Goal: Contribute content: Contribute content

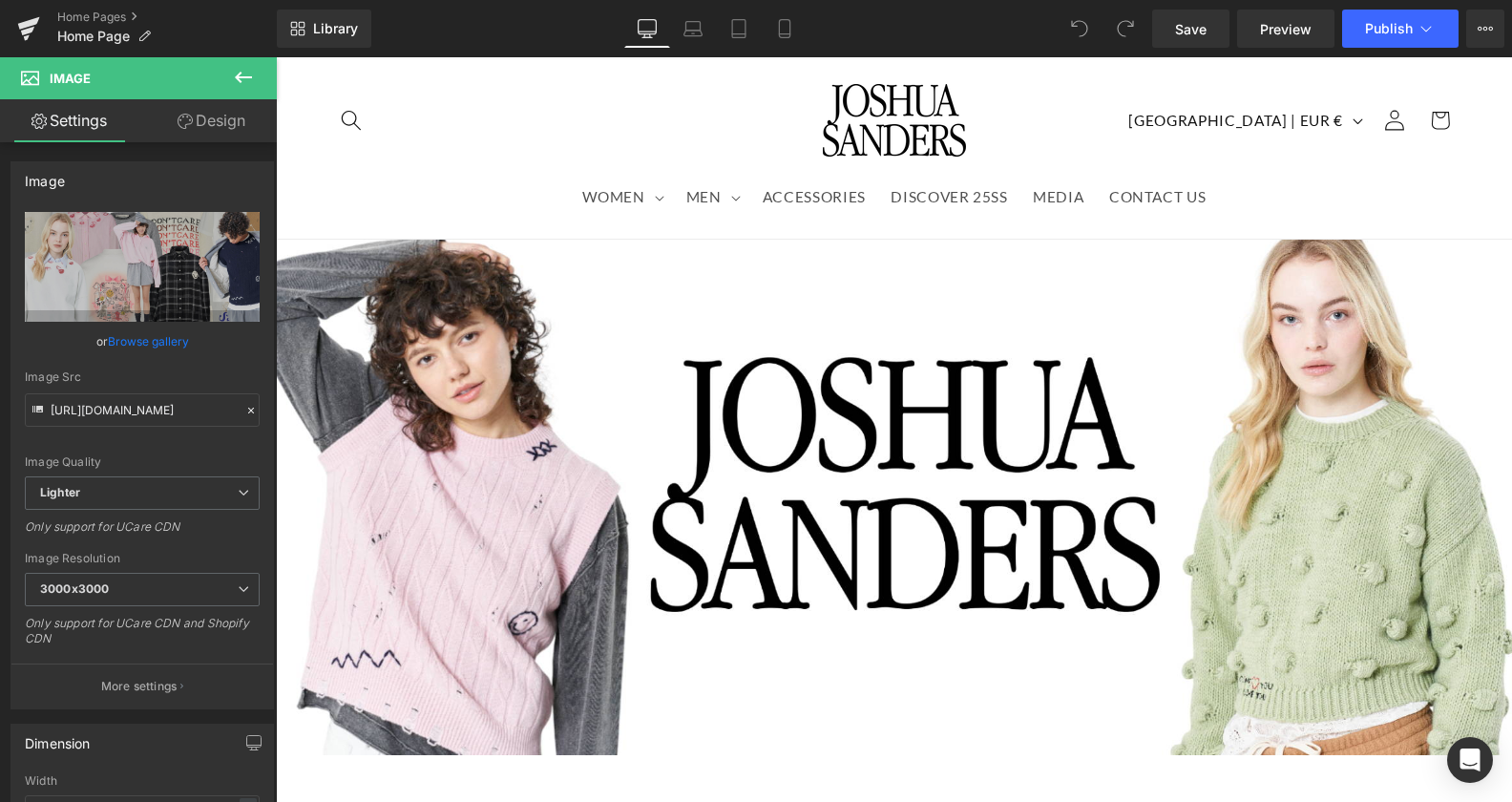
scroll to position [1753, 0]
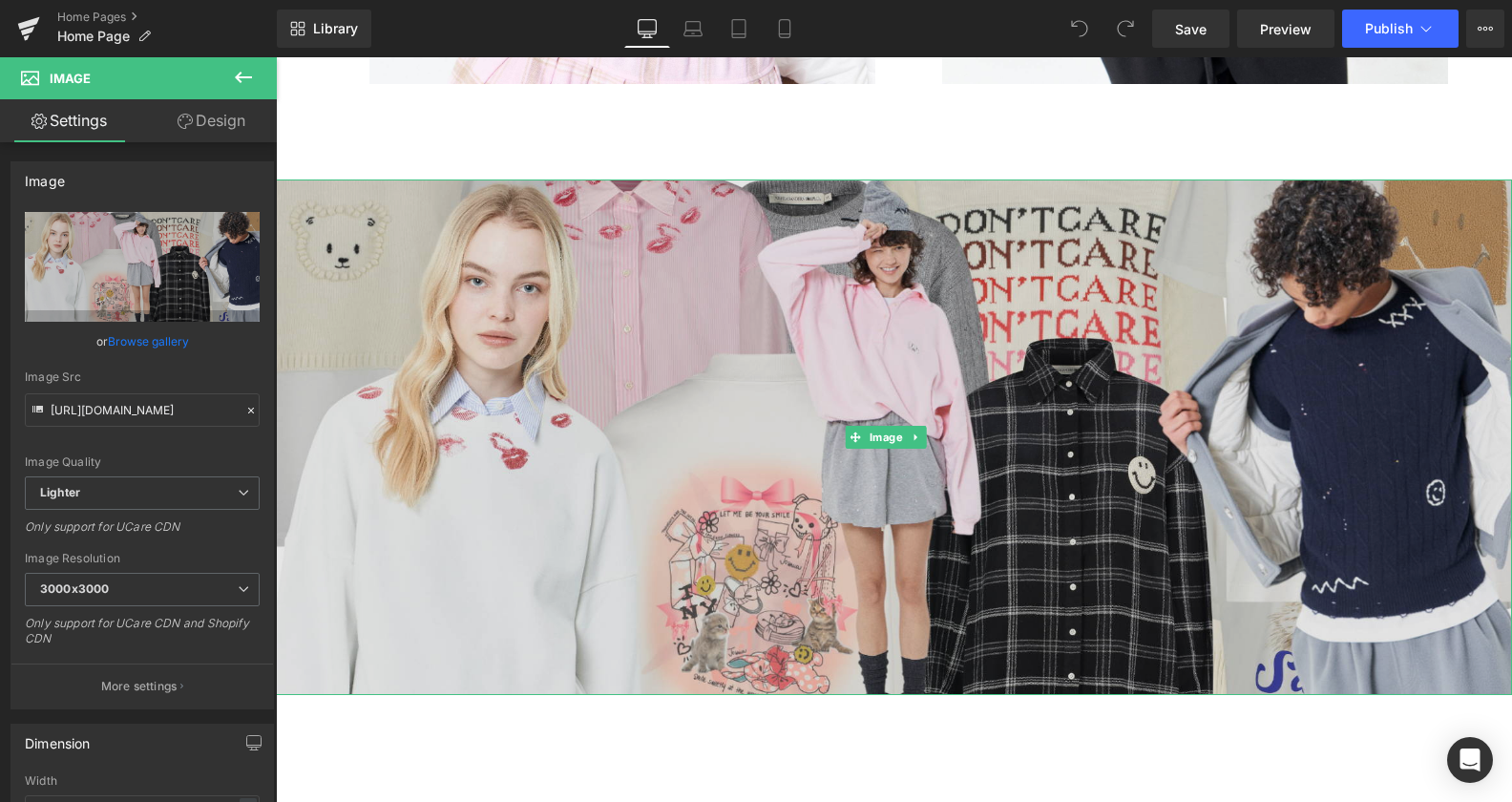
click at [861, 193] on img at bounding box center [894, 437] width 1236 height 515
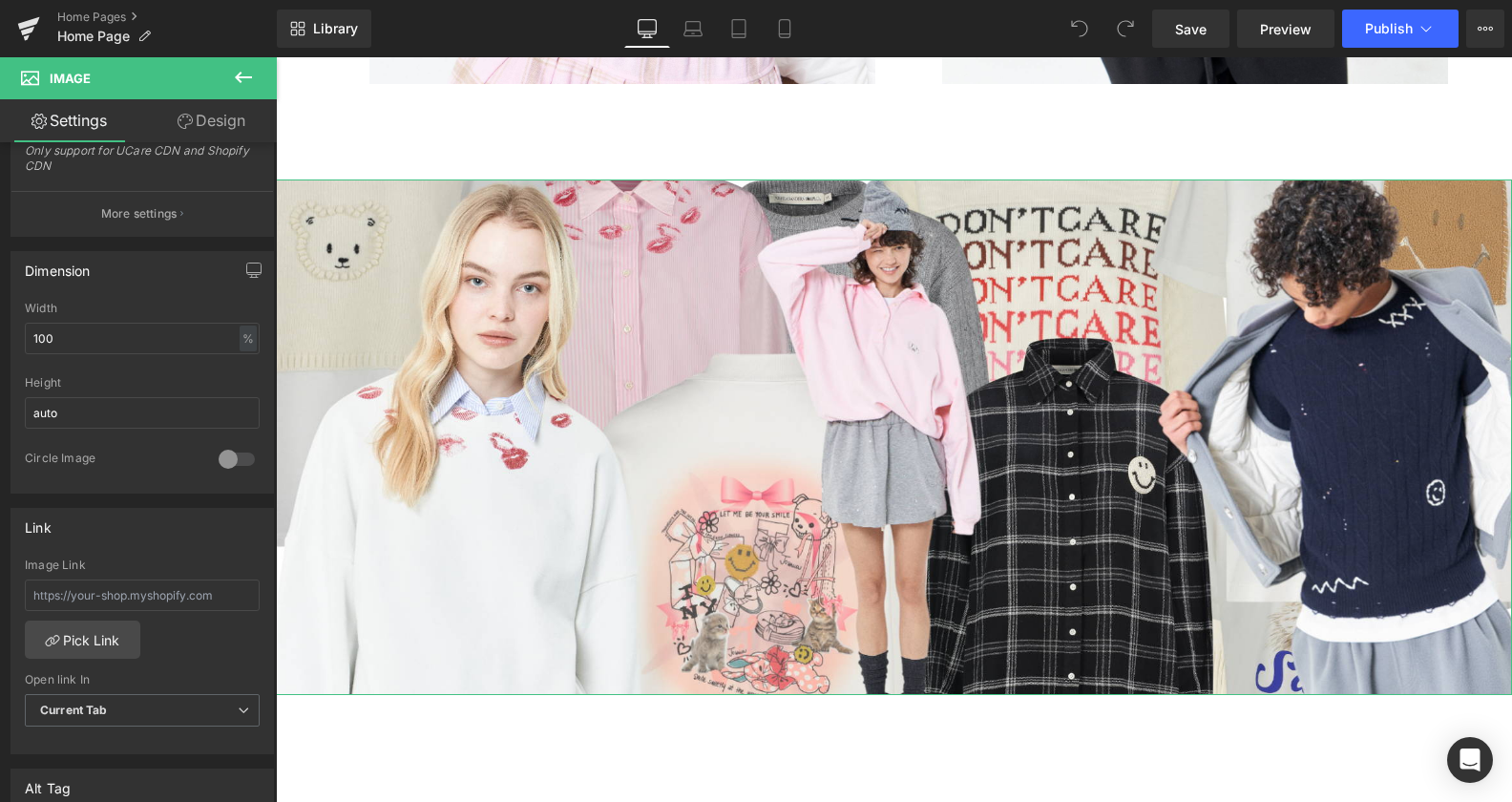
scroll to position [454, 0]
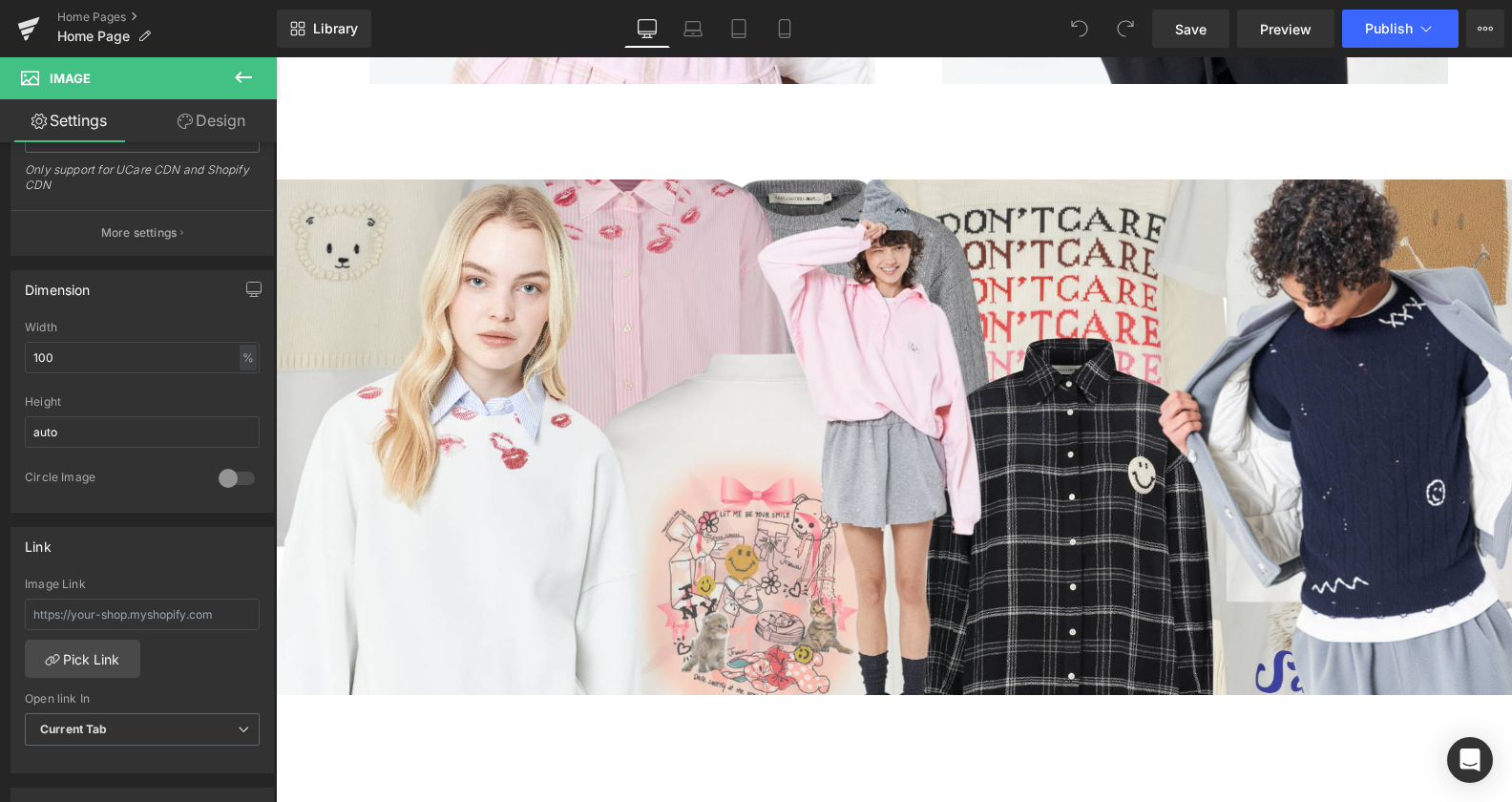
click at [941, 293] on body "Skip to content Your cart is empty Continue shopping Have an account? Log in to…" at bounding box center [894, 161] width 1236 height 3716
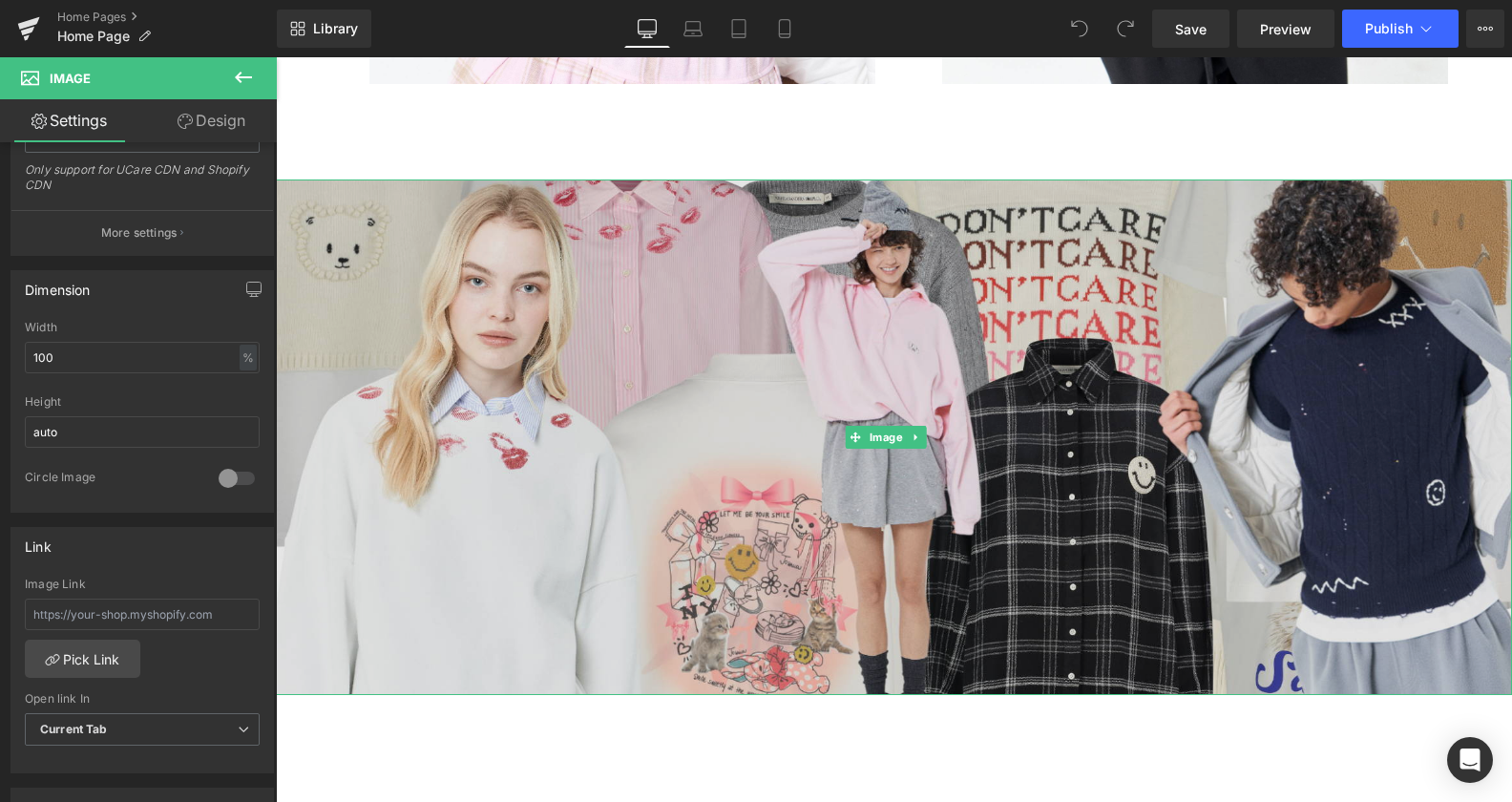
click at [922, 194] on img at bounding box center [894, 437] width 1236 height 515
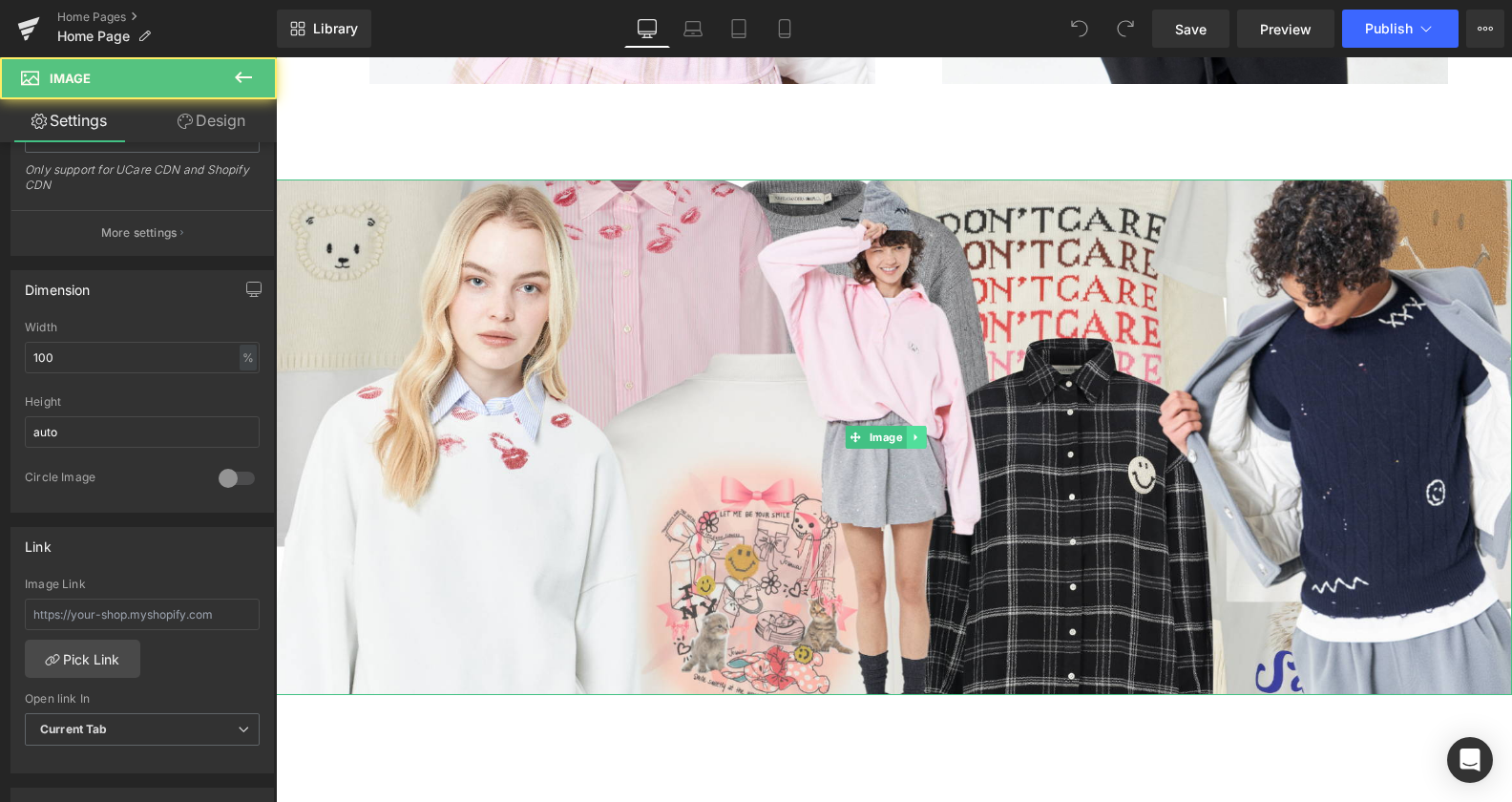
click at [912, 432] on icon at bounding box center [915, 438] width 11 height 12
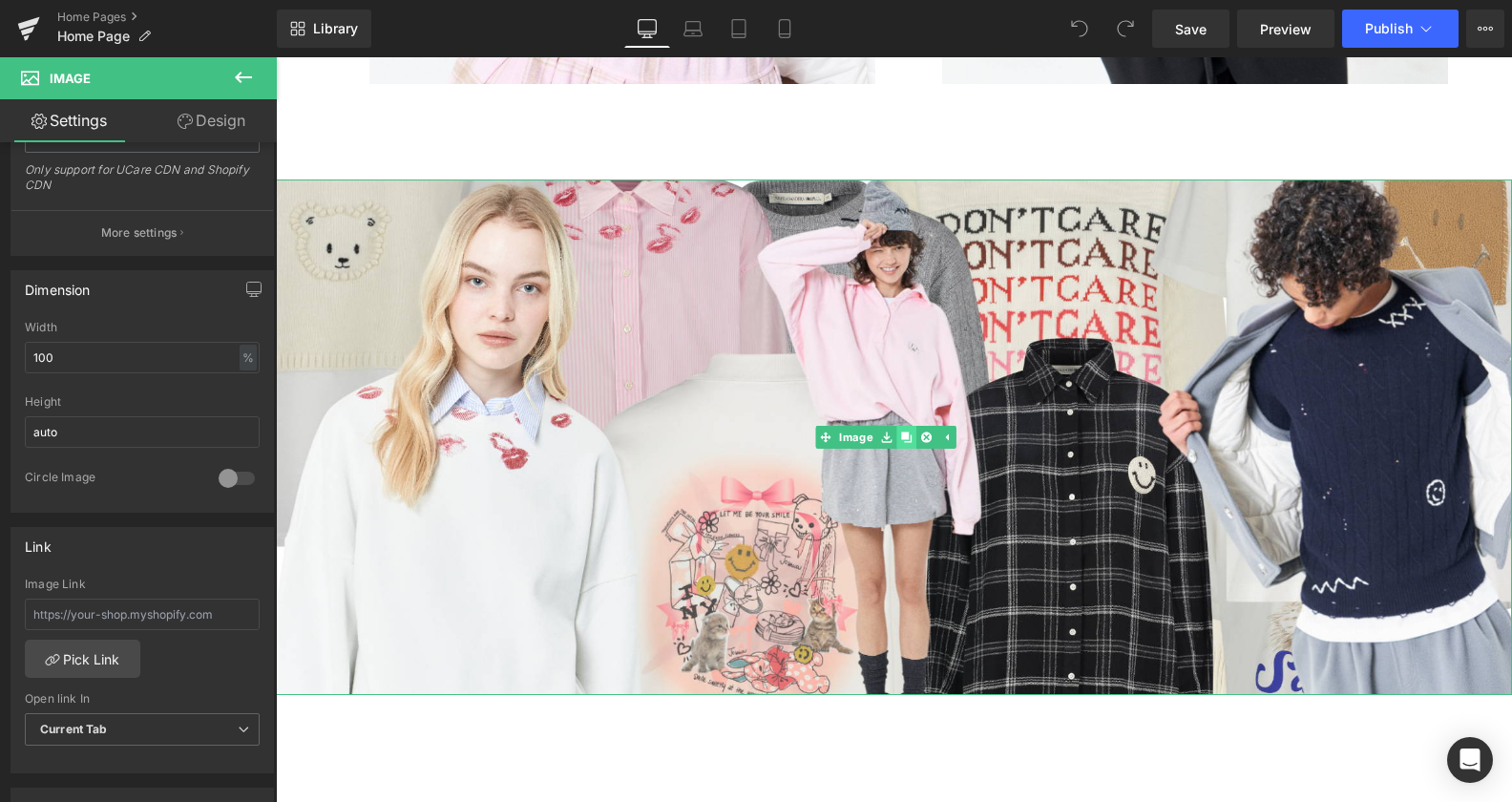
click at [907, 432] on icon at bounding box center [906, 437] width 11 height 11
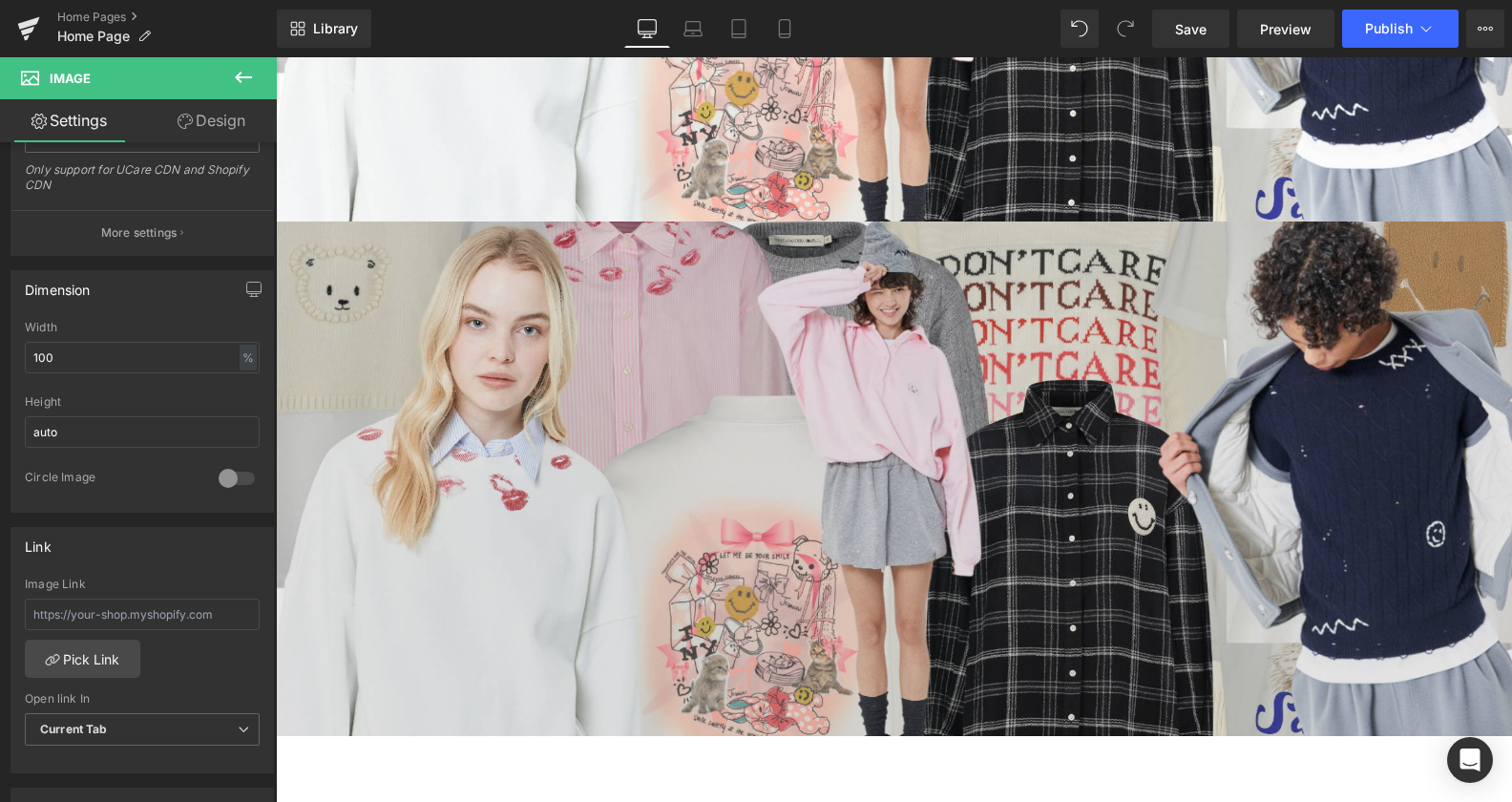
scroll to position [2302, 0]
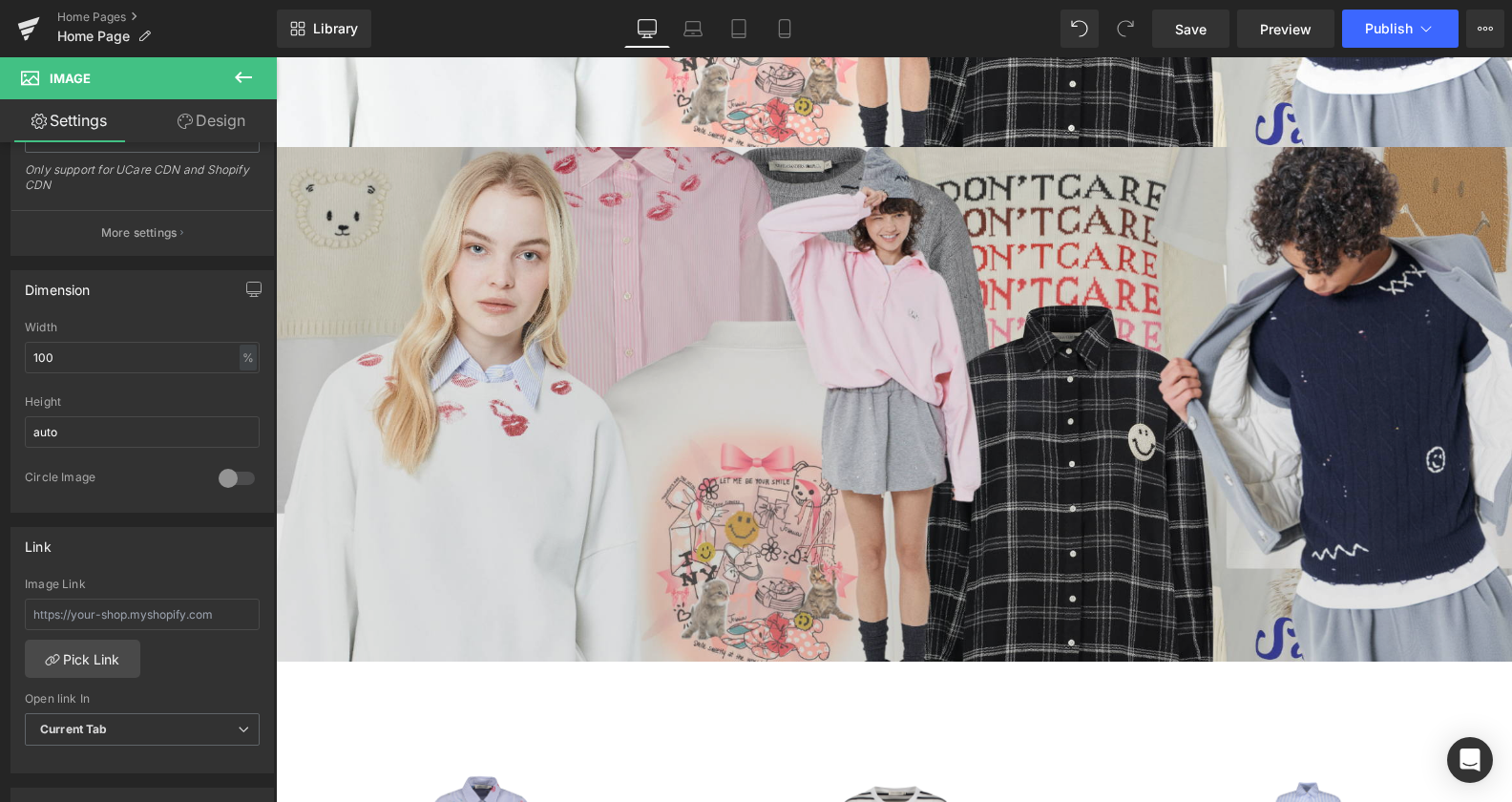
click at [876, 407] on img at bounding box center [894, 404] width 1236 height 515
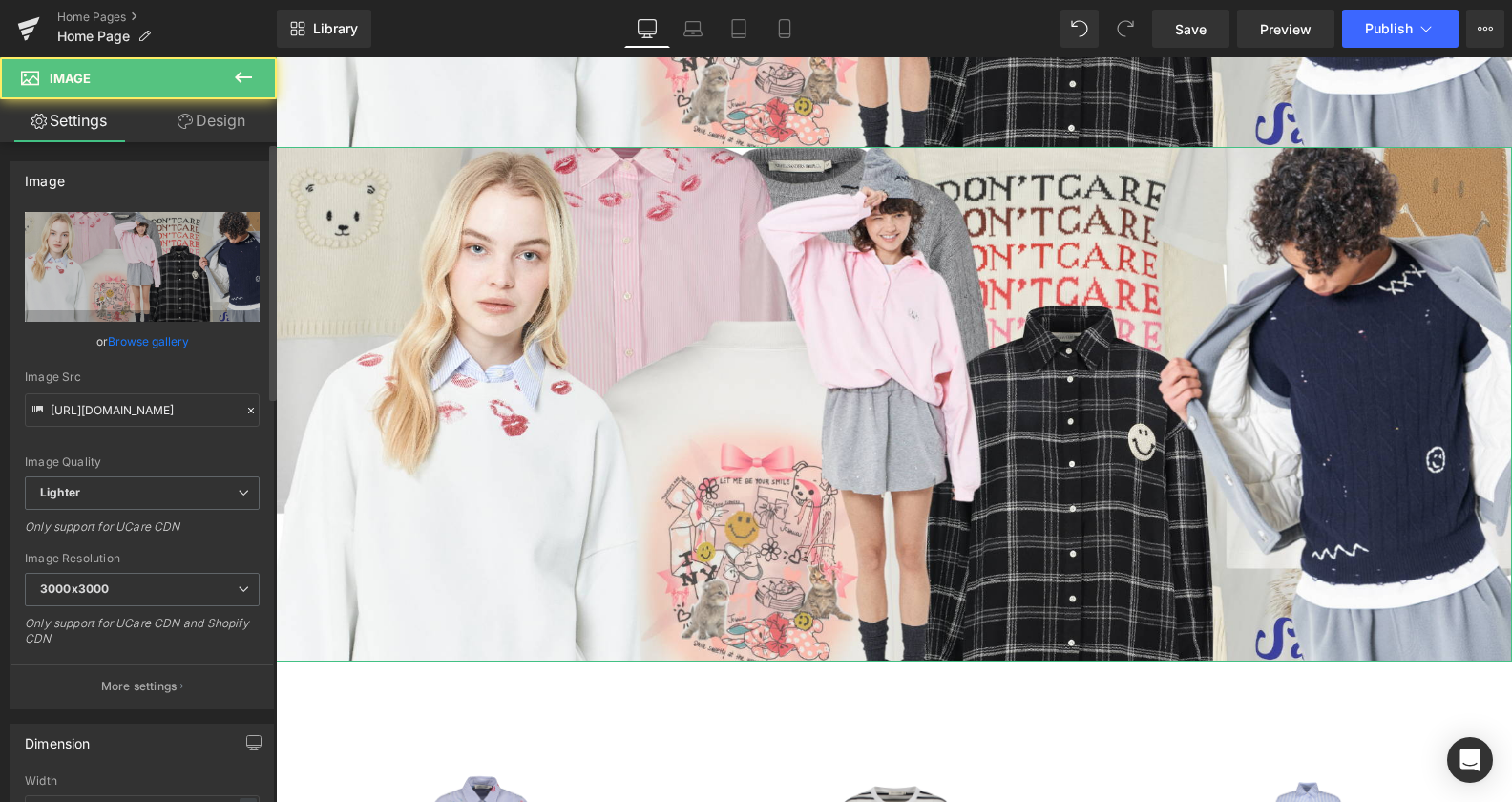
click at [127, 337] on link "Browse gallery" at bounding box center [148, 342] width 81 height 33
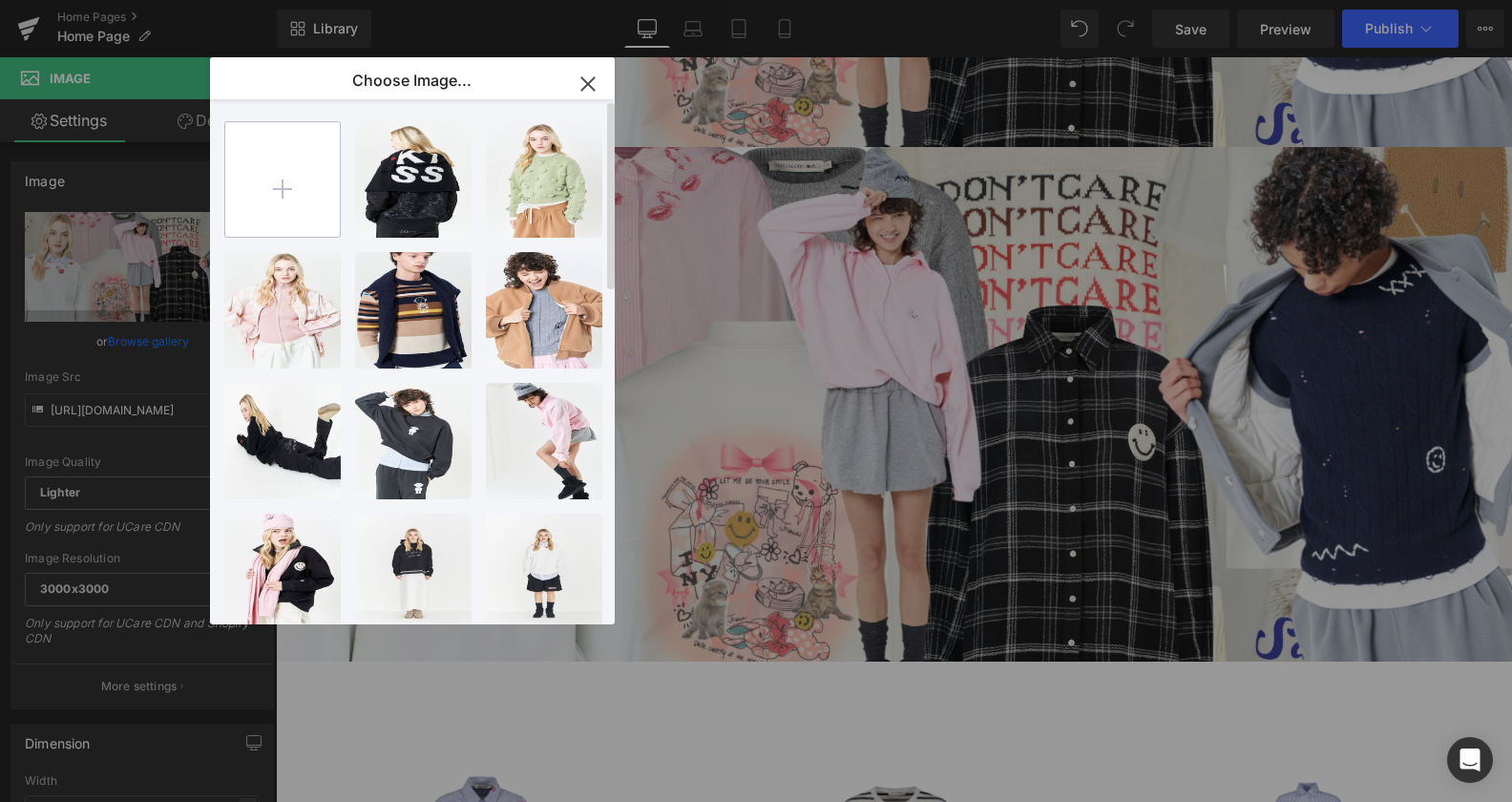
click at [311, 176] on input "file" at bounding box center [283, 180] width 115 height 115
type input "C:\fakepath\banner multi fw25.png"
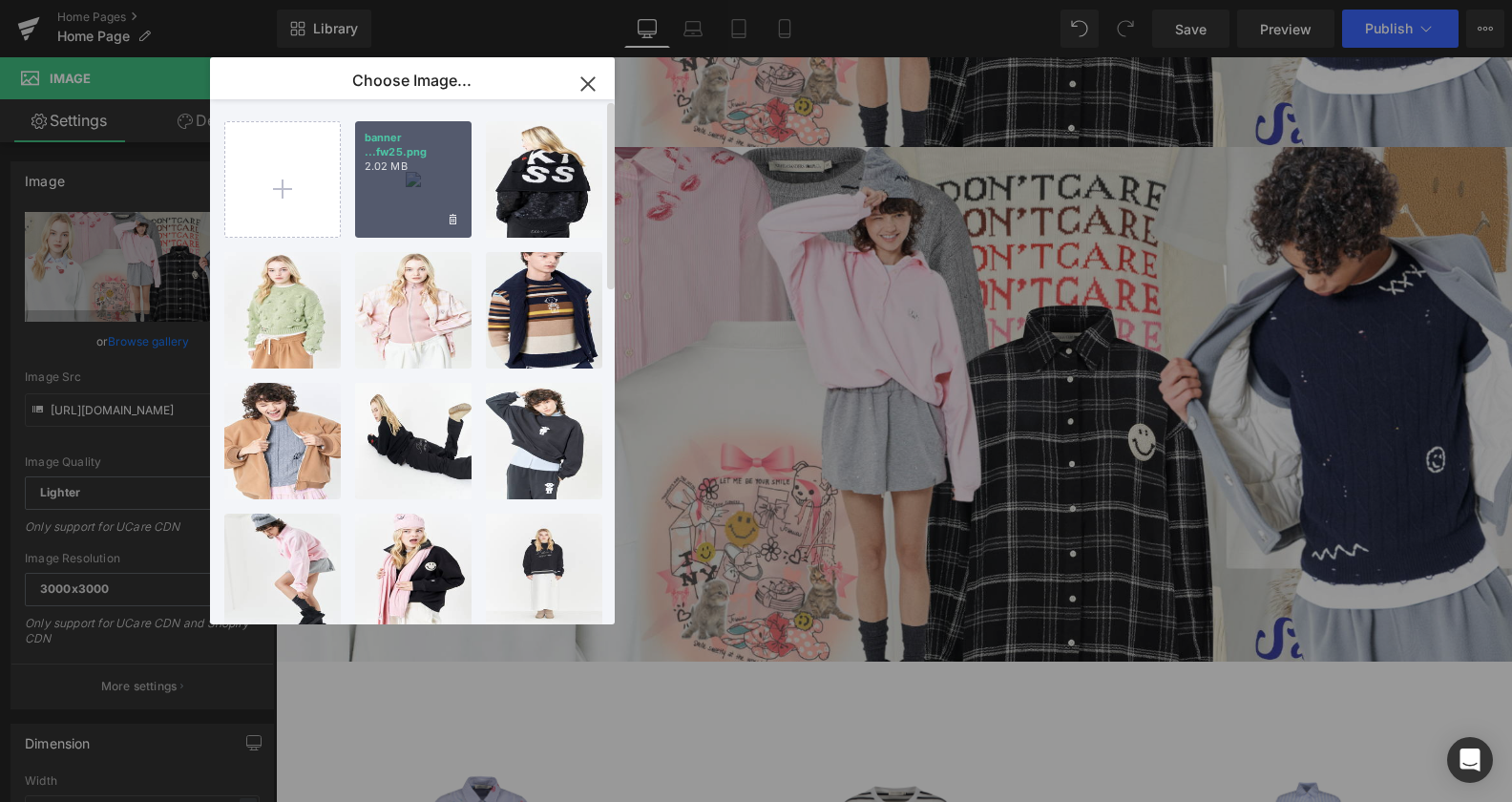
click at [436, 163] on p "2.02 MB" at bounding box center [413, 166] width 97 height 15
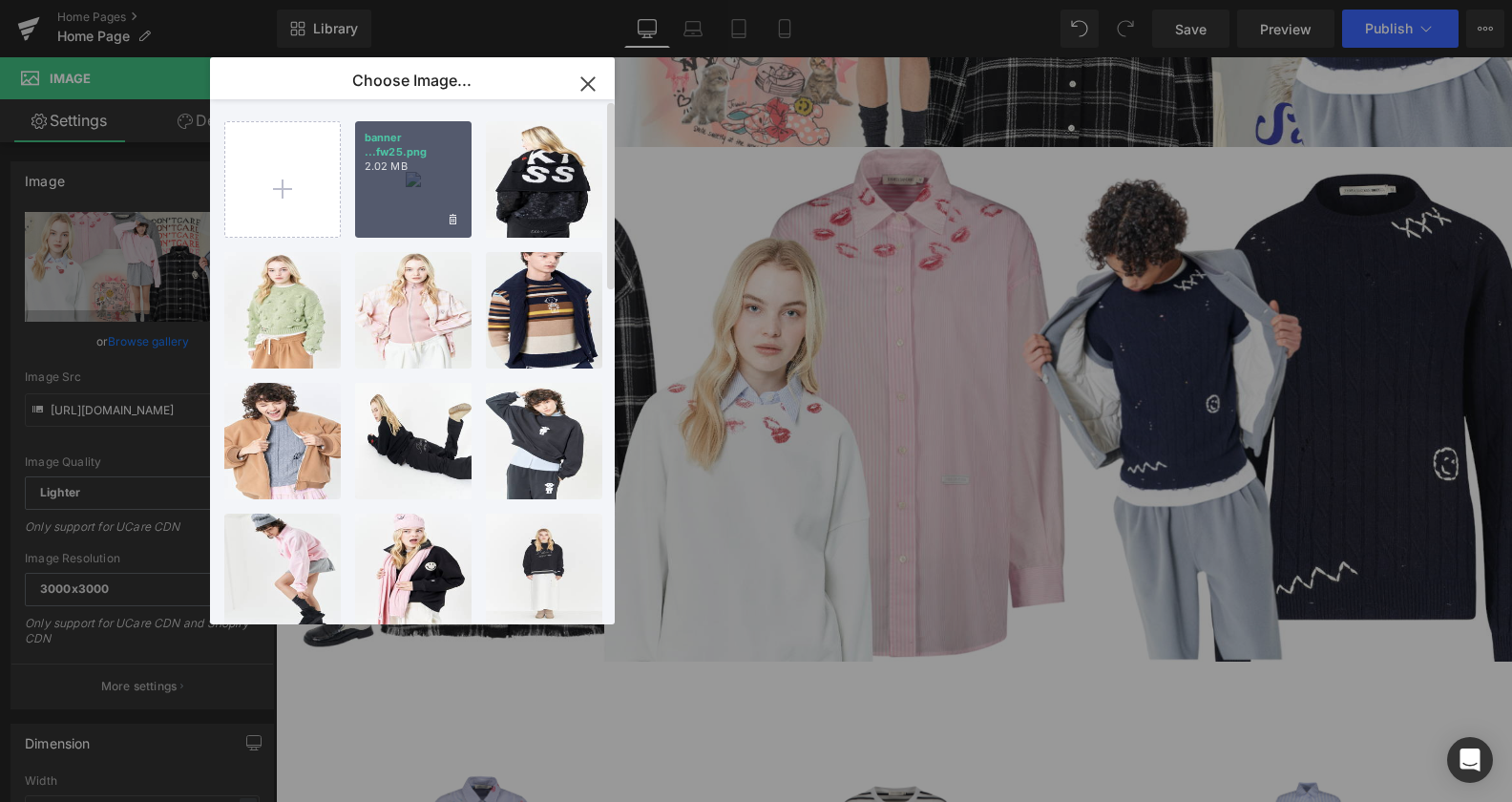
type input "[URL][DOMAIN_NAME]"
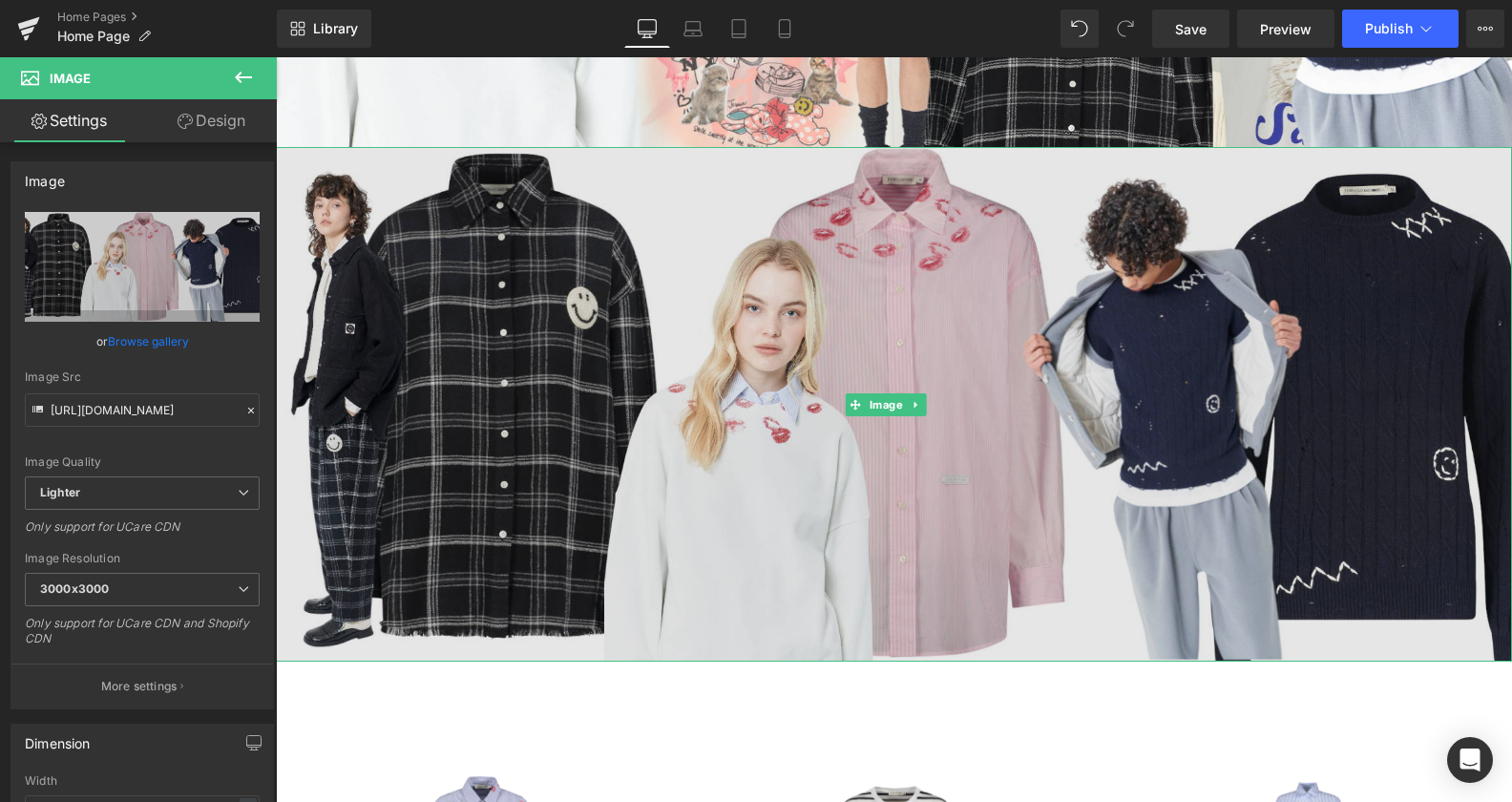
click at [721, 284] on img at bounding box center [894, 404] width 1236 height 515
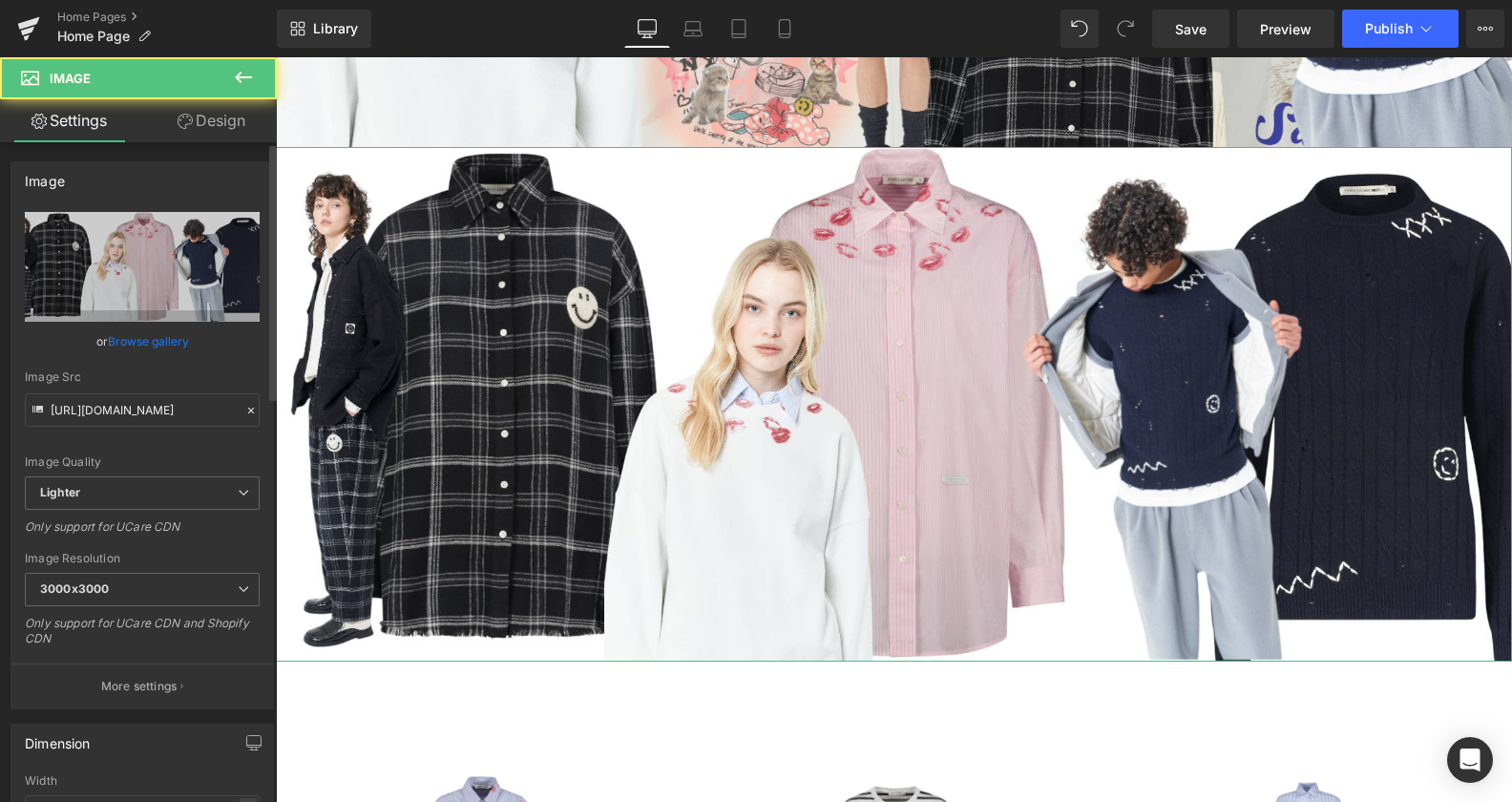
click at [144, 343] on link "Browse gallery" at bounding box center [148, 342] width 81 height 33
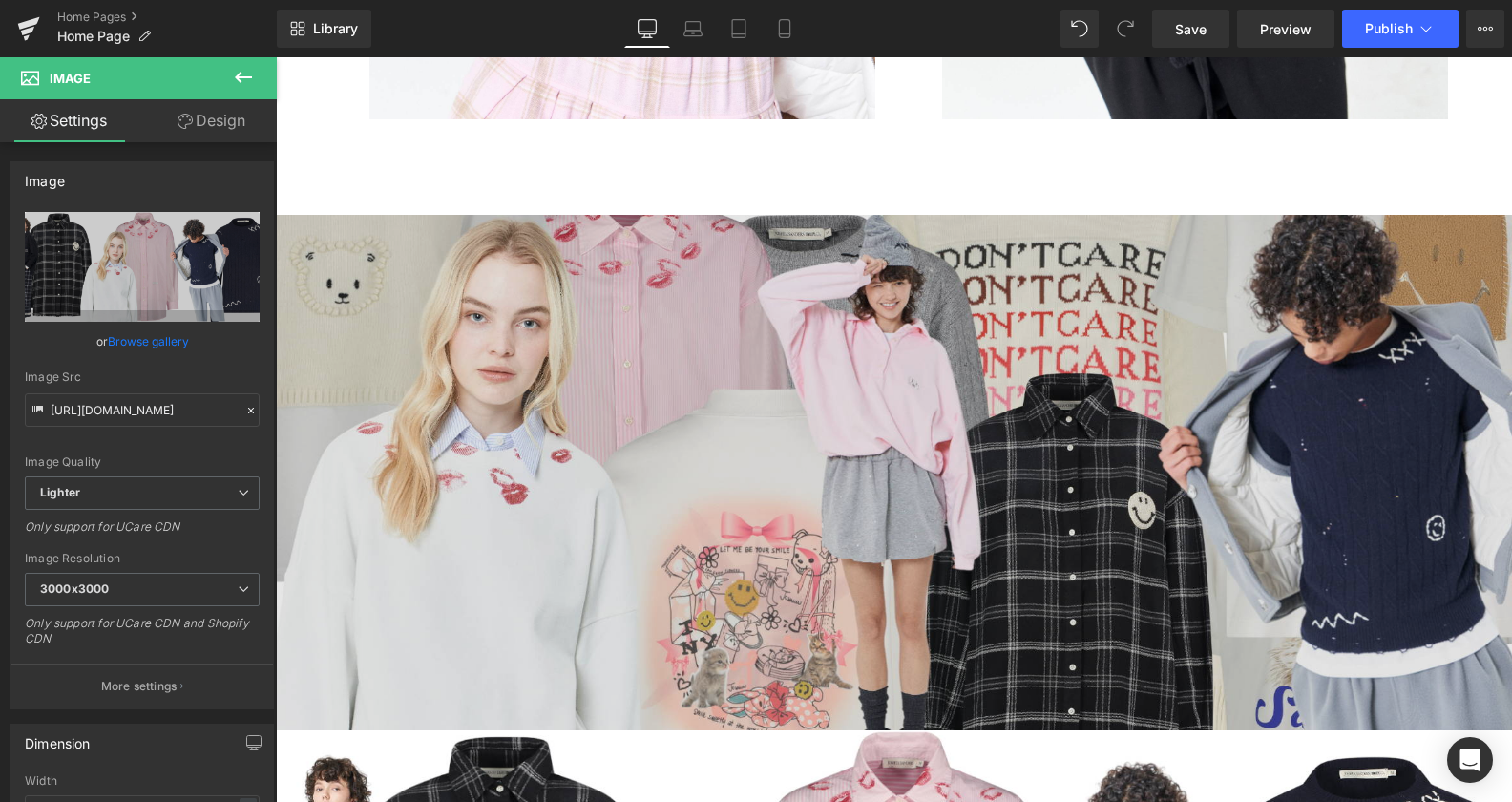
scroll to position [1717, 0]
click at [784, 451] on img at bounding box center [894, 473] width 1236 height 515
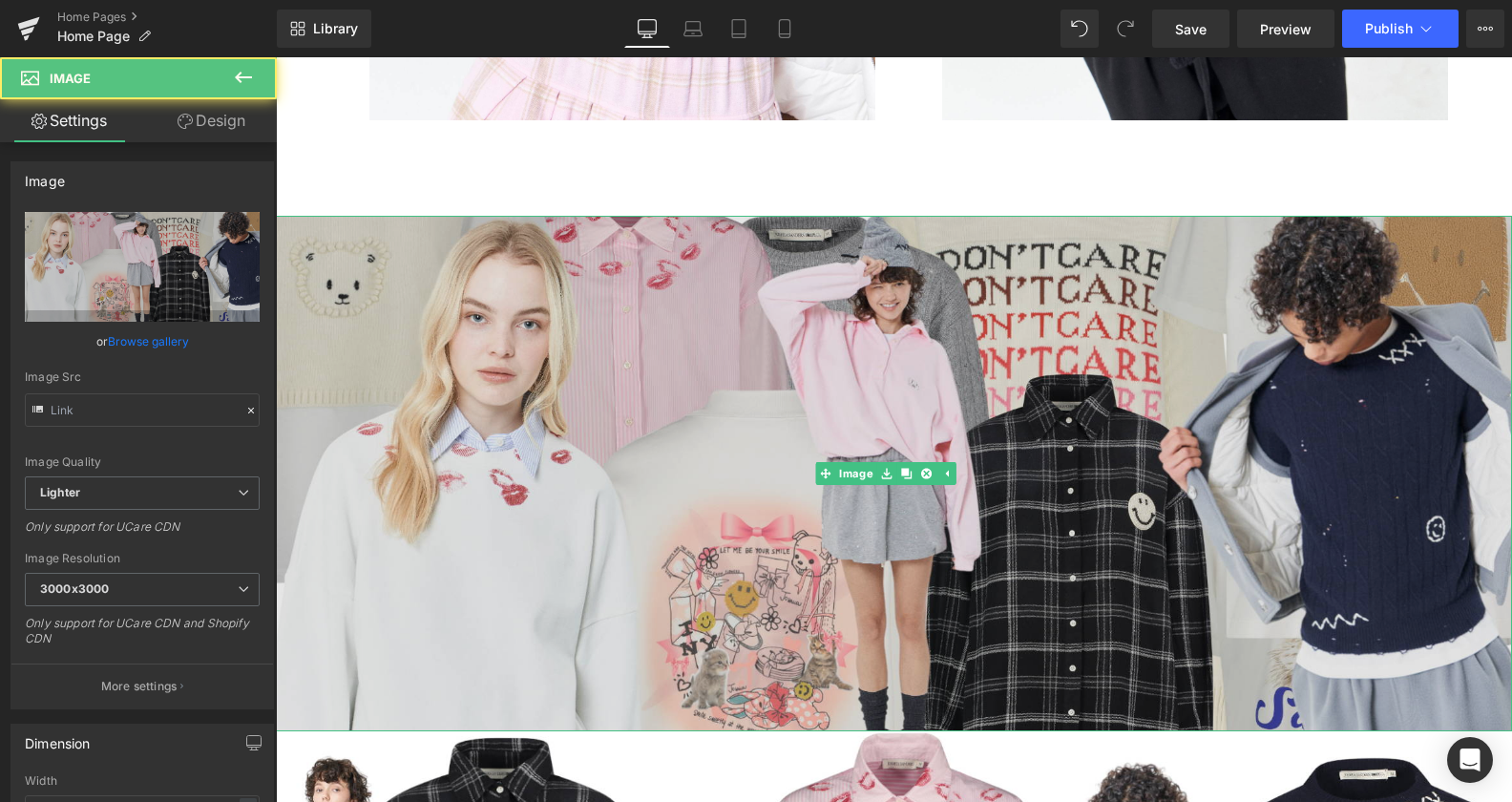
type input "[URL][DOMAIN_NAME]"
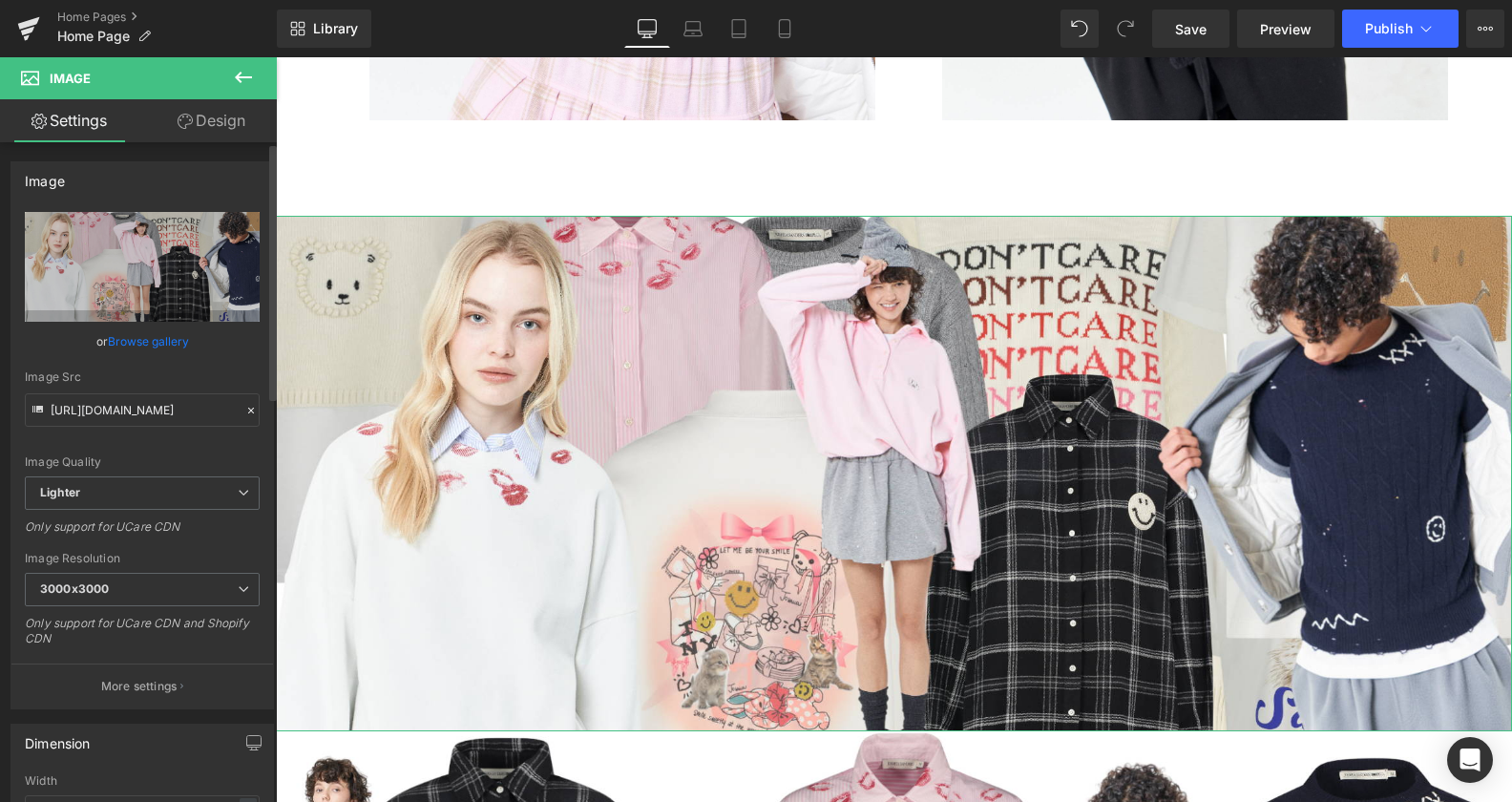
click at [148, 348] on link "Browse gallery" at bounding box center [148, 342] width 81 height 33
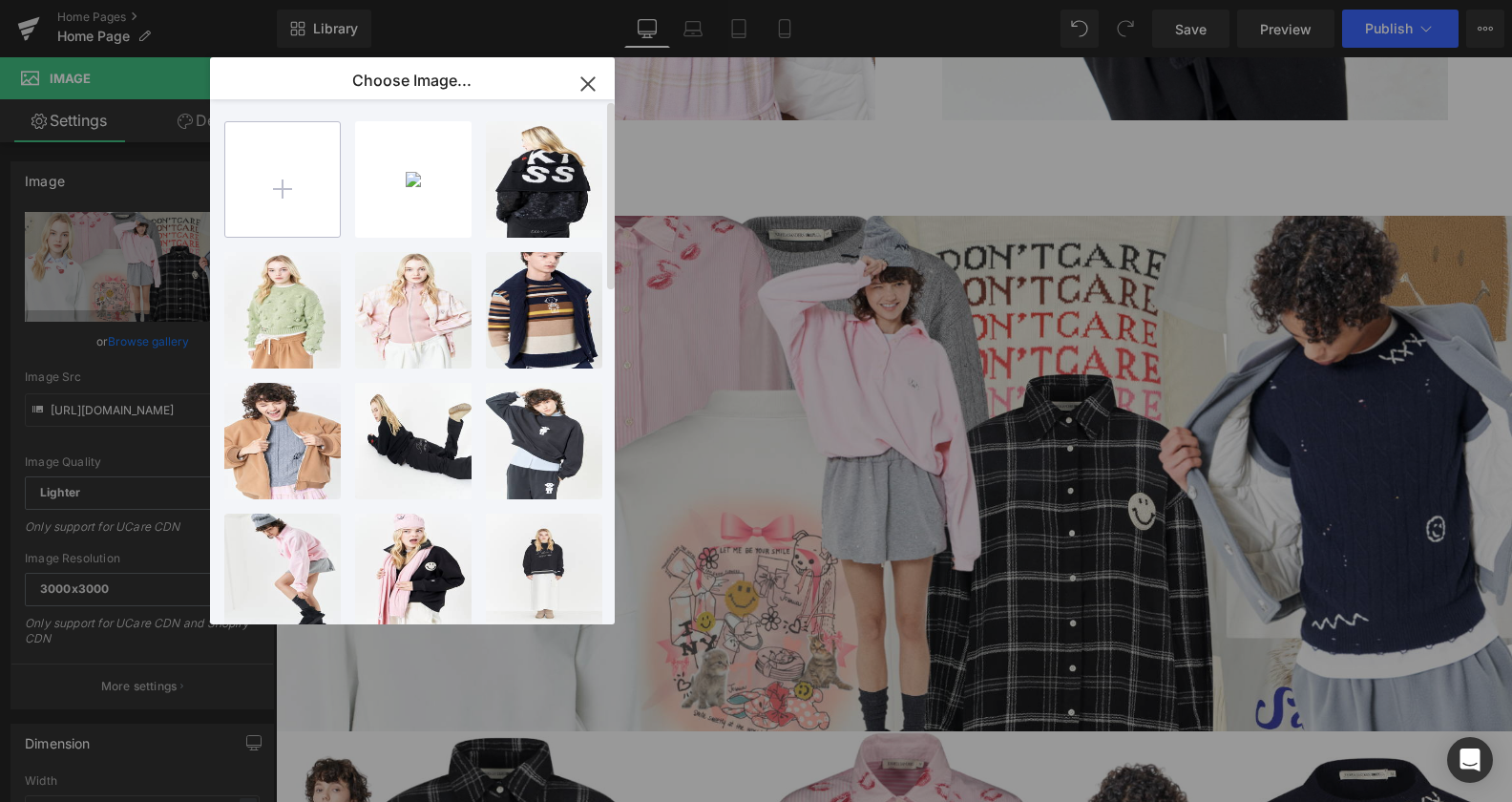
click at [286, 174] on input "file" at bounding box center [283, 180] width 115 height 115
type input "C:\fakepath\banner home page no logo2.png"
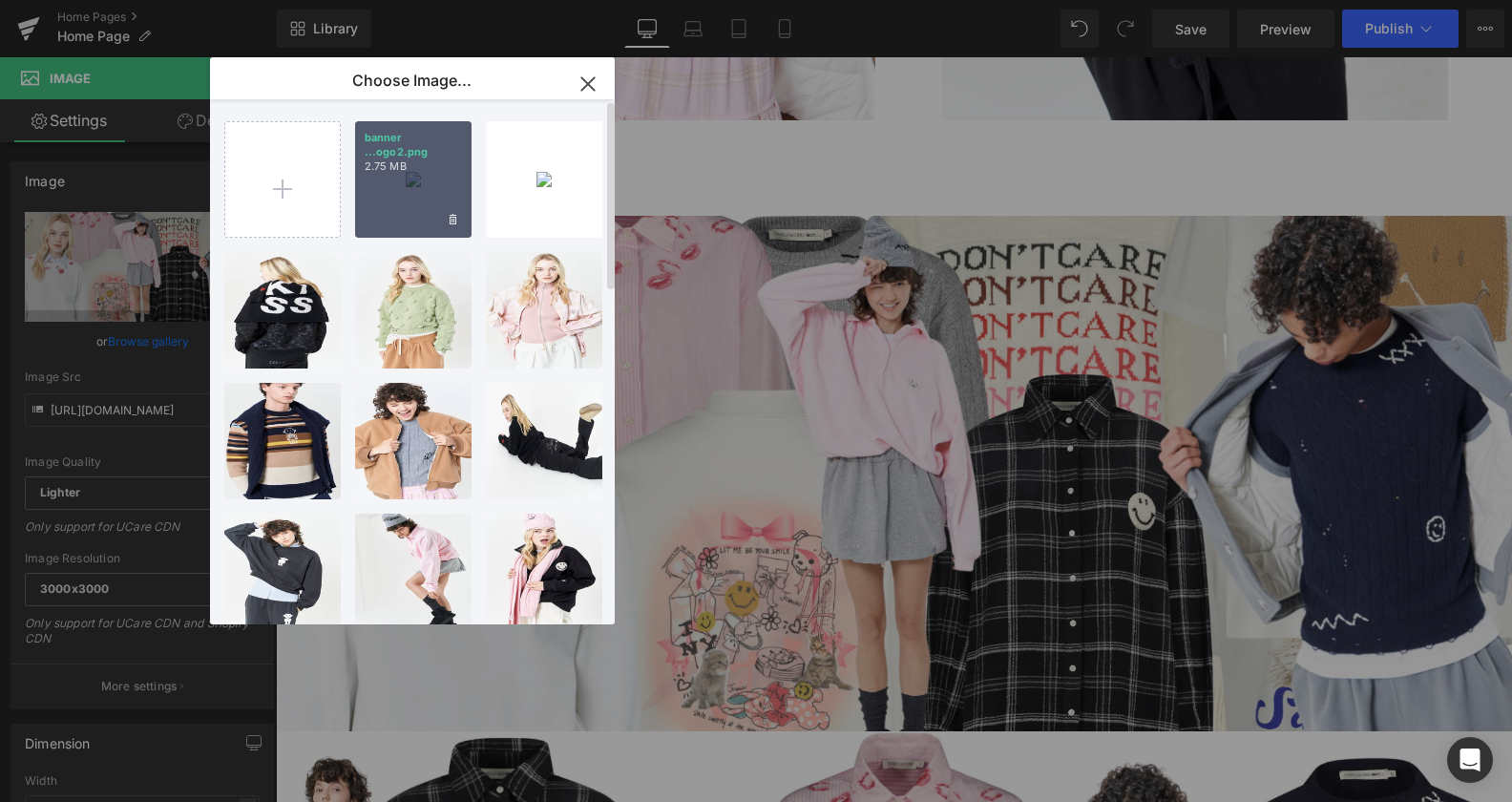
click at [448, 165] on p "2.75 MB" at bounding box center [413, 166] width 97 height 15
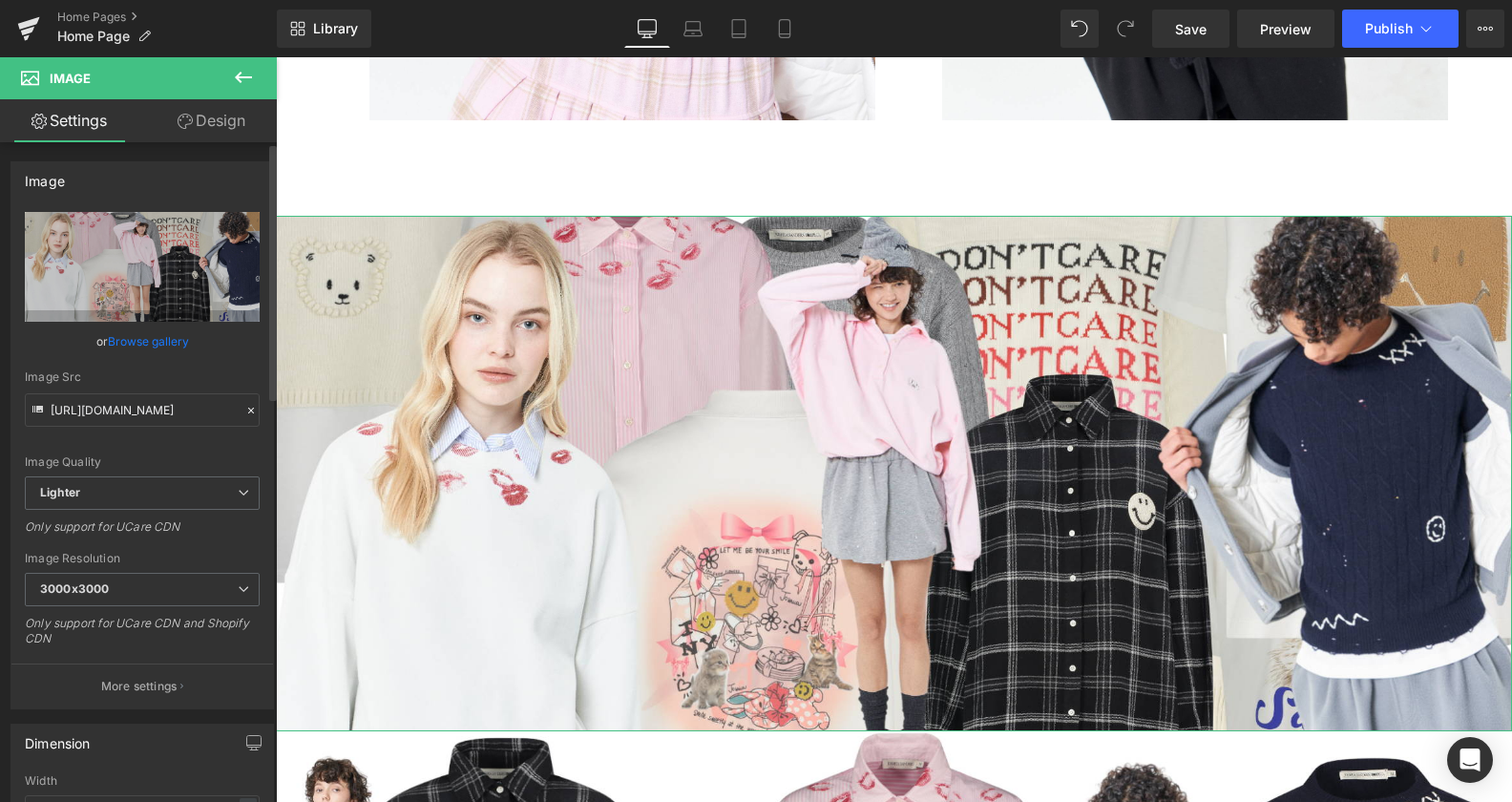
click at [143, 343] on link "Browse gallery" at bounding box center [148, 342] width 81 height 33
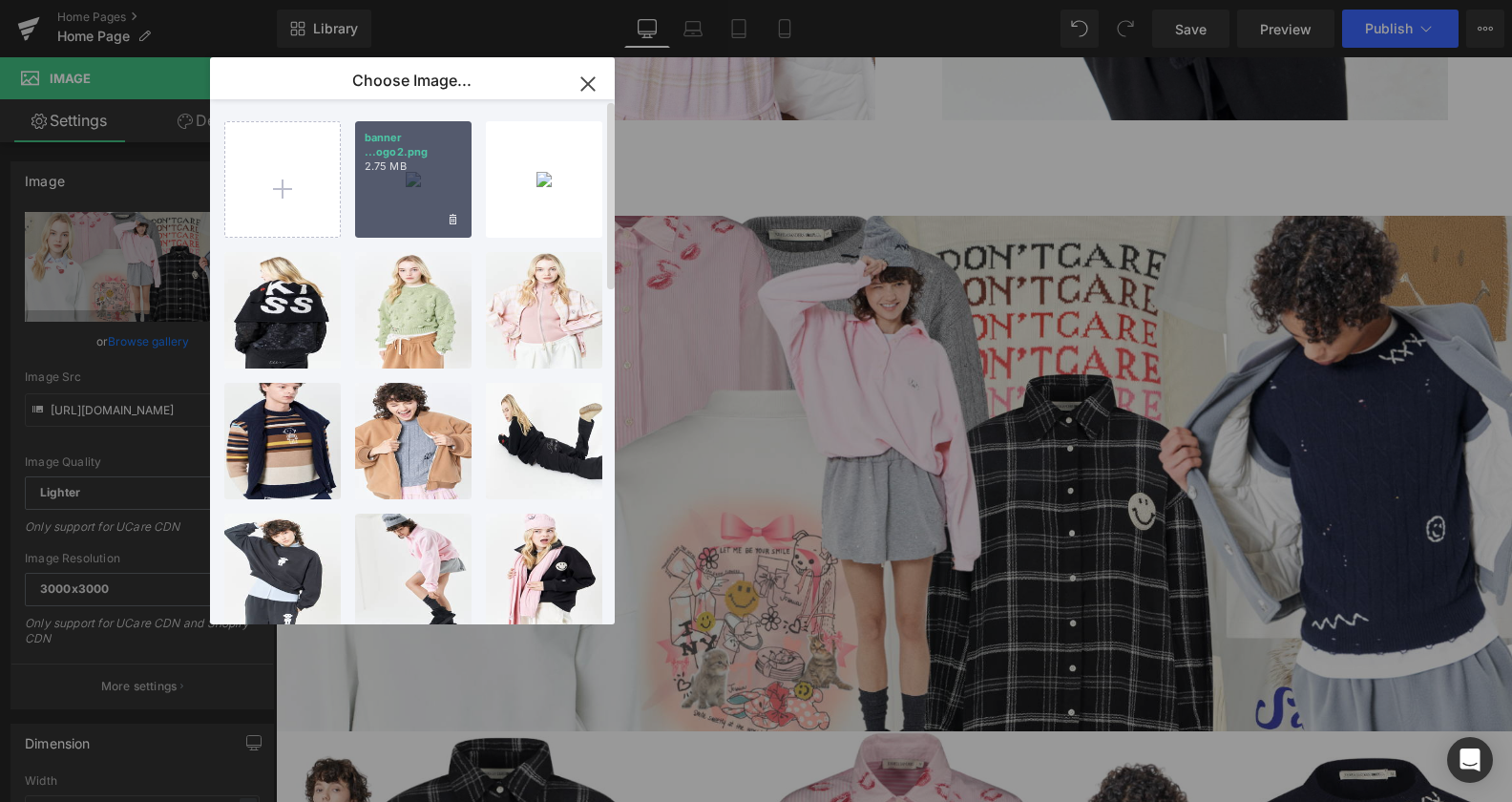
click at [397, 179] on div "banner ...ogo2.png 2.75 MB" at bounding box center [413, 180] width 117 height 117
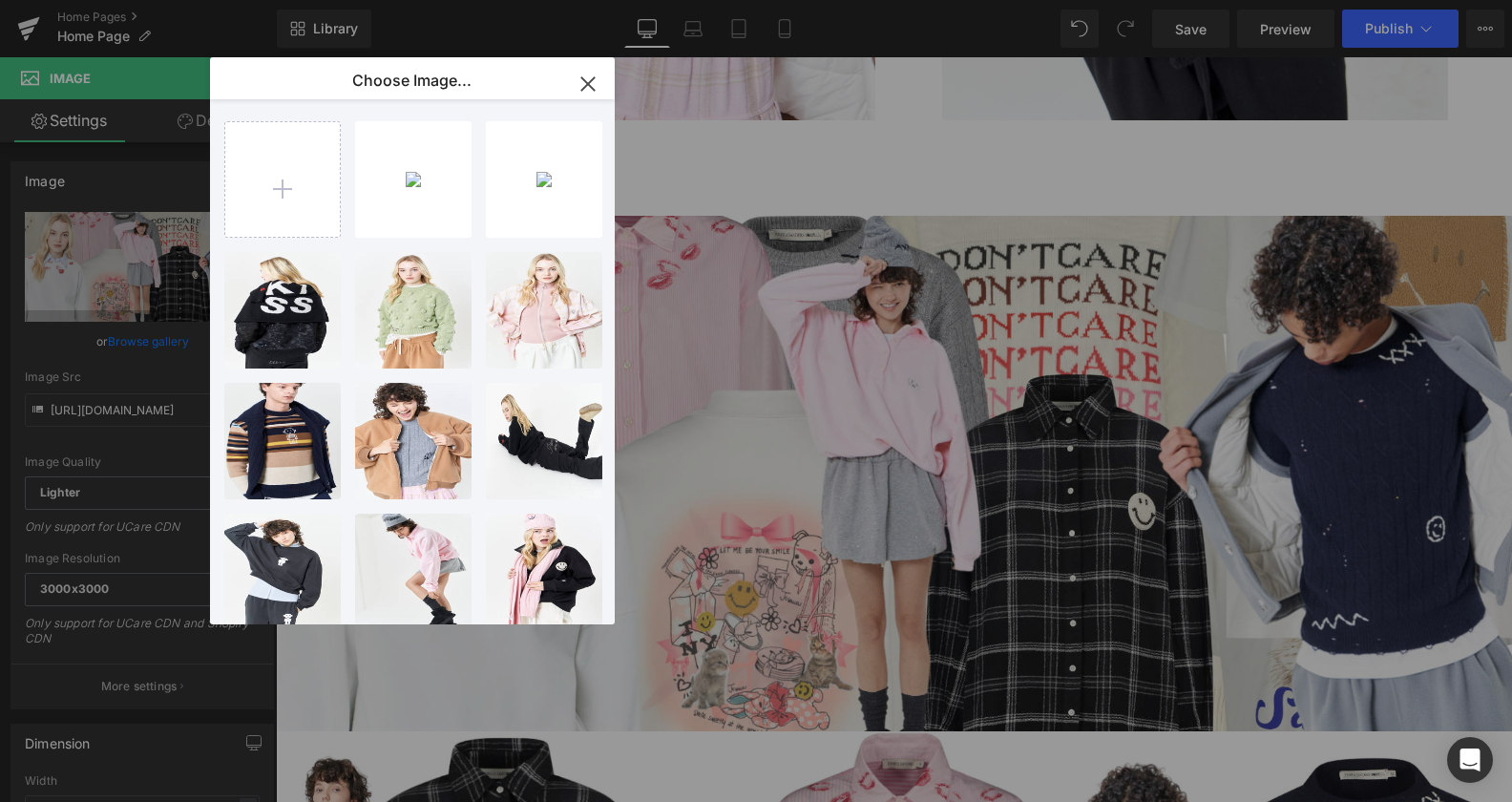
type input "[URL][DOMAIN_NAME]"
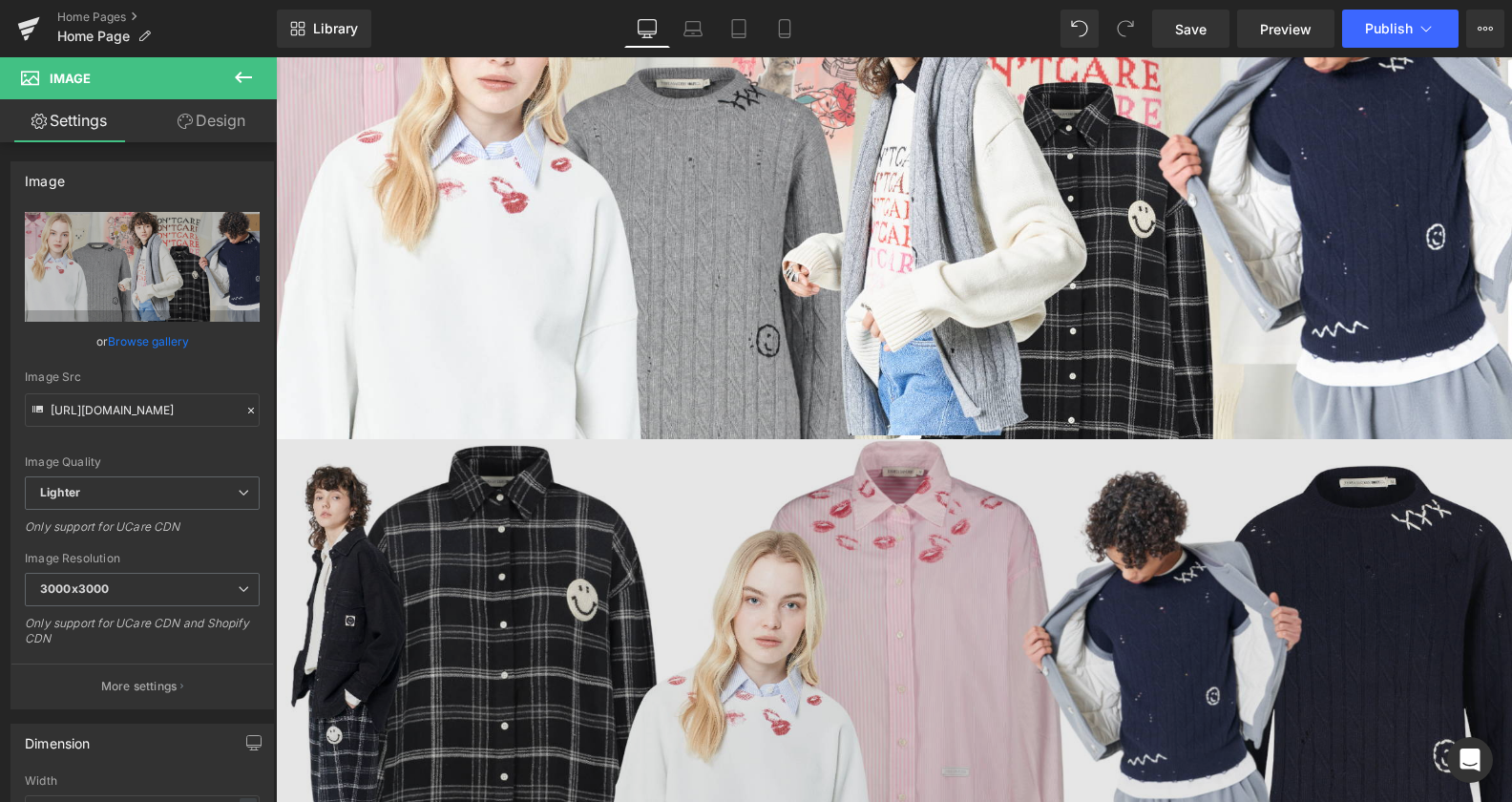
scroll to position [2204, 0]
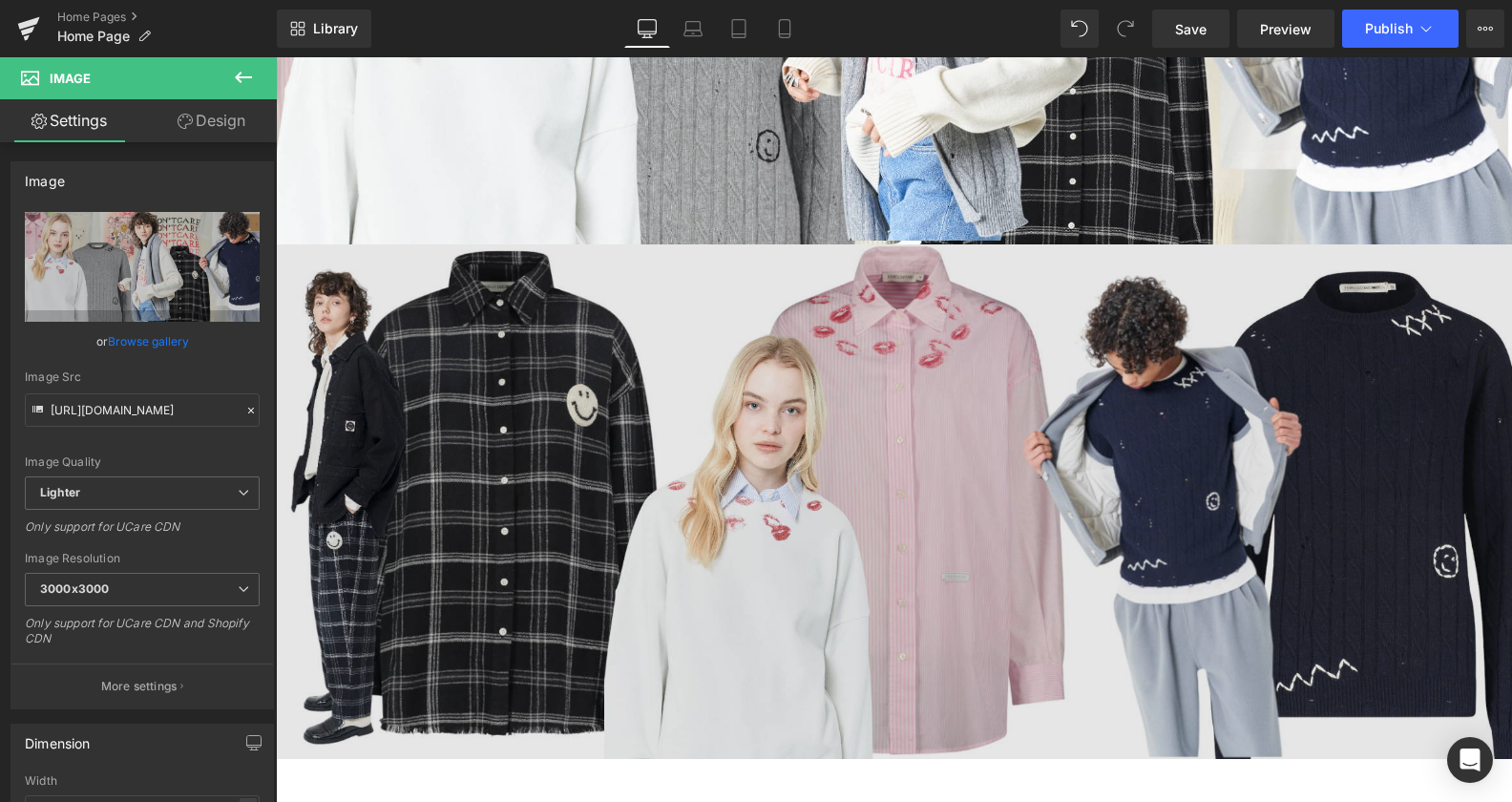
click at [868, 469] on img at bounding box center [894, 502] width 1236 height 515
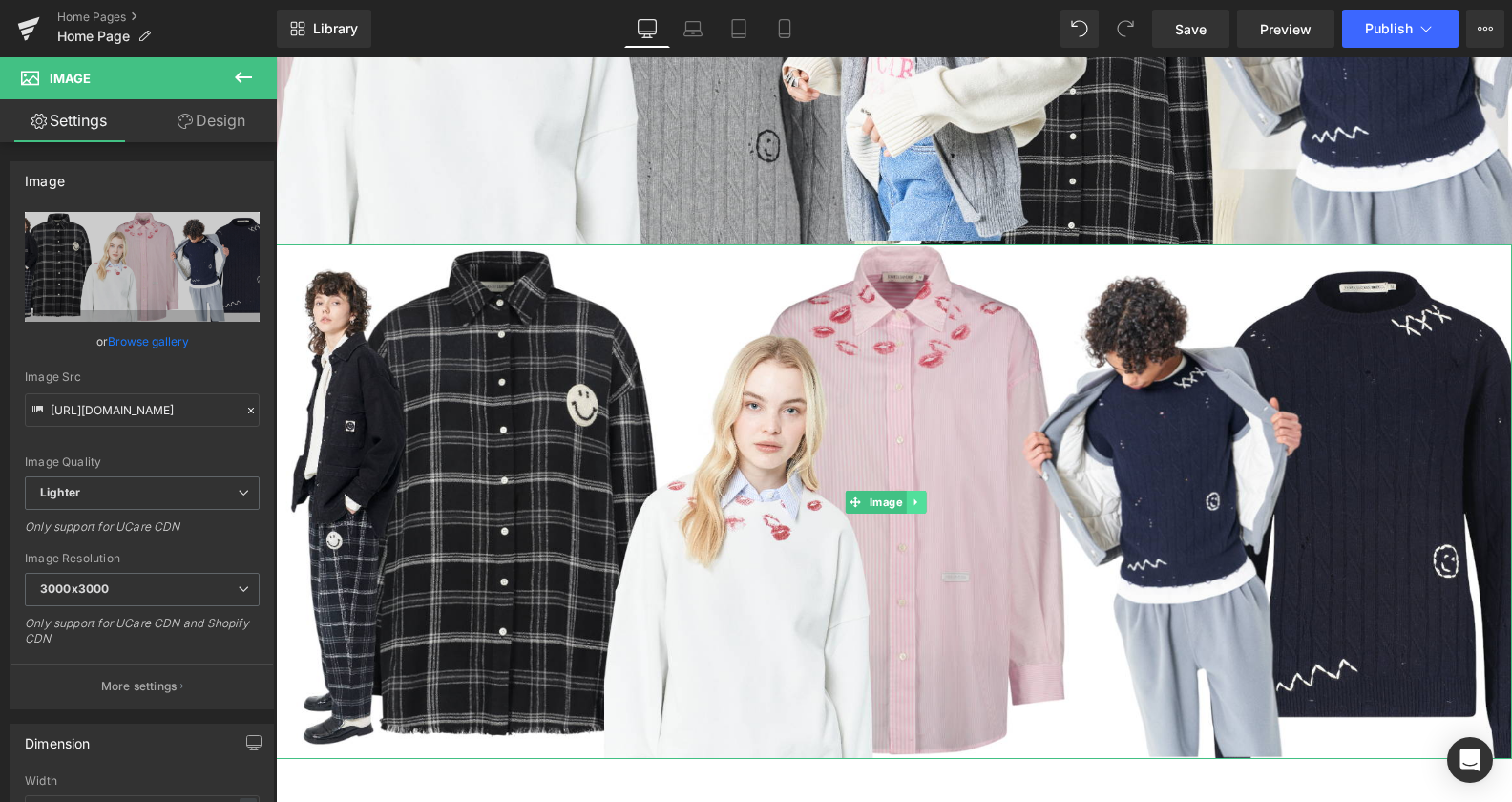
click at [913, 497] on icon at bounding box center [915, 503] width 11 height 12
click at [924, 497] on icon at bounding box center [926, 502] width 11 height 11
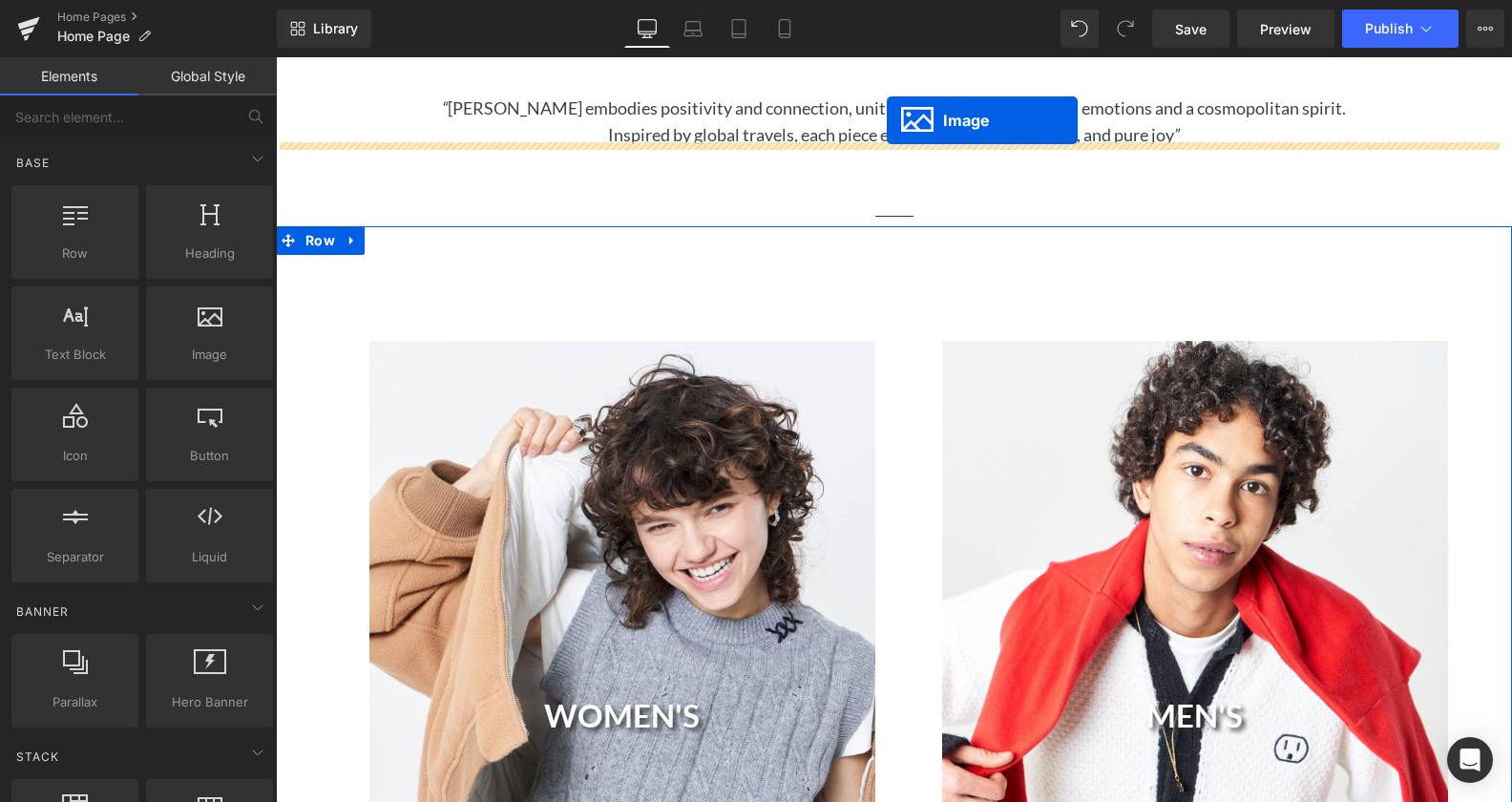
scroll to position [719, 0]
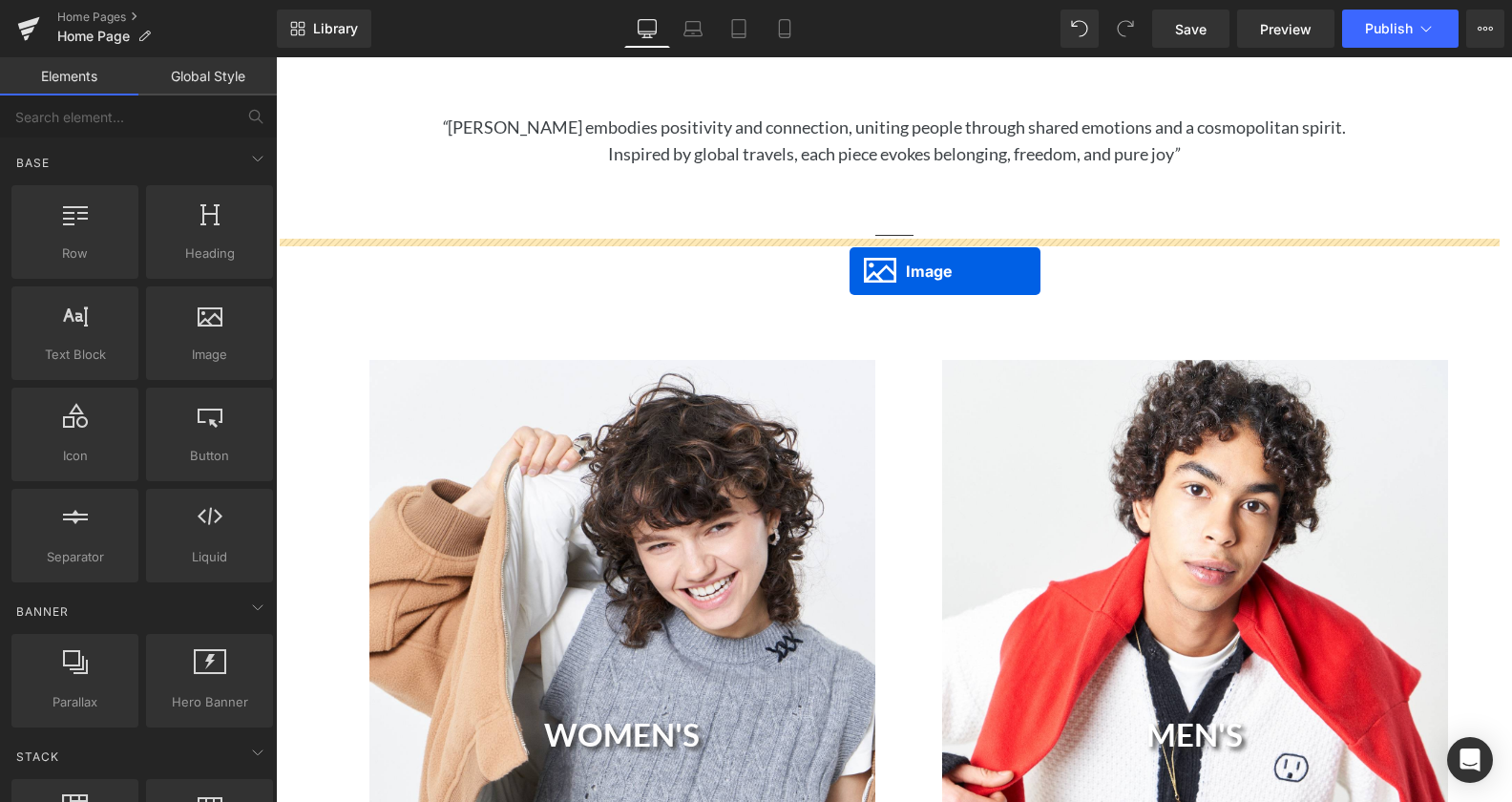
drag, startPoint x: 823, startPoint y: 761, endPoint x: 850, endPoint y: 271, distance: 490.7
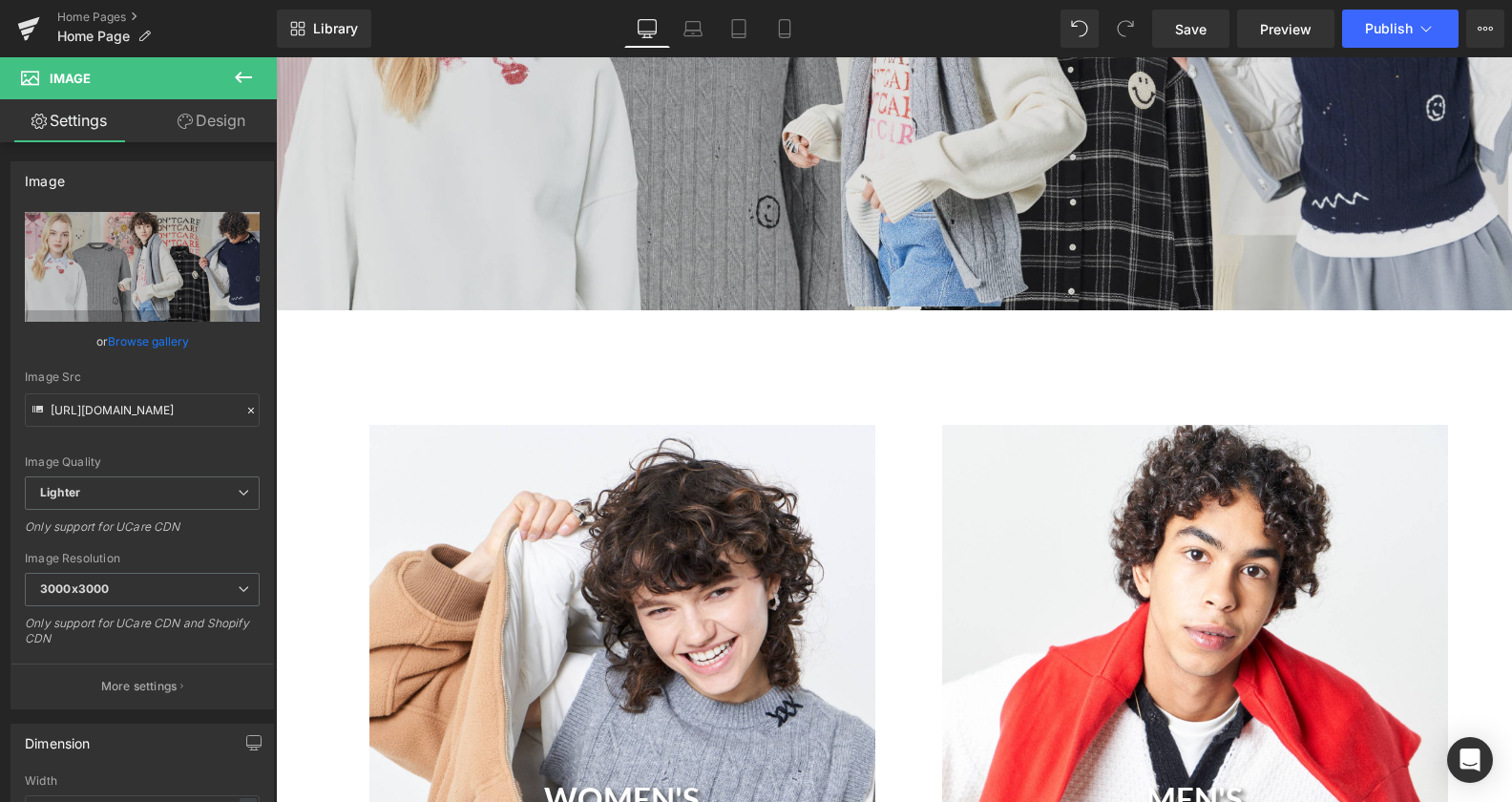
scroll to position [779, 0]
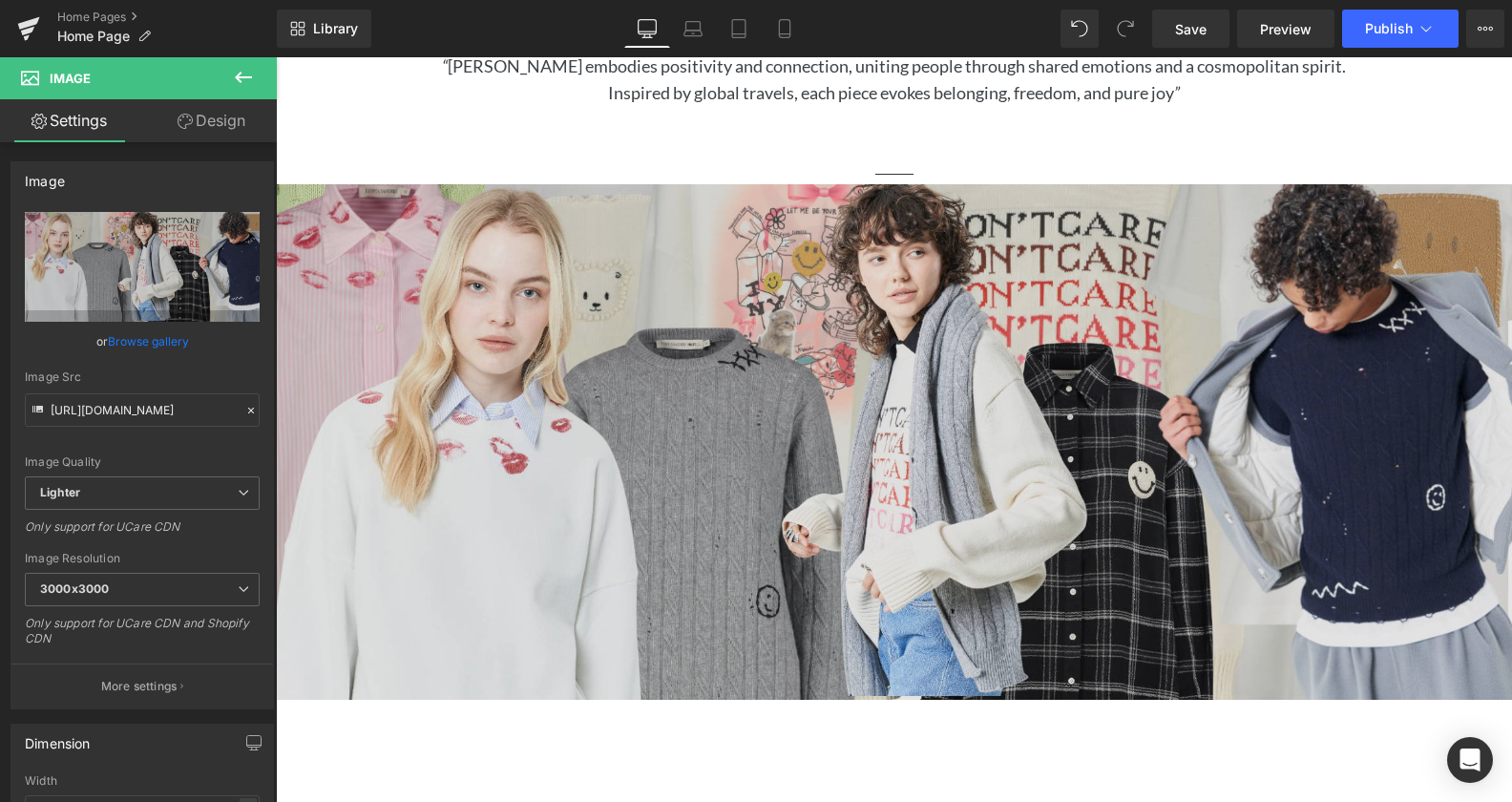
click at [836, 444] on img at bounding box center [894, 442] width 1236 height 515
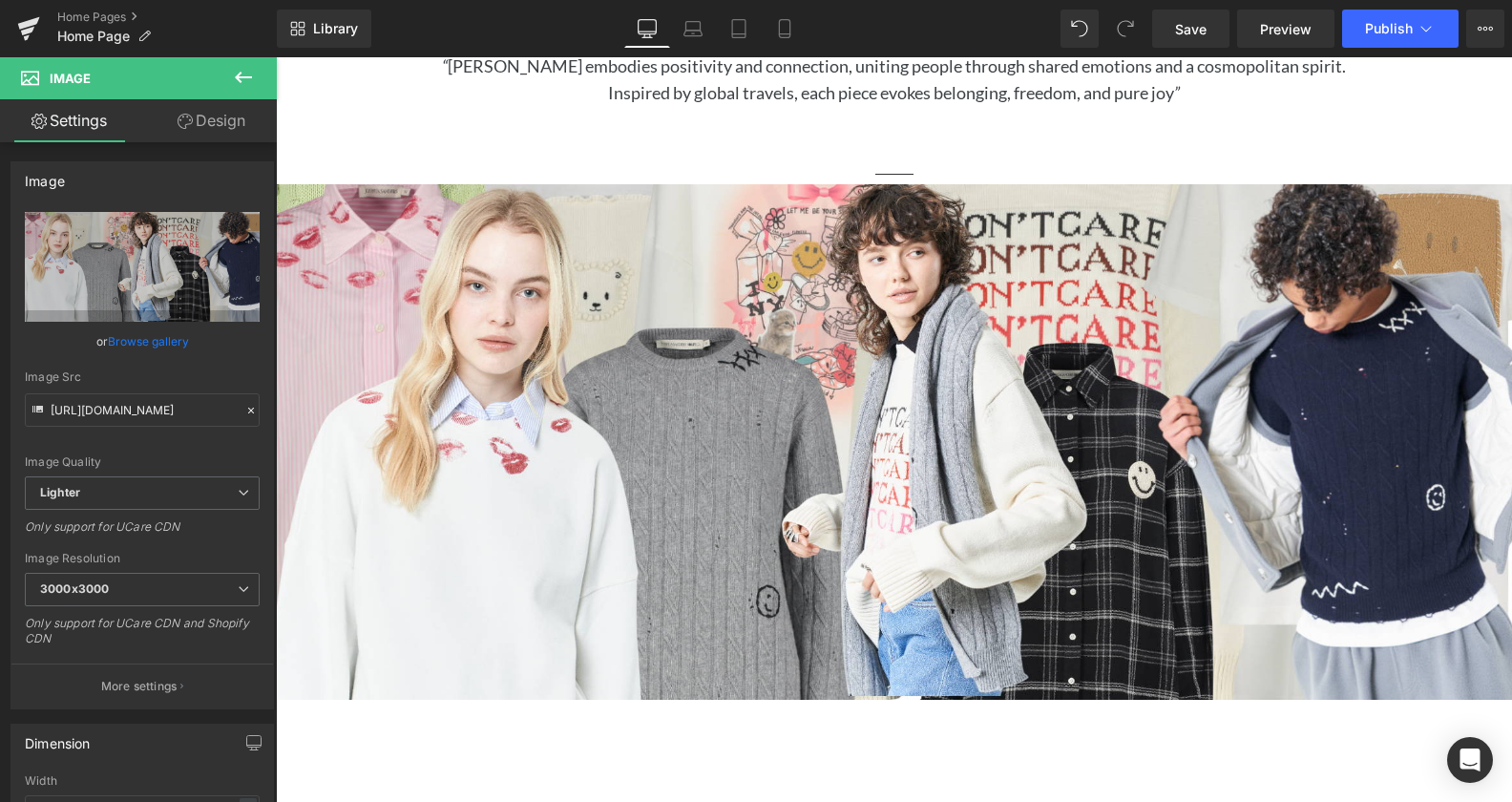
click at [252, 83] on icon at bounding box center [242, 77] width 23 height 23
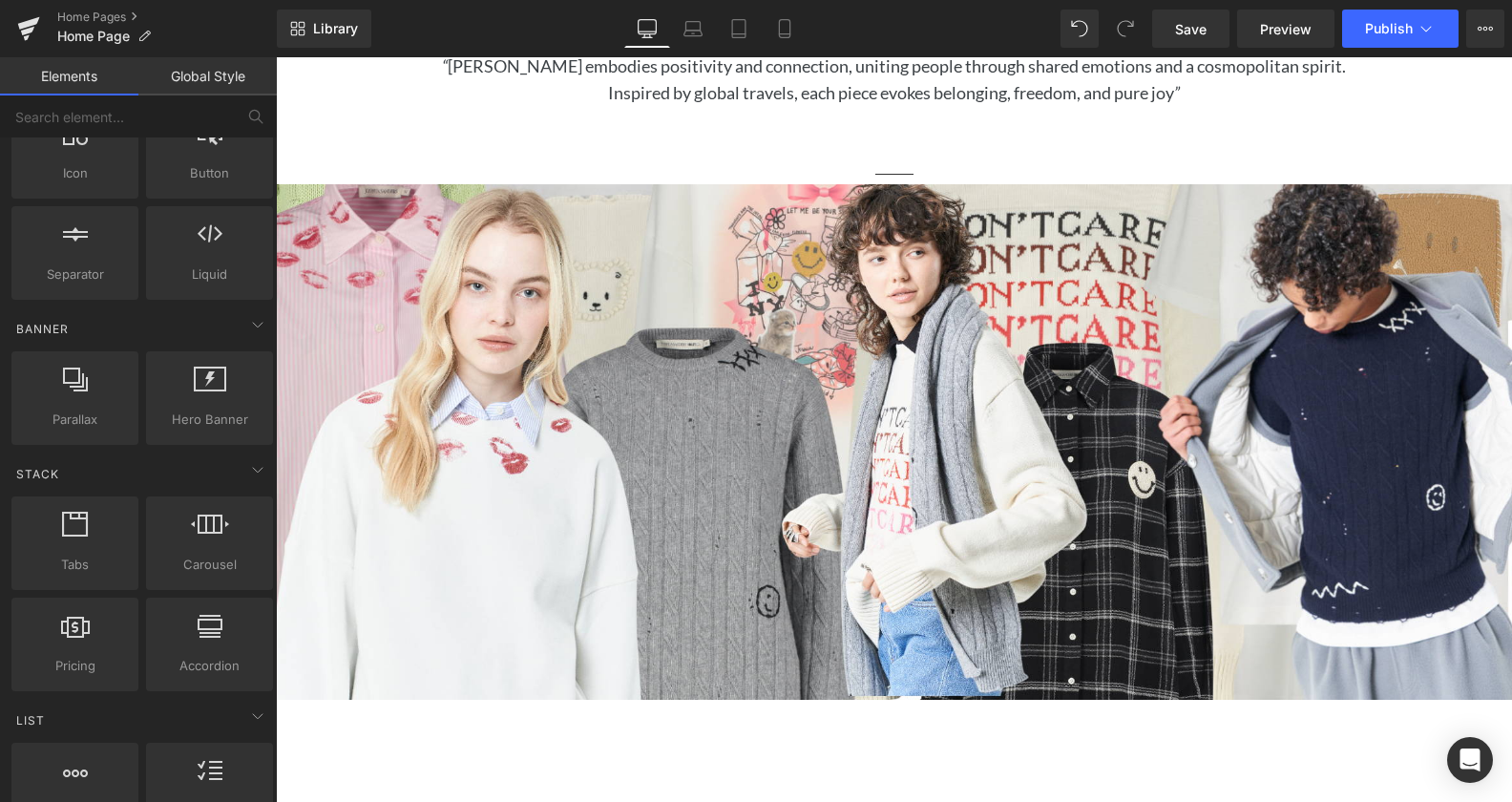
scroll to position [238, 0]
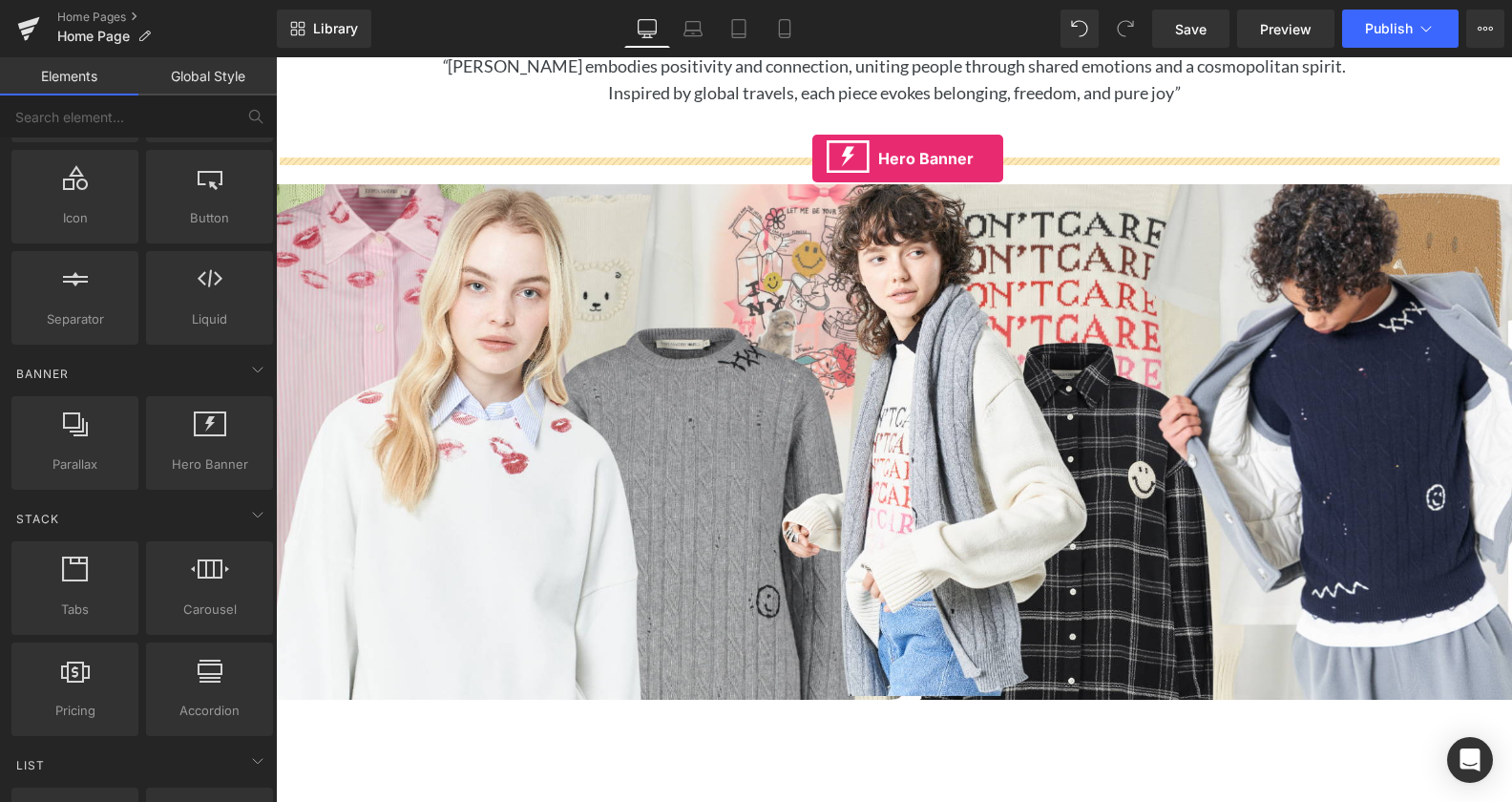
drag, startPoint x: 485, startPoint y: 496, endPoint x: 812, endPoint y: 158, distance: 470.3
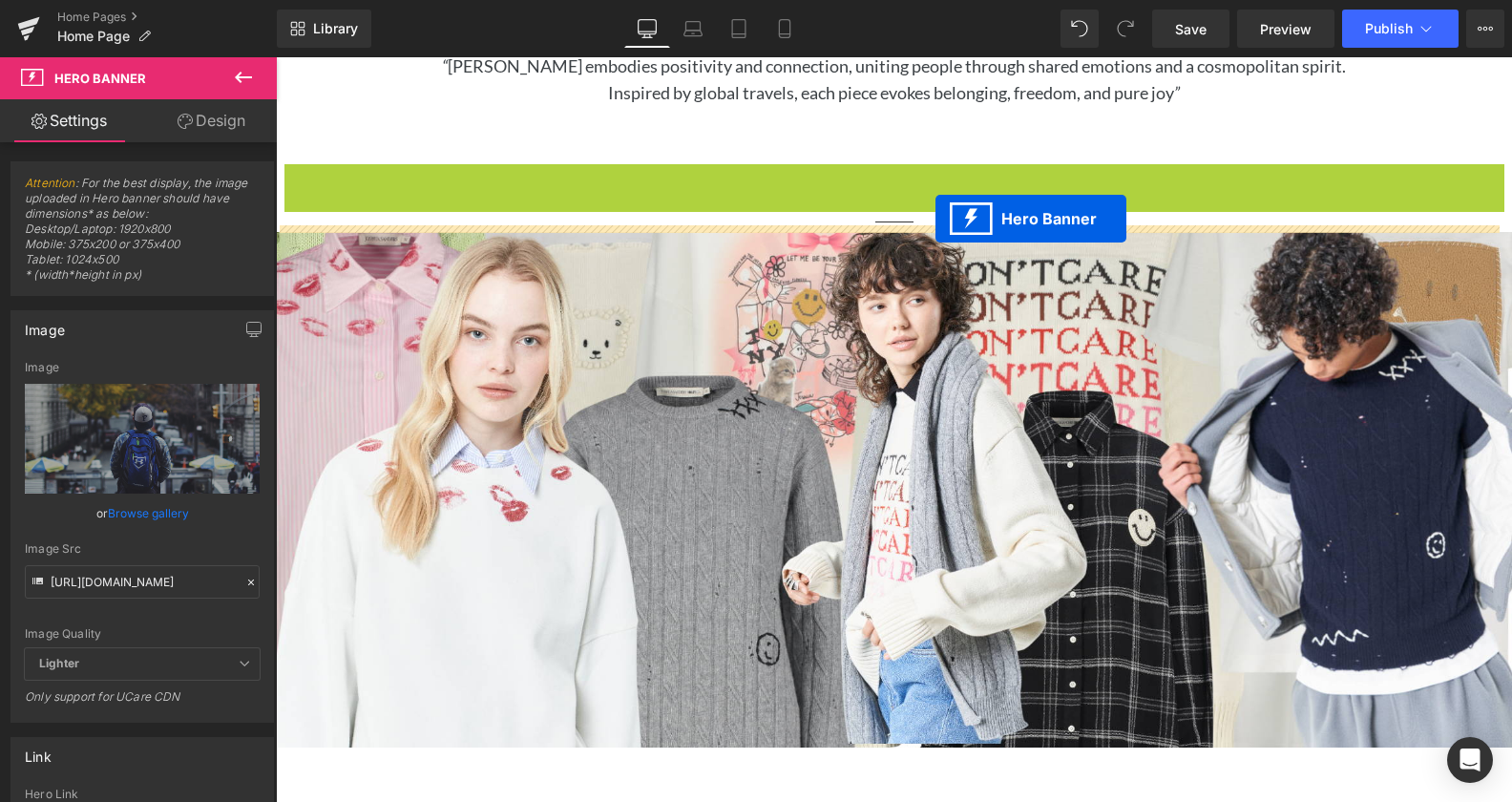
drag, startPoint x: 828, startPoint y: 169, endPoint x: 935, endPoint y: 219, distance: 118.1
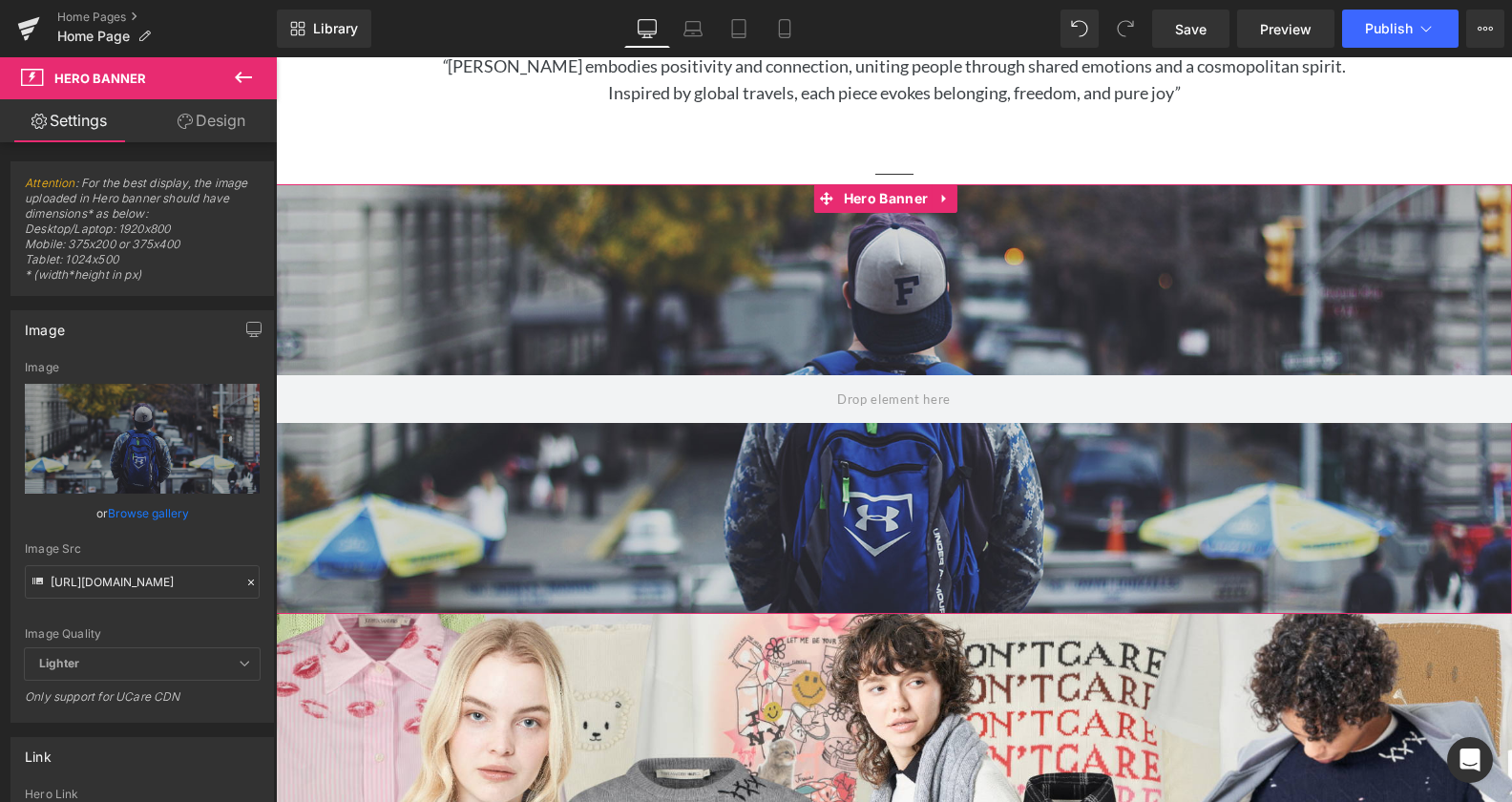
click at [669, 293] on div at bounding box center [894, 400] width 1236 height 430
click at [747, 286] on div at bounding box center [894, 400] width 1236 height 430
click at [243, 108] on link "Design" at bounding box center [211, 121] width 138 height 43
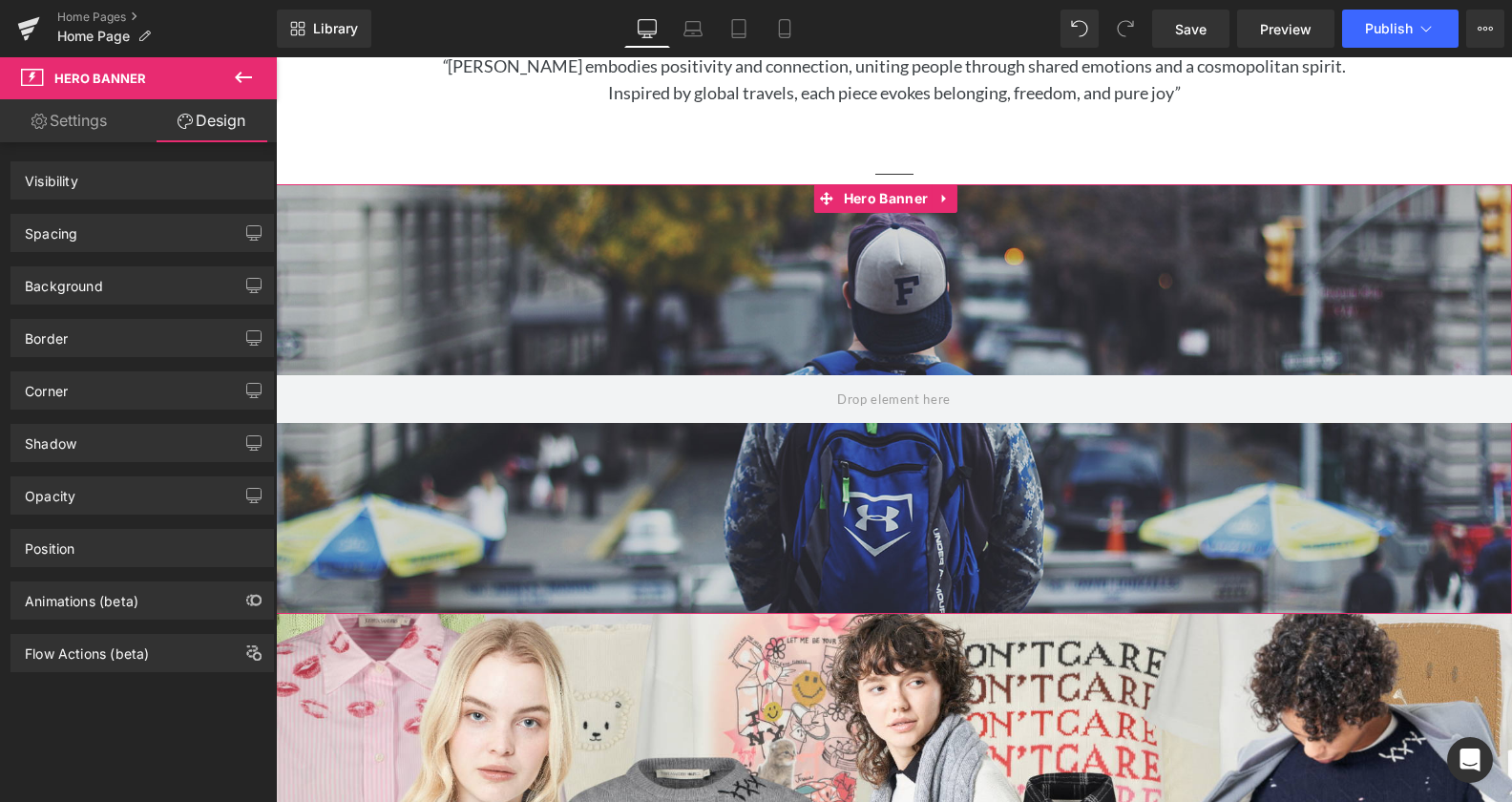
click at [239, 83] on icon at bounding box center [242, 77] width 23 height 23
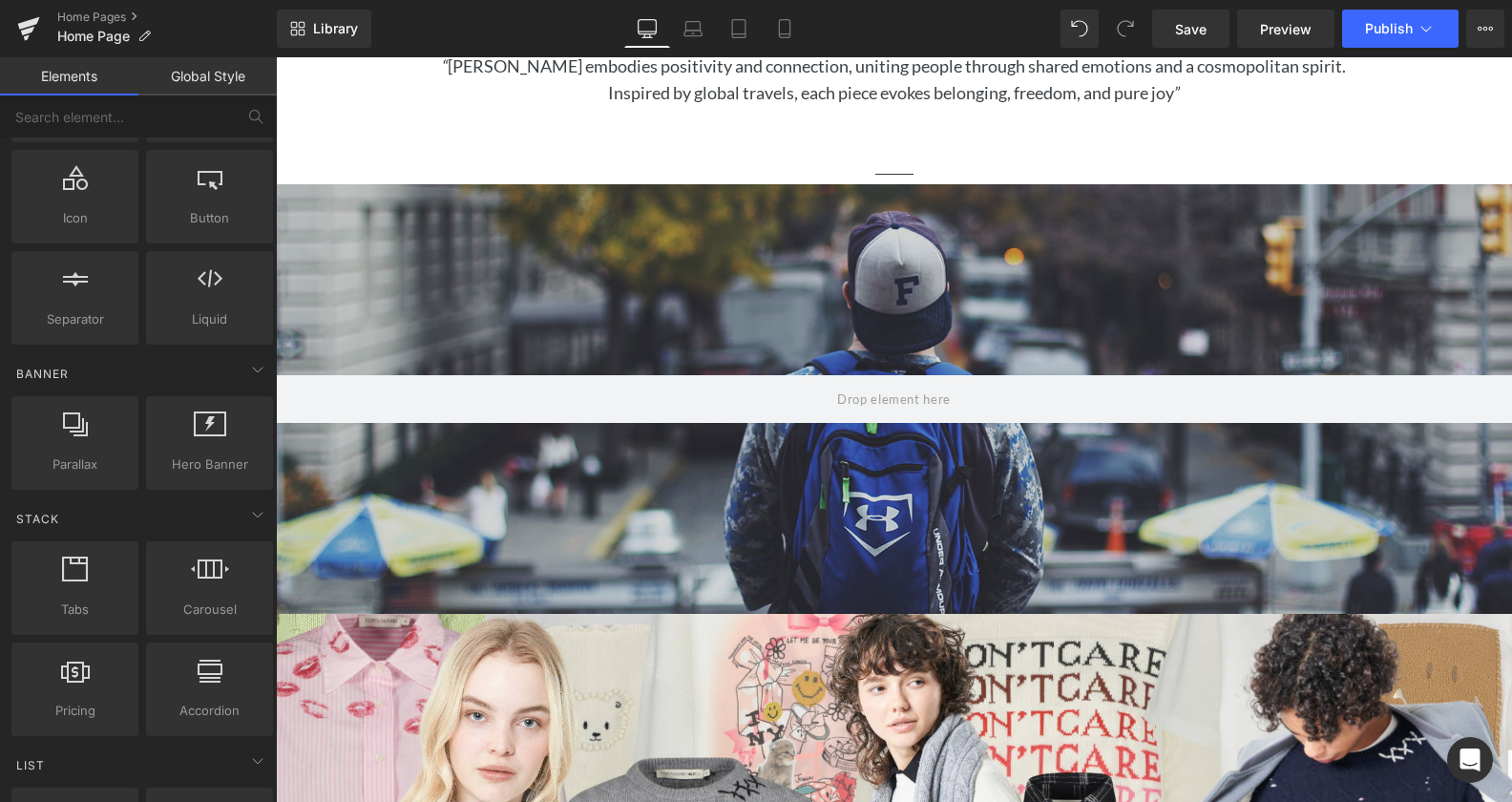
click at [214, 79] on link "Global Style" at bounding box center [207, 76] width 138 height 38
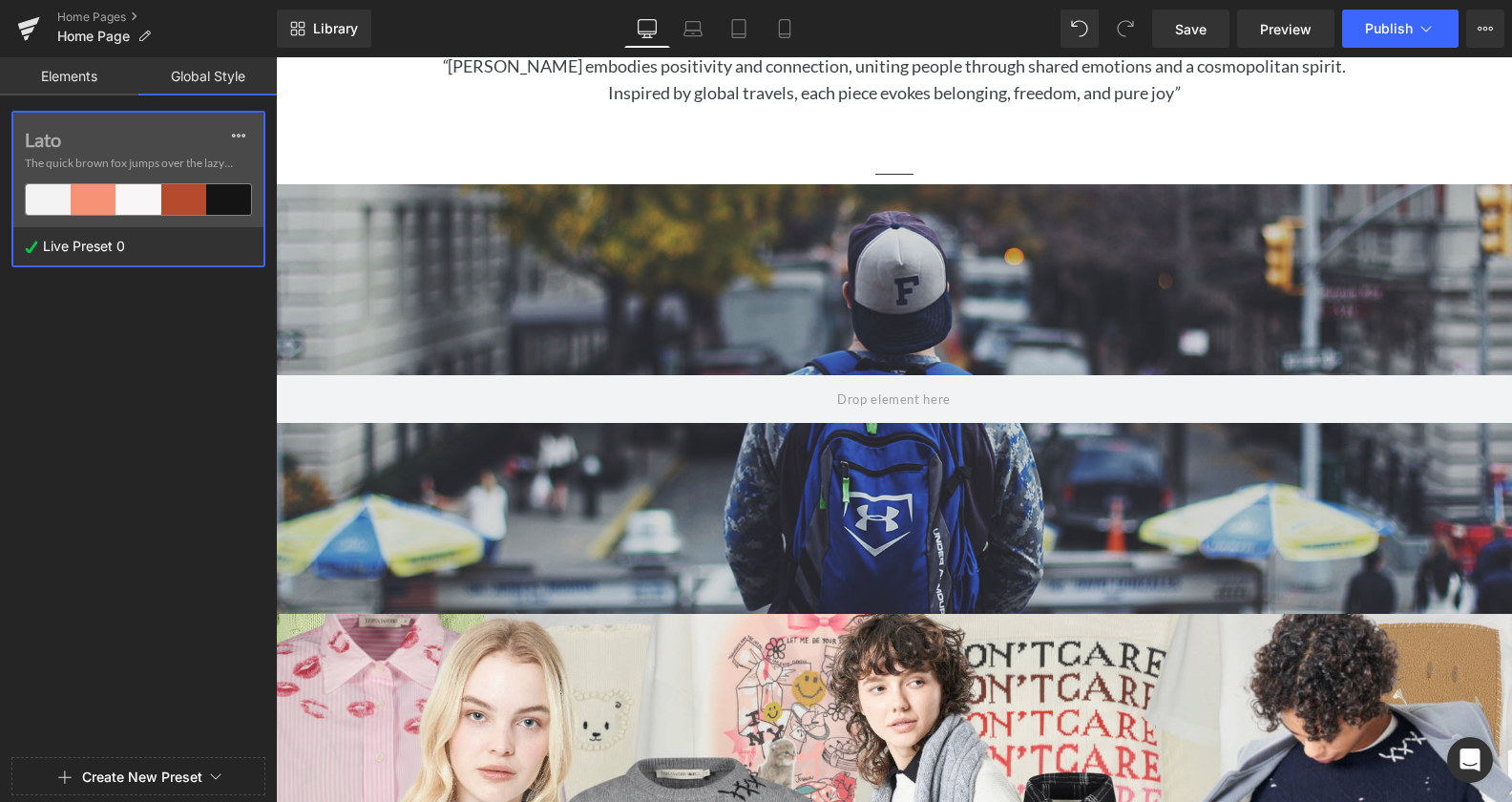
click at [61, 71] on link "Elements" at bounding box center [69, 76] width 138 height 38
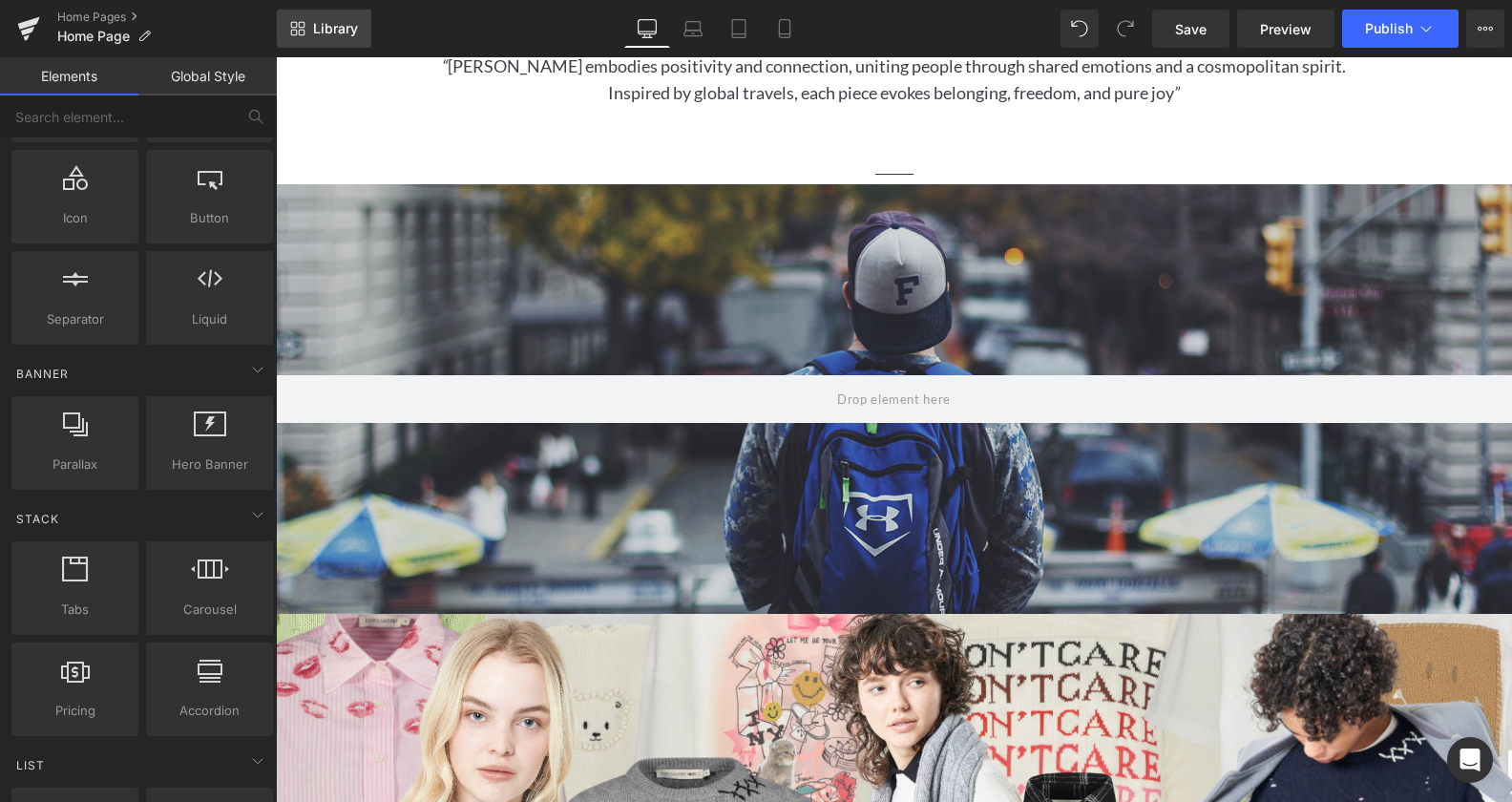
click at [331, 22] on link "Library" at bounding box center [324, 28] width 94 height 38
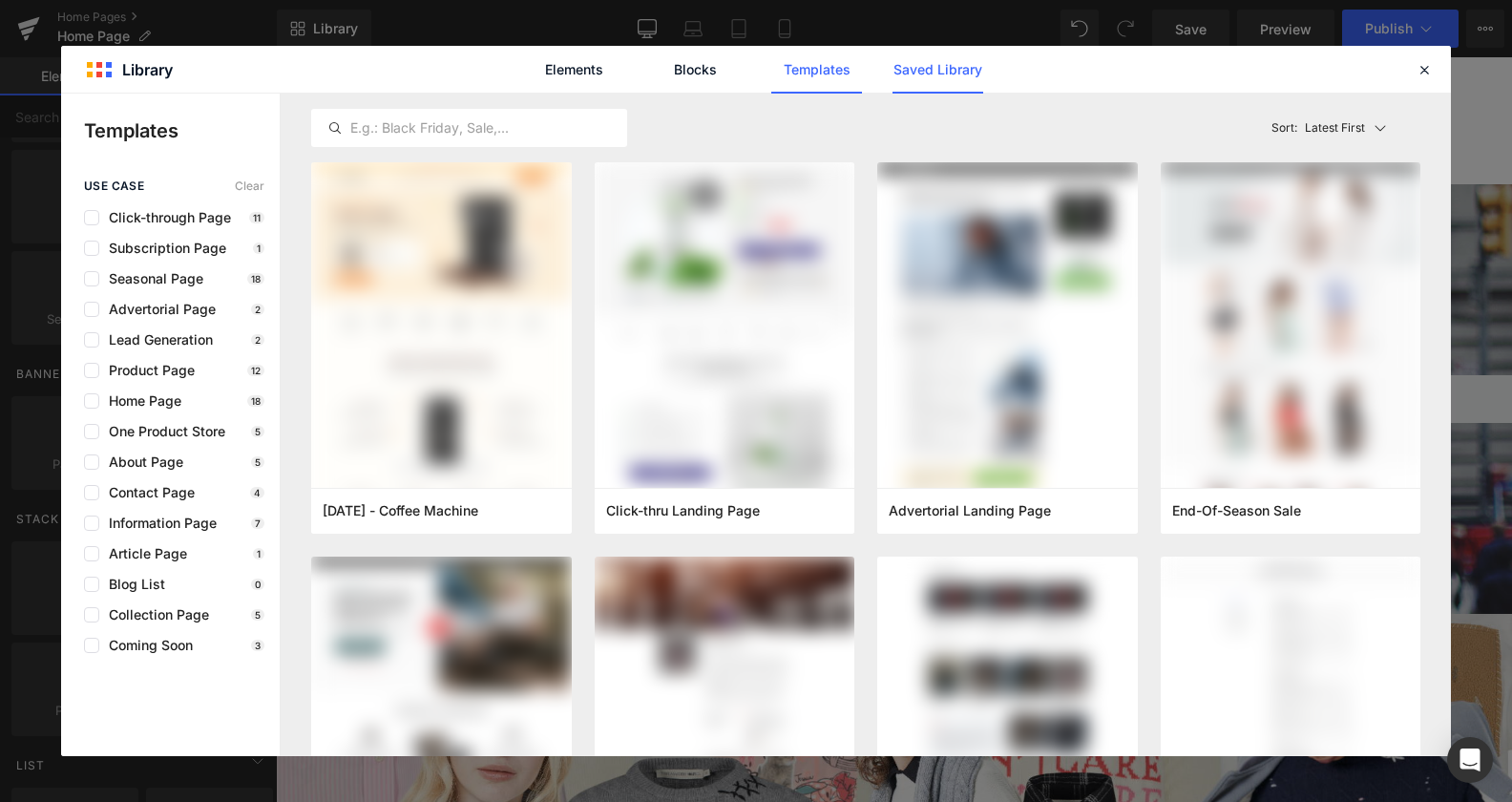
click at [932, 65] on link "Saved Library" at bounding box center [938, 70] width 90 height 48
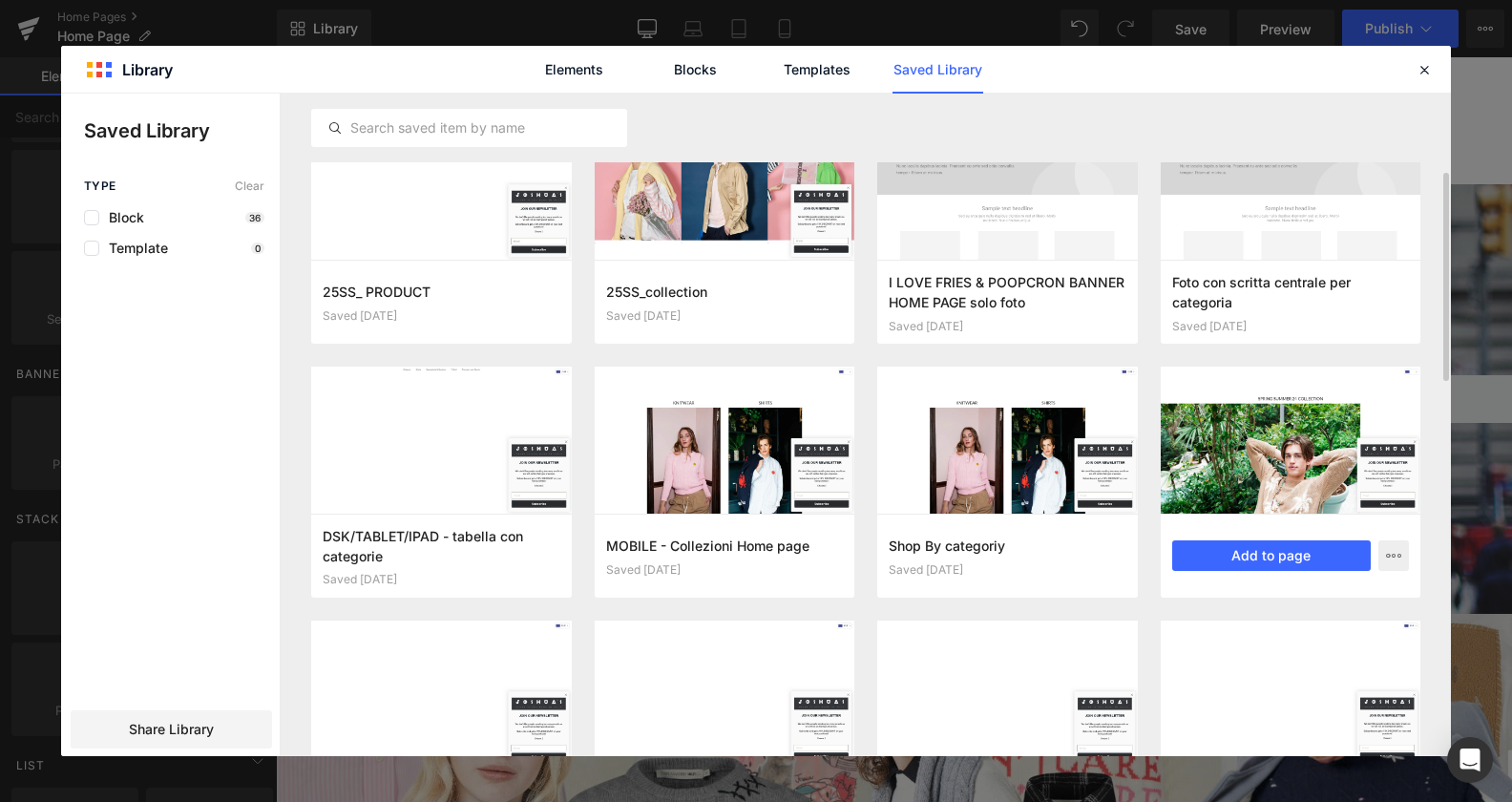
scroll to position [97, 0]
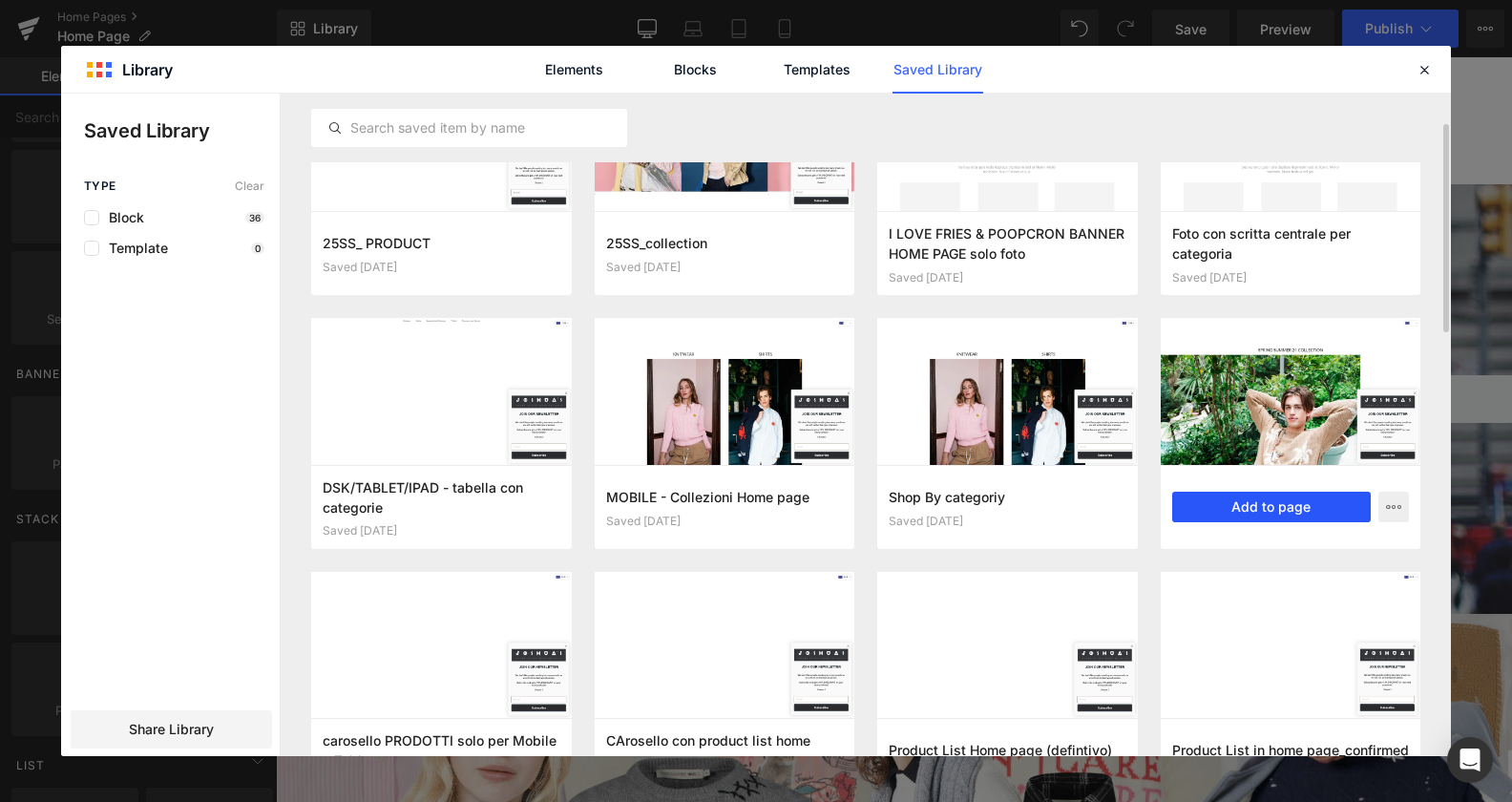
click at [1267, 501] on button "Add to page" at bounding box center [1272, 507] width 199 height 30
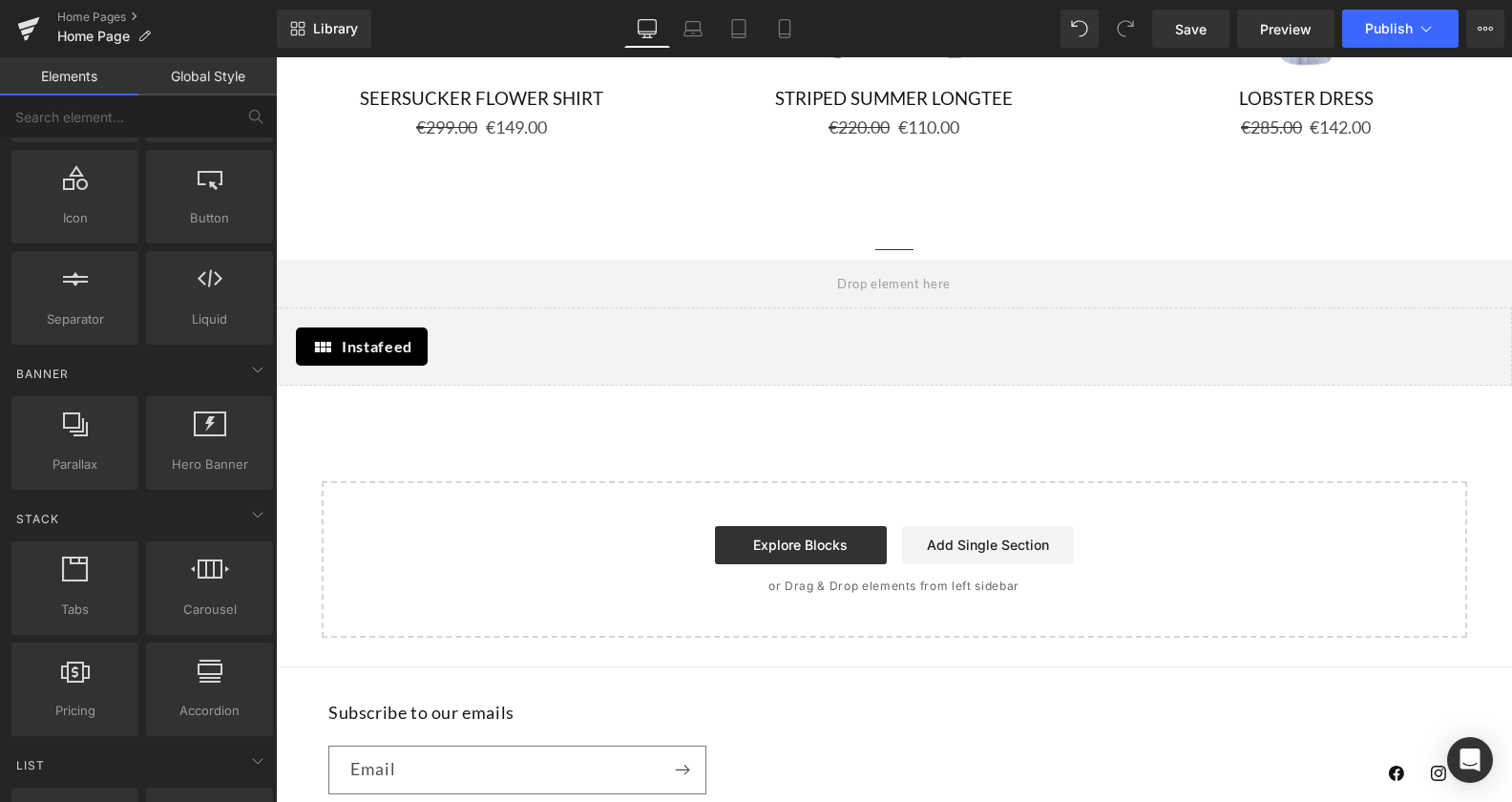
scroll to position [3250, 0]
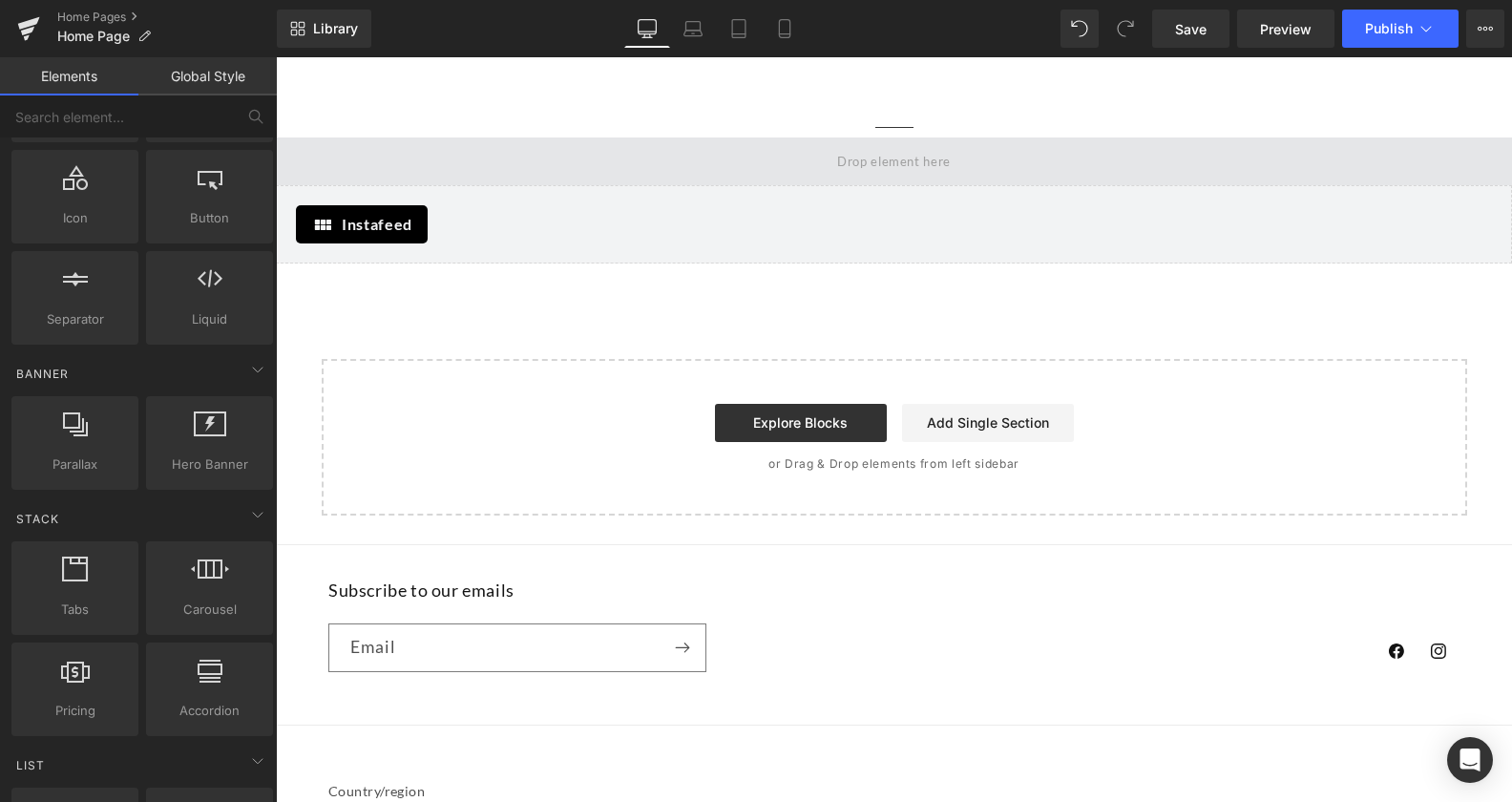
click at [862, 146] on span at bounding box center [893, 161] width 127 height 30
click at [861, 147] on span at bounding box center [893, 161] width 127 height 30
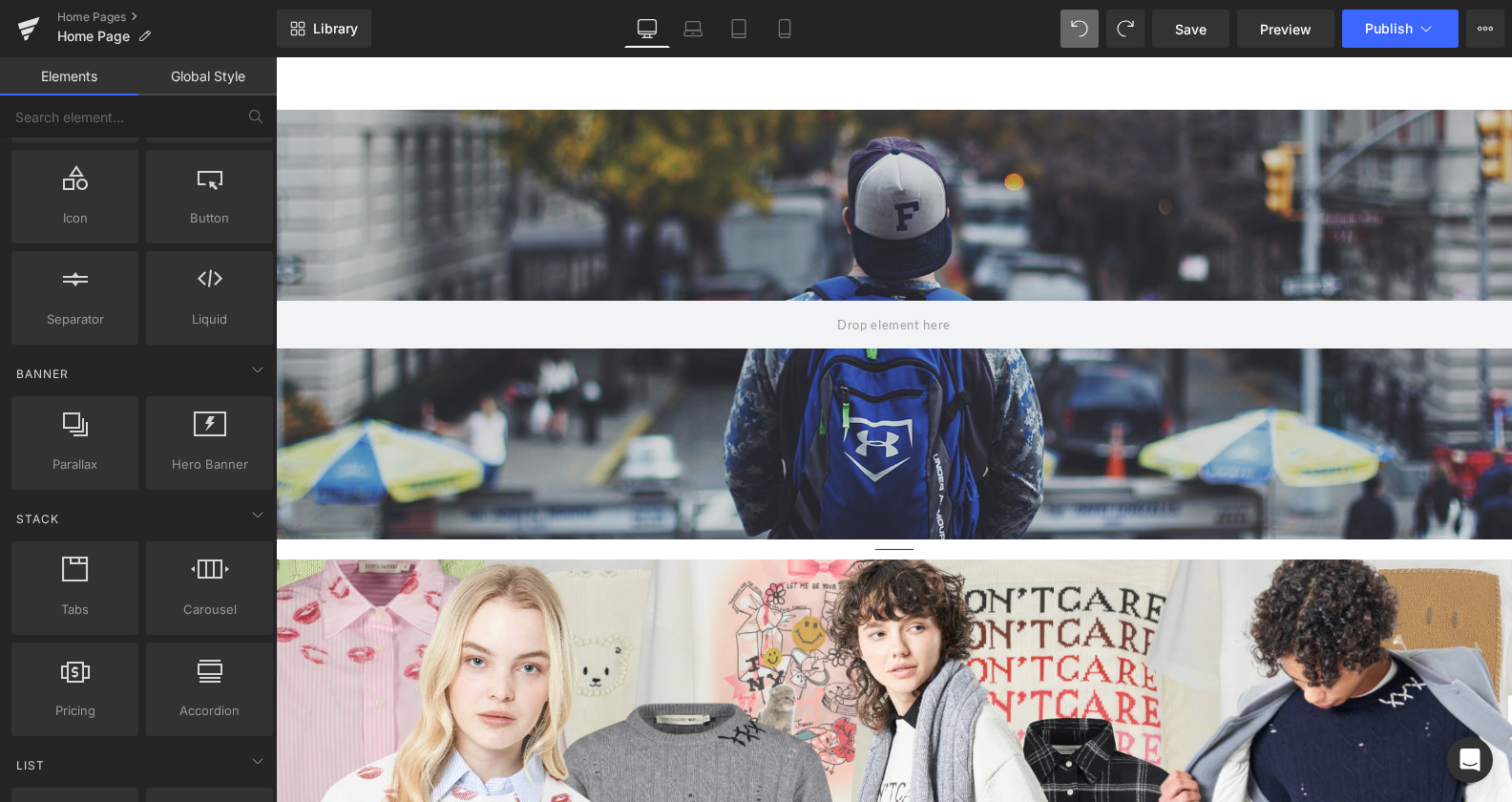
scroll to position [628, 0]
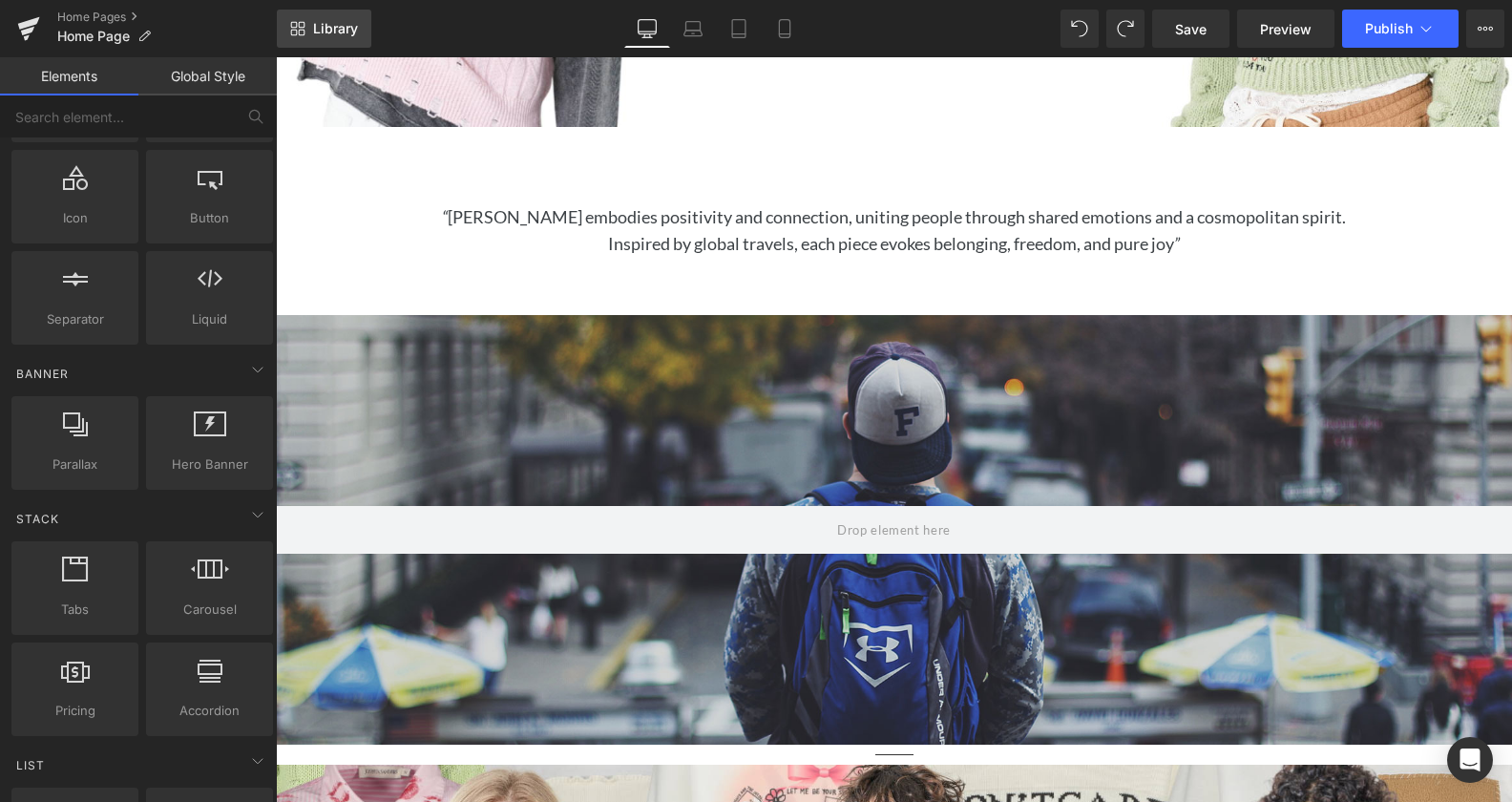
click at [339, 19] on link "Library" at bounding box center [324, 28] width 94 height 38
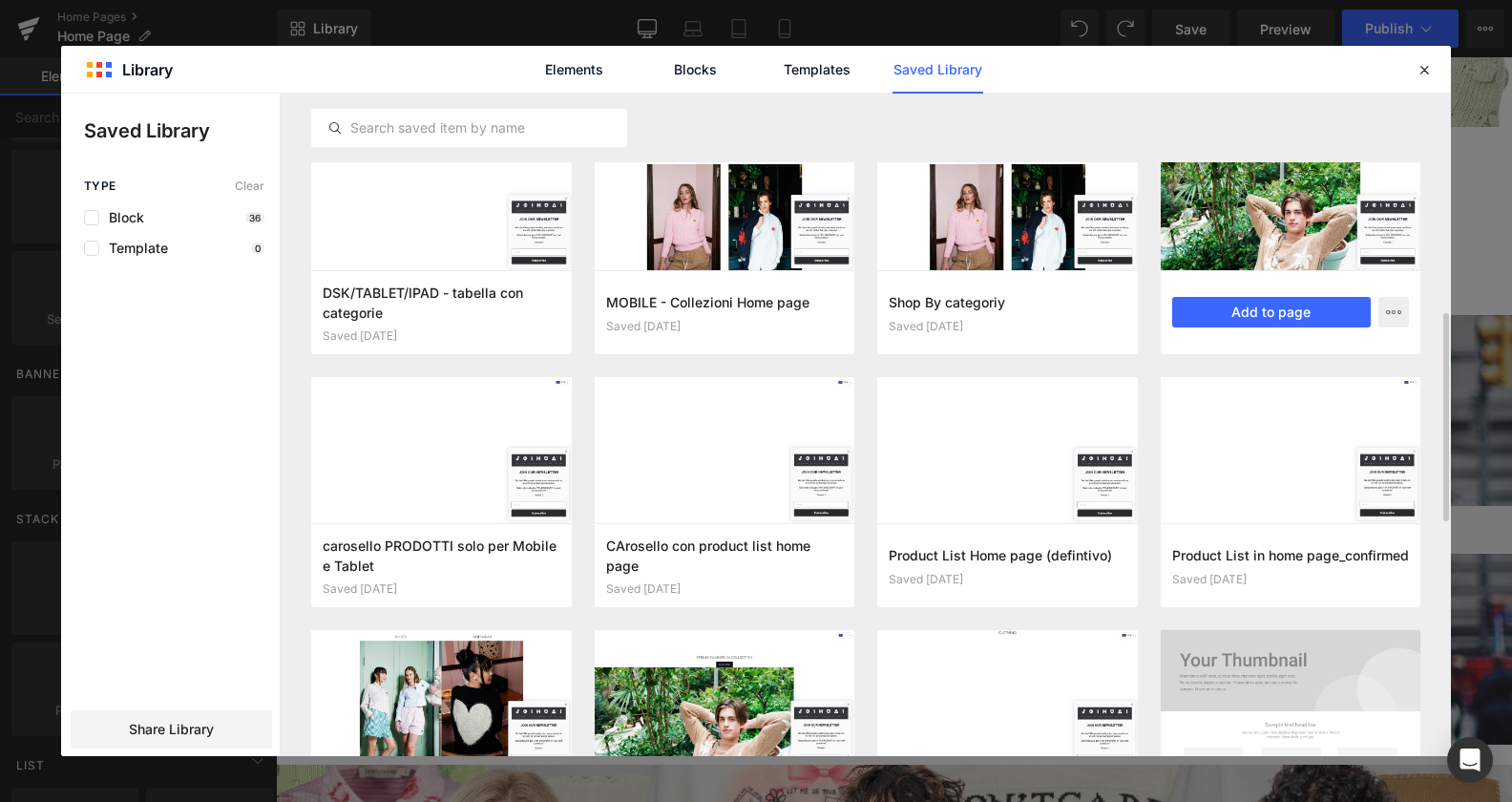
scroll to position [439, 0]
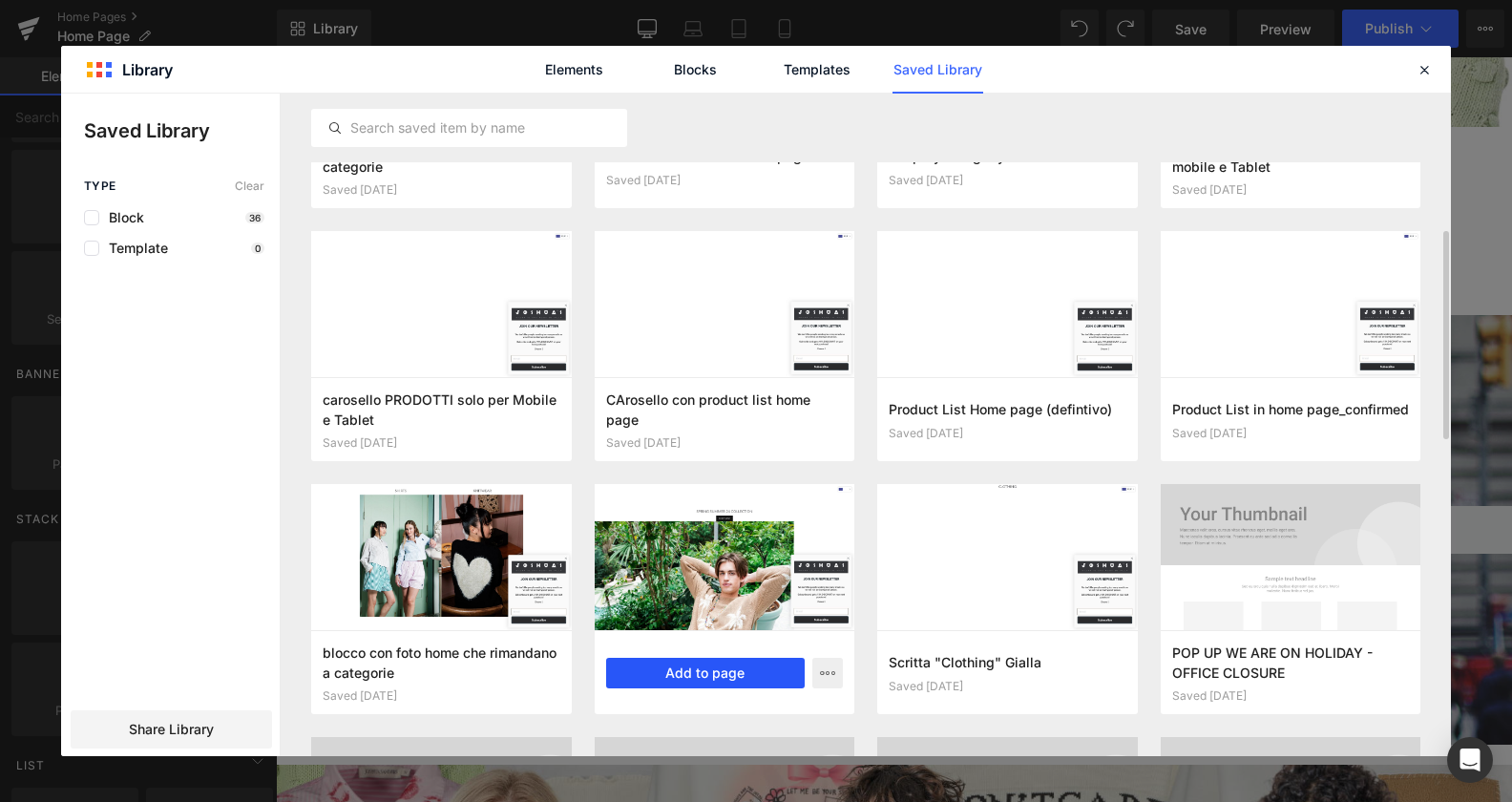
click at [734, 669] on button "Add to page" at bounding box center [705, 672] width 199 height 30
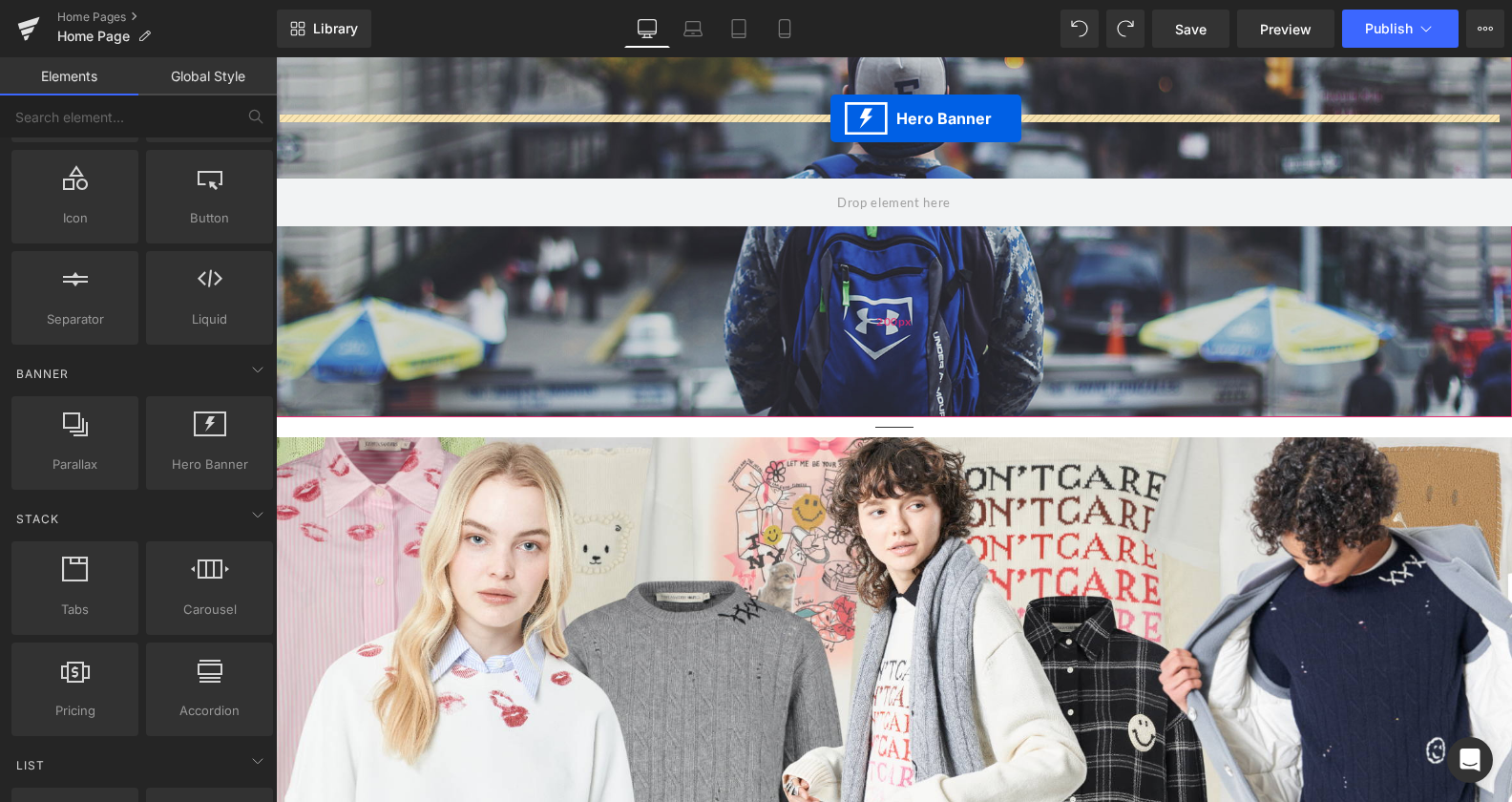
scroll to position [936, 0]
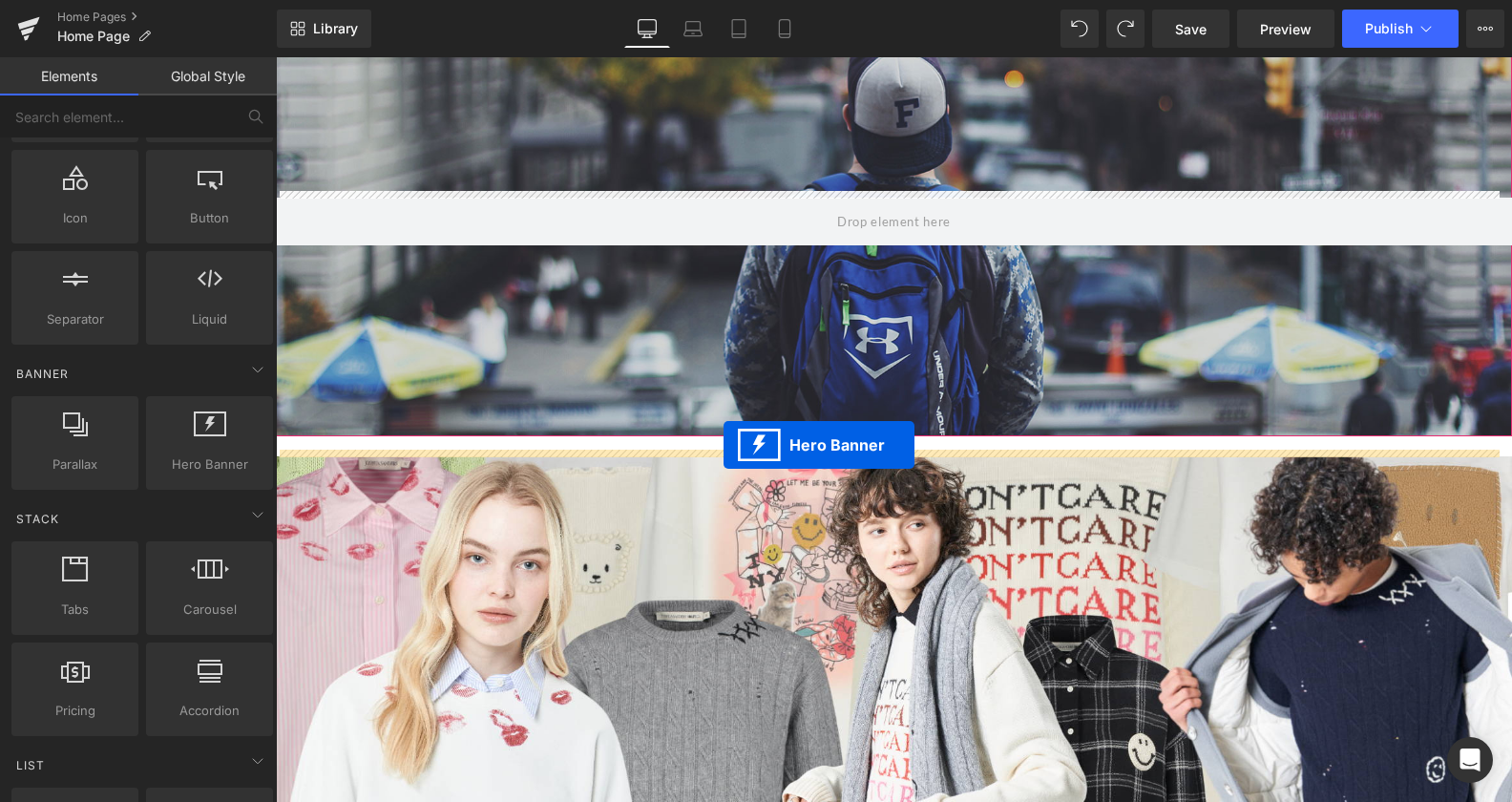
drag, startPoint x: 831, startPoint y: 364, endPoint x: 723, endPoint y: 445, distance: 135.0
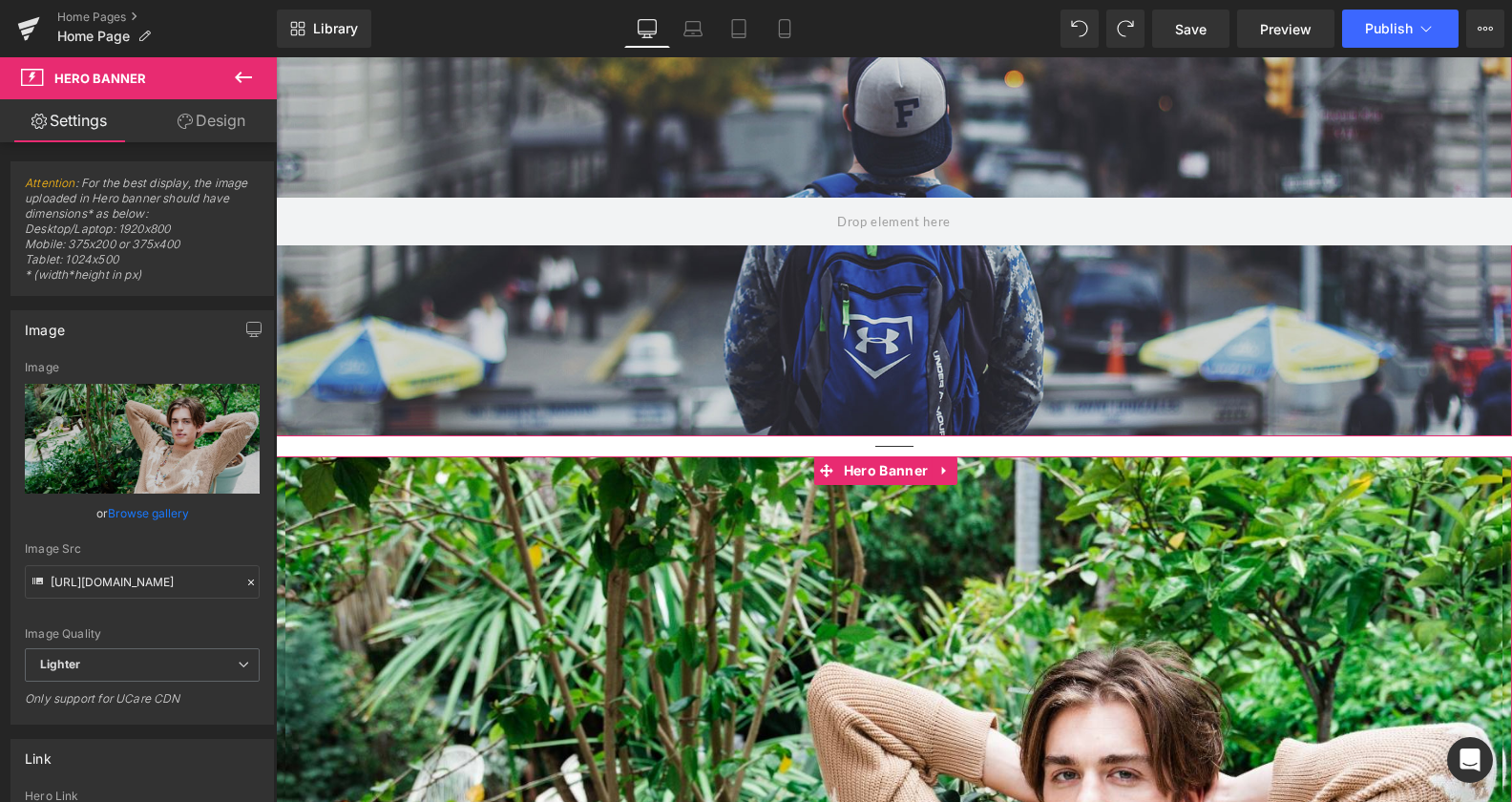
click at [157, 519] on link "Browse gallery" at bounding box center [148, 513] width 81 height 33
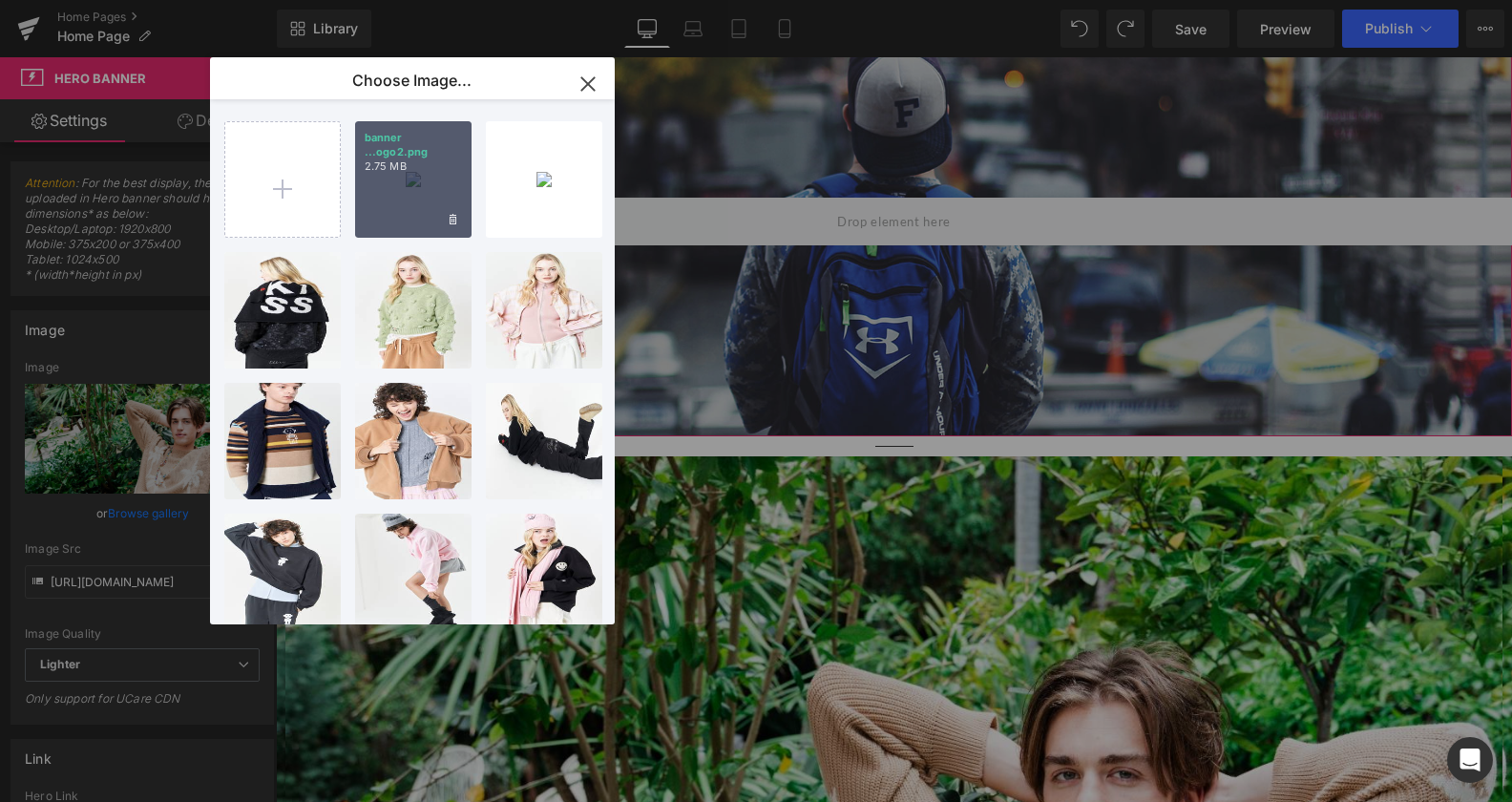
drag, startPoint x: 434, startPoint y: 169, endPoint x: 219, endPoint y: 142, distance: 216.7
click at [434, 169] on p "2.75 MB" at bounding box center [413, 166] width 97 height 15
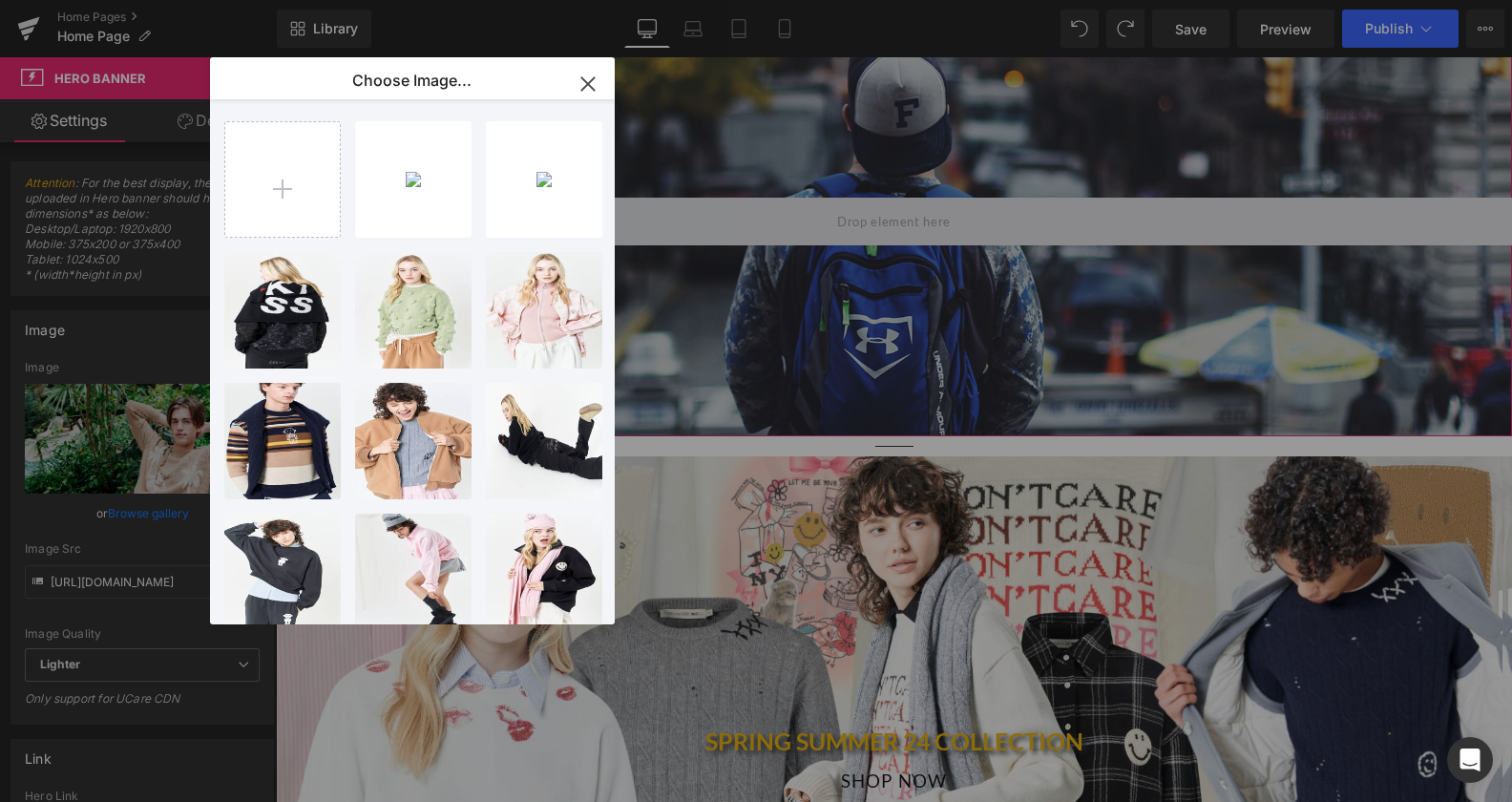
type input "[URL][DOMAIN_NAME]"
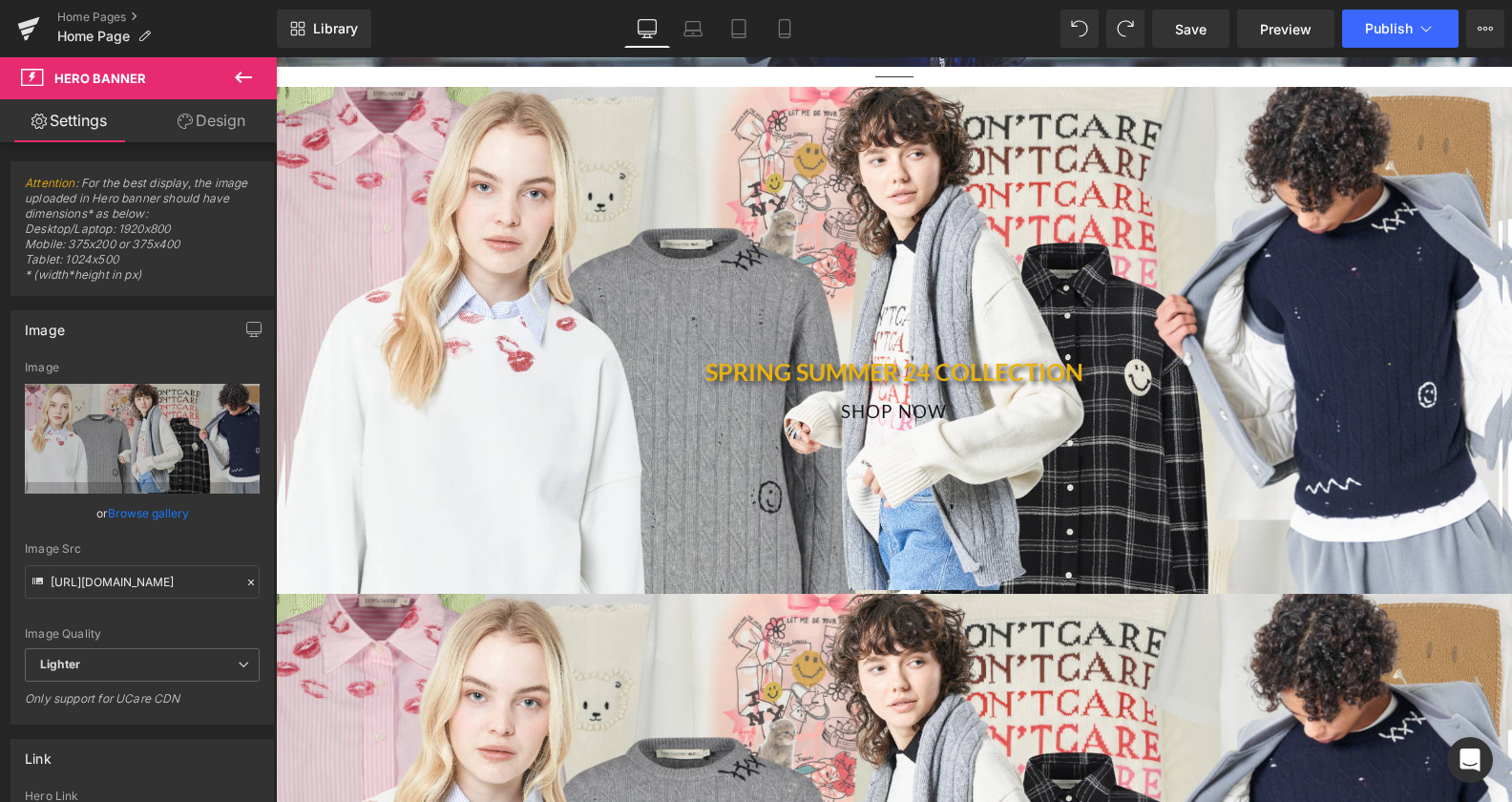
scroll to position [1326, 0]
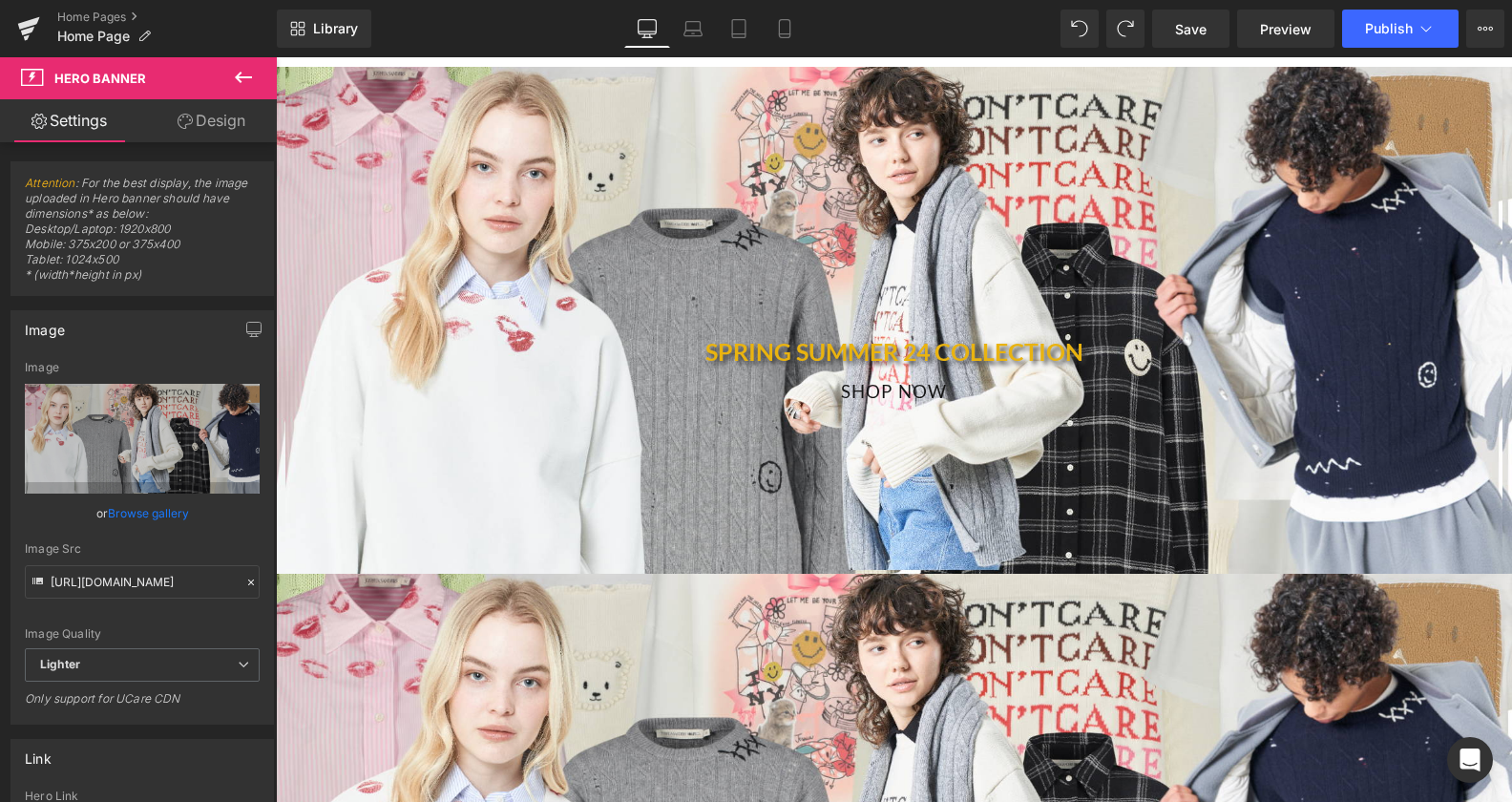
click at [962, 374] on link "SHOP NOW" at bounding box center [894, 393] width 169 height 50
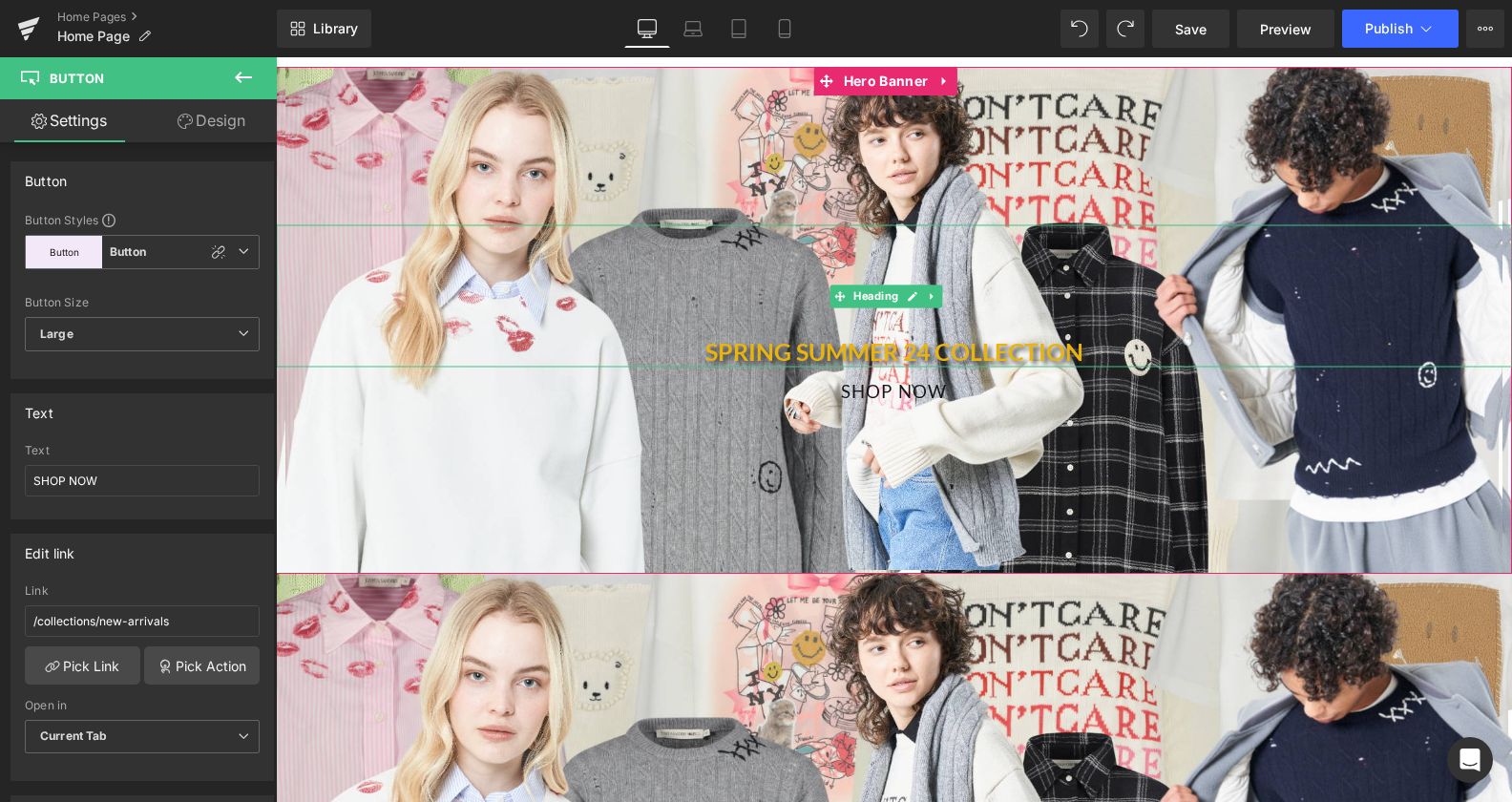
click at [917, 350] on h1 "SPRING SUMMER 24 COLLECTION" at bounding box center [894, 339] width 1236 height 57
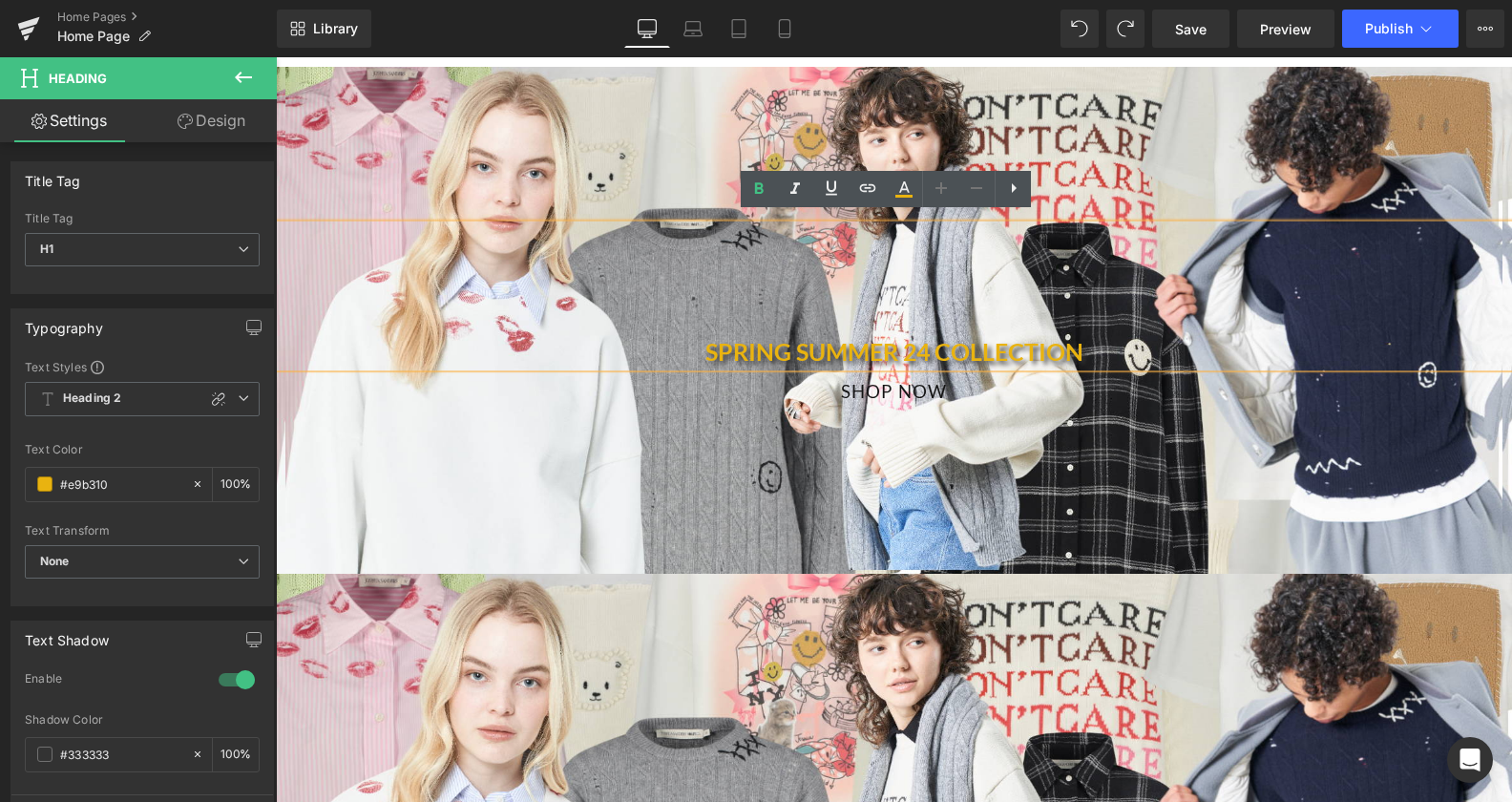
click at [858, 342] on h1 "SPRING SUMMER 24 COLLECTION" at bounding box center [894, 339] width 1236 height 57
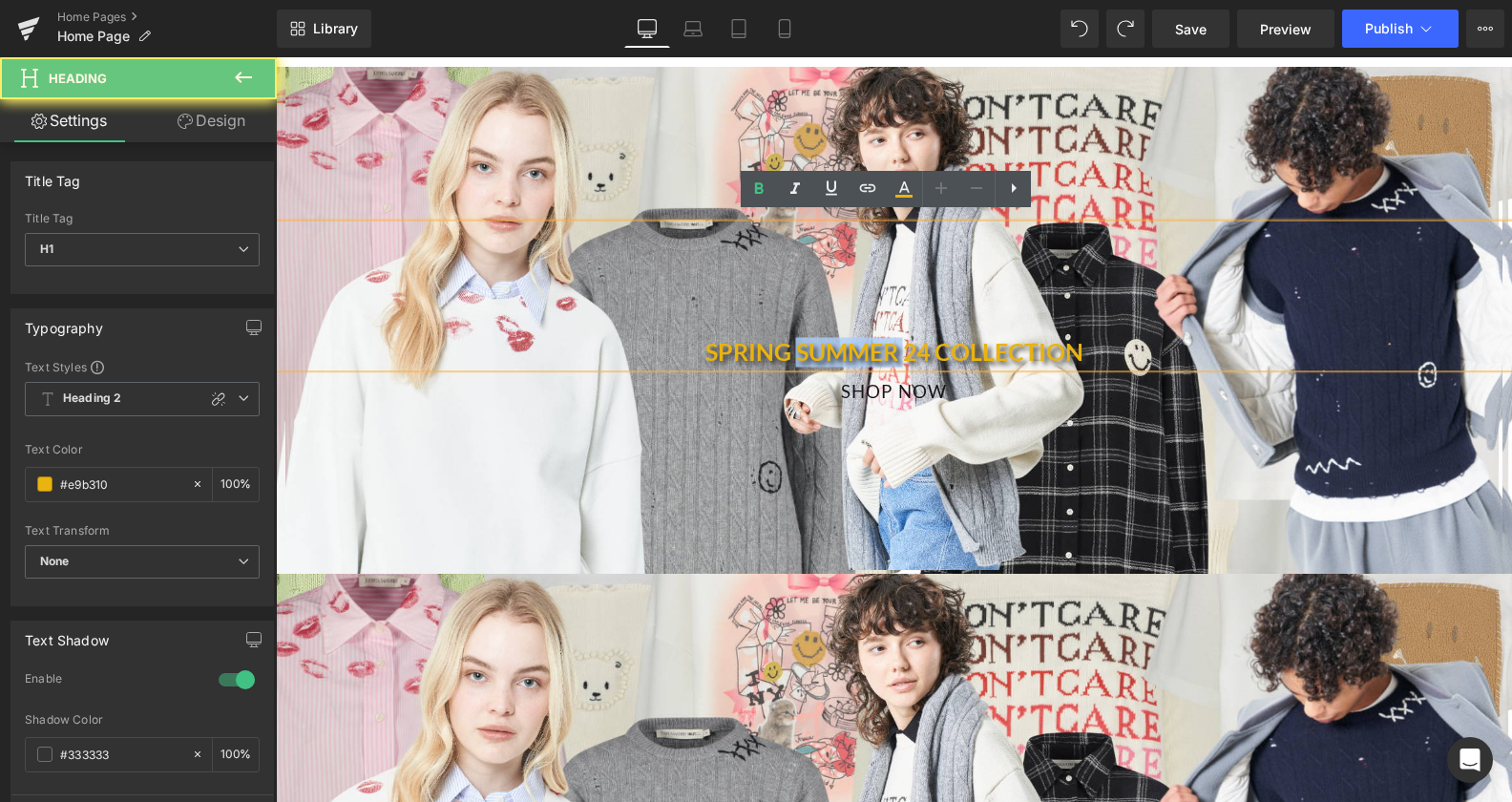
click at [858, 342] on h1 "SPRING SUMMER 24 COLLECTION" at bounding box center [894, 339] width 1236 height 57
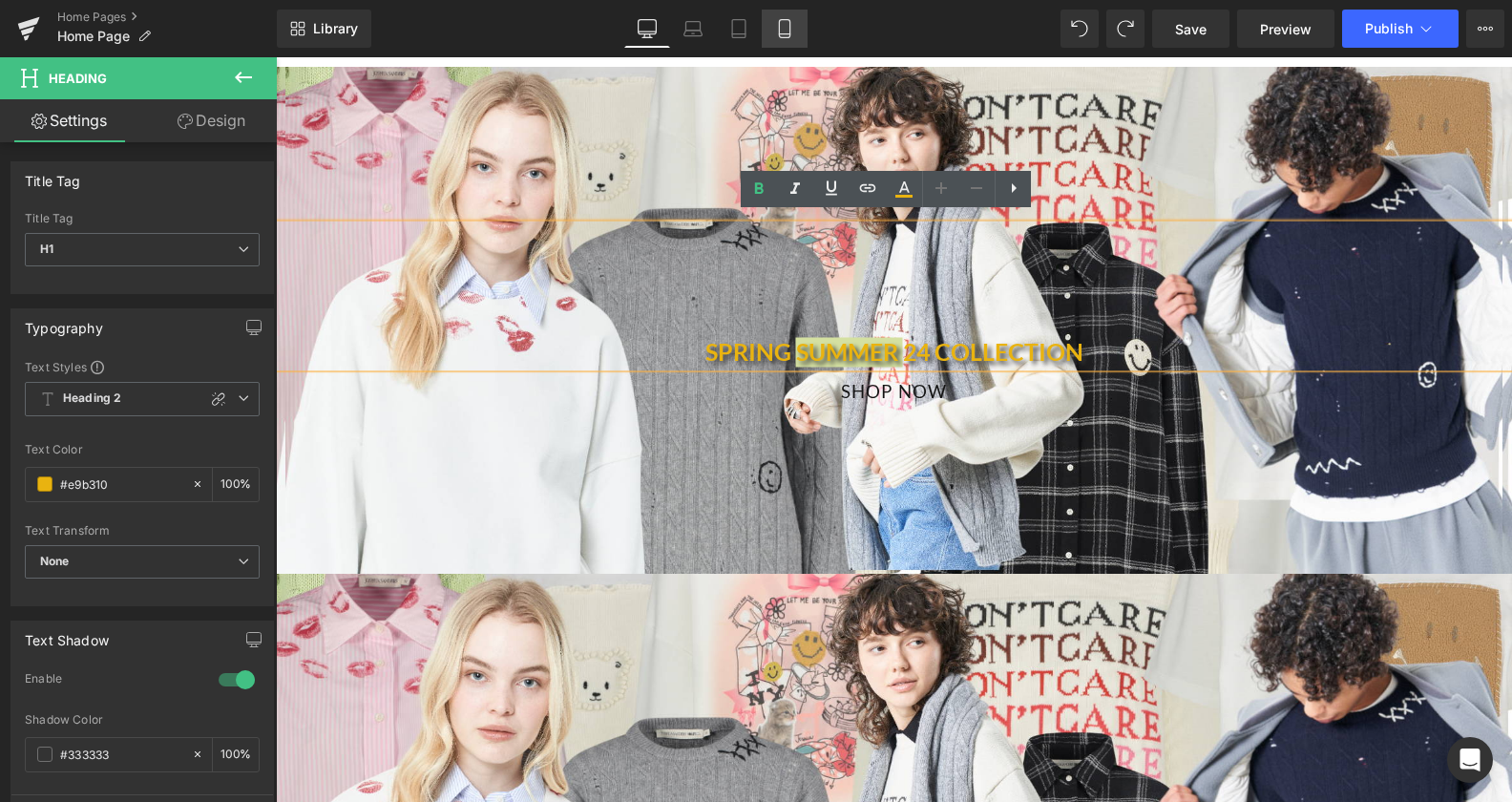
click at [799, 36] on link "Mobile" at bounding box center [784, 28] width 46 height 38
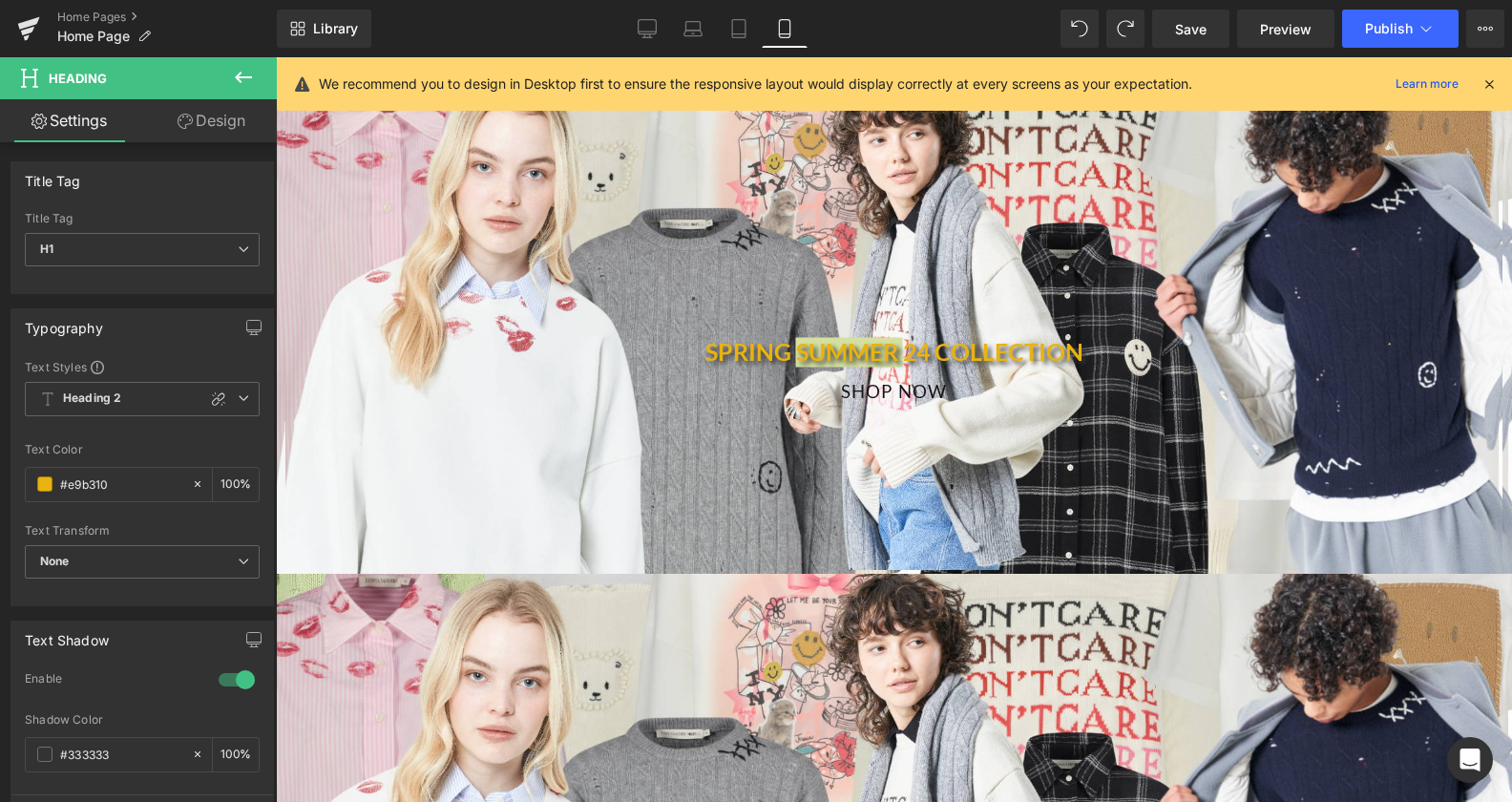
type input "100"
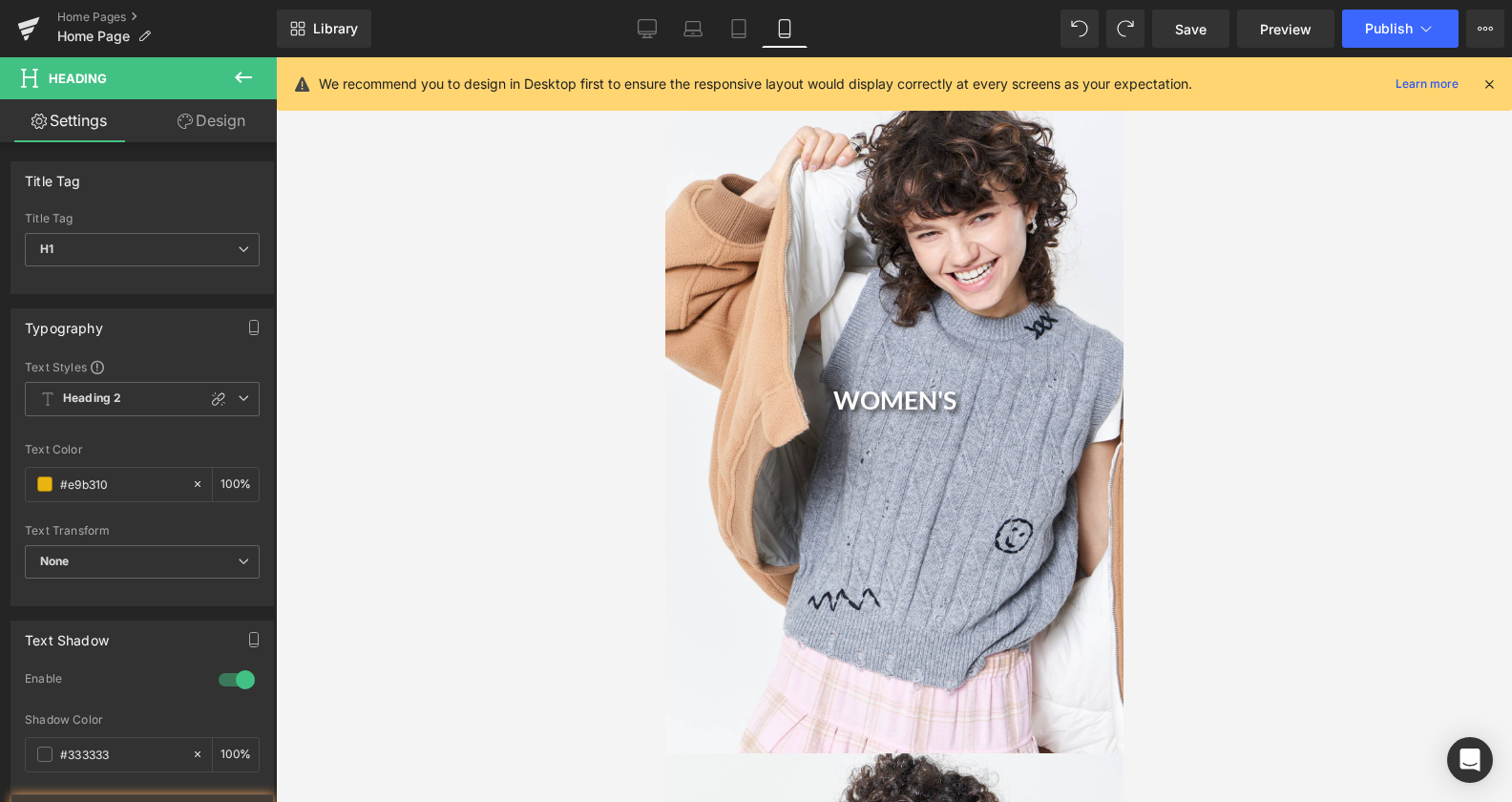
scroll to position [629, 0]
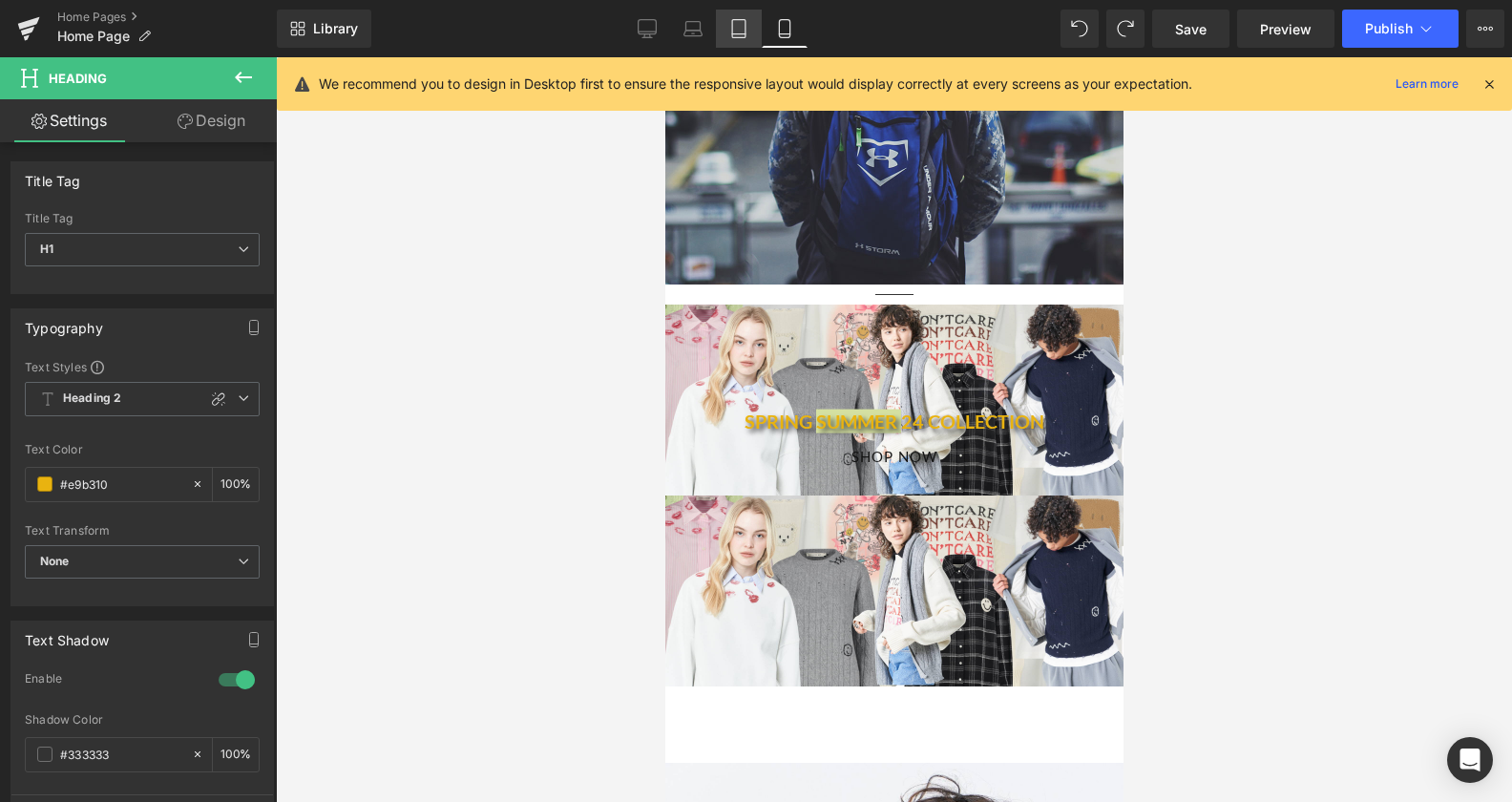
click at [738, 34] on icon at bounding box center [739, 34] width 14 height 0
type input "100"
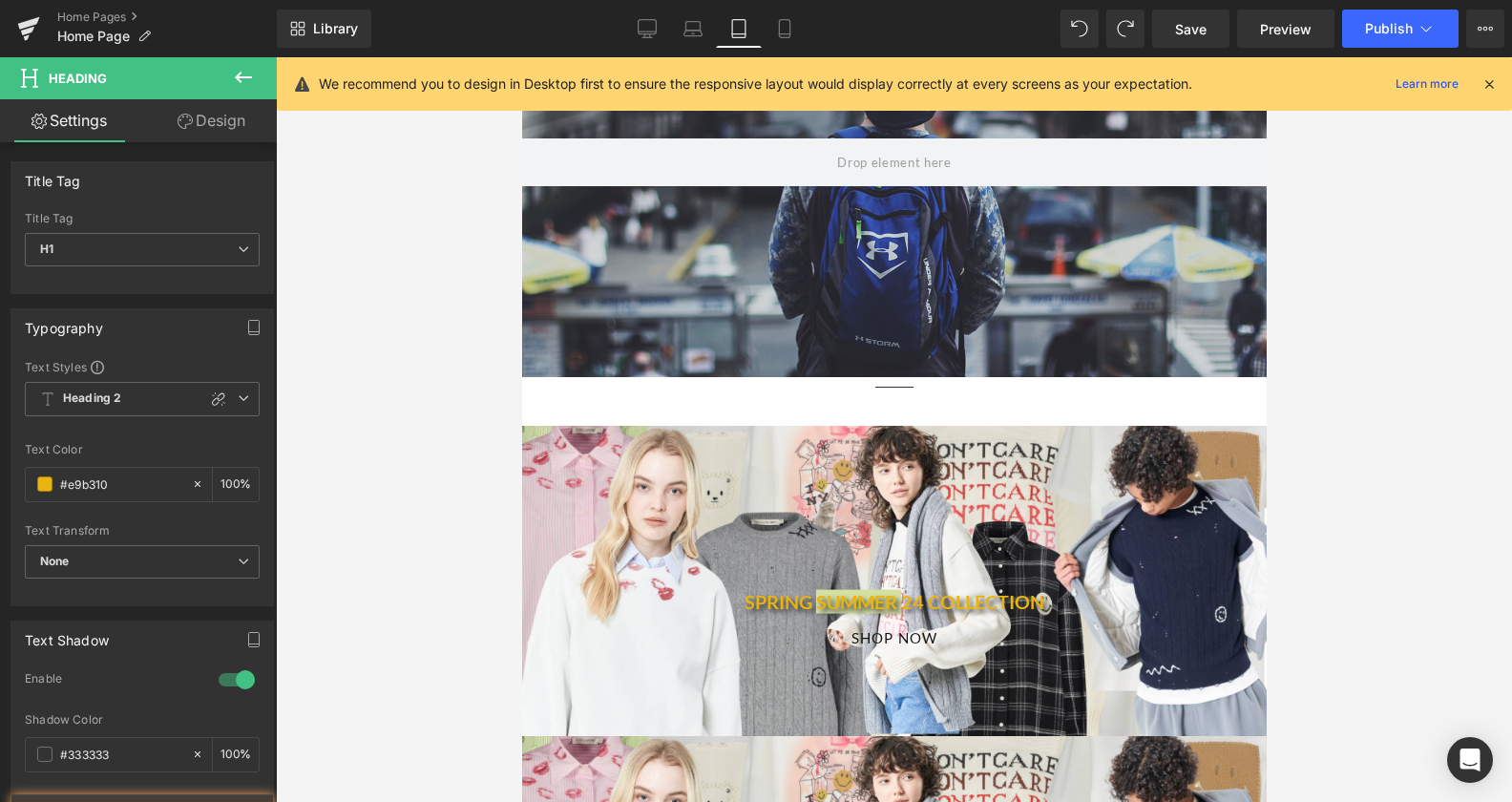
scroll to position [810, 0]
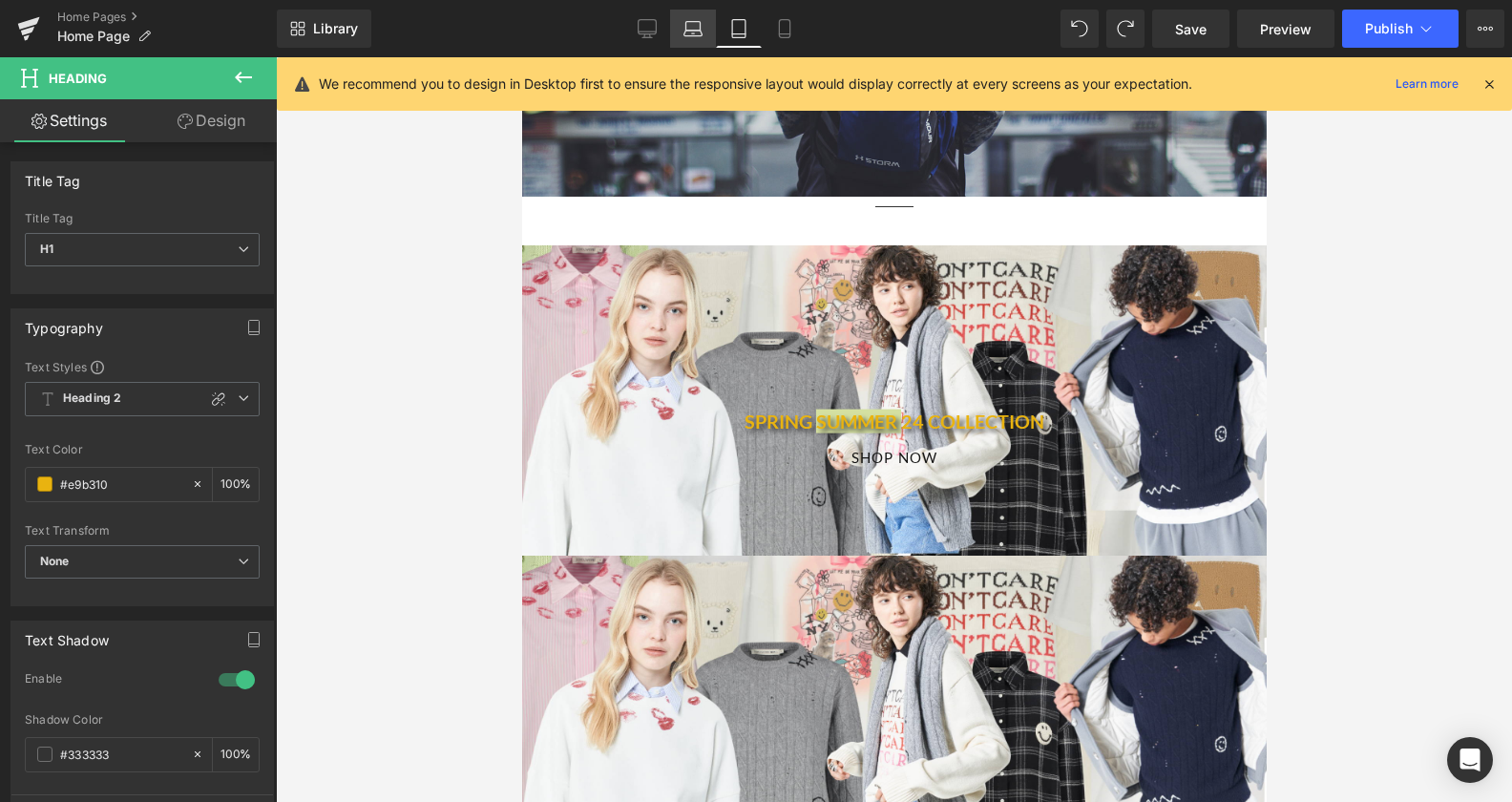
click at [706, 34] on link "Laptop" at bounding box center [693, 28] width 46 height 38
type input "100"
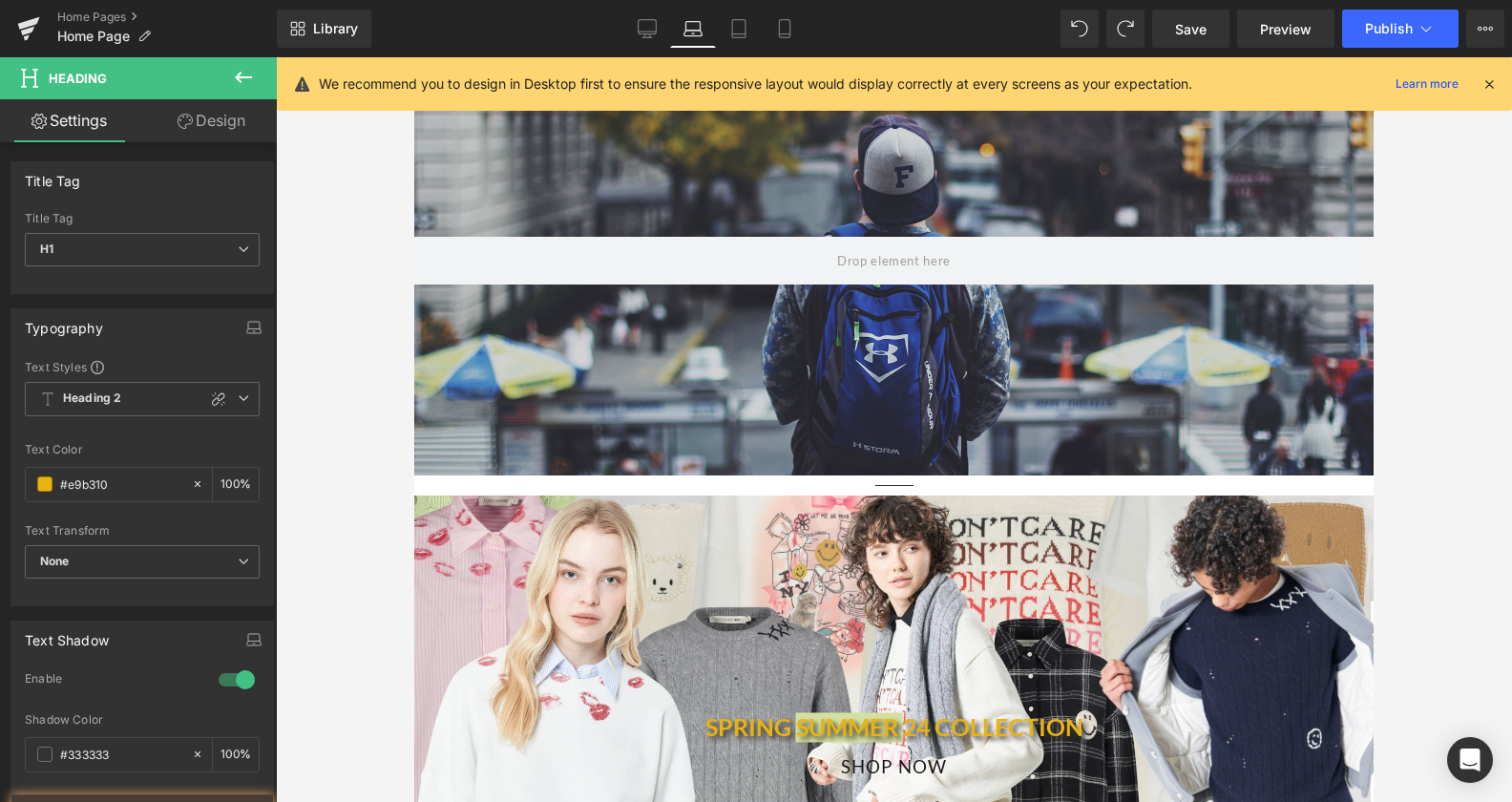
scroll to position [1090, 0]
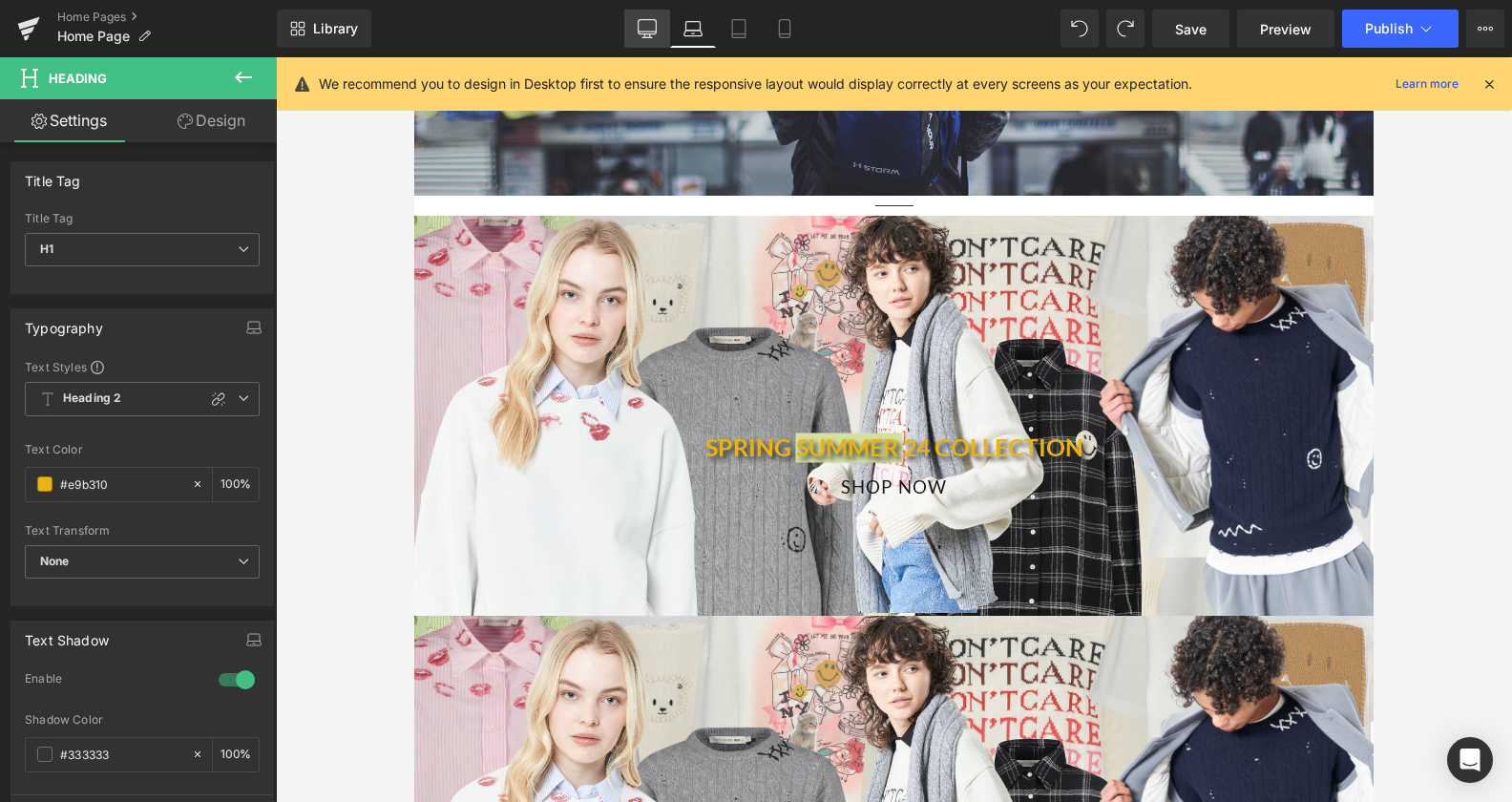
click at [648, 34] on icon at bounding box center [648, 27] width 18 height 15
type input "100"
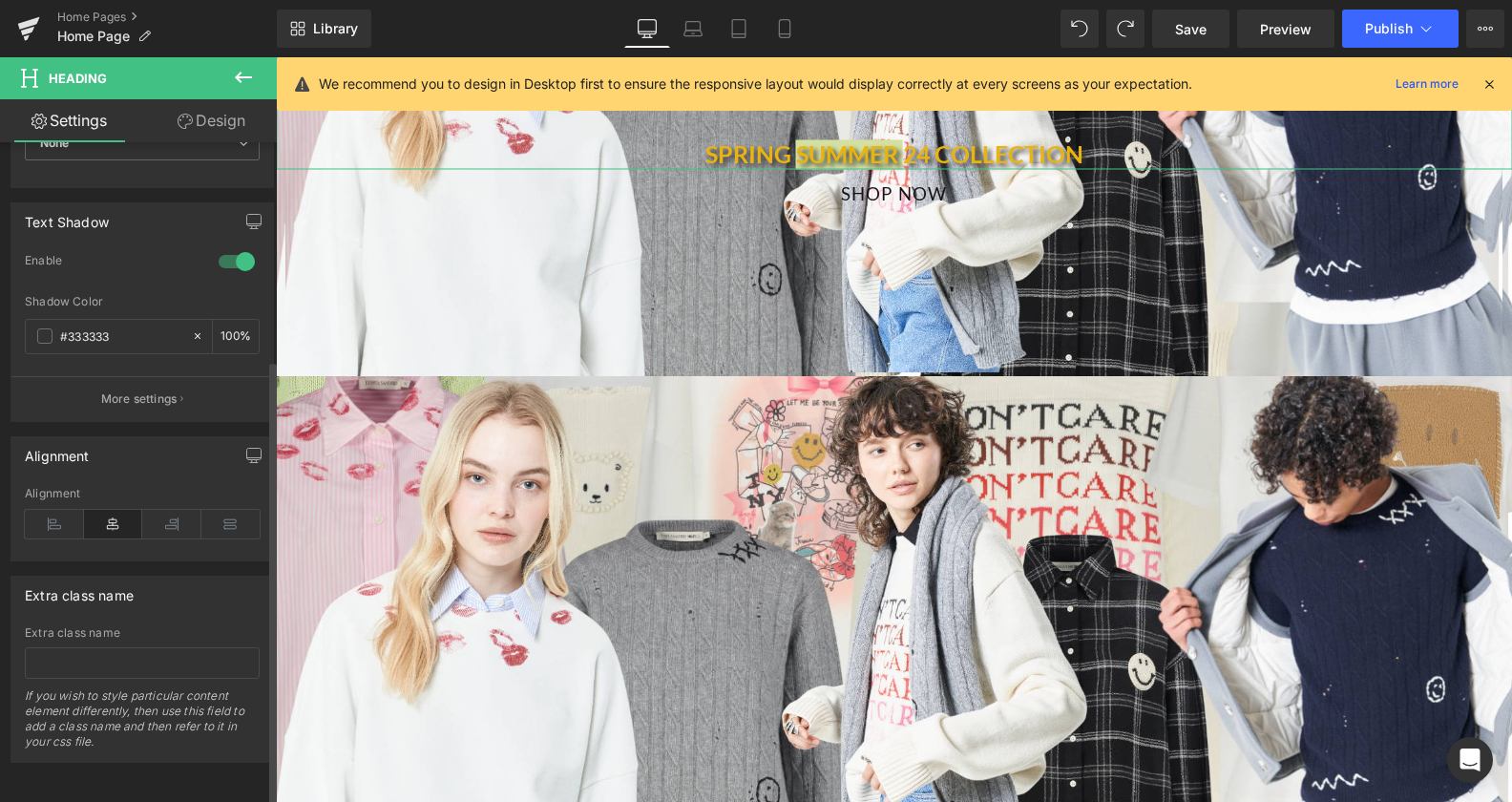
scroll to position [0, 0]
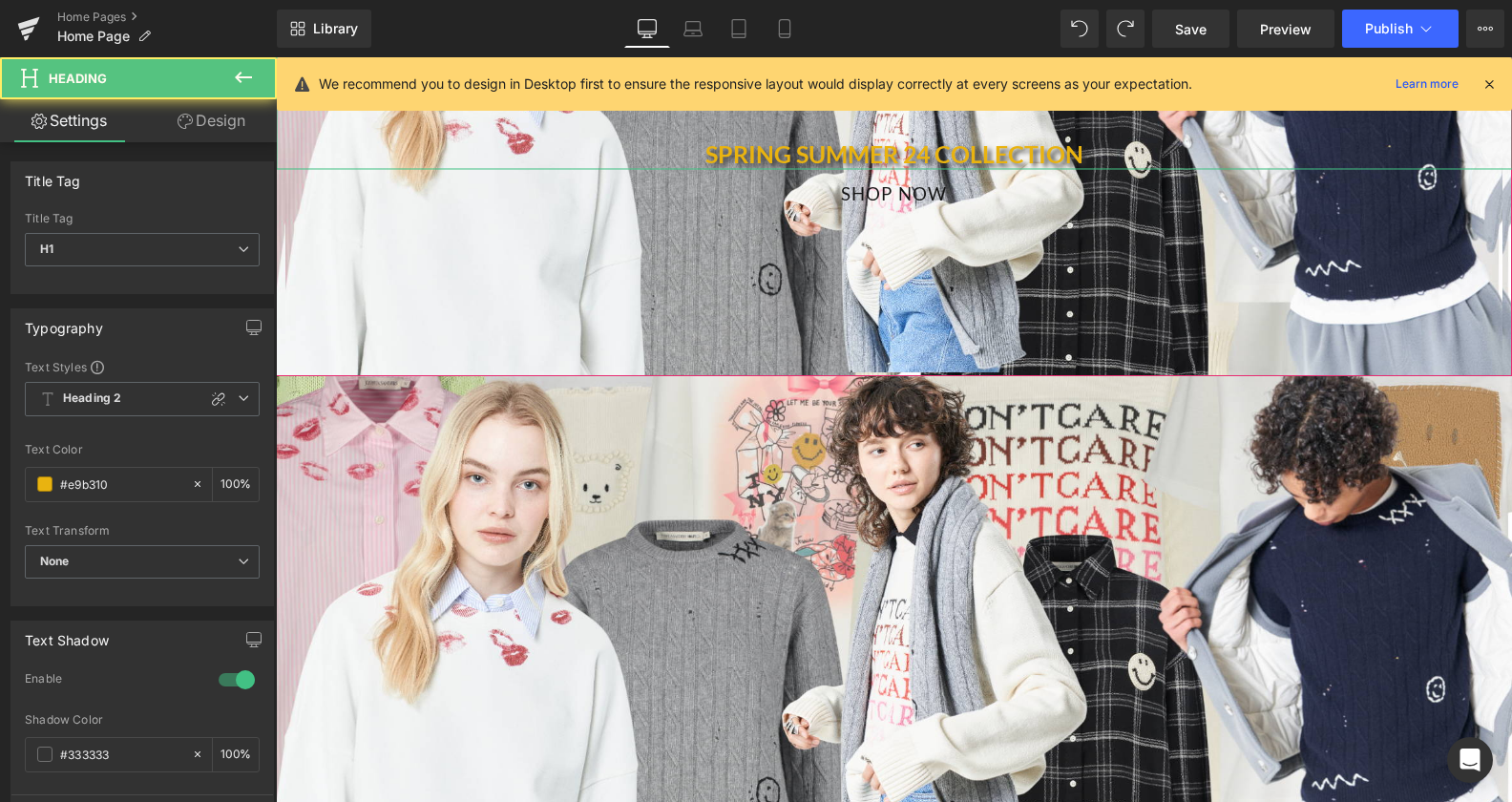
click at [765, 137] on h1 "SPRING SUMMER 24 COLLECTION" at bounding box center [894, 141] width 1236 height 57
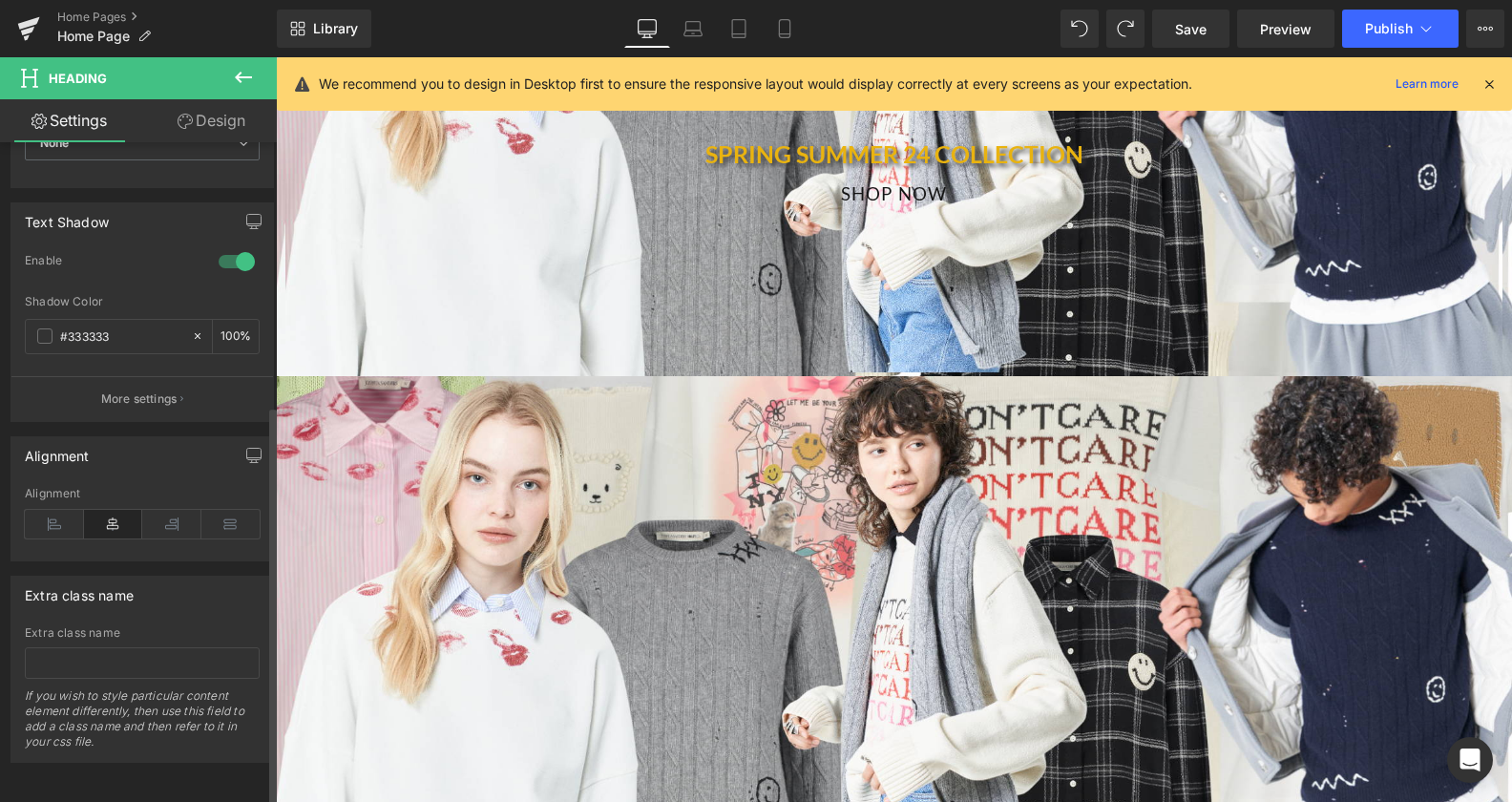
scroll to position [434, 0]
click at [171, 509] on icon at bounding box center [172, 523] width 59 height 28
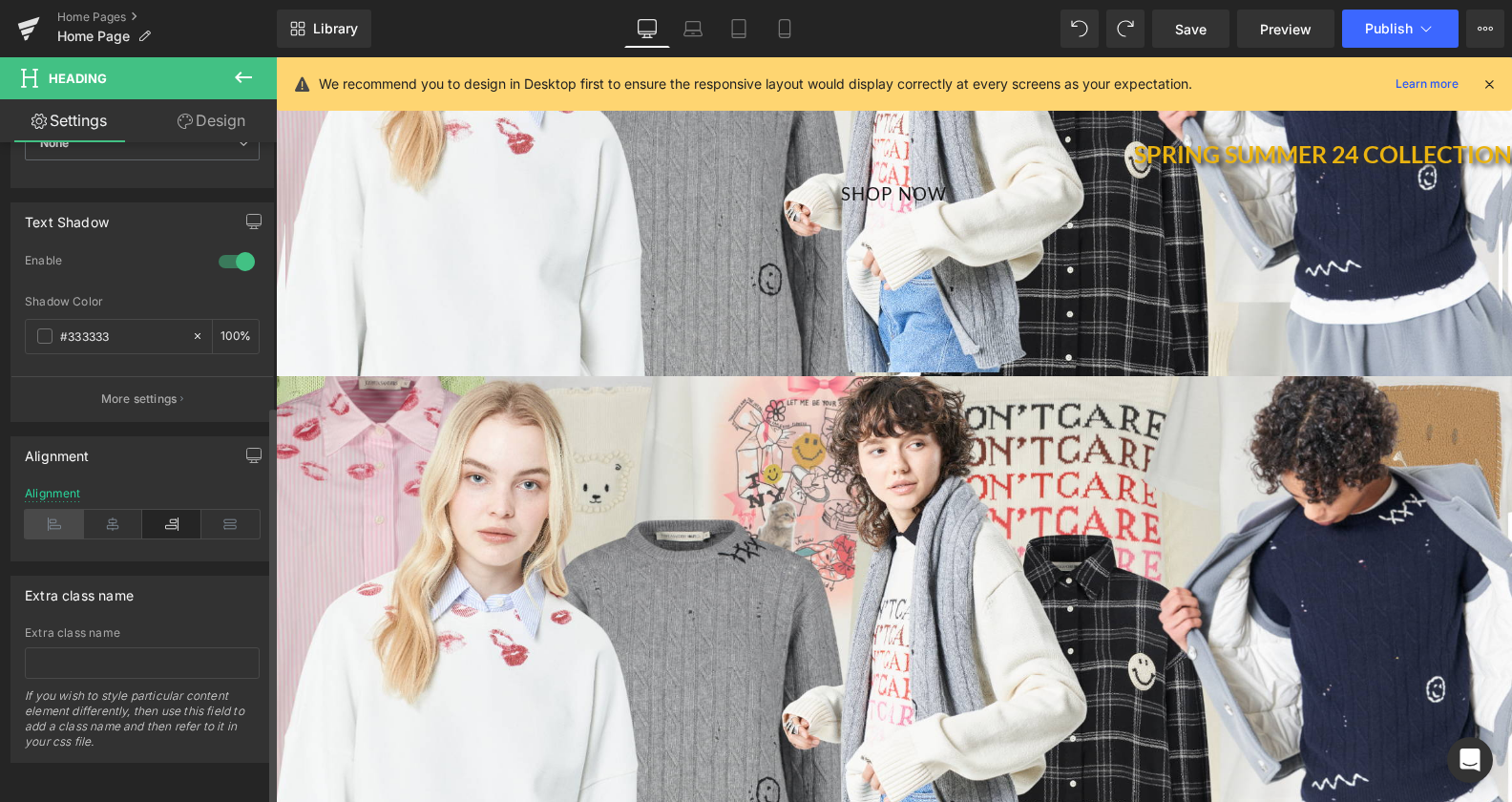
click at [56, 509] on icon at bounding box center [54, 523] width 59 height 28
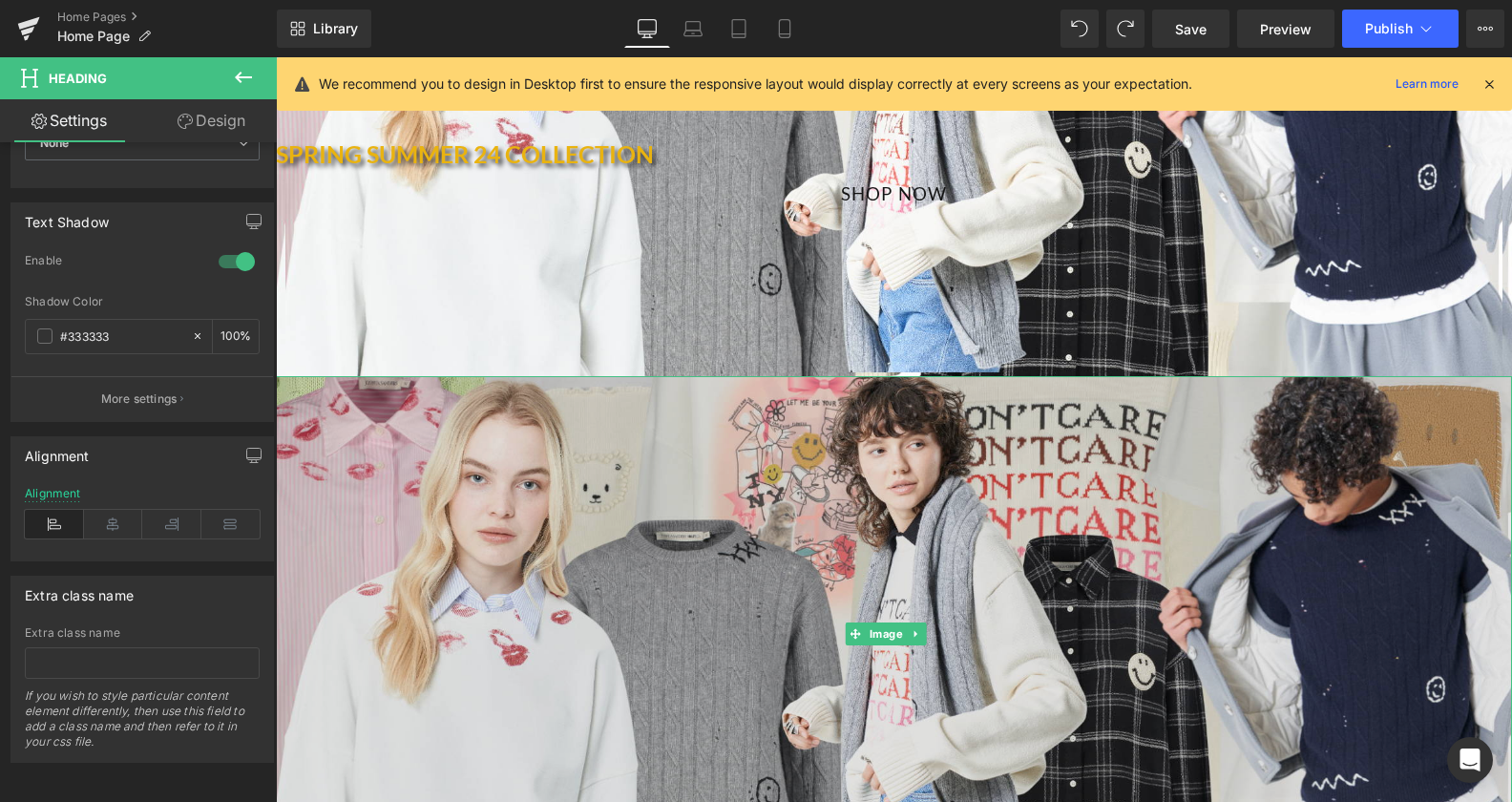
scroll to position [1135, 0]
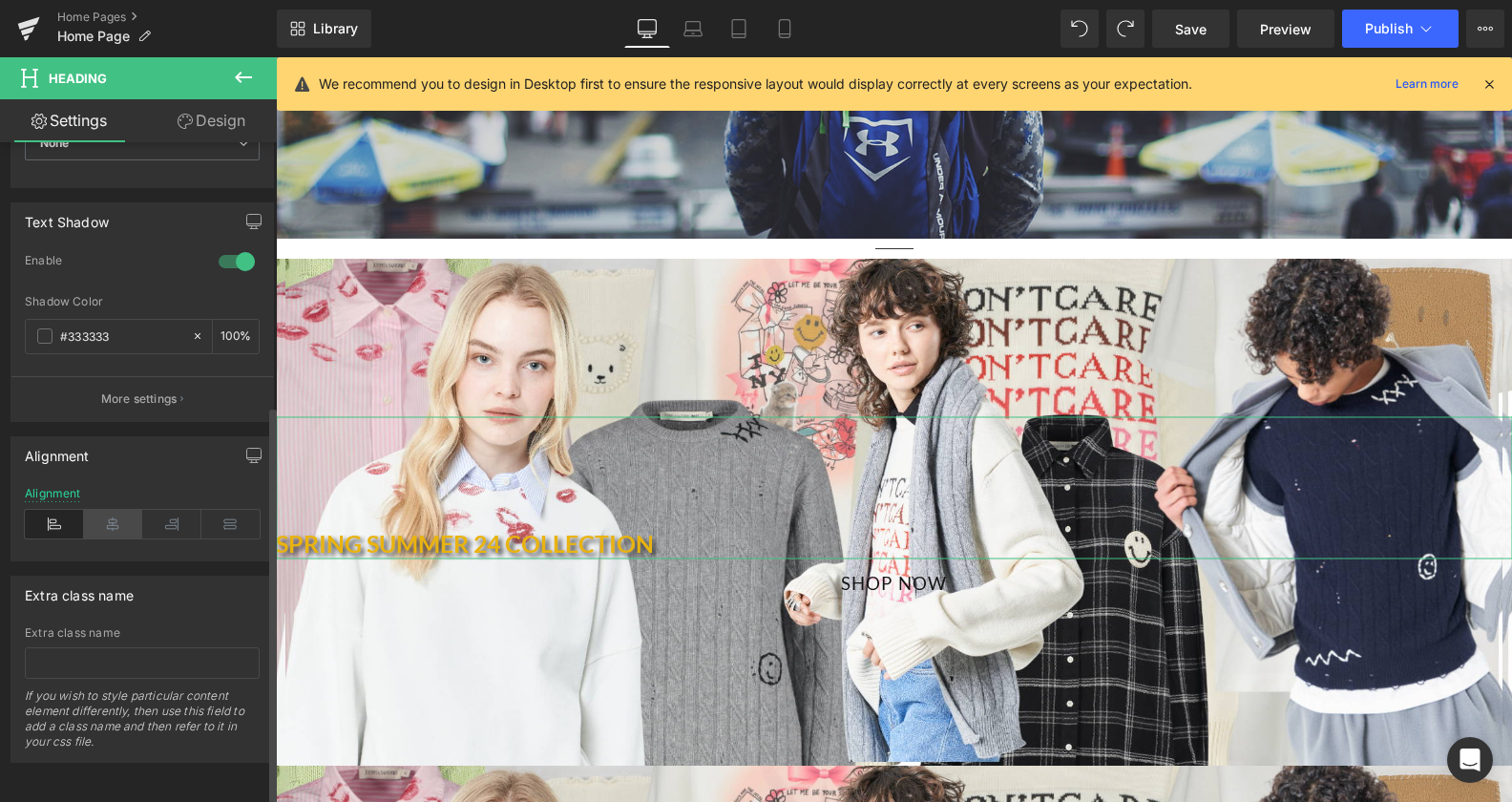
click at [116, 512] on icon at bounding box center [114, 523] width 59 height 28
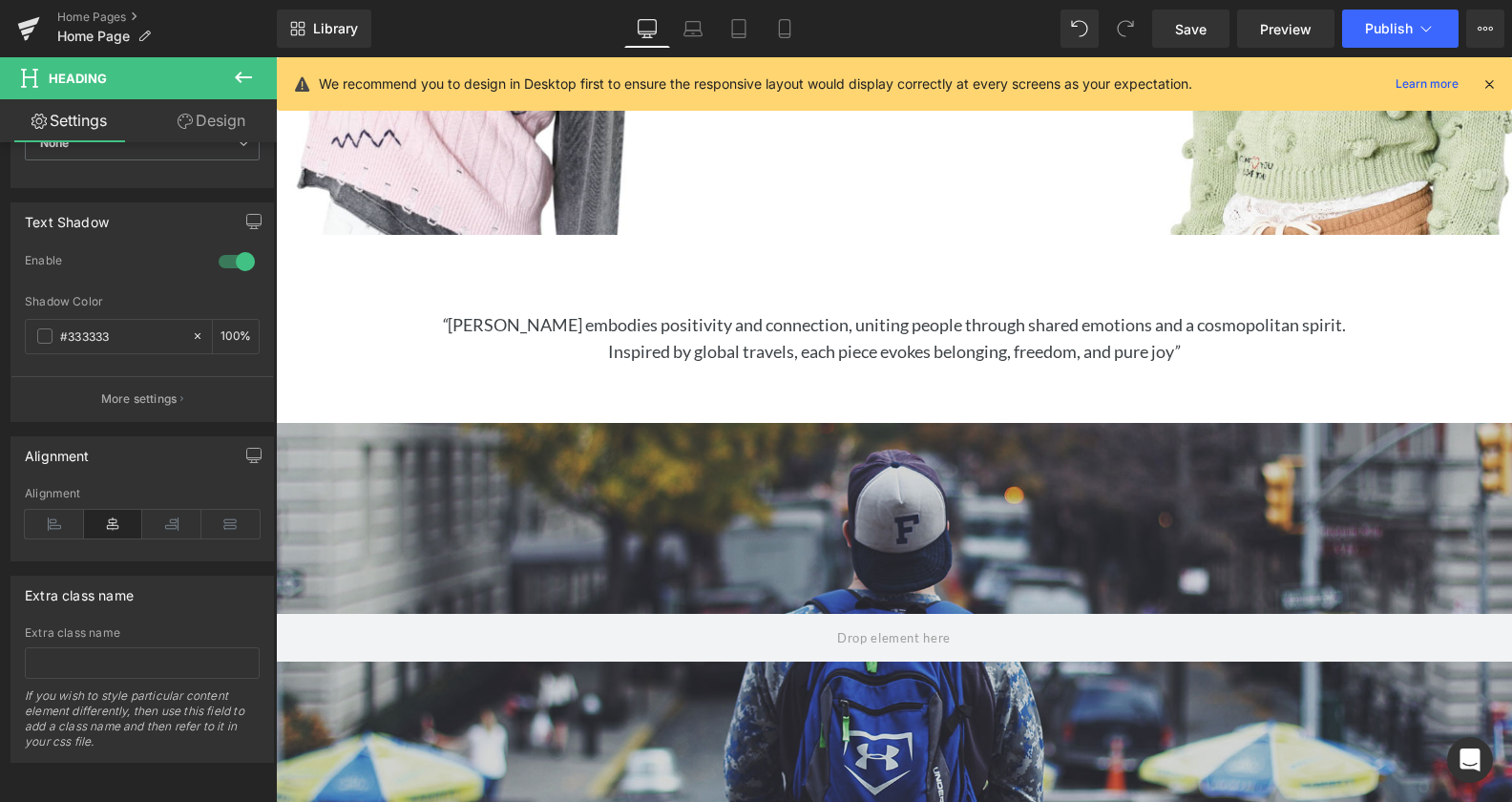
scroll to position [453, 0]
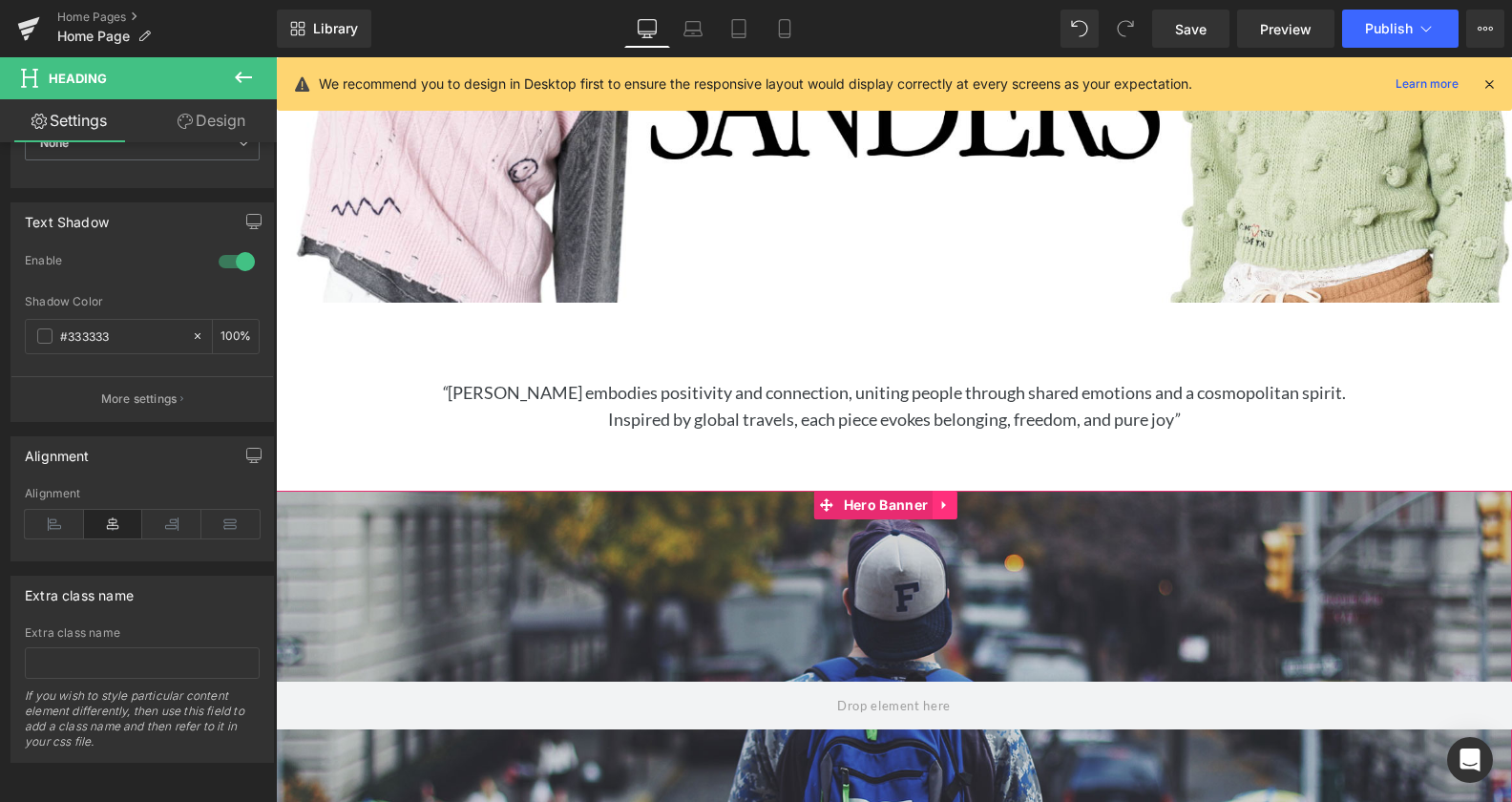
click at [950, 499] on icon at bounding box center [945, 506] width 14 height 15
click at [957, 501] on icon at bounding box center [958, 506] width 14 height 14
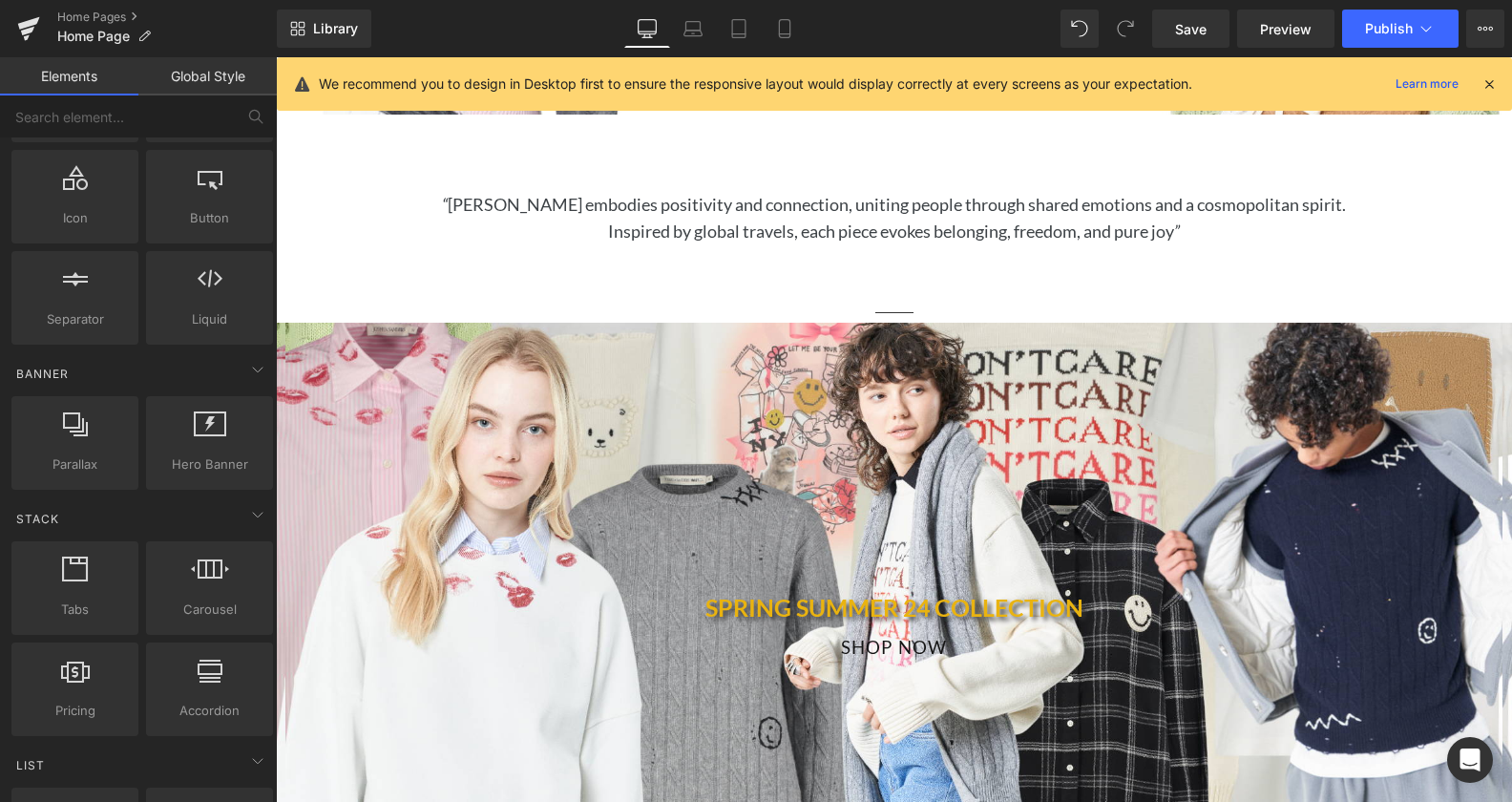
scroll to position [877, 0]
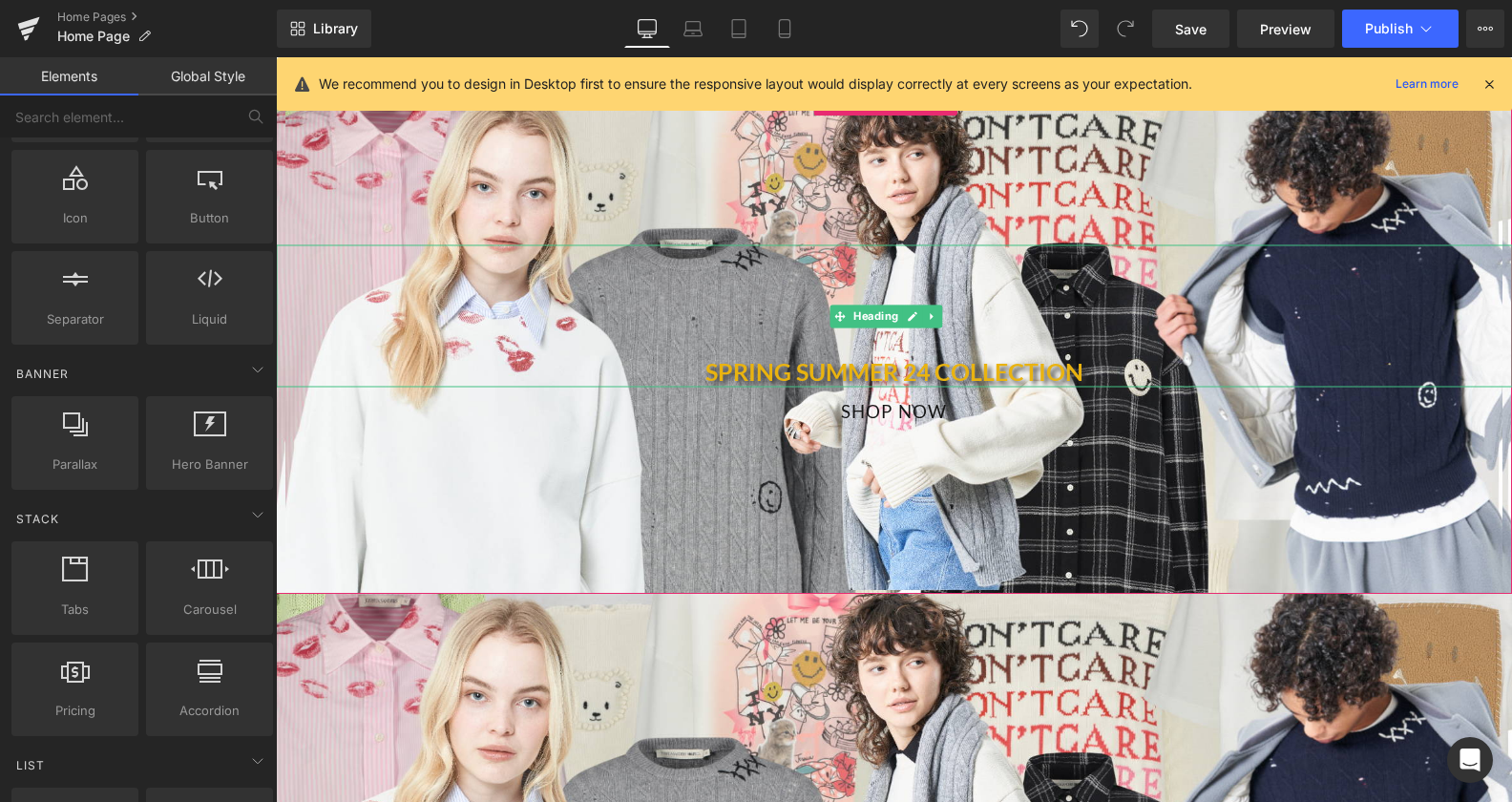
click at [917, 364] on h1 "SPRING SUMMER 24 COLLECTION" at bounding box center [894, 359] width 1236 height 57
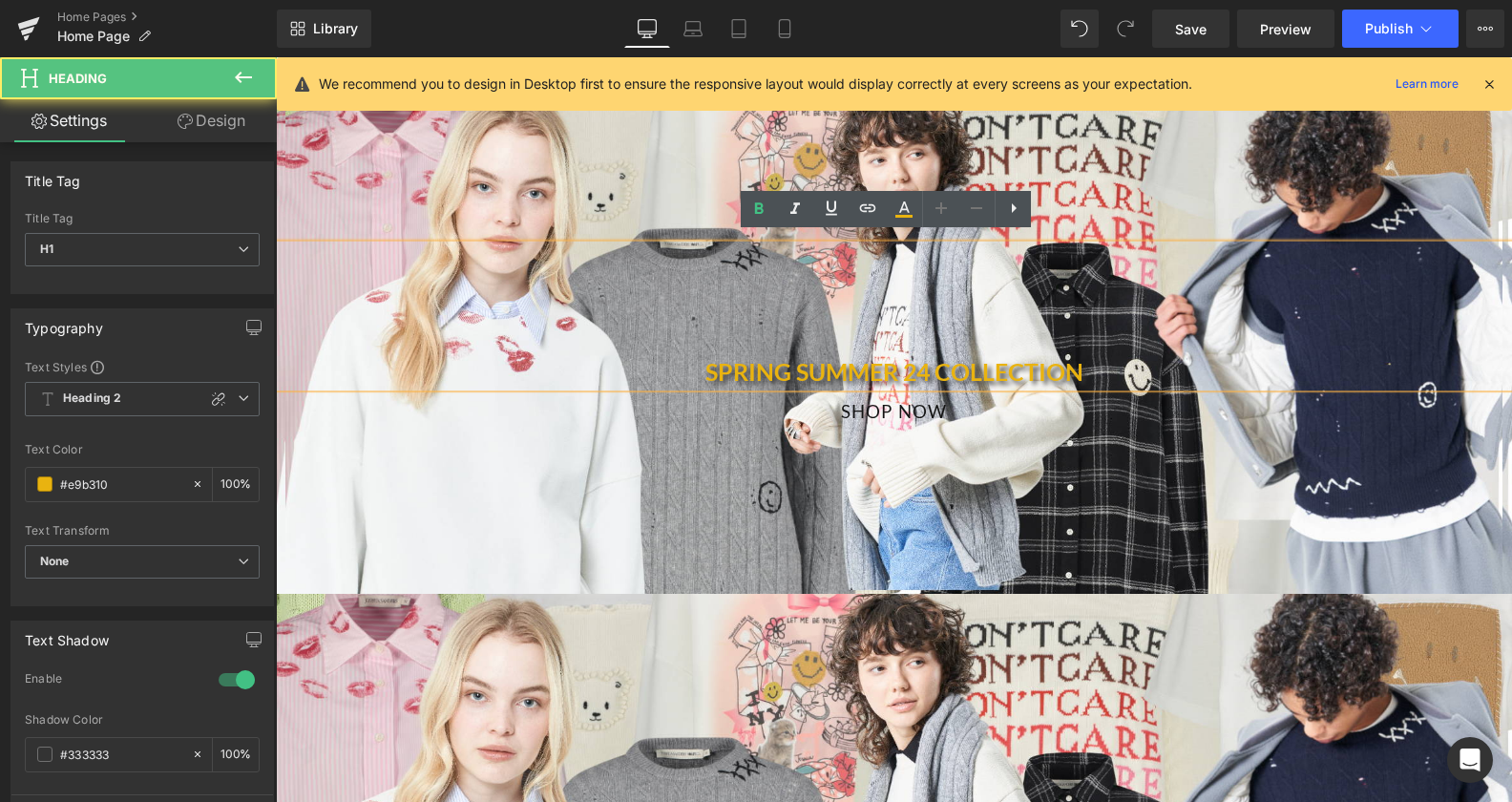
scroll to position [210, 0]
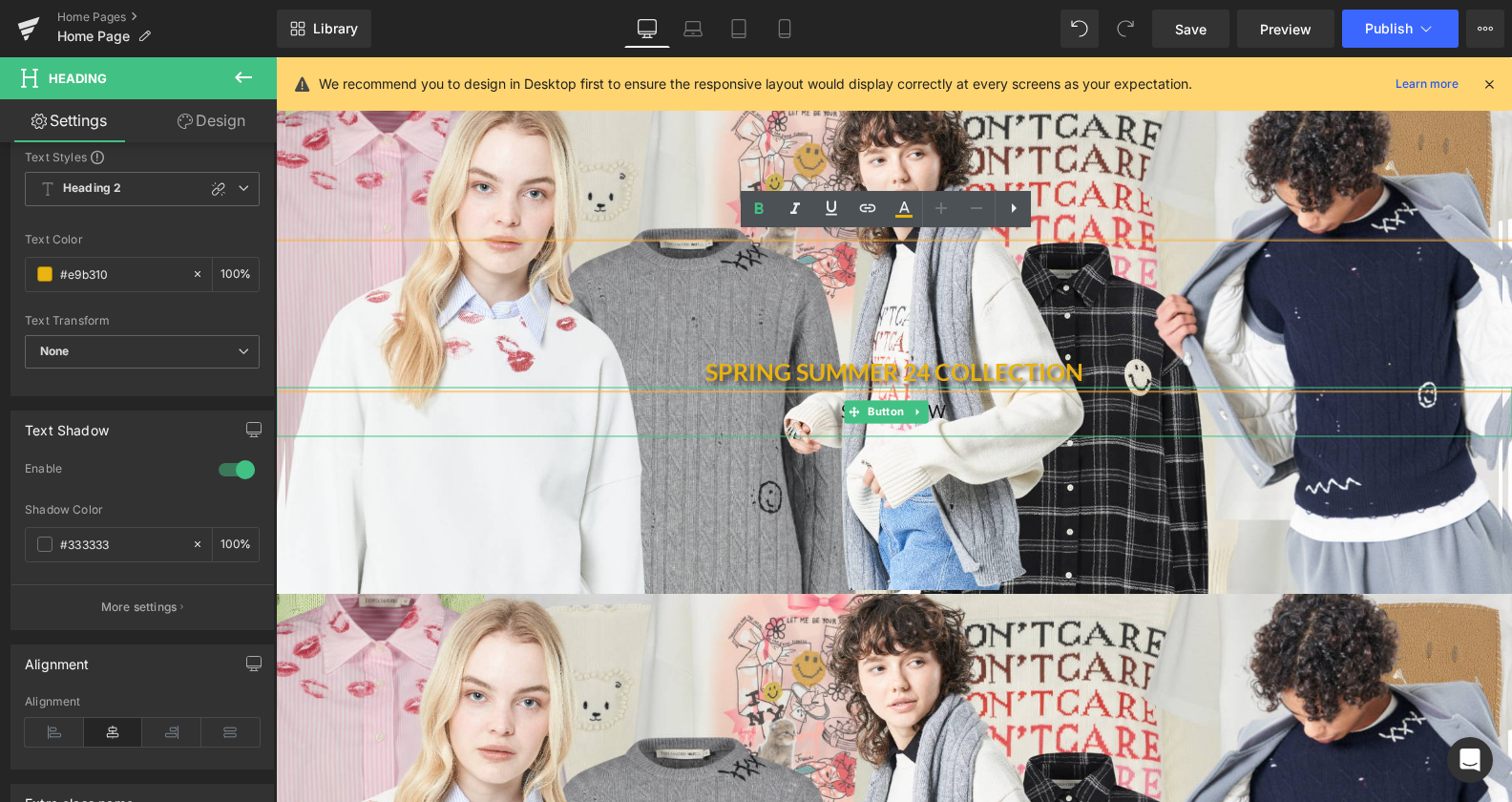
click at [974, 405] on div "SHOP NOW" at bounding box center [894, 412] width 1236 height 50
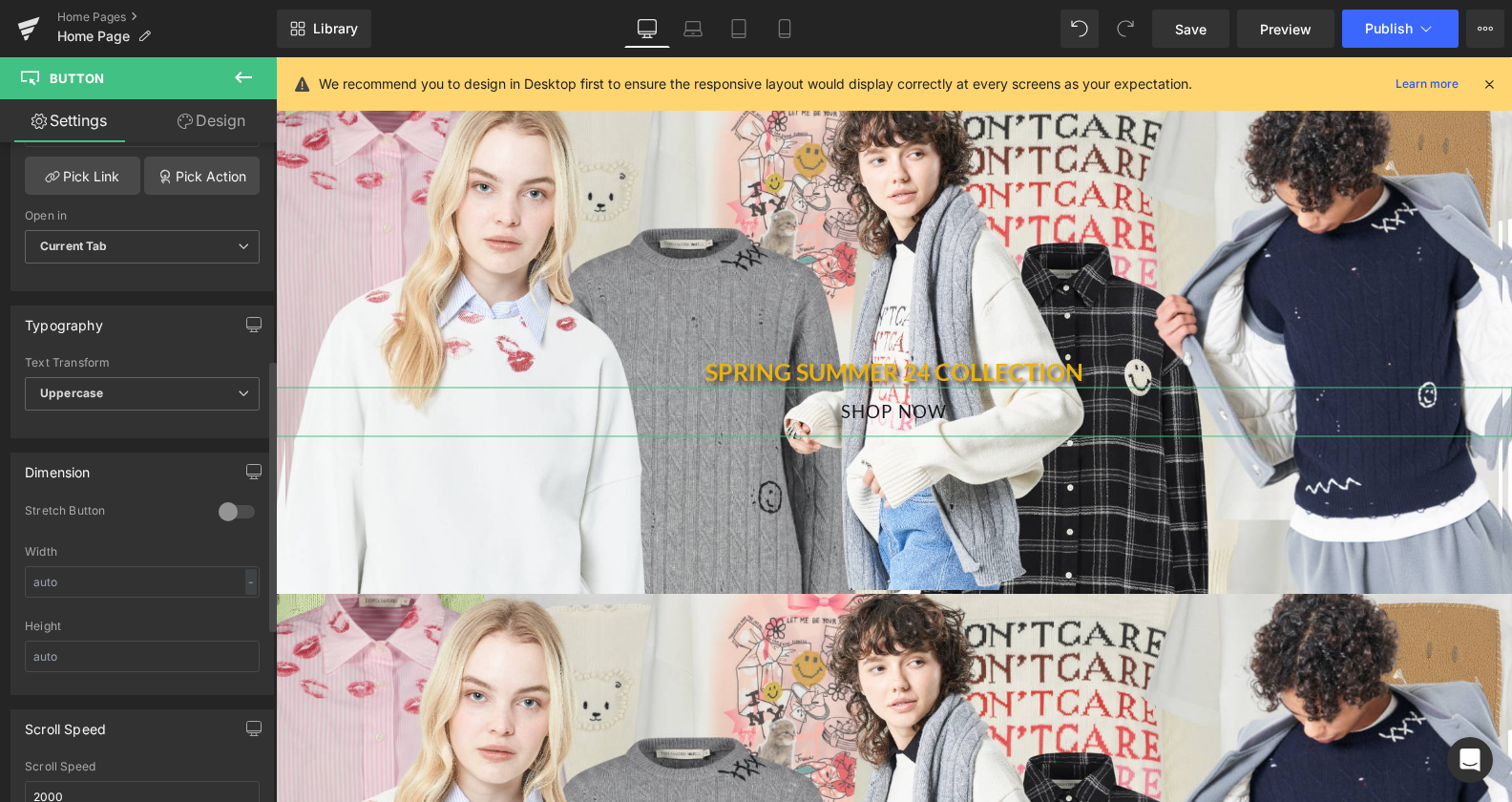
scroll to position [462, 0]
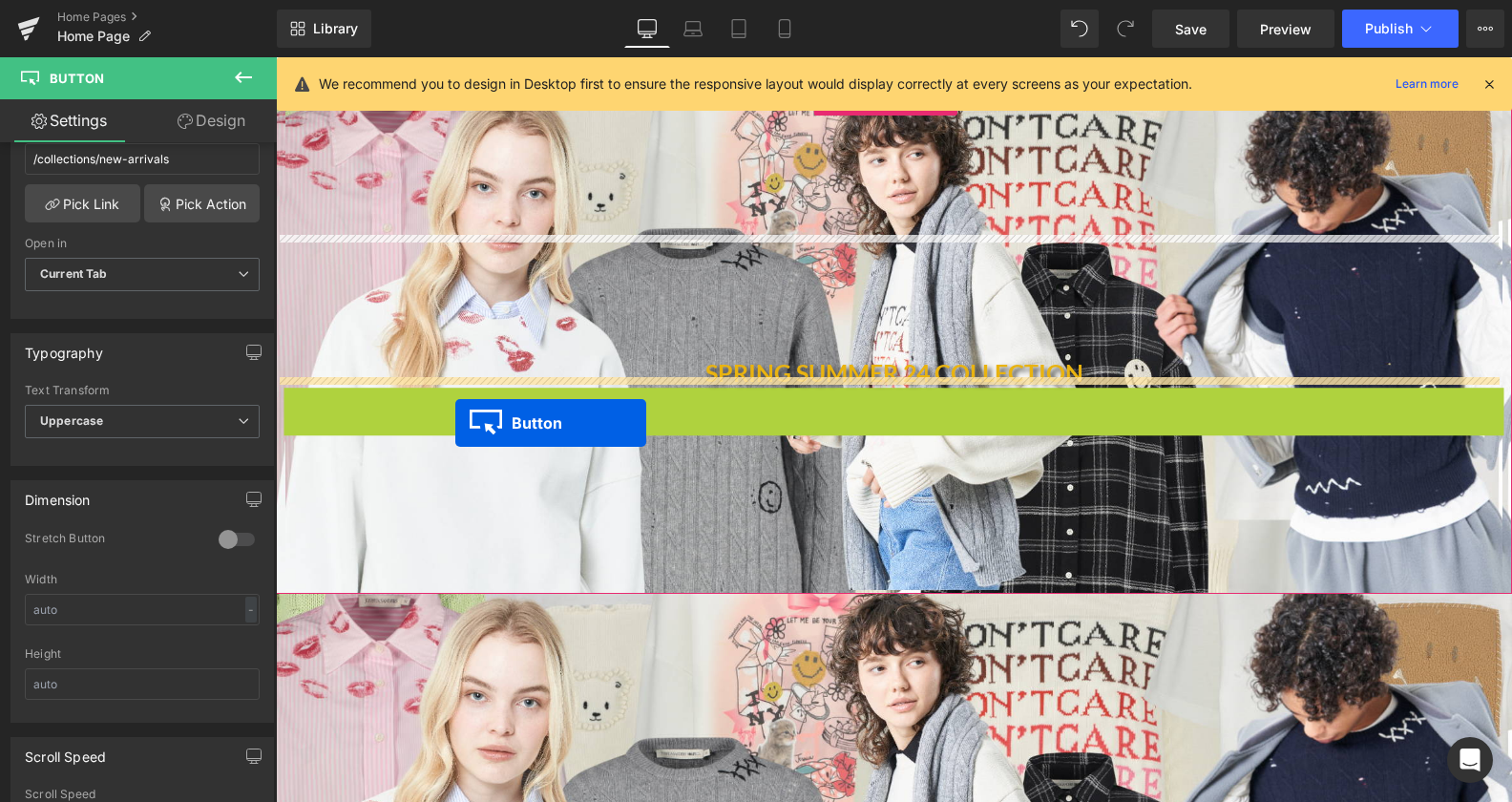
drag, startPoint x: 848, startPoint y: 404, endPoint x: 455, endPoint y: 423, distance: 393.5
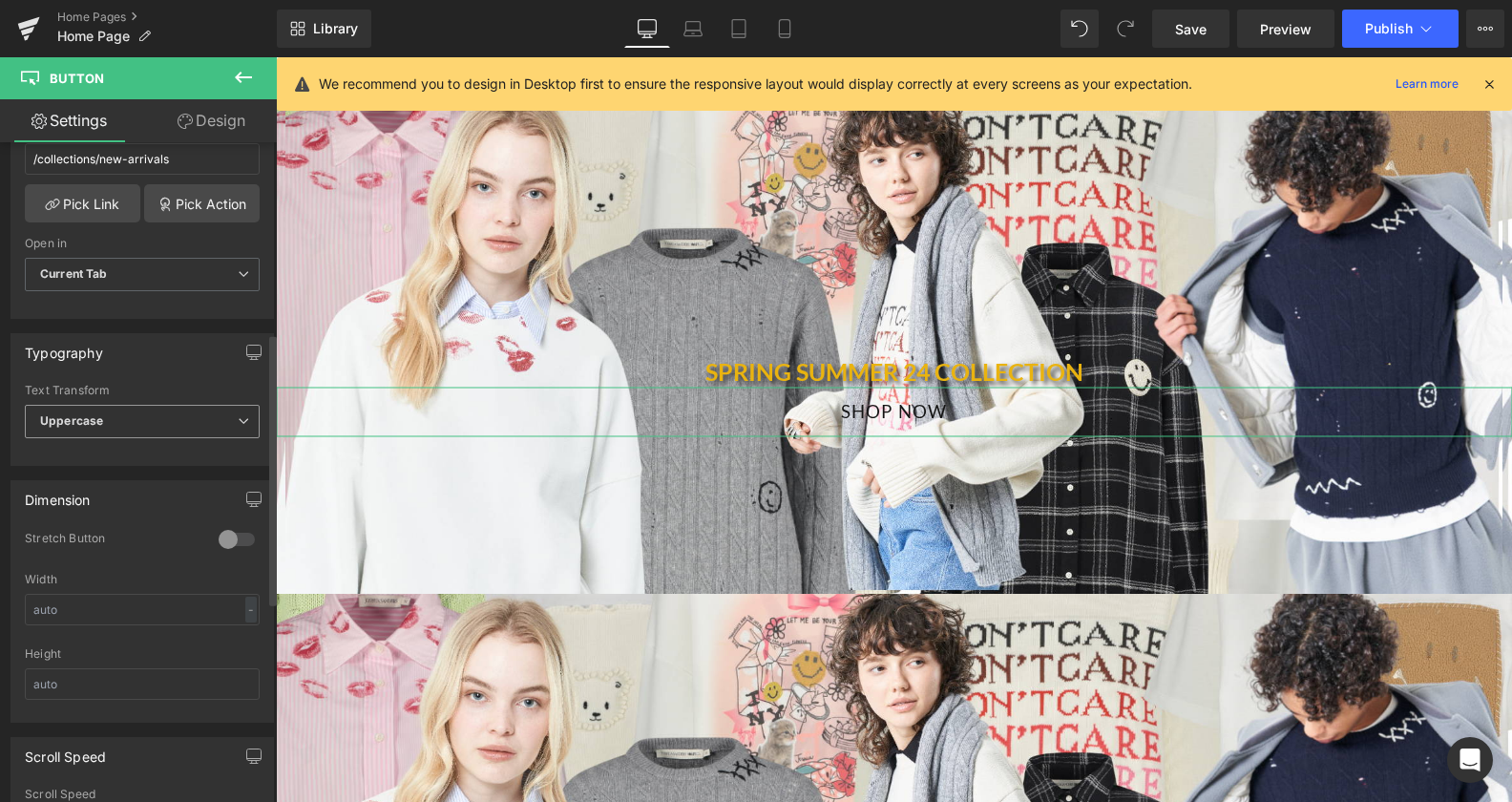
click at [172, 418] on span "Uppercase" at bounding box center [141, 421] width 235 height 33
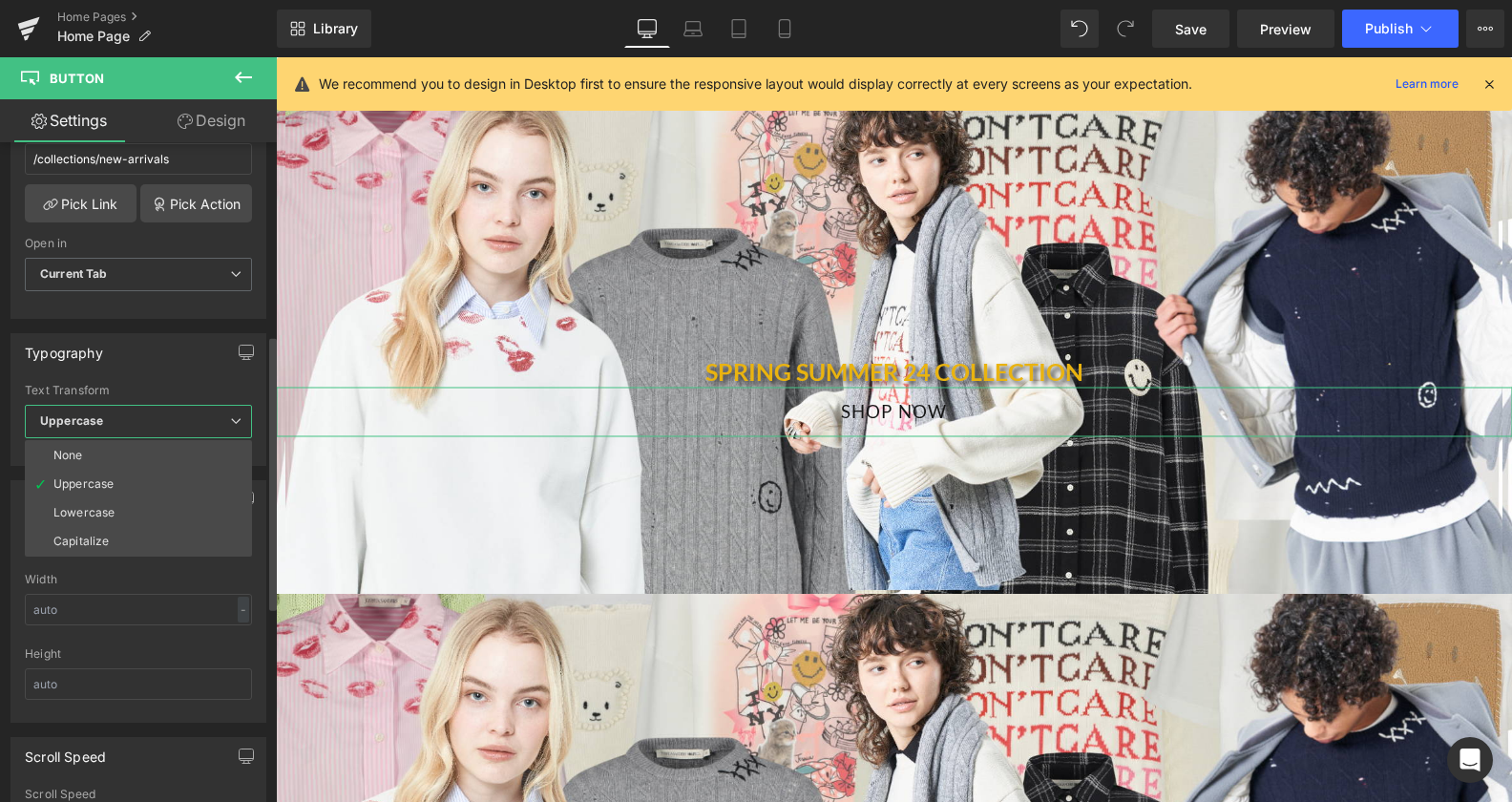
click at [172, 418] on span "Uppercase" at bounding box center [138, 421] width 228 height 33
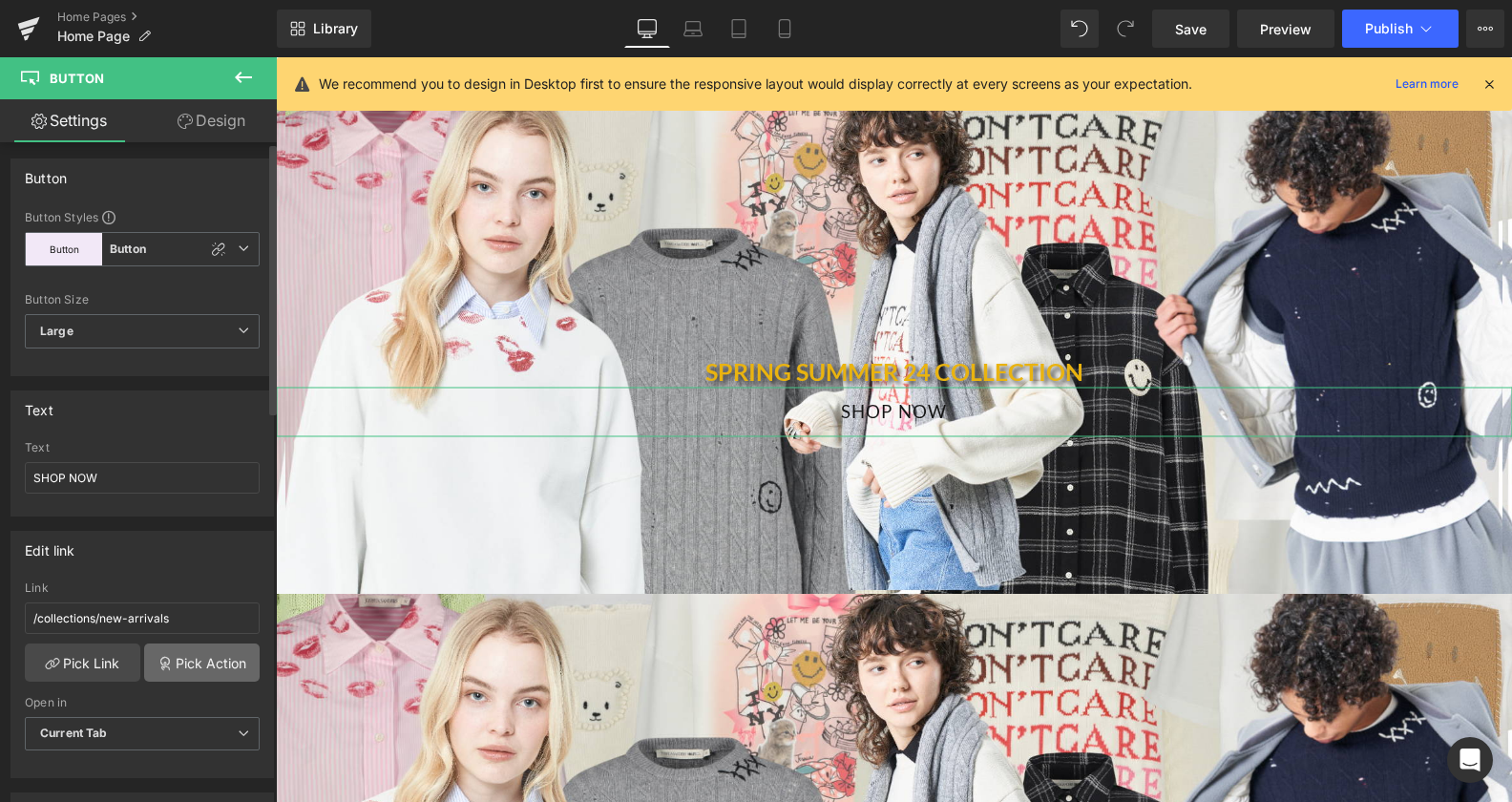
scroll to position [0, 0]
click at [232, 262] on span "Button Button" at bounding box center [141, 251] width 235 height 34
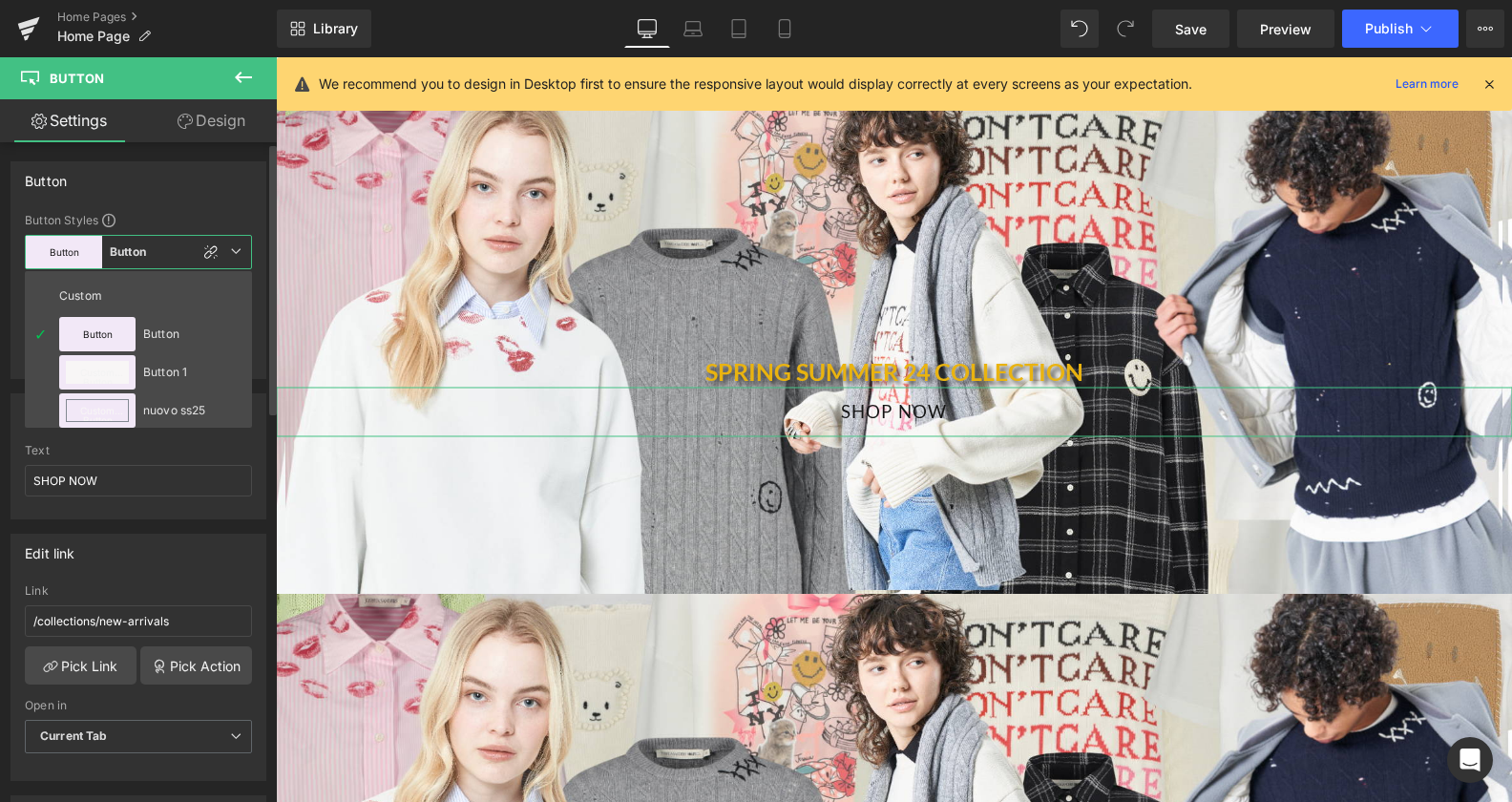
click at [232, 262] on span "Button Button" at bounding box center [138, 251] width 228 height 34
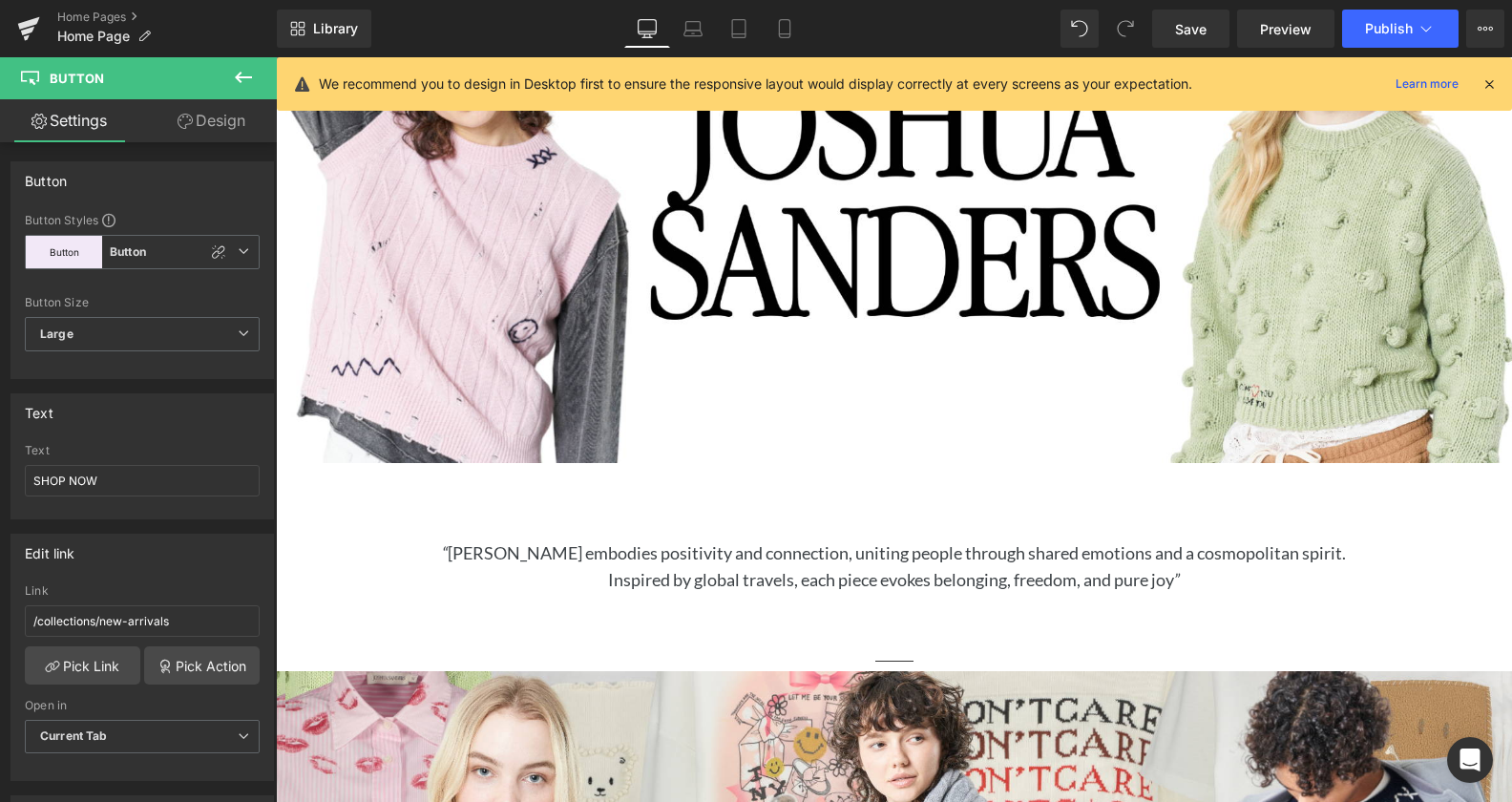
scroll to position [877, 0]
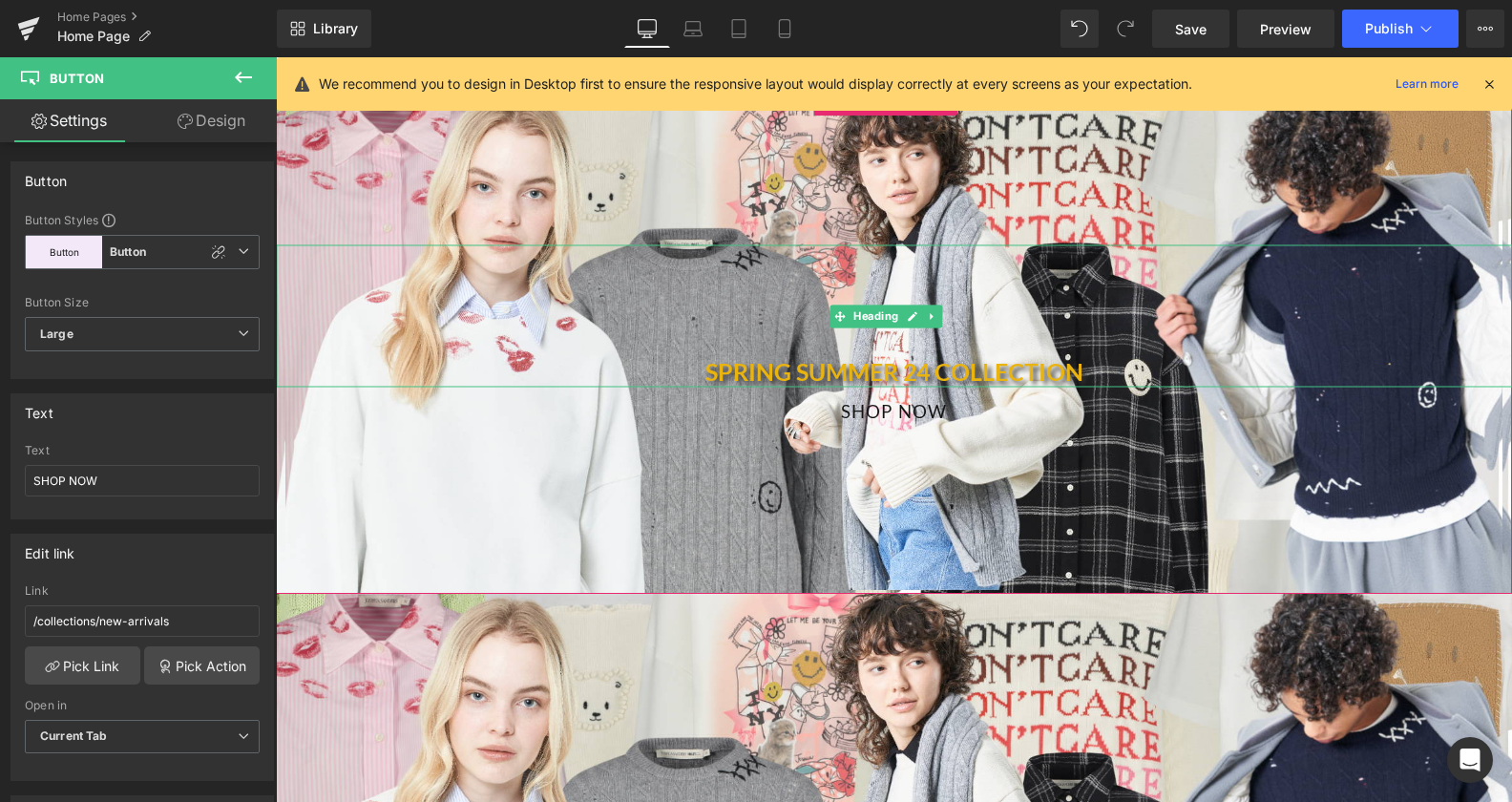
click at [1065, 331] on h1 "SPRING SUMMER 24 COLLECTION" at bounding box center [894, 359] width 1236 height 57
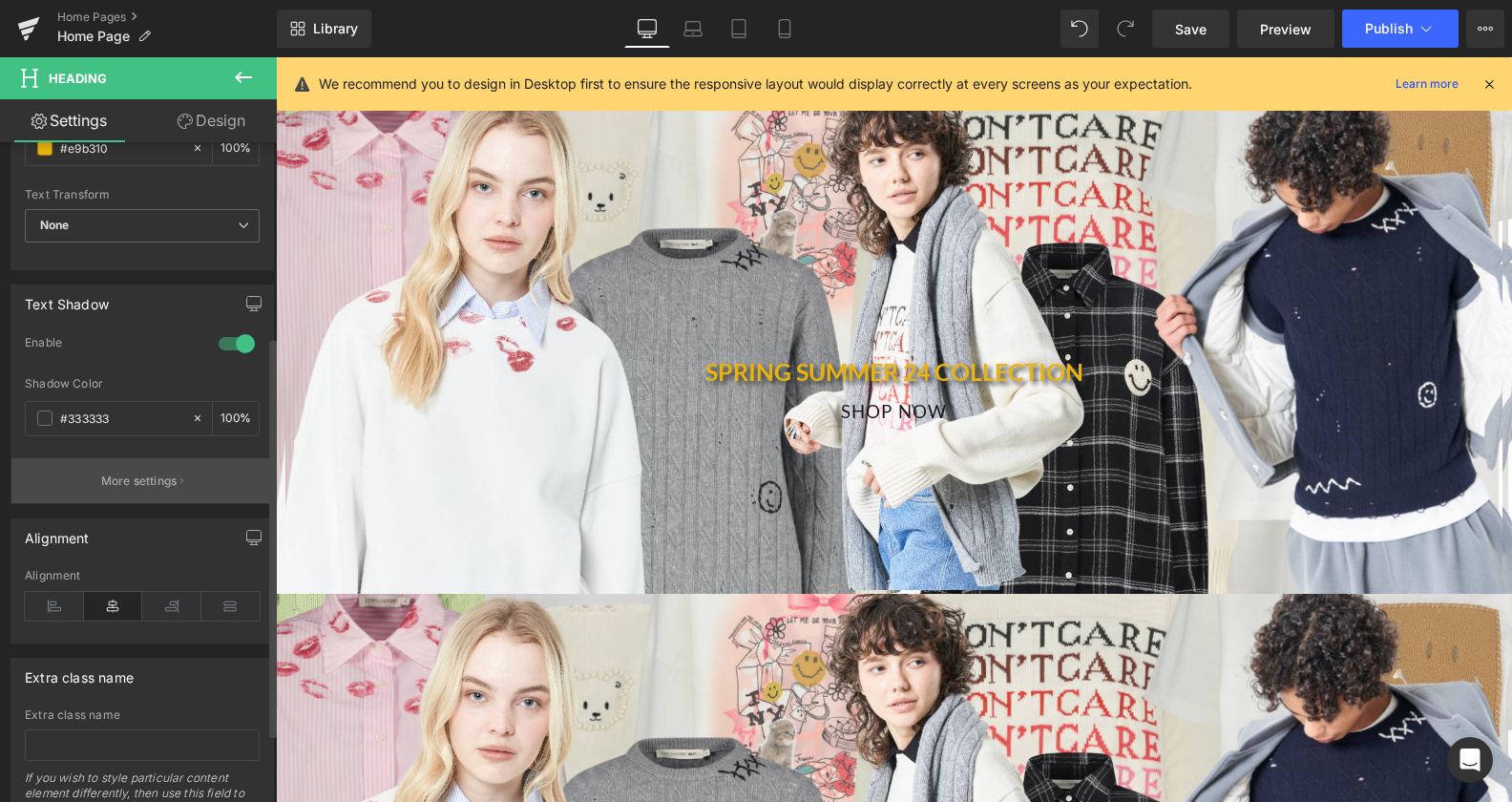
scroll to position [44, 0]
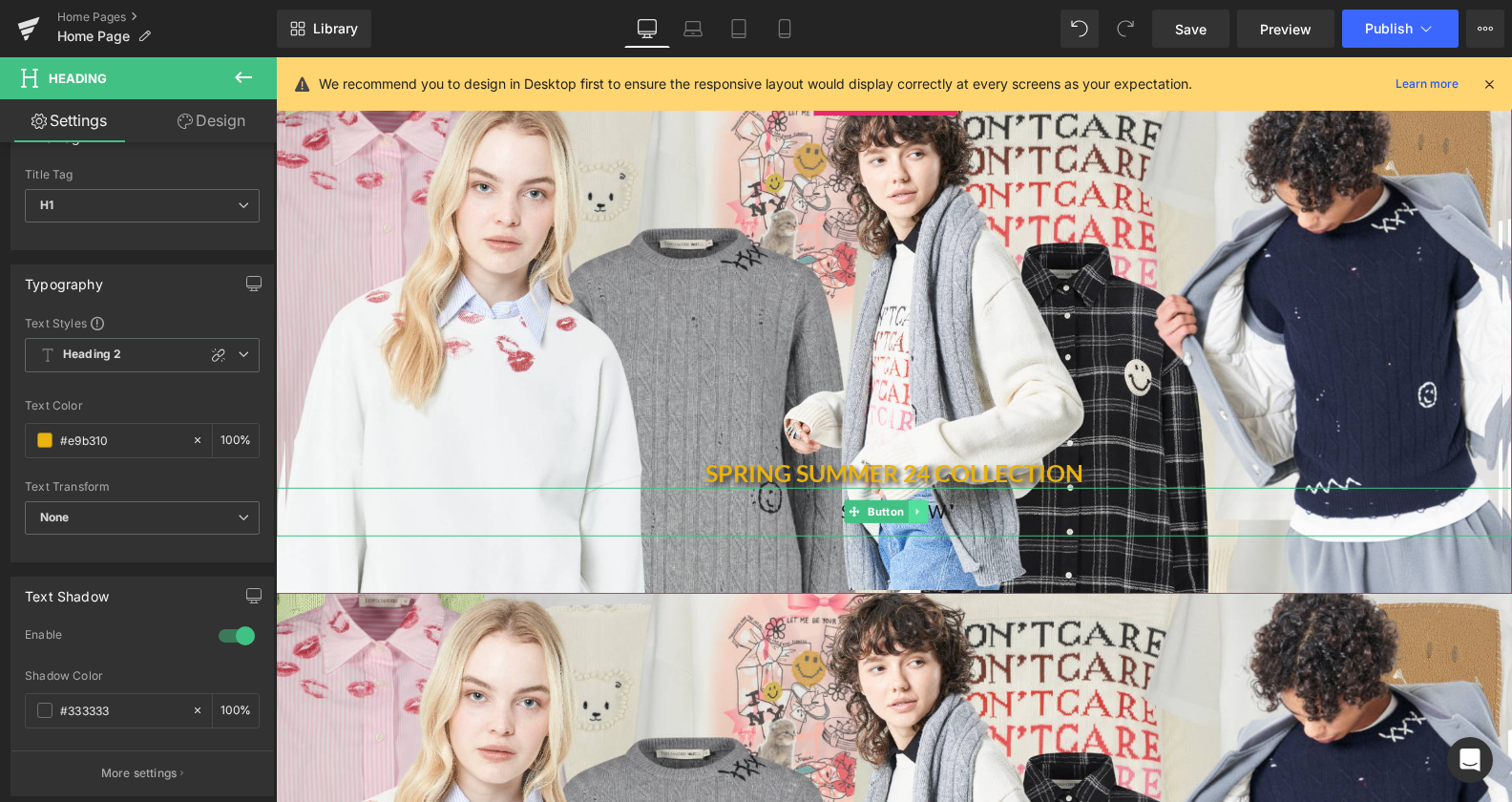
click at [912, 507] on icon at bounding box center [917, 512] width 11 height 12
click at [924, 508] on link at bounding box center [928, 511] width 20 height 23
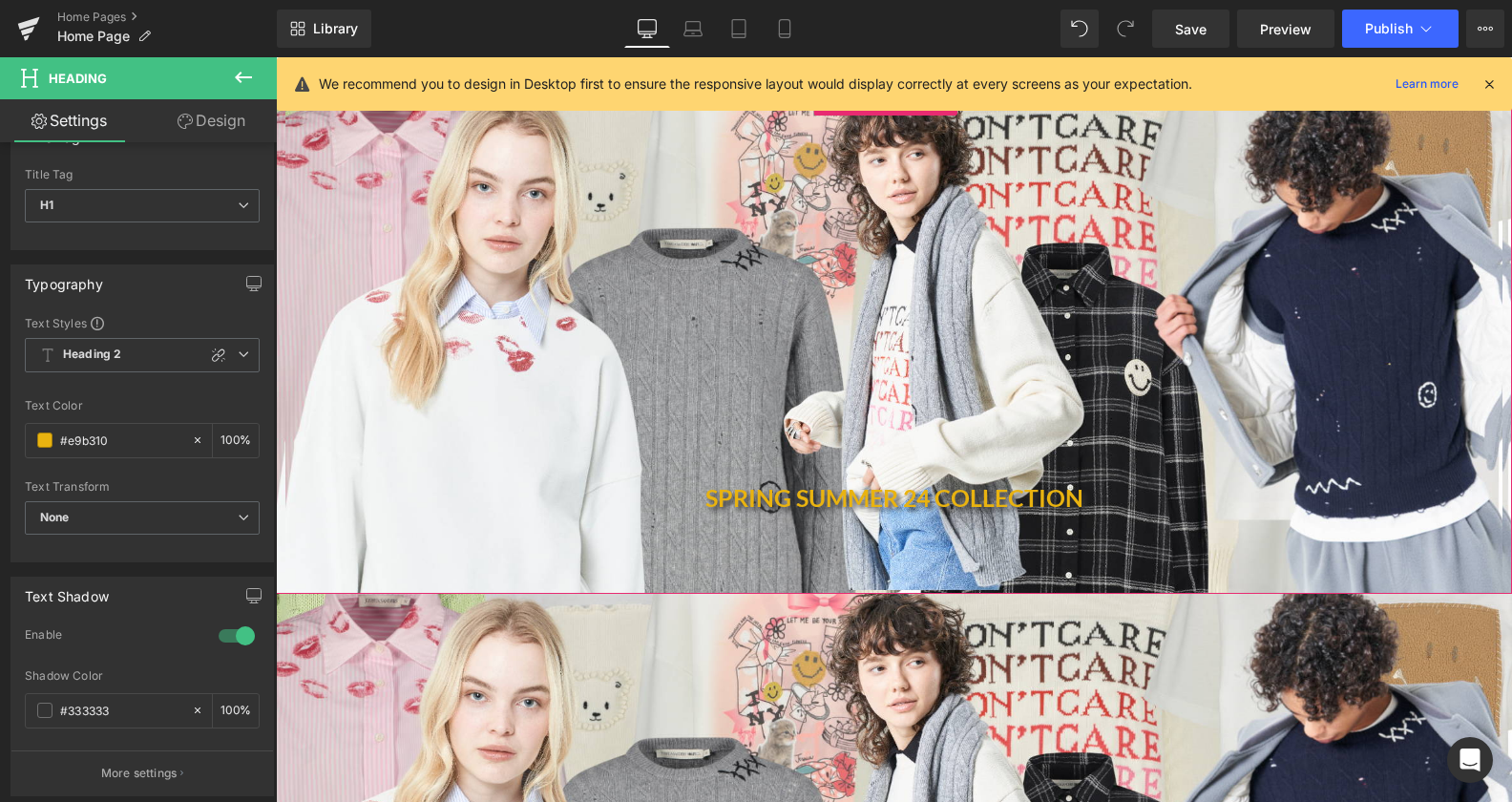
scroll to position [238, 0]
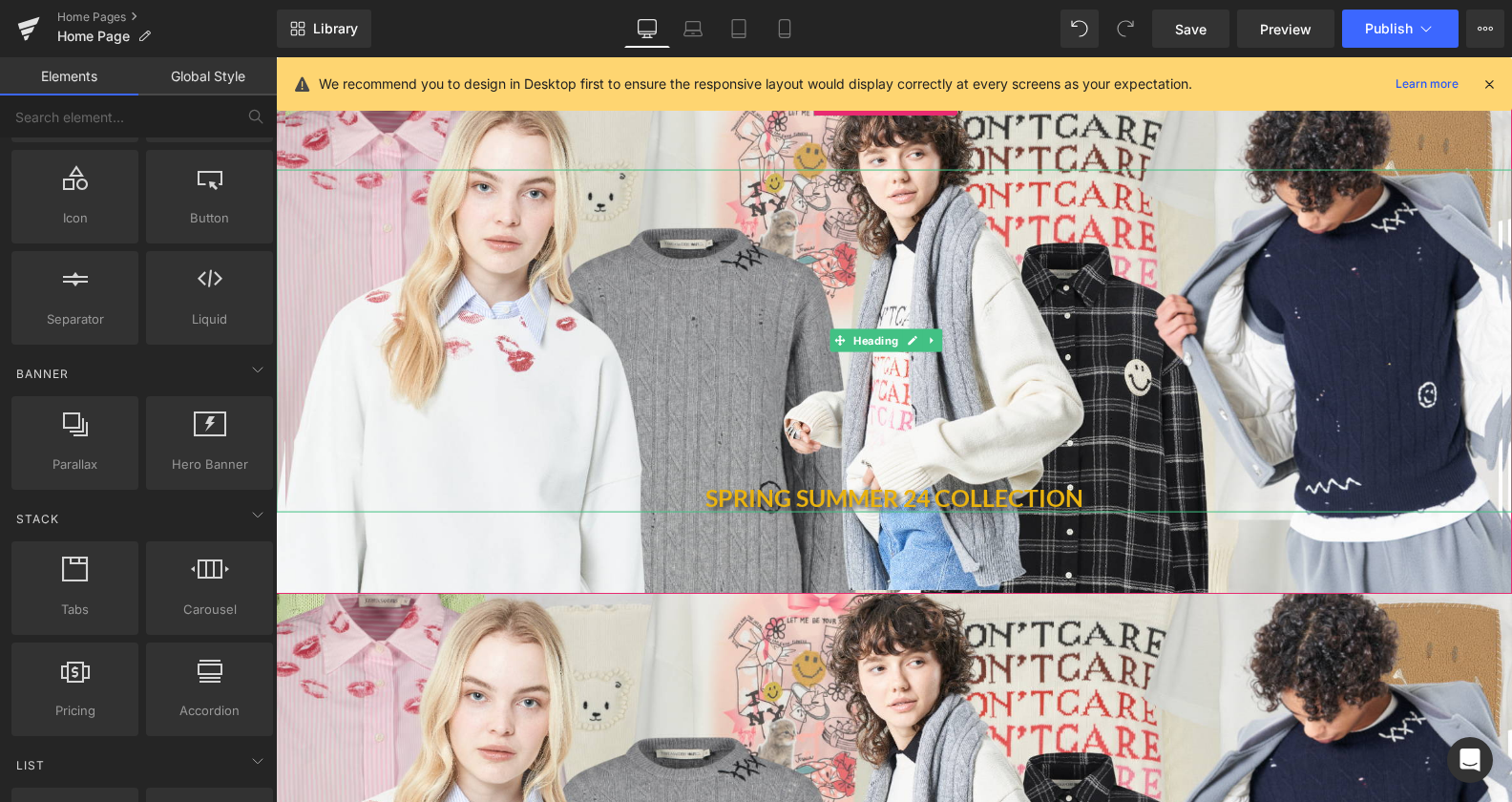
click at [881, 427] on h1 at bounding box center [894, 441] width 1236 height 28
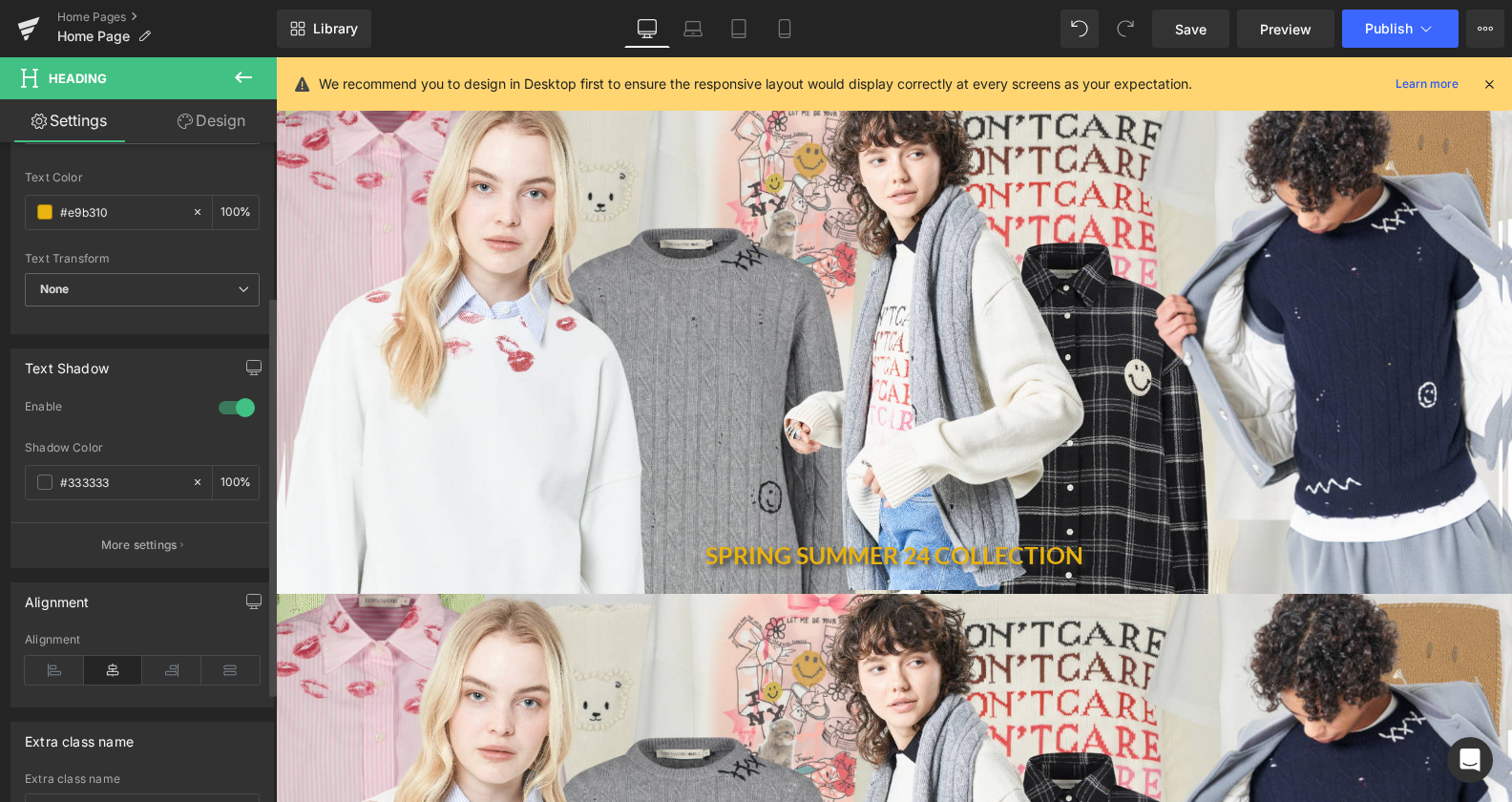
scroll to position [293, 0]
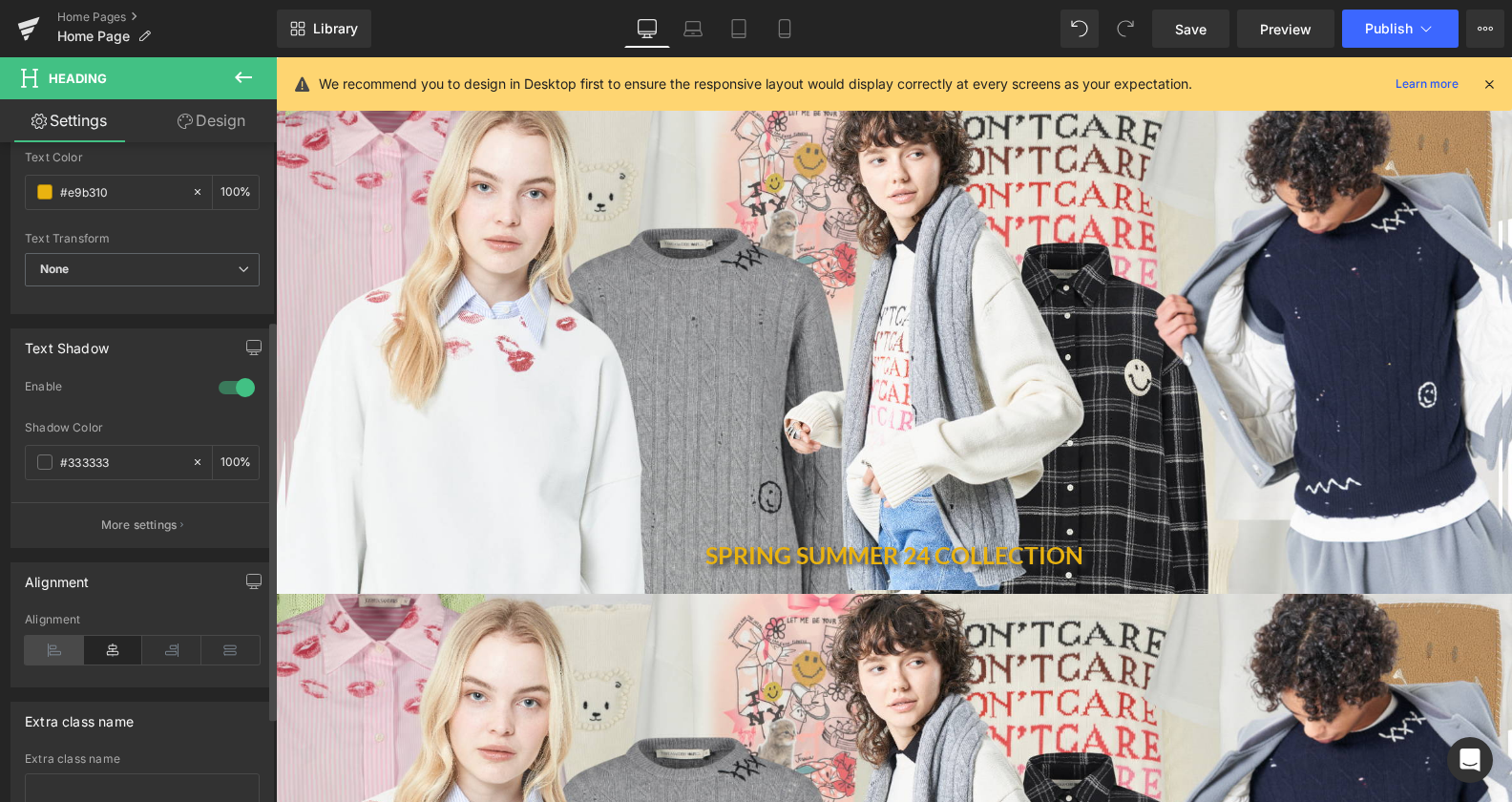
click at [50, 642] on icon at bounding box center [54, 650] width 59 height 28
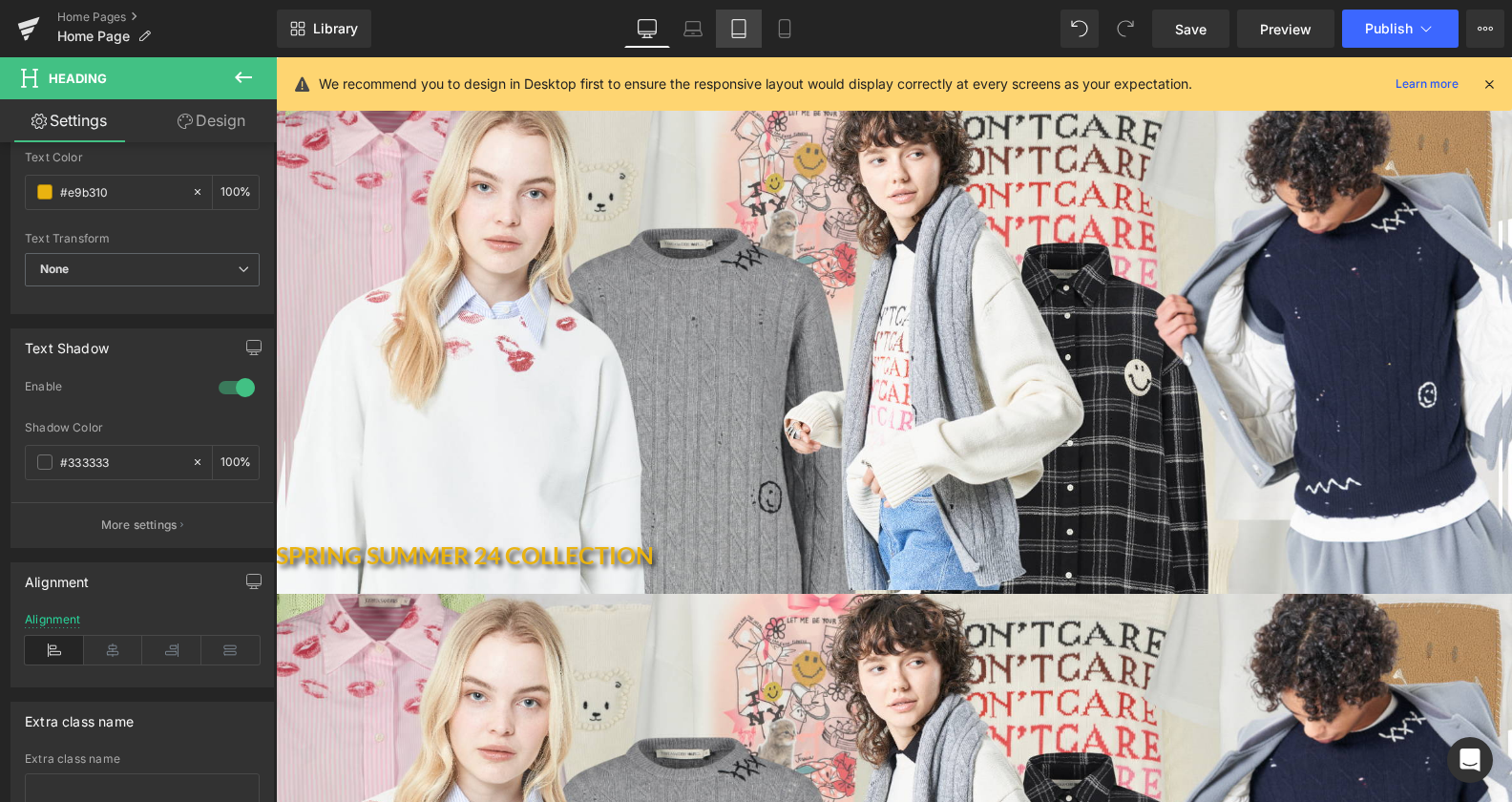
click at [734, 34] on icon at bounding box center [739, 34] width 14 height 0
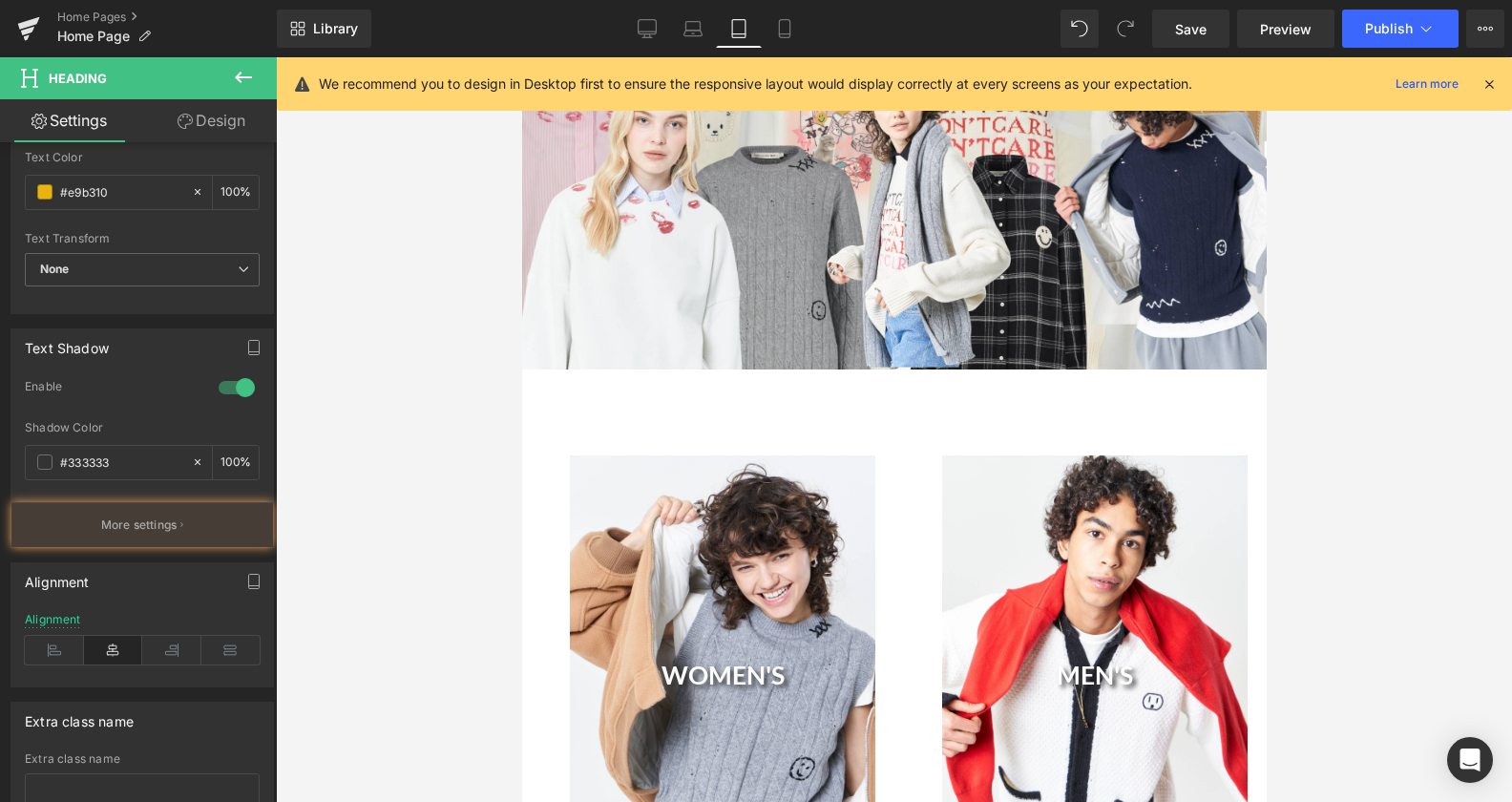
type input "100"
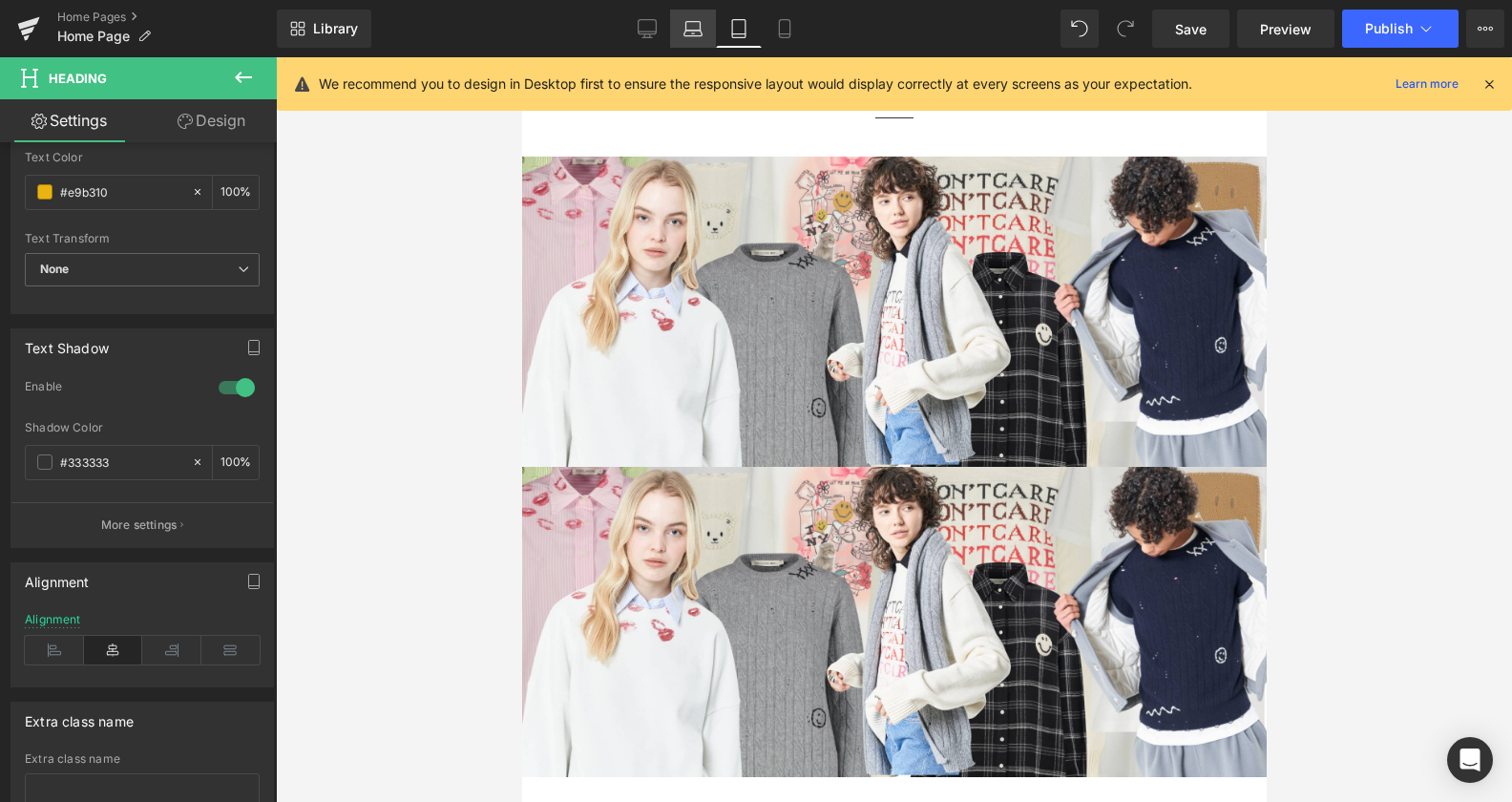
click at [706, 28] on link "Laptop" at bounding box center [693, 28] width 46 height 38
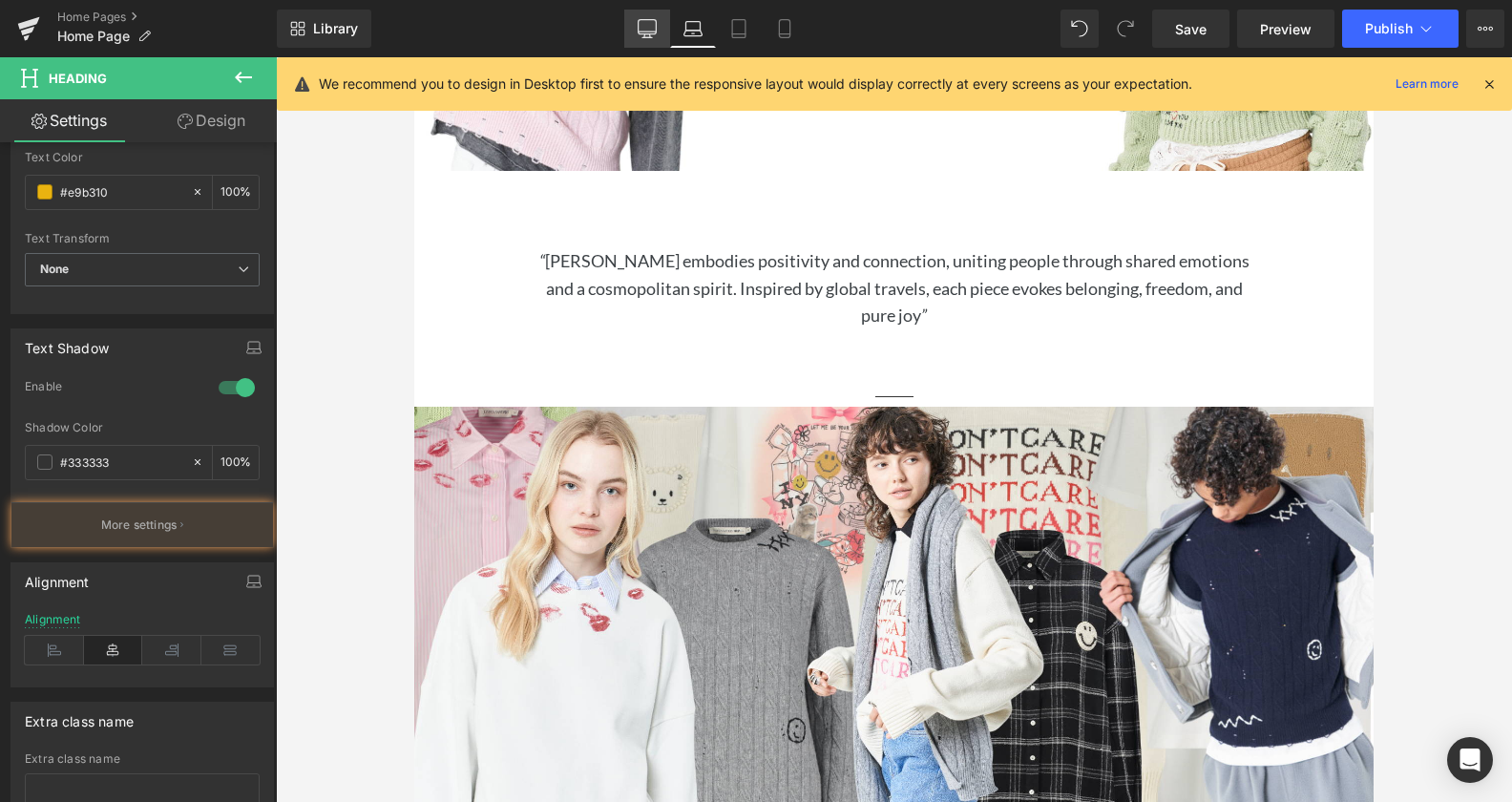
type input "100"
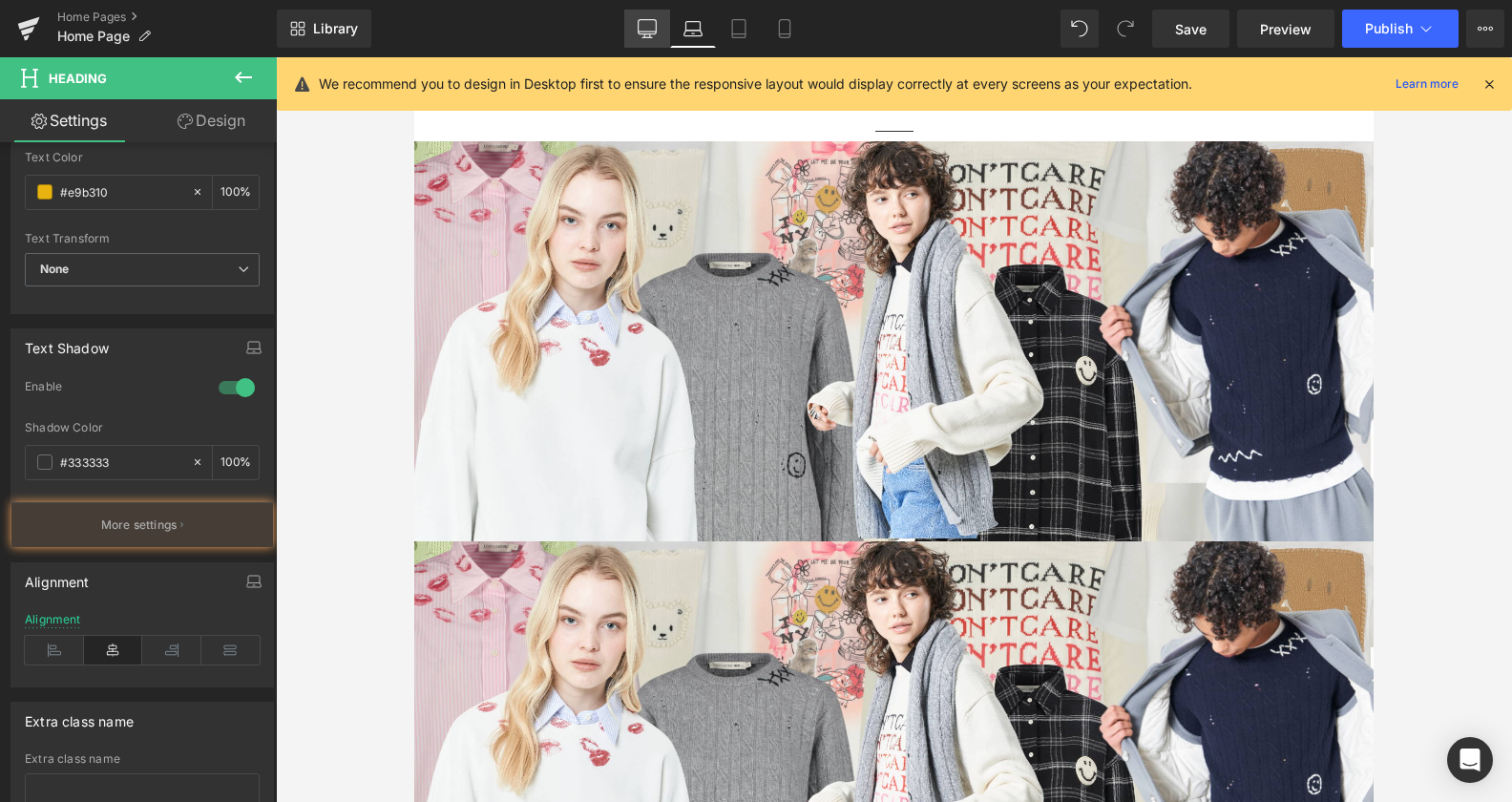
click at [652, 34] on icon at bounding box center [648, 27] width 18 height 15
type input "100"
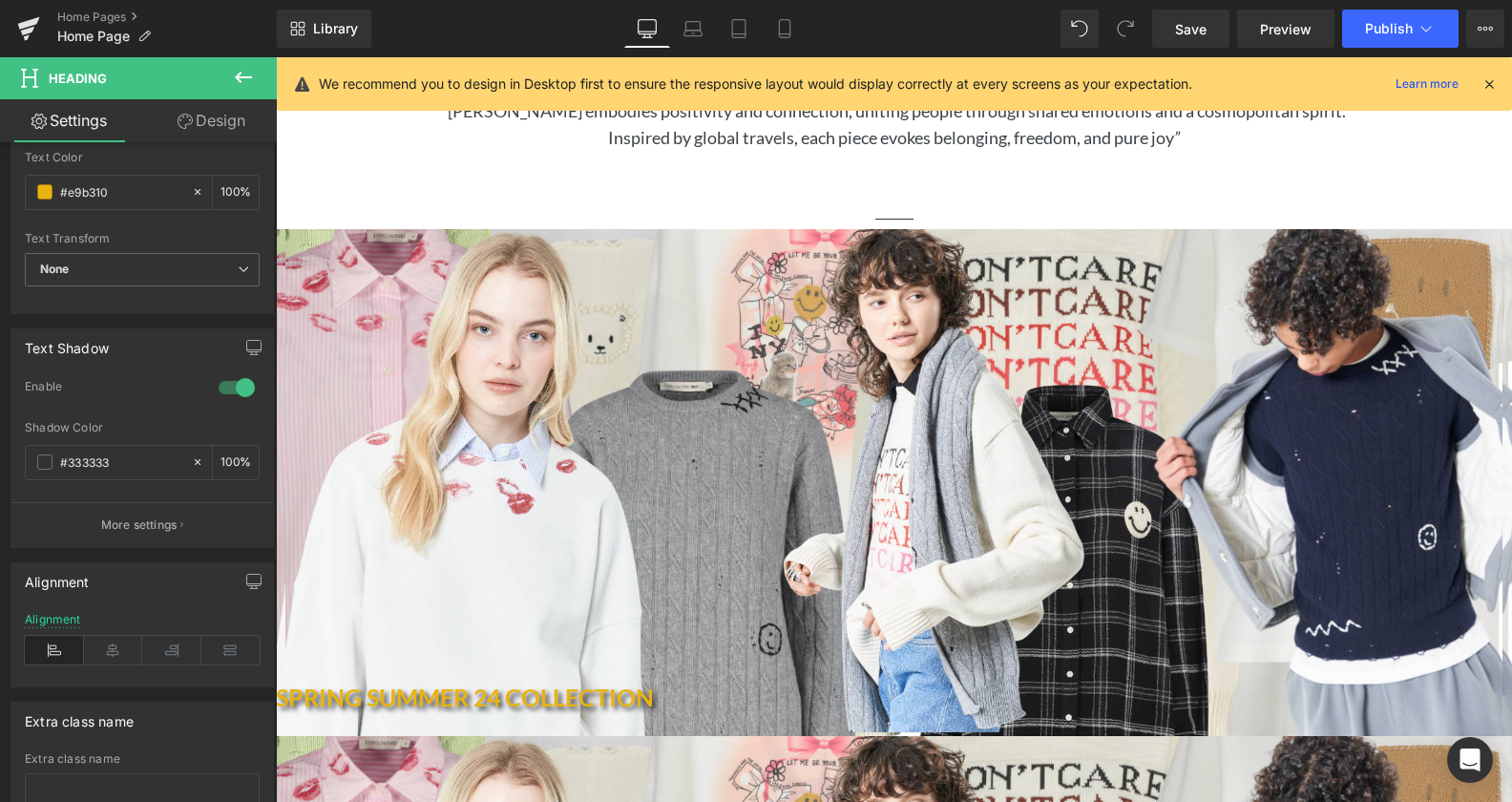
scroll to position [875, 0]
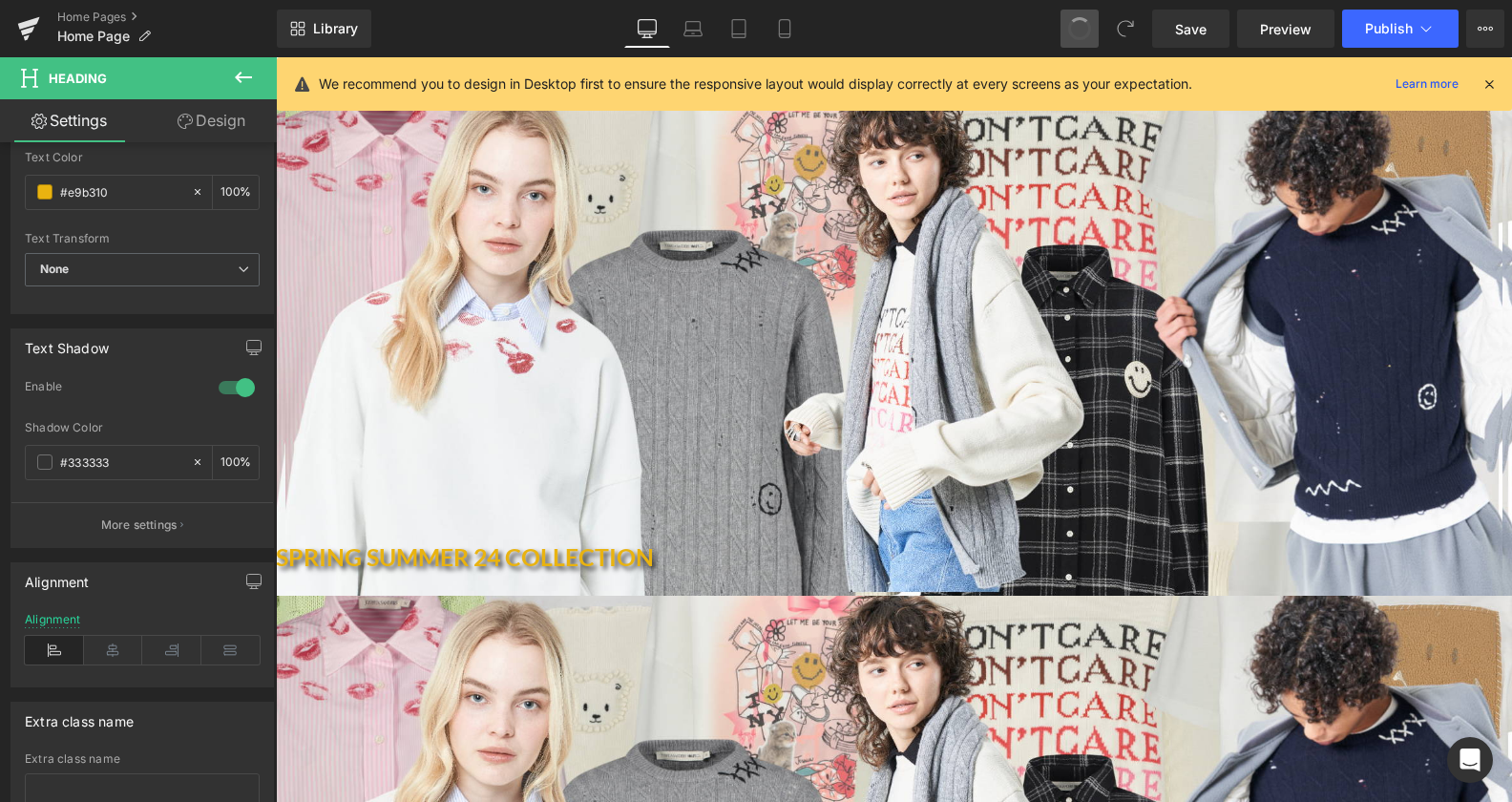
click at [1070, 32] on button at bounding box center [1079, 28] width 38 height 38
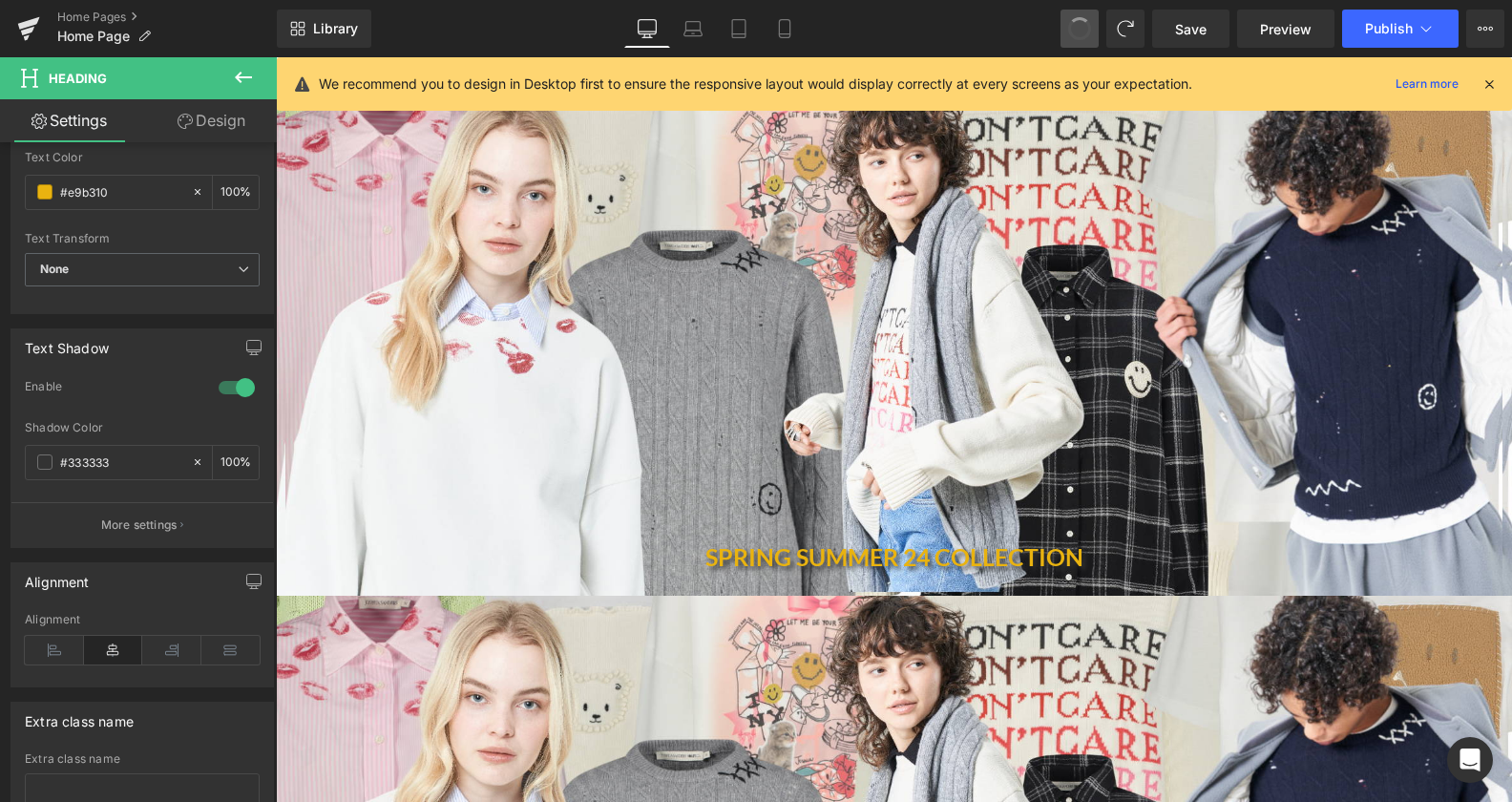
click at [1070, 32] on button at bounding box center [1079, 28] width 38 height 38
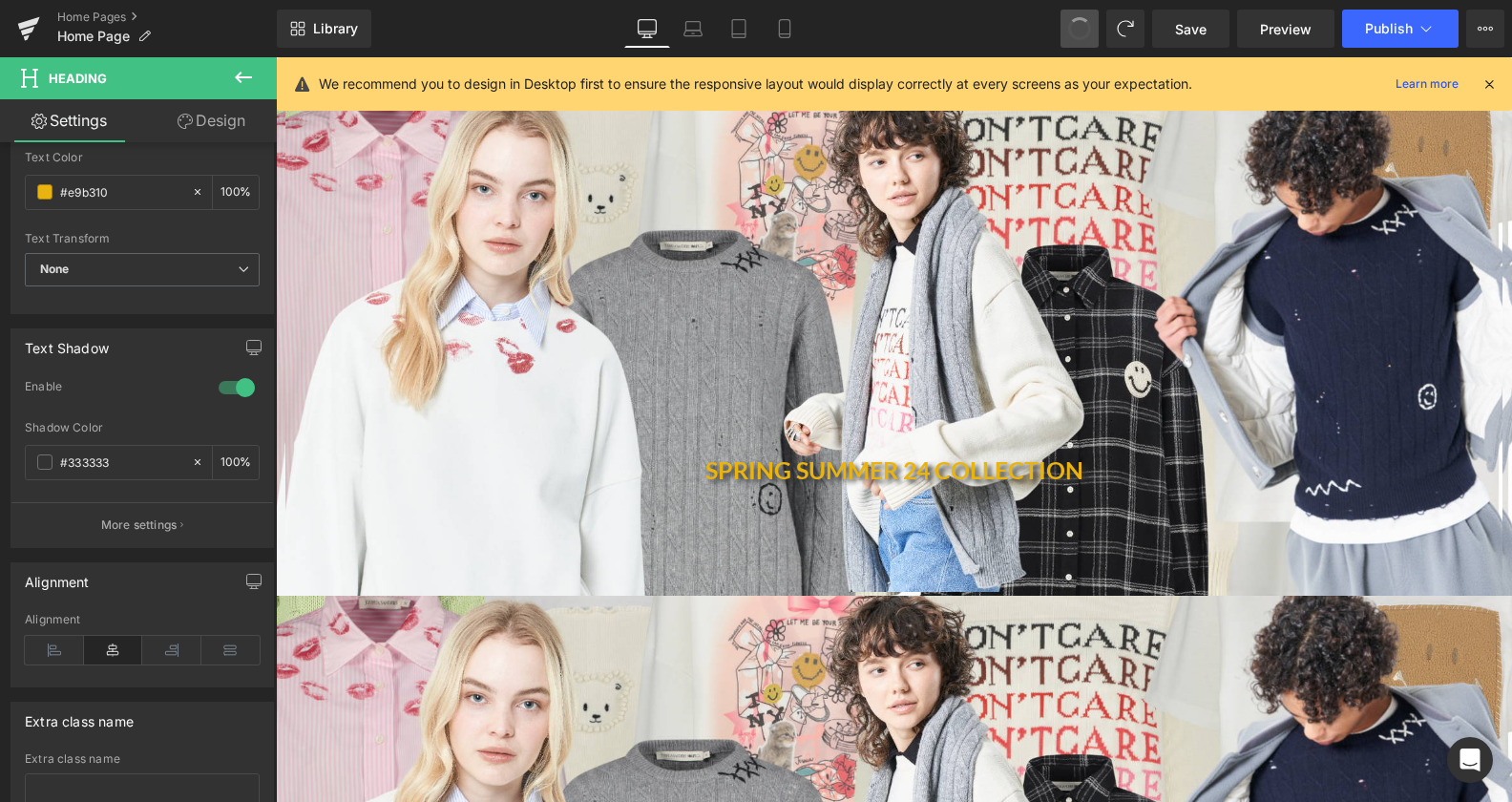
click at [1072, 32] on span at bounding box center [1079, 28] width 30 height 30
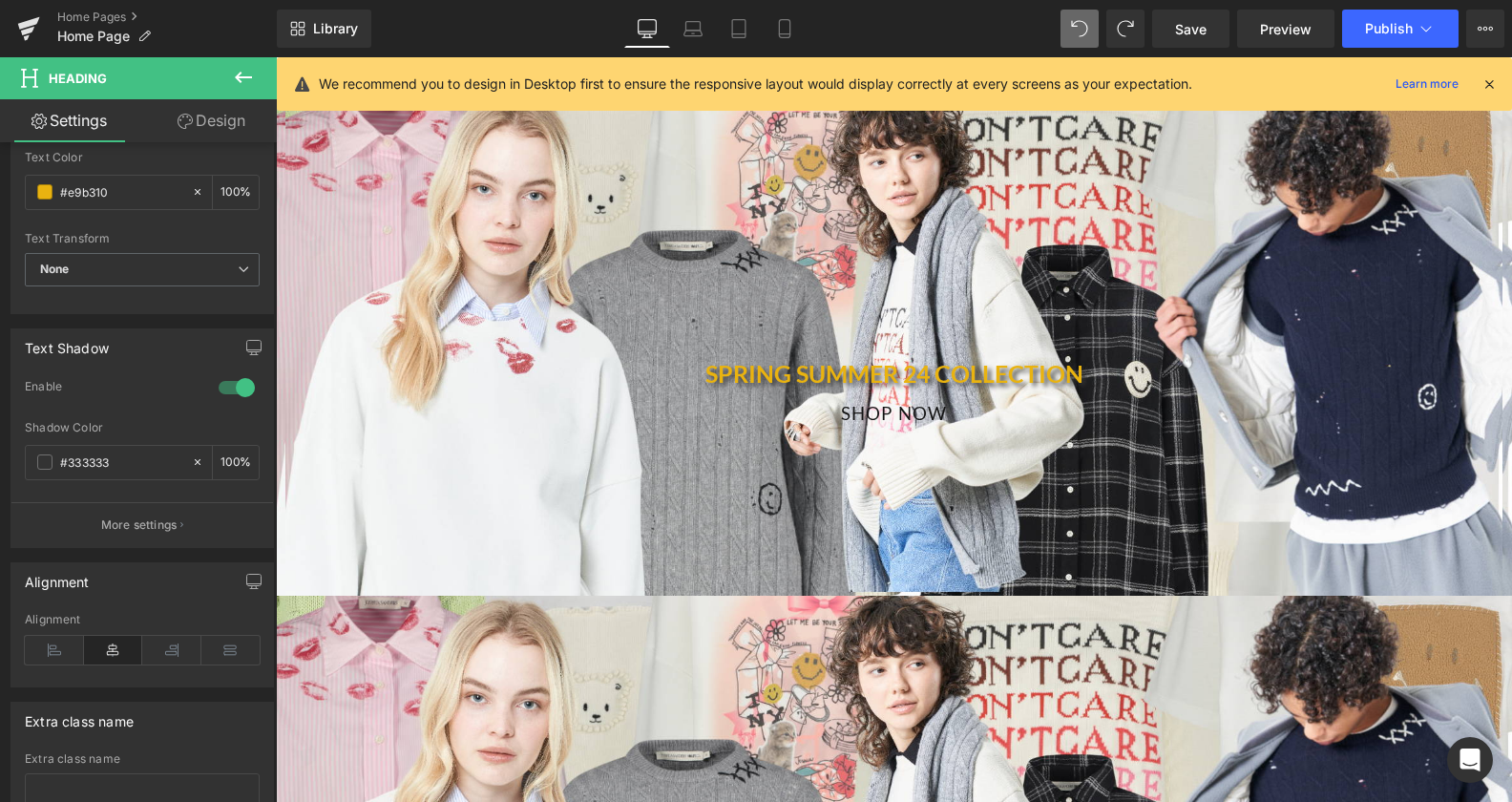
click at [785, 233] on div "SPRING SUMMER 24 COLLECTION Heading SHOP NOW Button" at bounding box center [894, 342] width 1236 height 508
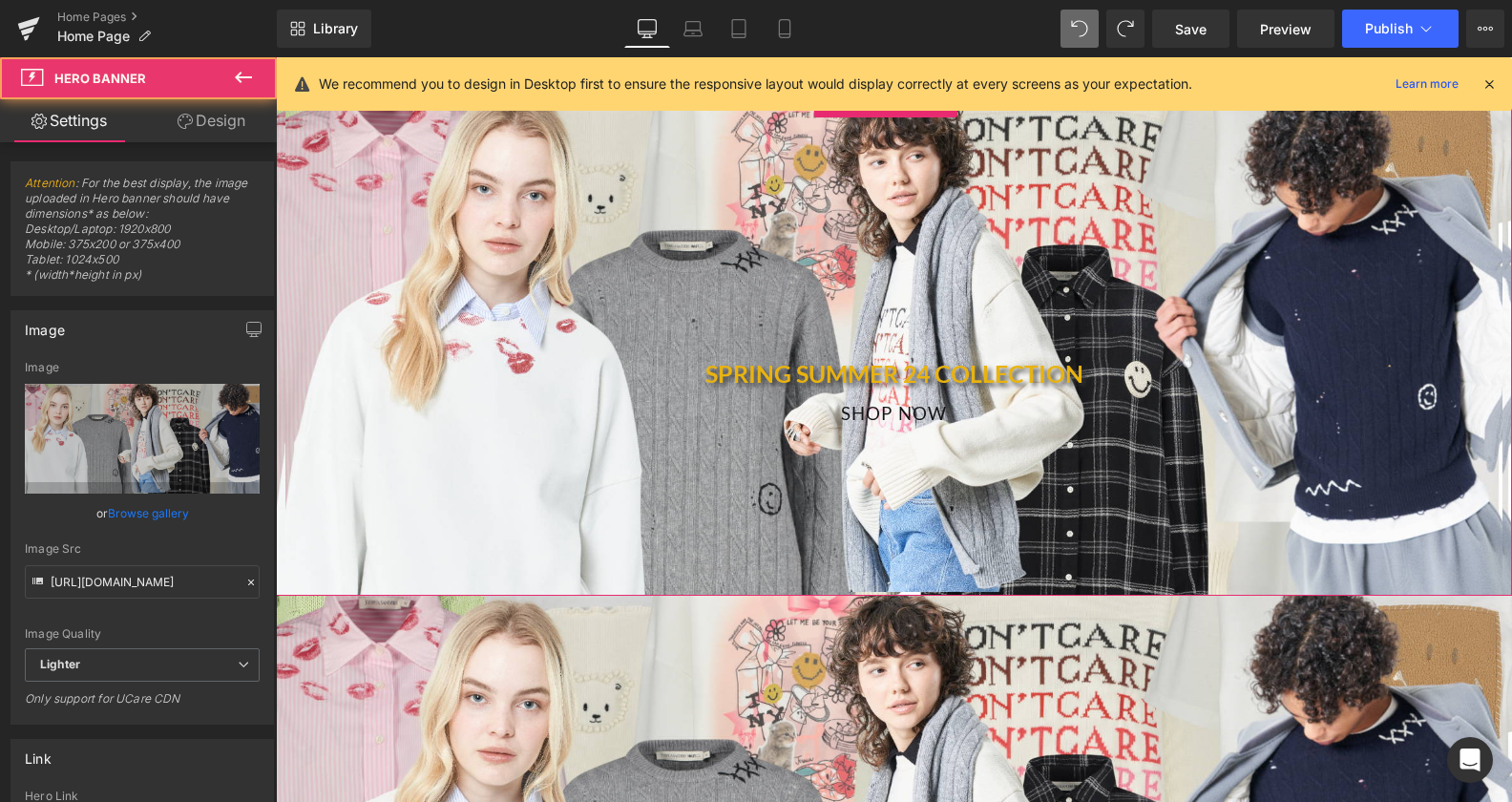
click at [712, 303] on h1 at bounding box center [894, 317] width 1236 height 28
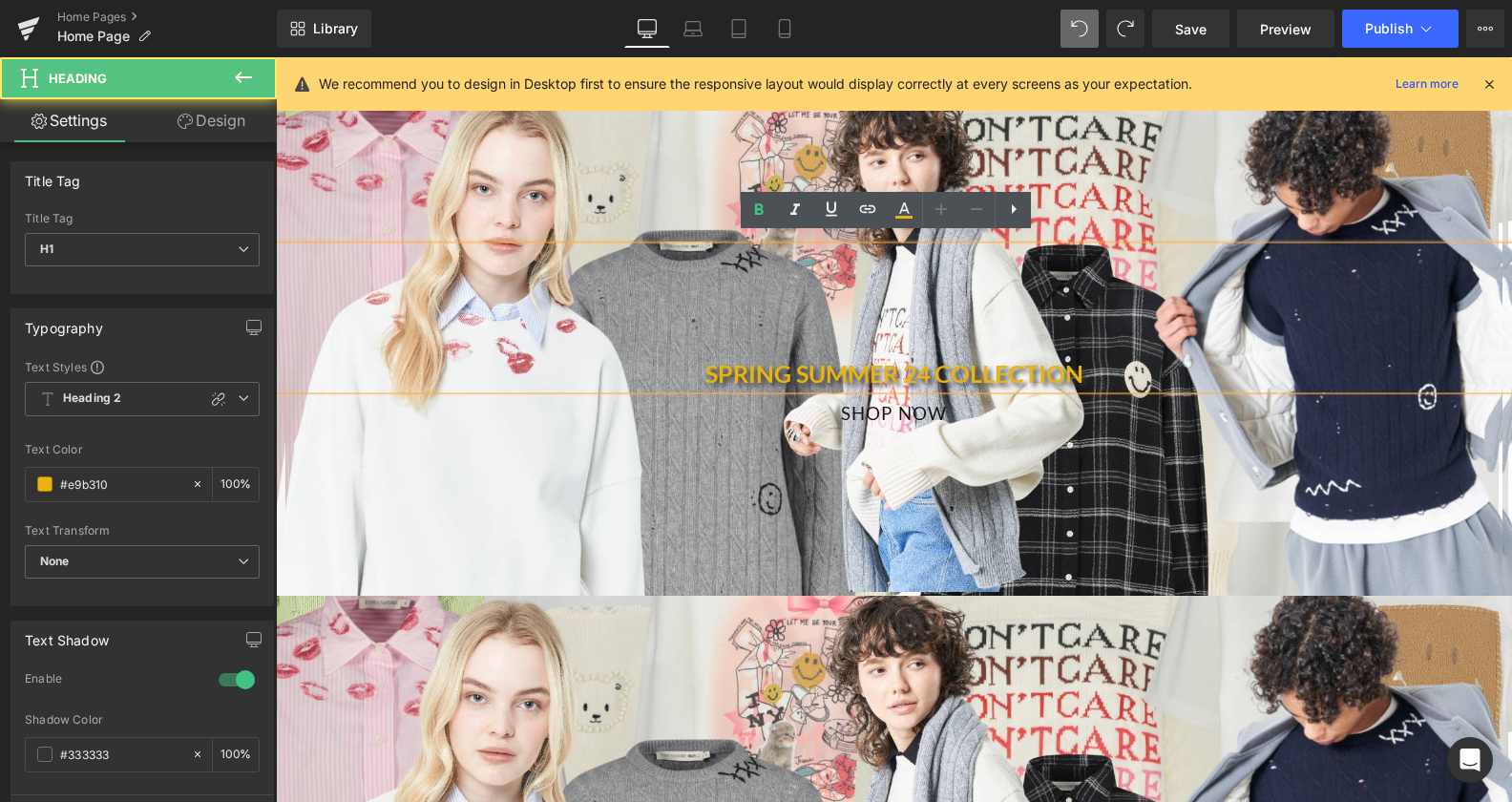
click at [891, 333] on h1 "SPRING SUMMER 24 COLLECTION" at bounding box center [894, 361] width 1236 height 57
click at [983, 455] on div "SPRING SUMMER 24 COLLECTION Heading SHOP NOW Button" at bounding box center [894, 342] width 1236 height 508
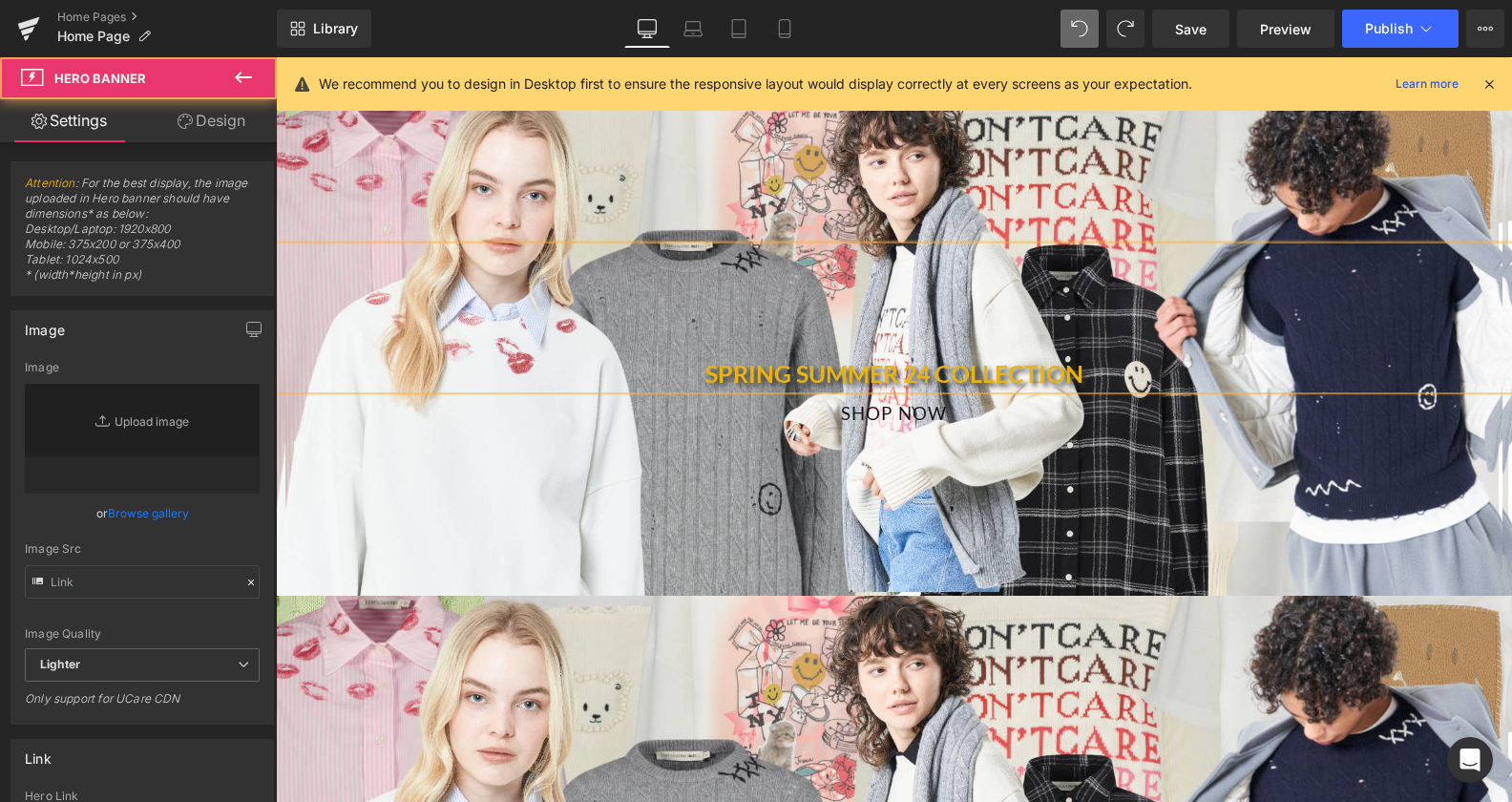
type input "[URL][DOMAIN_NAME]"
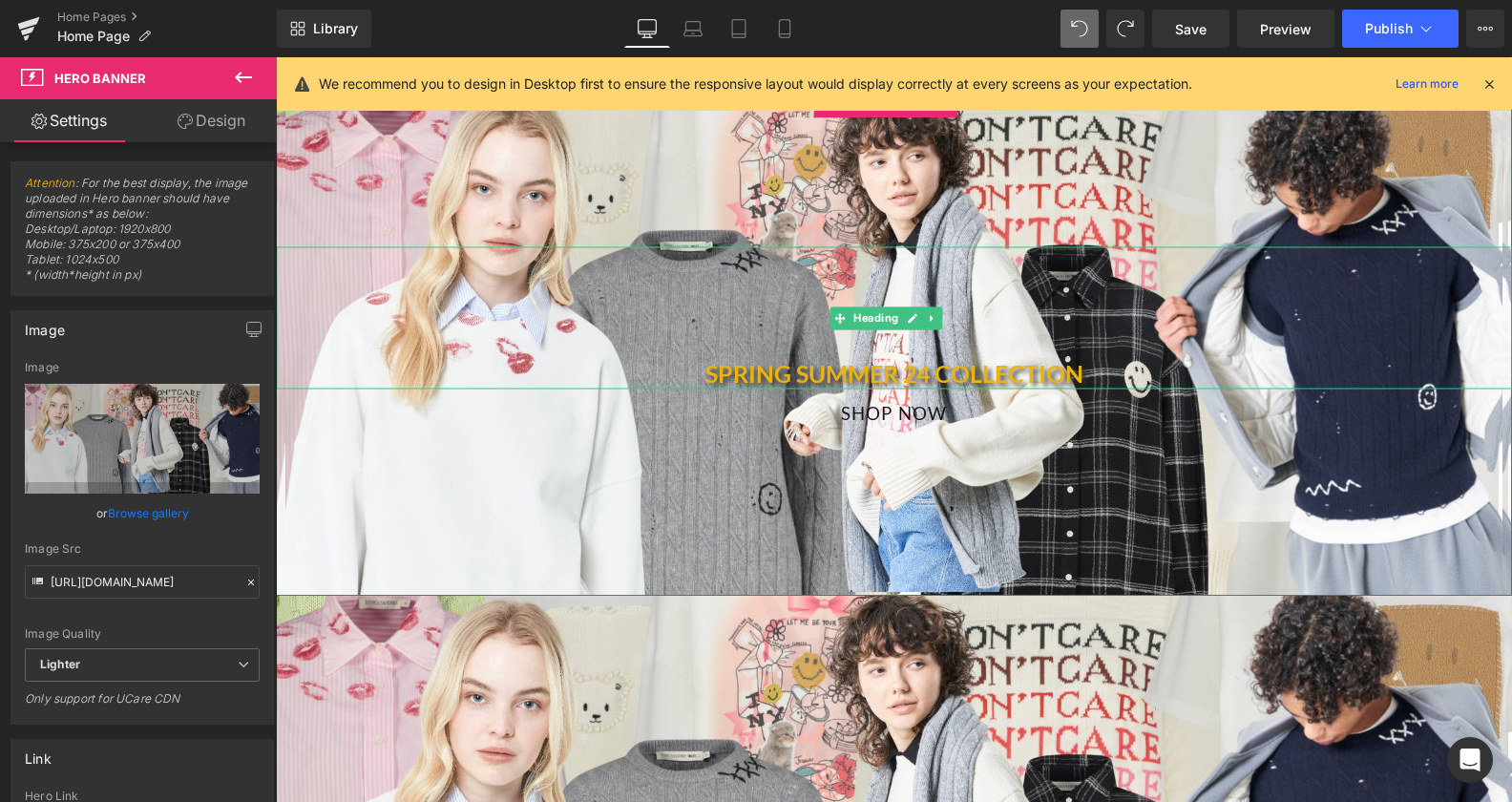
click at [917, 316] on link at bounding box center [912, 317] width 20 height 23
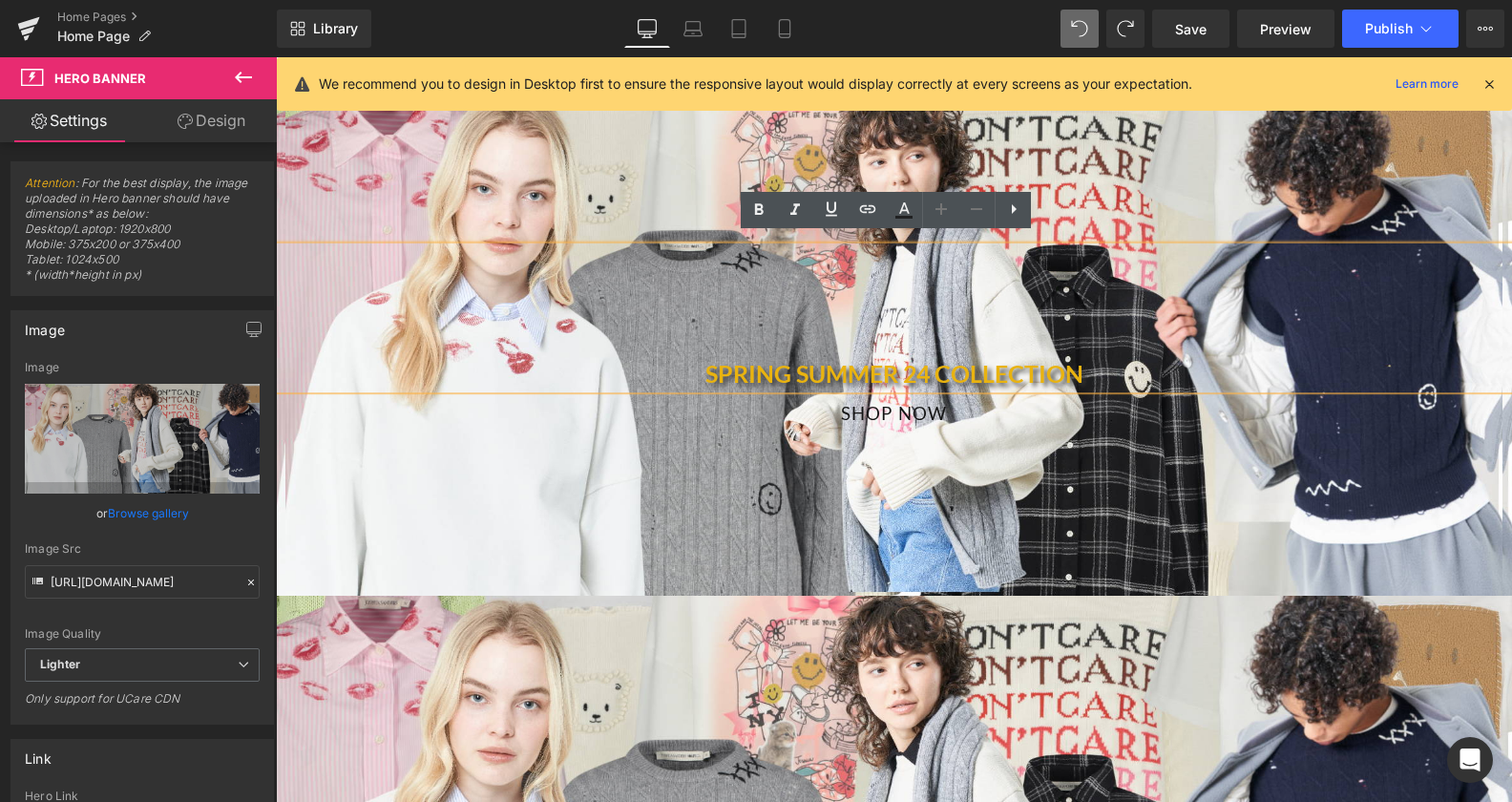
click at [868, 303] on h1 at bounding box center [894, 317] width 1236 height 28
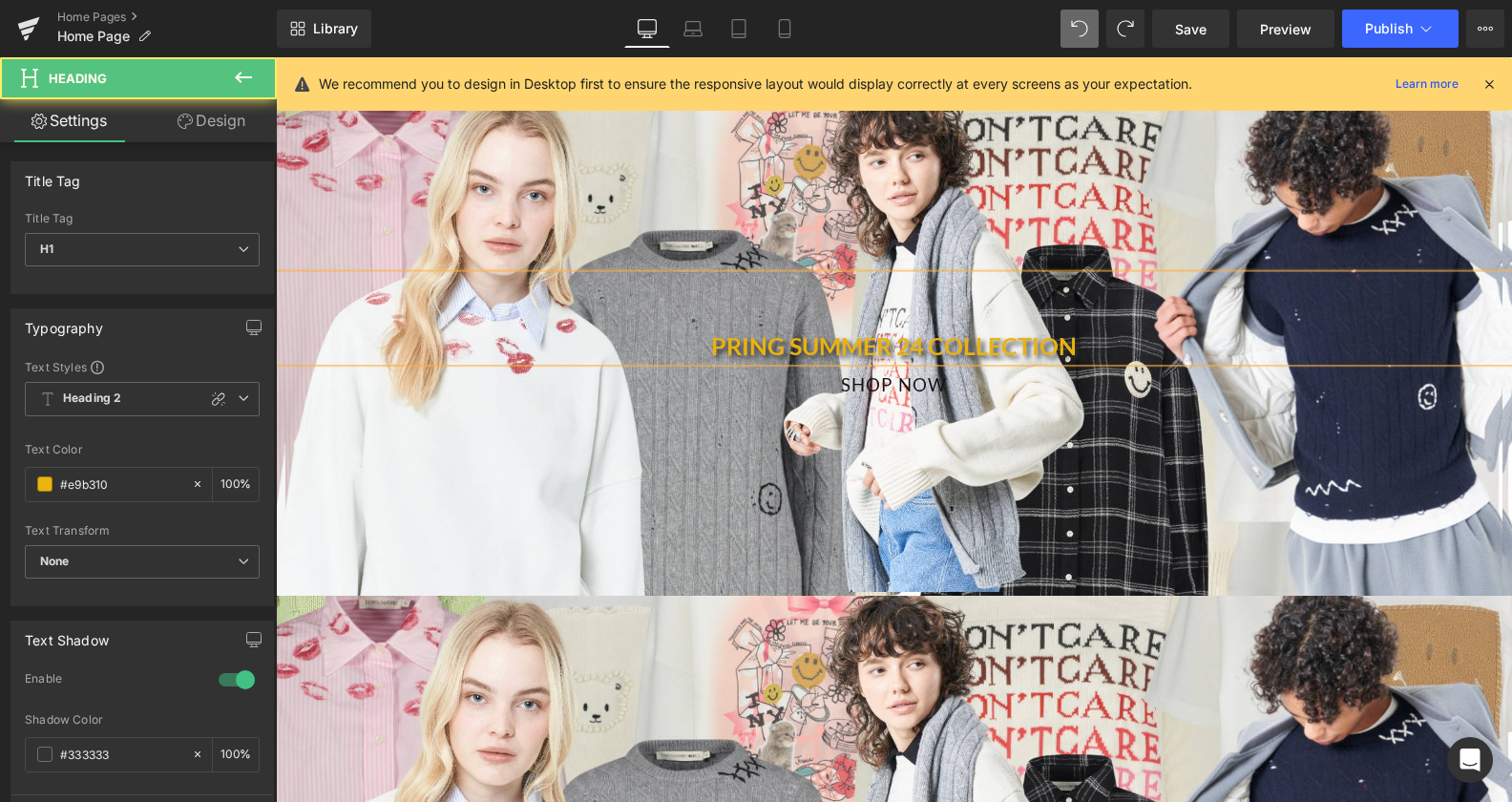
click at [930, 286] on h1 at bounding box center [894, 289] width 1236 height 28
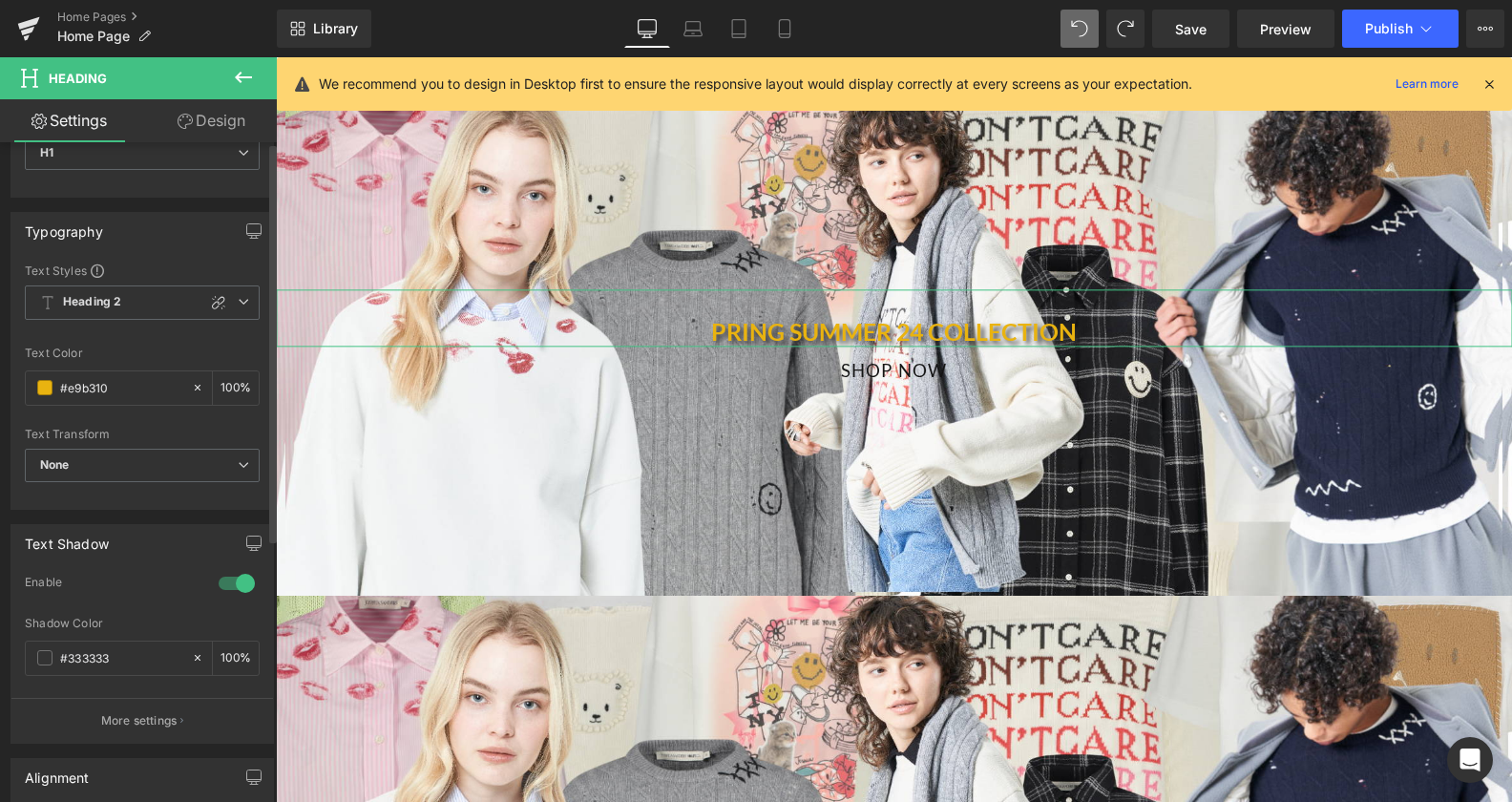
scroll to position [194, 0]
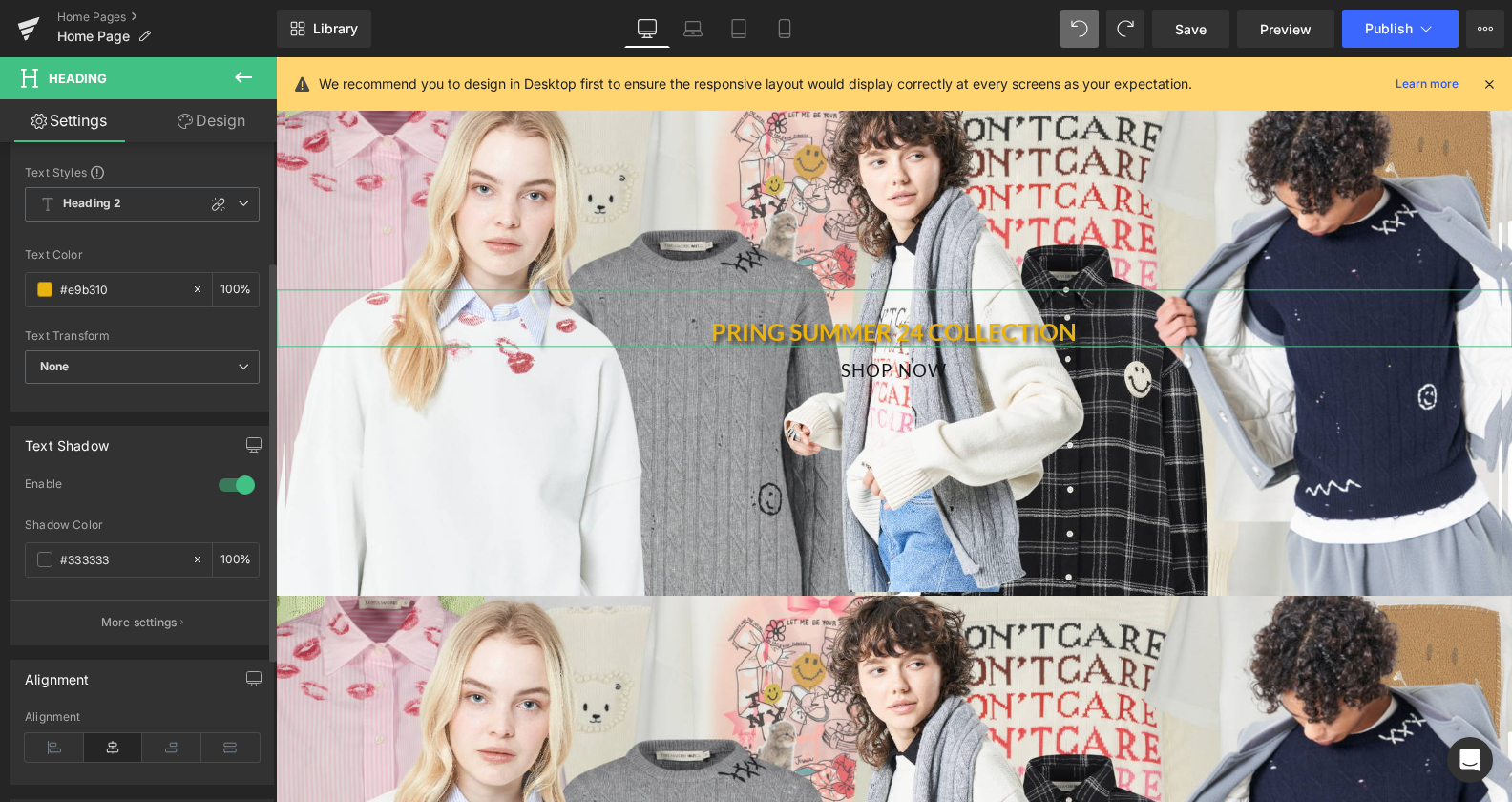
click at [224, 483] on div at bounding box center [236, 485] width 46 height 30
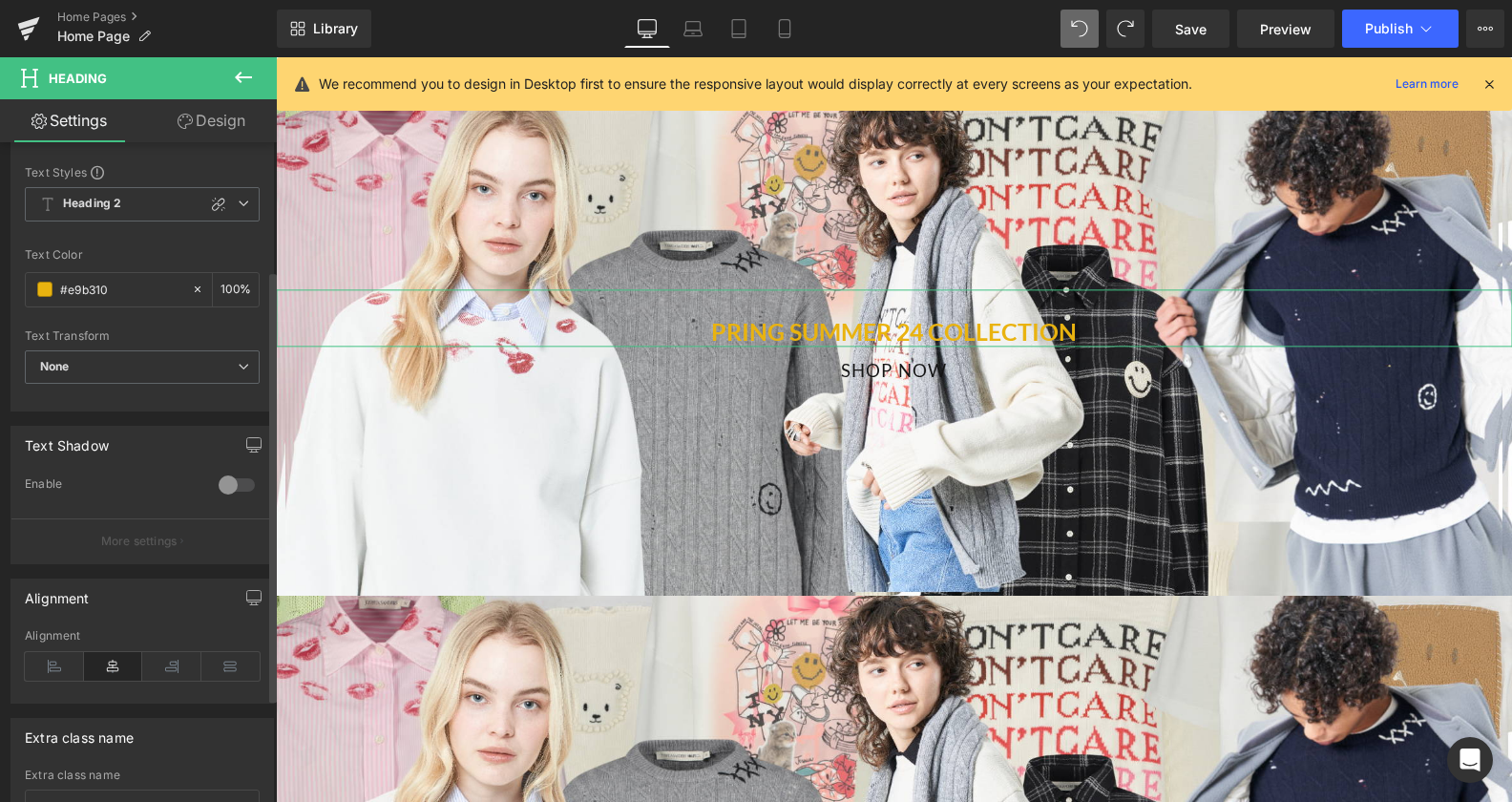
click at [221, 488] on div at bounding box center [236, 485] width 46 height 30
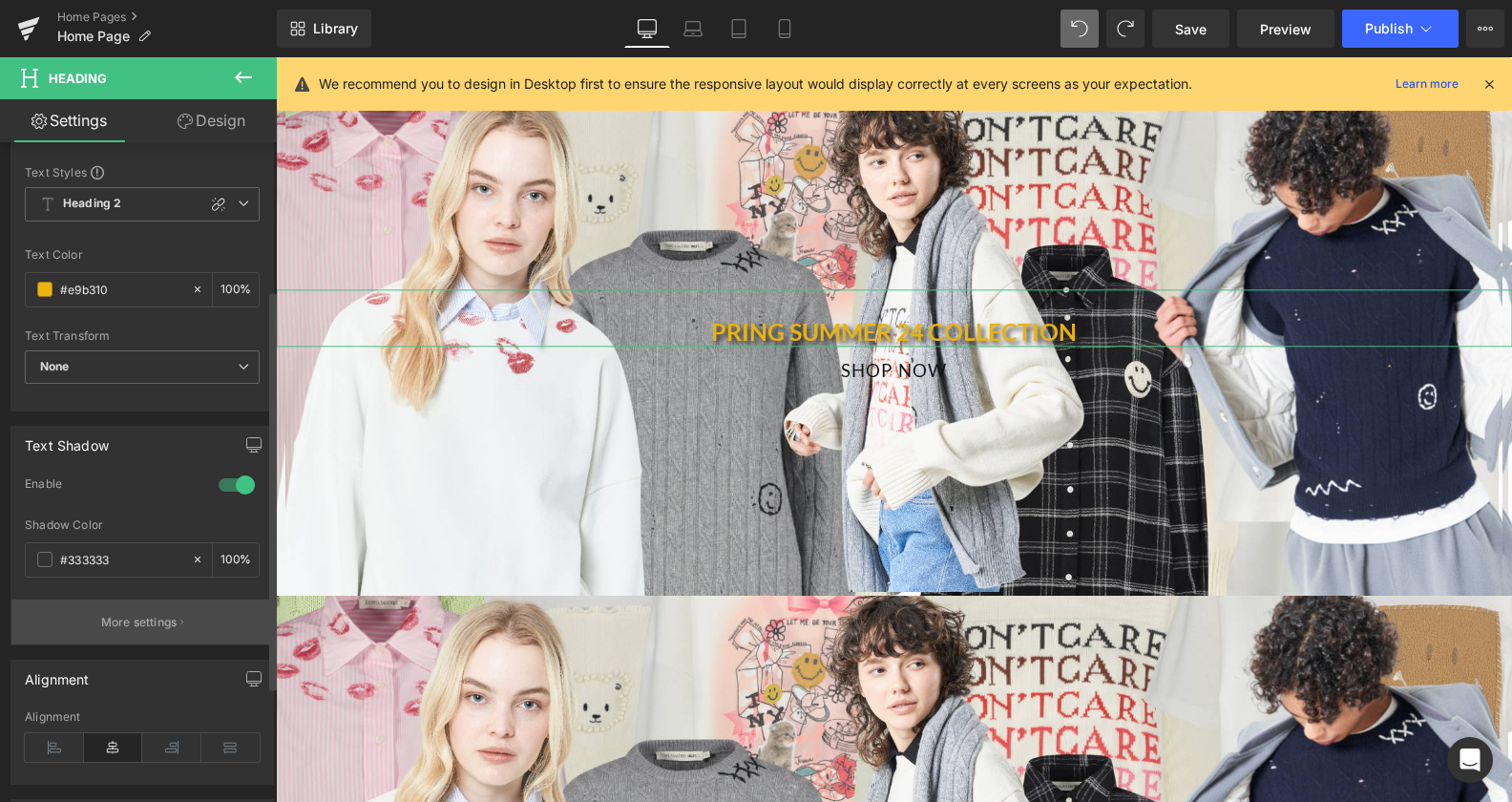
scroll to position [293, 0]
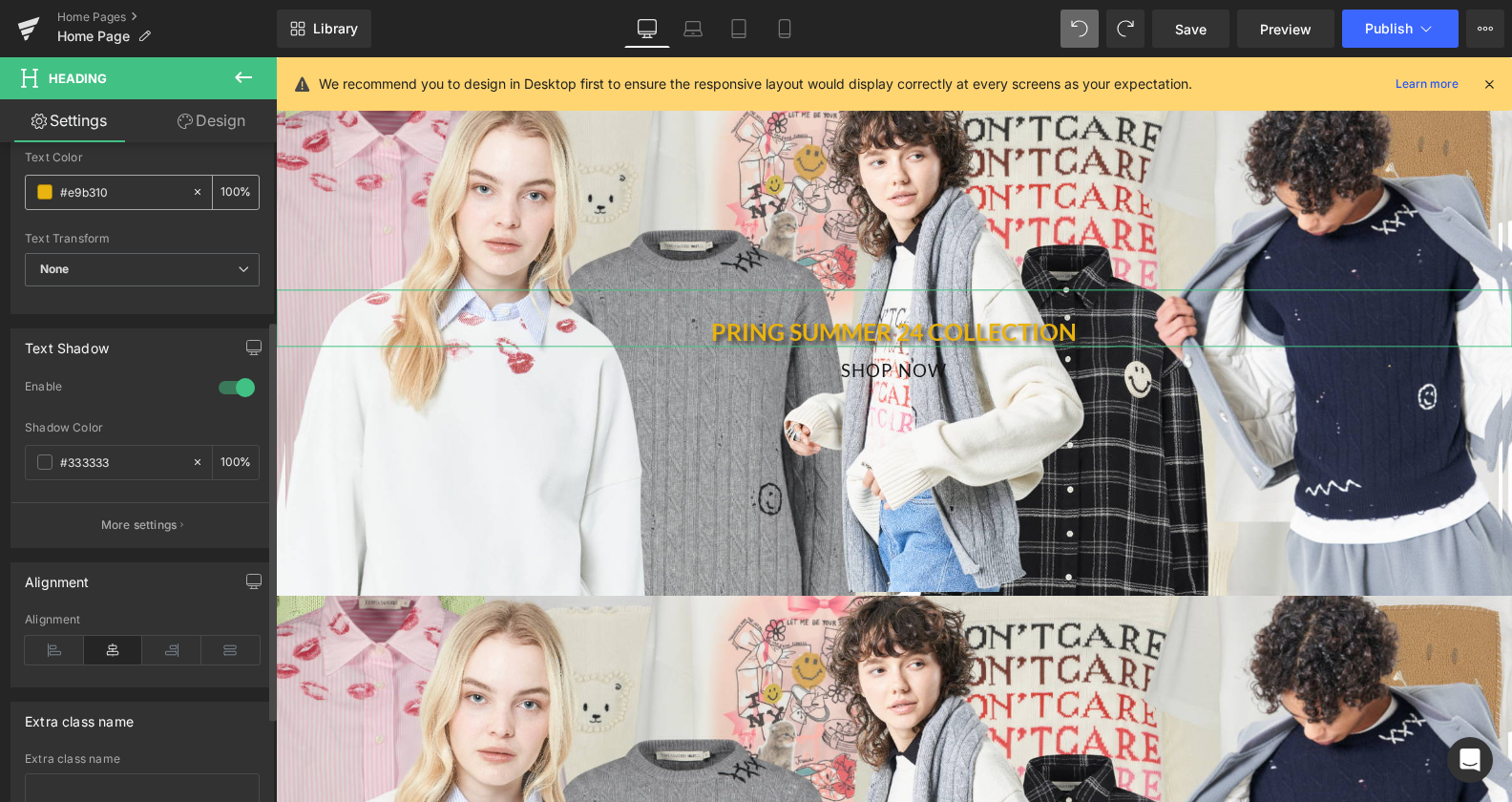
click at [40, 187] on span at bounding box center [45, 192] width 16 height 16
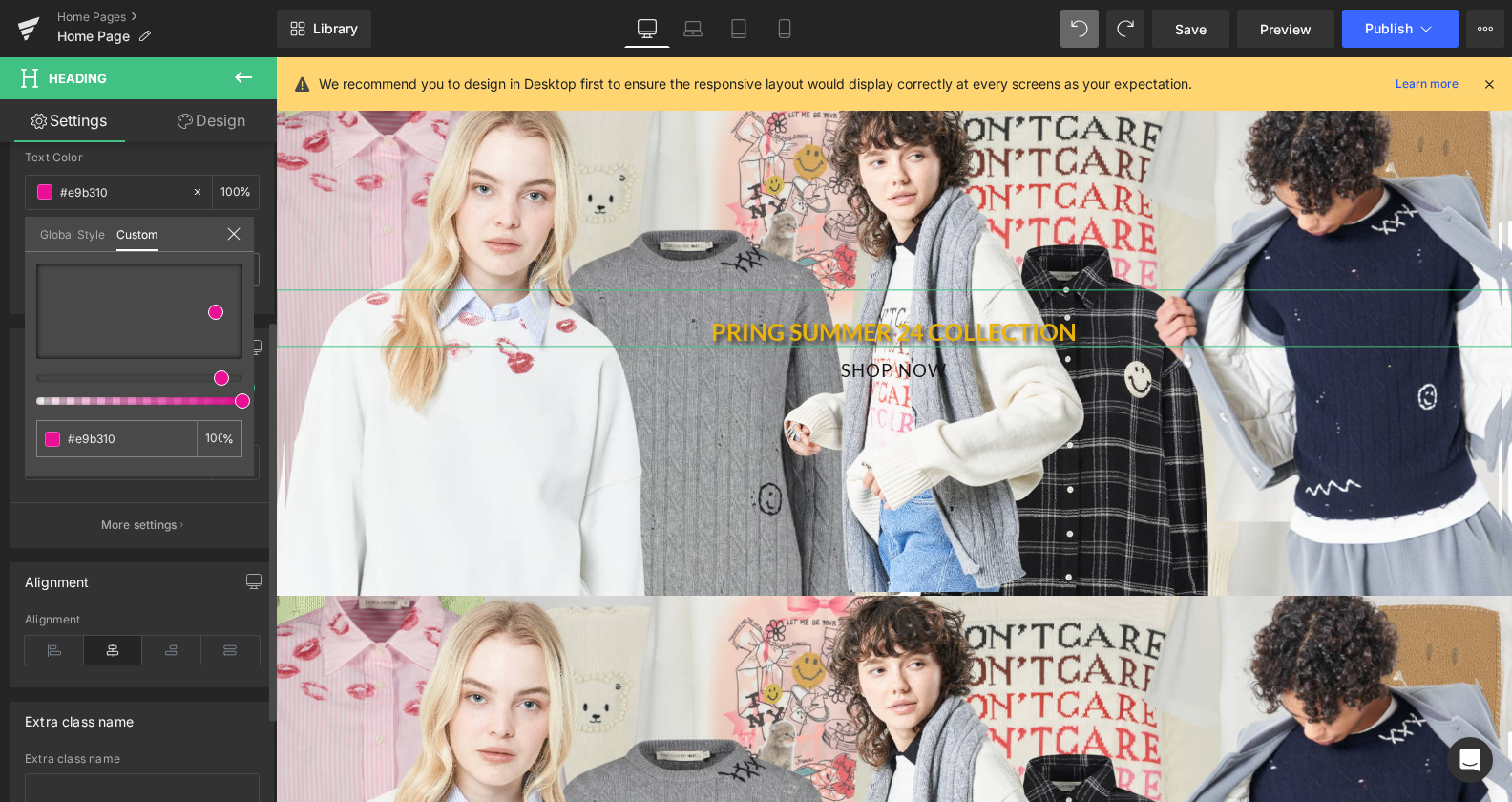
click at [214, 382] on div at bounding box center [131, 378] width 206 height 8
type input "#e91096"
click at [96, 299] on div at bounding box center [139, 311] width 206 height 95
type input "#bc85a7"
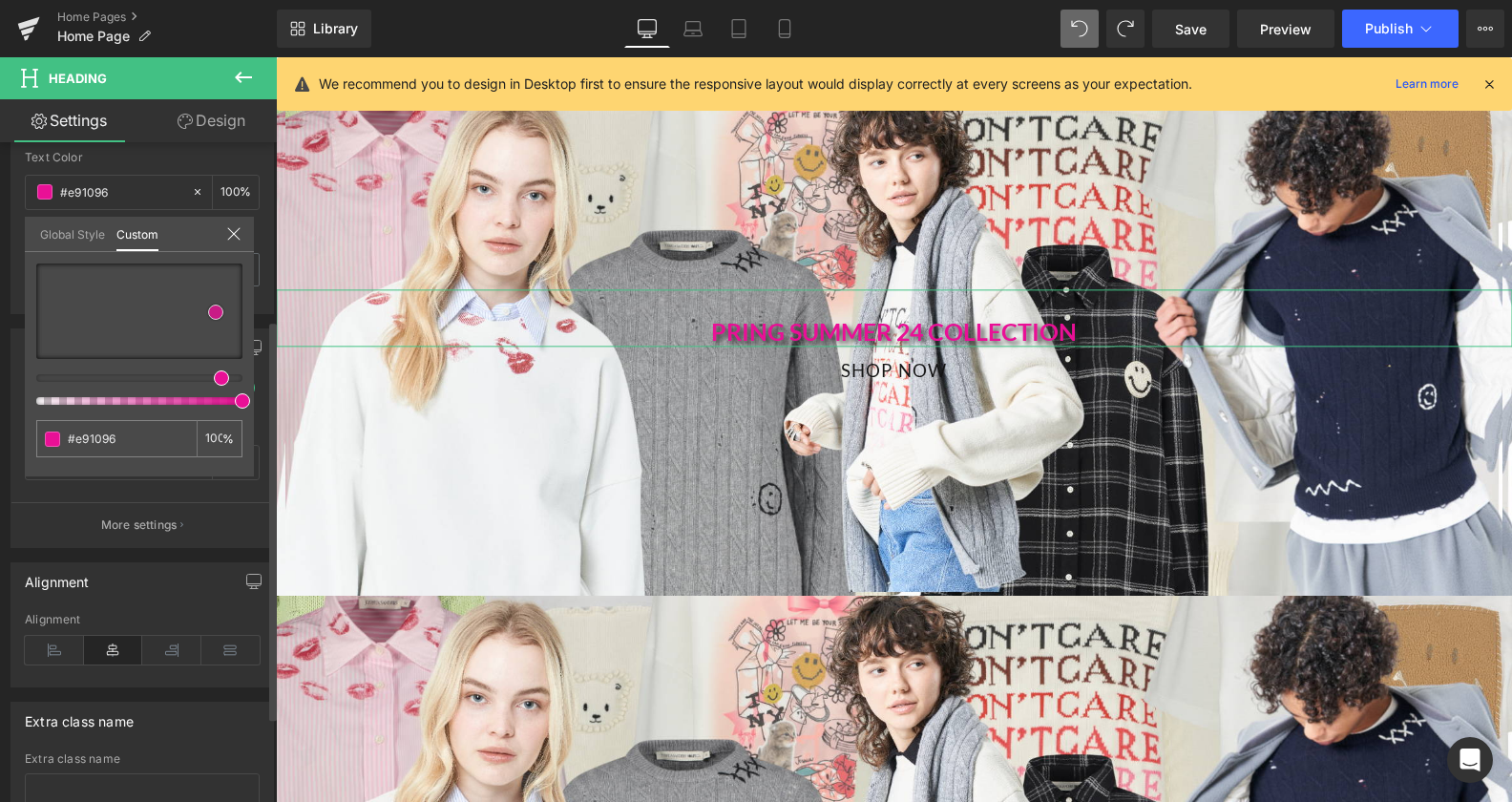
type input "#bc85a7"
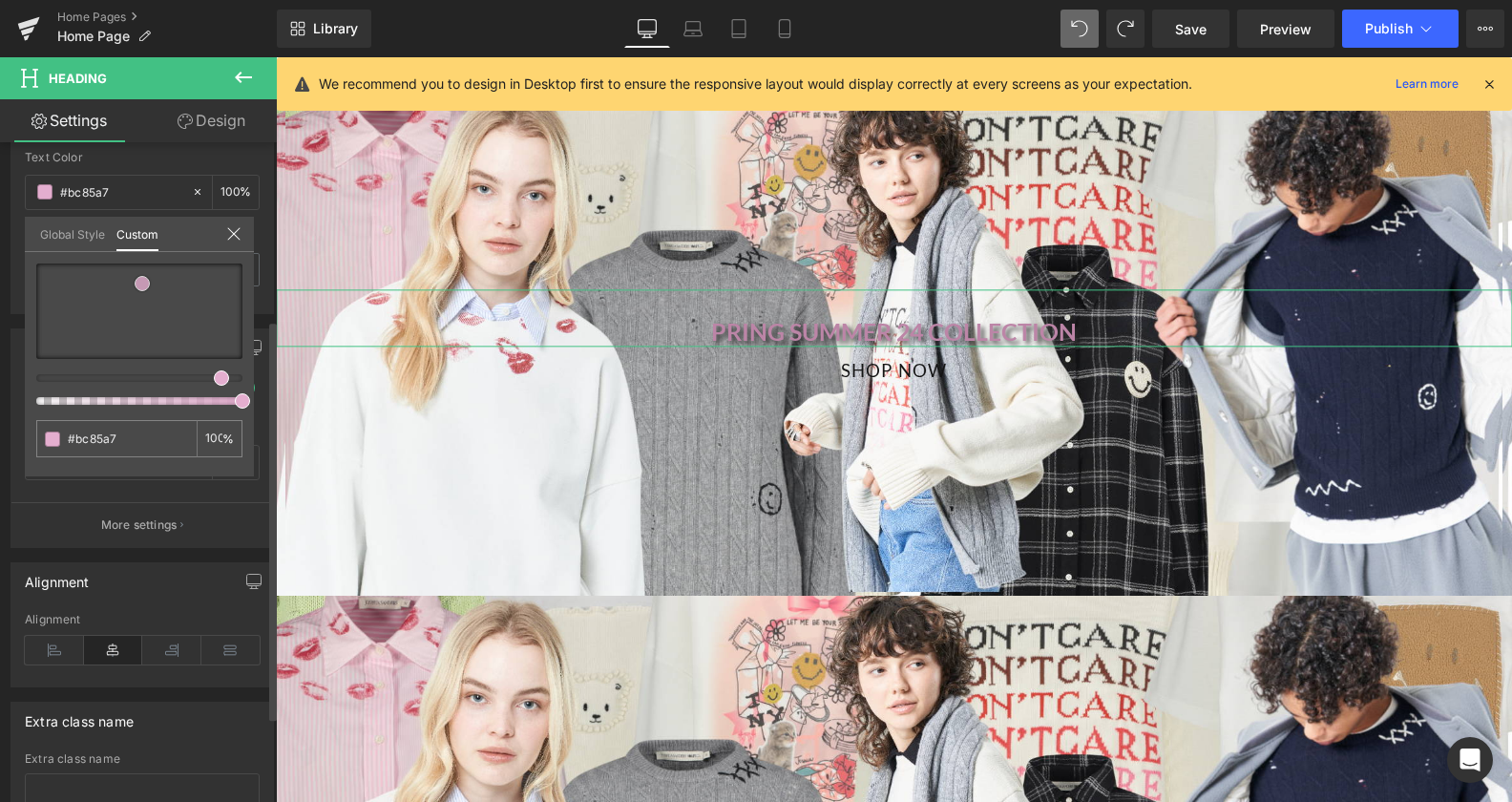
click at [142, 284] on div at bounding box center [139, 311] width 206 height 95
type input "#e4aecf"
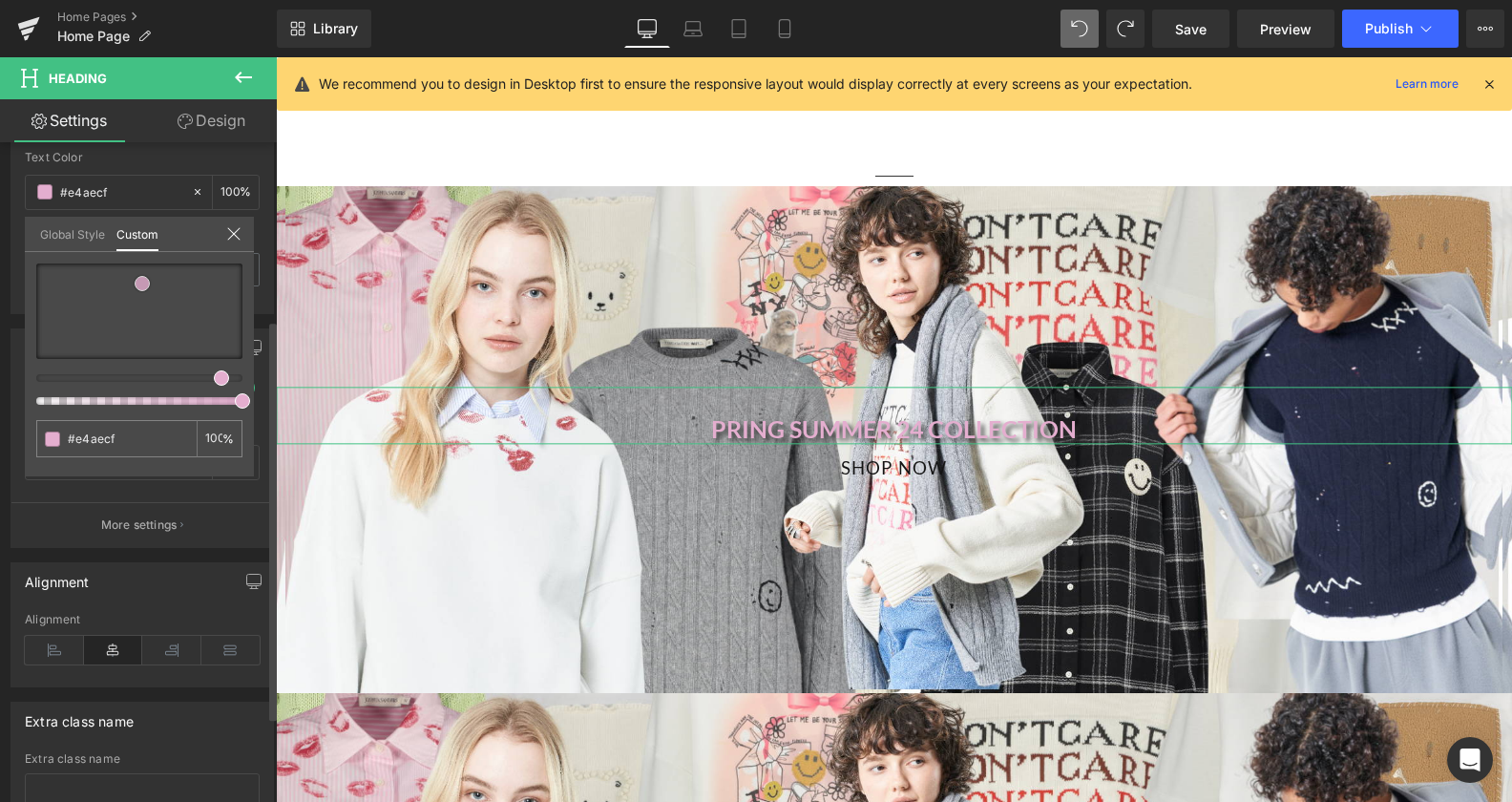
type input "#f4bddf"
click at [187, 278] on div at bounding box center [139, 311] width 206 height 95
click at [173, 273] on div at bounding box center [139, 311] width 206 height 95
type input "#f5d5e9"
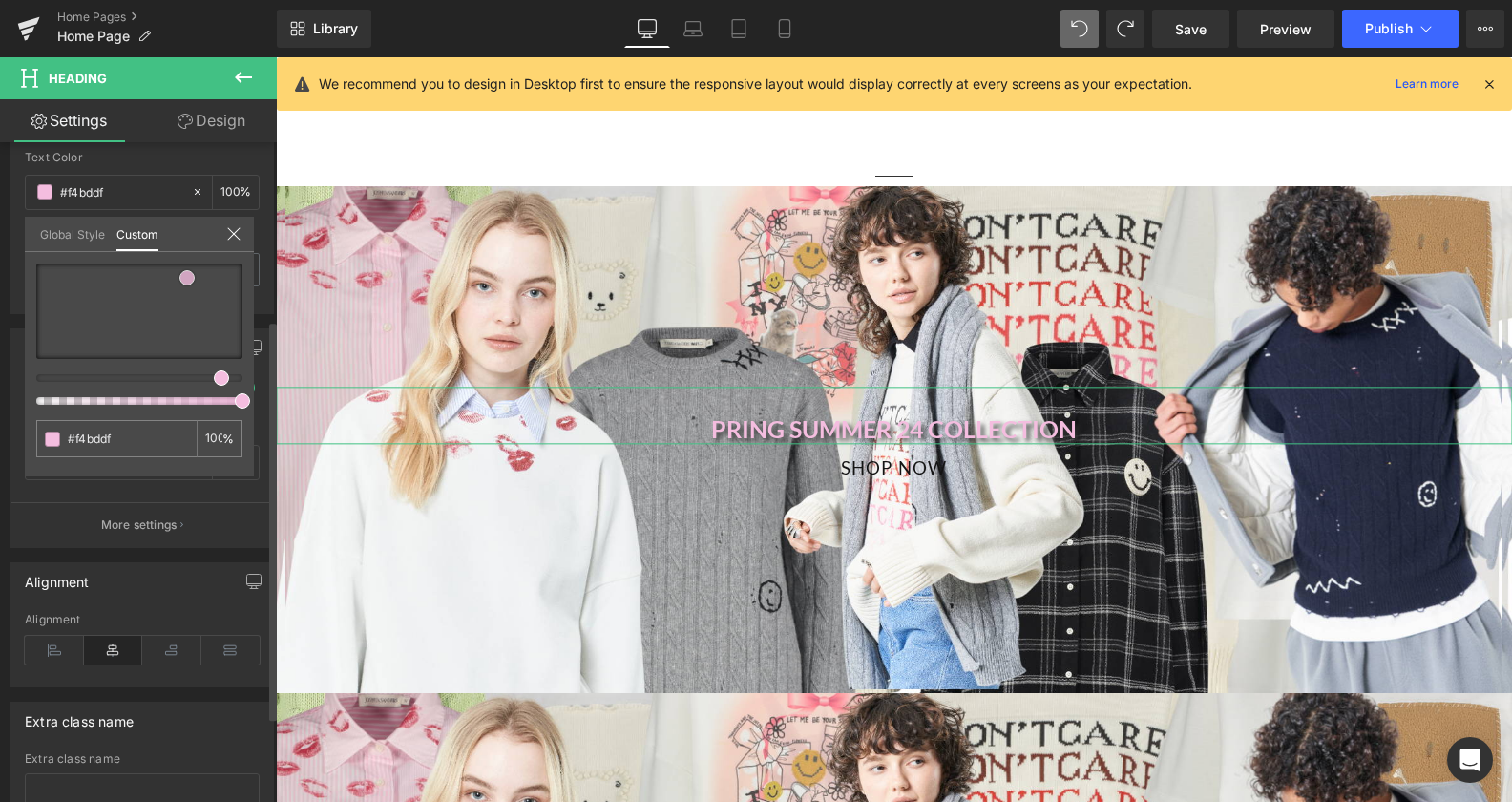
type input "#f5d5e9"
click at [230, 123] on link "Design" at bounding box center [211, 121] width 138 height 43
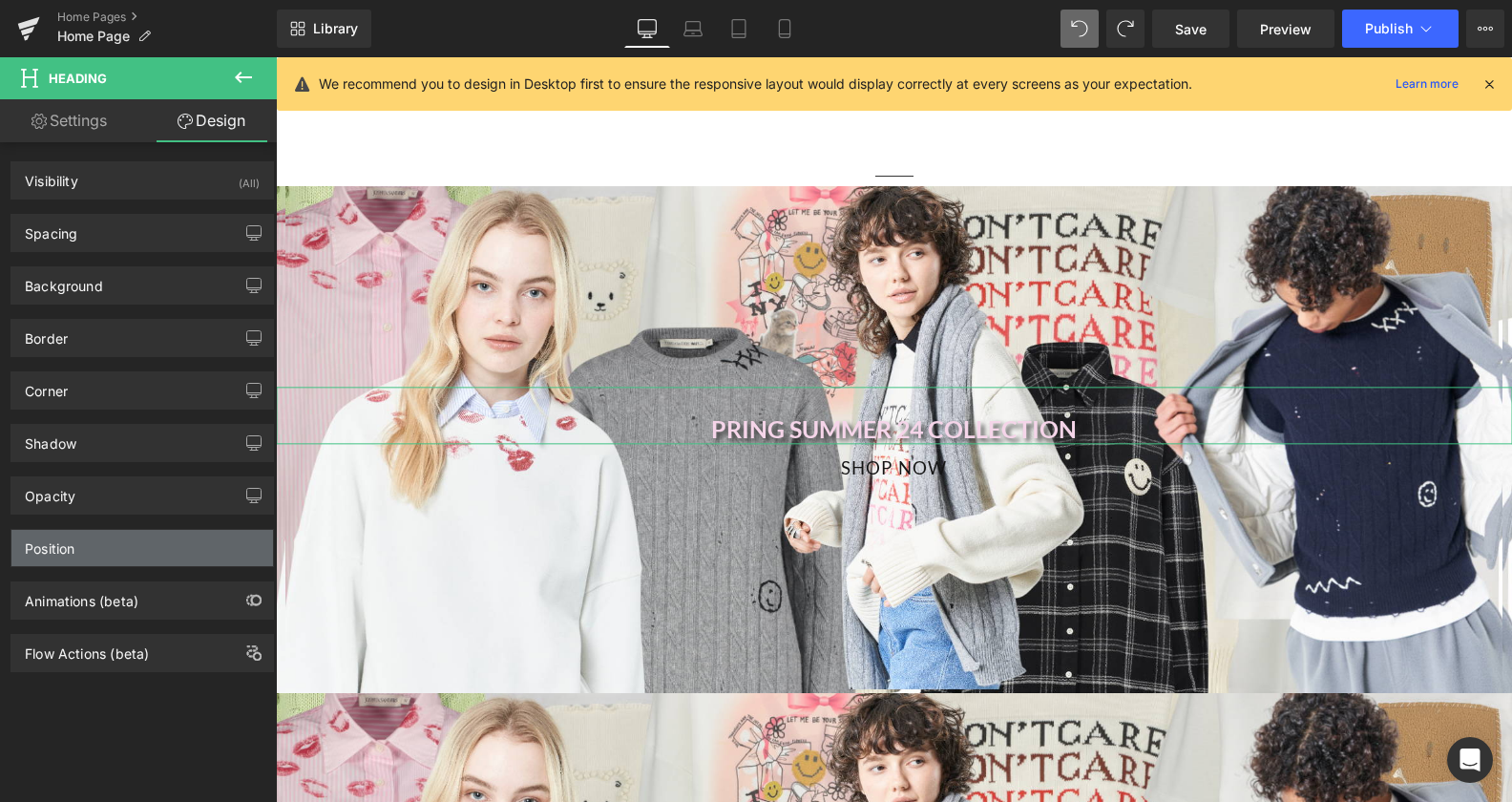
click at [171, 556] on div "Position" at bounding box center [142, 548] width 262 height 36
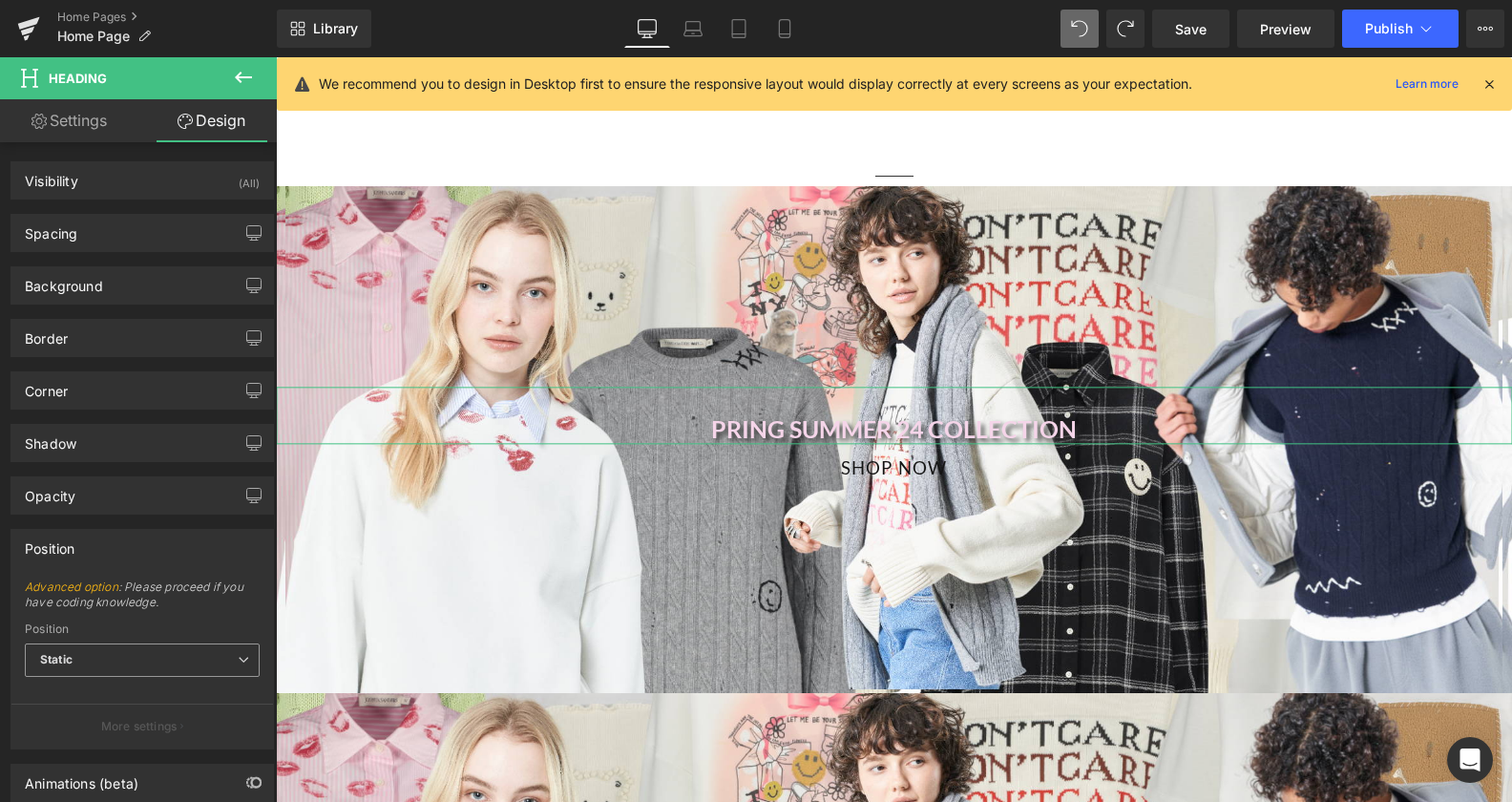
click at [215, 672] on span "Static" at bounding box center [141, 661] width 235 height 33
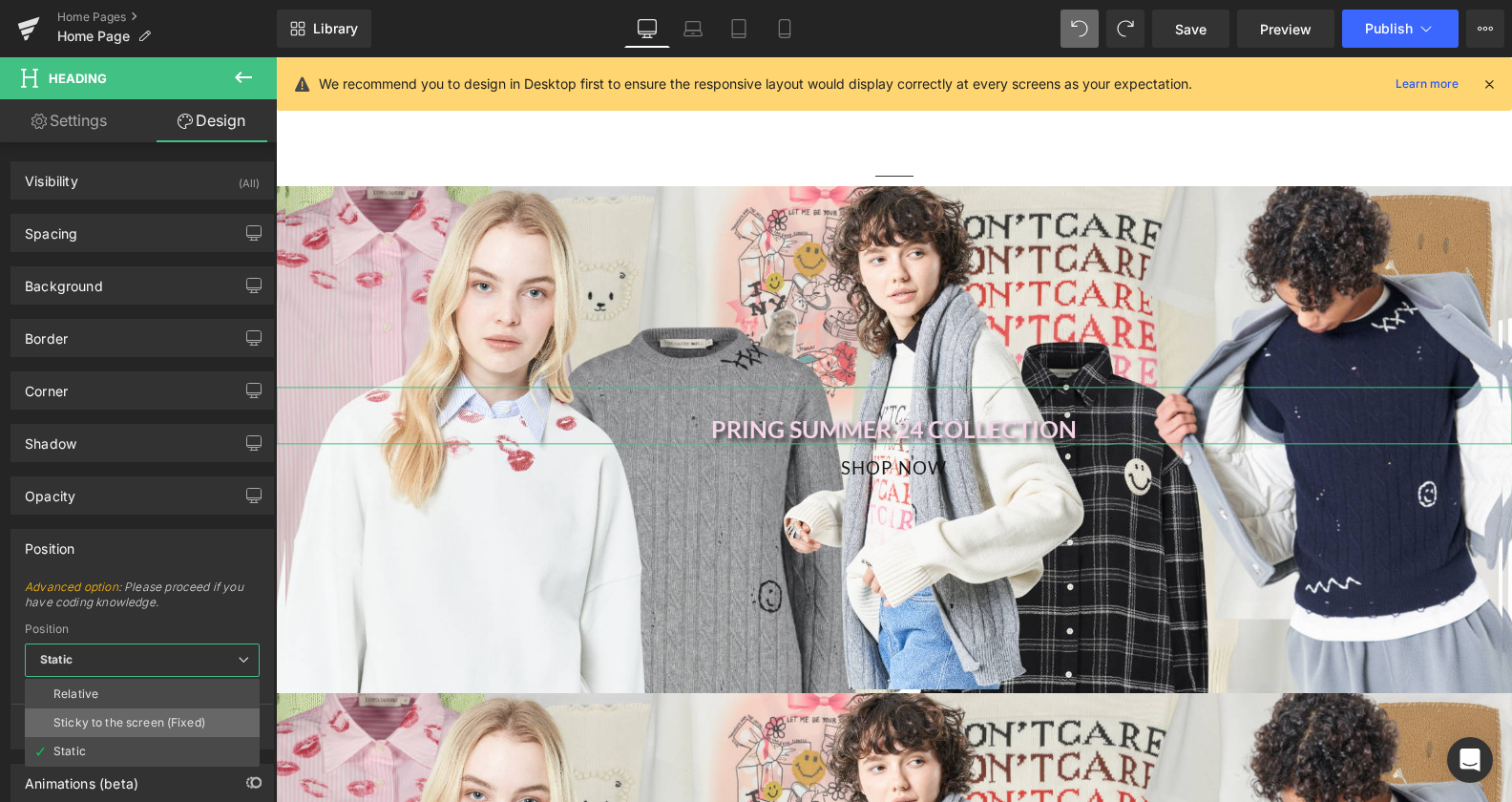
click at [201, 722] on div "Sticky to the screen (Fixed)" at bounding box center [129, 723] width 152 height 14
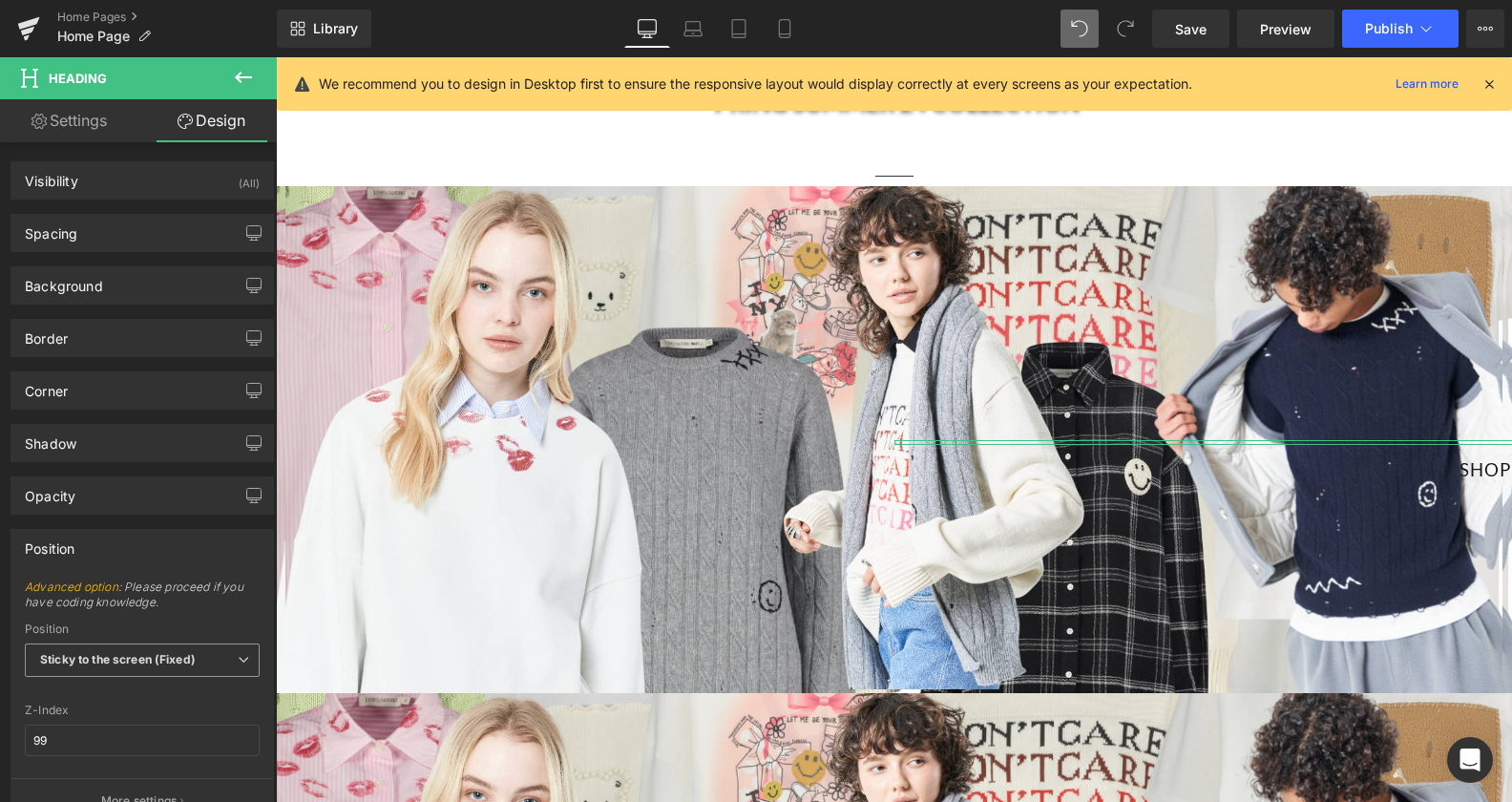
click at [168, 651] on span "Sticky to the screen (Fixed)" at bounding box center [141, 661] width 235 height 33
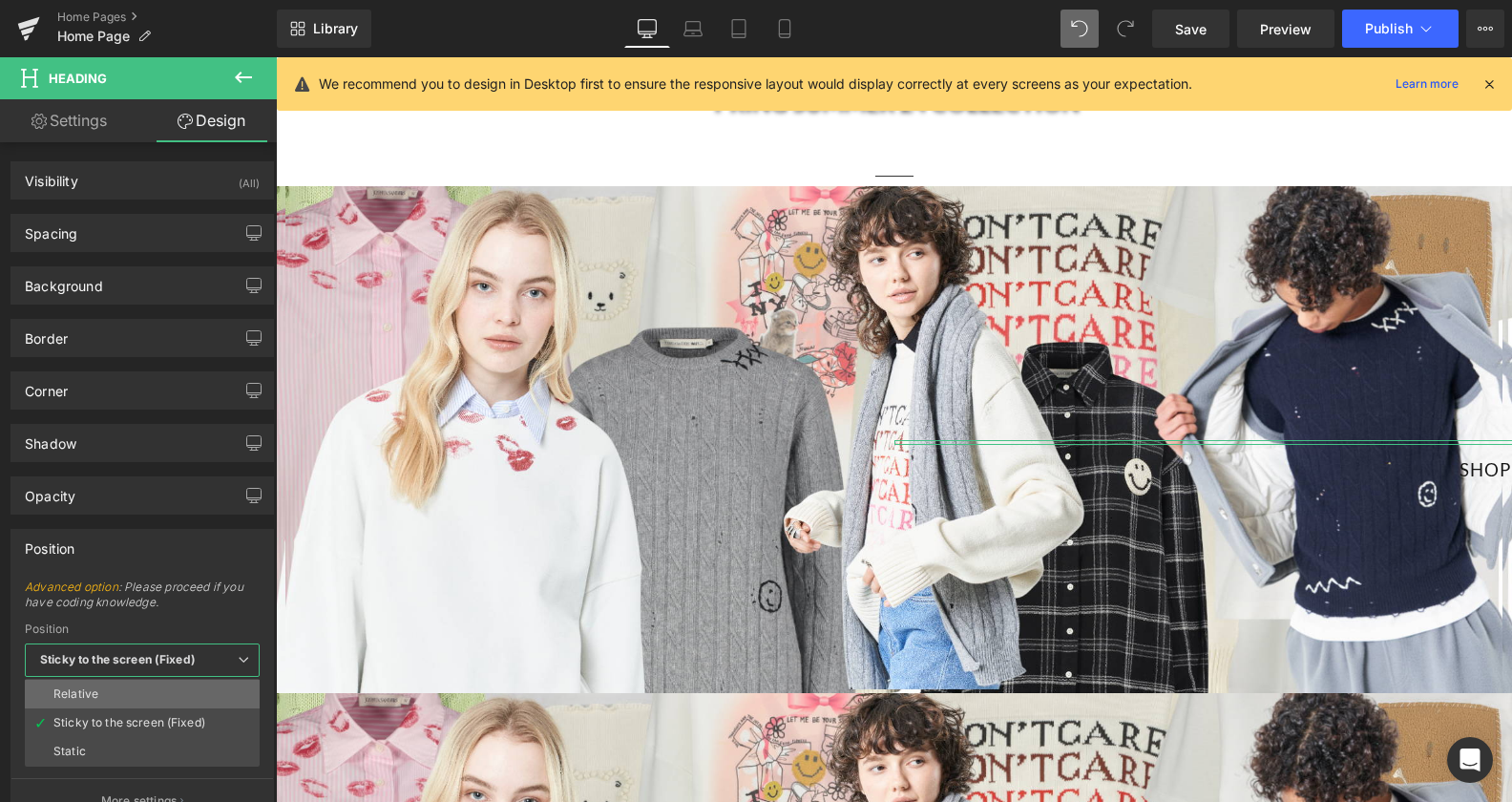
click at [146, 685] on li "Relative" at bounding box center [141, 694] width 235 height 28
type input "1"
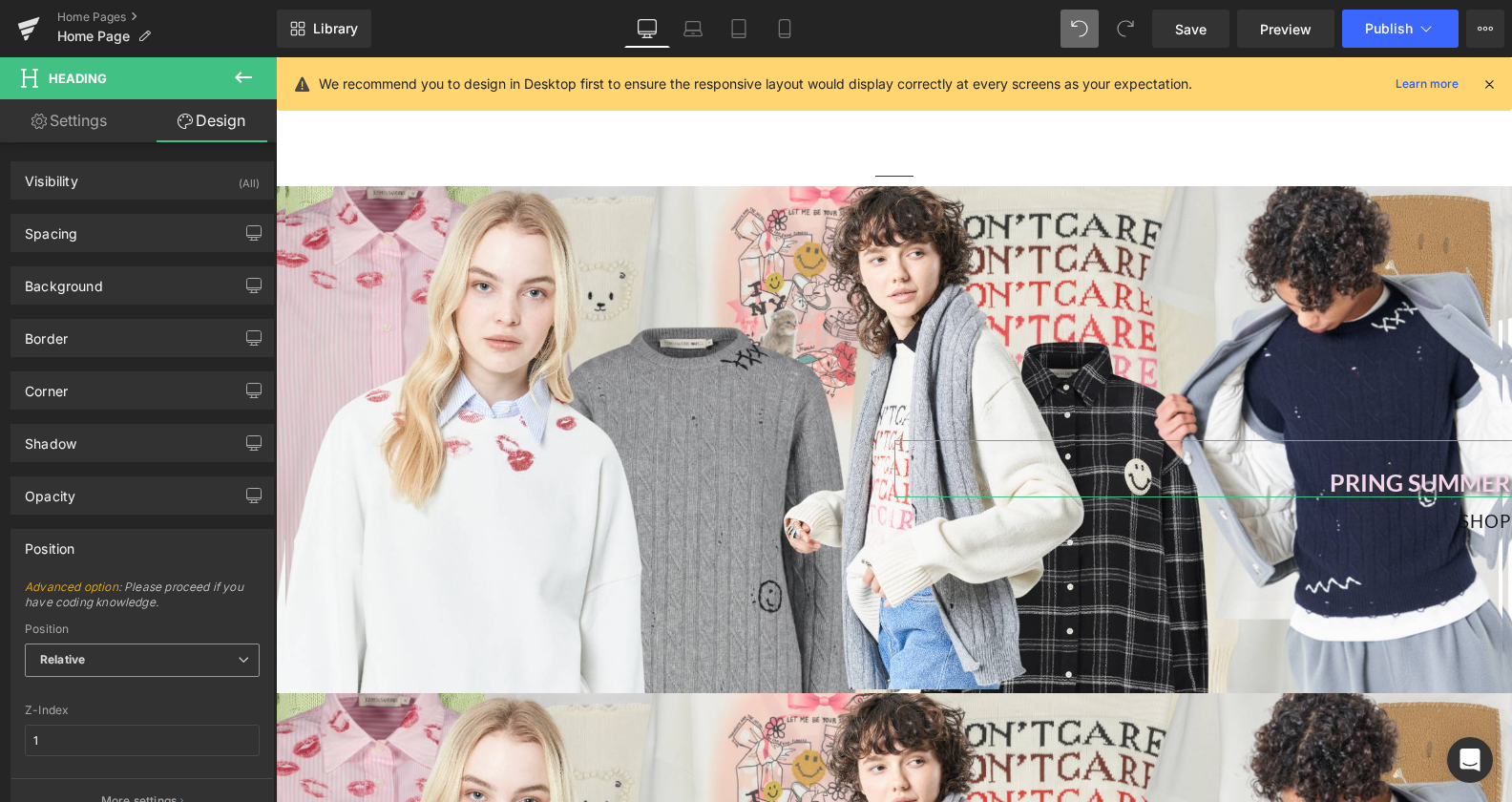
click at [149, 654] on span "Relative" at bounding box center [141, 661] width 235 height 33
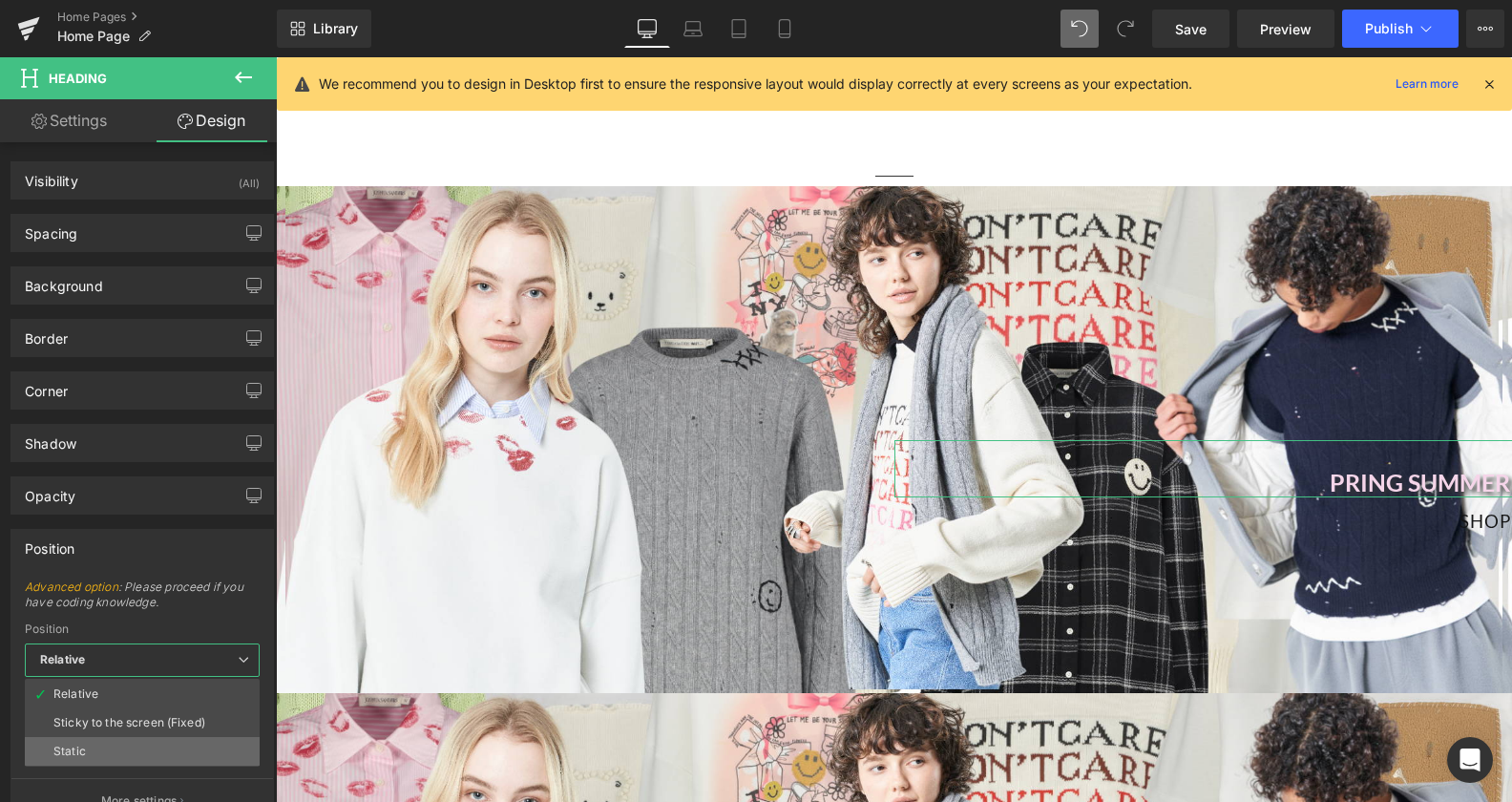
click at [138, 751] on li "Static" at bounding box center [141, 751] width 235 height 28
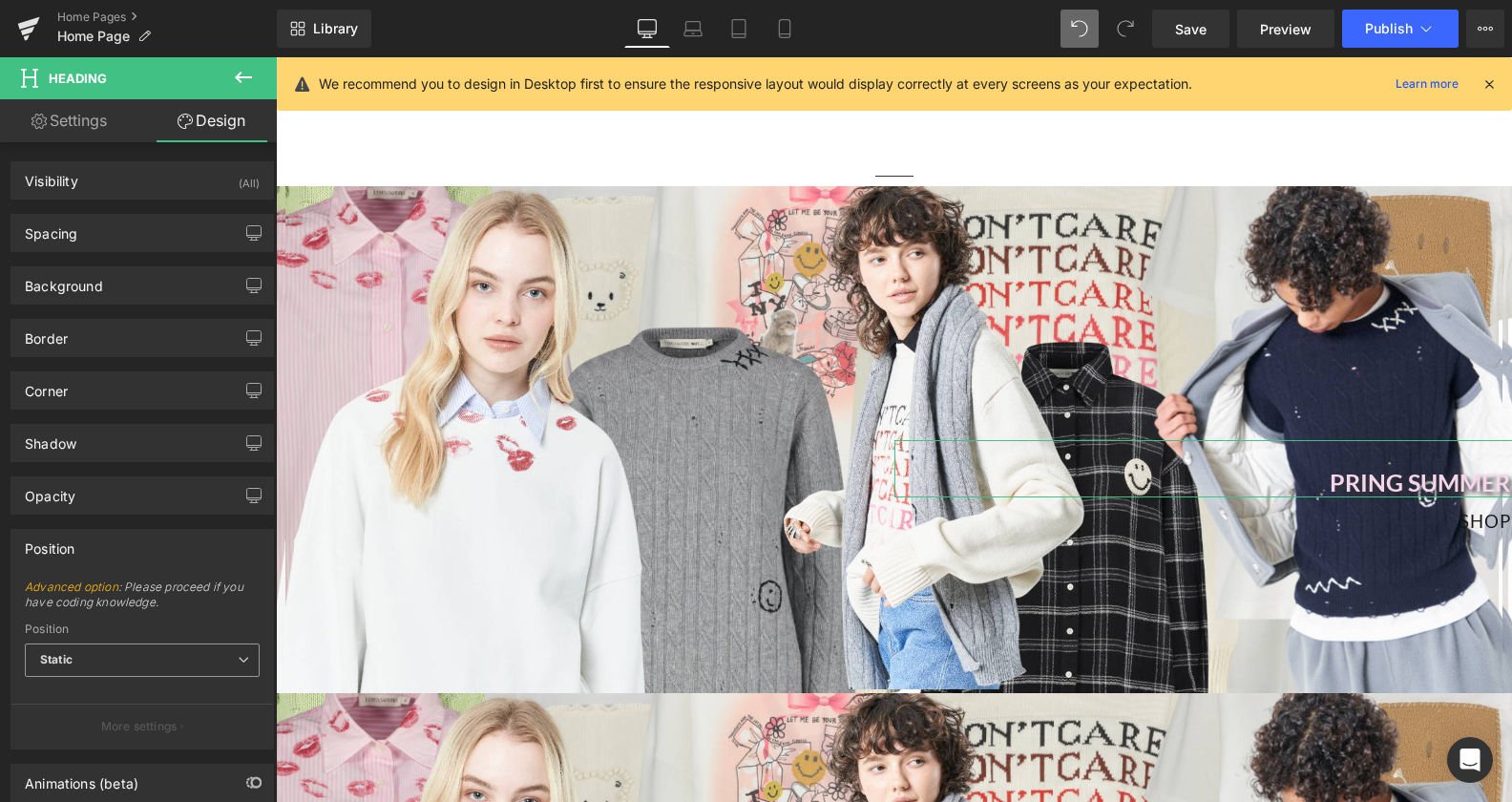
click at [162, 656] on span "Static" at bounding box center [141, 661] width 235 height 33
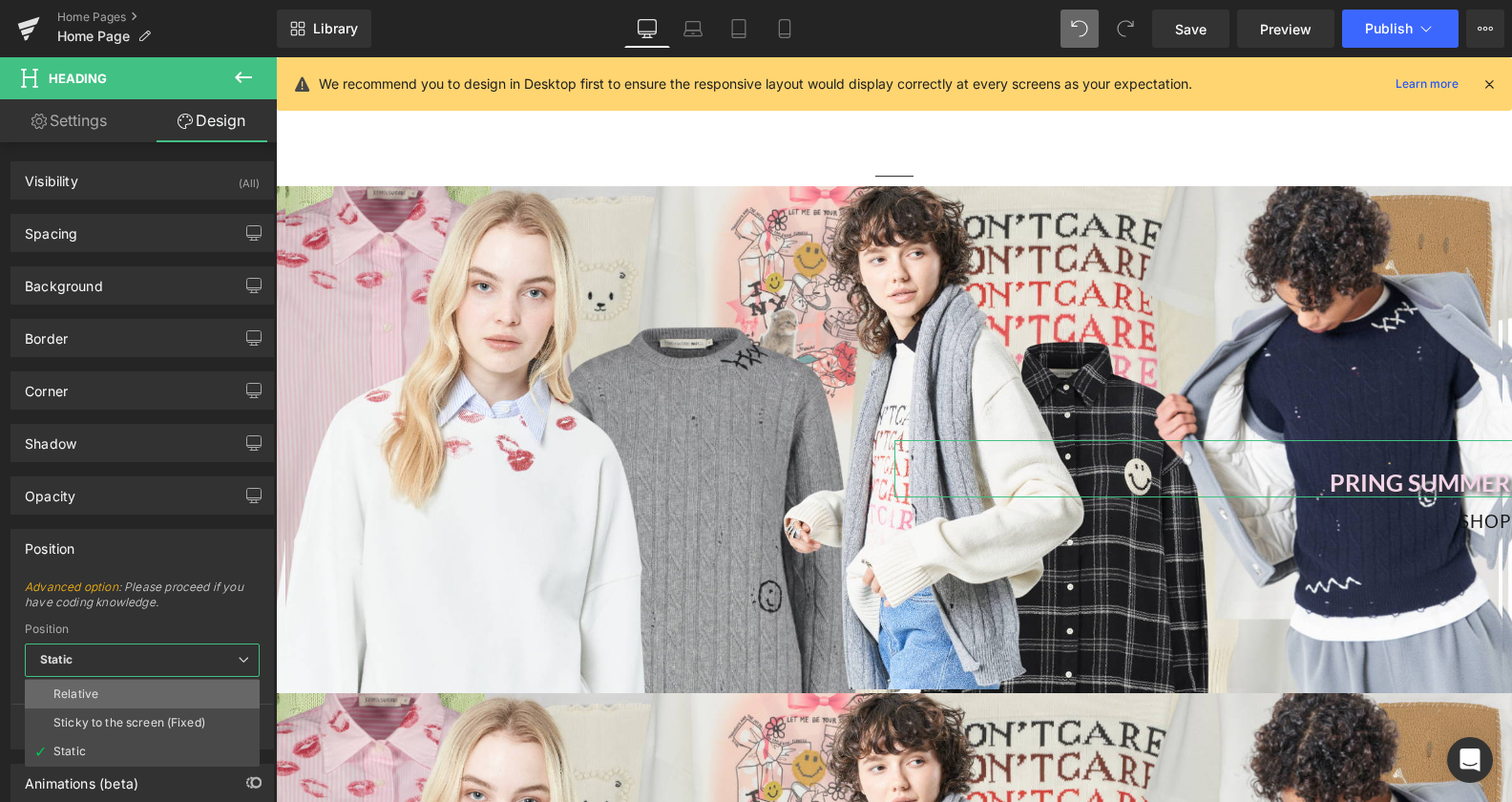
click at [180, 700] on li "Relative" at bounding box center [141, 694] width 235 height 28
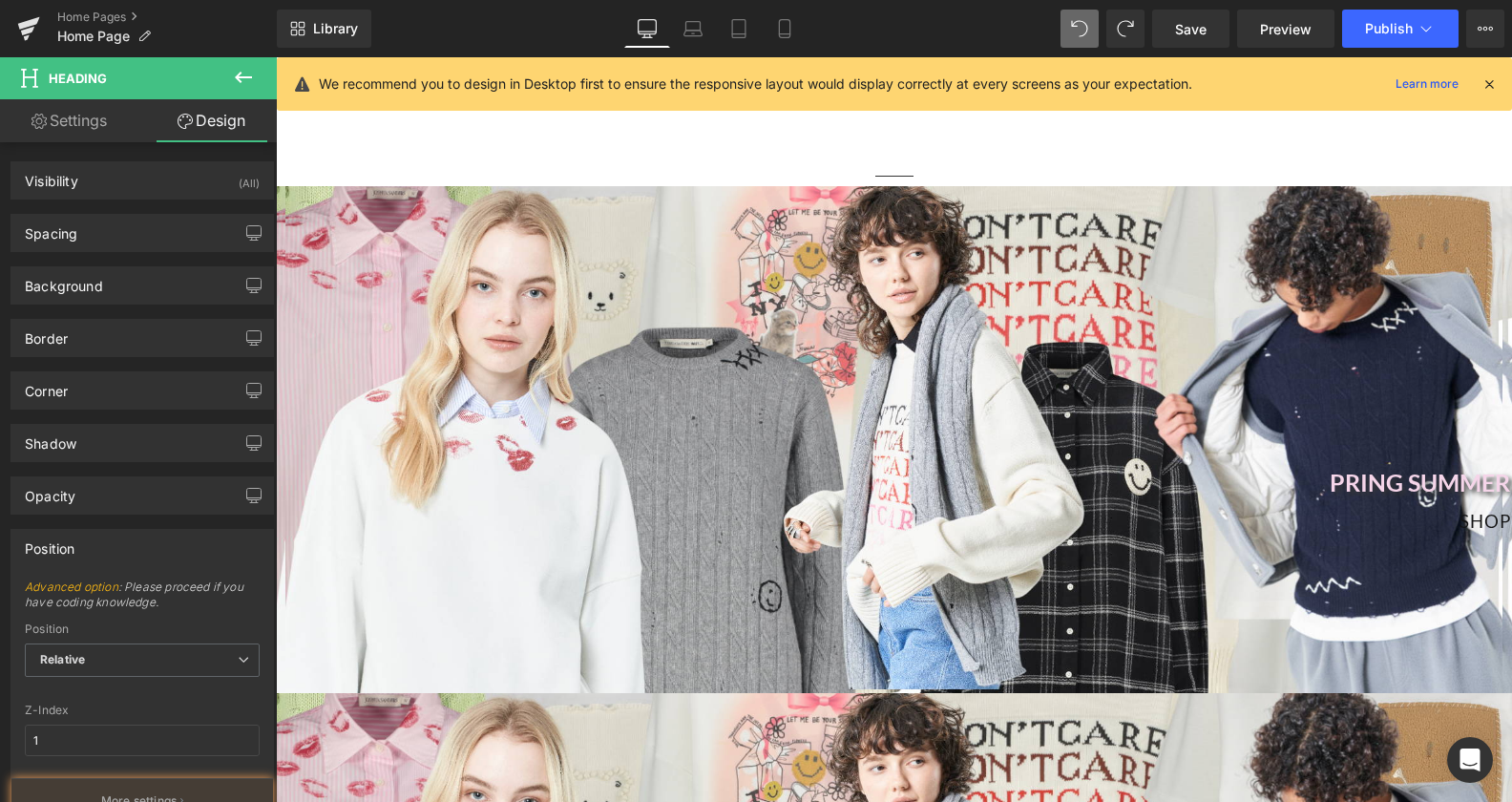
type input "100"
type input "99"
type input "100"
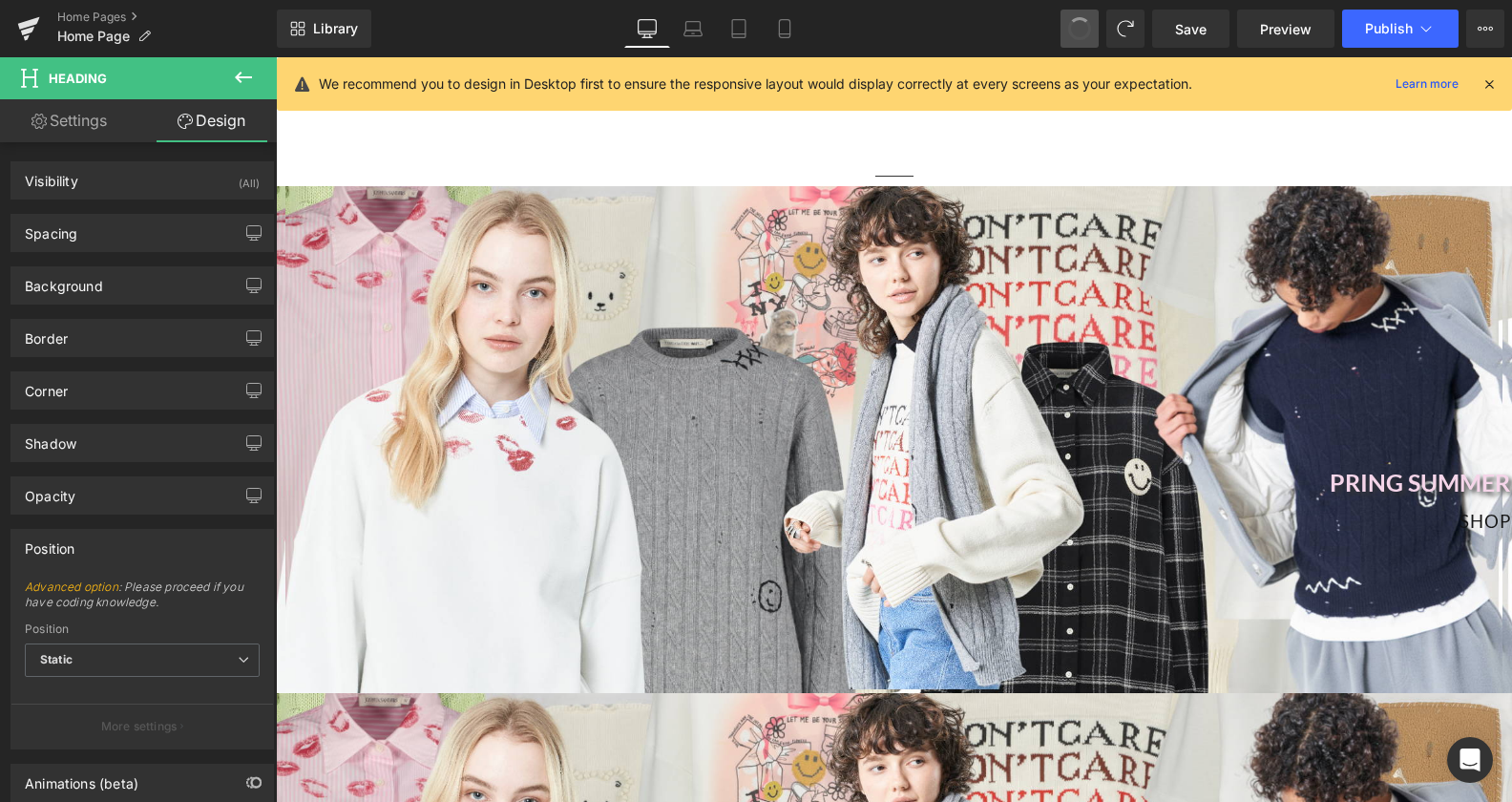
type input "#e9b310"
type input "100"
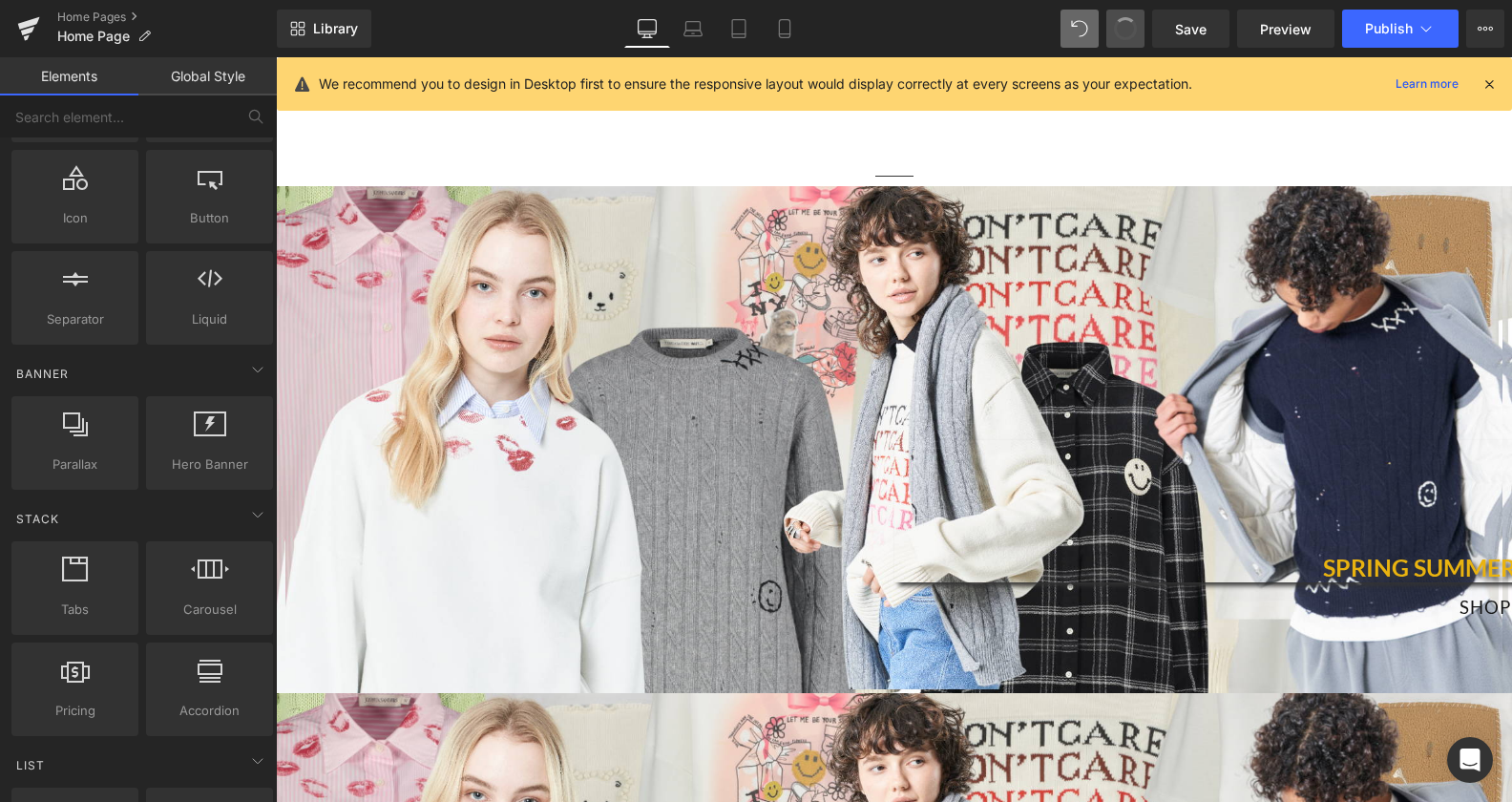
scroll to position [238, 0]
drag, startPoint x: 712, startPoint y: 414, endPoint x: 334, endPoint y: 354, distance: 382.7
click at [713, 414] on div "SPRING SUMMER 24 COLLECTION Heading SHOP NOW Button" at bounding box center [894, 440] width 1236 height 508
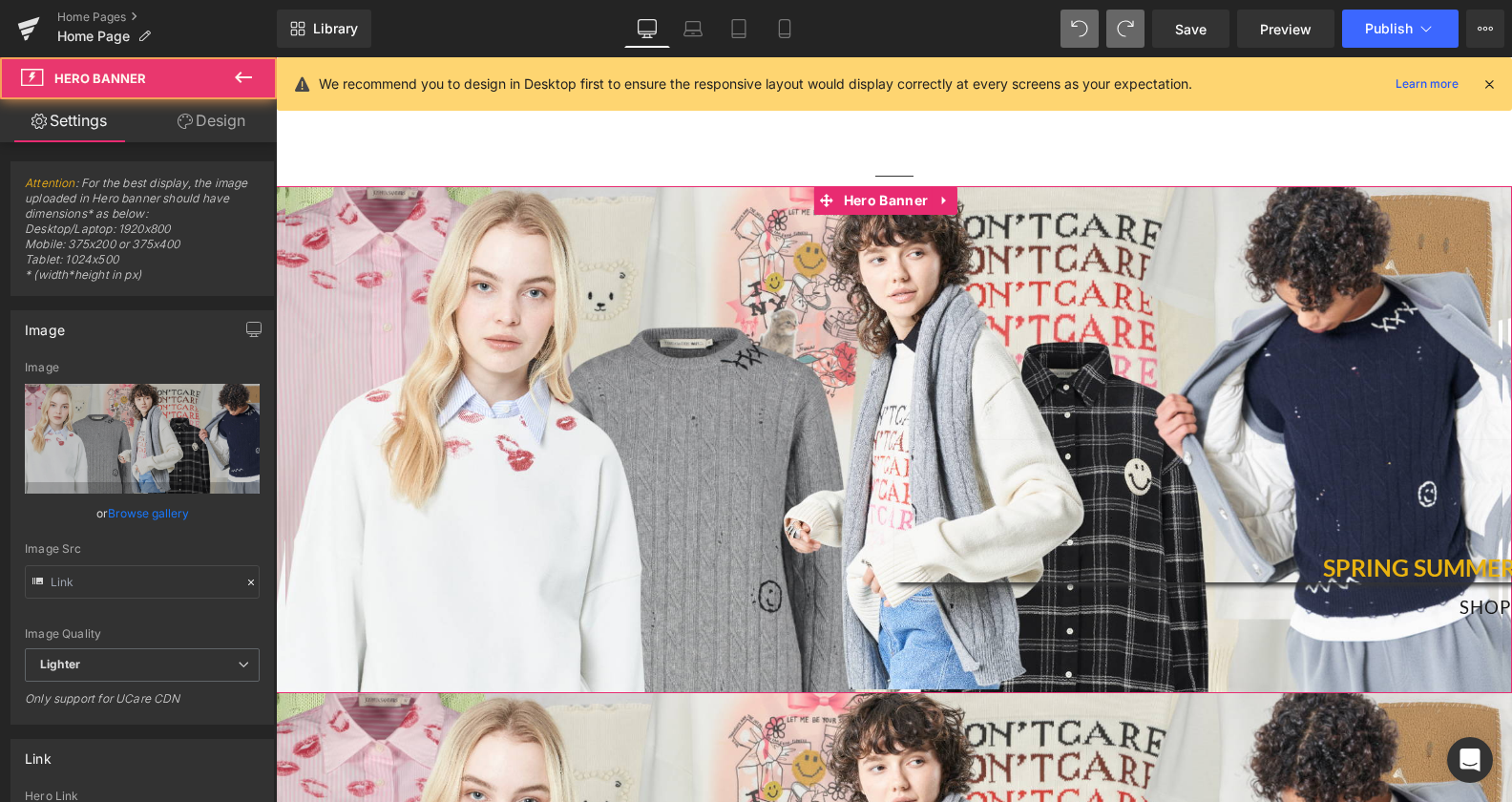
type input "[URL][DOMAIN_NAME]"
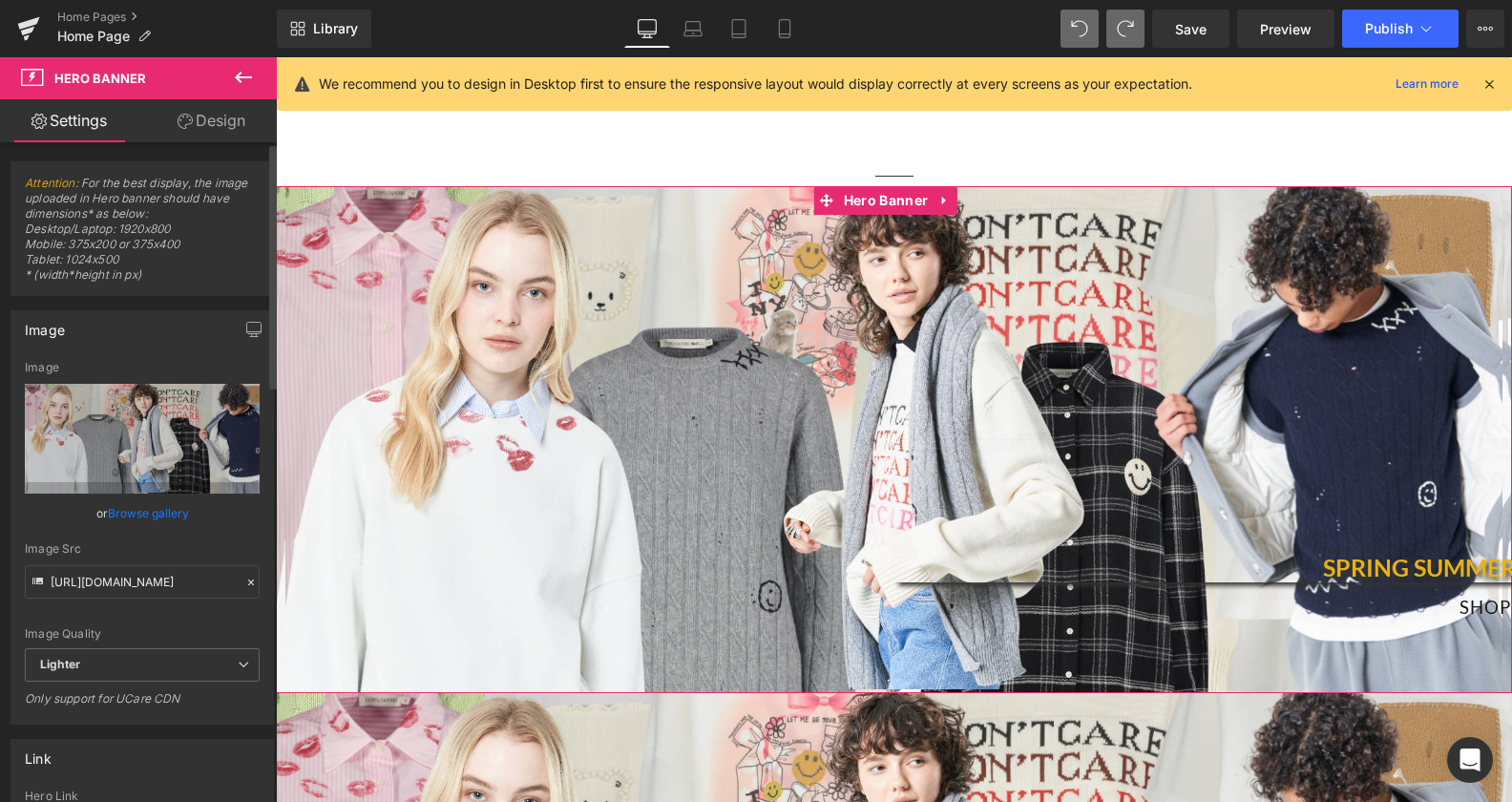
click at [131, 520] on link "Browse gallery" at bounding box center [148, 513] width 81 height 33
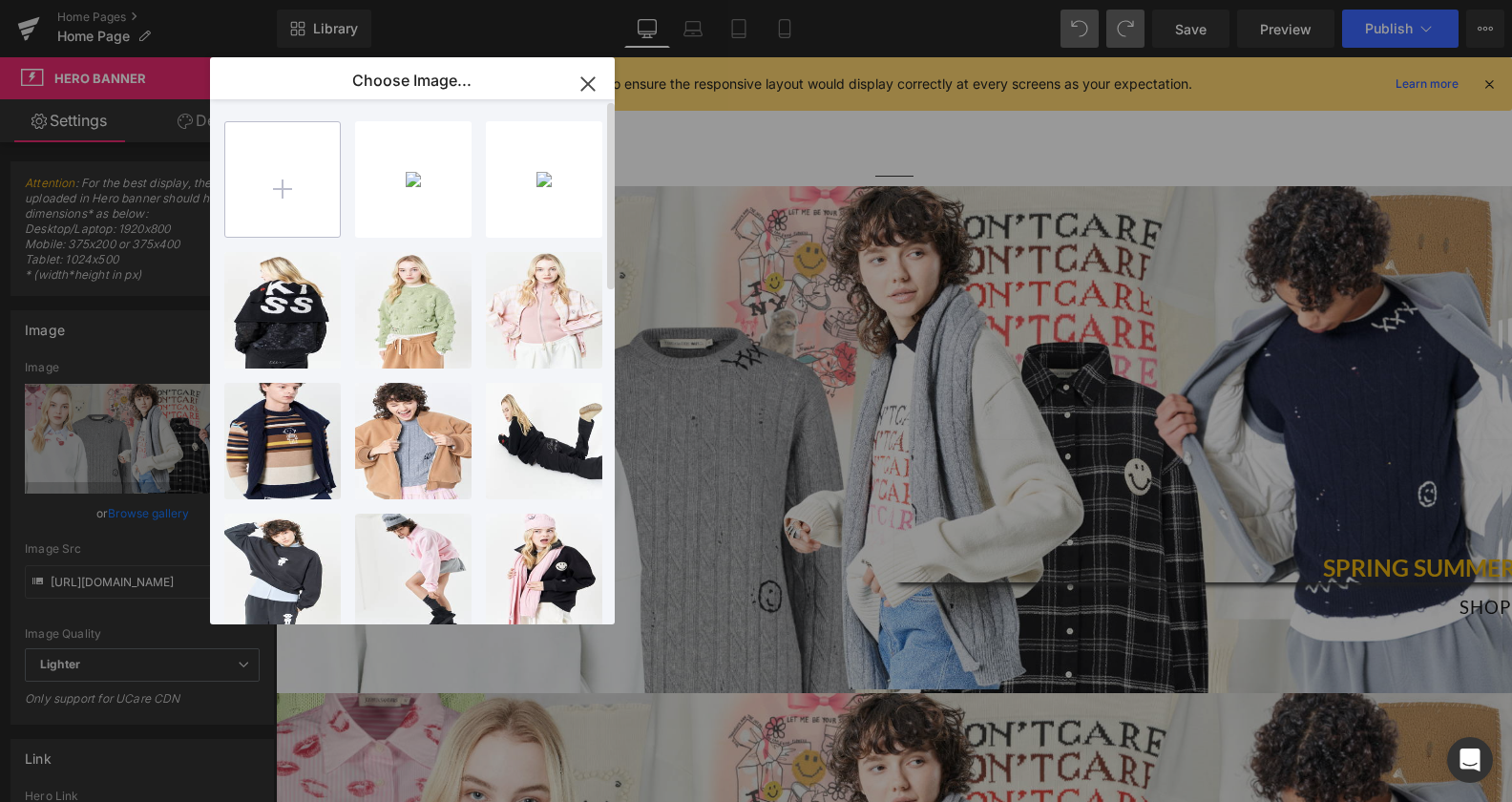
click at [279, 145] on input "file" at bounding box center [283, 180] width 115 height 115
type input "C:\fakepath\banner home page no logo2 + FW25.png"
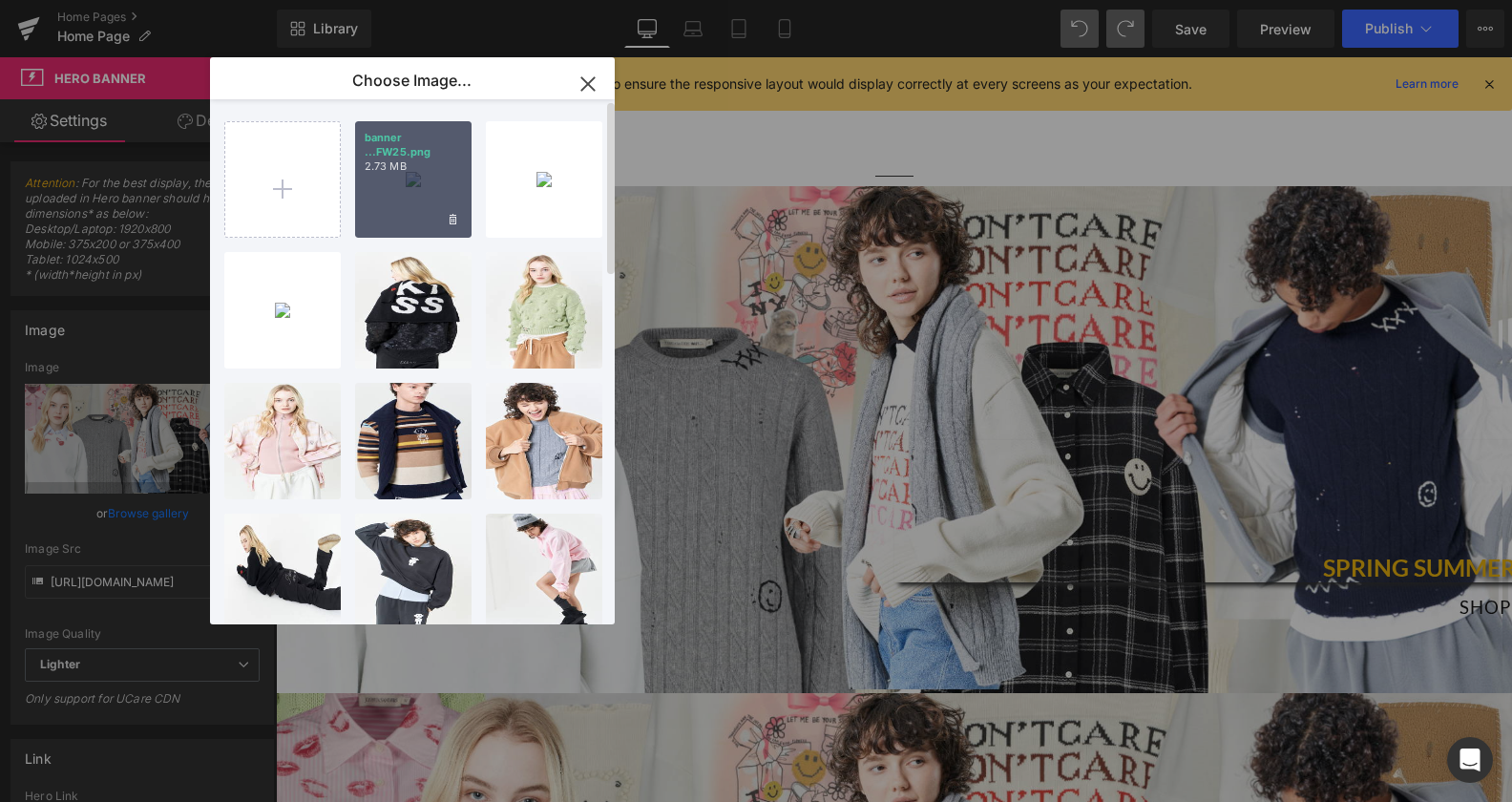
click at [427, 179] on div "banner ...FW25.png 2.73 MB" at bounding box center [413, 180] width 117 height 117
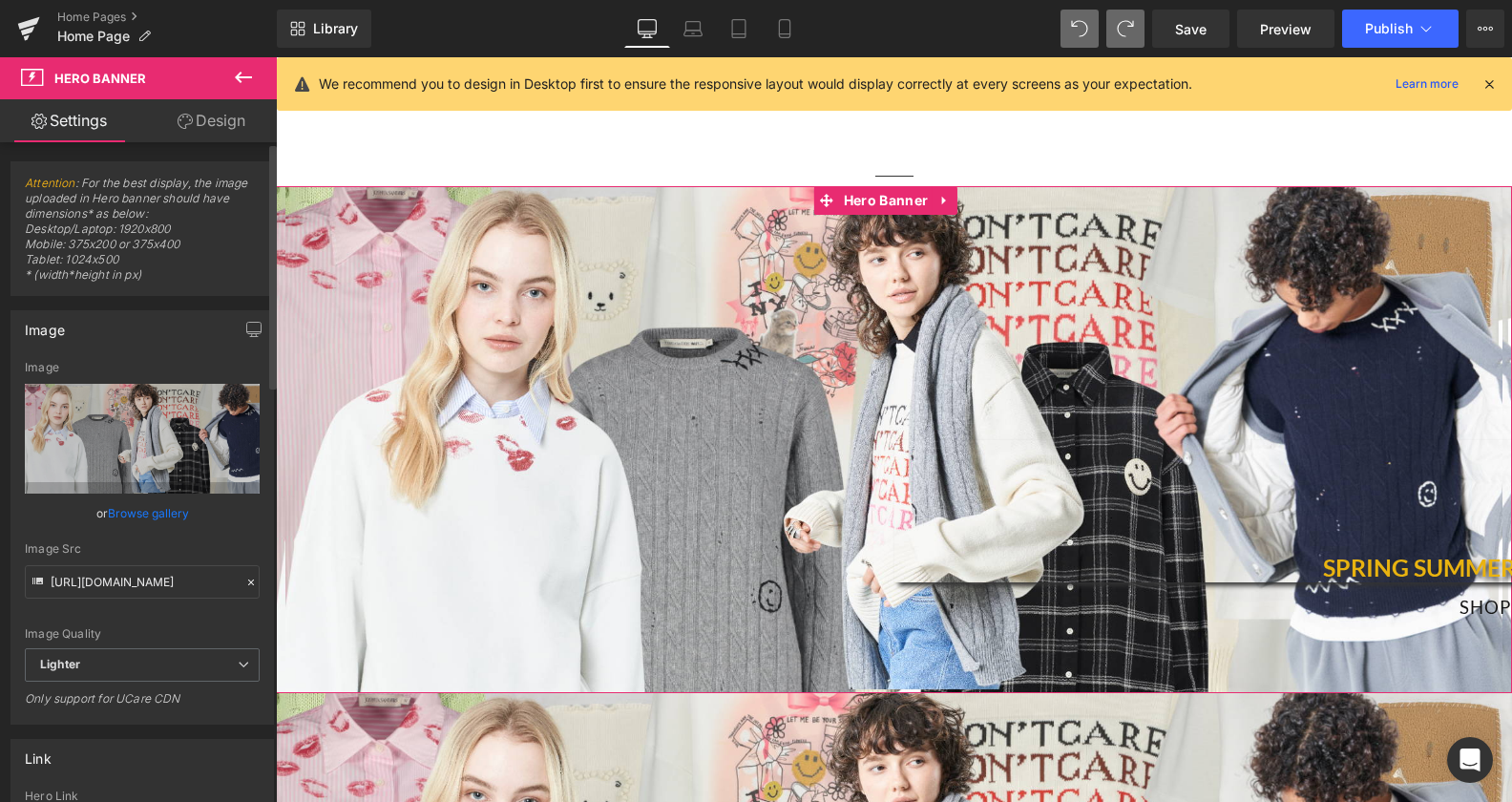
click at [172, 511] on link "Browse gallery" at bounding box center [148, 513] width 81 height 33
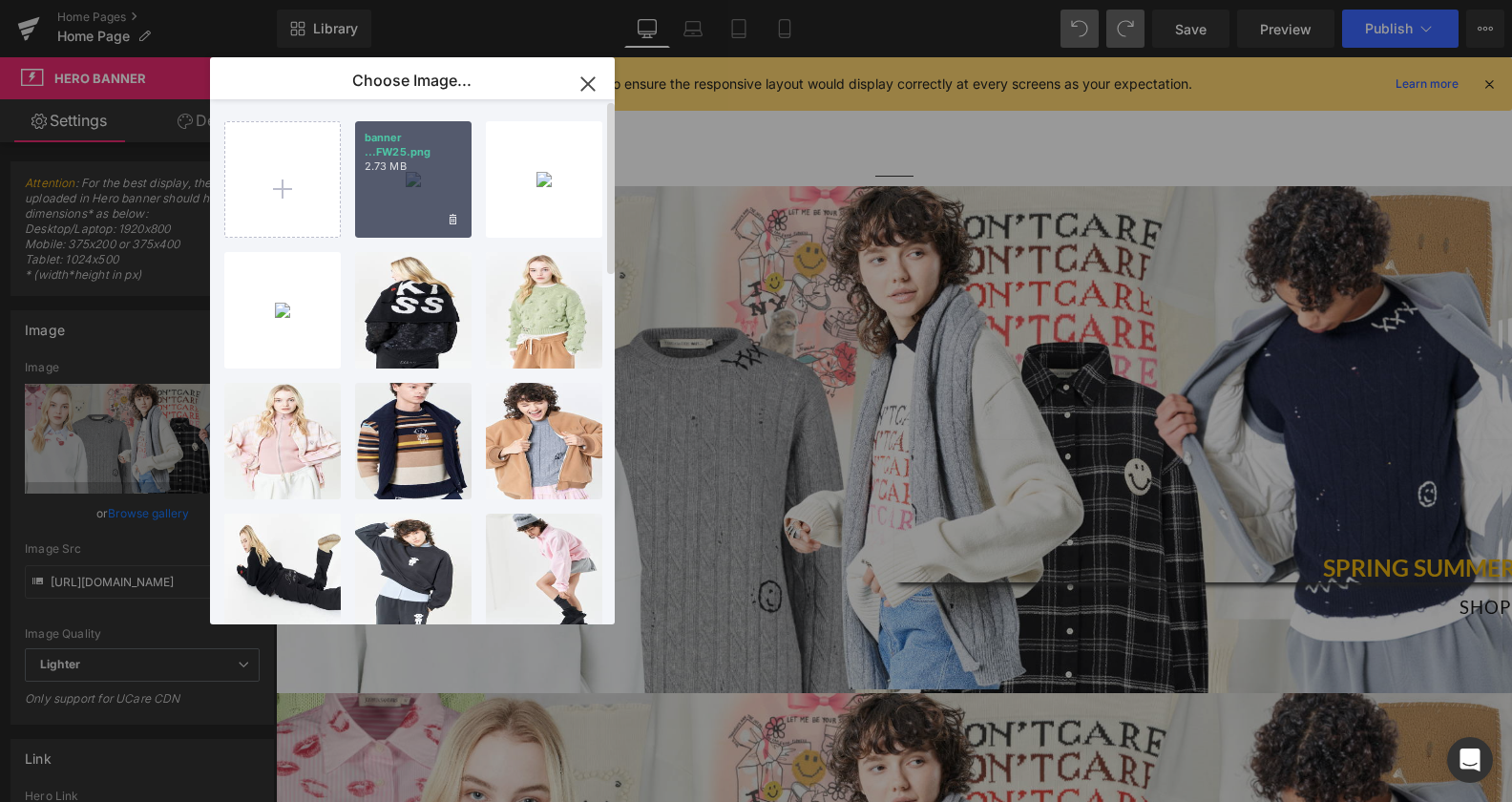
click at [413, 162] on p "2.73 MB" at bounding box center [413, 166] width 97 height 15
type input "[URL][DOMAIN_NAME]"
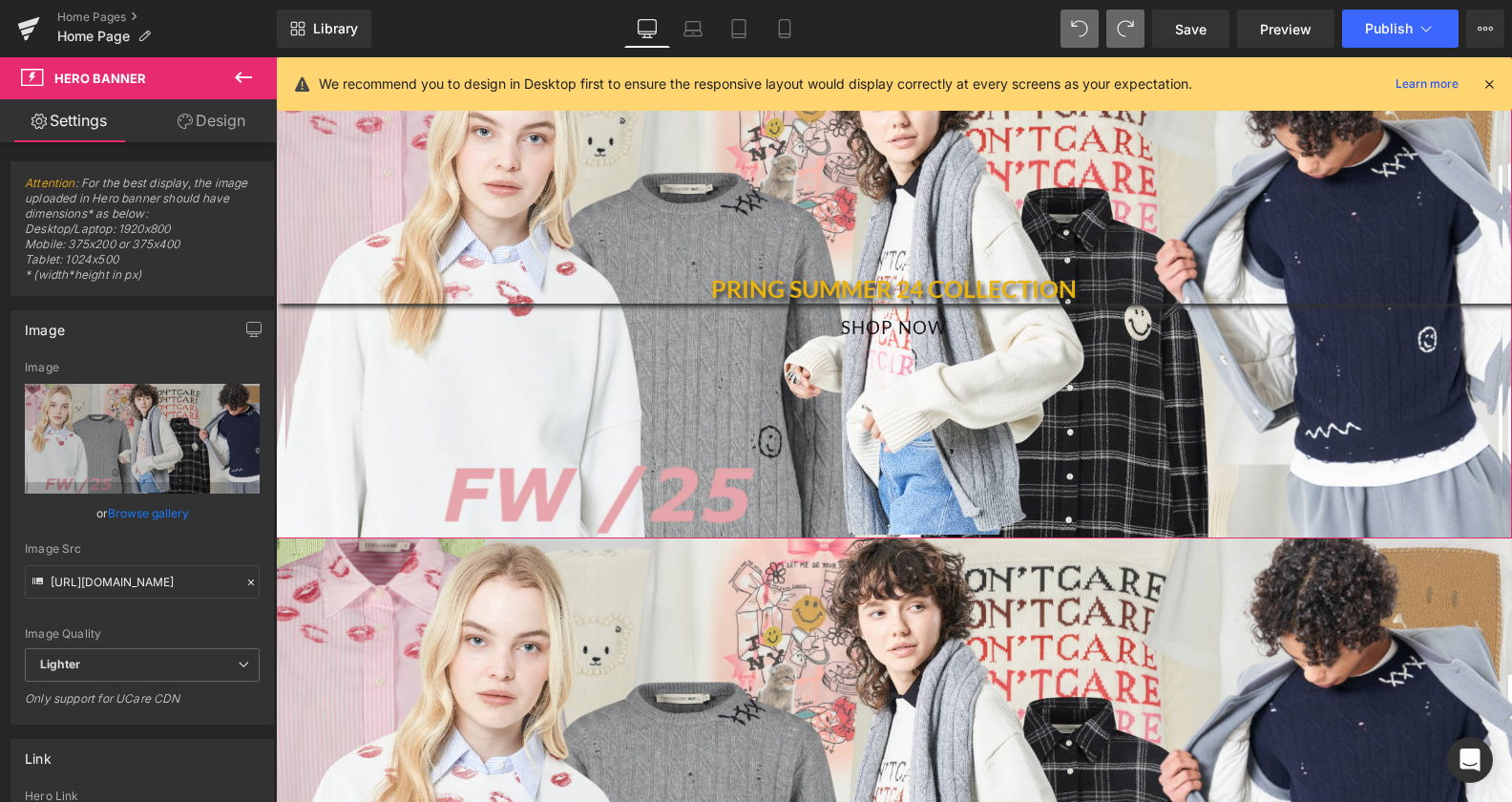
scroll to position [1264, 0]
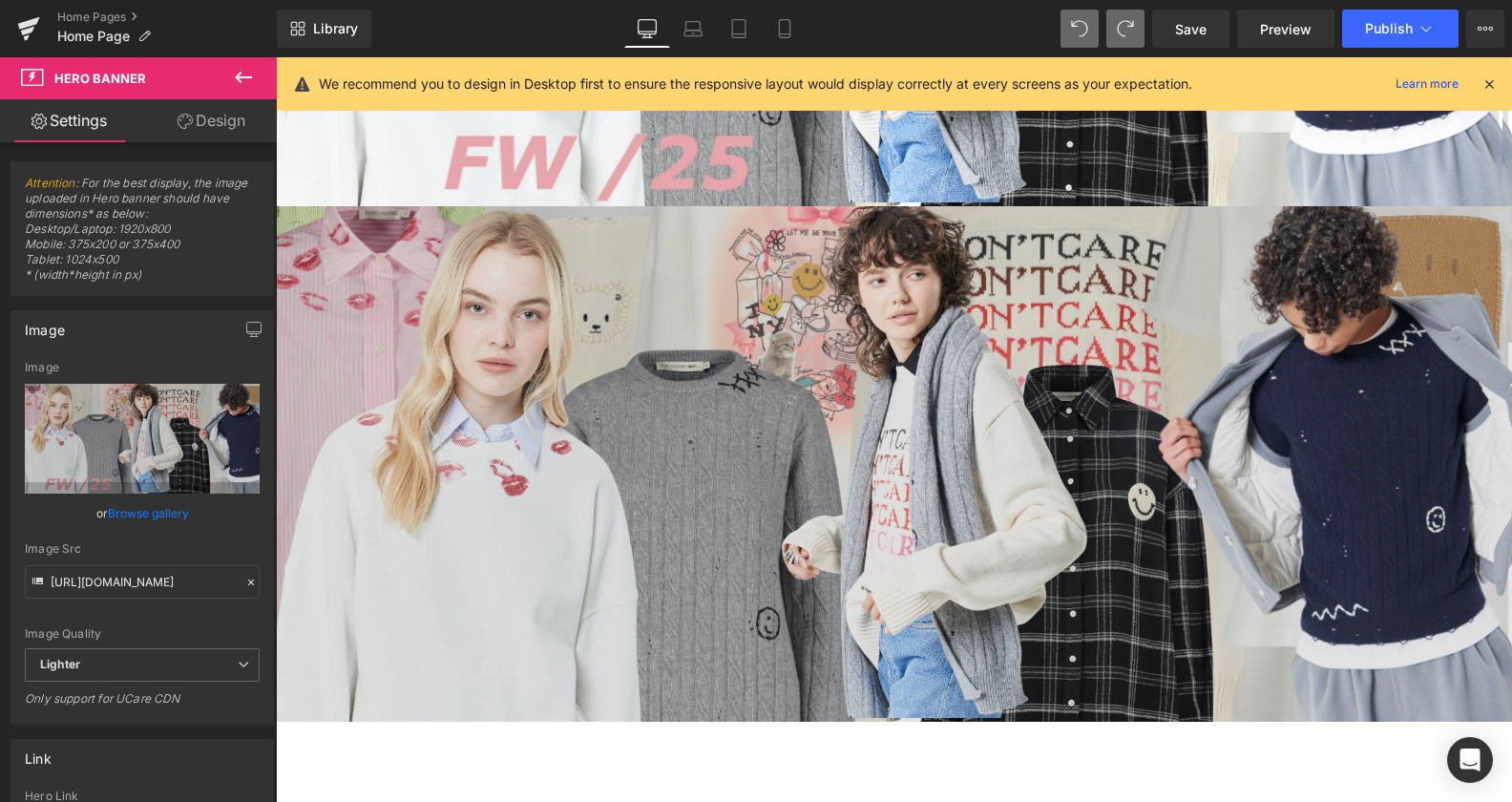
click at [721, 457] on img at bounding box center [894, 463] width 1236 height 515
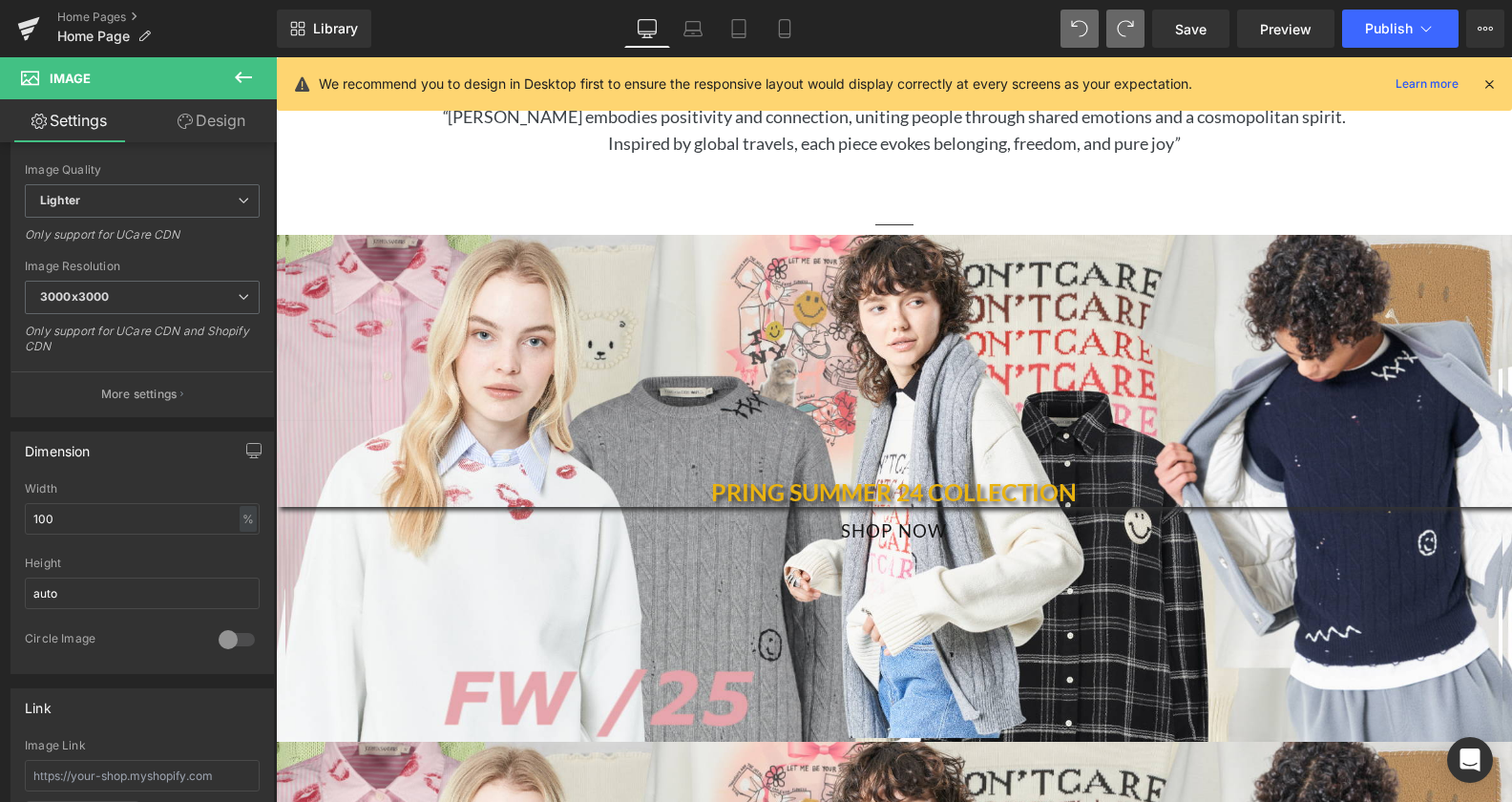
scroll to position [680, 0]
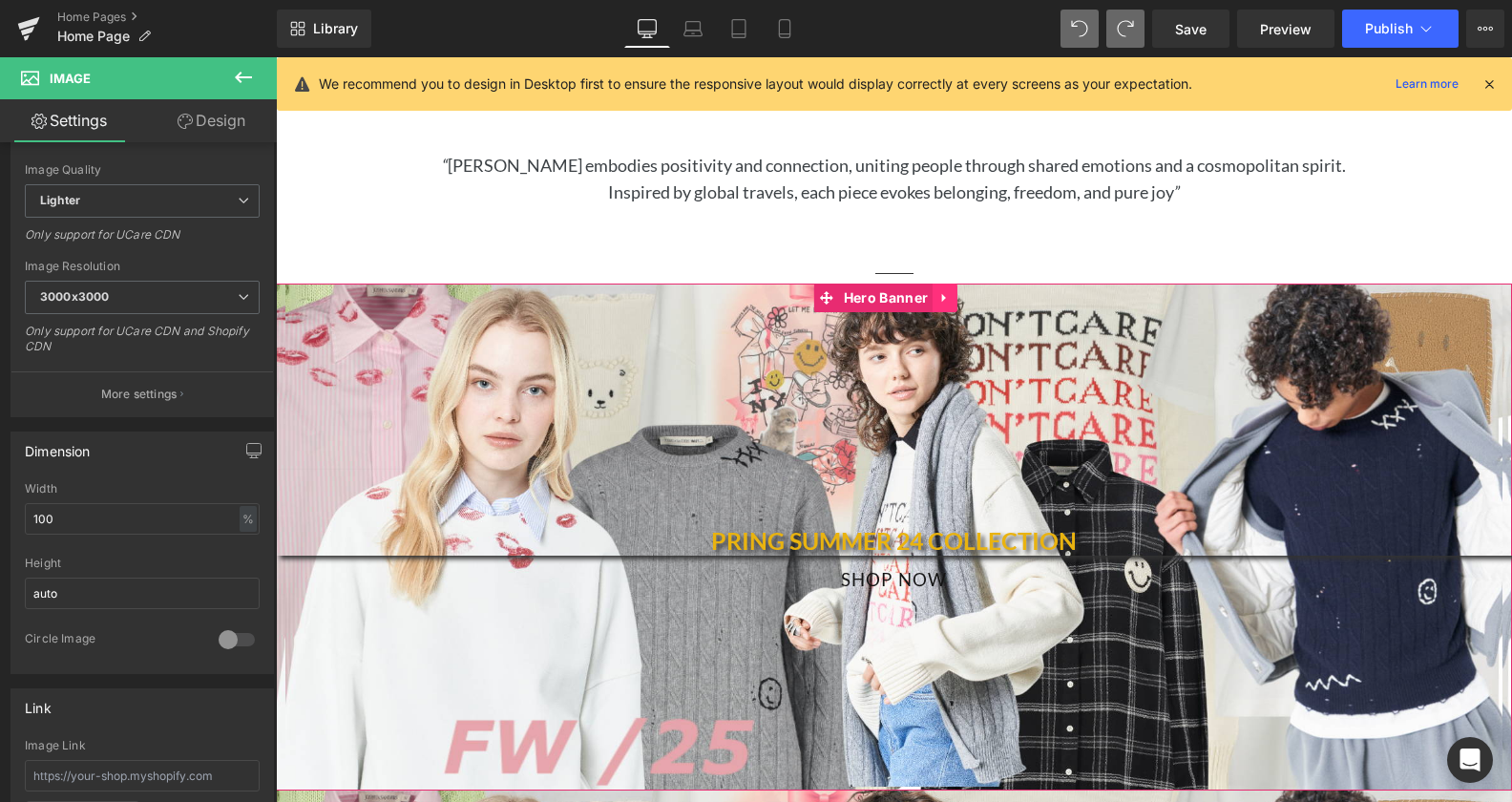
click at [941, 292] on icon at bounding box center [945, 298] width 14 height 15
click at [956, 292] on icon at bounding box center [958, 298] width 14 height 14
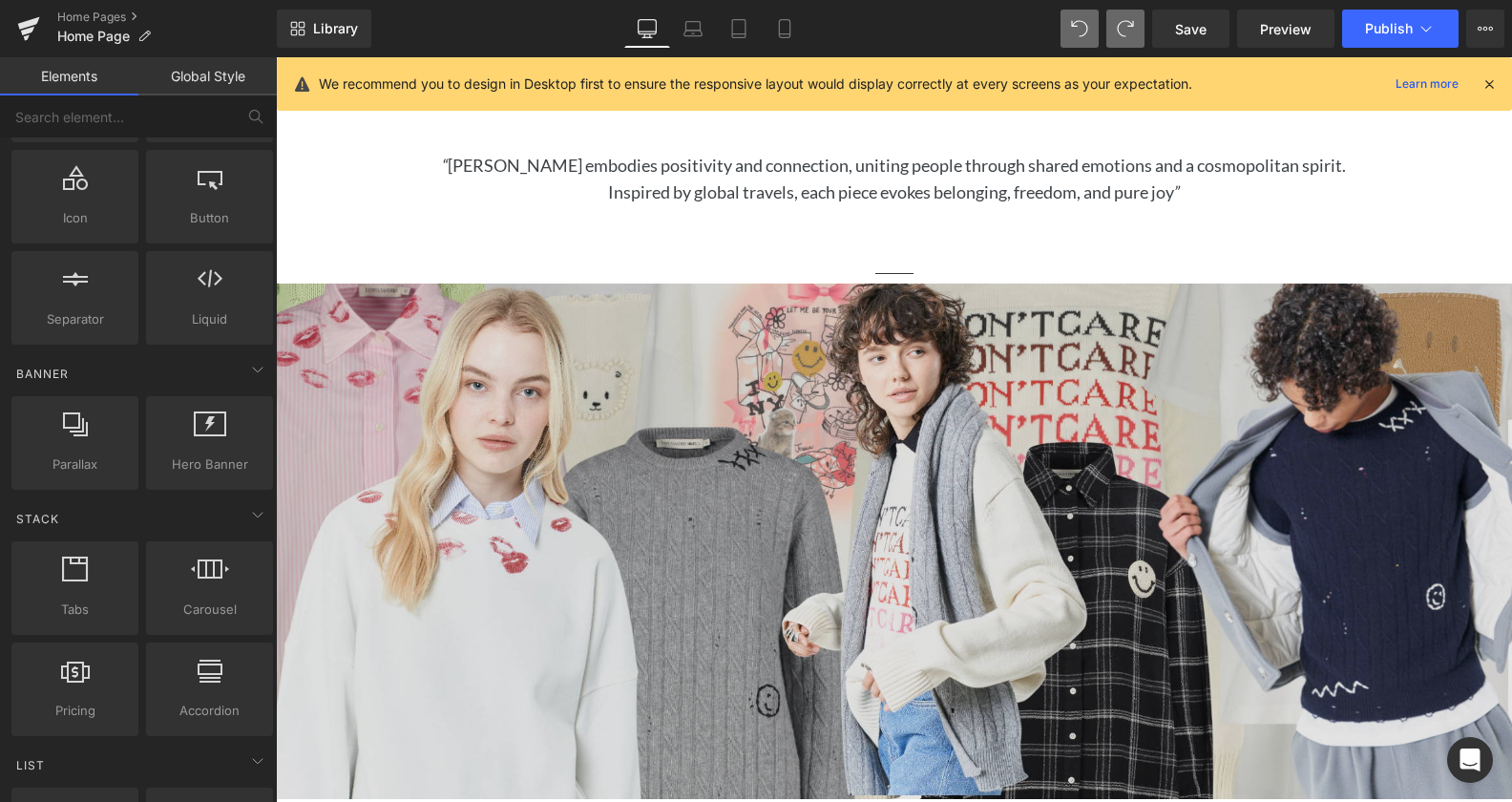
scroll to position [238, 0]
click at [428, 532] on img at bounding box center [894, 541] width 1236 height 515
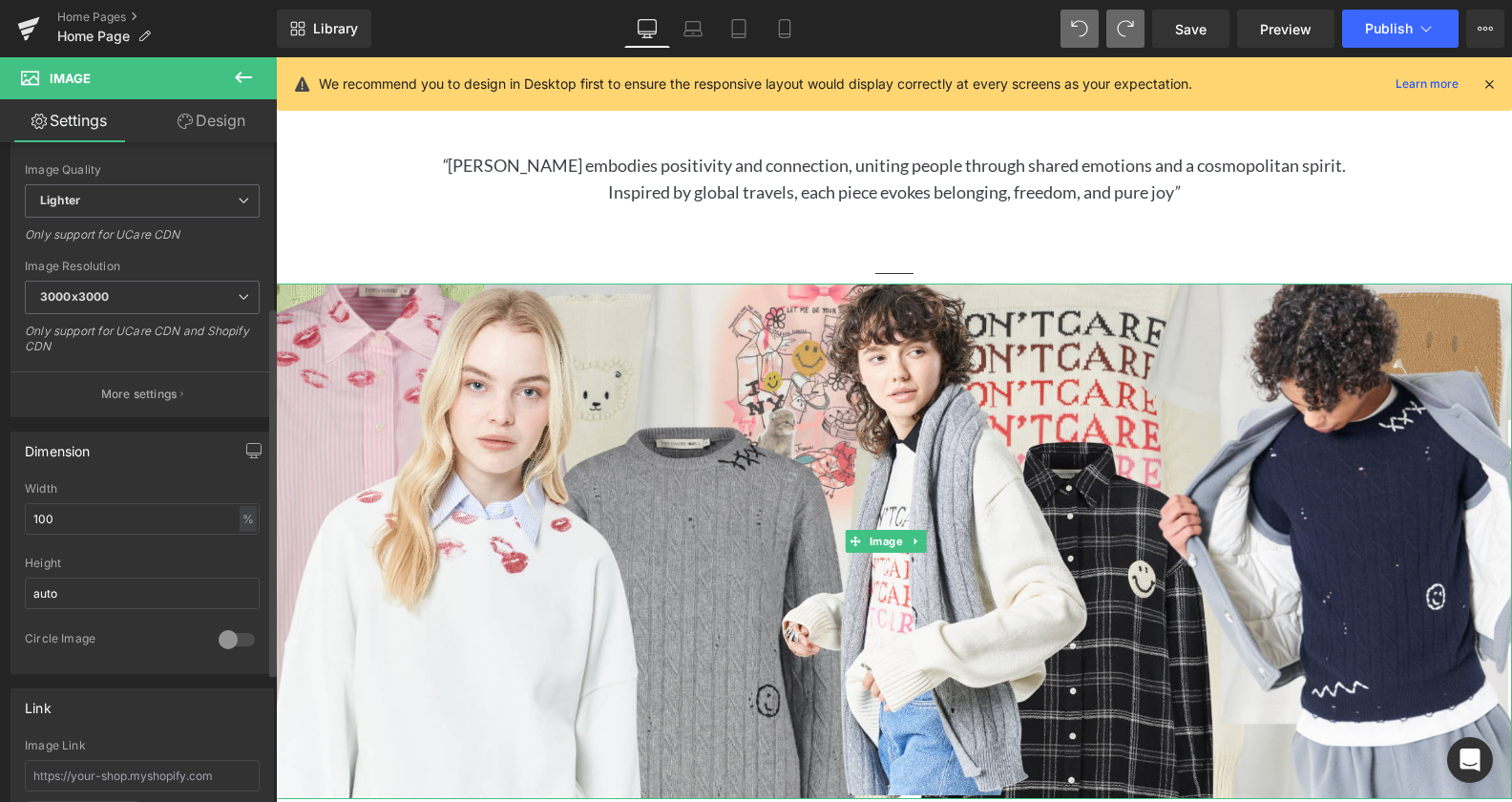
scroll to position [0, 0]
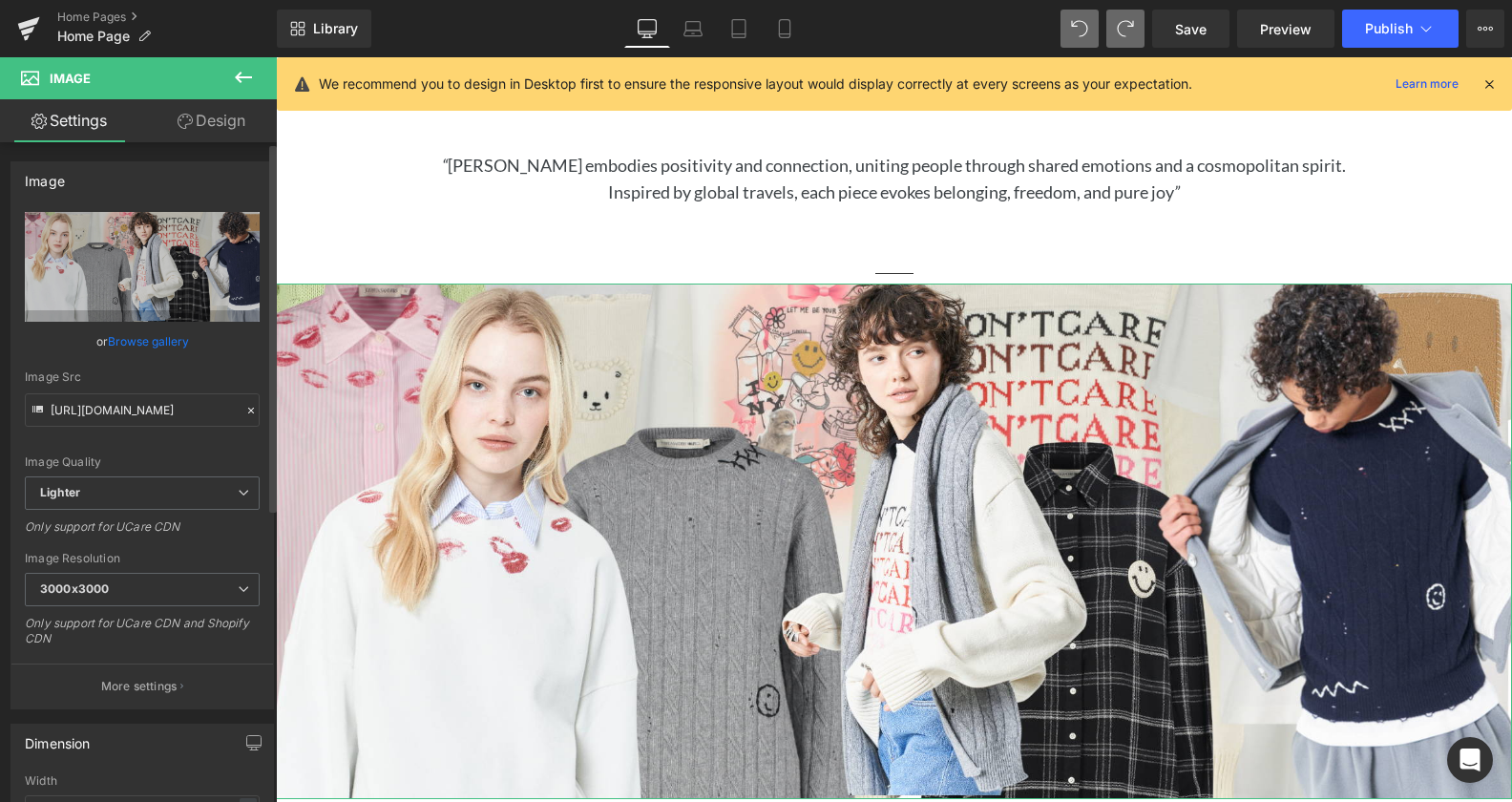
click at [132, 348] on link "Browse gallery" at bounding box center [148, 342] width 81 height 33
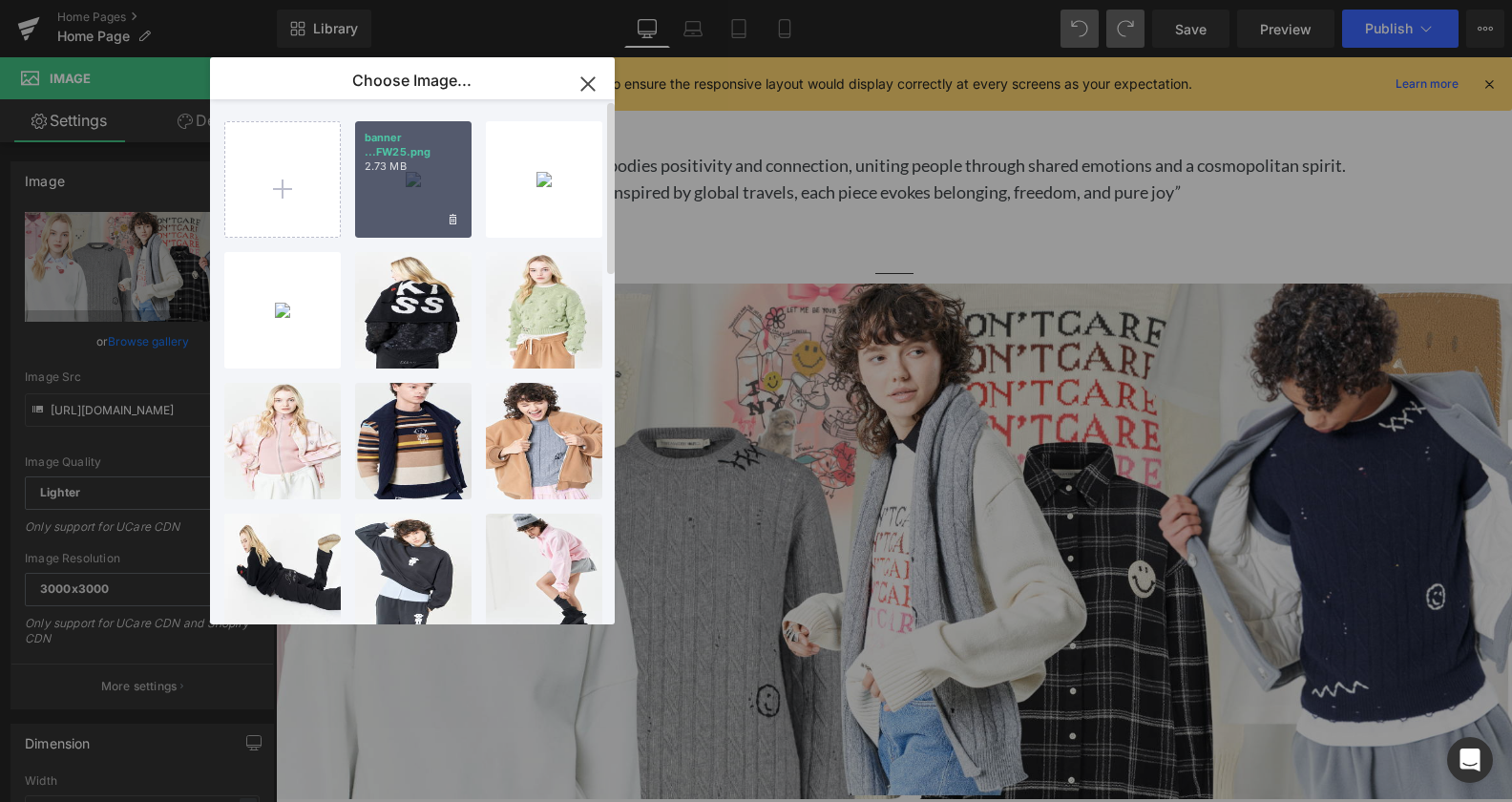
click at [402, 181] on div "banner ...FW25.png 2.73 MB" at bounding box center [413, 180] width 117 height 117
type input "[URL][DOMAIN_NAME]"
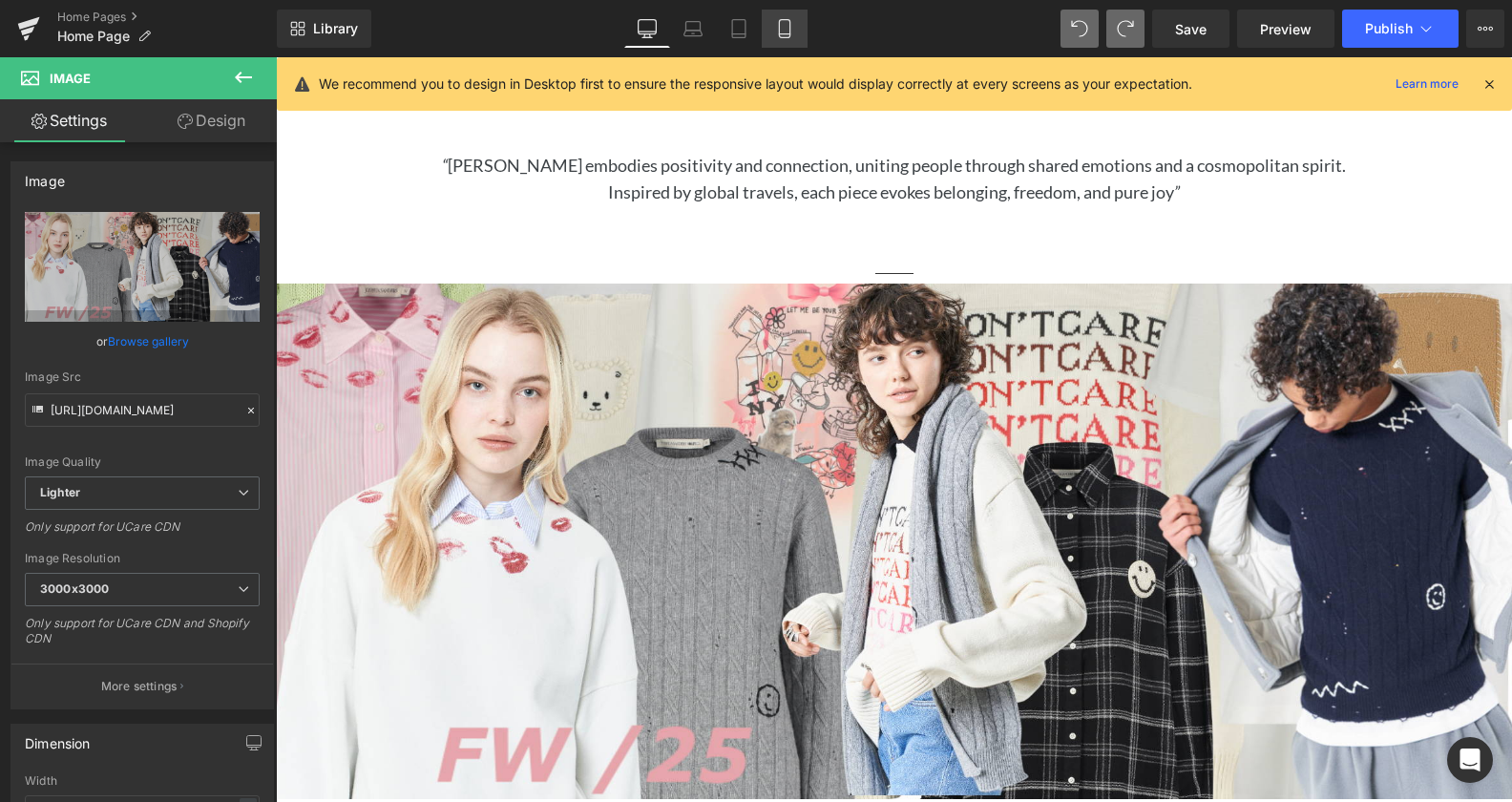
click at [775, 27] on link "Mobile" at bounding box center [784, 28] width 46 height 38
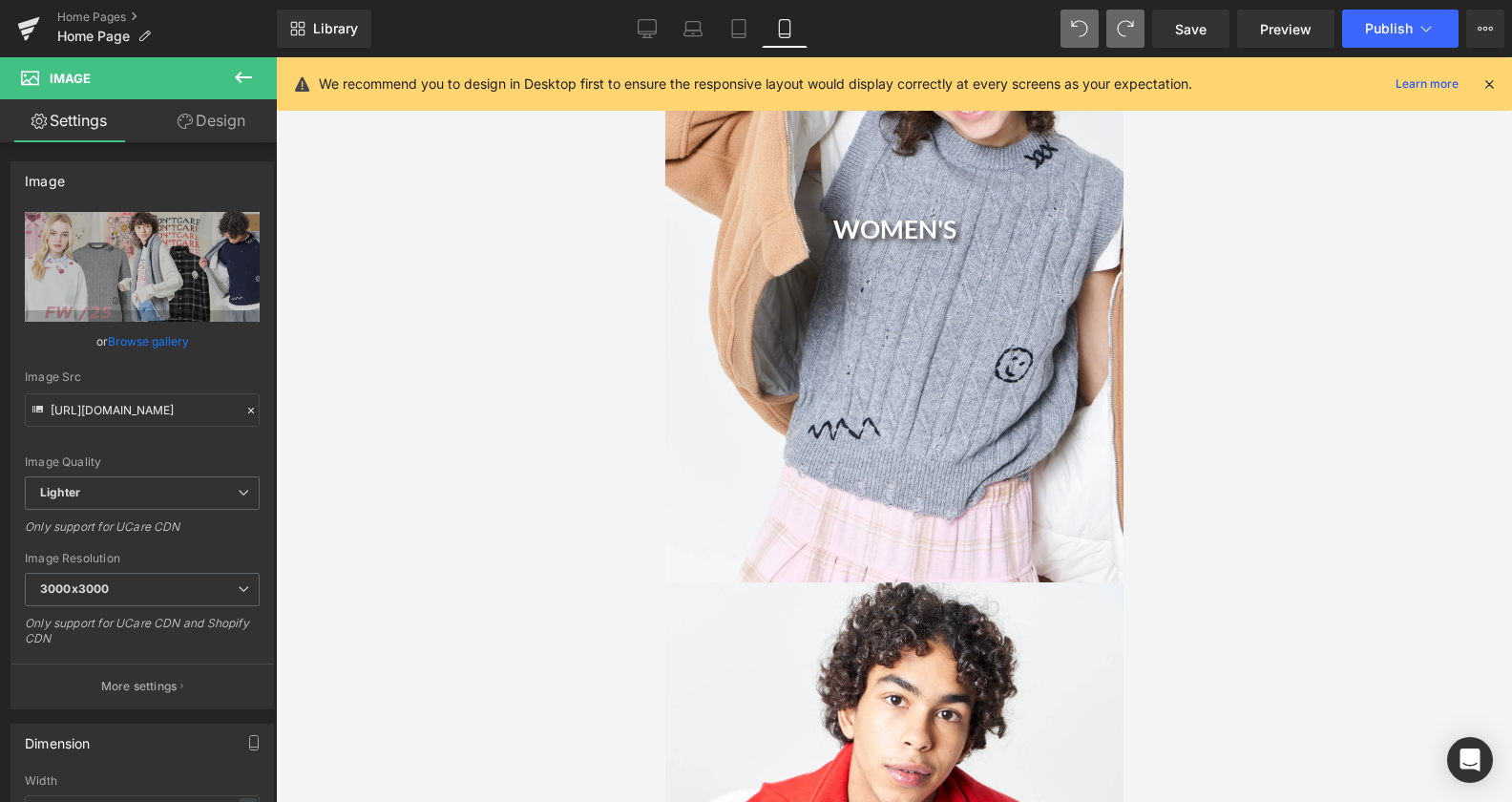
scroll to position [1363, 0]
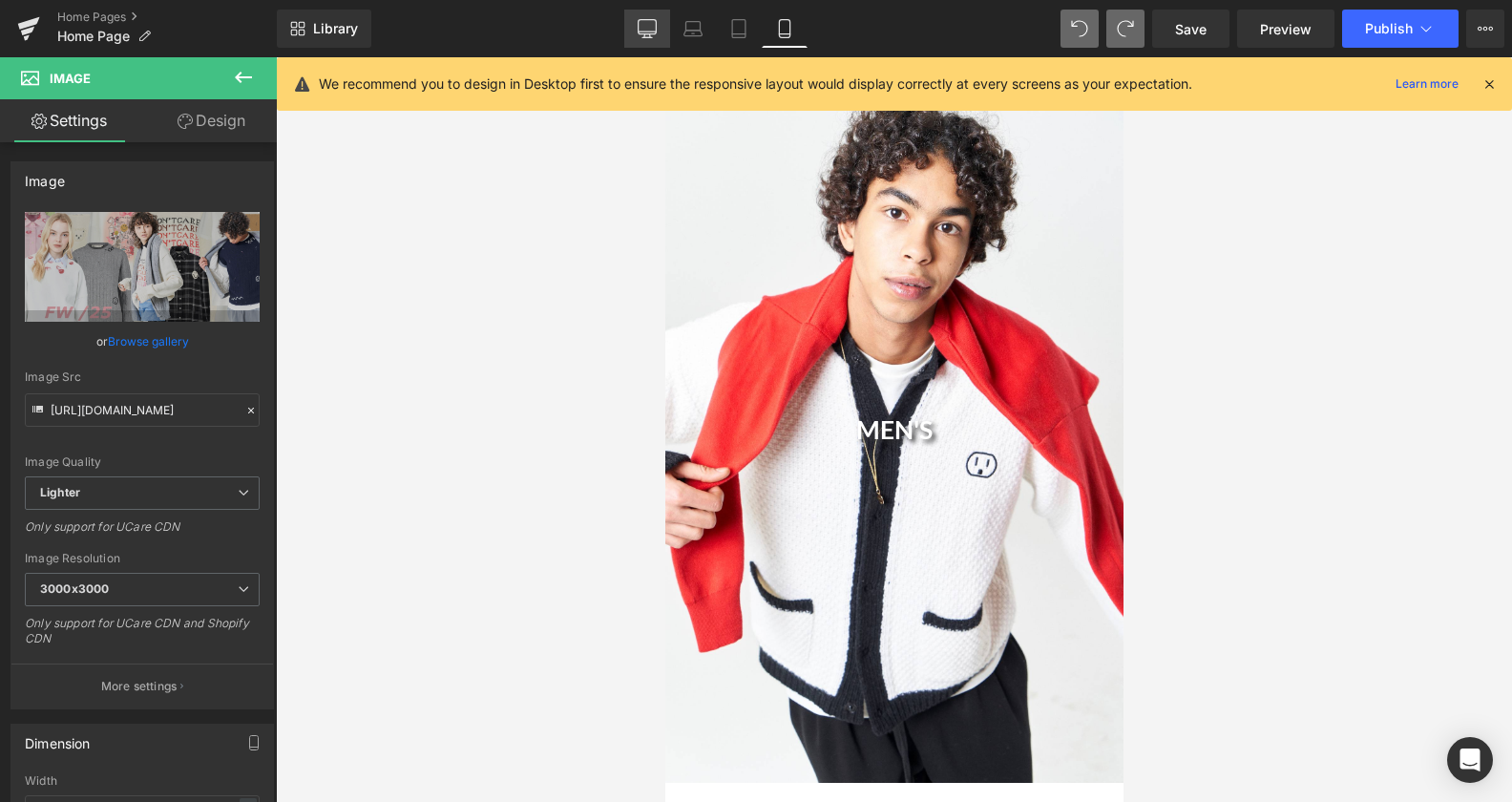
click at [661, 39] on link "Desktop" at bounding box center [647, 28] width 46 height 38
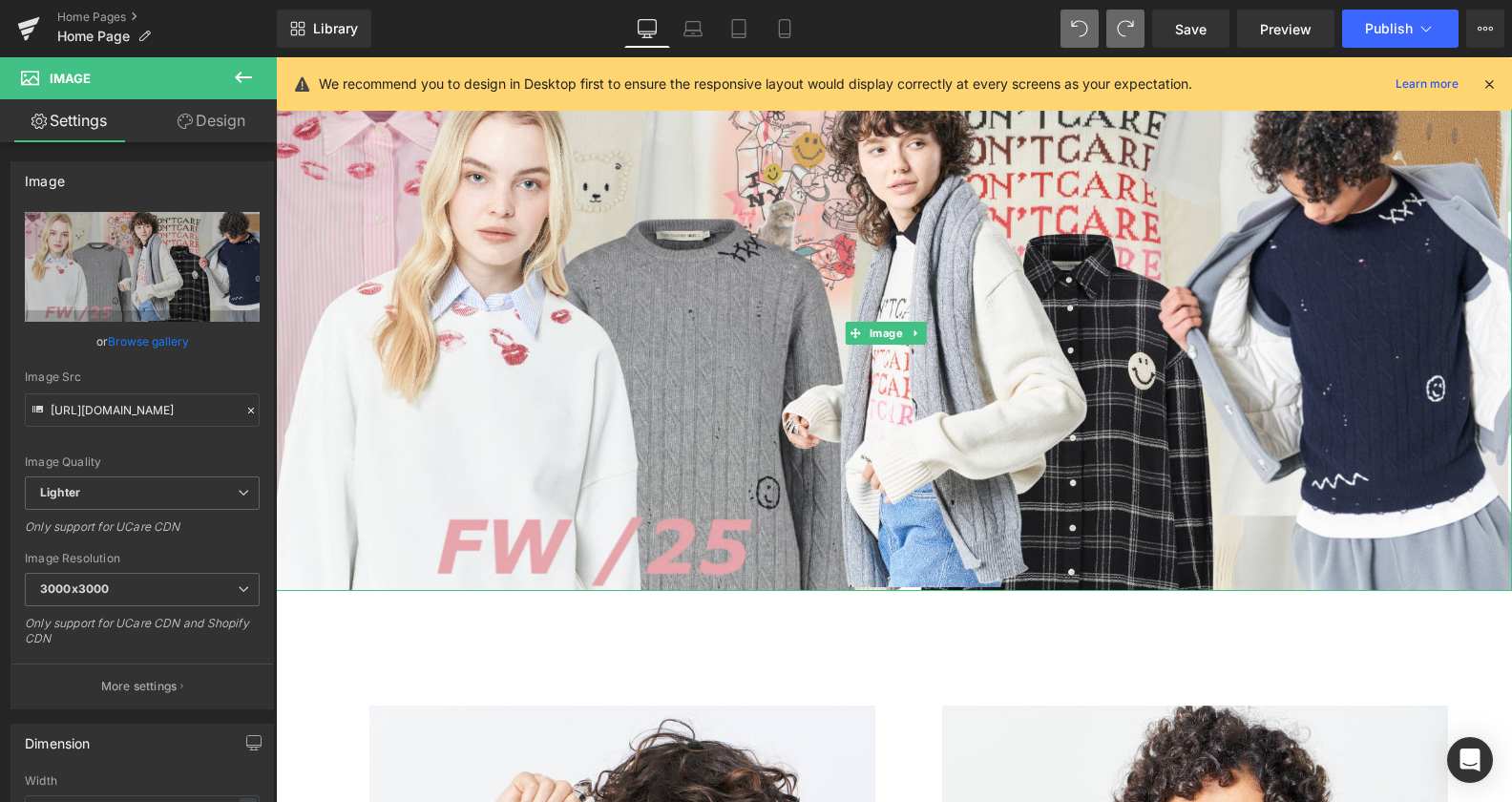
scroll to position [1525, 0]
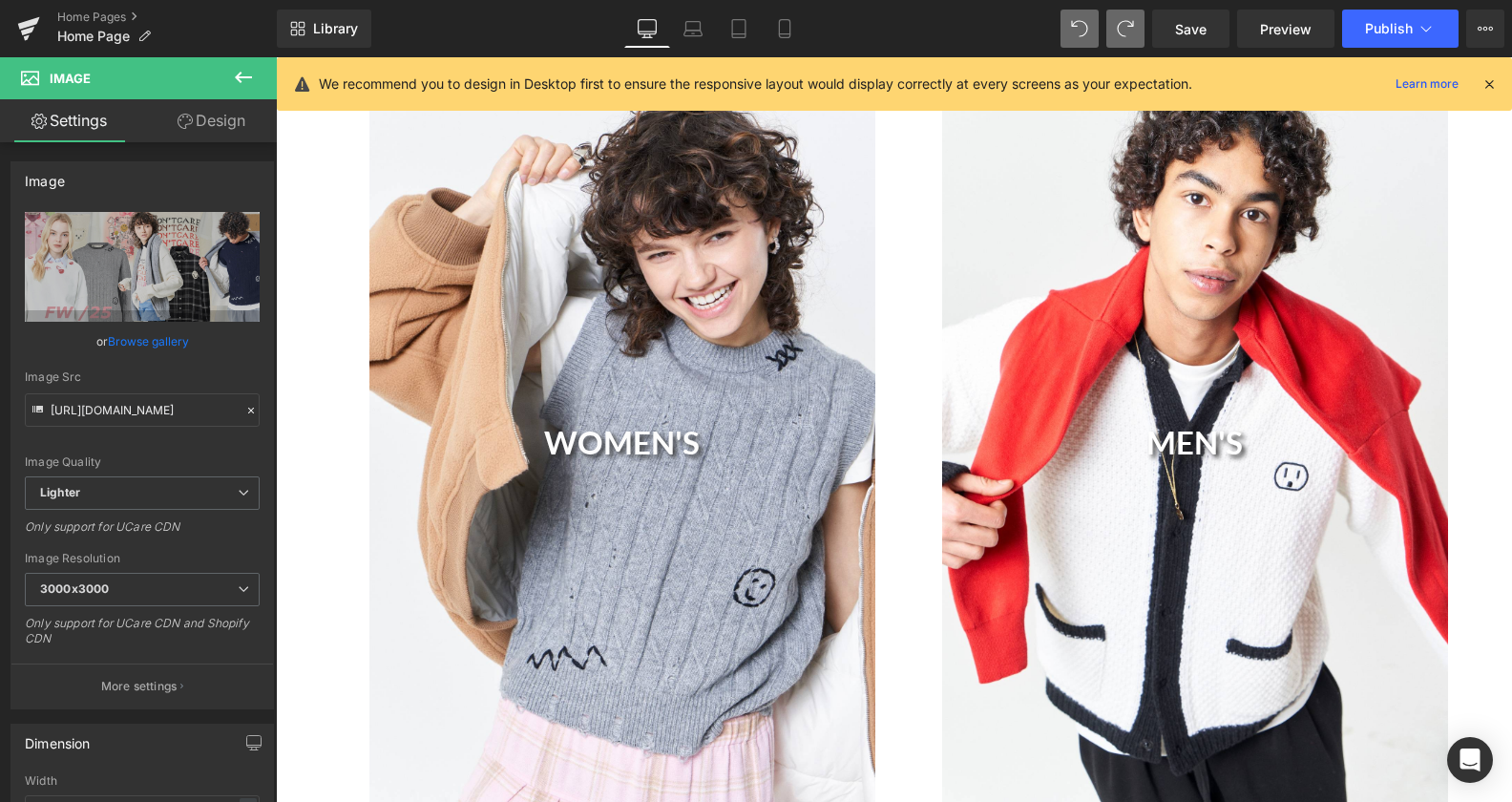
drag, startPoint x: 1147, startPoint y: 576, endPoint x: 826, endPoint y: 476, distance: 336.2
click at [1147, 577] on div "MEN'S Heading" at bounding box center [1195, 448] width 506 height 759
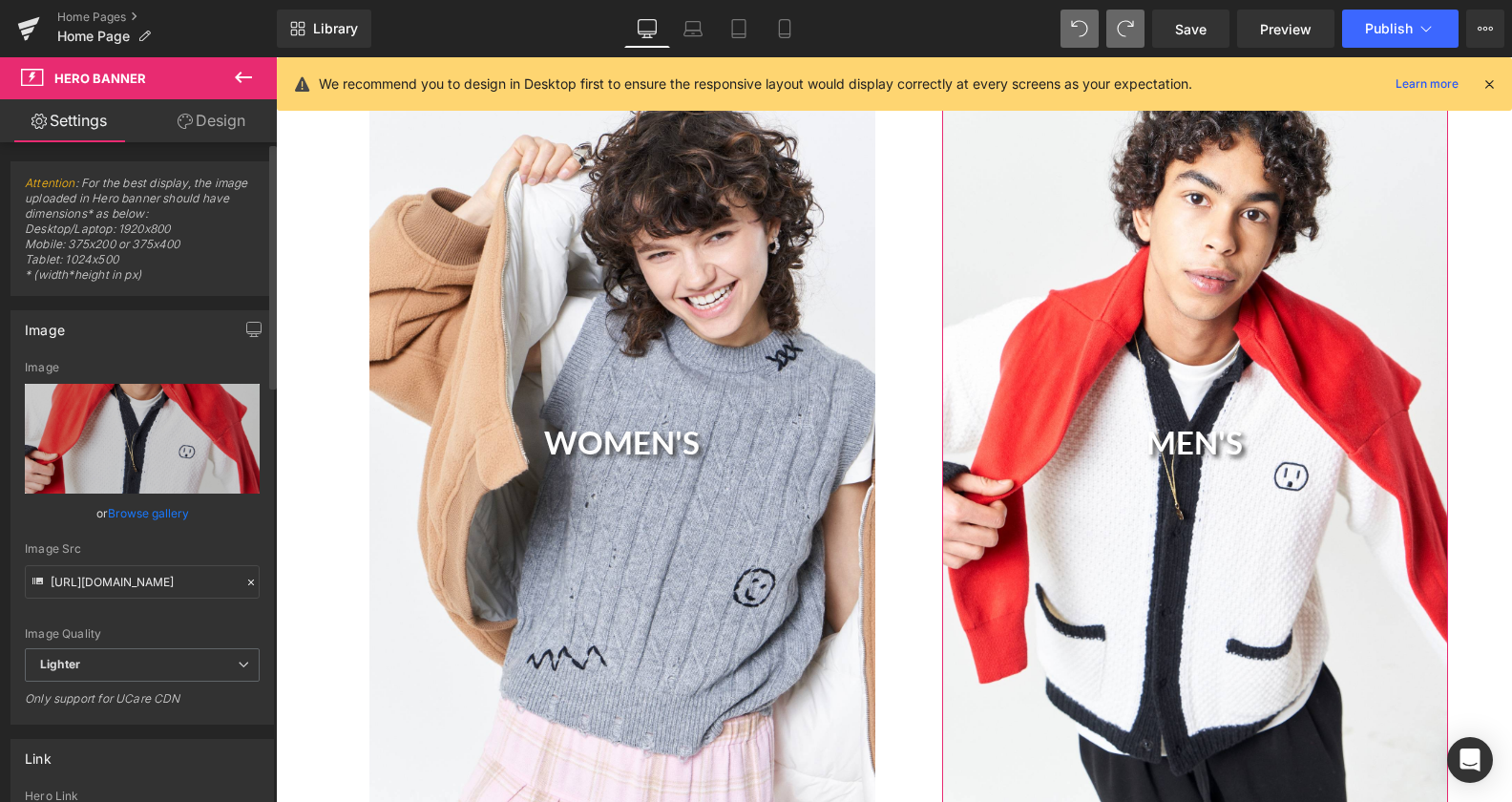
click at [154, 509] on link "Browse gallery" at bounding box center [148, 513] width 81 height 33
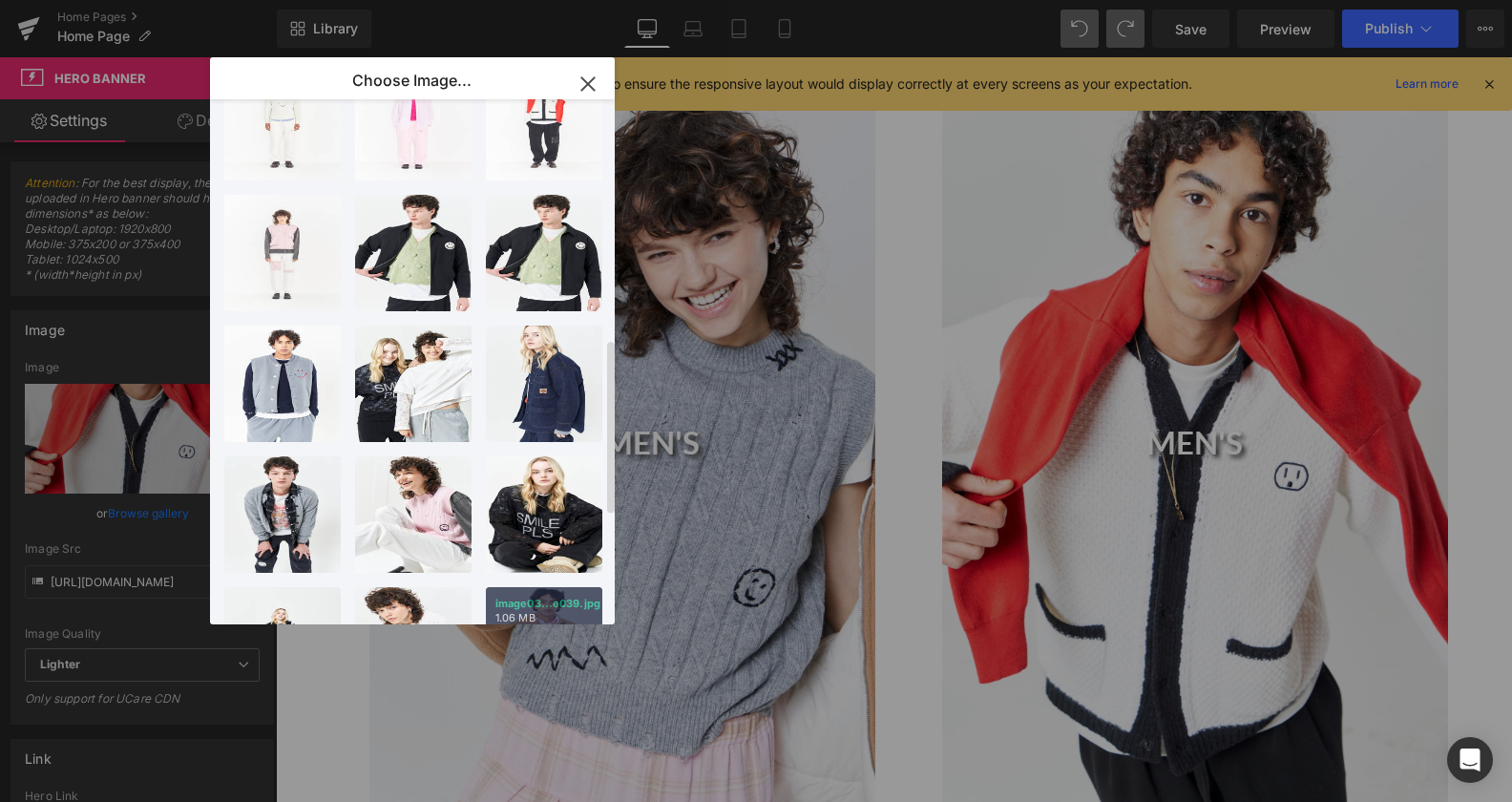
scroll to position [779, 0]
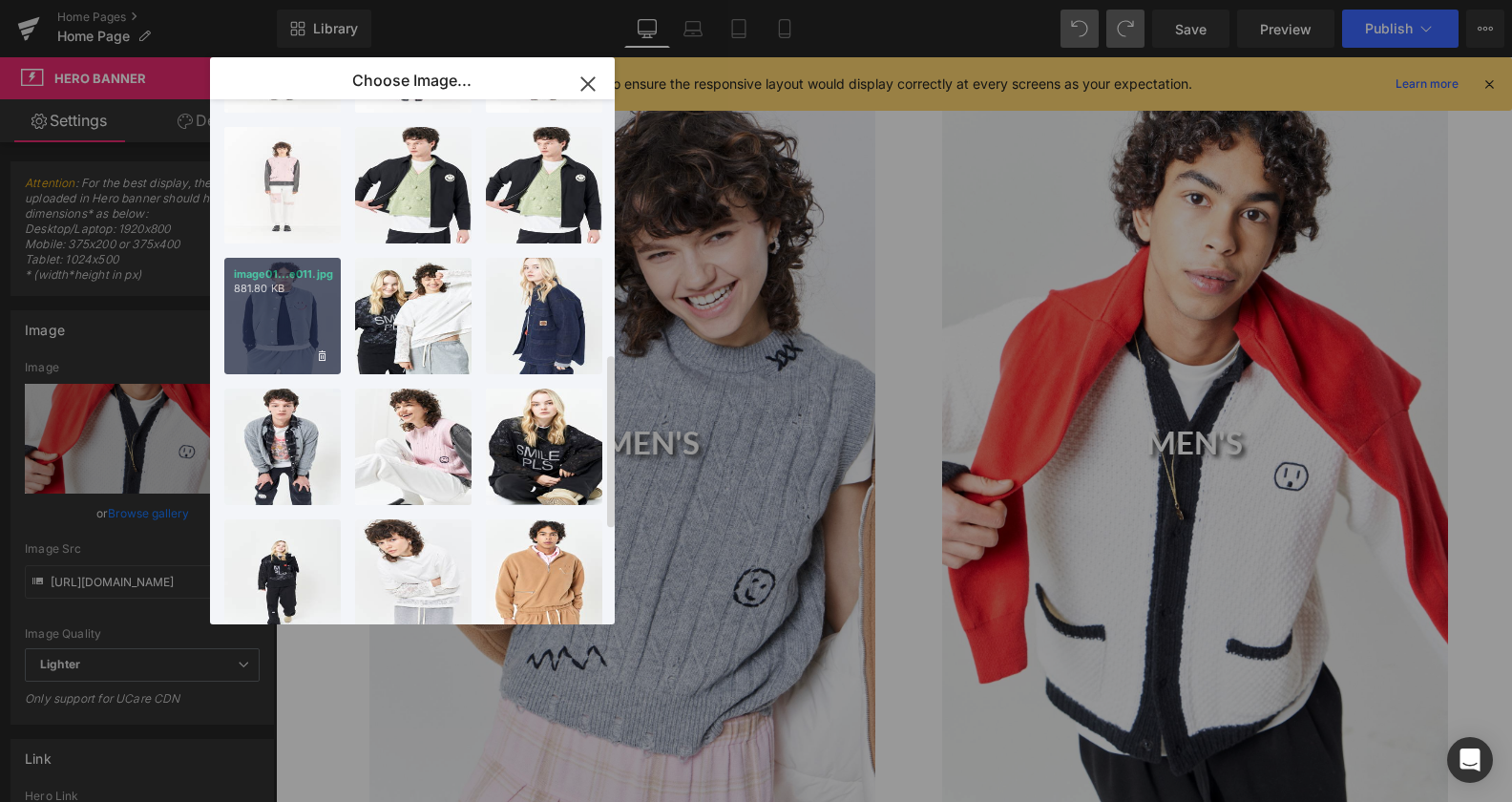
click at [286, 326] on div "image01...e011.jpg 881.80 KB" at bounding box center [283, 316] width 117 height 117
type input "[URL][DOMAIN_NAME]"
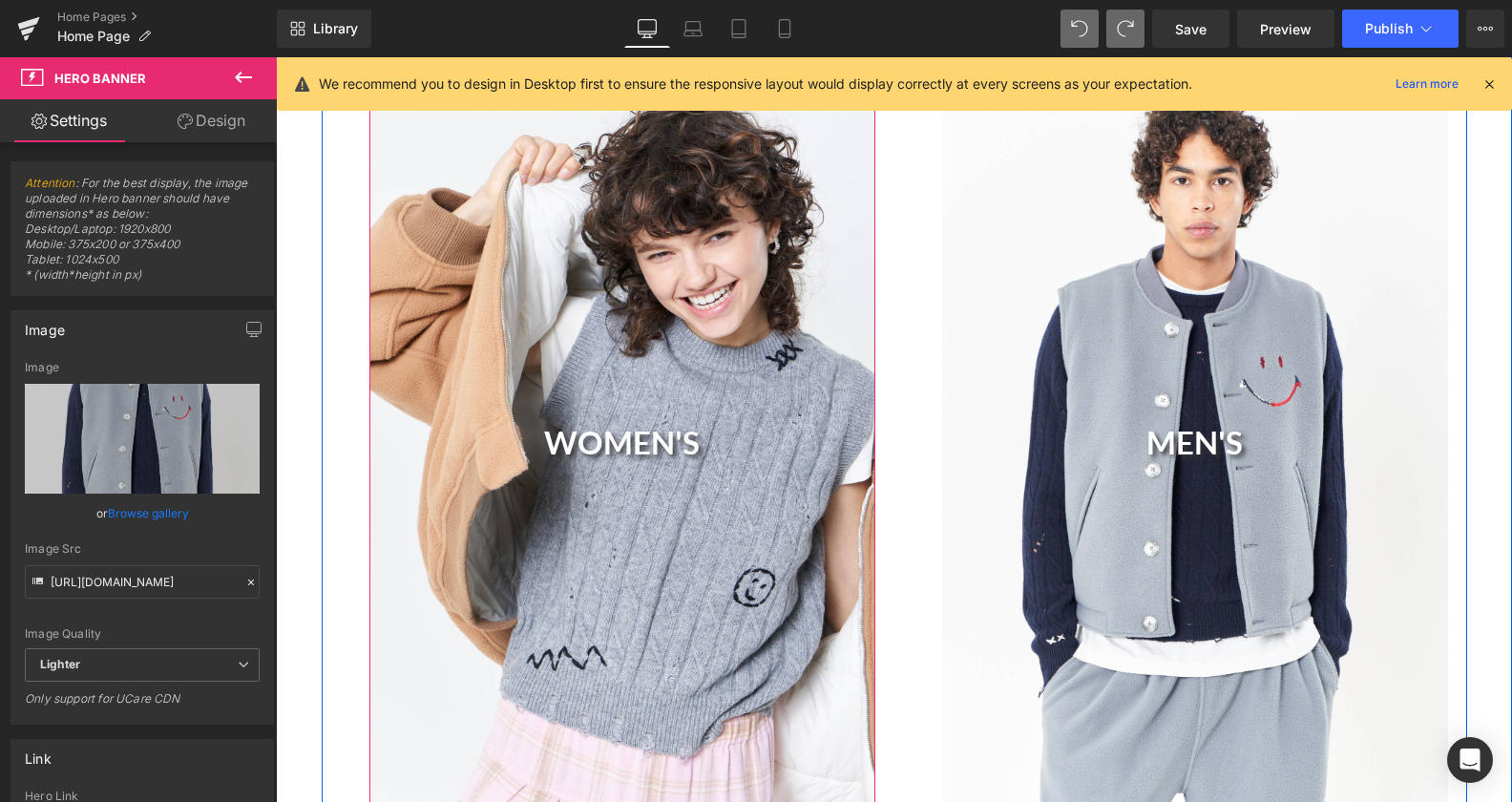
click at [538, 536] on div "WOMEN'S Heading" at bounding box center [622, 448] width 506 height 759
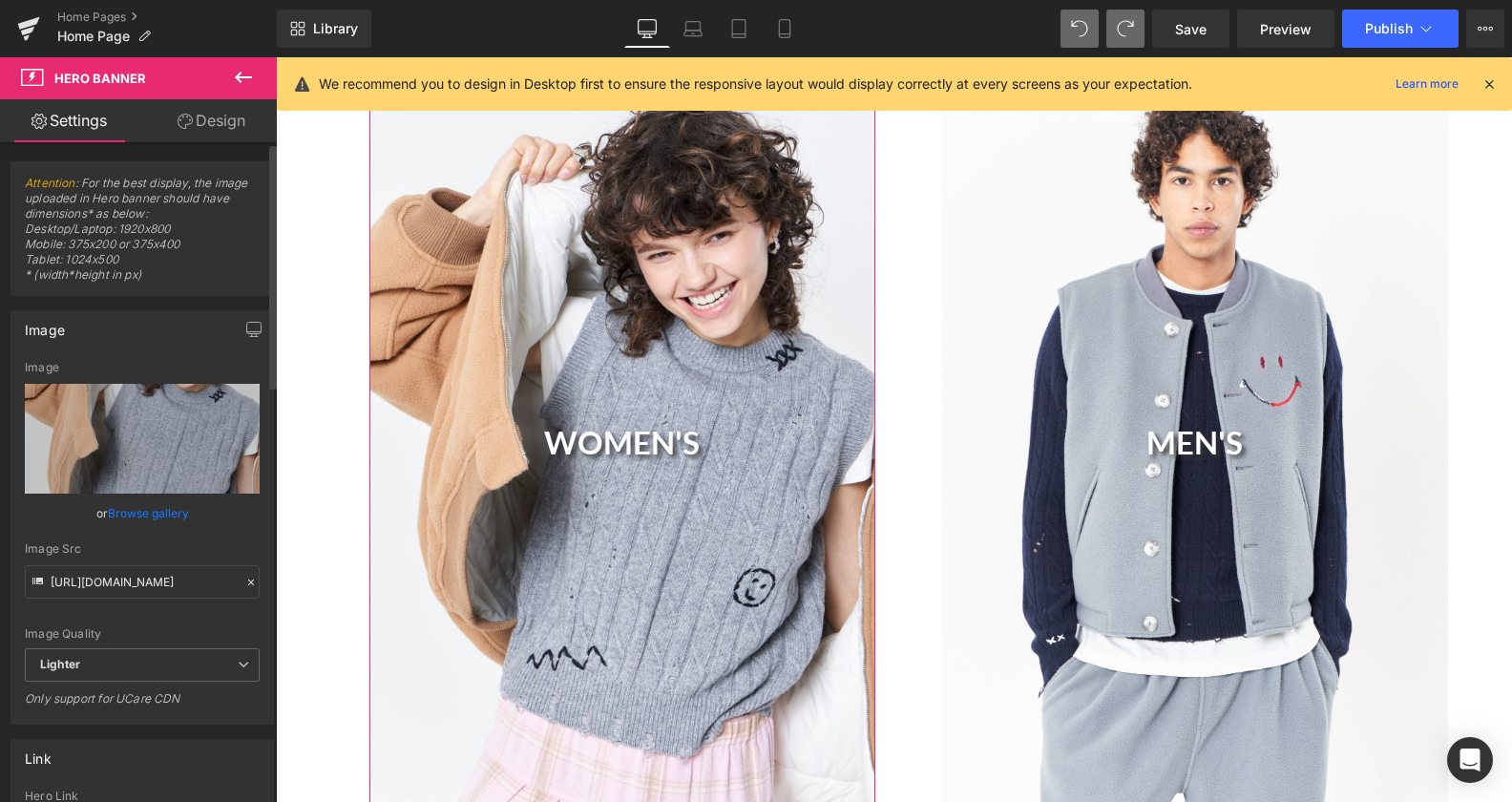
click at [155, 510] on link "Browse gallery" at bounding box center [148, 513] width 81 height 33
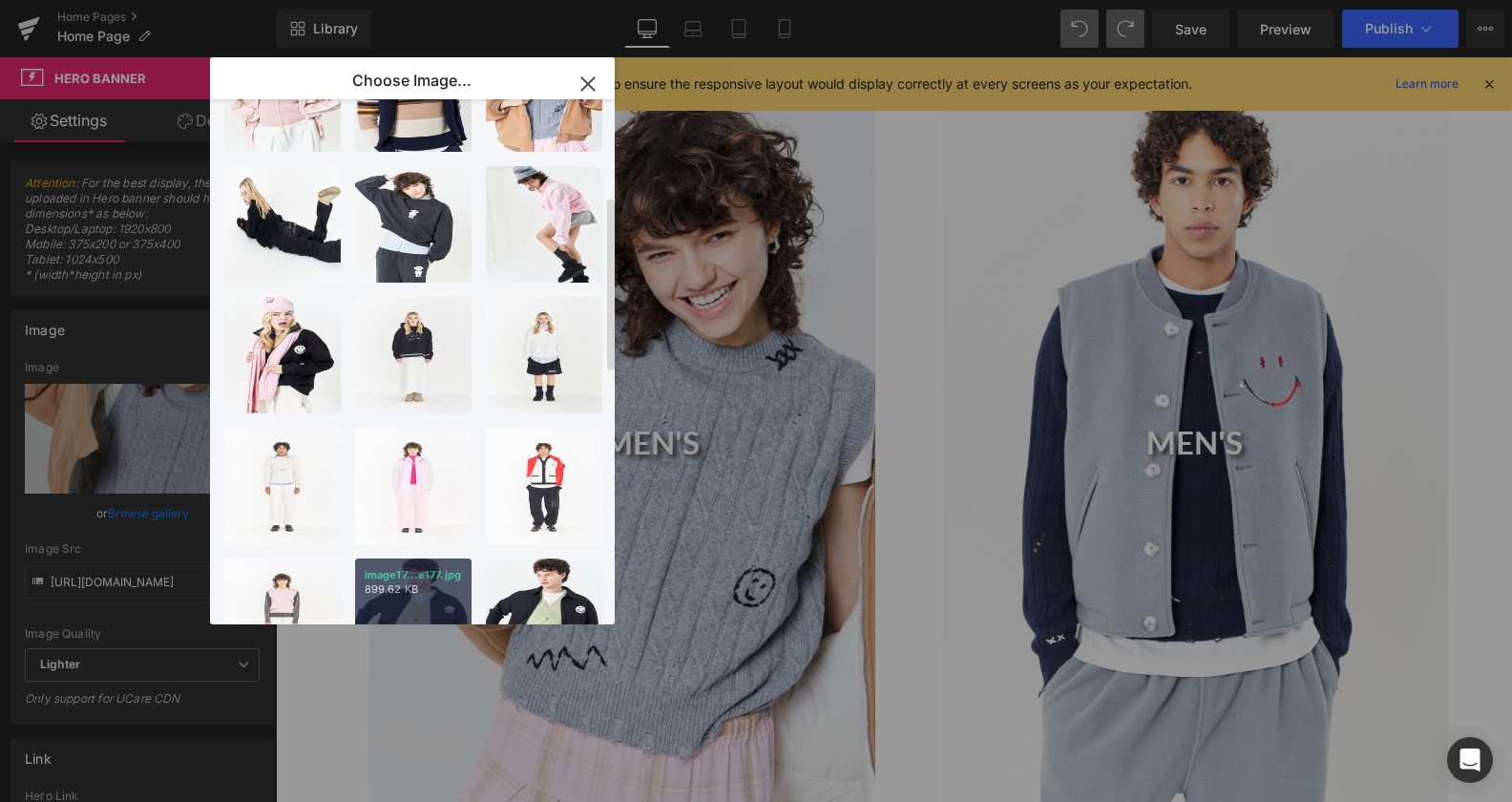
scroll to position [293, 0]
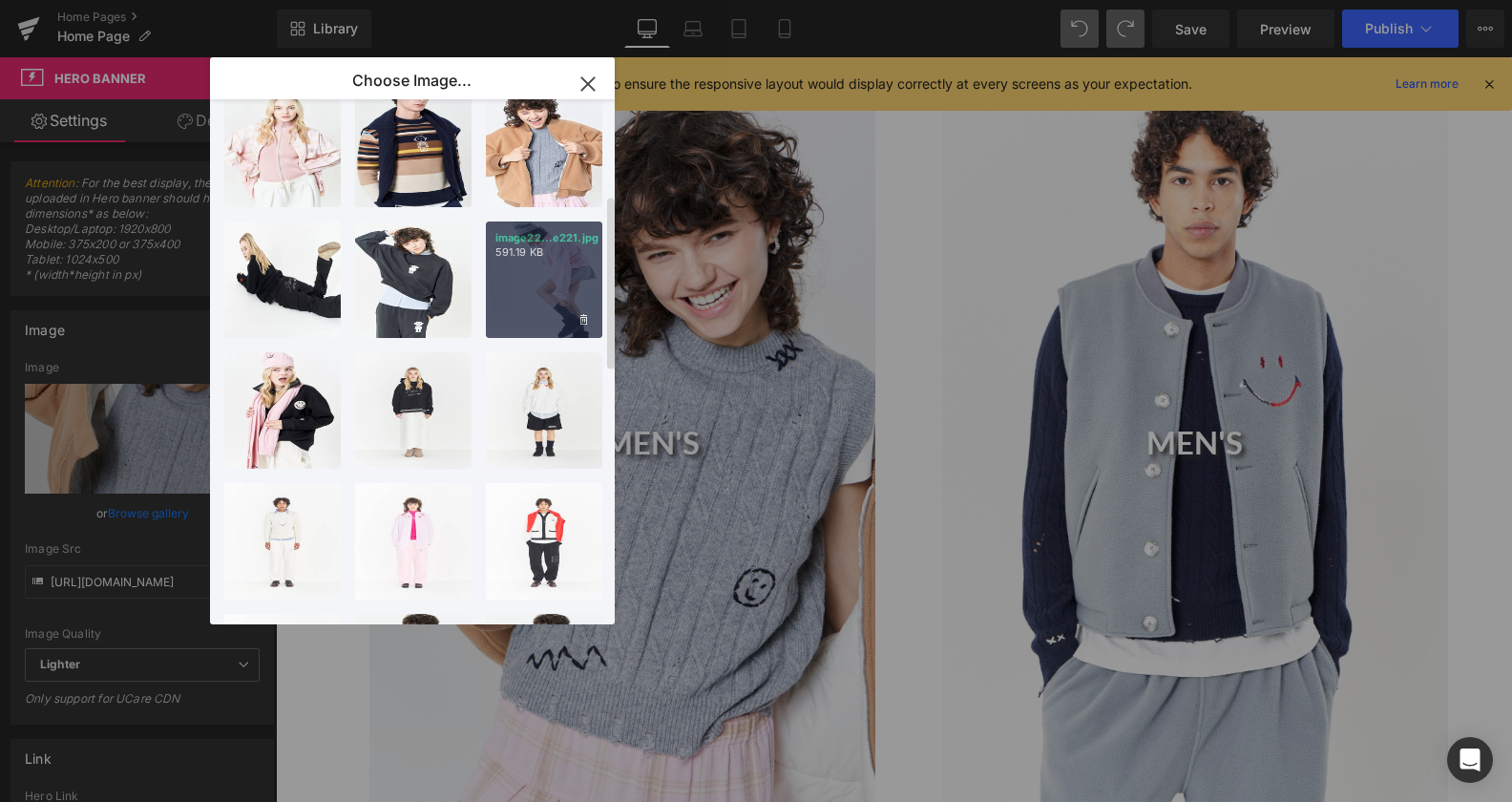
click at [538, 290] on div "image22...e221.jpg 591.19 KB" at bounding box center [544, 280] width 117 height 117
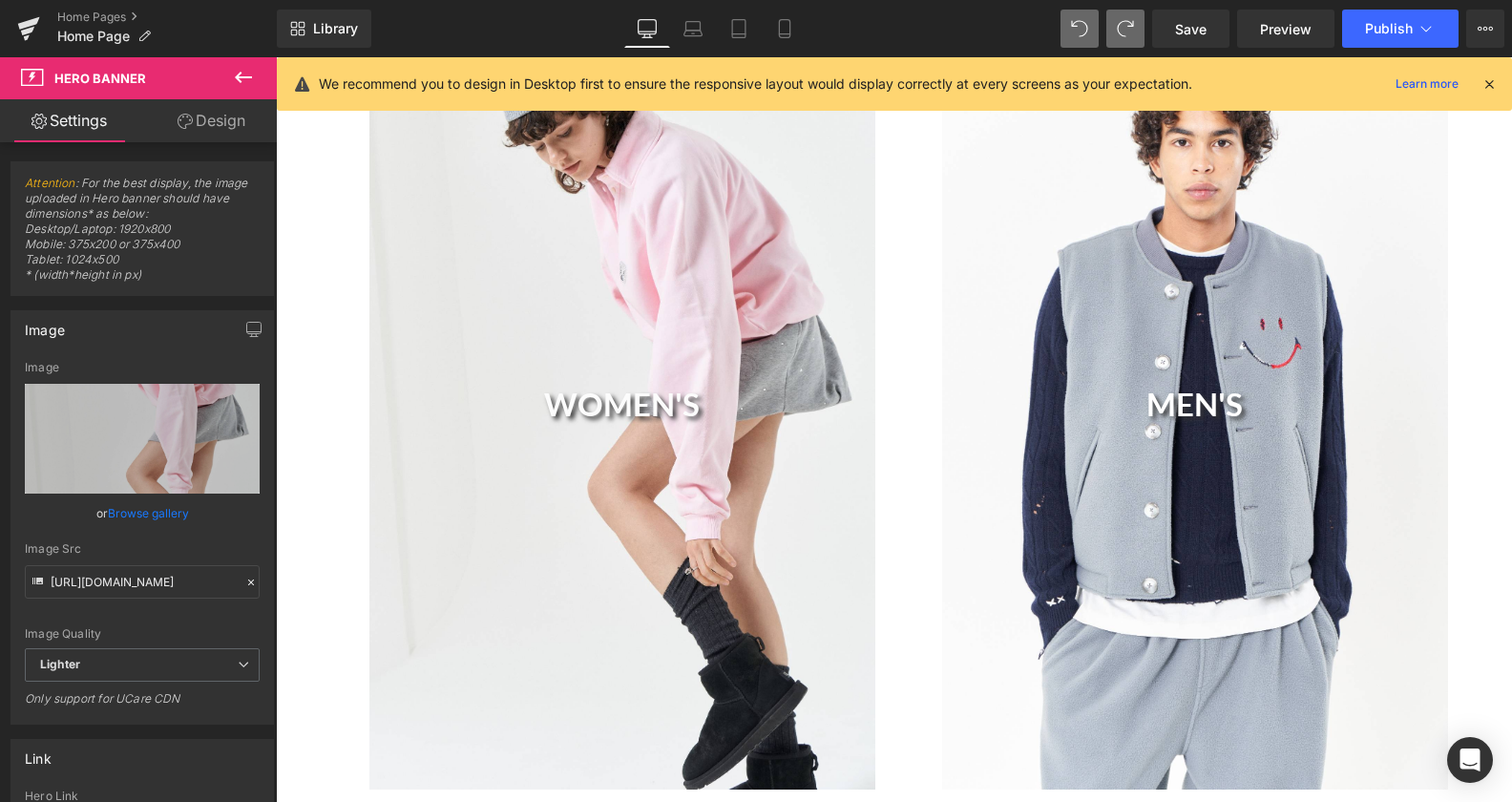
scroll to position [1306, 0]
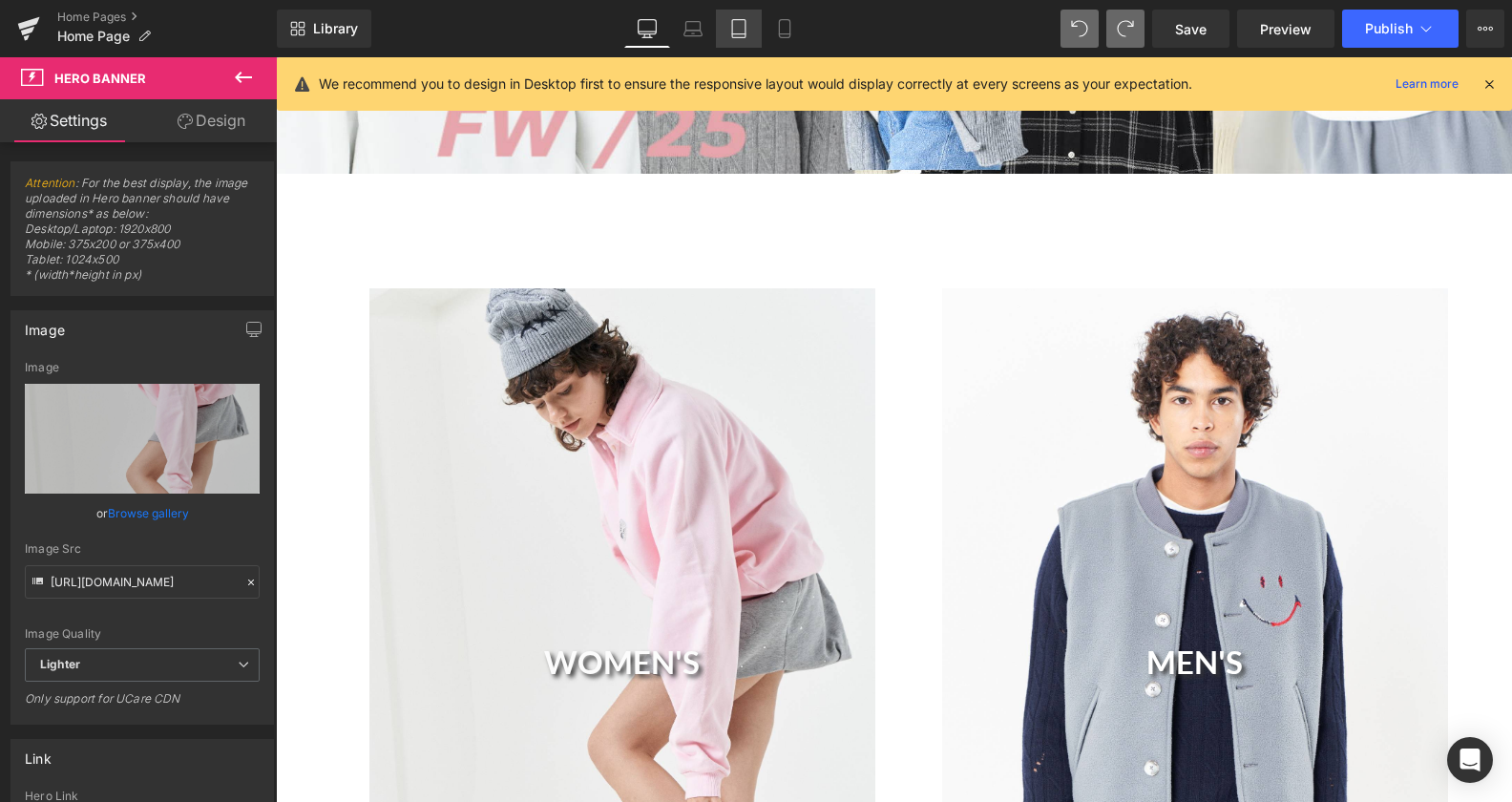
click at [744, 34] on icon at bounding box center [739, 34] width 14 height 0
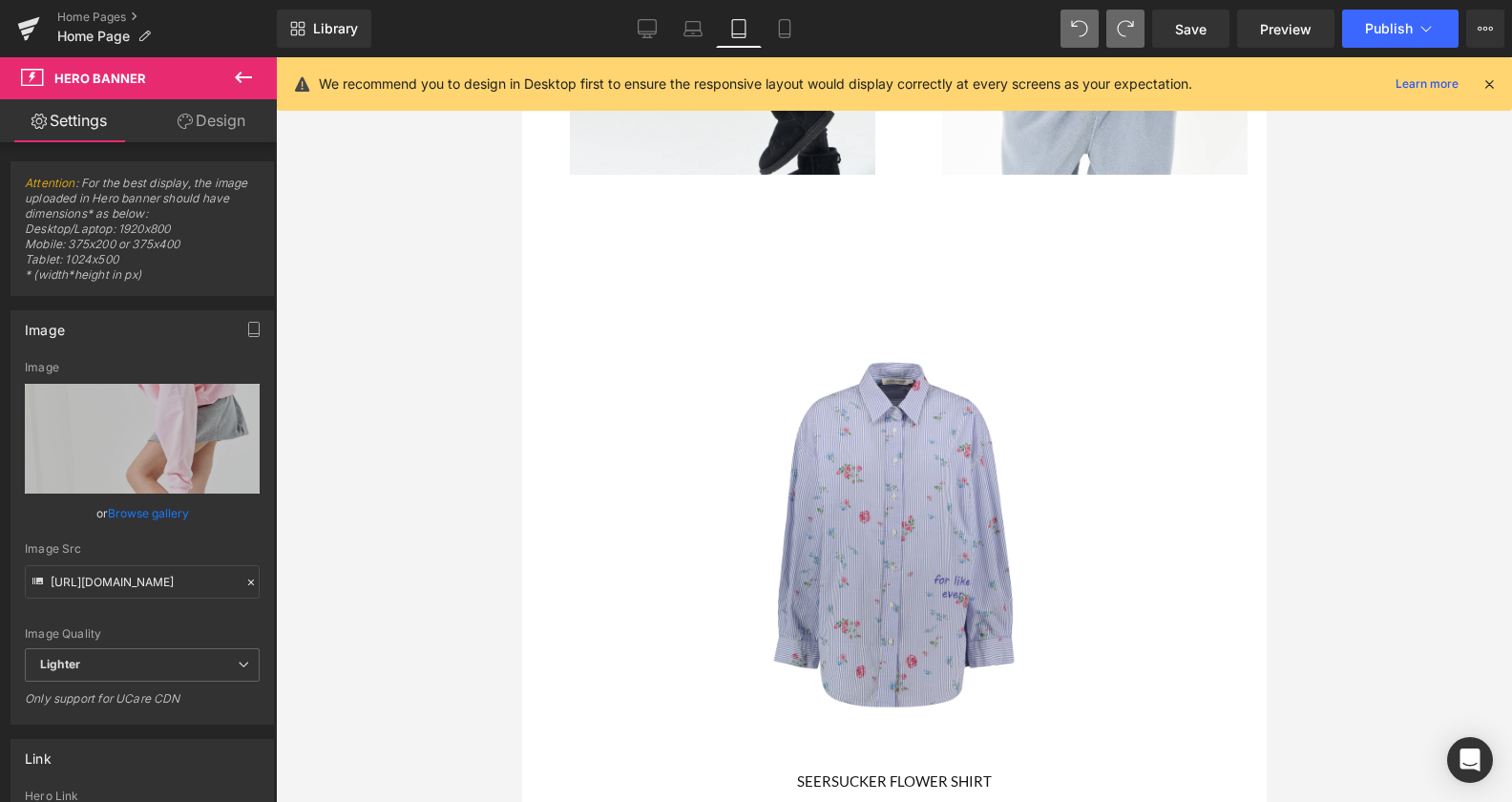
scroll to position [733, 0]
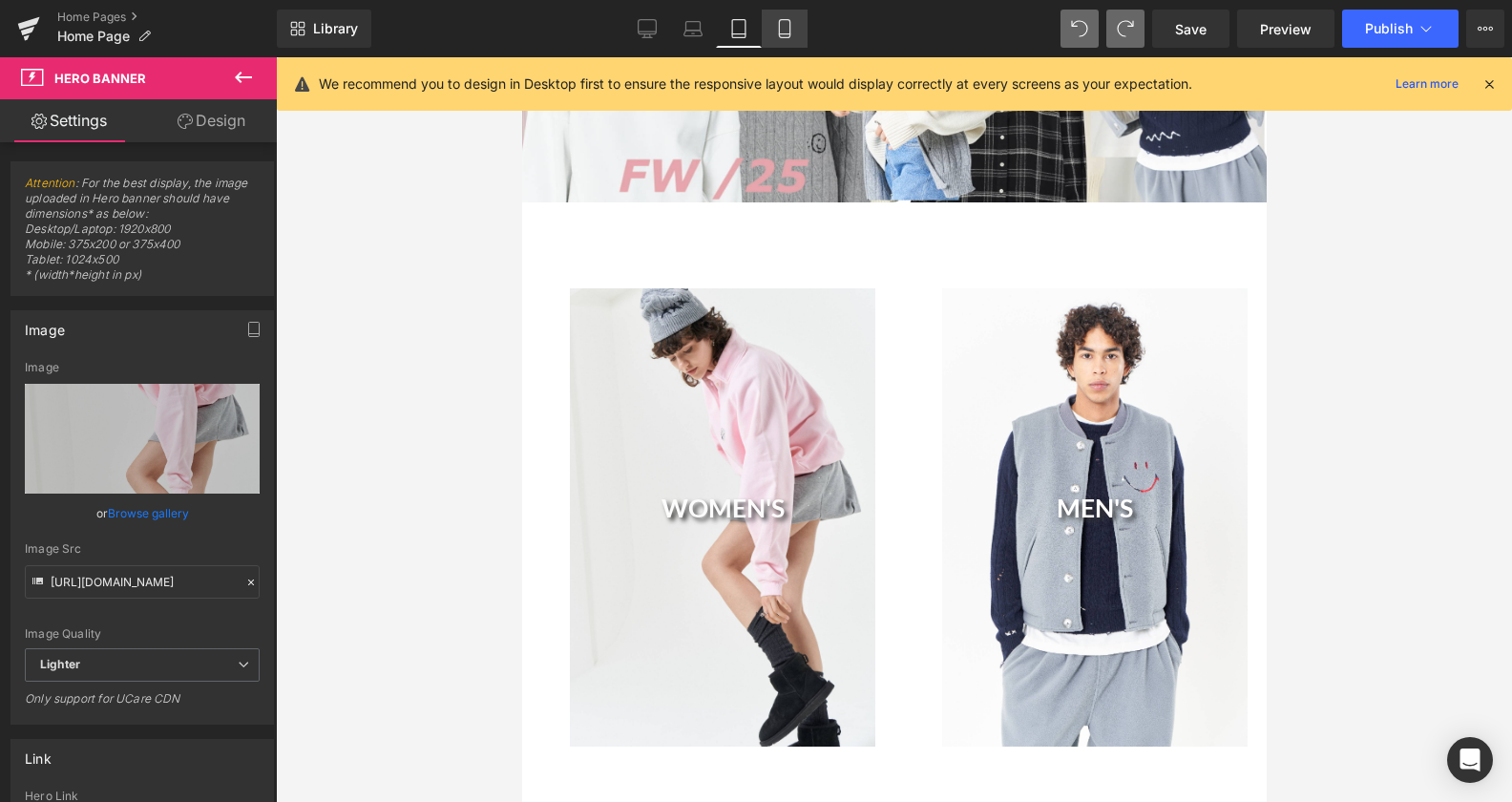
click at [765, 27] on div "Desktop Laptop Tablet Mobile" at bounding box center [715, 28] width 183 height 38
click at [771, 27] on link "Mobile" at bounding box center [784, 28] width 46 height 38
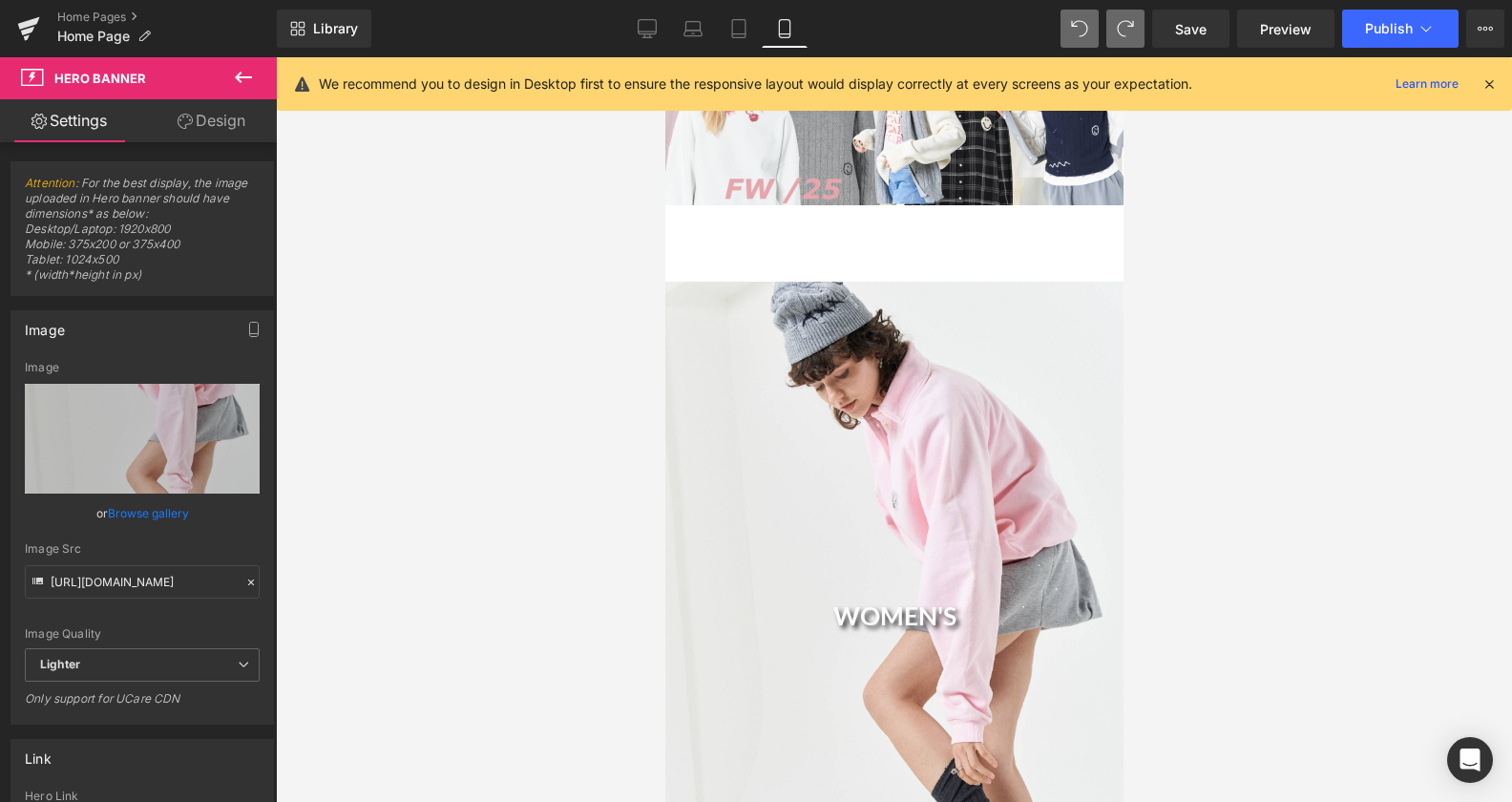
scroll to position [483, 0]
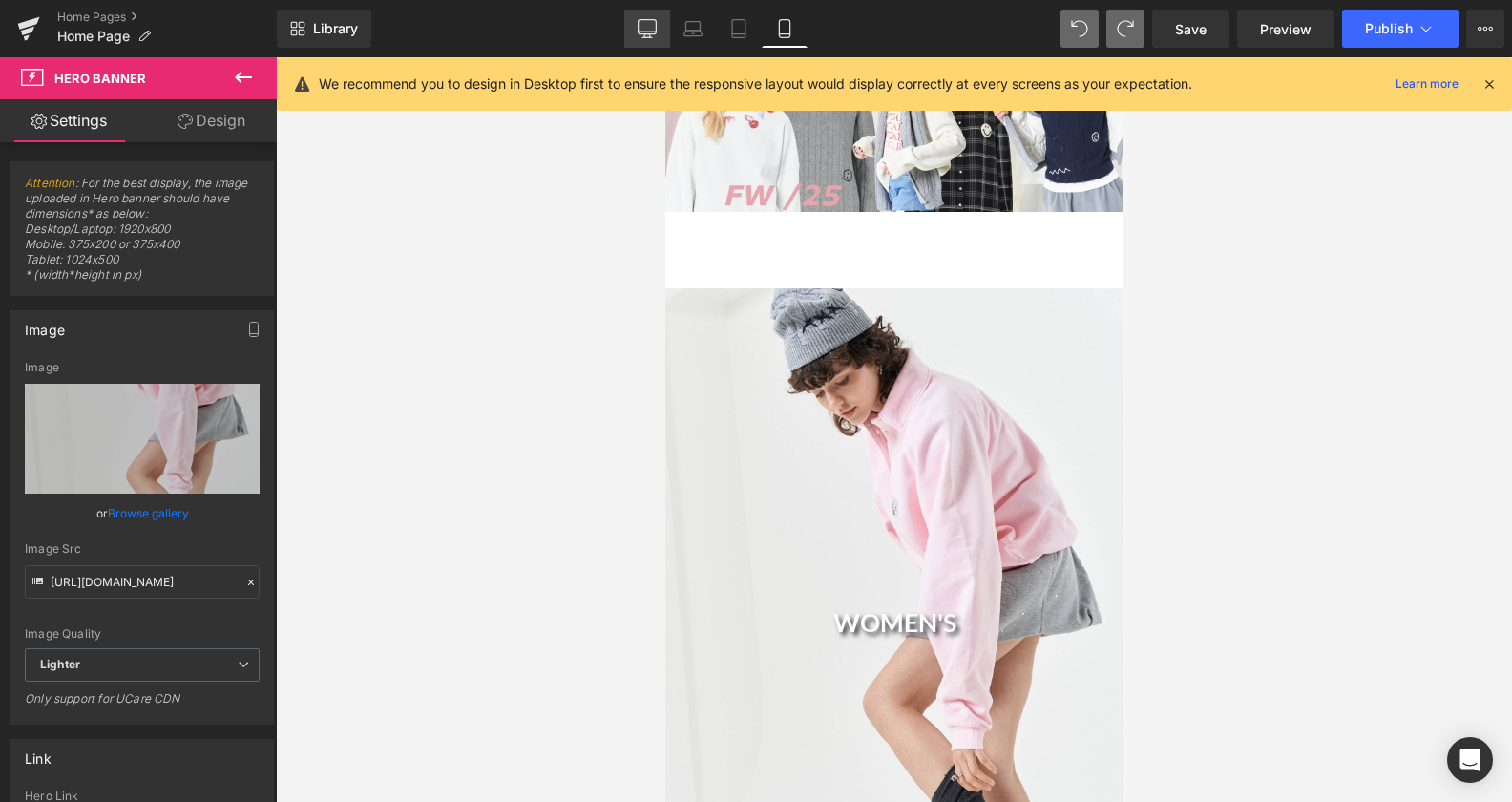
click at [666, 27] on link "Desktop" at bounding box center [647, 28] width 46 height 38
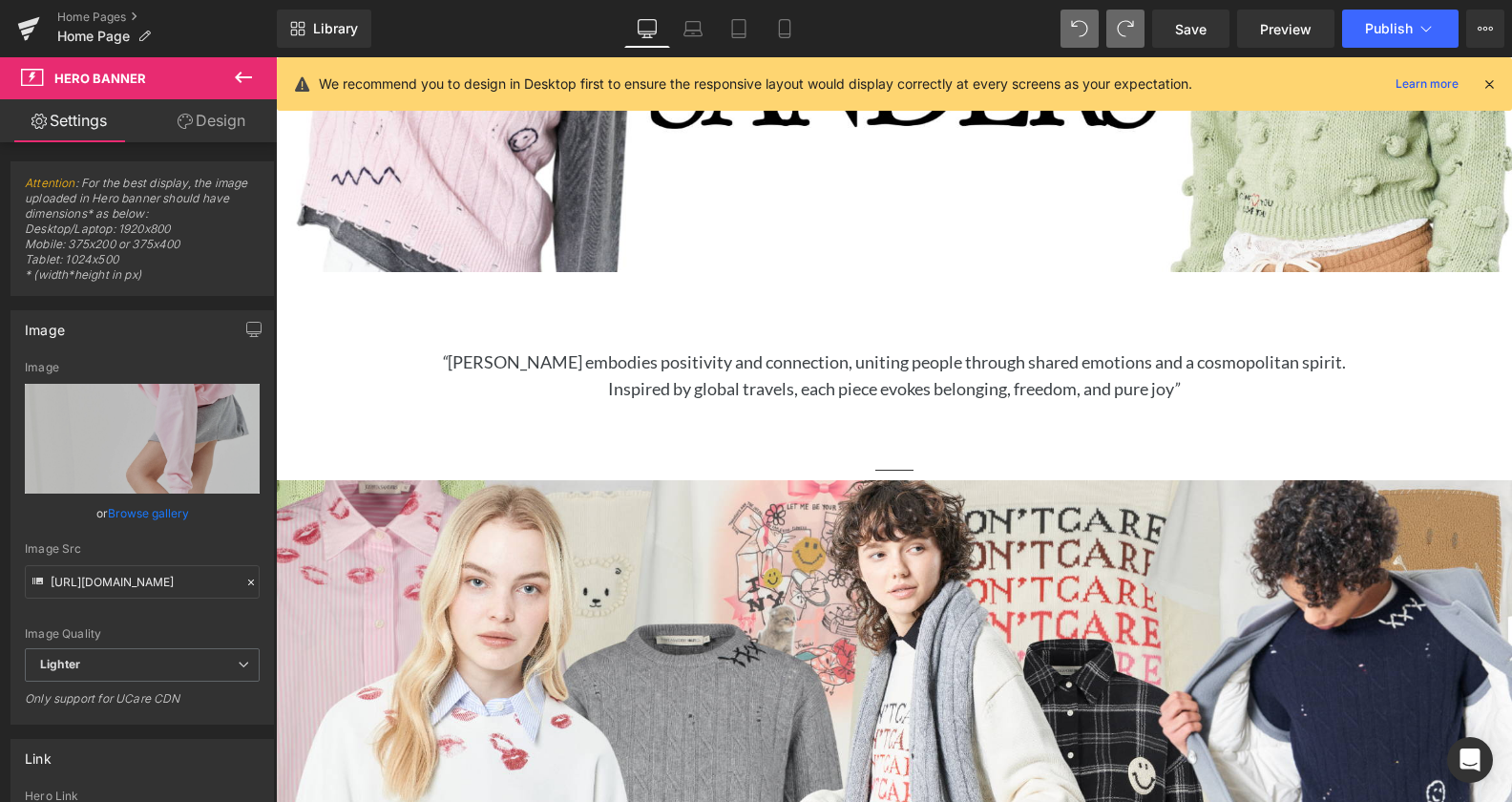
scroll to position [1306, 0]
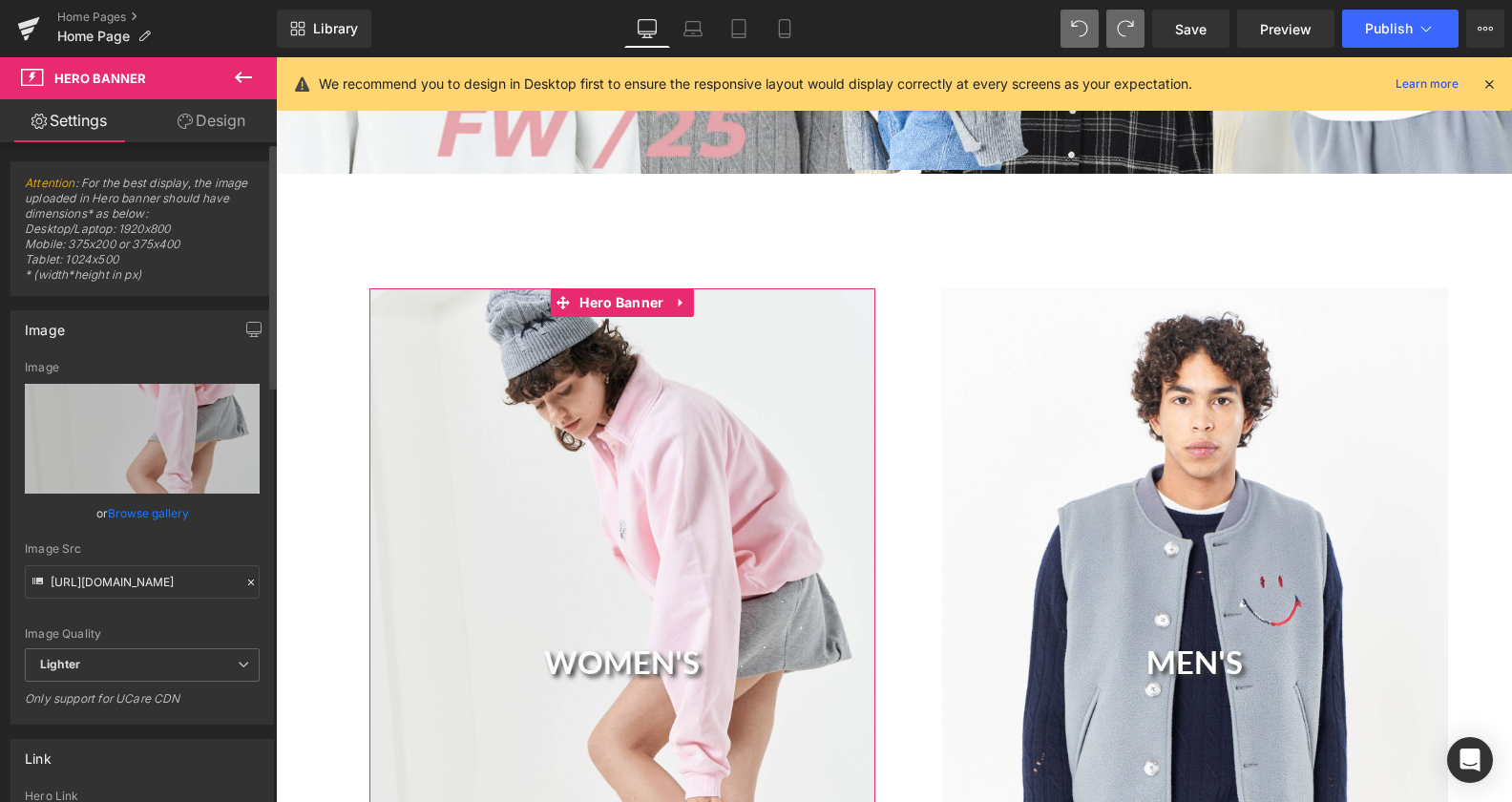
click at [125, 511] on link "Browse gallery" at bounding box center [148, 513] width 81 height 33
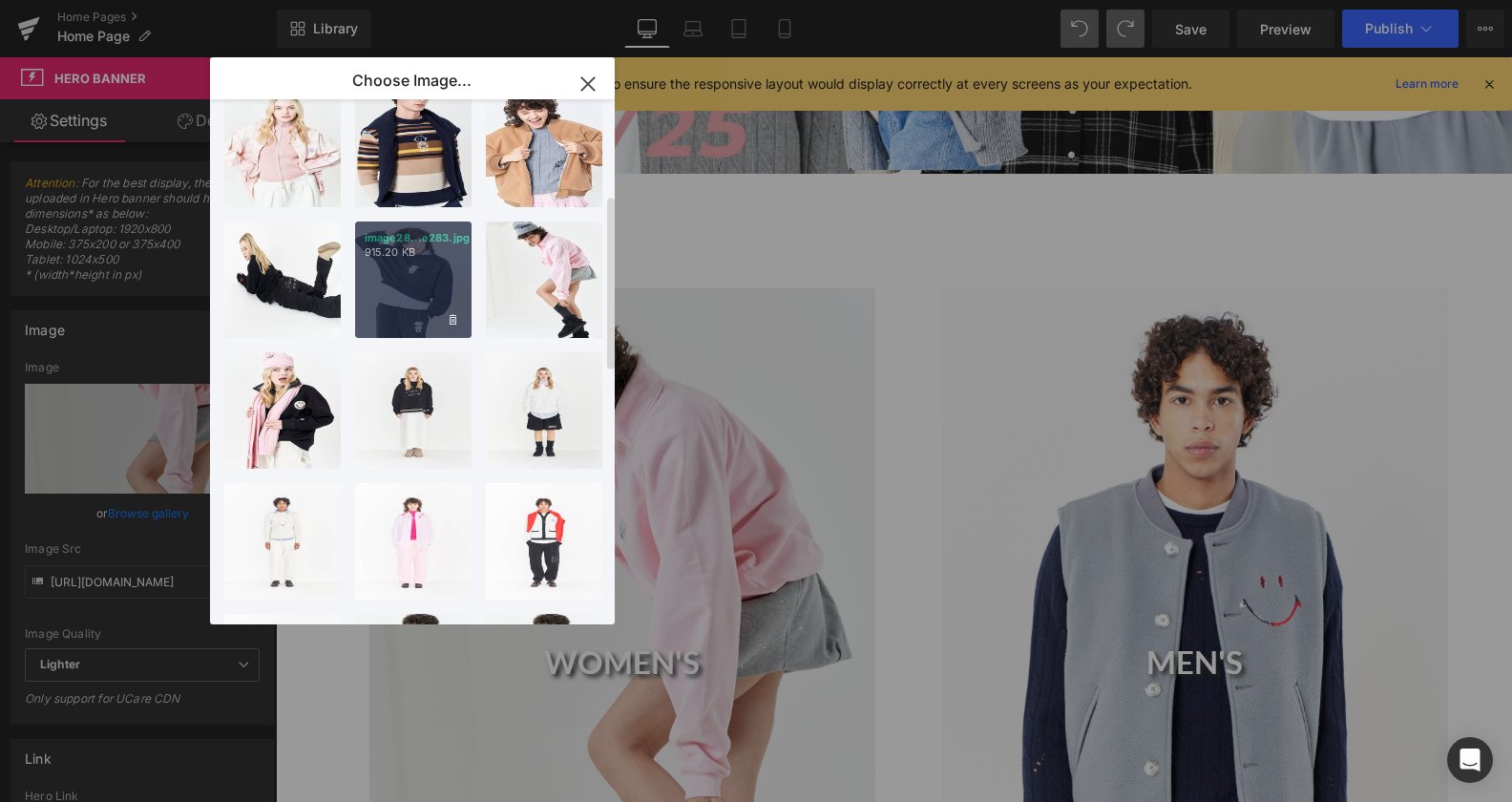
click at [434, 276] on div "image28...e283.jpg 915.20 KB" at bounding box center [413, 280] width 117 height 117
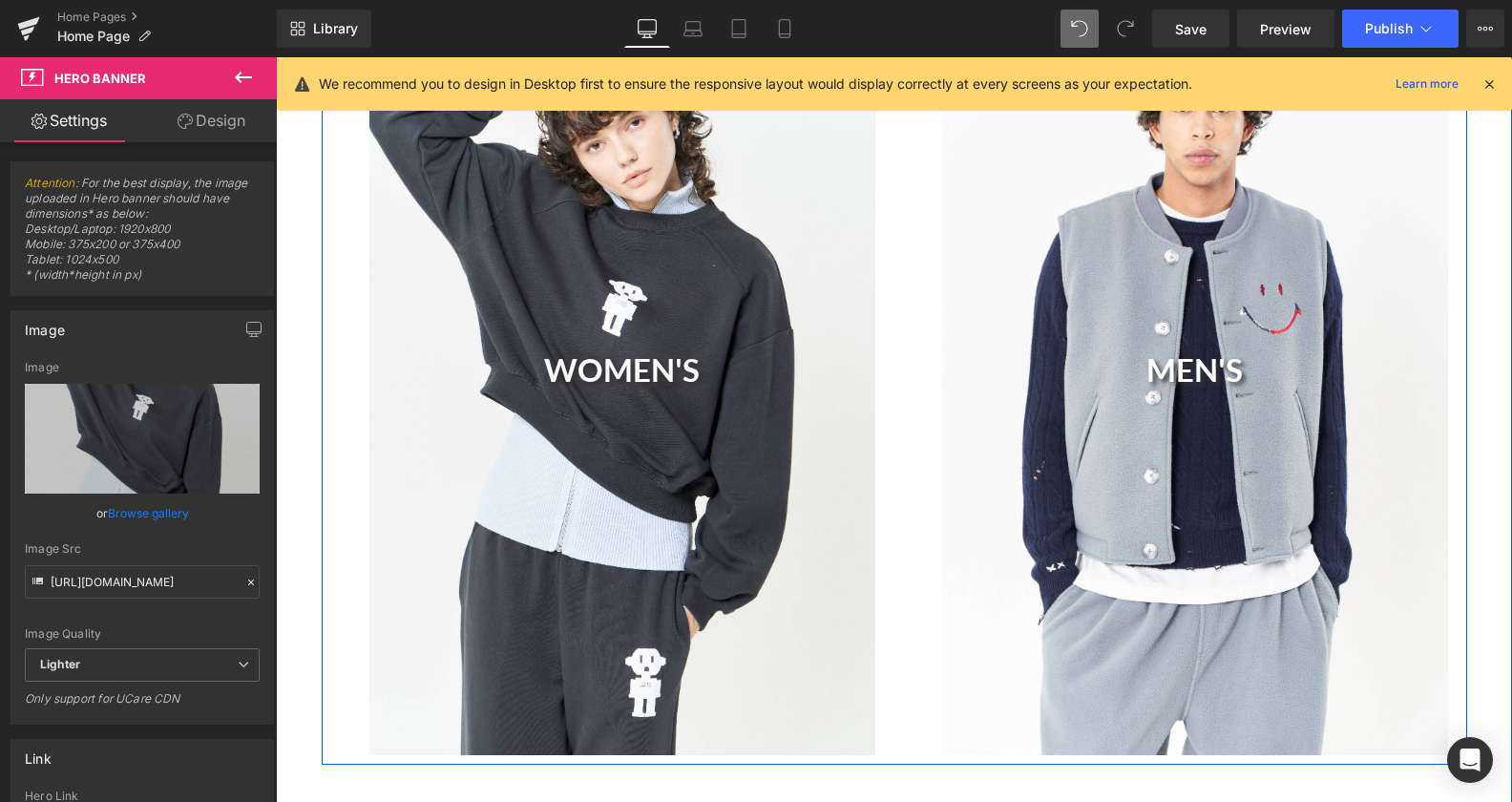
scroll to position [1403, 0]
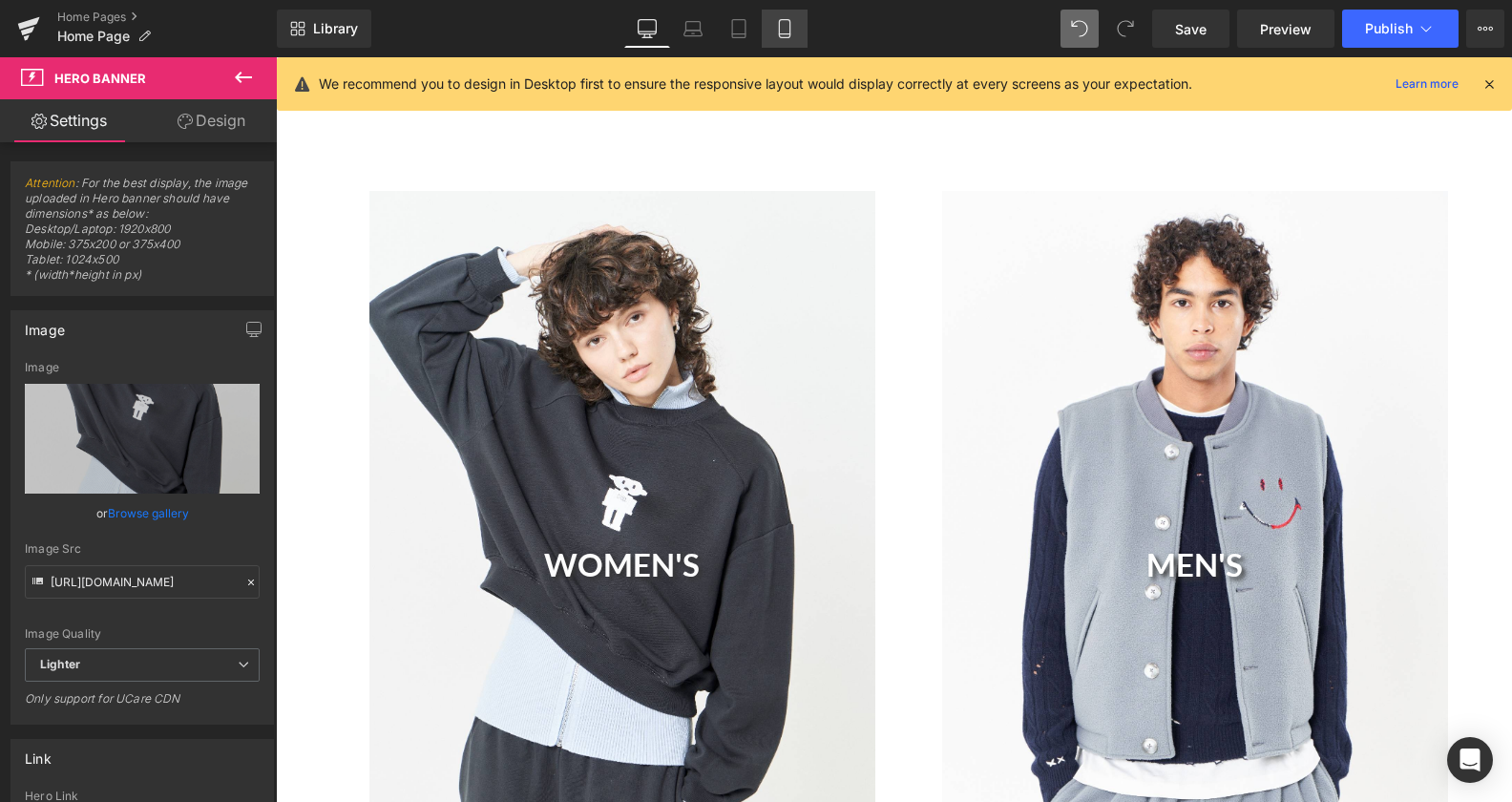
drag, startPoint x: 791, startPoint y: 30, endPoint x: 811, endPoint y: 76, distance: 50.2
click at [790, 29] on icon at bounding box center [784, 28] width 11 height 18
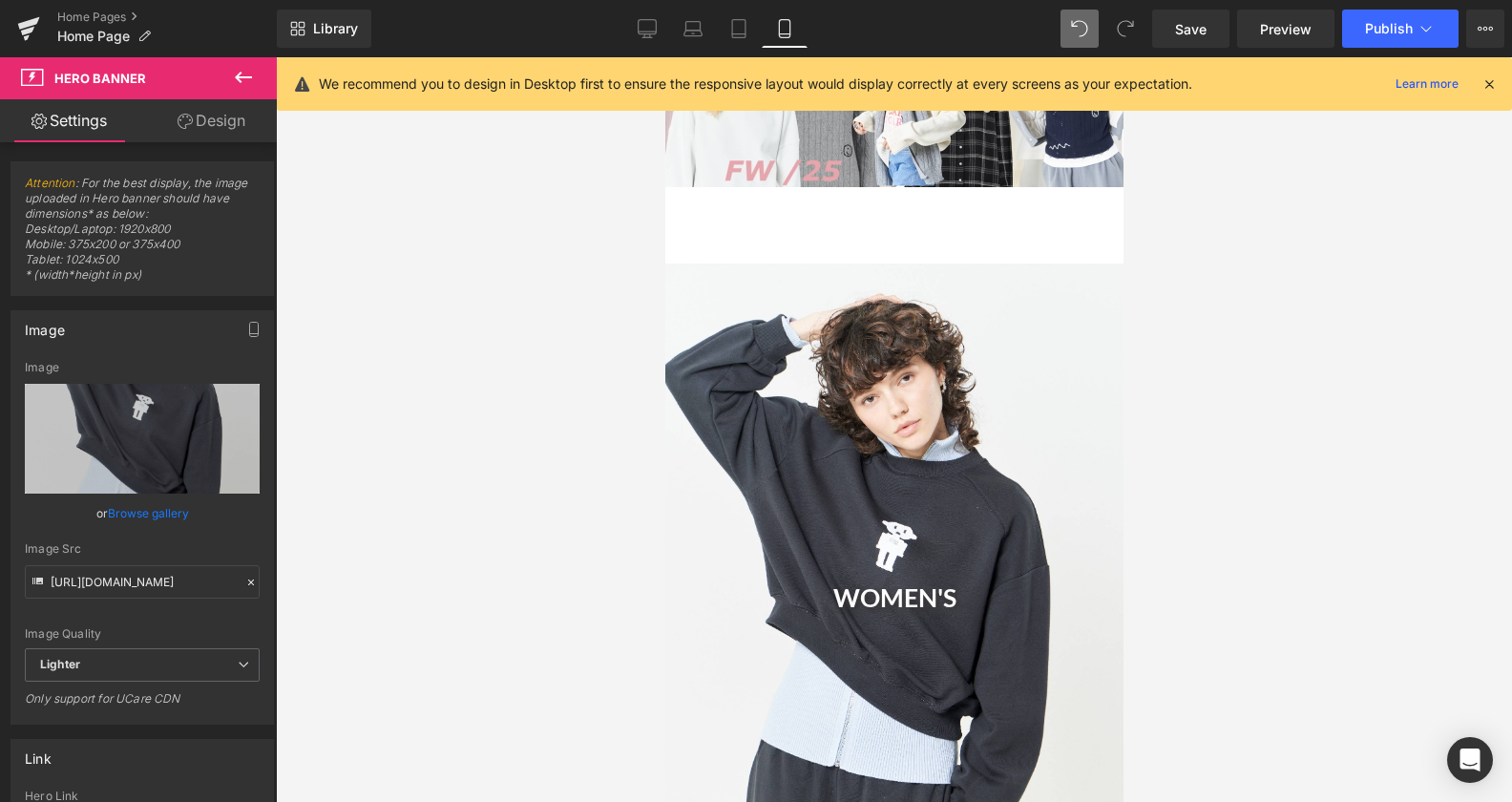
scroll to position [483, 0]
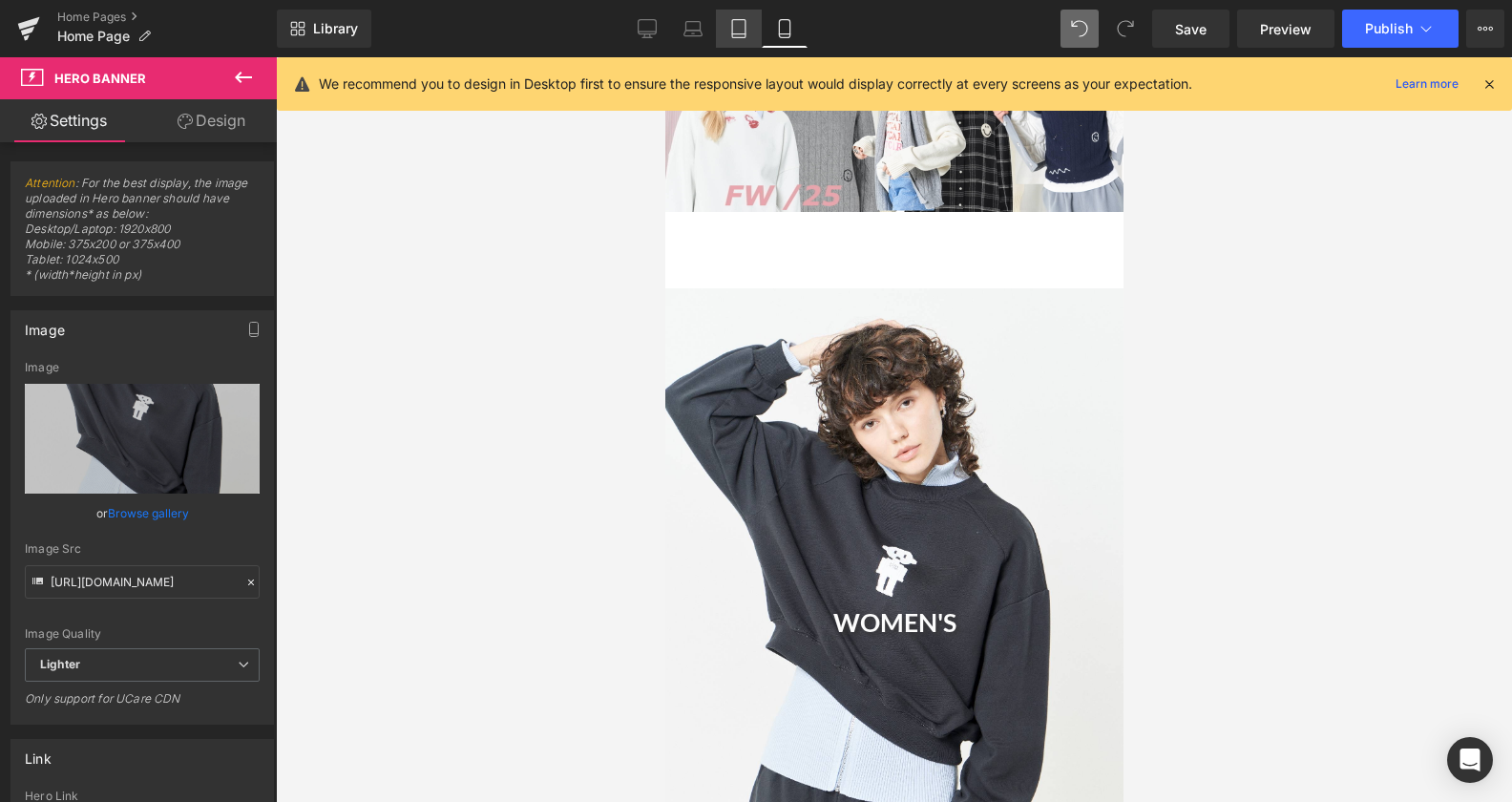
click at [738, 25] on icon at bounding box center [738, 27] width 19 height 19
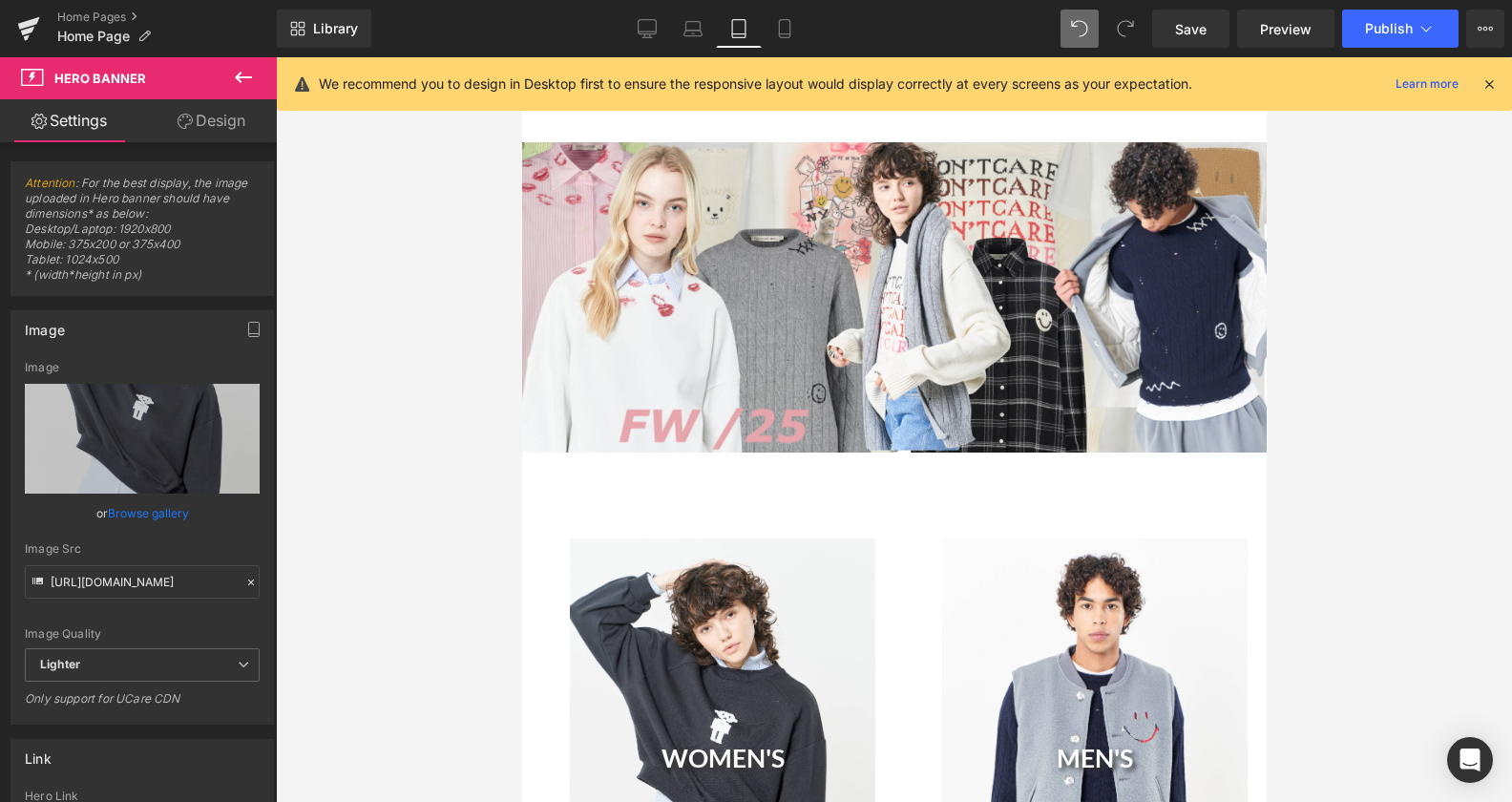
scroll to position [733, 0]
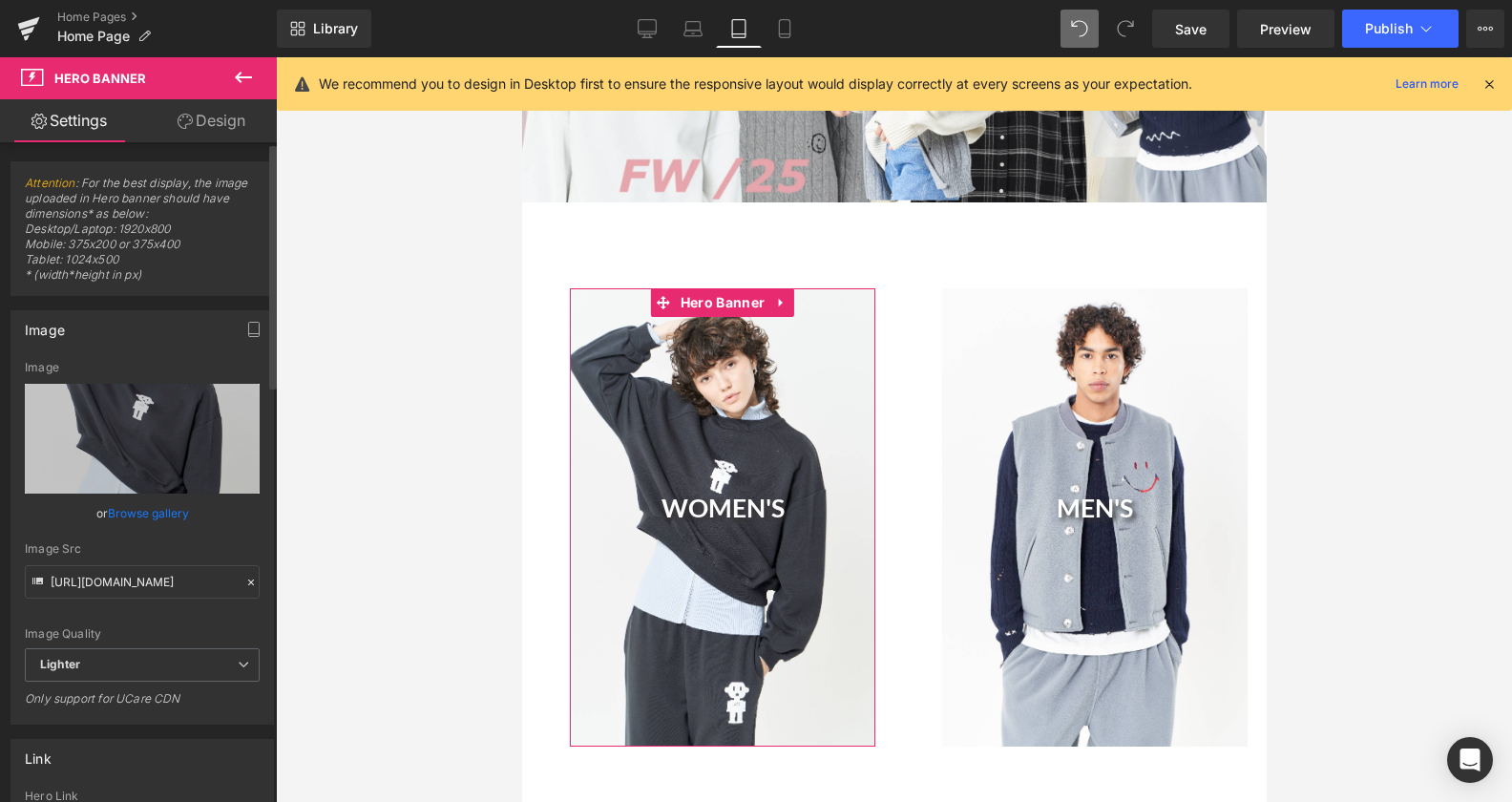
click at [127, 513] on link "Browse gallery" at bounding box center [148, 513] width 81 height 33
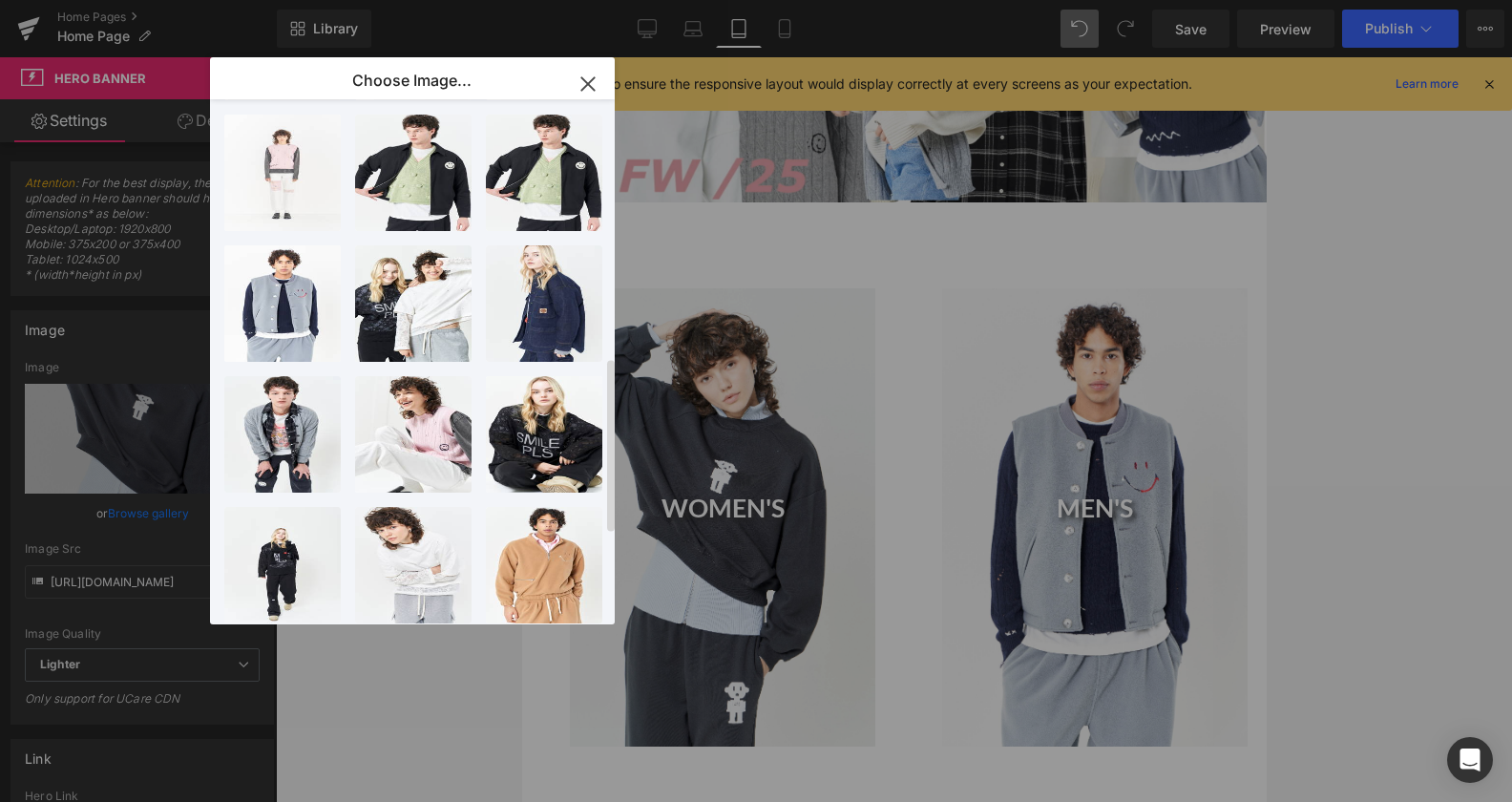
scroll to position [877, 0]
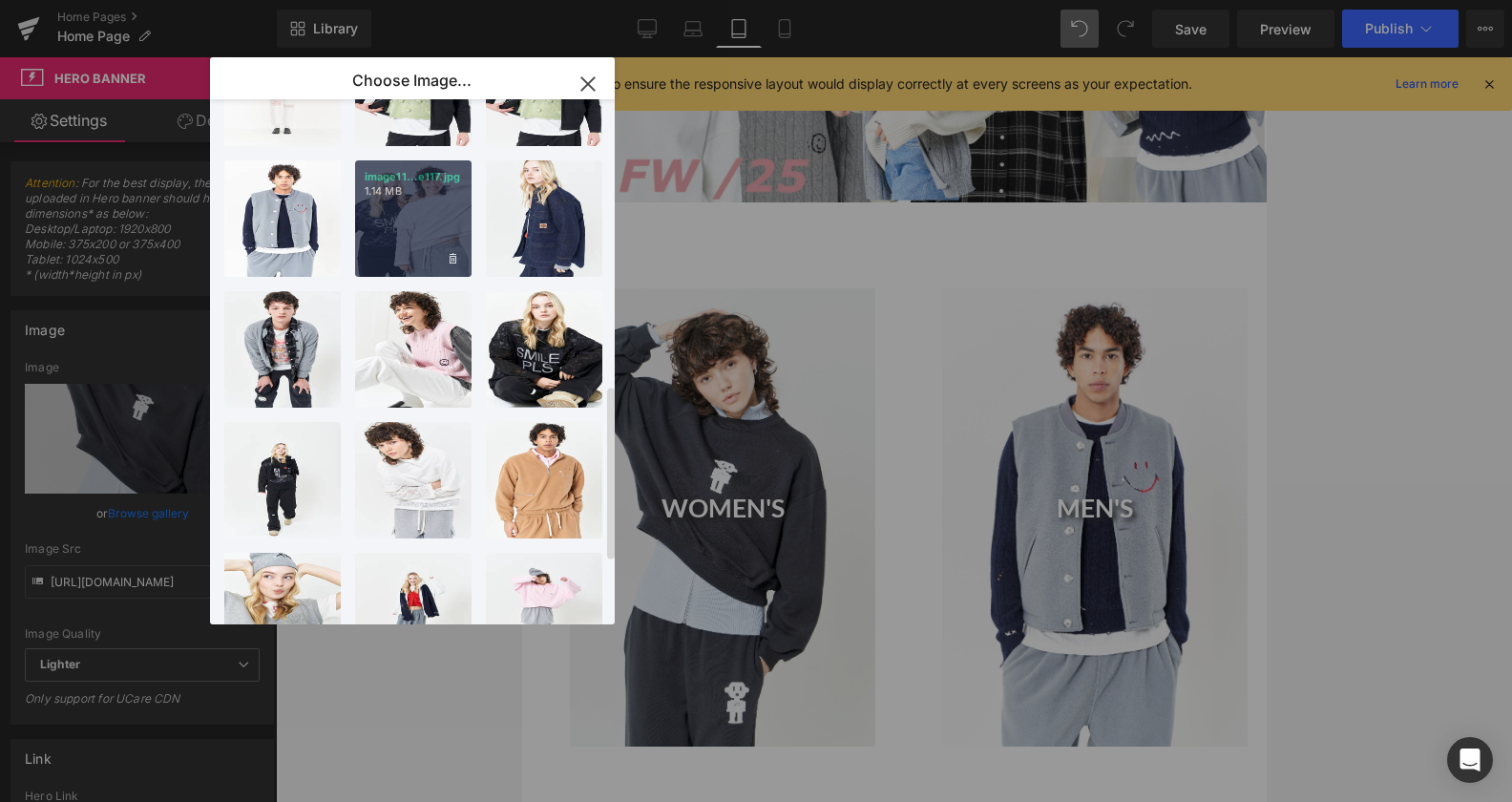
click at [401, 237] on div "image11...e117.jpg 1.14 MB" at bounding box center [413, 218] width 117 height 117
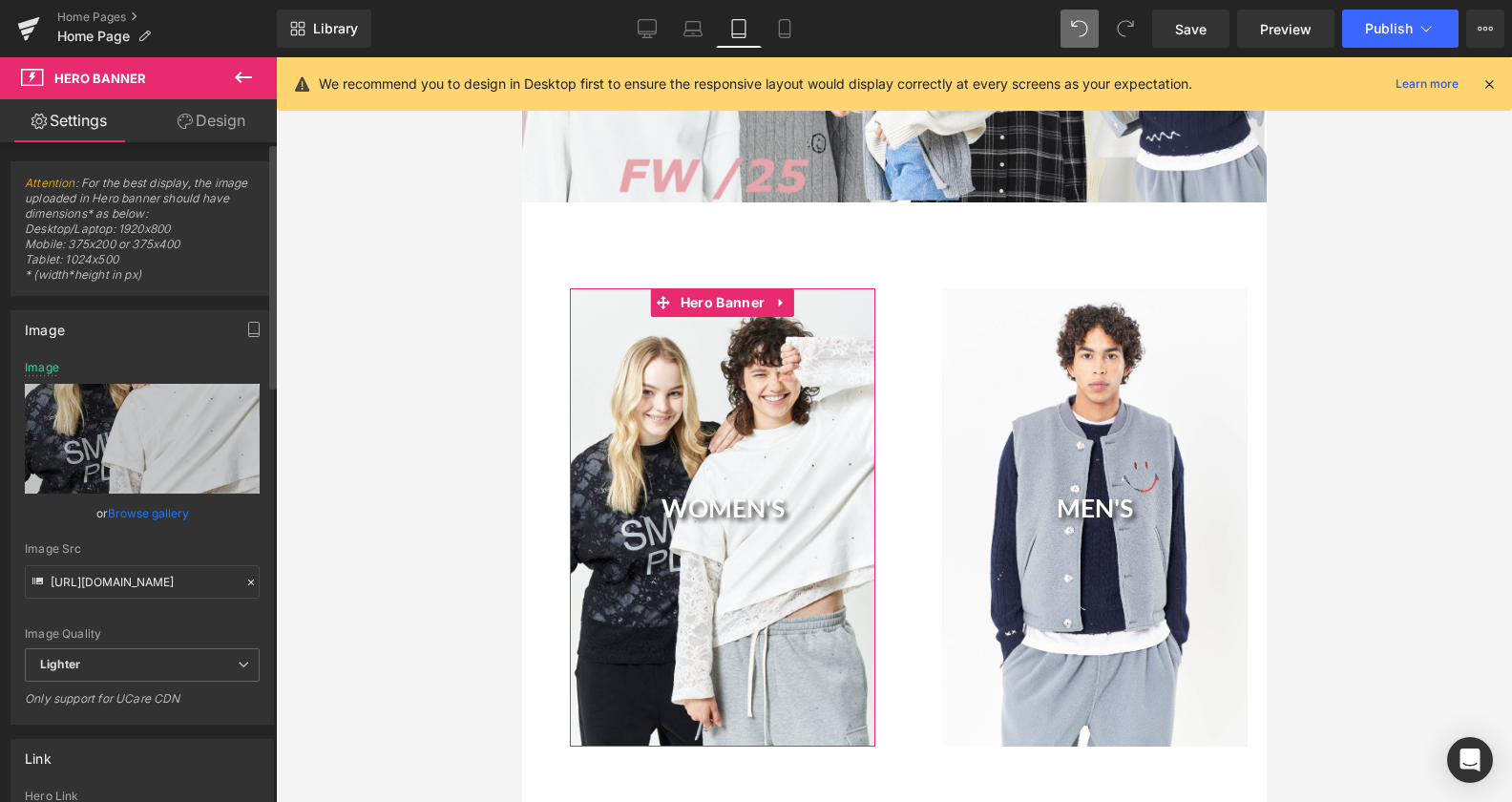
click at [163, 514] on link "Browse gallery" at bounding box center [148, 513] width 81 height 33
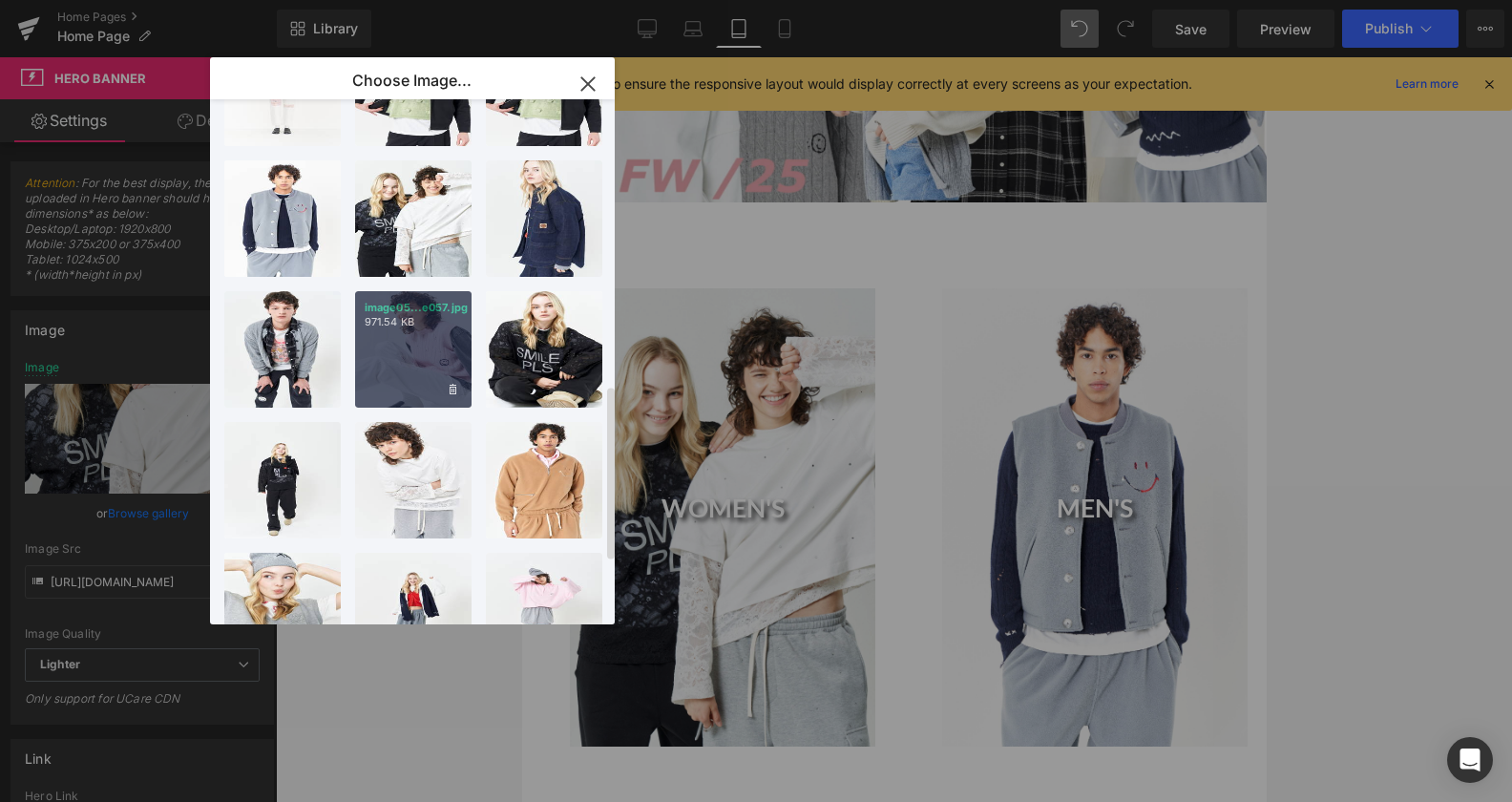
click at [411, 369] on div "image05...e057.jpg 971.54 KB" at bounding box center [413, 349] width 117 height 117
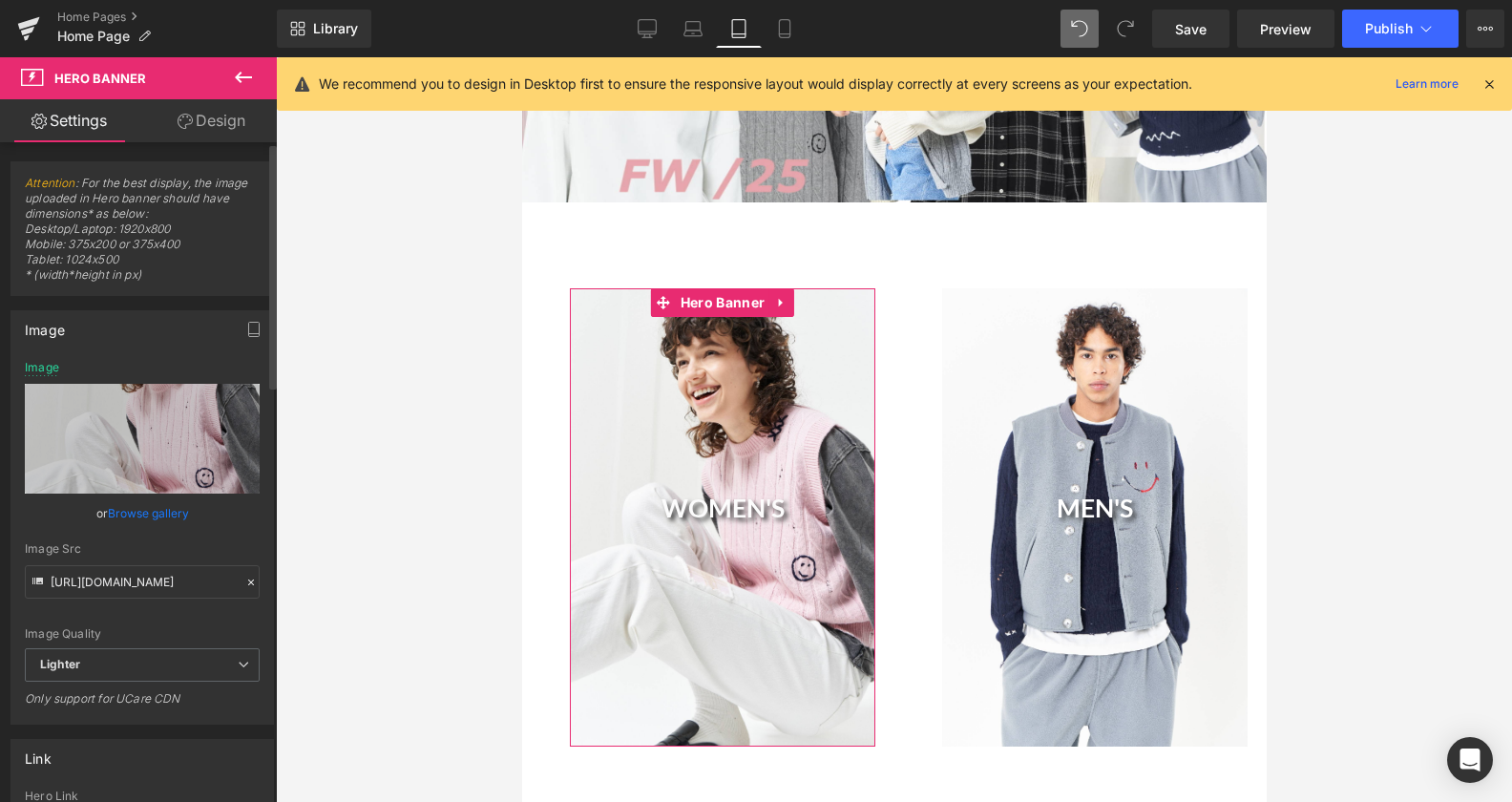
click at [141, 512] on link "Browse gallery" at bounding box center [148, 513] width 81 height 33
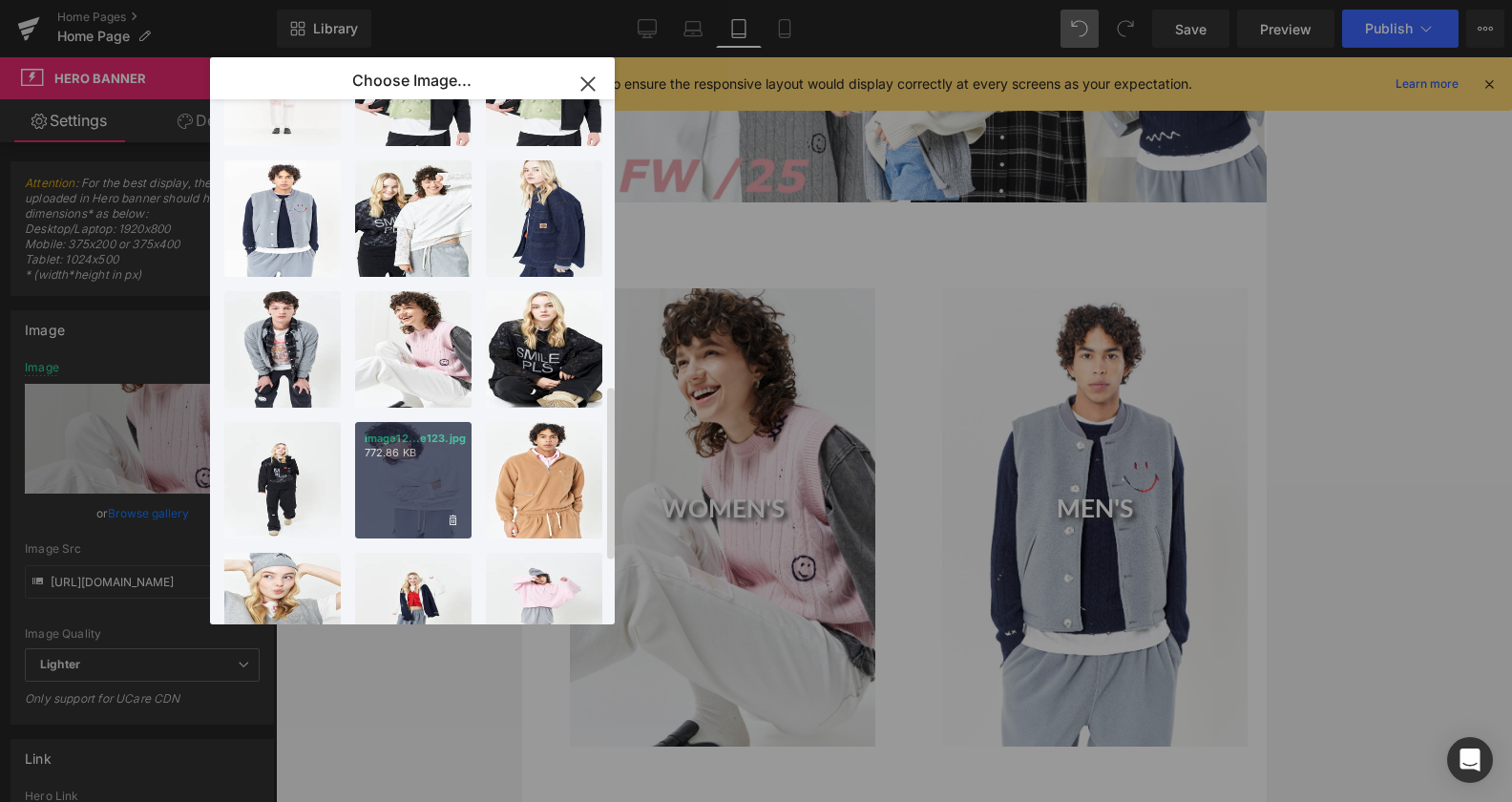
click at [413, 480] on div "image12...e123.jpg 772.86 KB" at bounding box center [413, 480] width 117 height 117
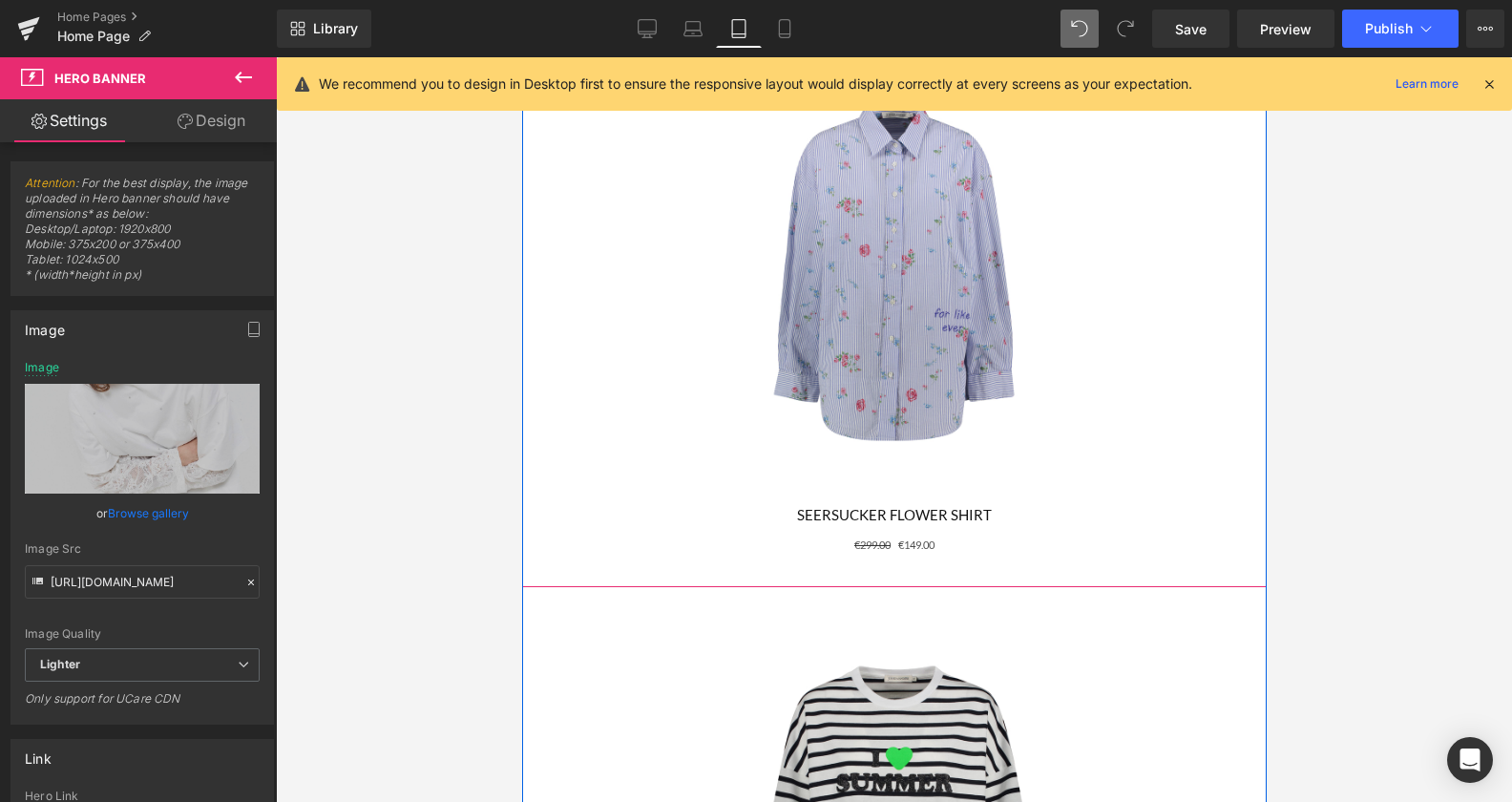
scroll to position [1753, 0]
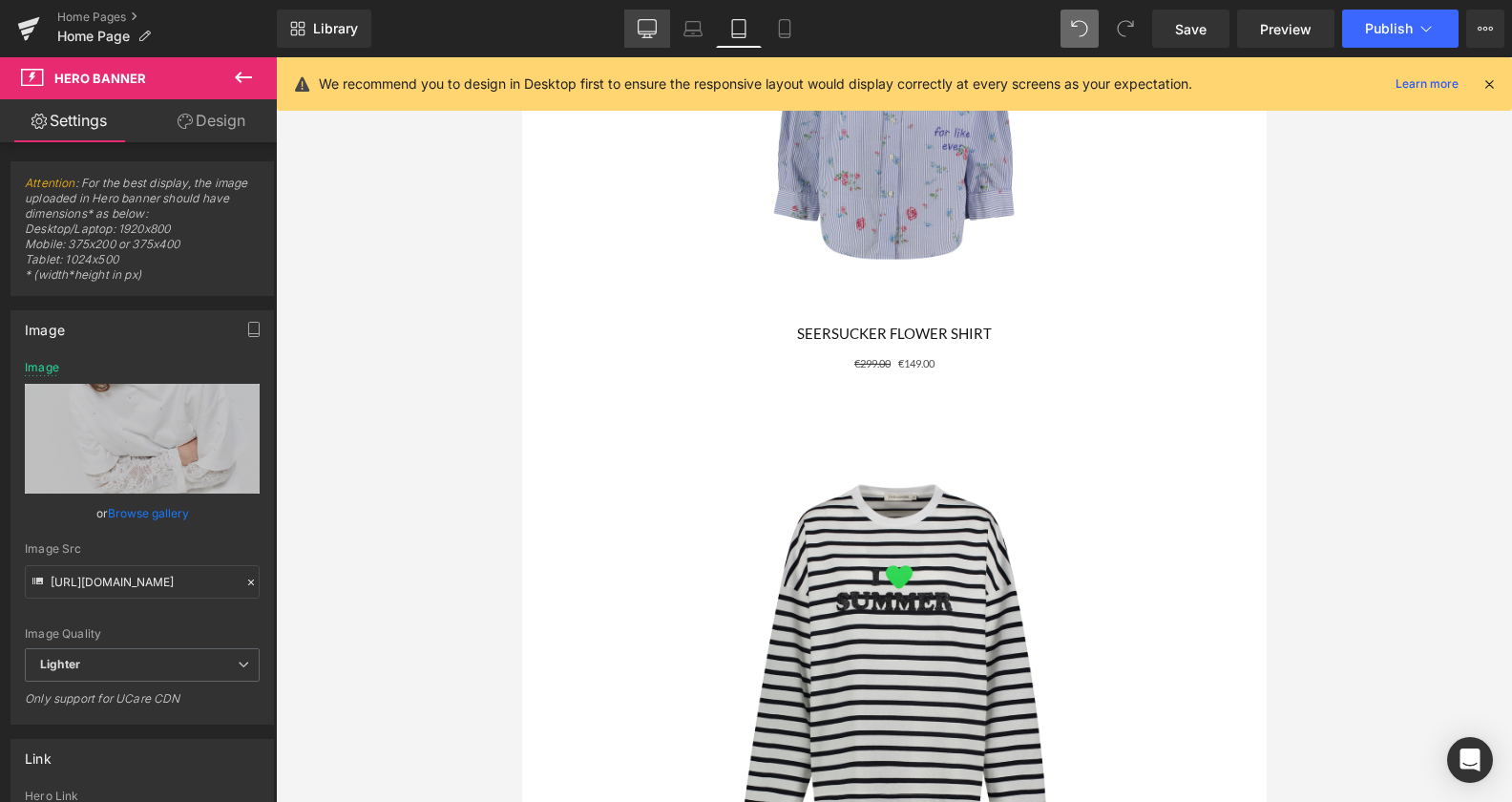
click at [645, 27] on icon at bounding box center [647, 27] width 19 height 19
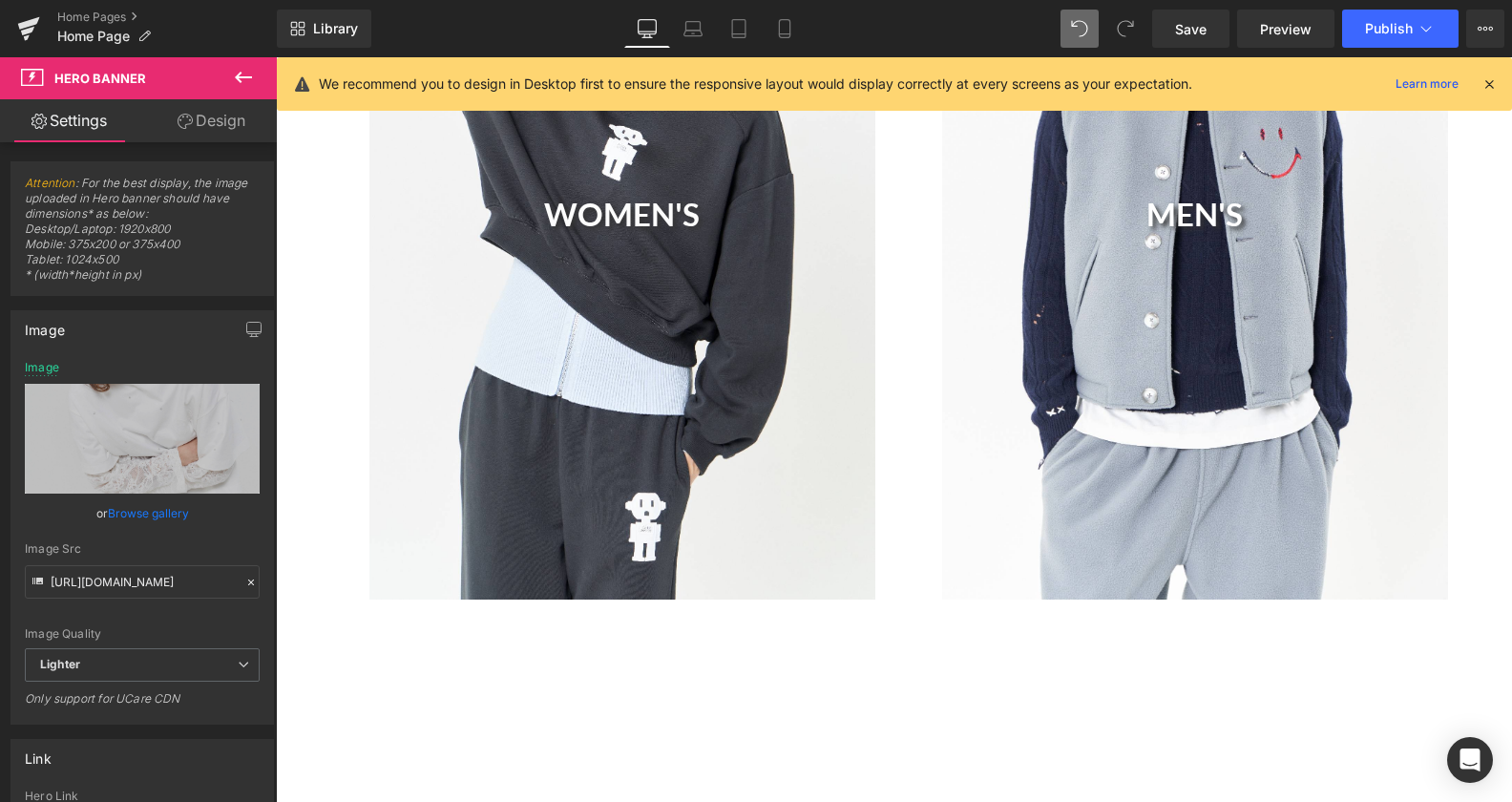
scroll to position [1271, 0]
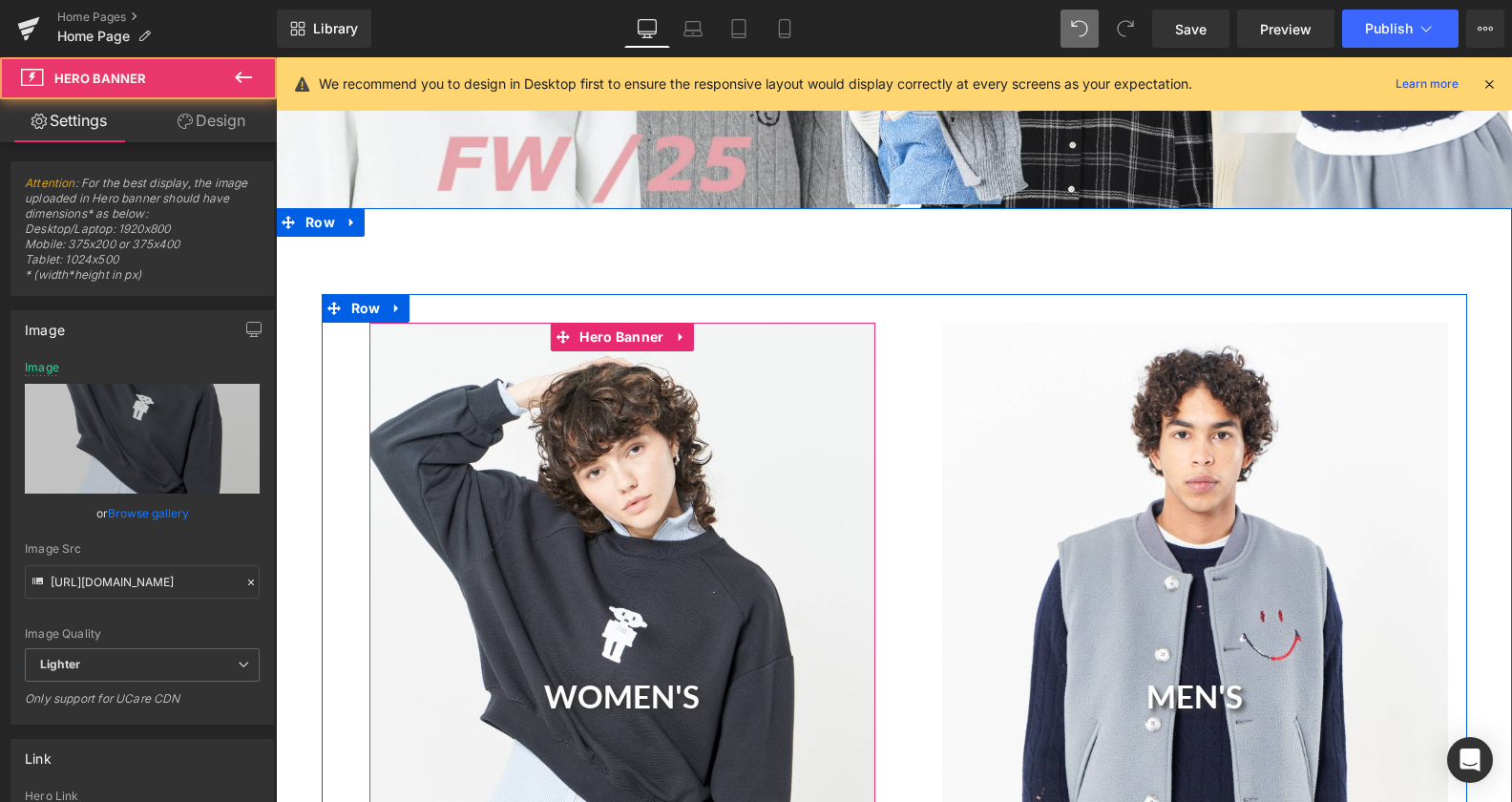
click at [533, 563] on div "WOMEN'S Heading" at bounding box center [622, 702] width 506 height 759
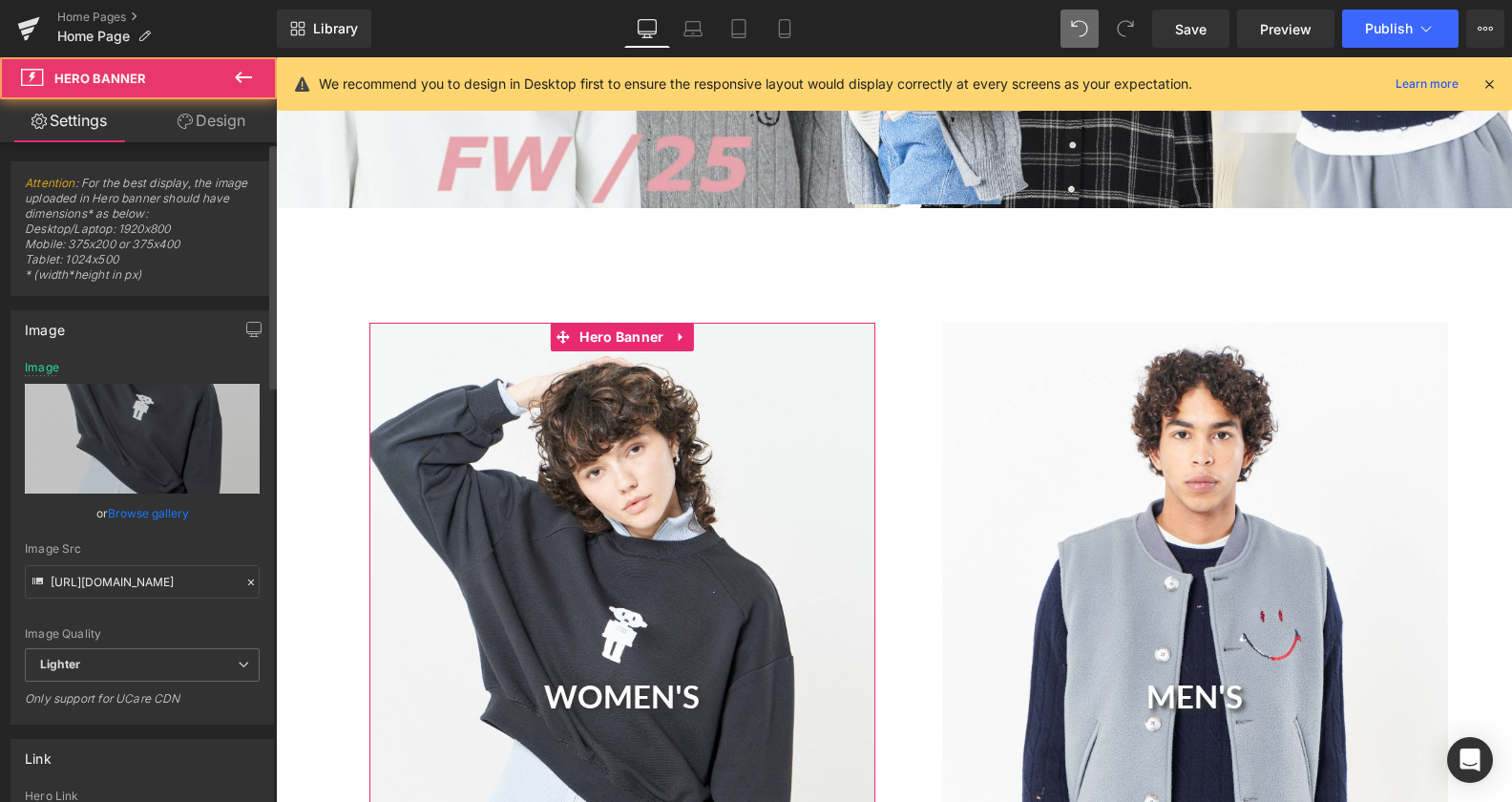
click at [148, 518] on link "Browse gallery" at bounding box center [148, 513] width 81 height 33
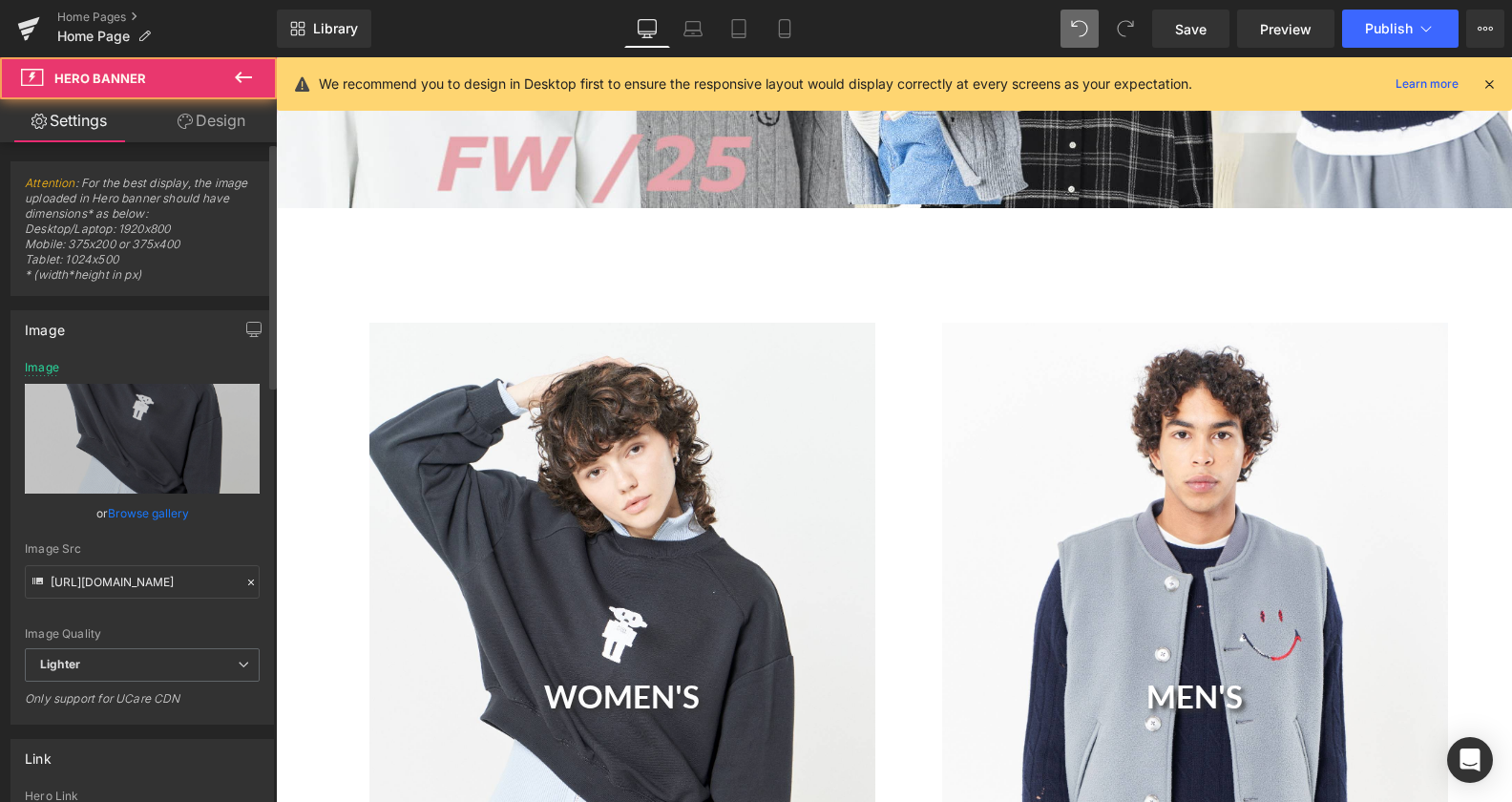
scroll to position [877, 0]
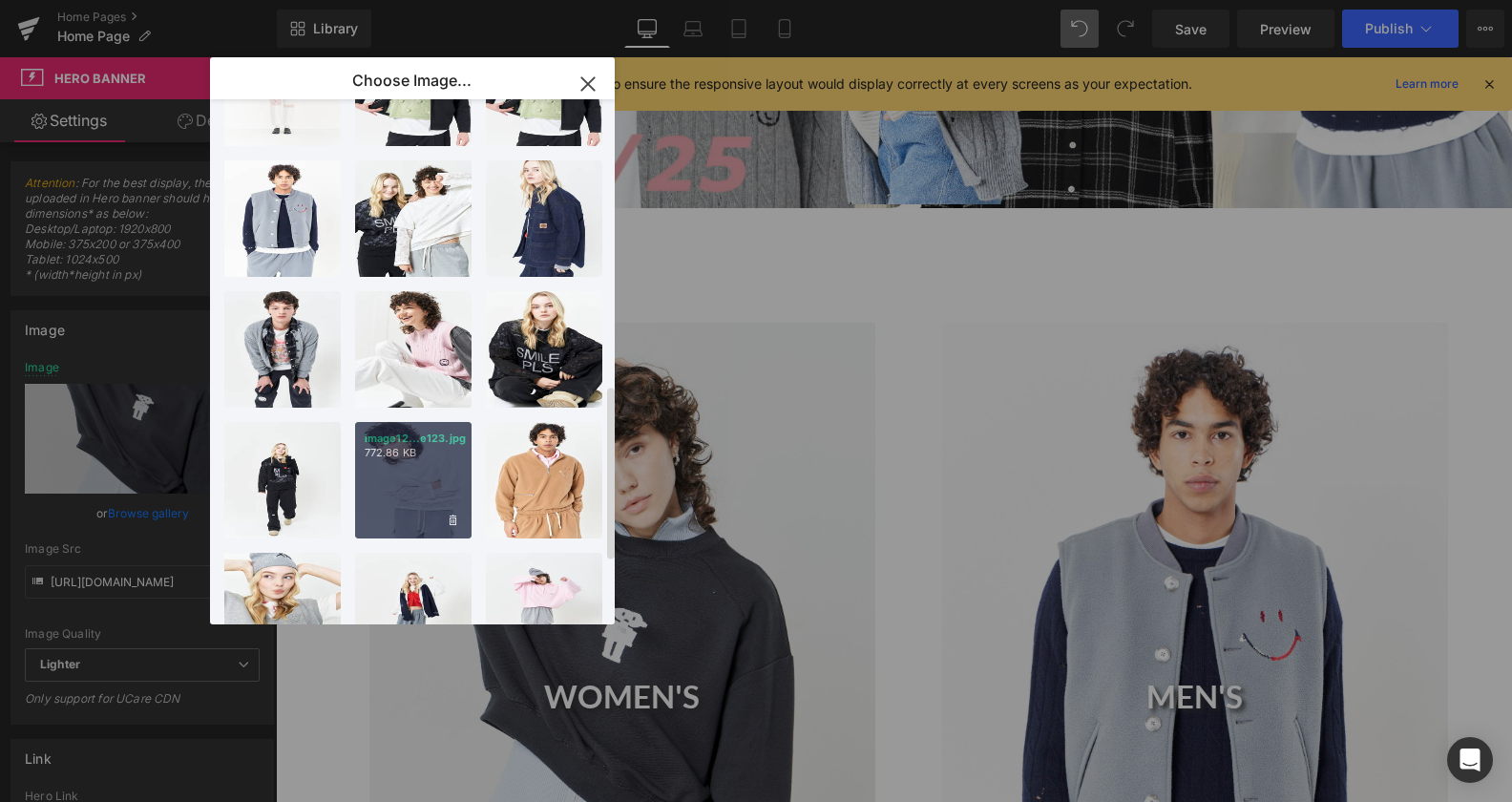
click at [427, 471] on div "image12...e123.jpg 772.86 KB" at bounding box center [413, 480] width 117 height 117
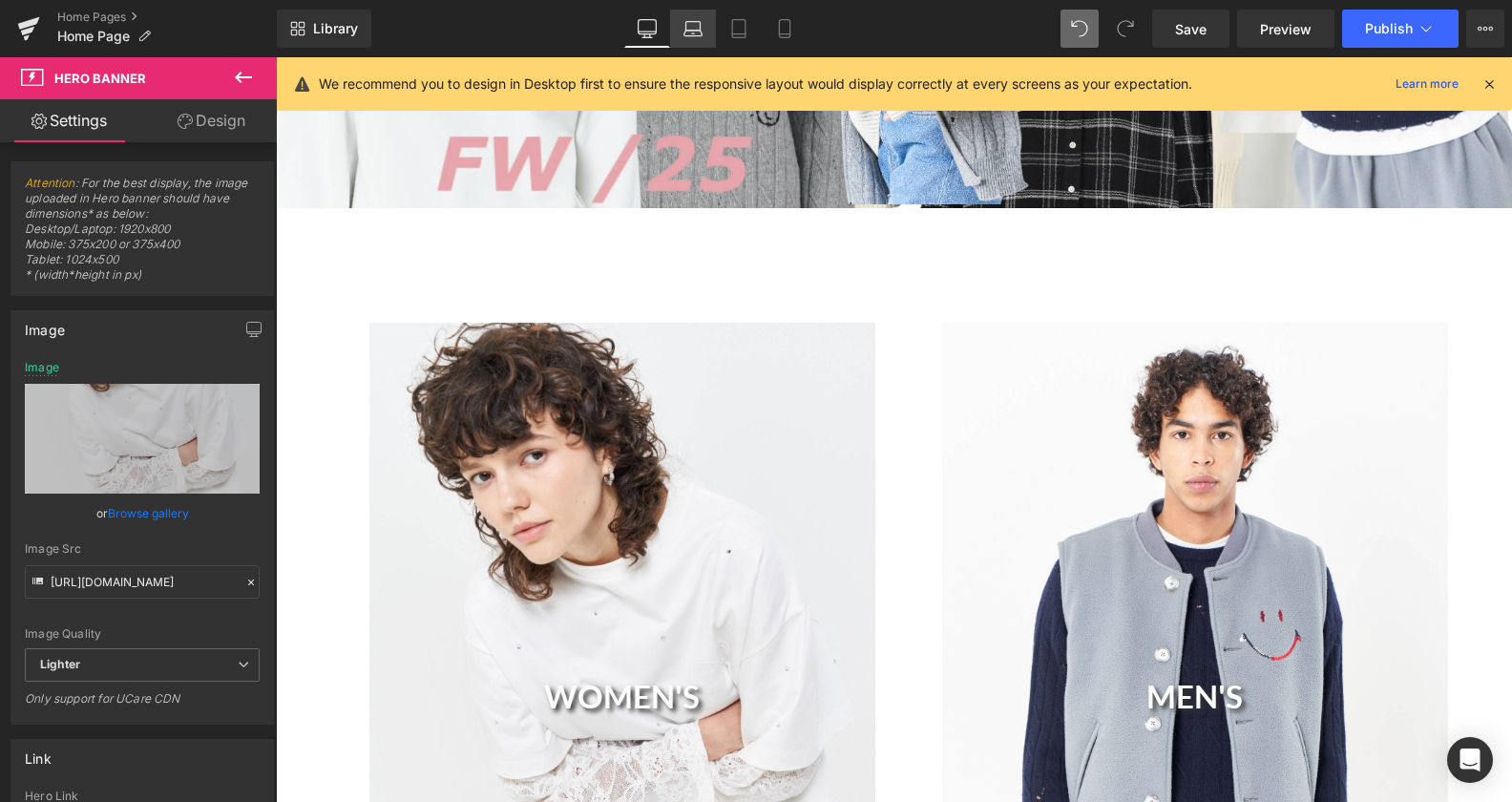
click at [694, 28] on icon at bounding box center [693, 27] width 19 height 19
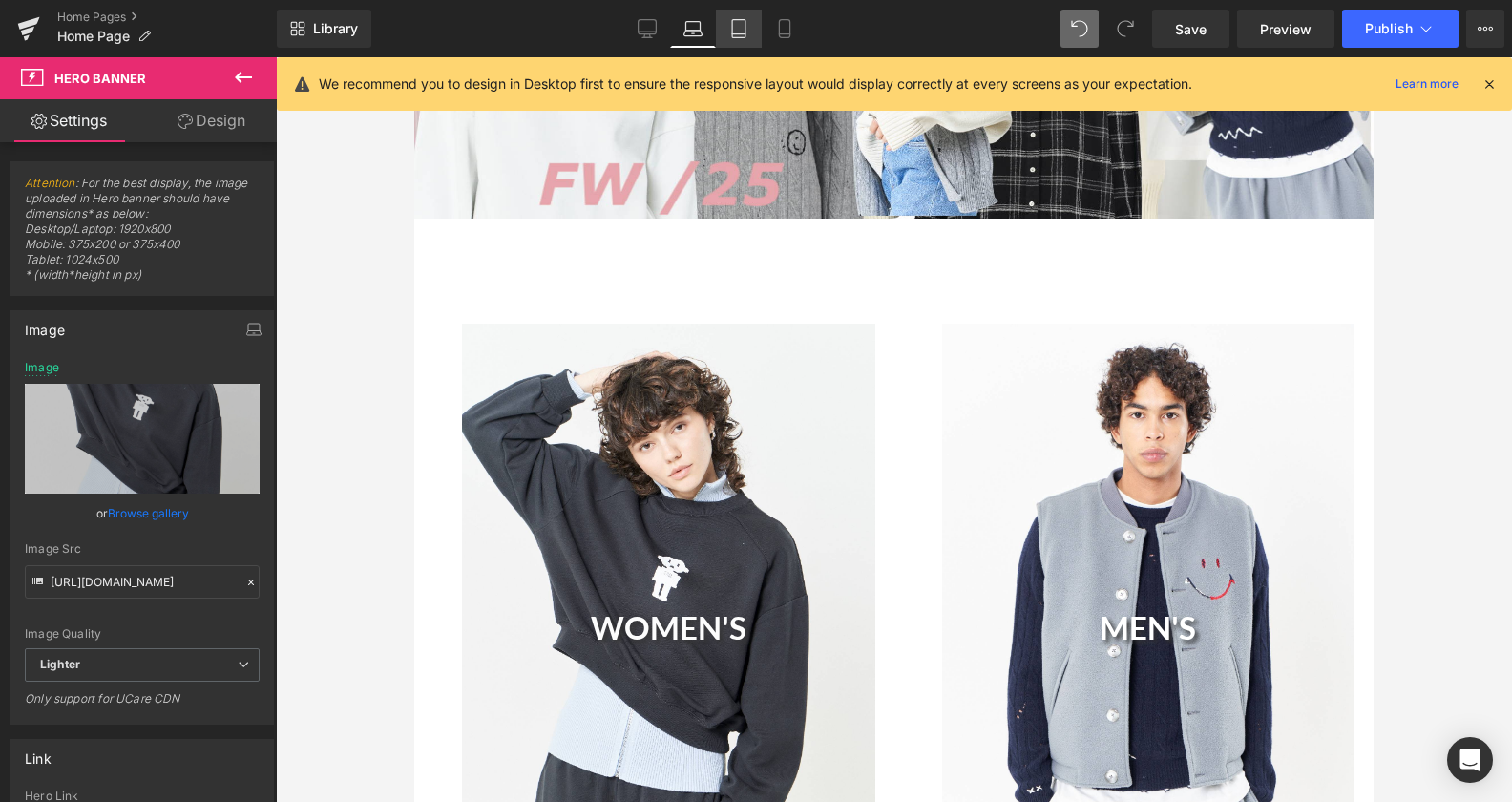
click at [736, 34] on icon at bounding box center [739, 34] width 14 height 0
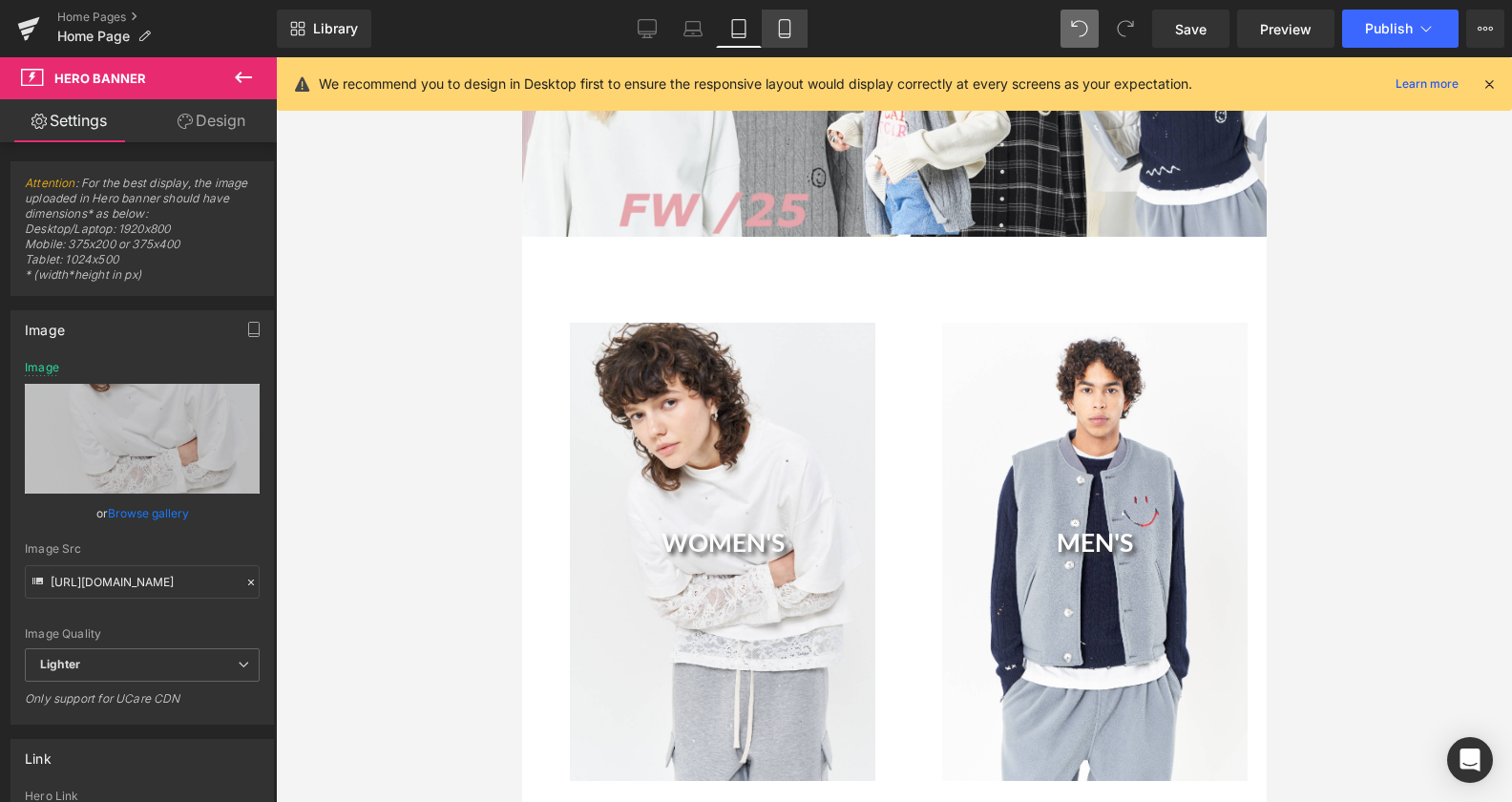
click at [786, 35] on icon at bounding box center [784, 27] width 19 height 19
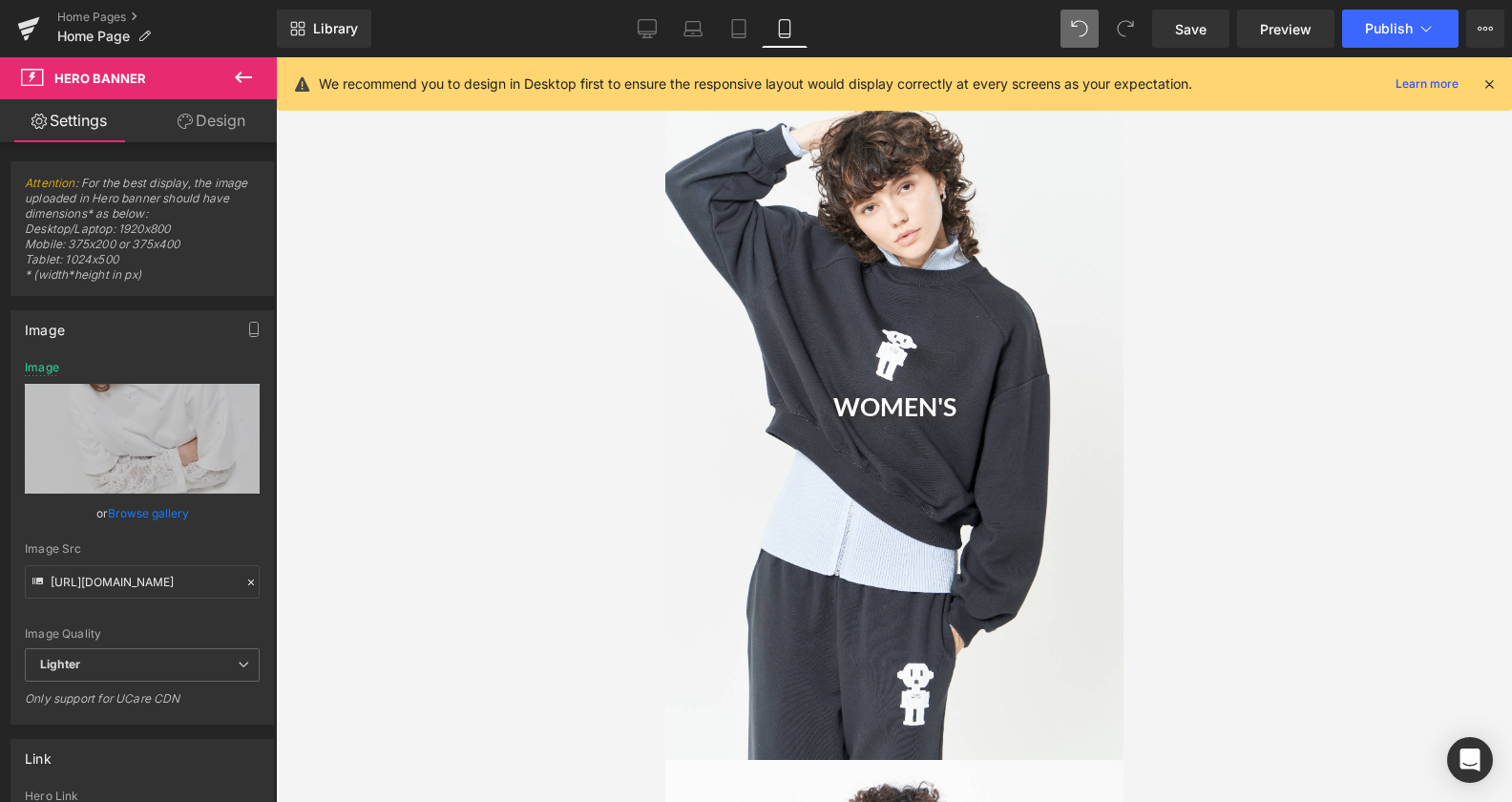
scroll to position [449, 0]
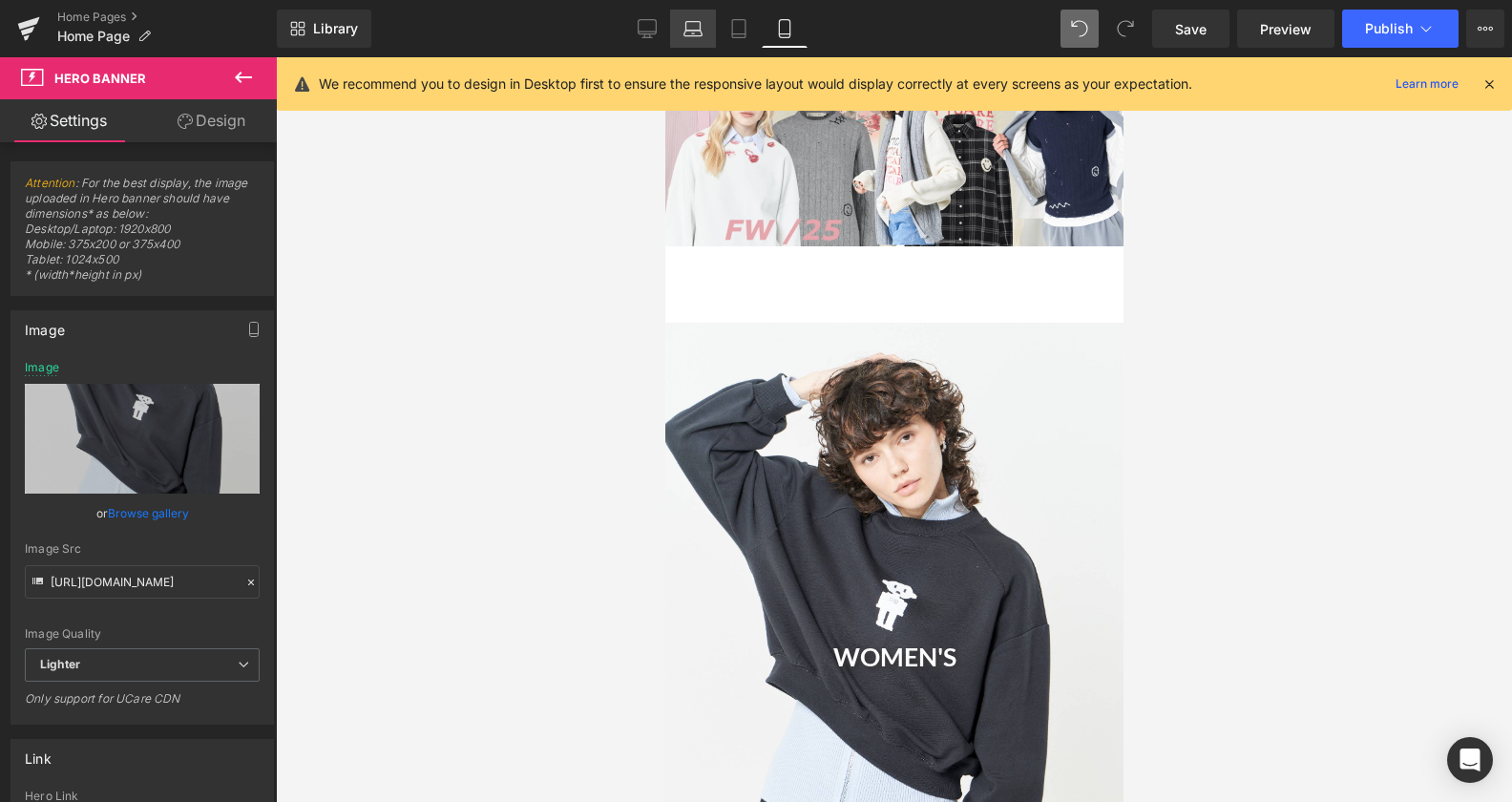
click at [693, 35] on icon at bounding box center [694, 33] width 18 height 6
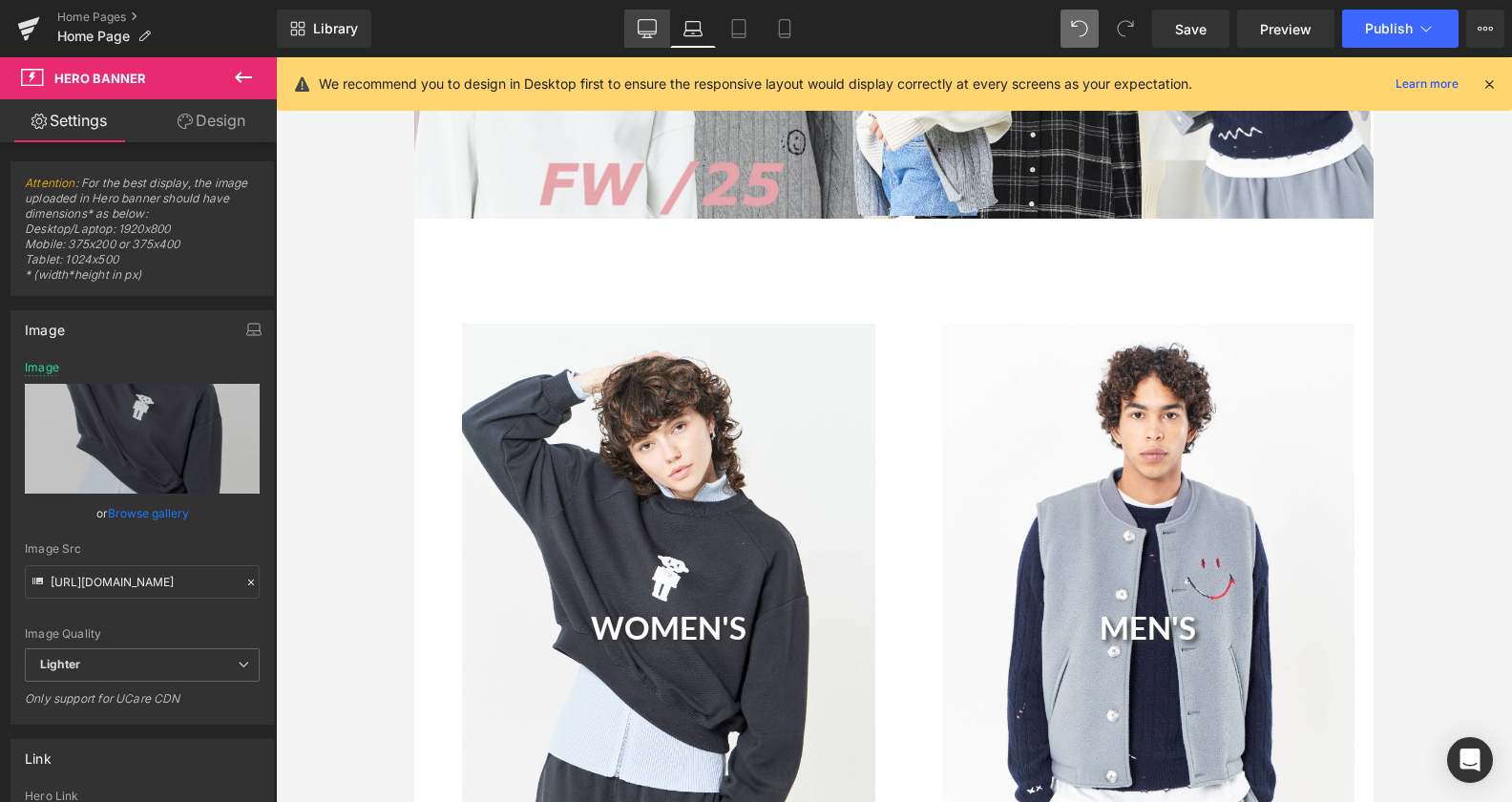
click at [645, 32] on icon at bounding box center [647, 27] width 19 height 19
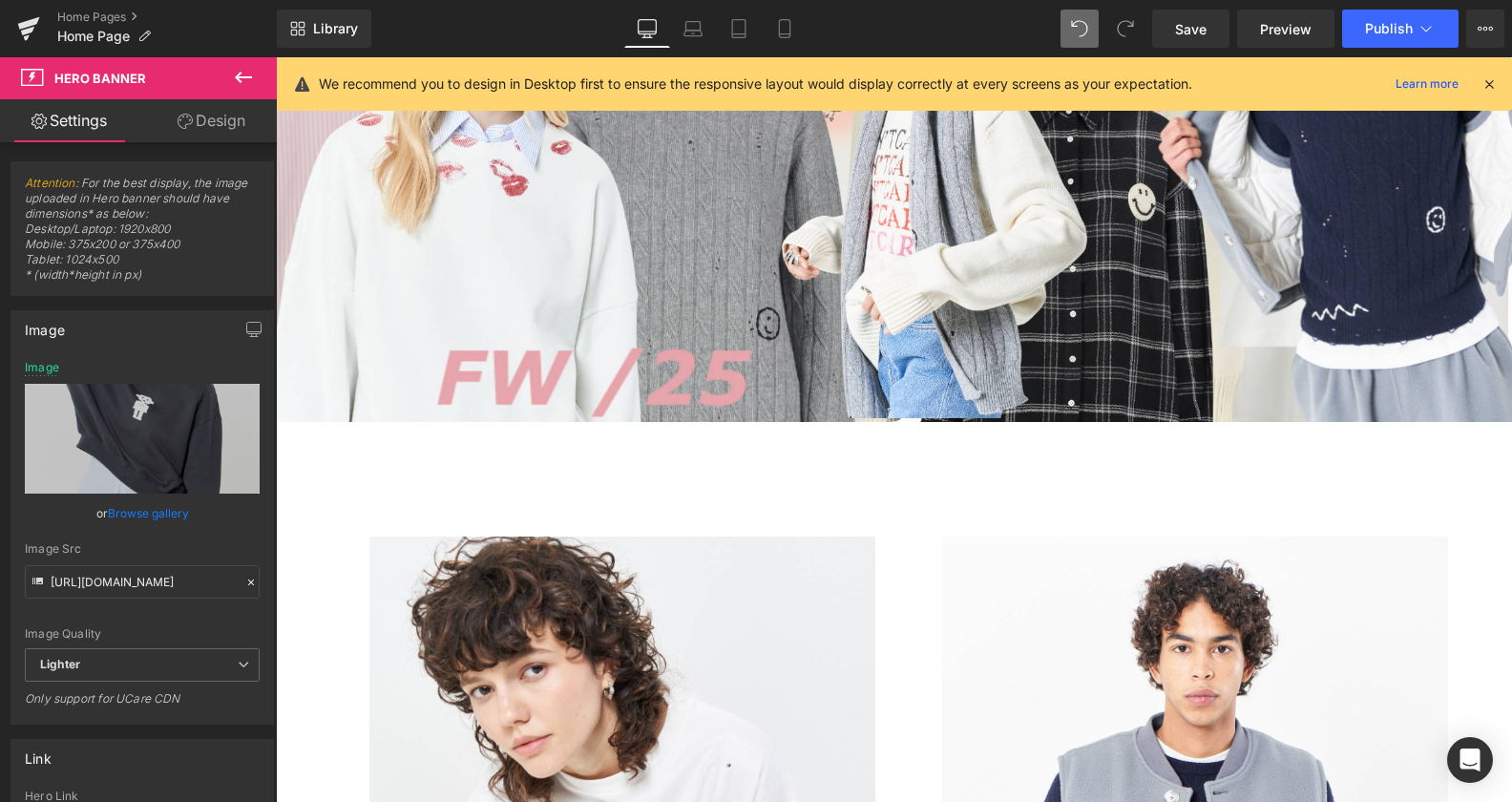
type input "[URL][DOMAIN_NAME]"
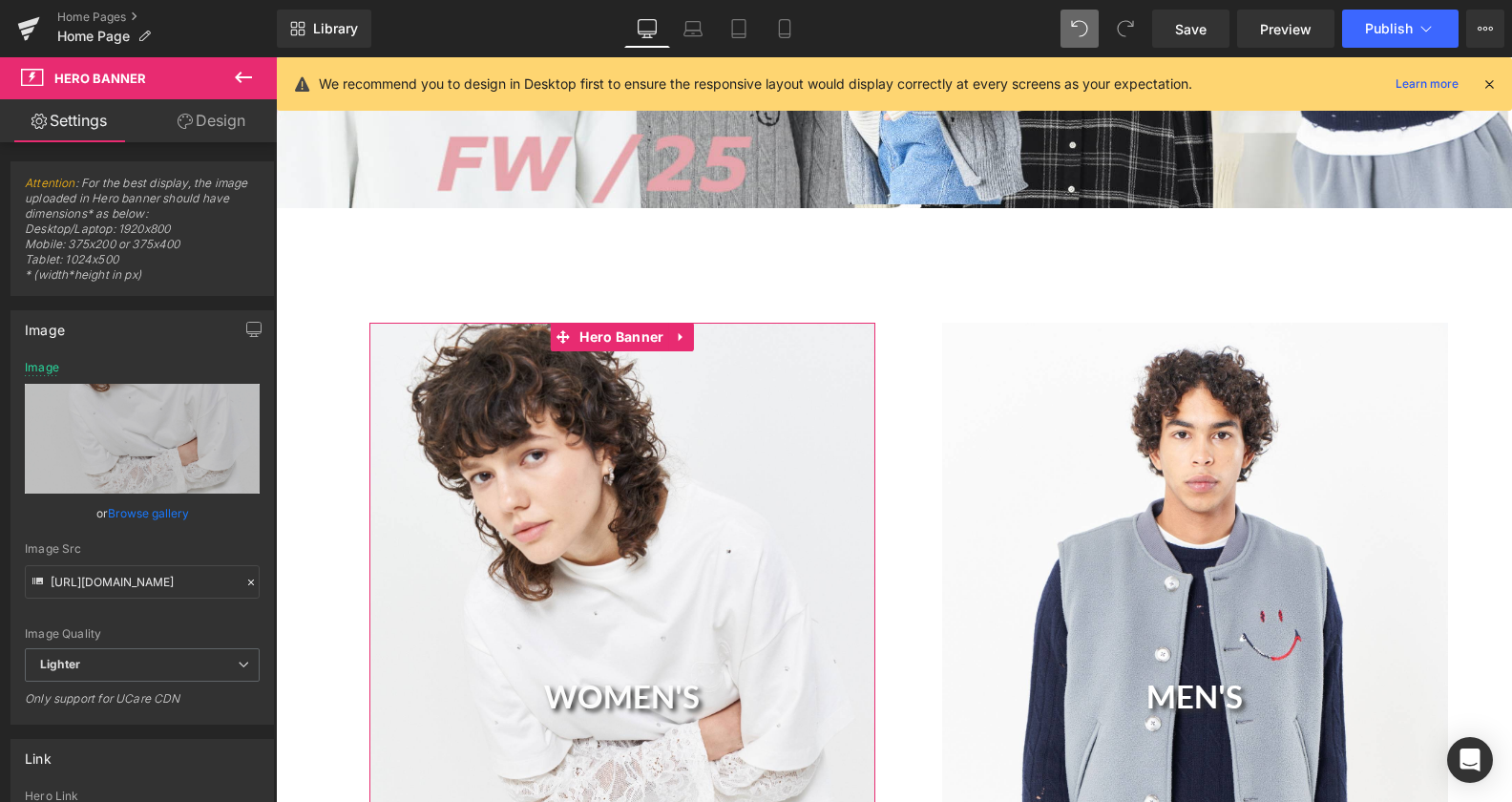
click at [223, 117] on link "Design" at bounding box center [211, 121] width 138 height 43
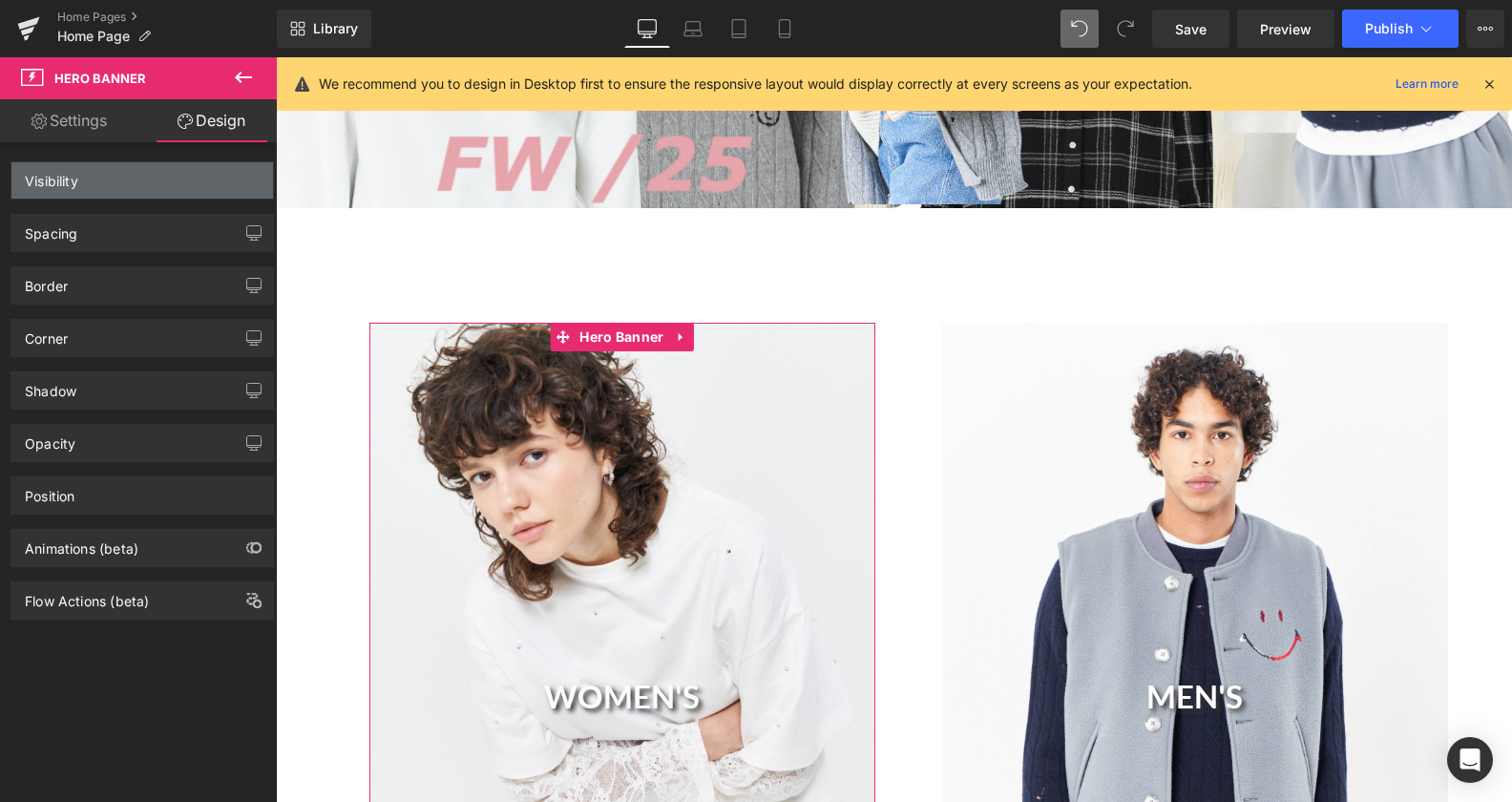
click at [166, 189] on div "Visibility" at bounding box center [142, 180] width 262 height 36
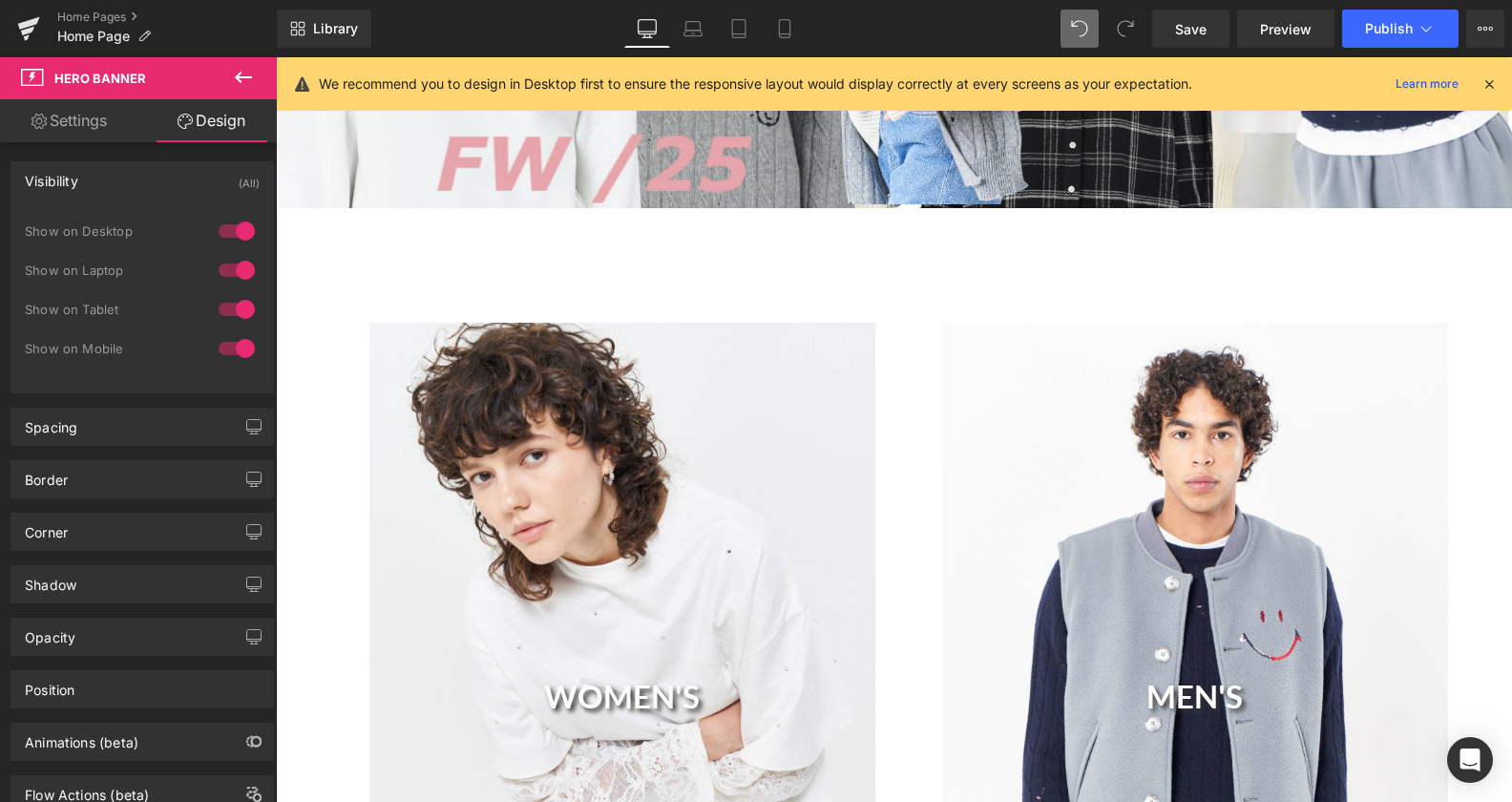
click at [249, 82] on icon at bounding box center [242, 77] width 23 height 23
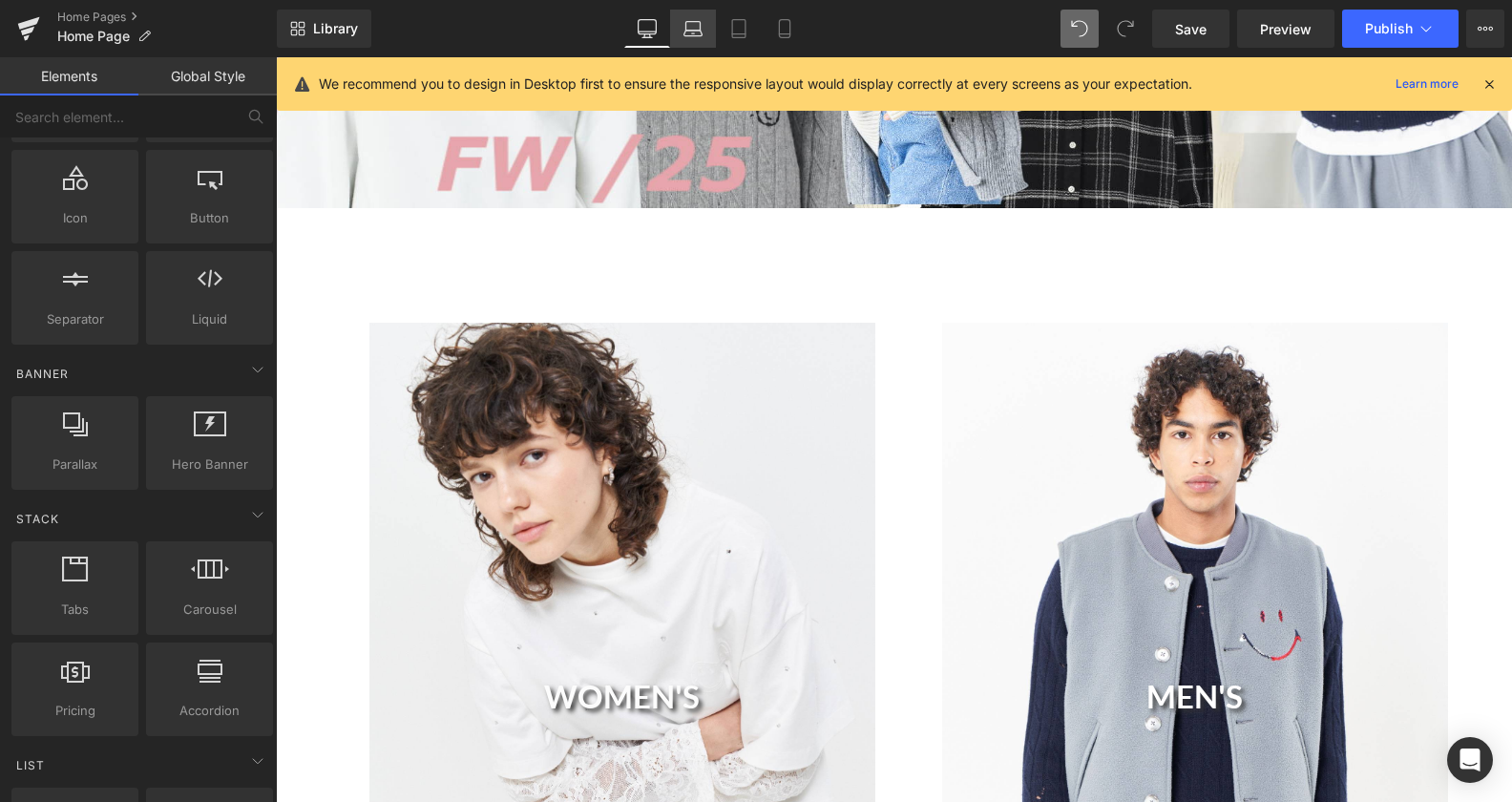
click at [671, 27] on link "Laptop" at bounding box center [693, 28] width 46 height 38
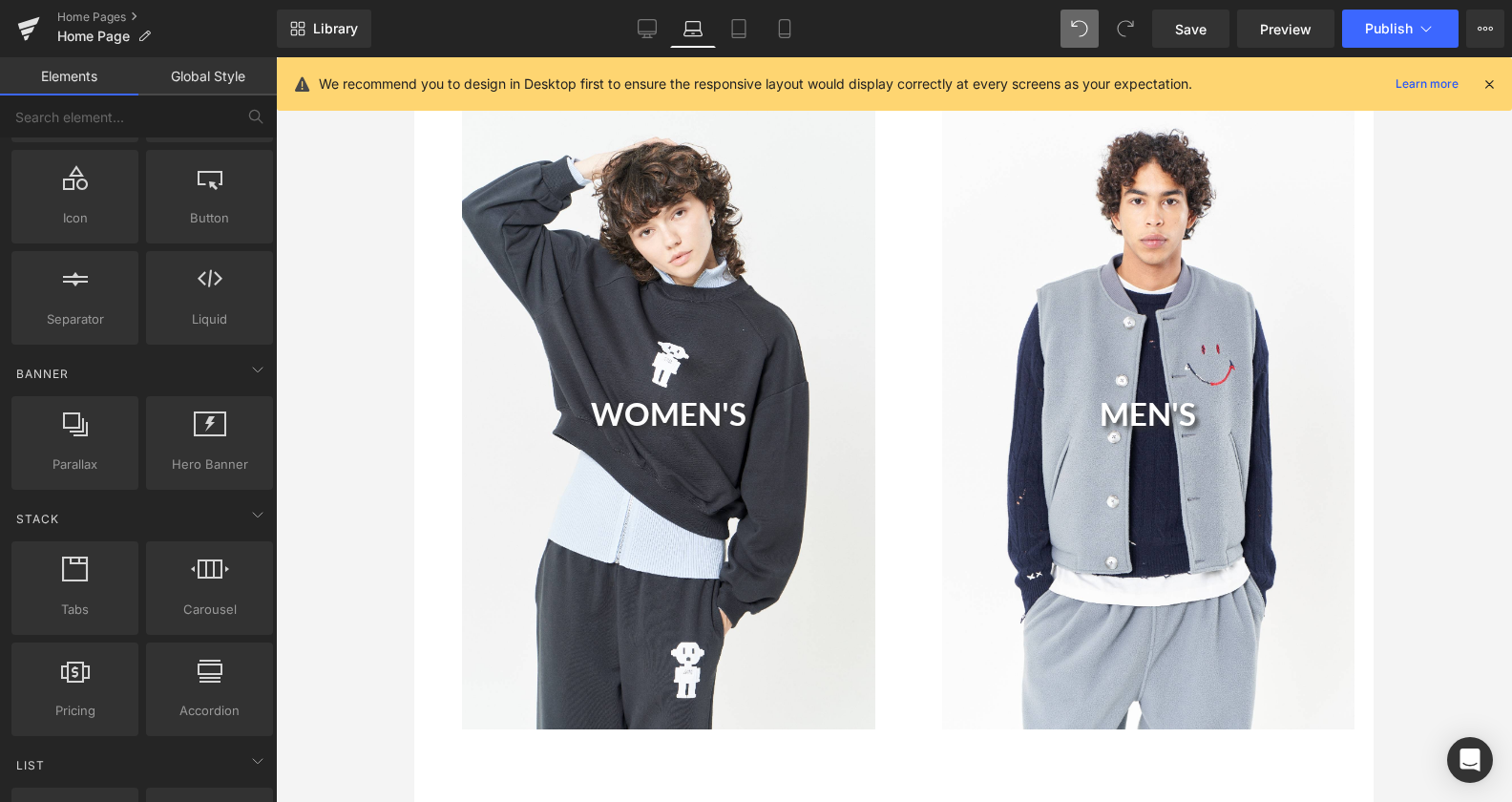
scroll to position [1204, 0]
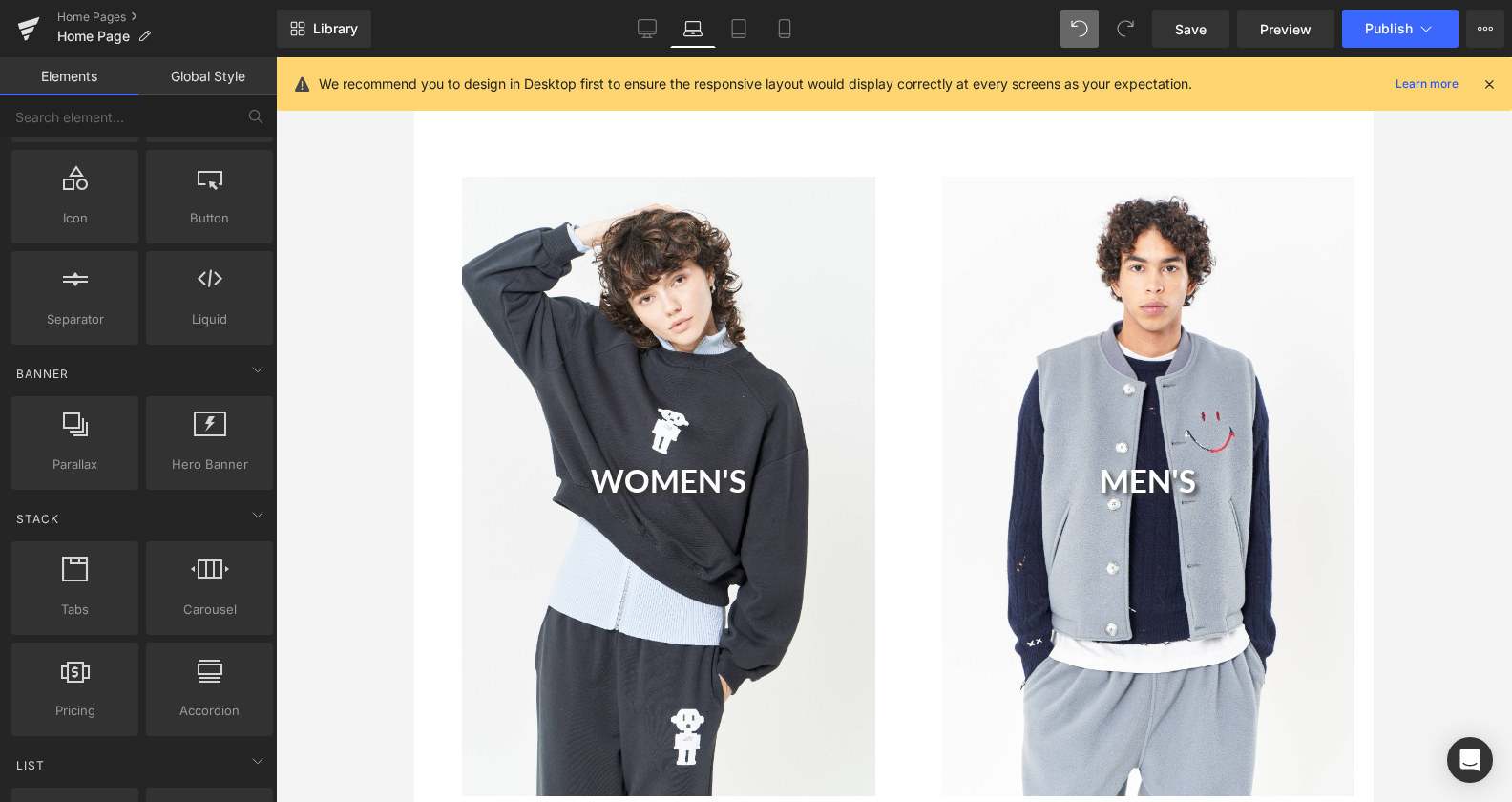
click at [657, 323] on div "WOMEN'S Heading" at bounding box center [668, 486] width 413 height 619
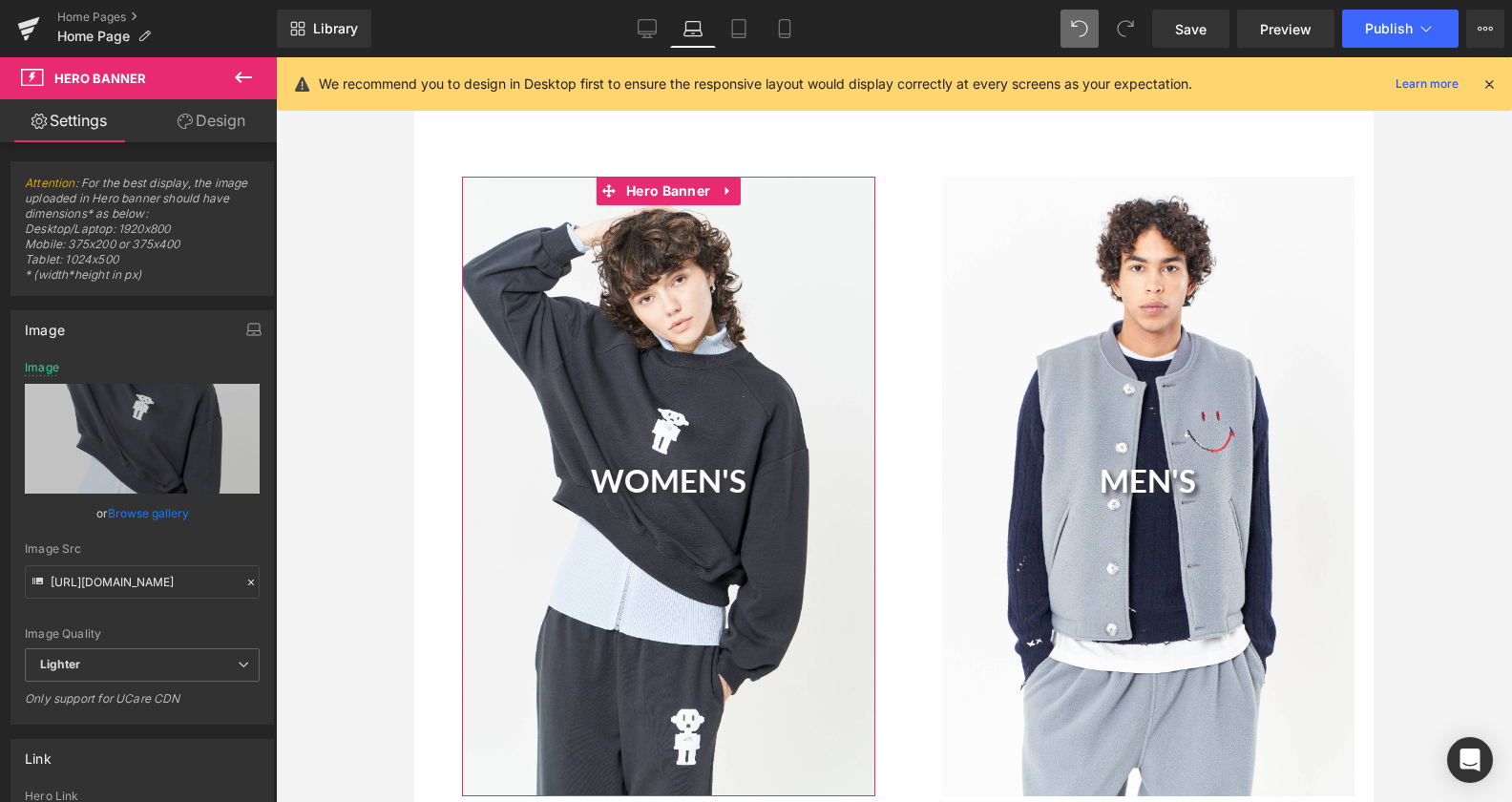
click at [142, 514] on link "Browse gallery" at bounding box center [148, 513] width 81 height 33
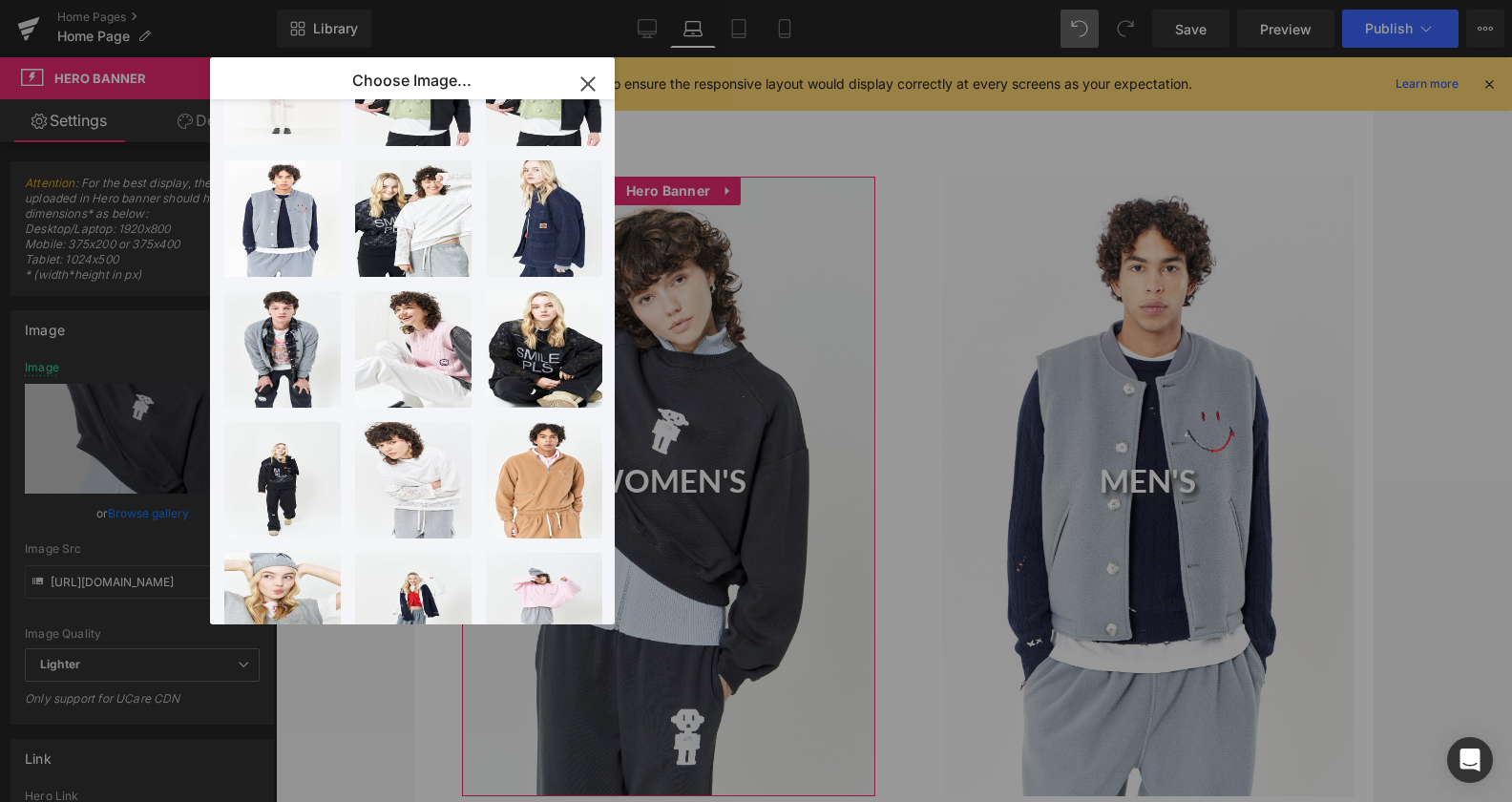
scroll to position [877, 0]
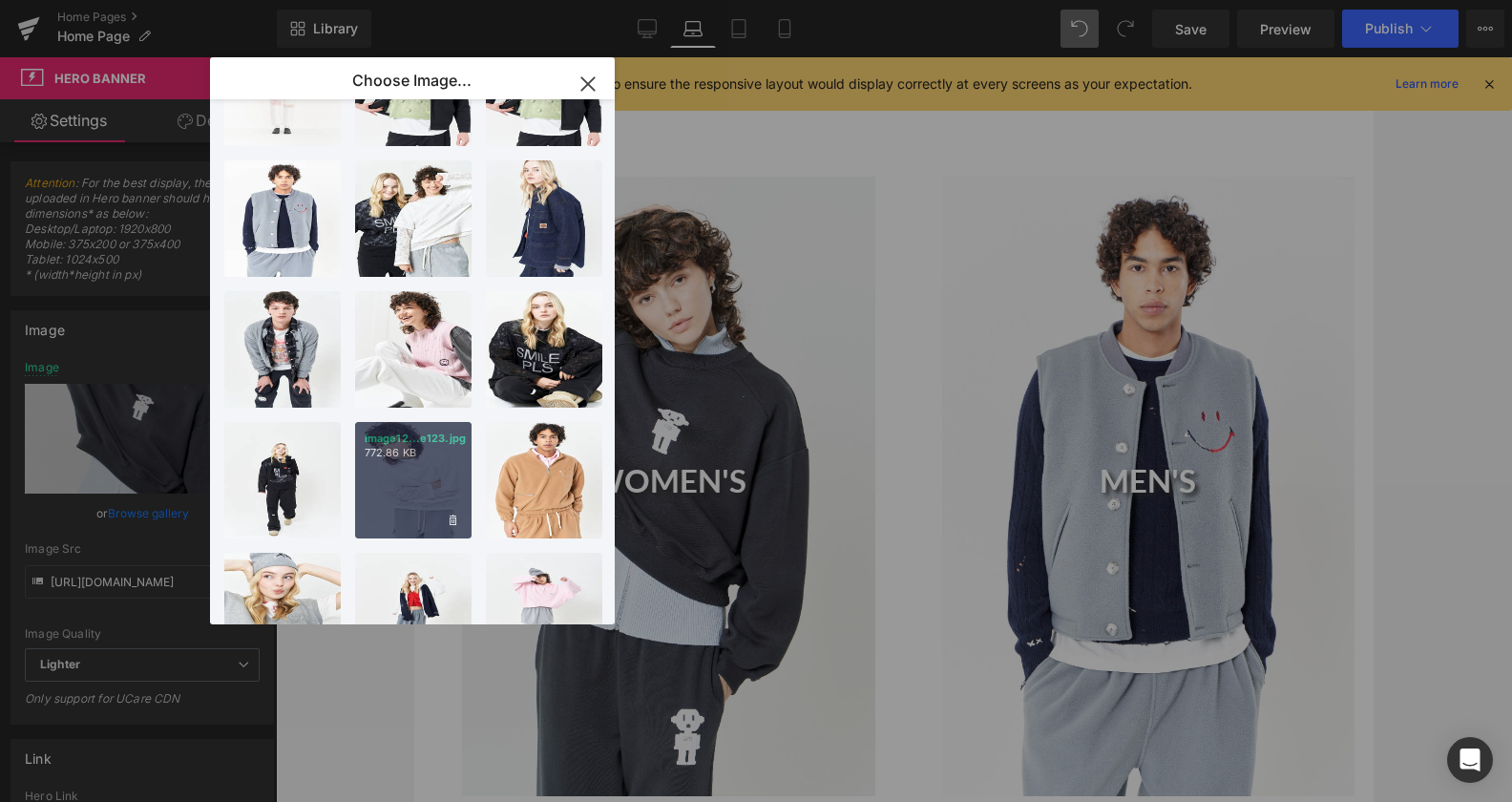
click at [414, 468] on div "image12...e123.jpg 772.86 KB" at bounding box center [413, 480] width 117 height 117
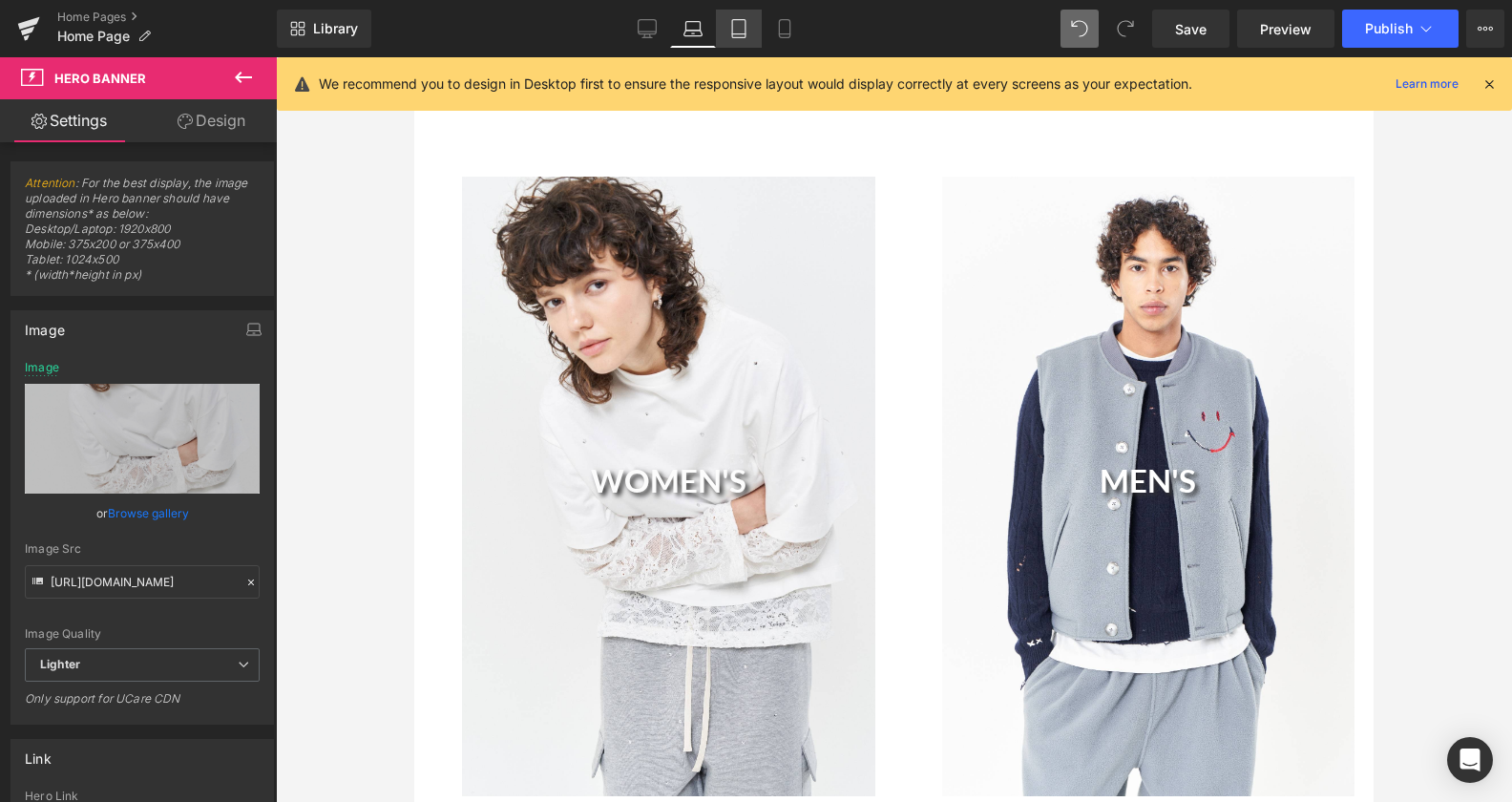
click at [748, 43] on link "Tablet" at bounding box center [739, 28] width 46 height 38
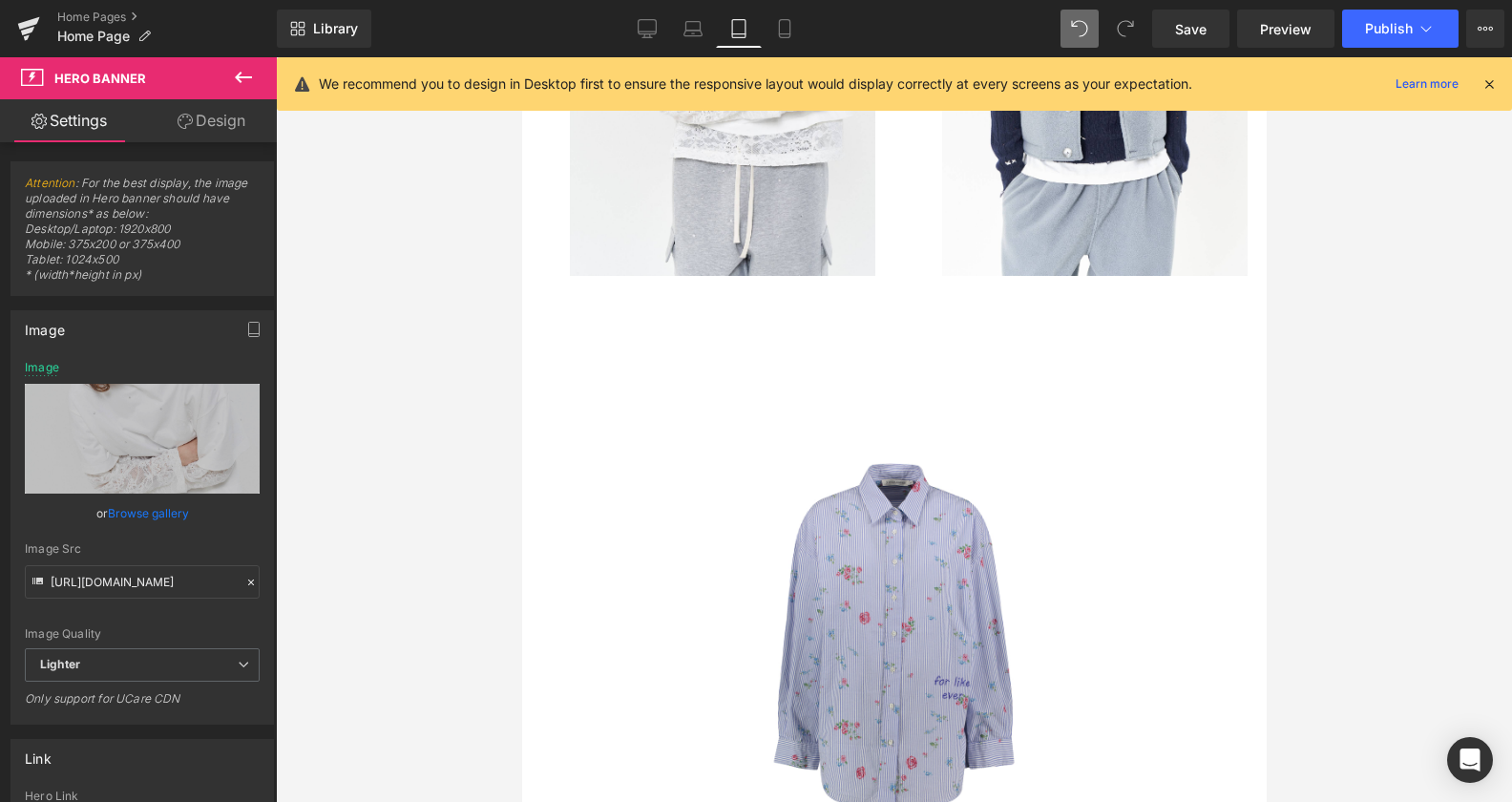
scroll to position [845, 0]
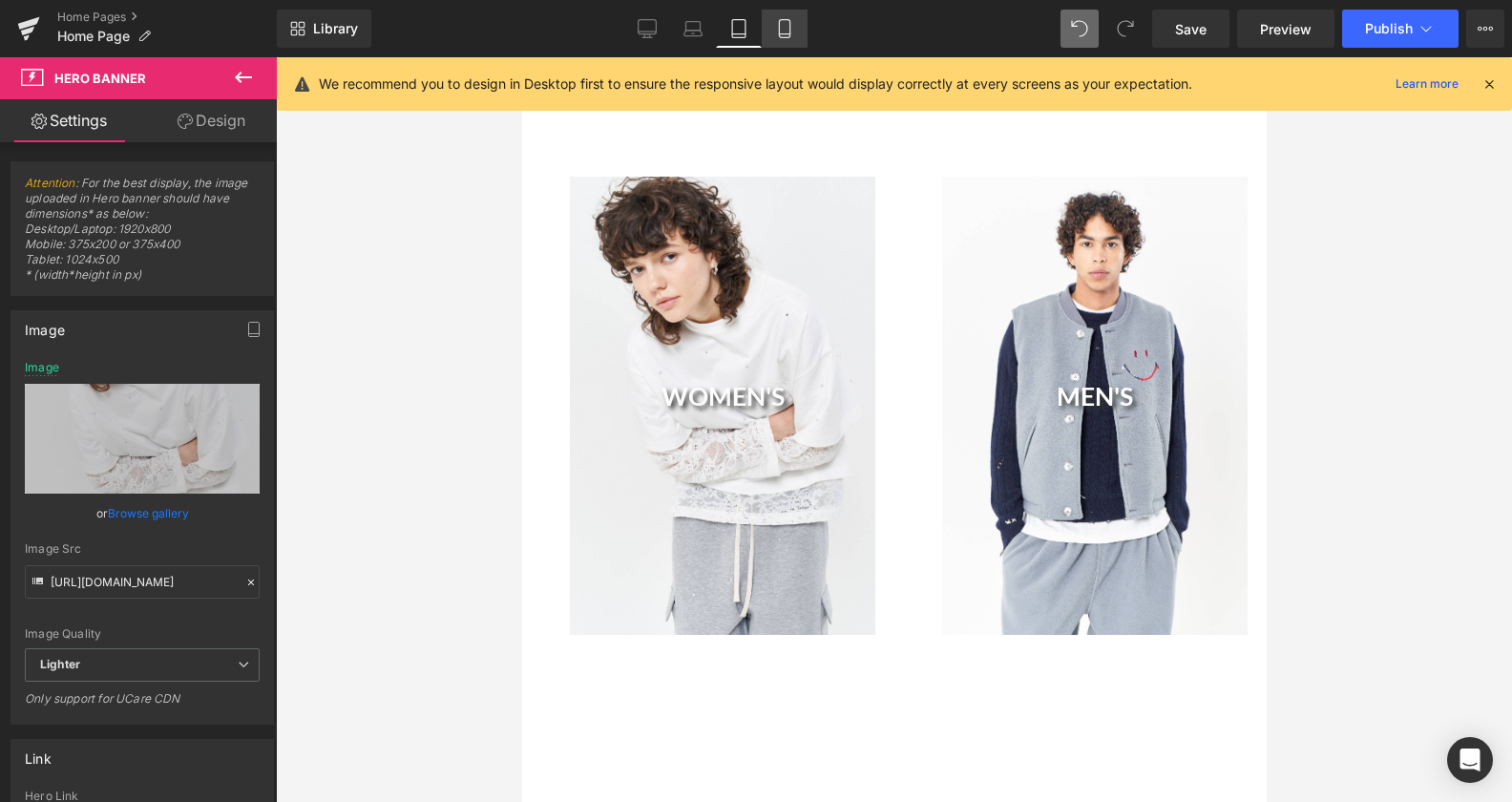
click at [789, 39] on link "Mobile" at bounding box center [784, 28] width 46 height 38
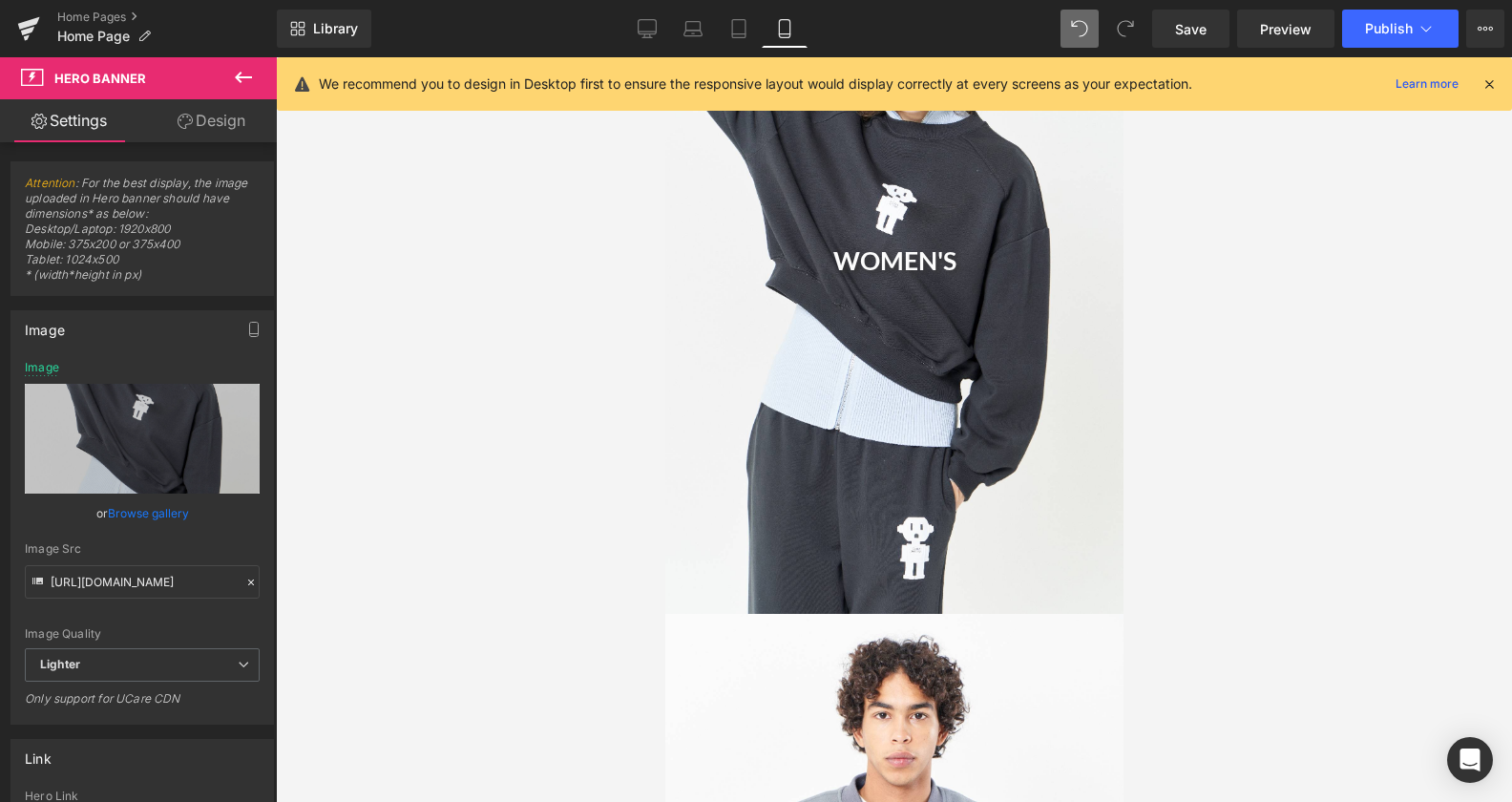
scroll to position [595, 0]
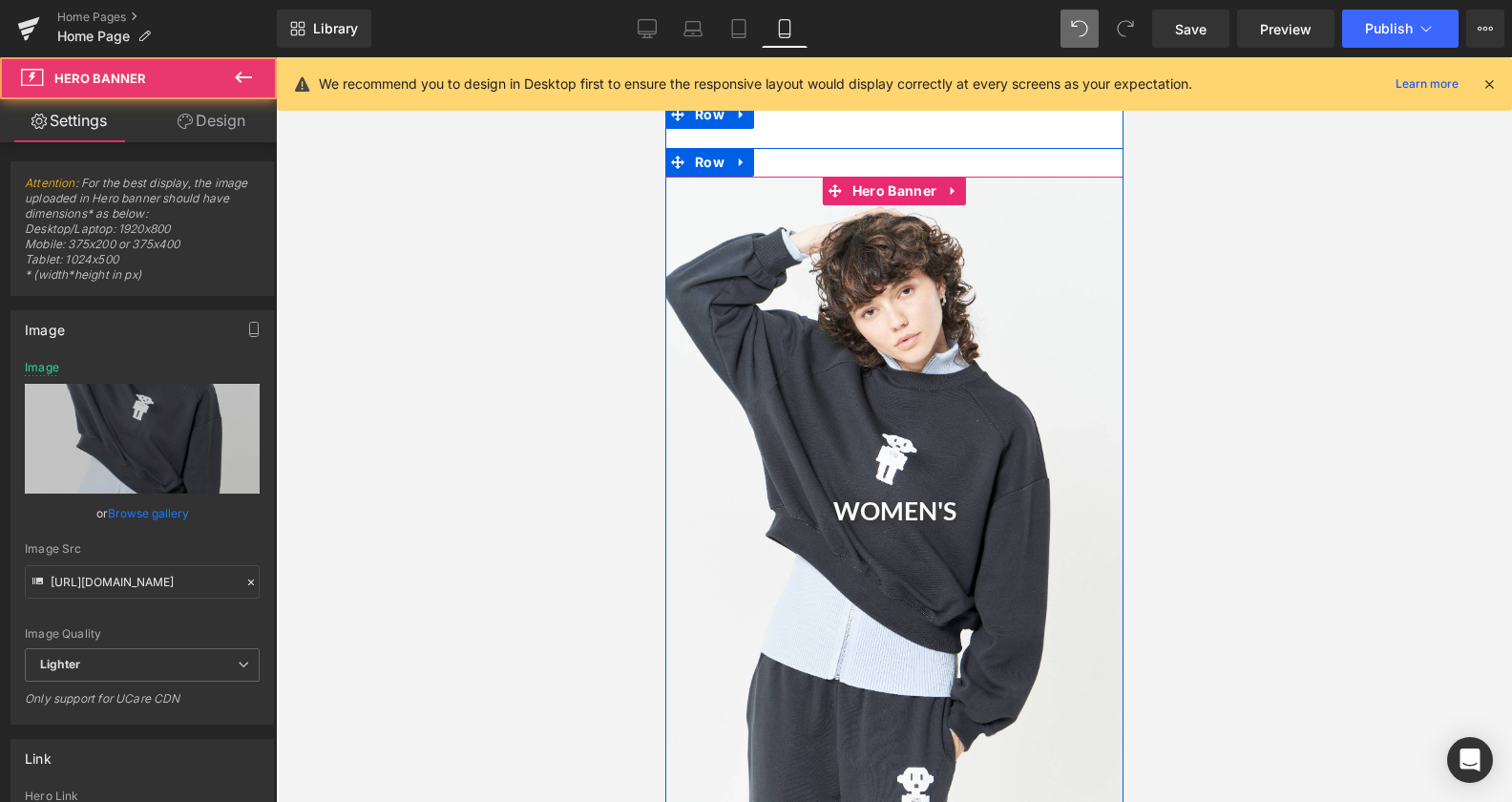
click at [805, 440] on div "WOMEN'S Heading" at bounding box center [893, 520] width 458 height 687
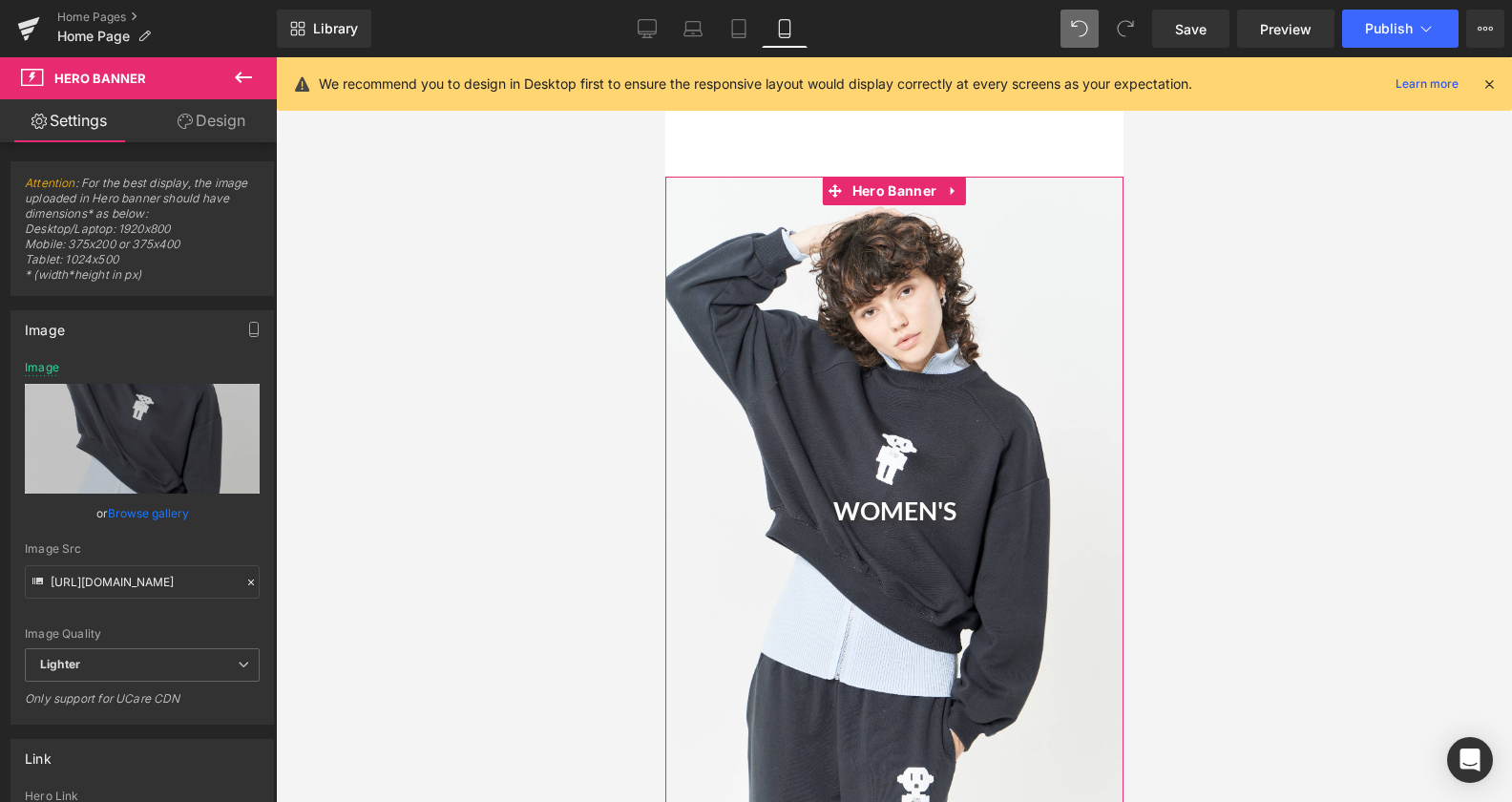
click at [149, 506] on link "Browse gallery" at bounding box center [148, 513] width 81 height 33
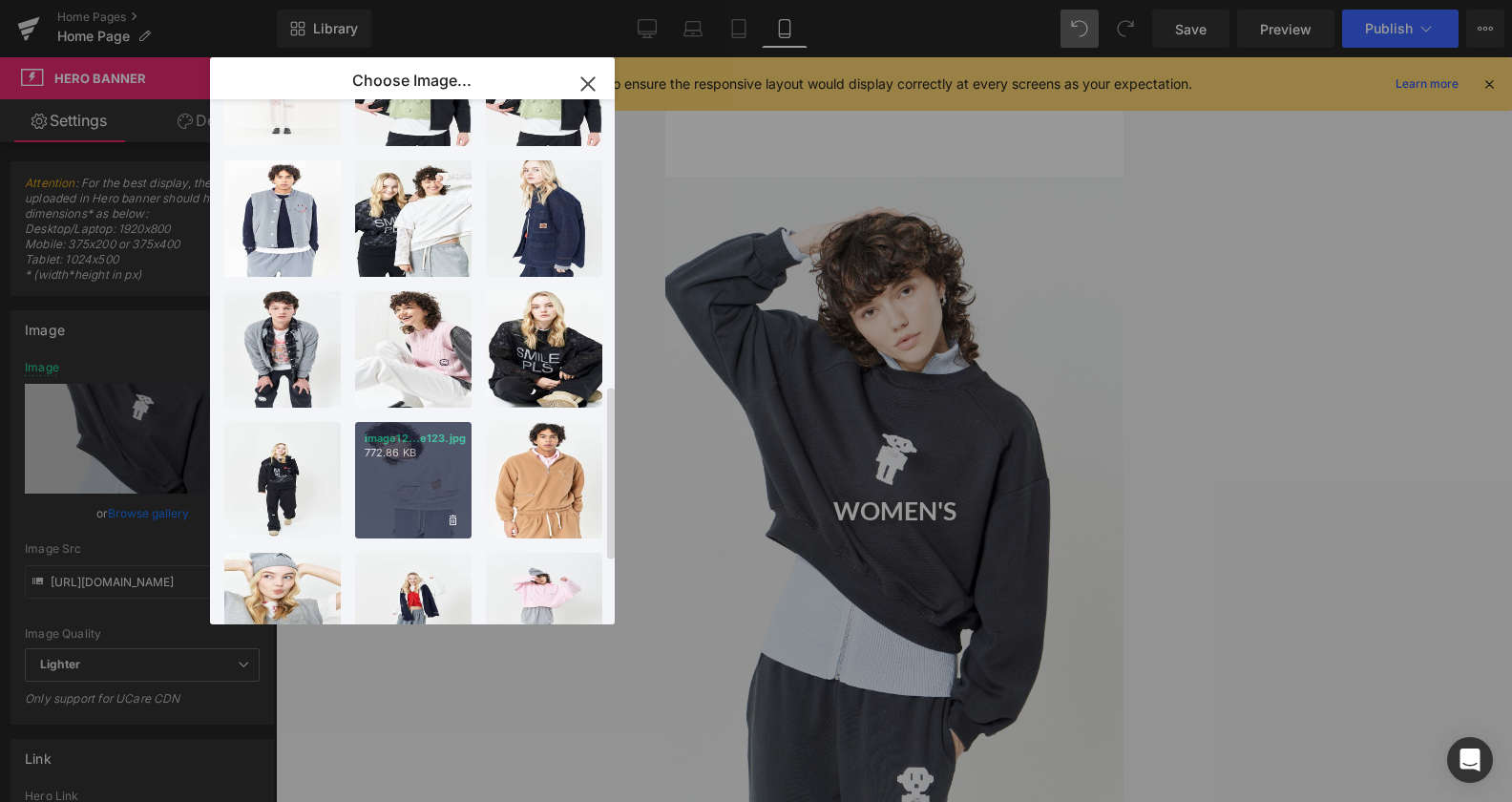
click at [412, 465] on div "image12...e123.jpg 772.86 KB" at bounding box center [413, 480] width 117 height 117
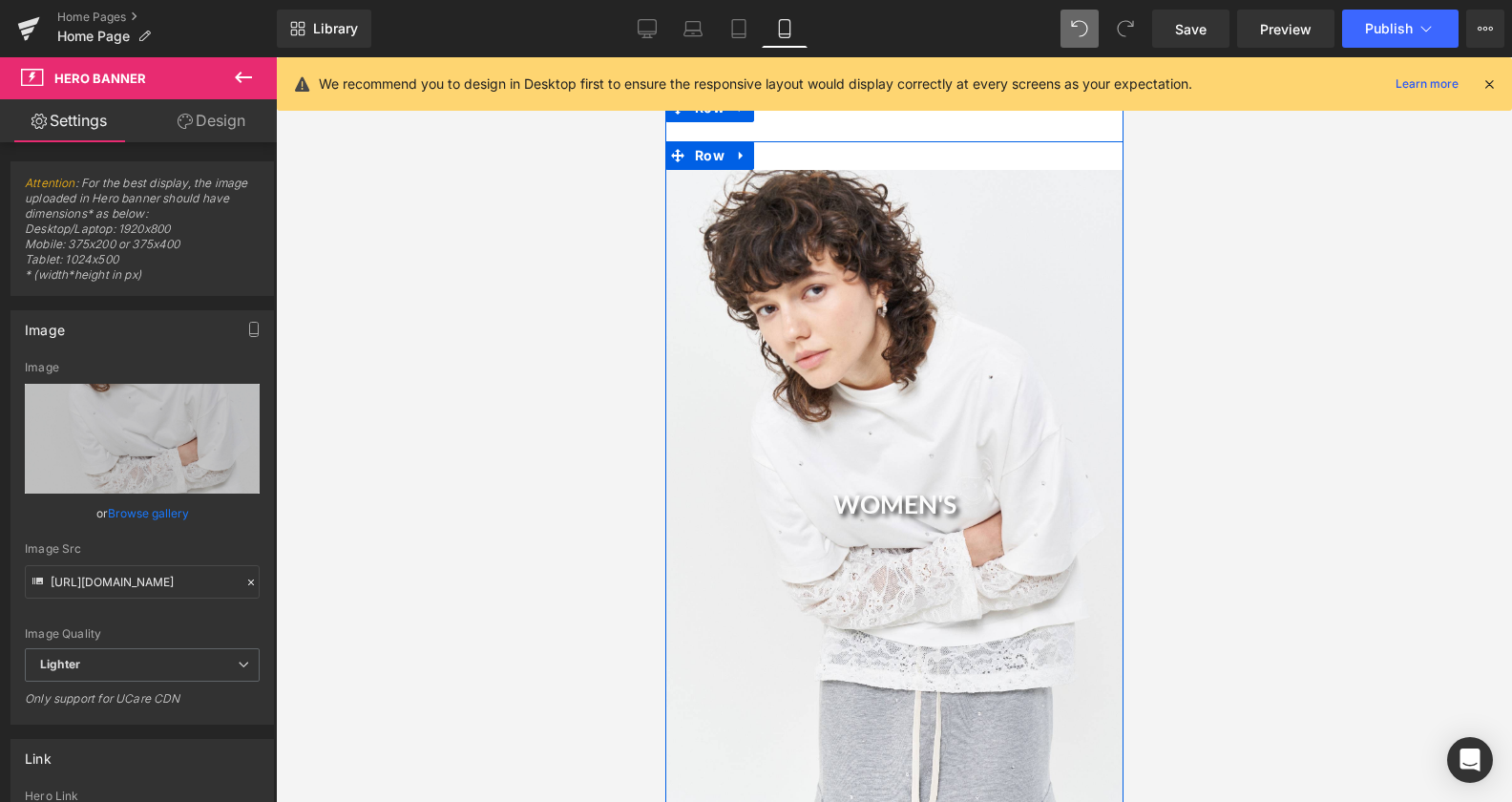
scroll to position [498, 0]
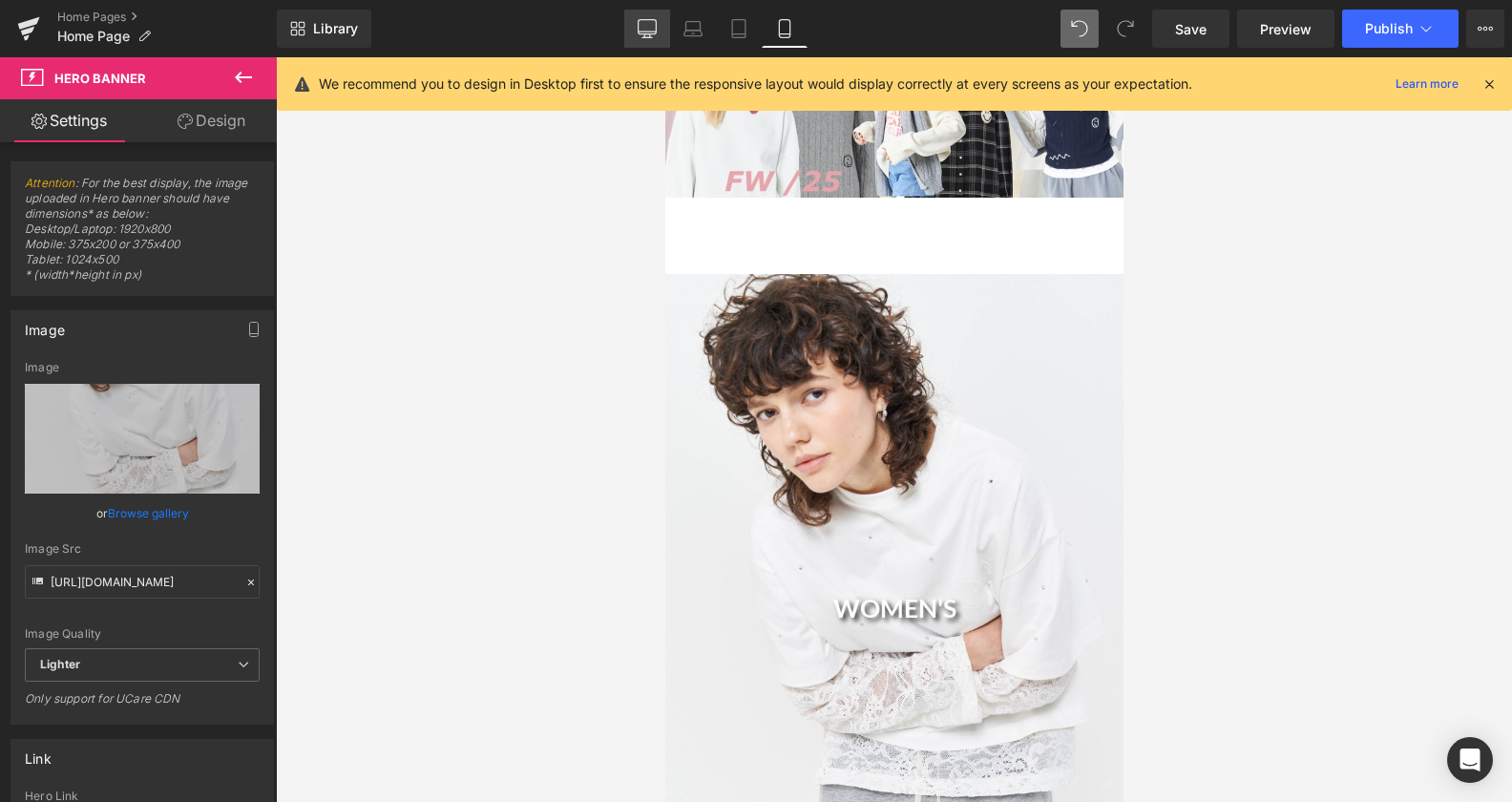
click at [649, 26] on icon at bounding box center [647, 27] width 19 height 19
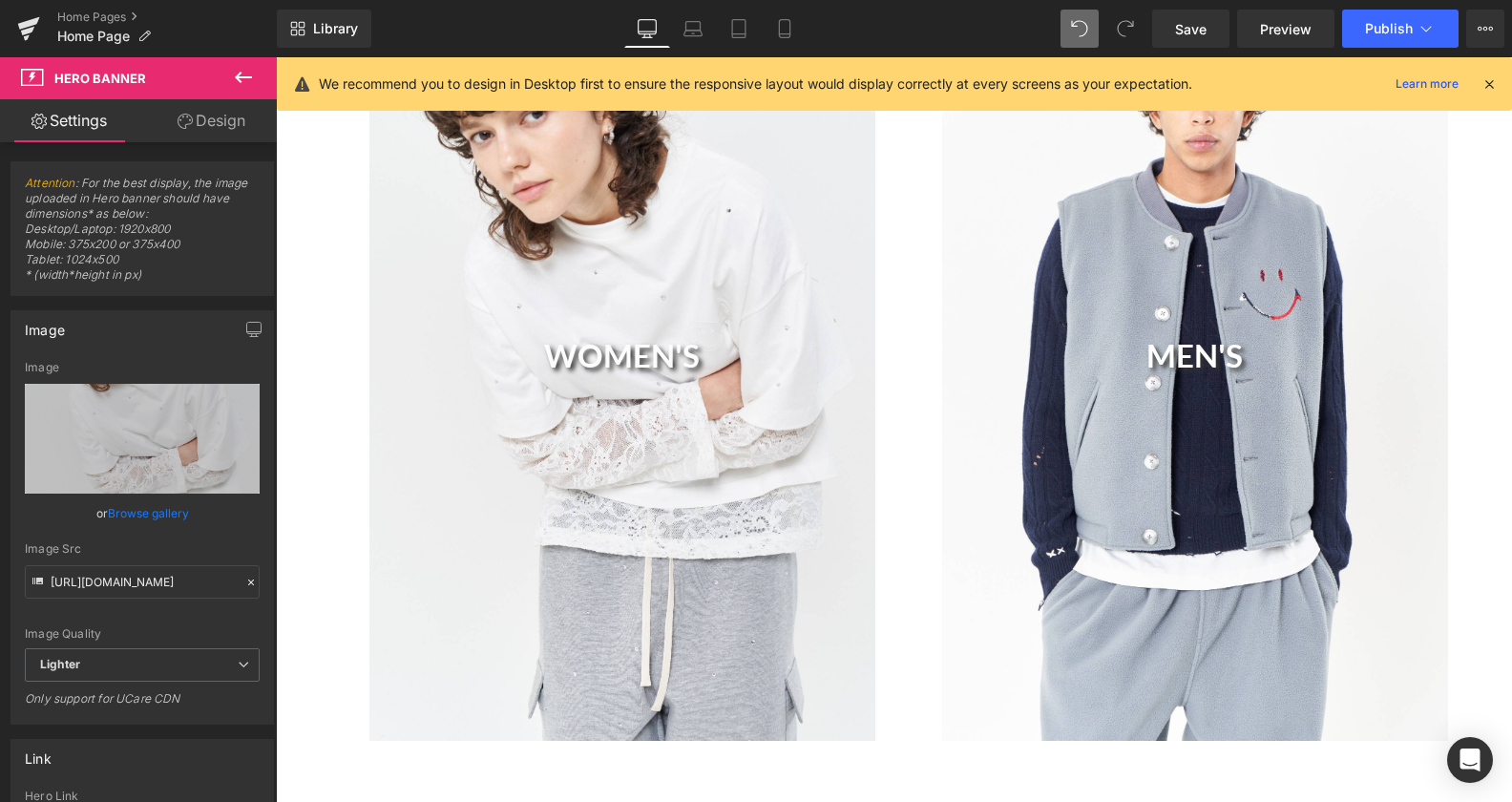
scroll to position [1319, 0]
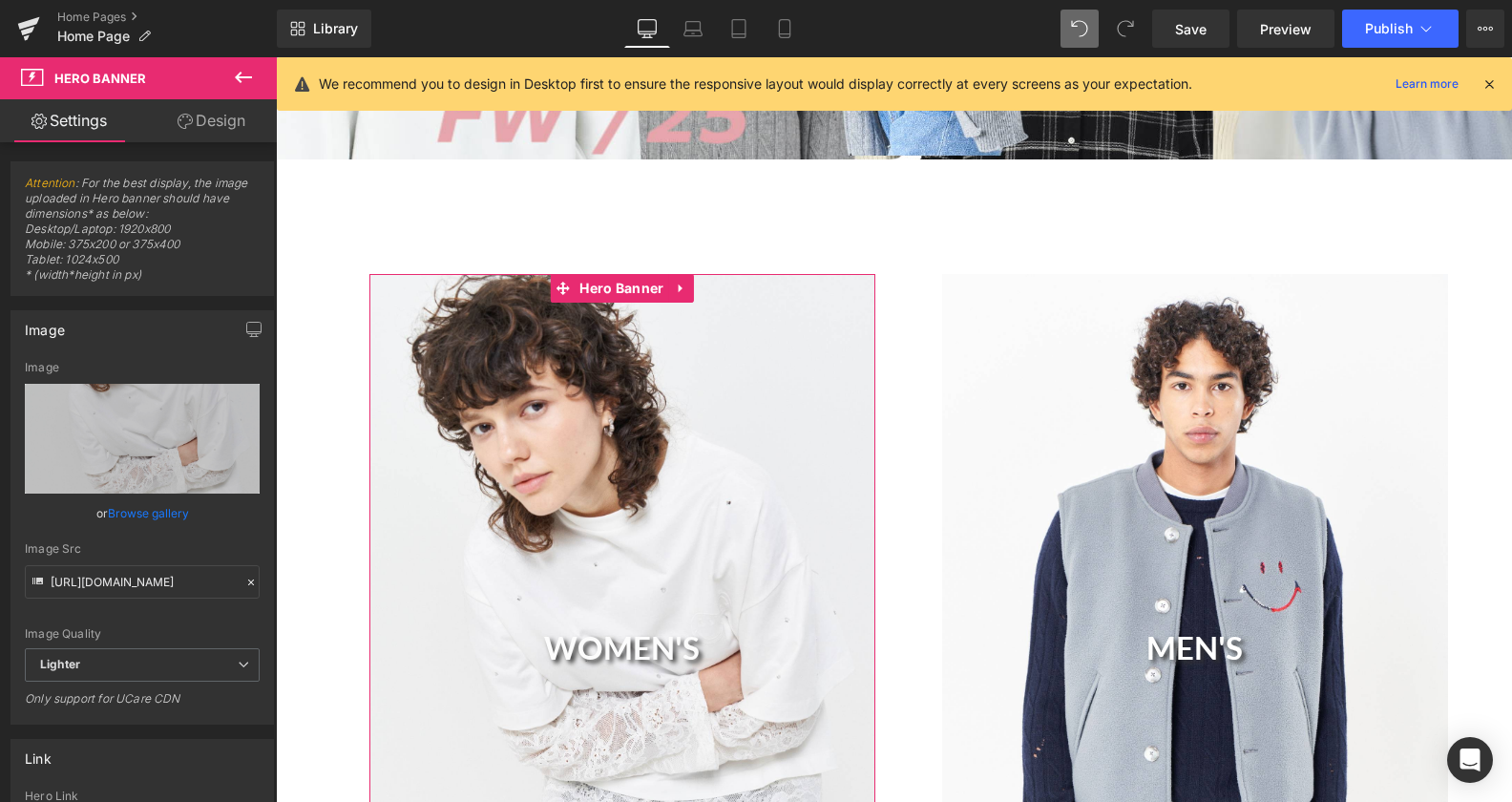
click at [130, 498] on link "Browse gallery" at bounding box center [148, 513] width 81 height 33
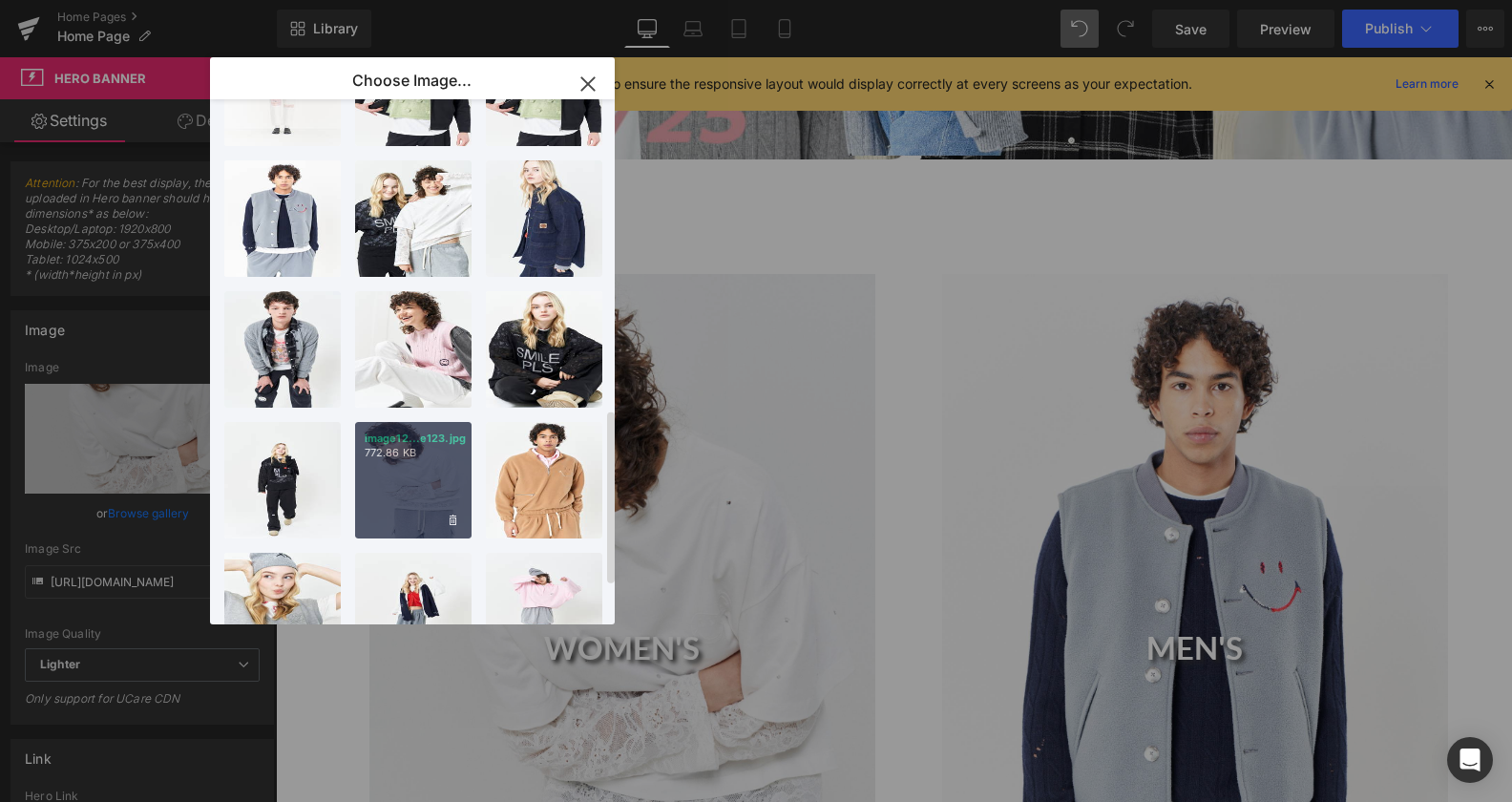
scroll to position [1067, 0]
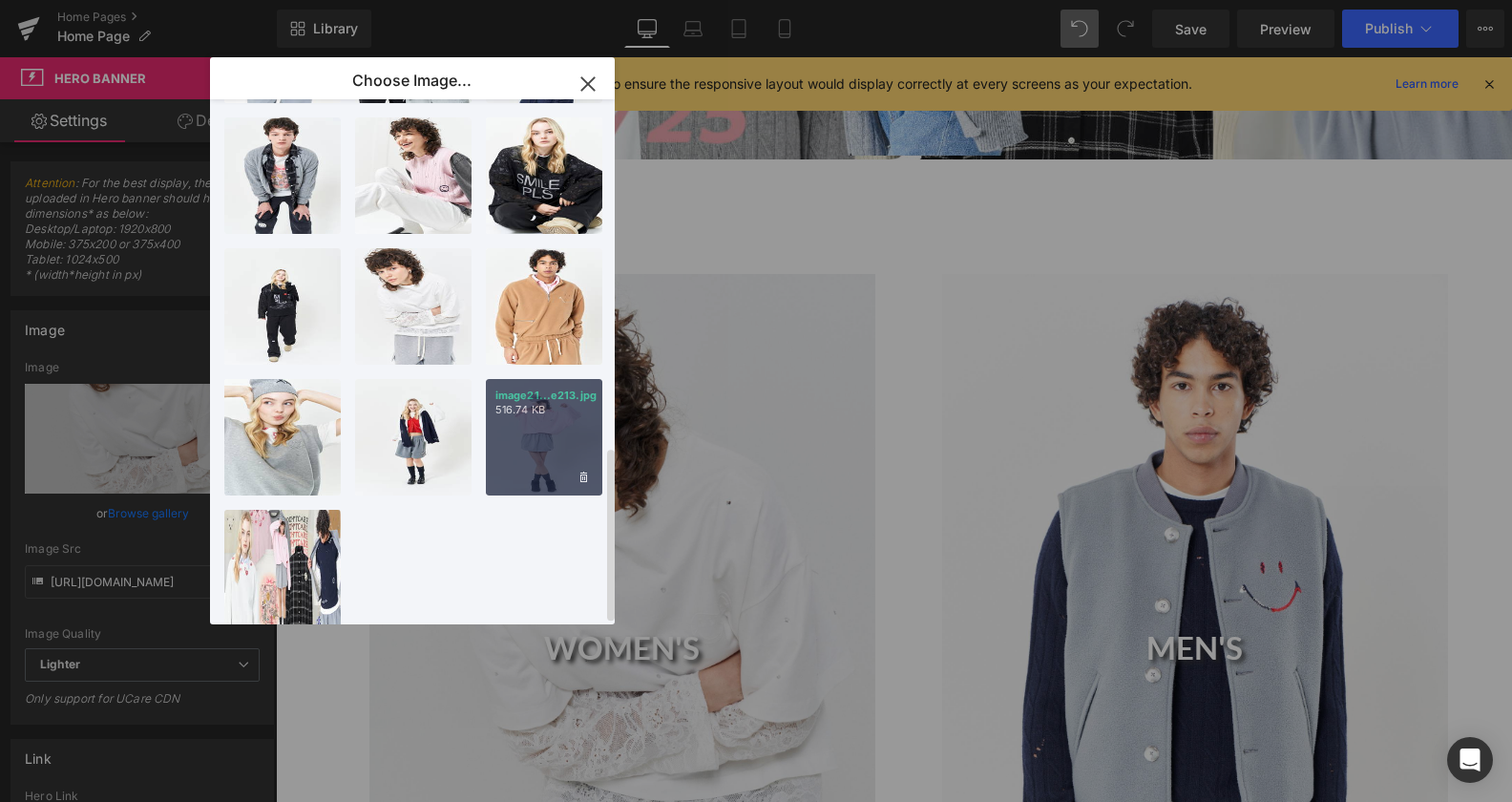
drag, startPoint x: 261, startPoint y: 366, endPoint x: 538, endPoint y: 422, distance: 282.6
click at [538, 422] on div "image21...e213.jpg 516.74 KB" at bounding box center [544, 437] width 117 height 117
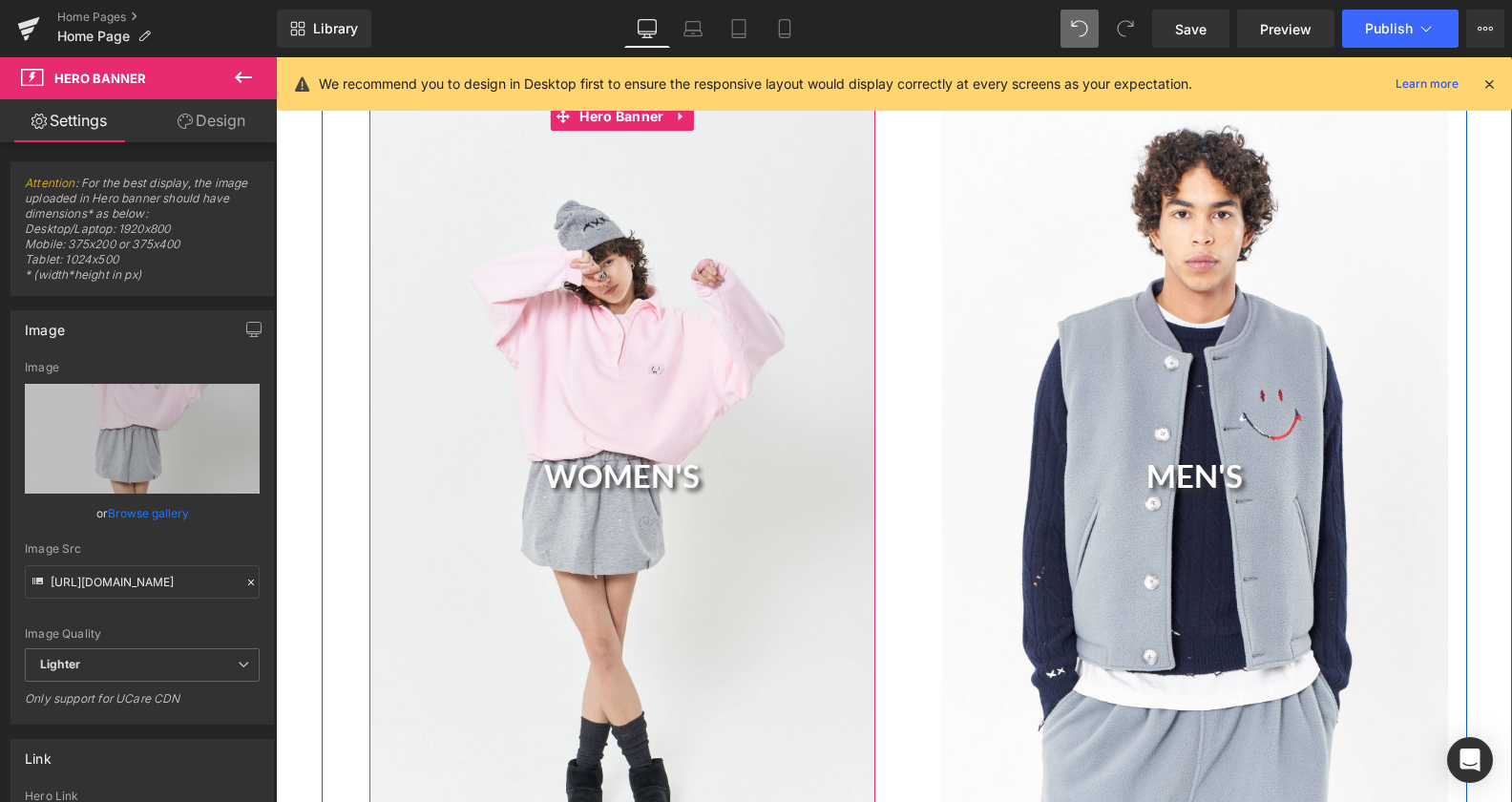
scroll to position [1612, 0]
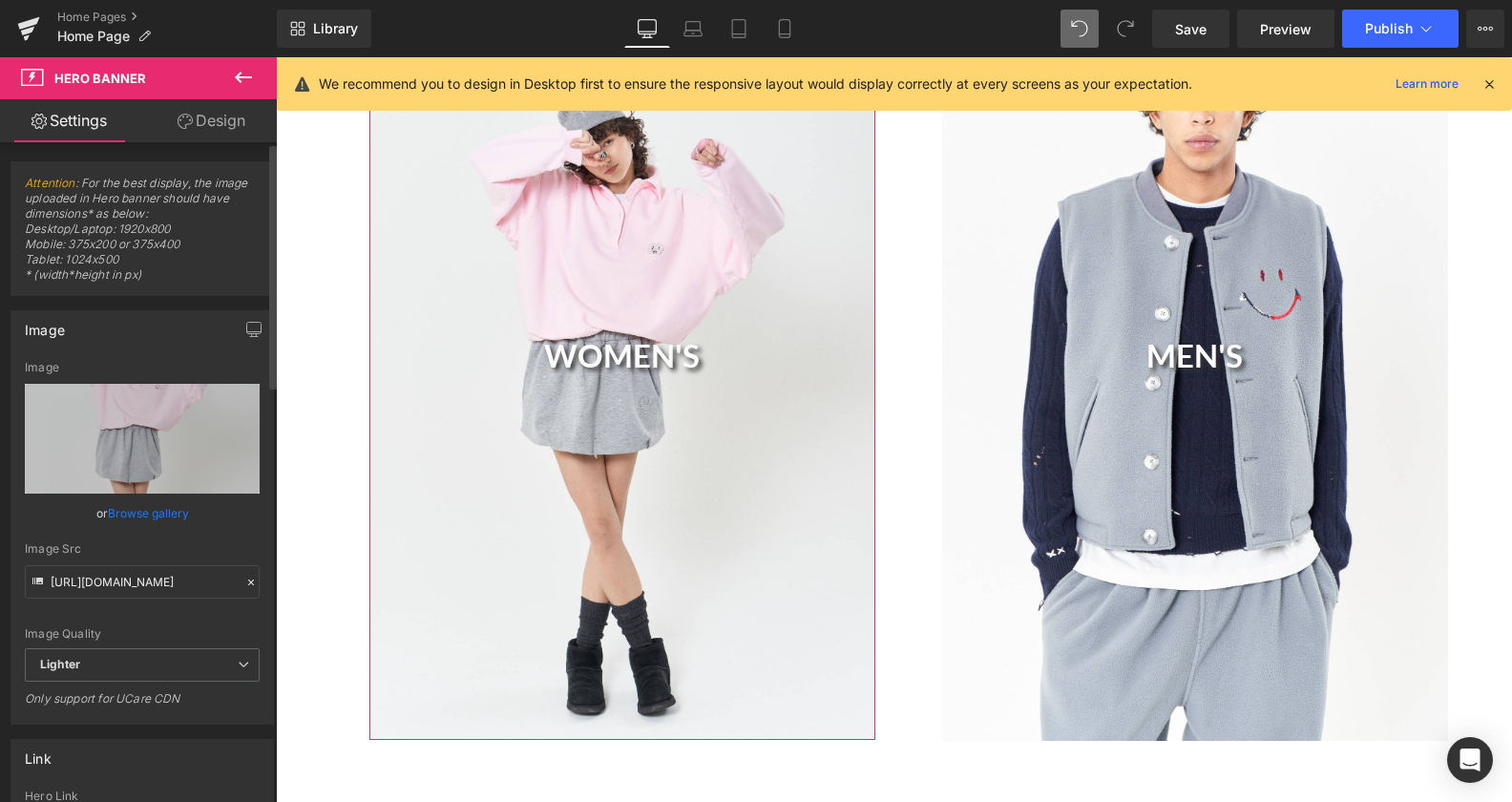
click at [162, 509] on link "Browse gallery" at bounding box center [148, 513] width 81 height 33
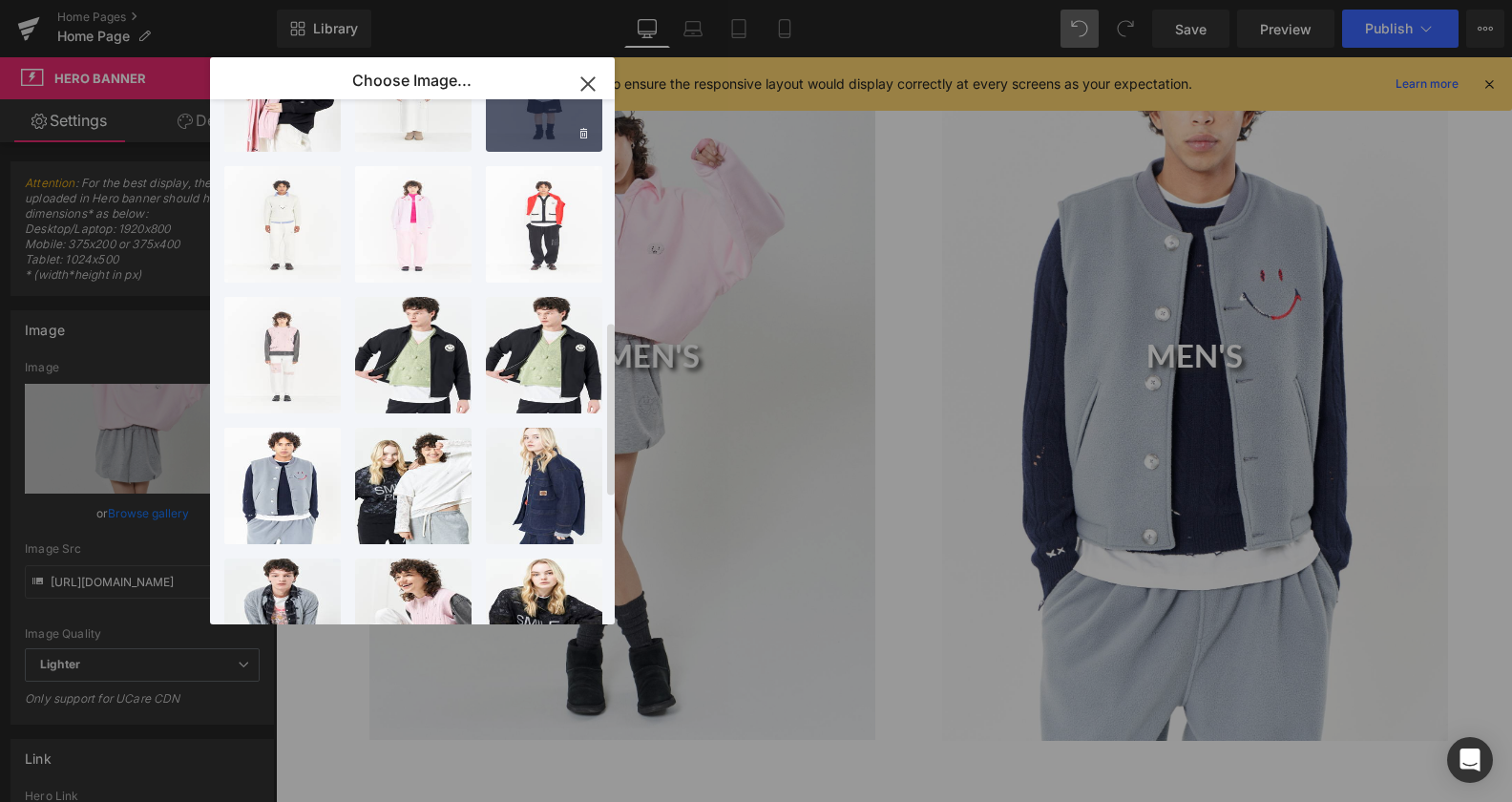
scroll to position [682, 0]
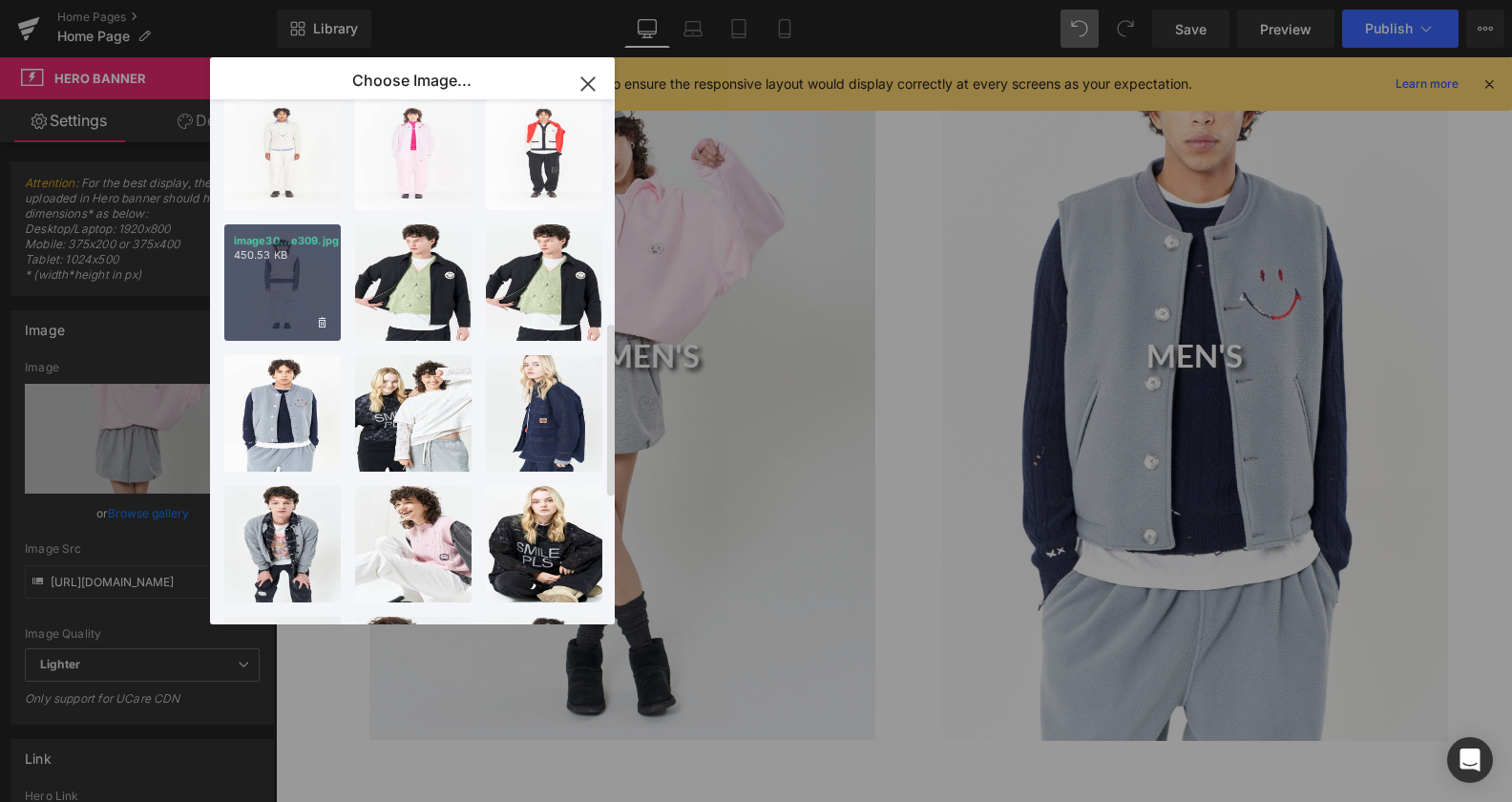
drag, startPoint x: 292, startPoint y: 285, endPoint x: 26, endPoint y: 234, distance: 270.8
click at [292, 285] on div "image30...e309.jpg 450.53 KB" at bounding box center [283, 283] width 117 height 117
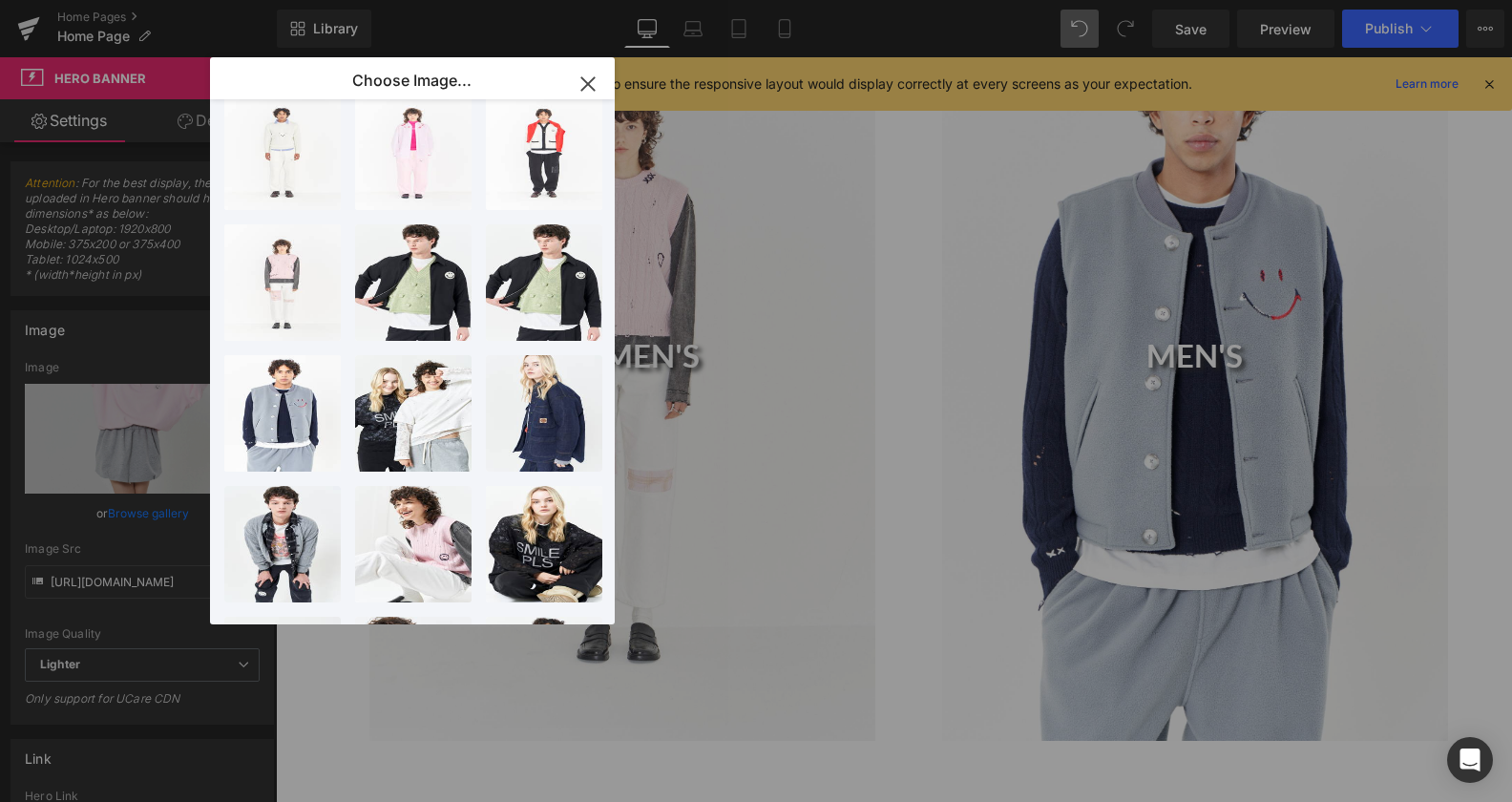
type input "[URL][DOMAIN_NAME]"
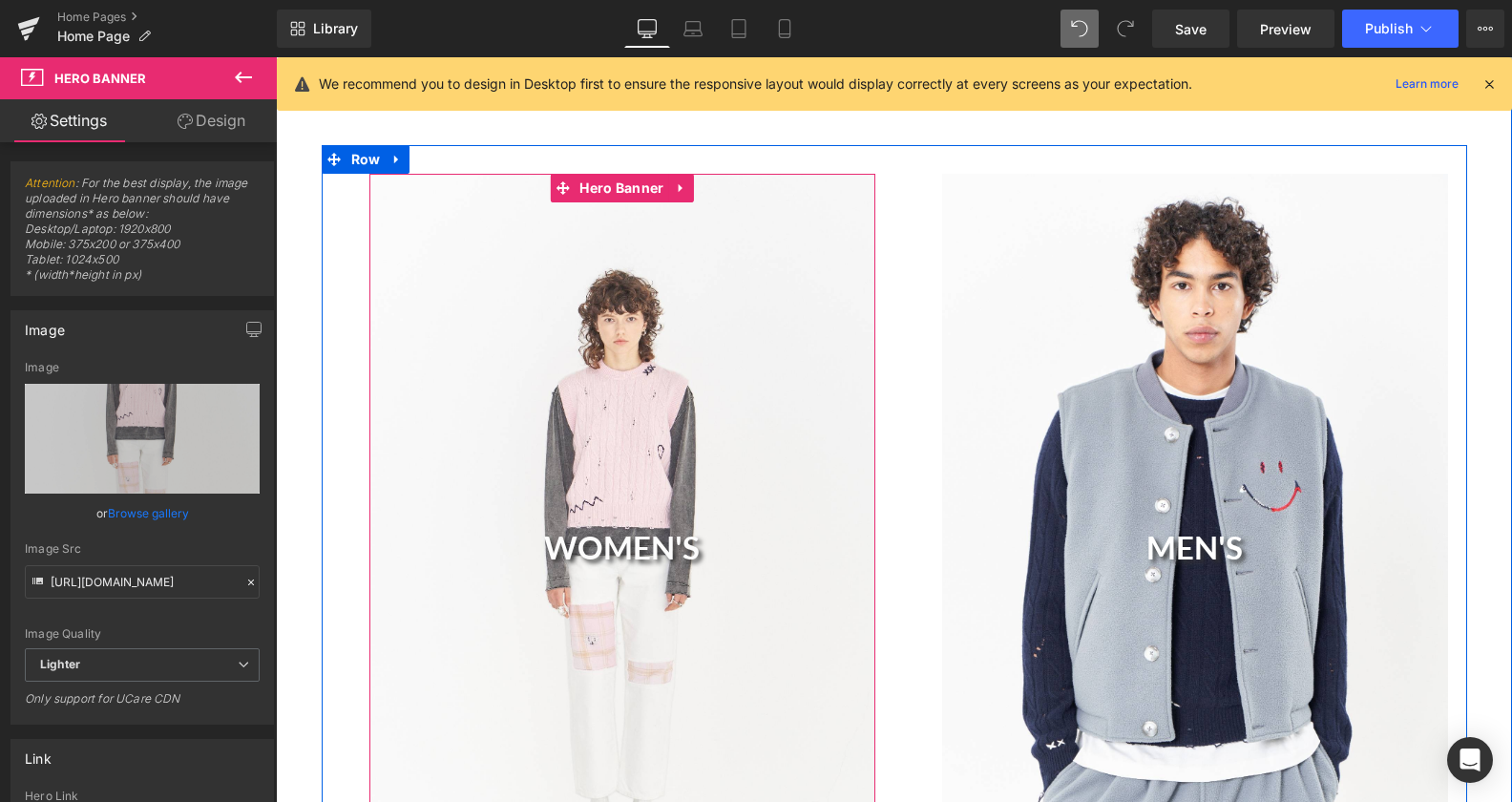
scroll to position [1417, 0]
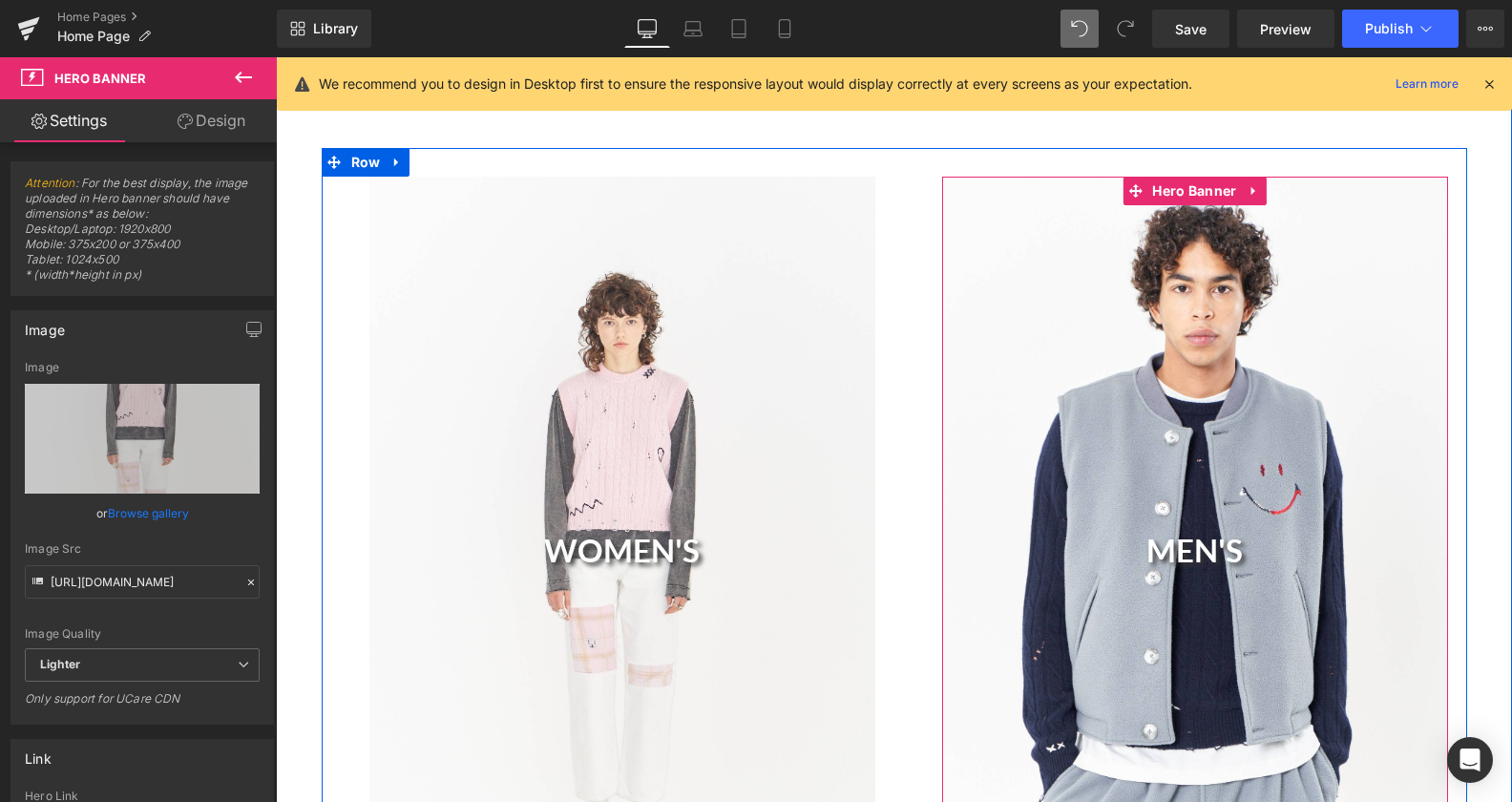
click at [1174, 456] on div "MEN'S Heading" at bounding box center [1195, 556] width 506 height 759
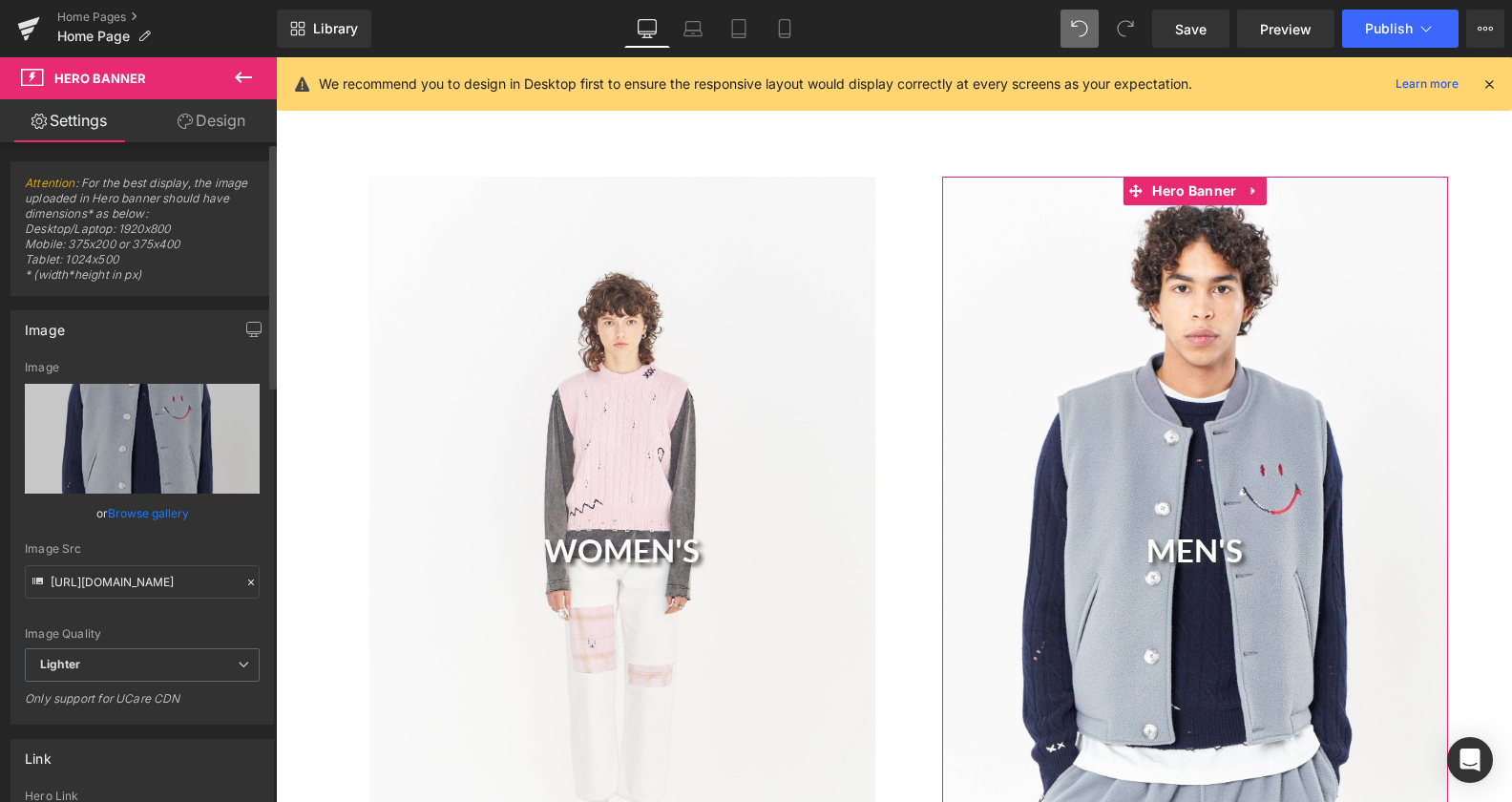
click at [158, 509] on link "Browse gallery" at bounding box center [148, 513] width 81 height 33
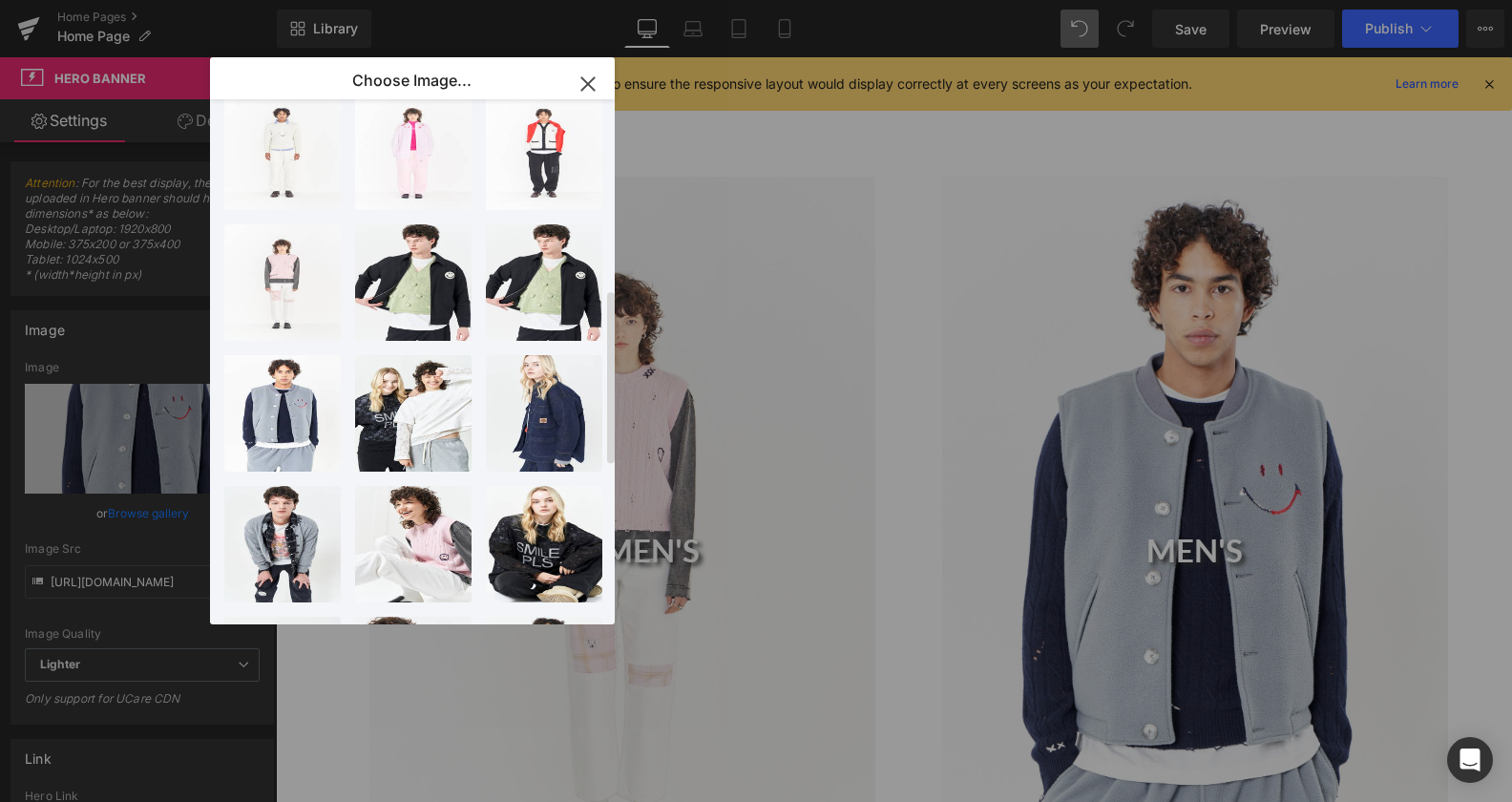
scroll to position [0, 0]
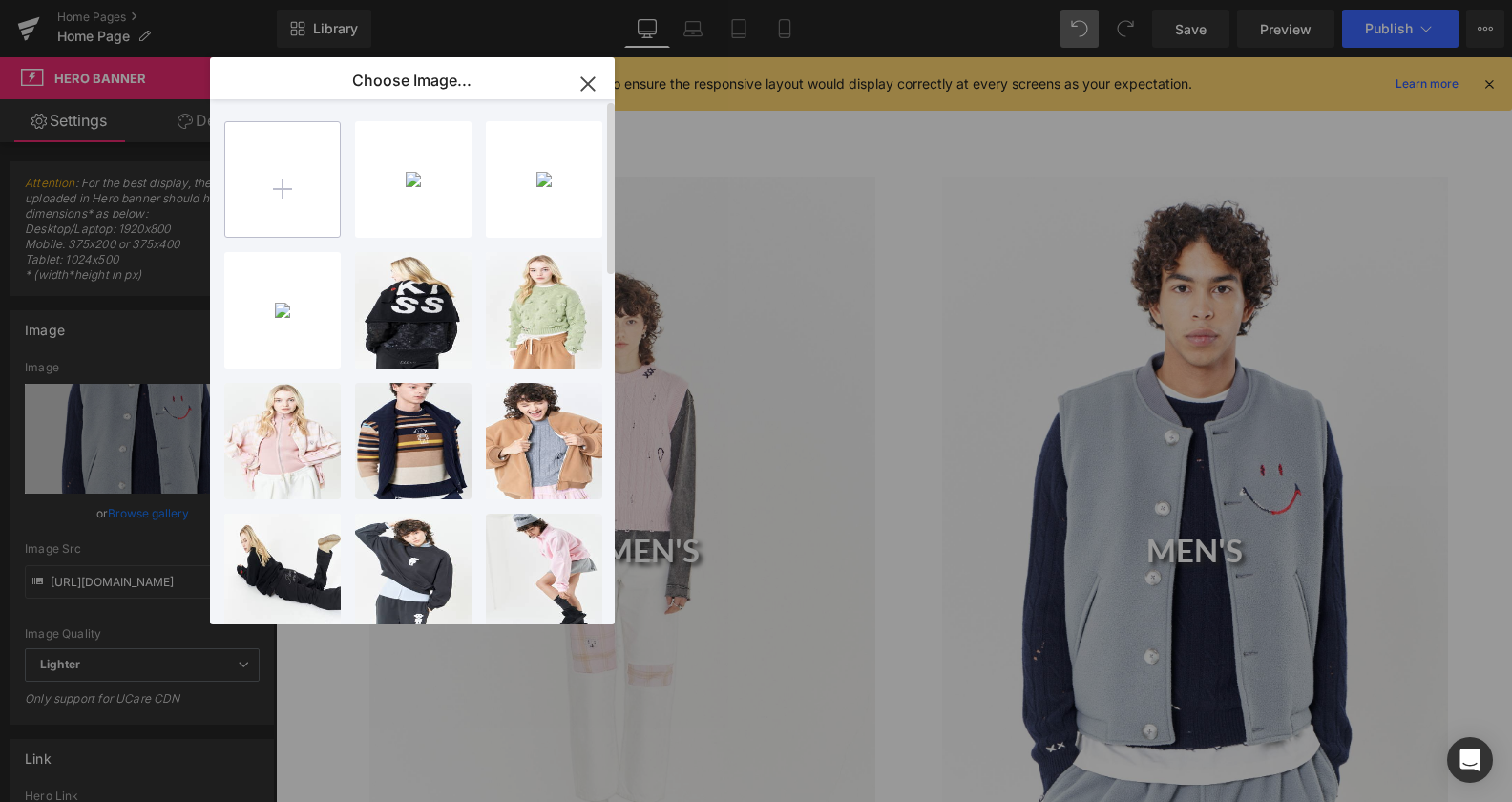
click at [291, 185] on input "file" at bounding box center [283, 180] width 115 height 115
type input "C:\fakepath\image303.jpg"
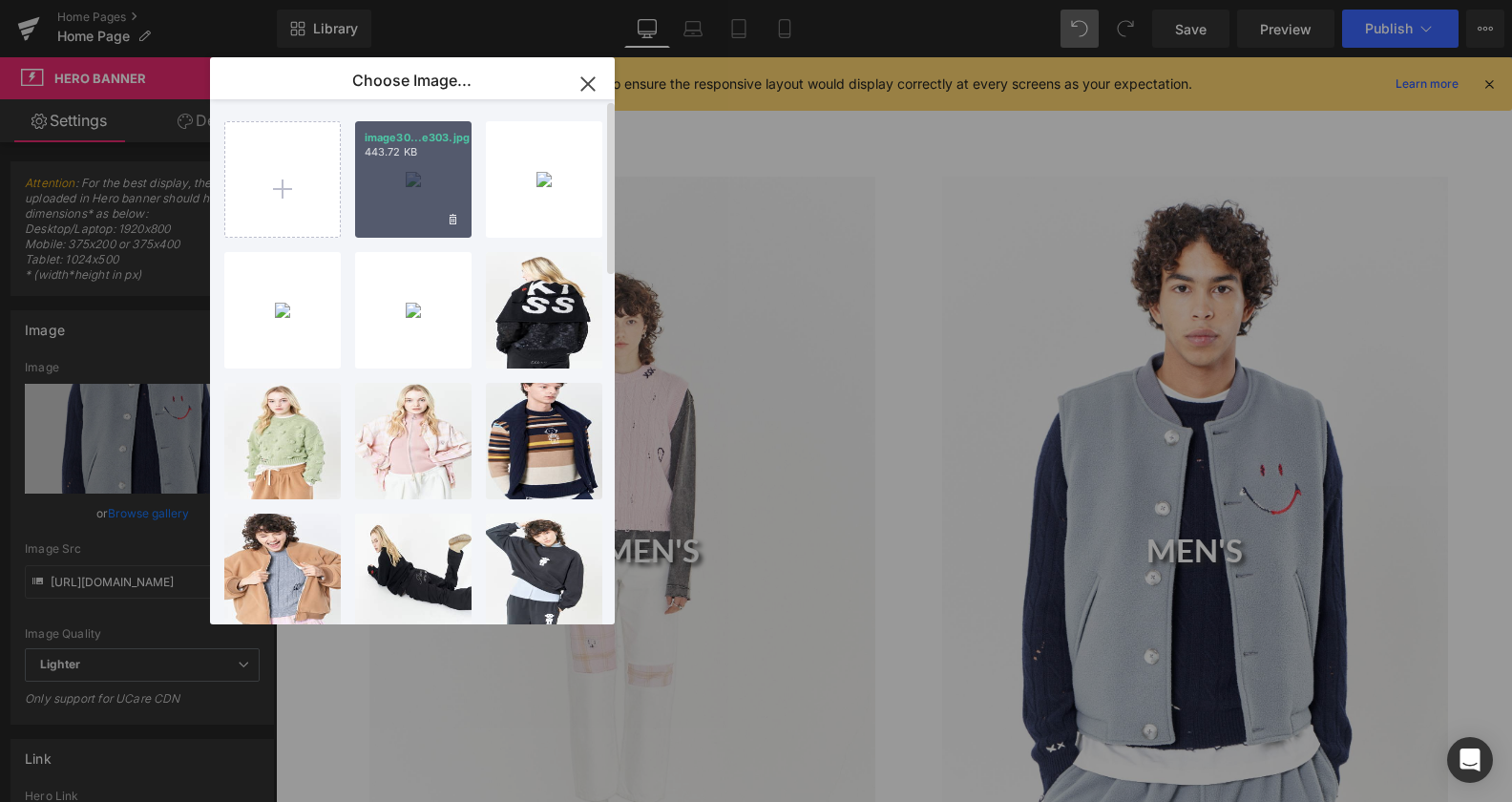
click at [440, 192] on div "image30...e303.jpg 443.72 KB" at bounding box center [413, 180] width 117 height 117
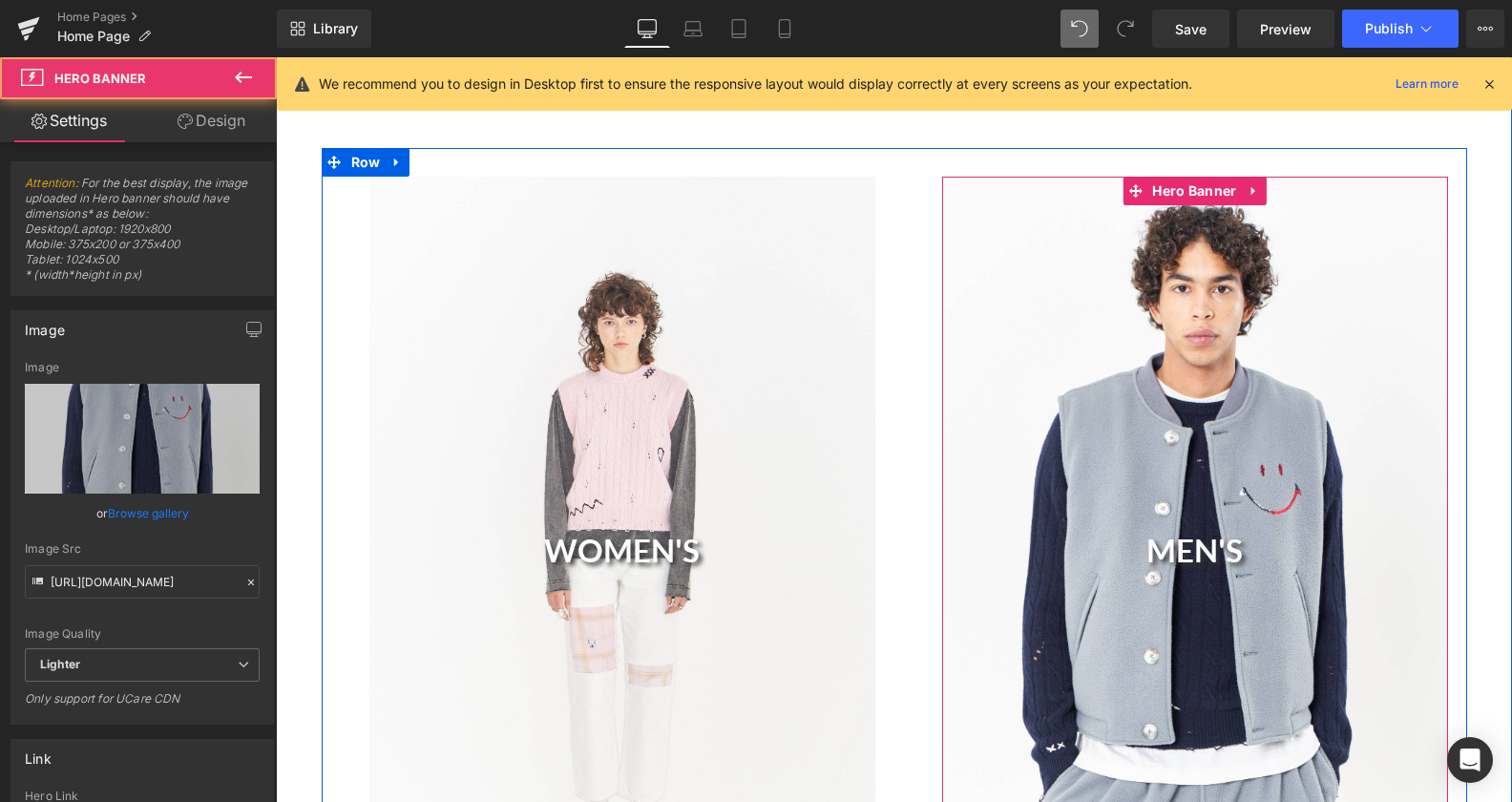
click at [1160, 369] on div "MEN'S Heading" at bounding box center [1195, 556] width 506 height 759
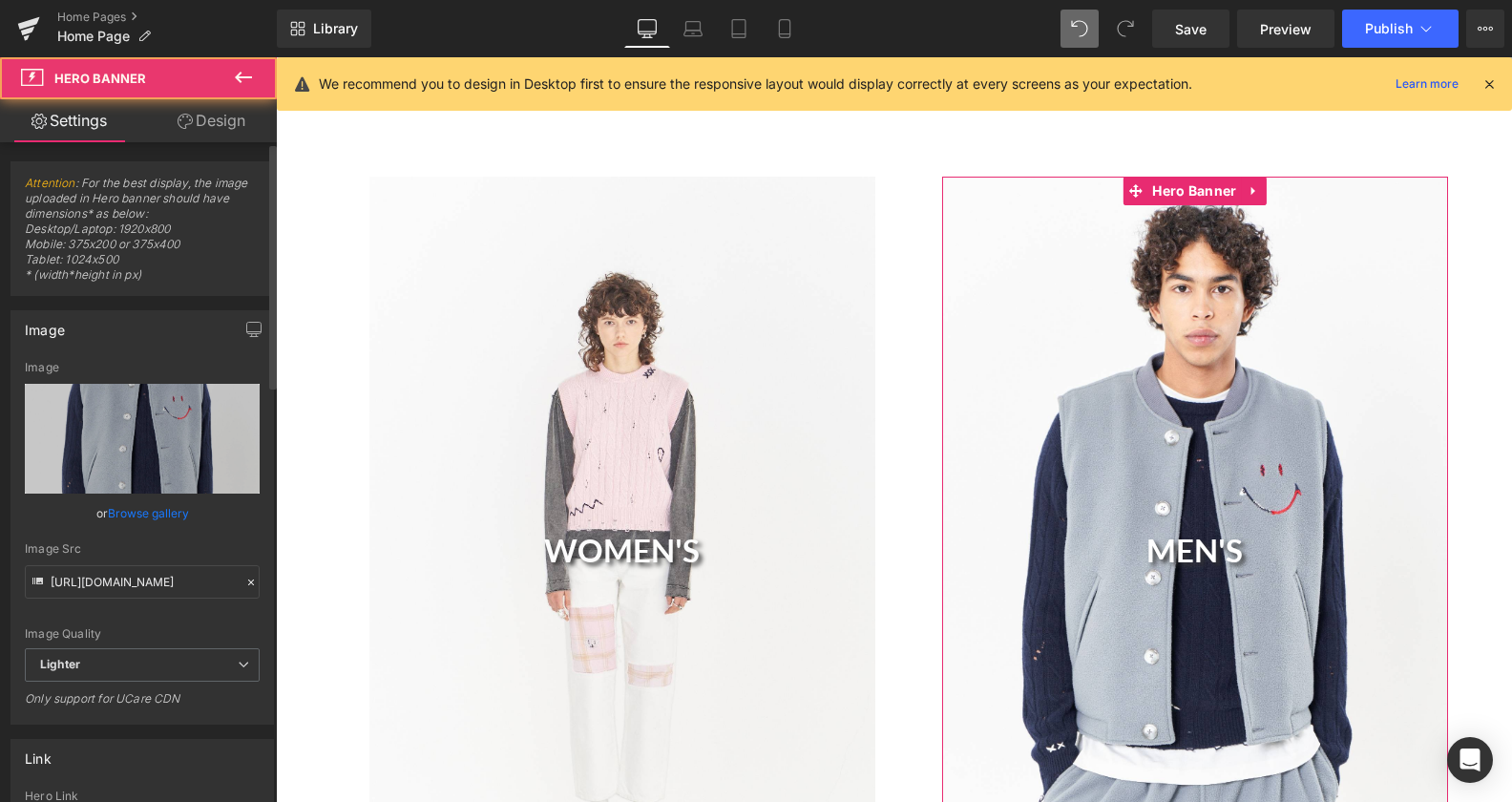
click at [152, 518] on link "Browse gallery" at bounding box center [148, 513] width 81 height 33
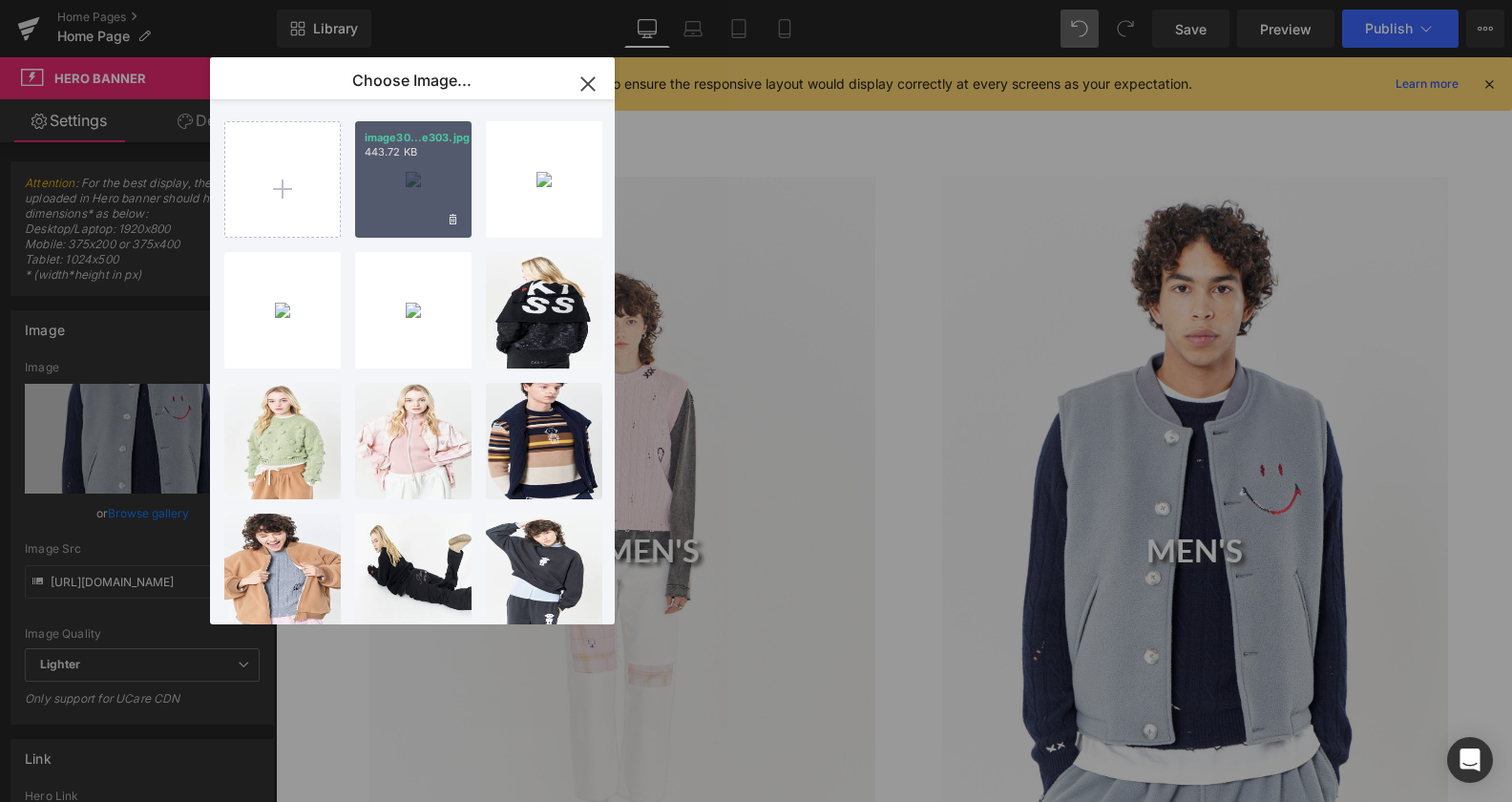
click at [384, 202] on div "image30...e303.jpg 443.72 KB" at bounding box center [413, 180] width 117 height 117
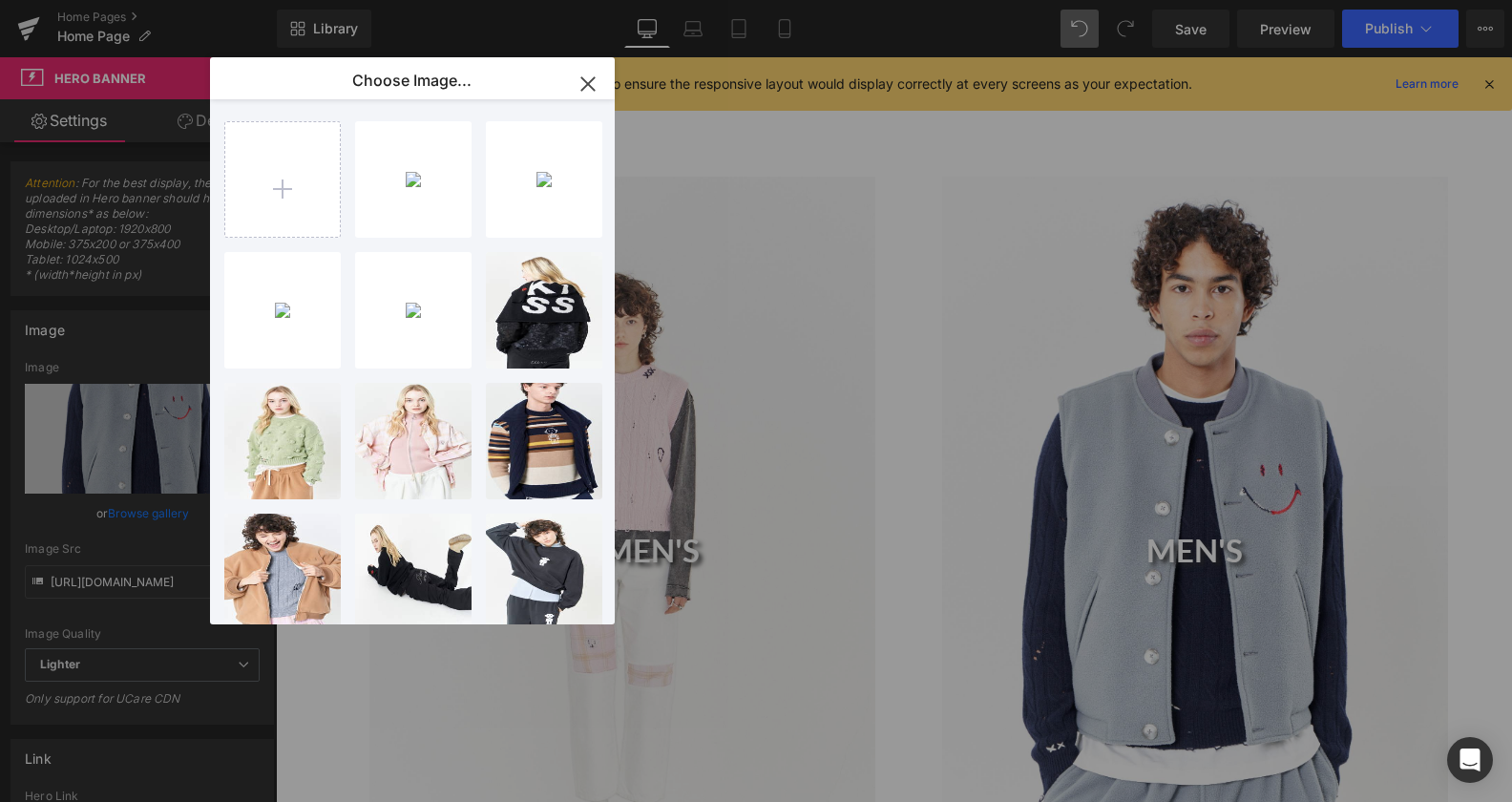
type input "[URL][DOMAIN_NAME]"
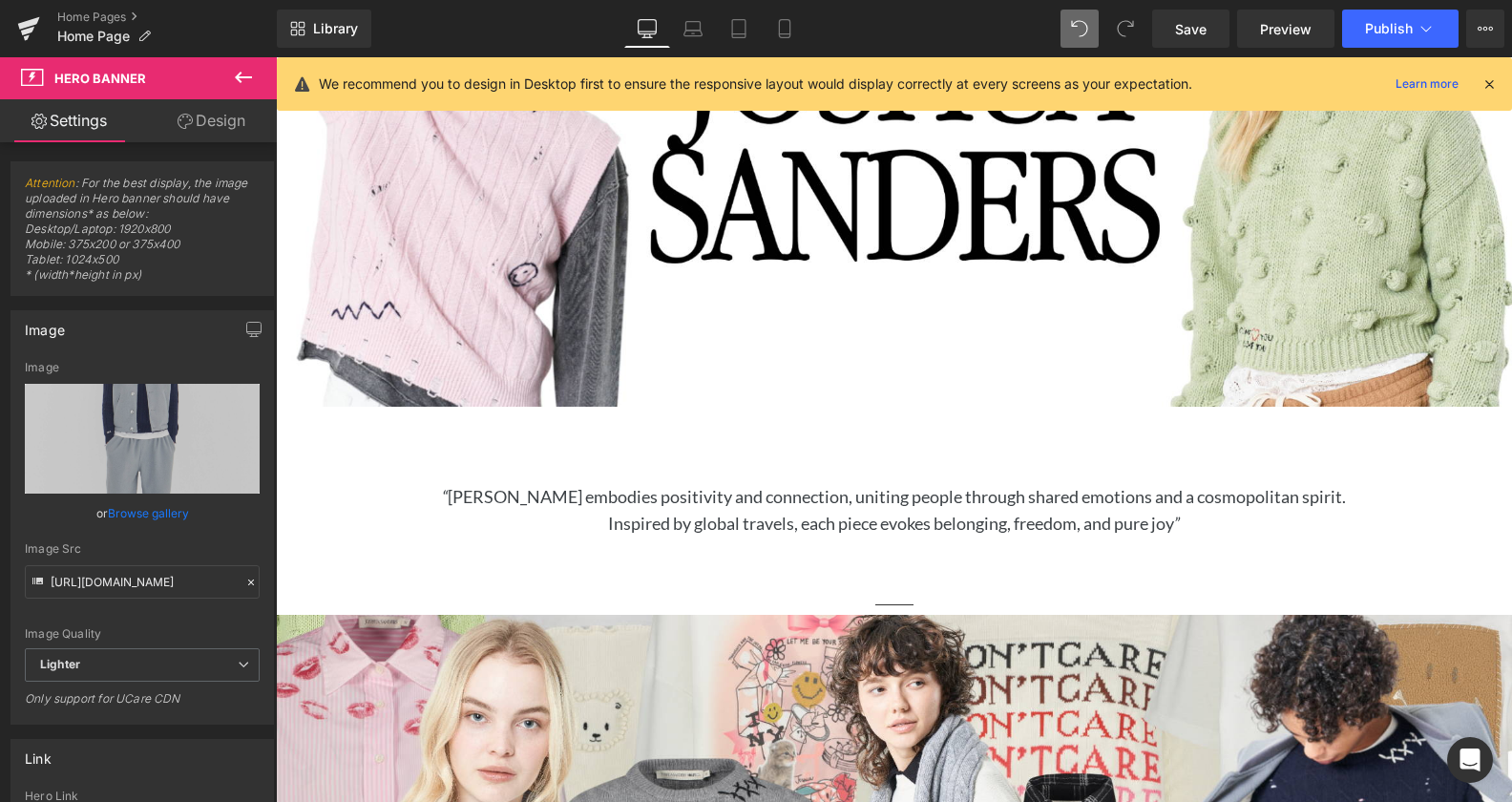
scroll to position [346, 0]
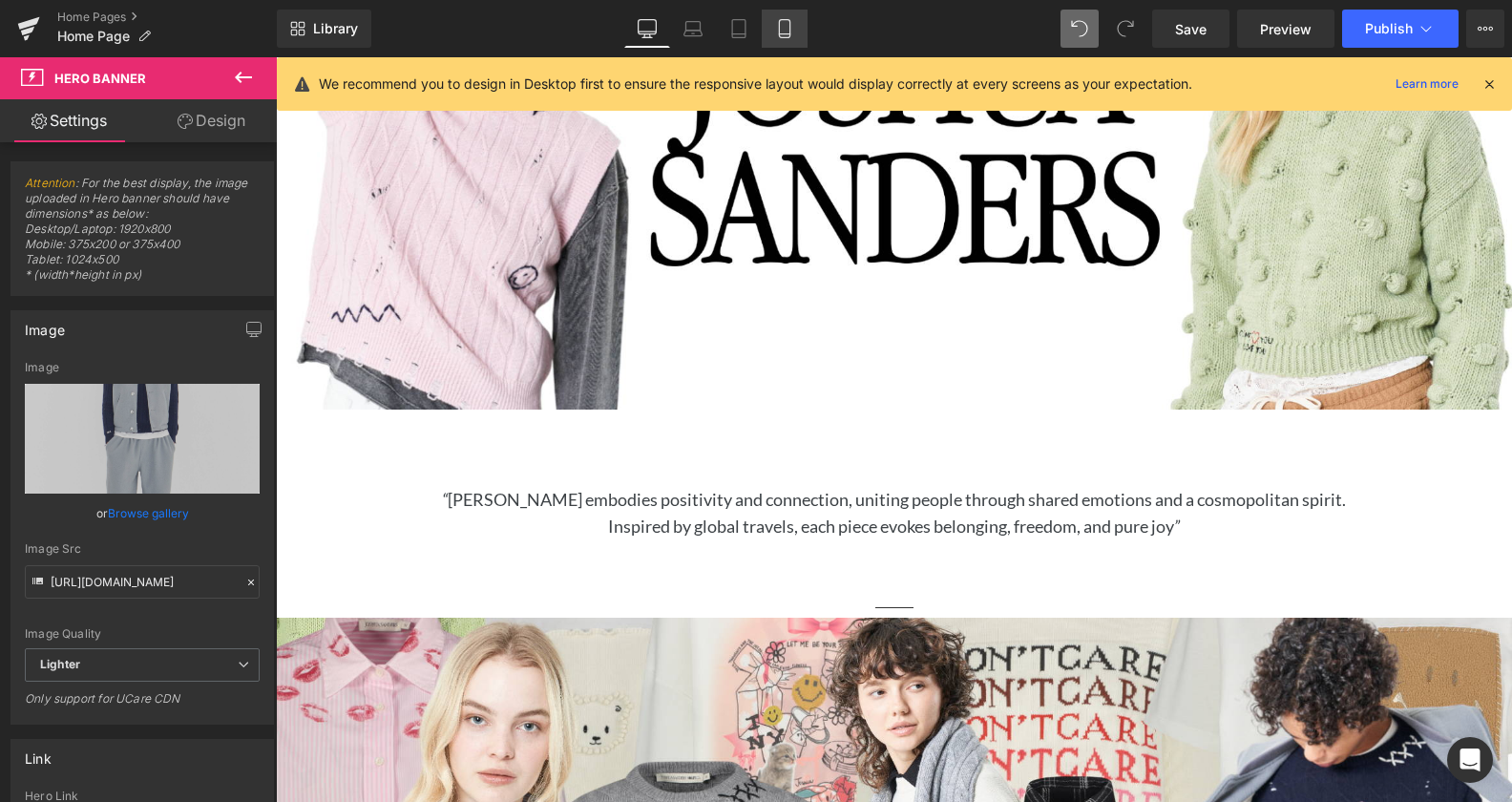
click at [774, 37] on link "Mobile" at bounding box center [784, 28] width 46 height 38
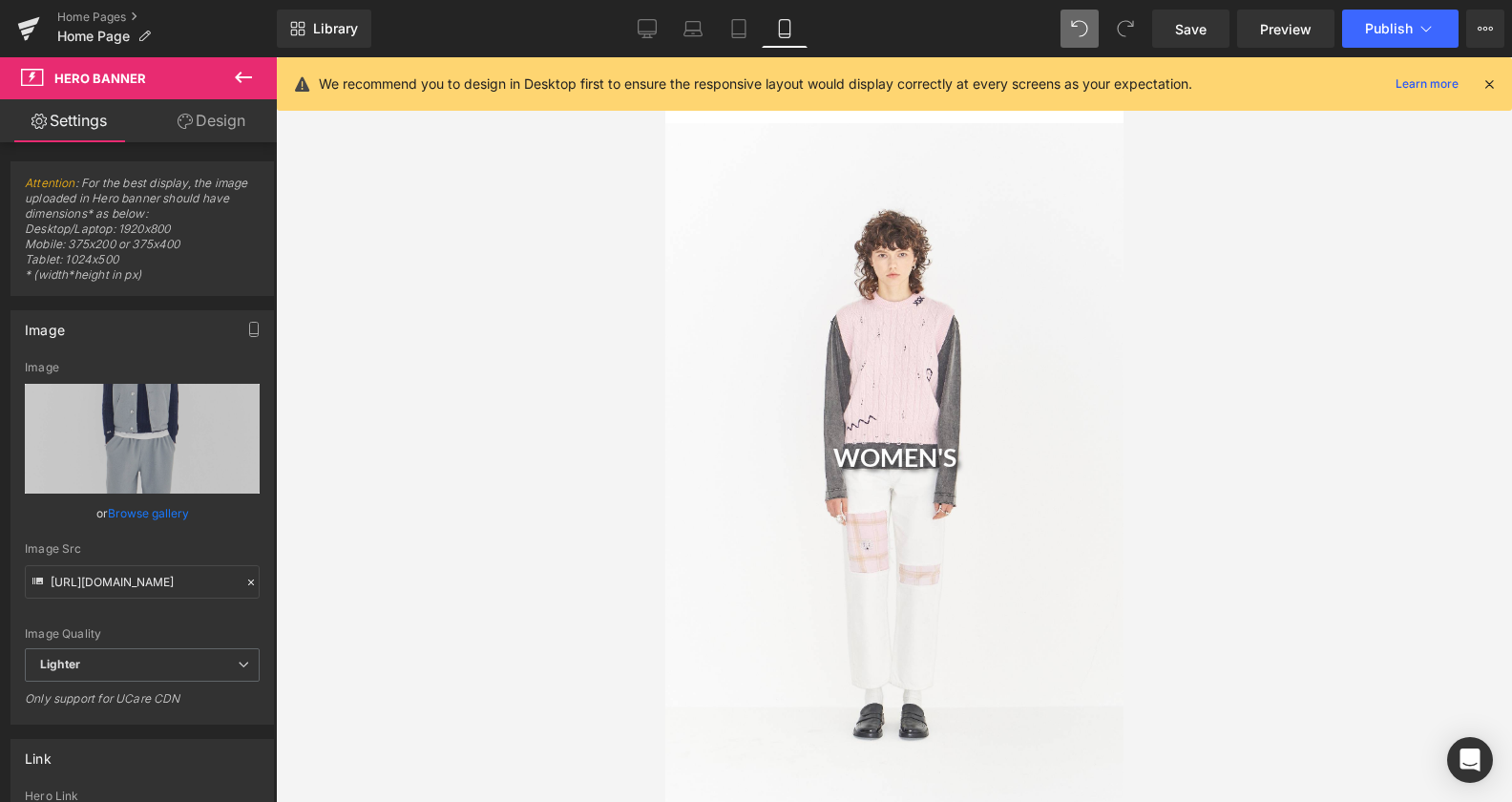
scroll to position [194, 0]
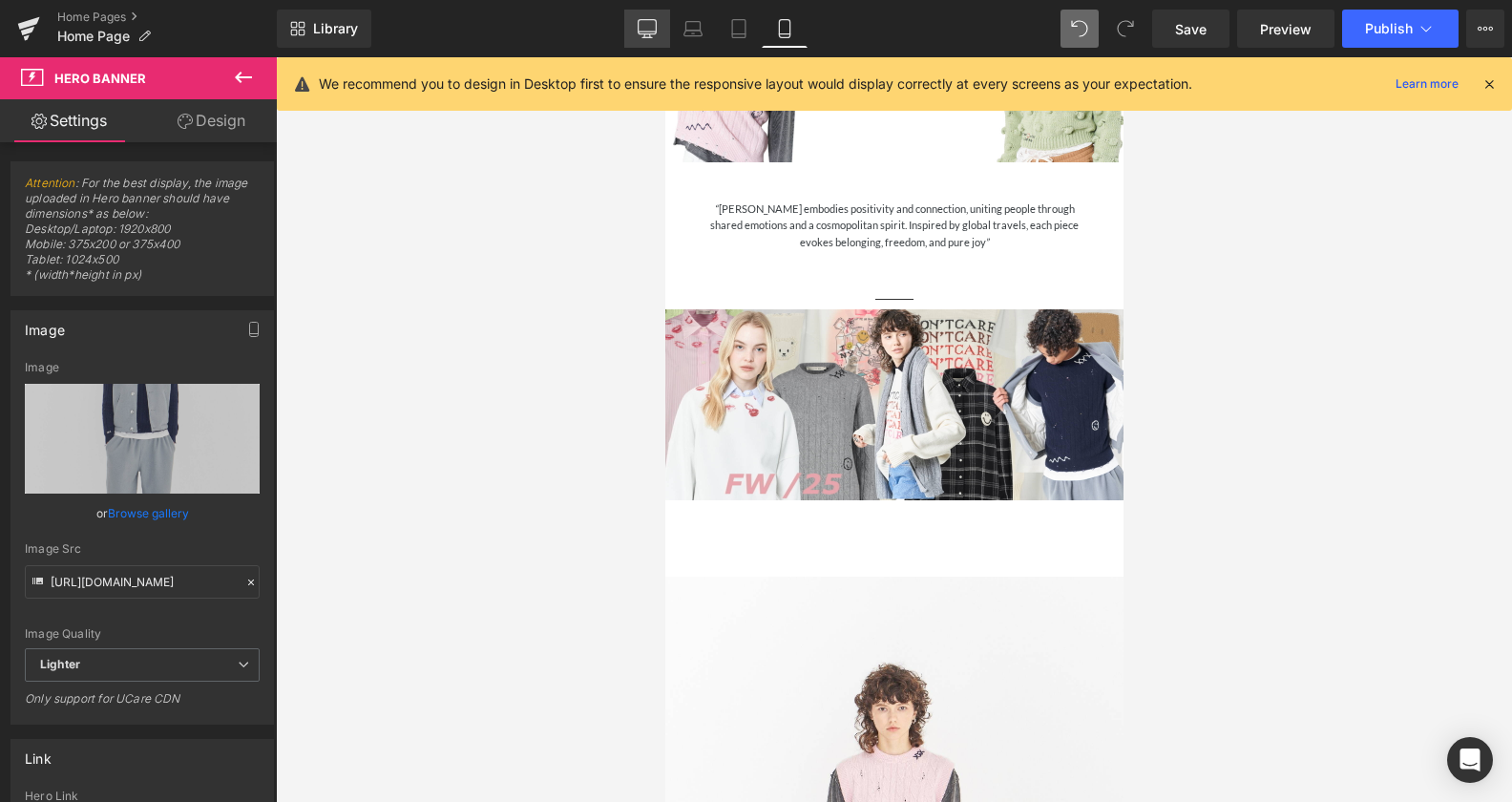
click at [648, 27] on icon at bounding box center [647, 27] width 19 height 19
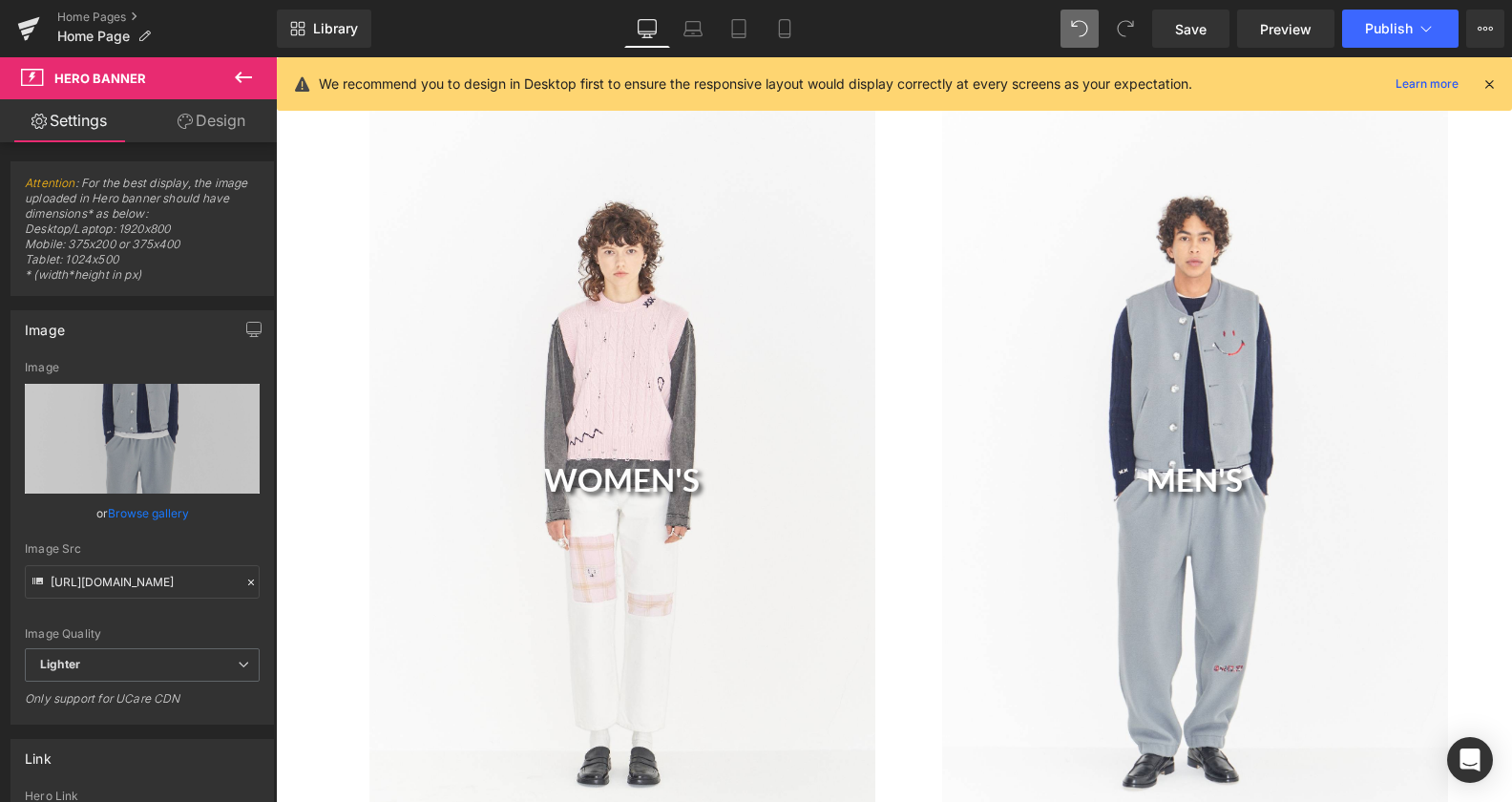
scroll to position [1497, 0]
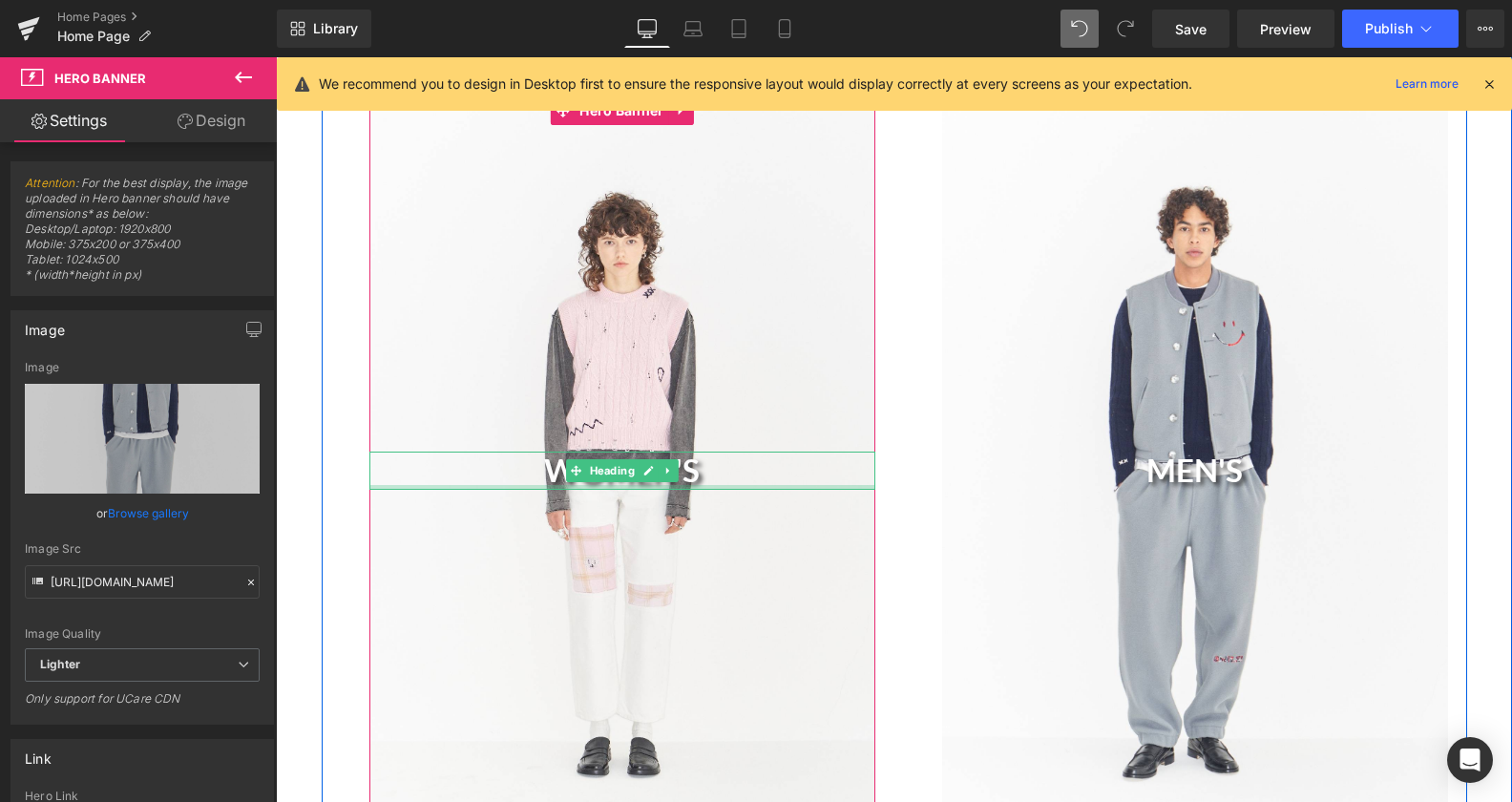
click at [594, 485] on div at bounding box center [622, 487] width 506 height 5
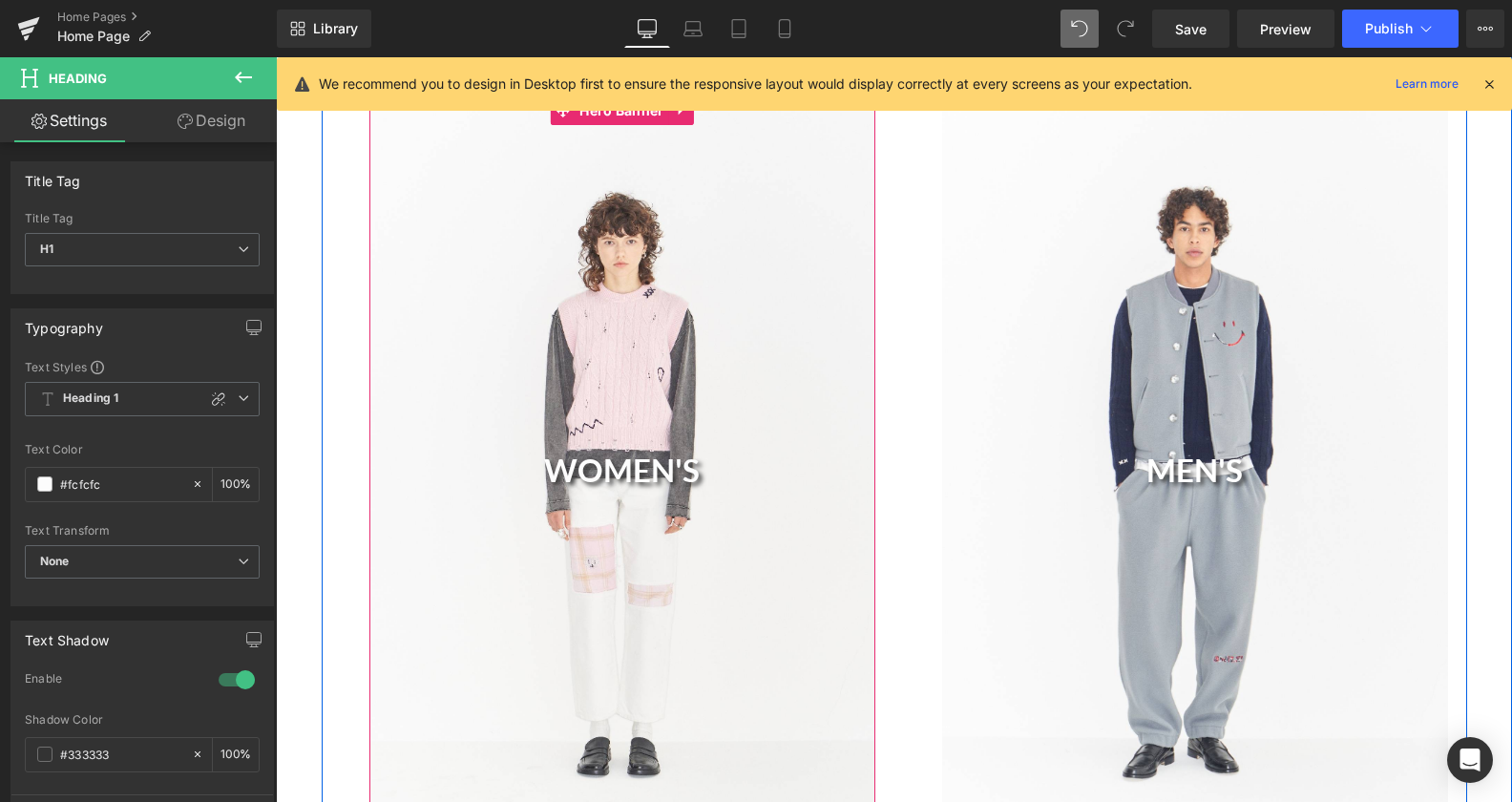
click at [503, 595] on div "WOMEN'S Heading" at bounding box center [622, 475] width 506 height 759
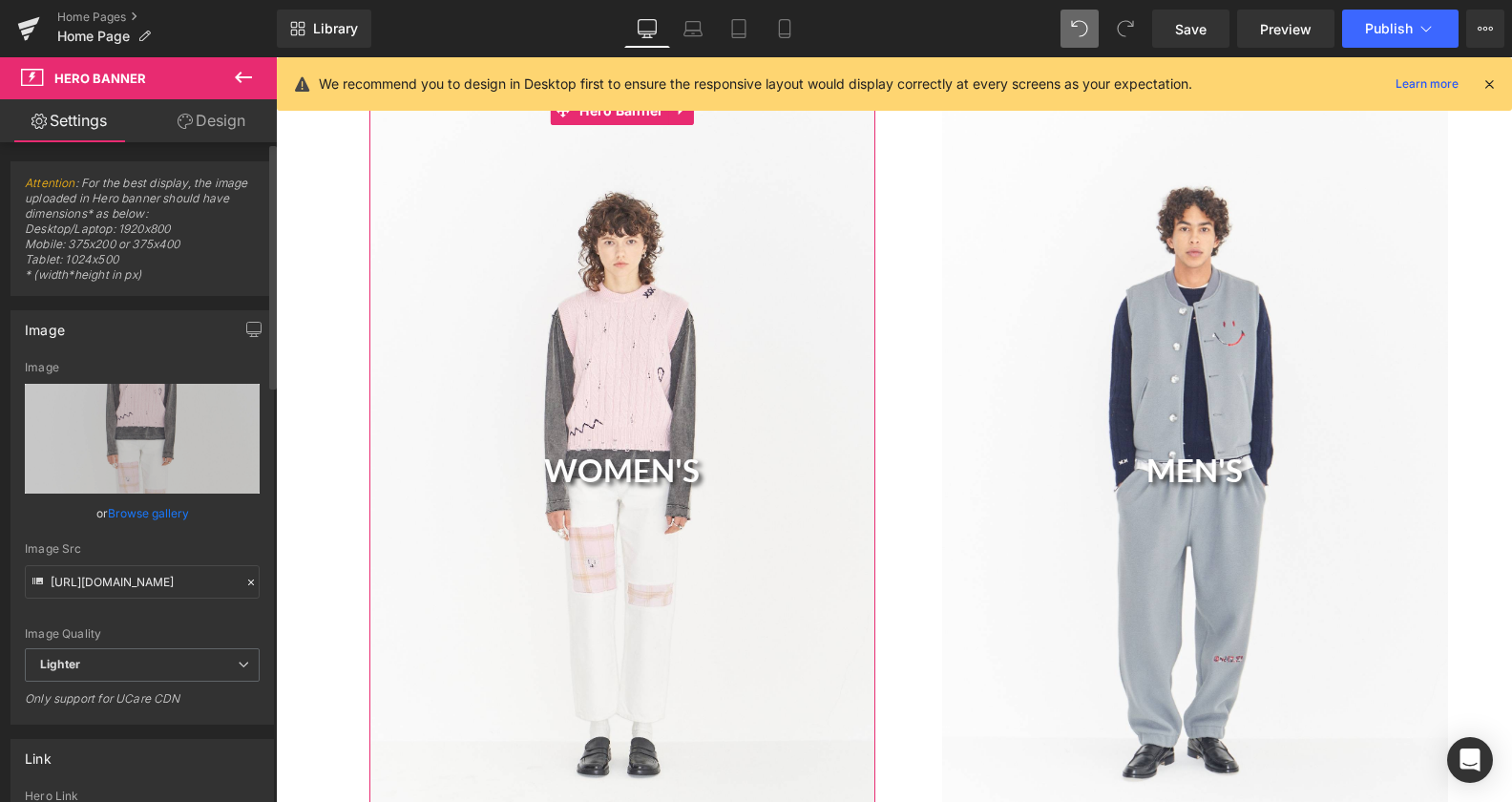
click at [150, 509] on link "Browse gallery" at bounding box center [148, 513] width 81 height 33
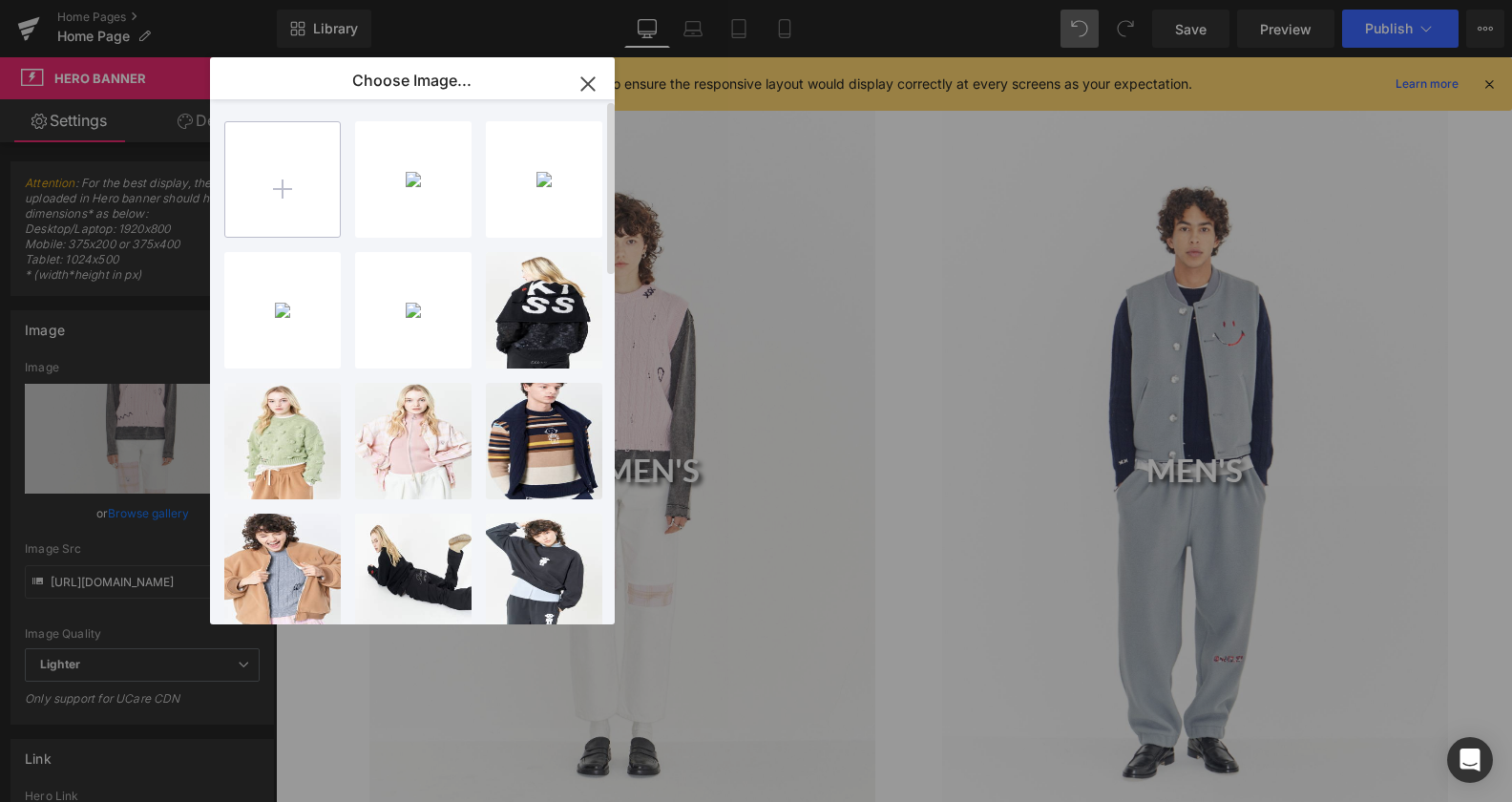
click at [282, 210] on input "file" at bounding box center [283, 180] width 115 height 115
type input "C:\fakepath\image217.jpg"
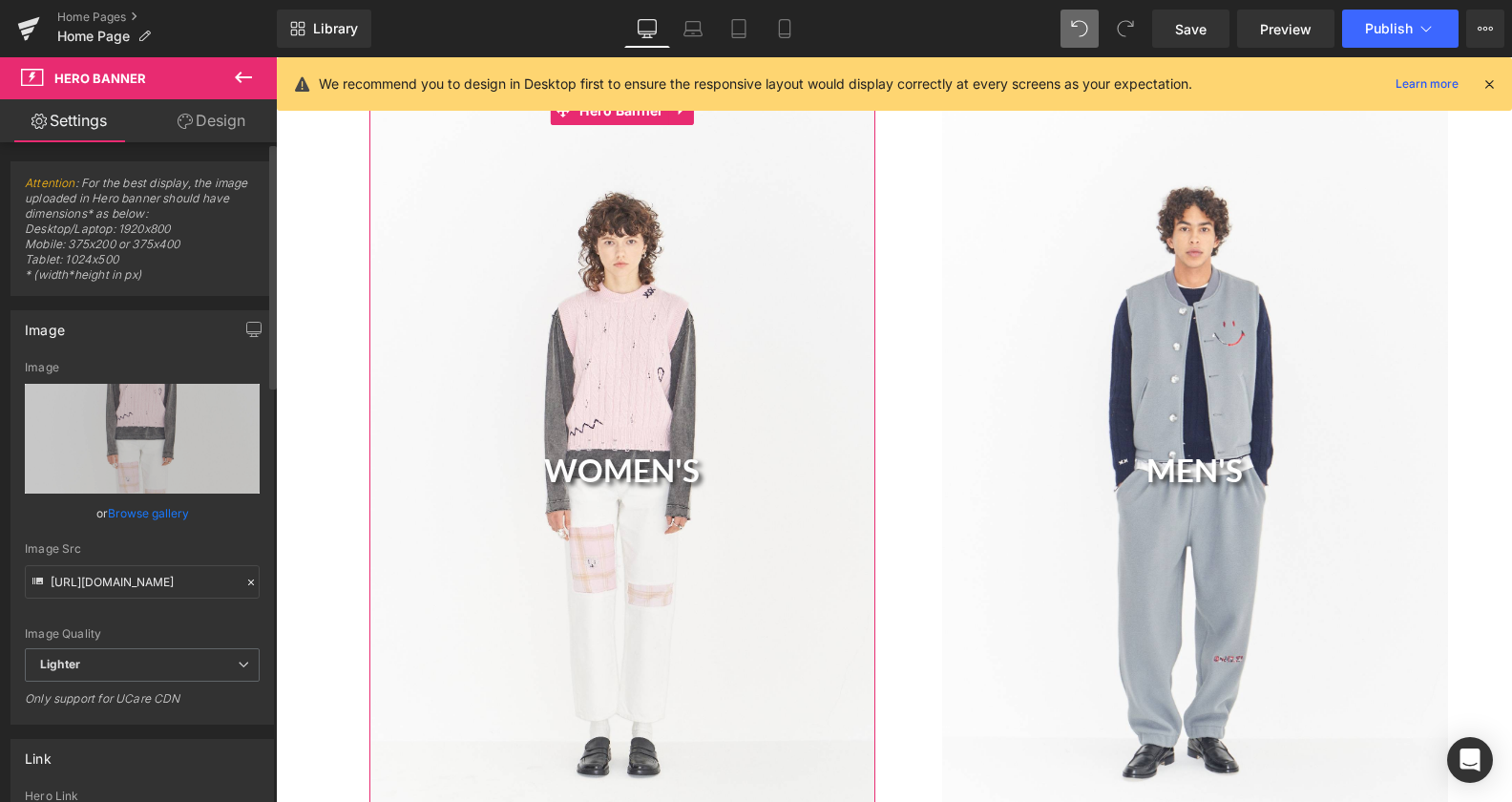
click at [147, 512] on link "Browse gallery" at bounding box center [148, 513] width 81 height 33
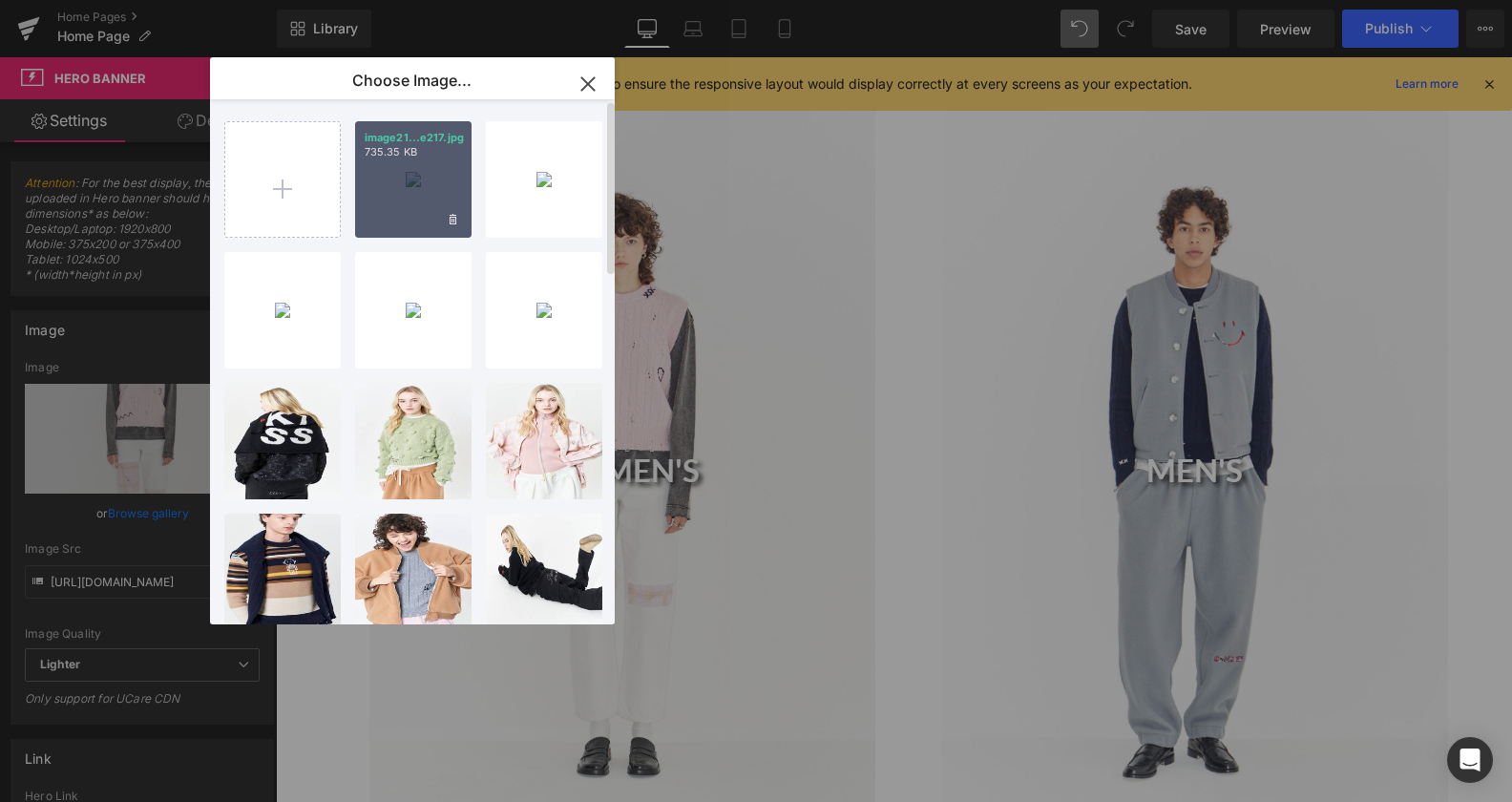
drag, startPoint x: 176, startPoint y: 152, endPoint x: 453, endPoint y: 209, distance: 282.8
click at [453, 209] on div "image21...e217.jpg 735.35 KB" at bounding box center [413, 180] width 117 height 117
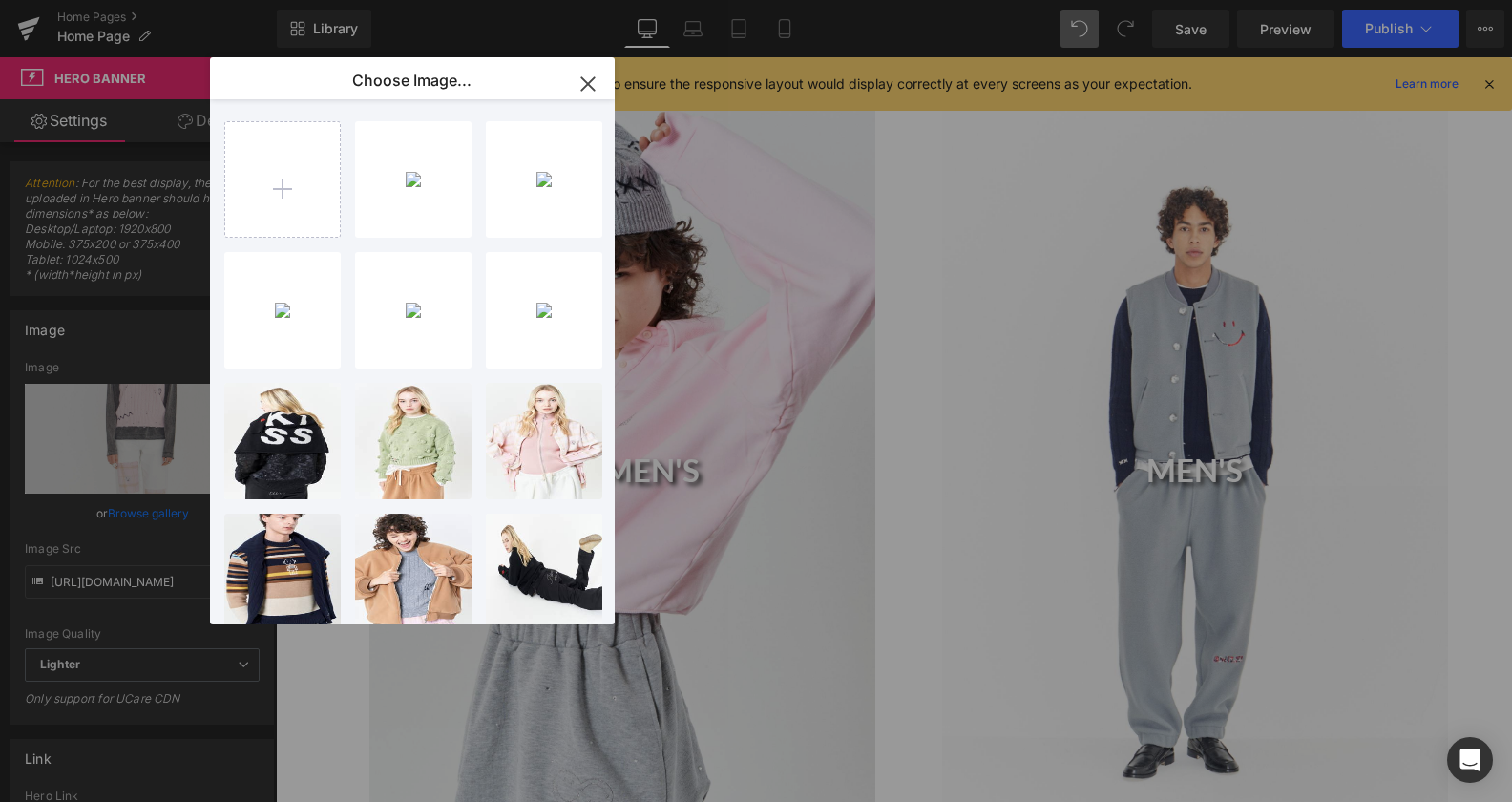
type input "[URL][DOMAIN_NAME]"
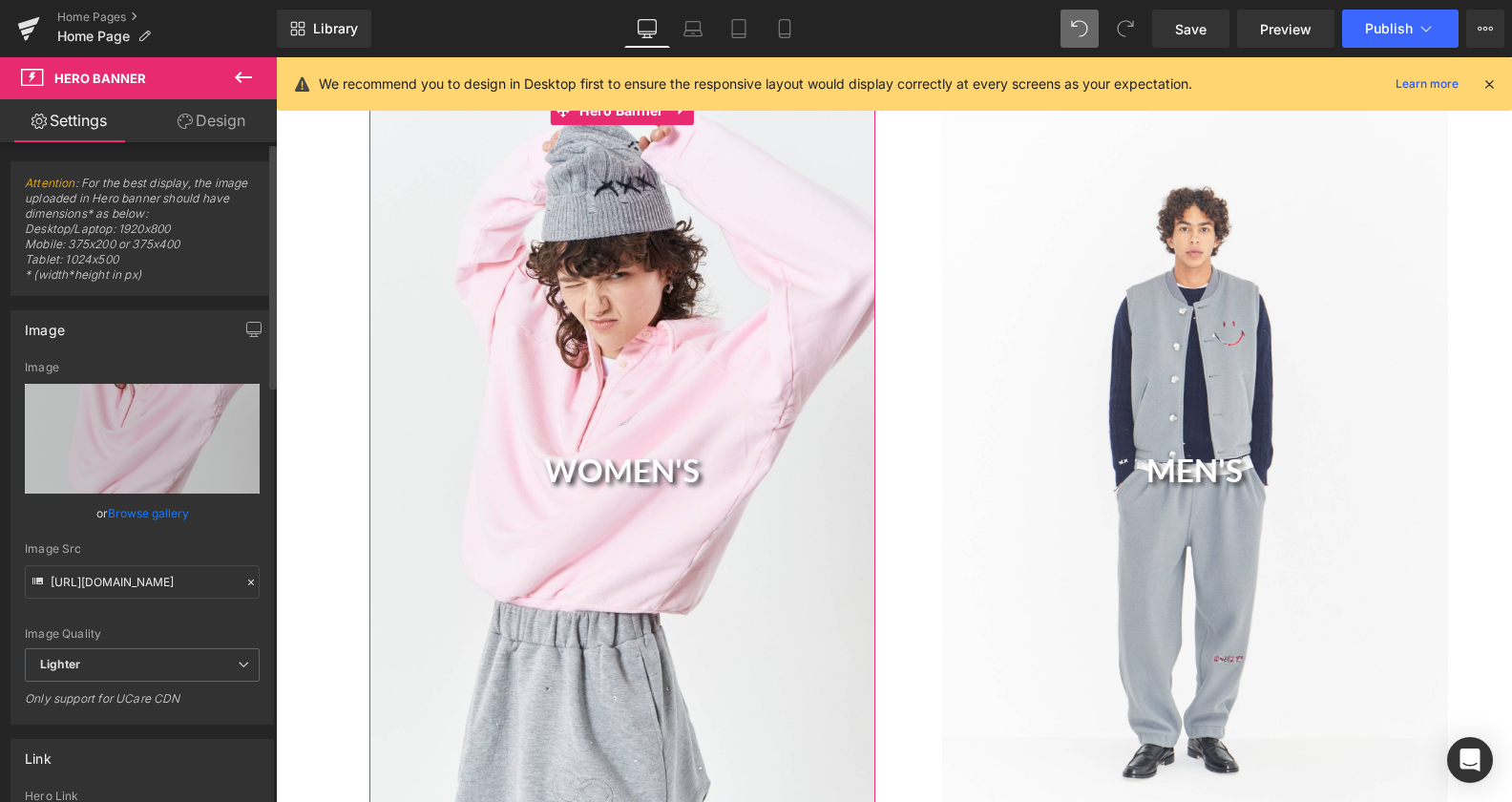
click at [167, 515] on link "Browse gallery" at bounding box center [148, 513] width 81 height 33
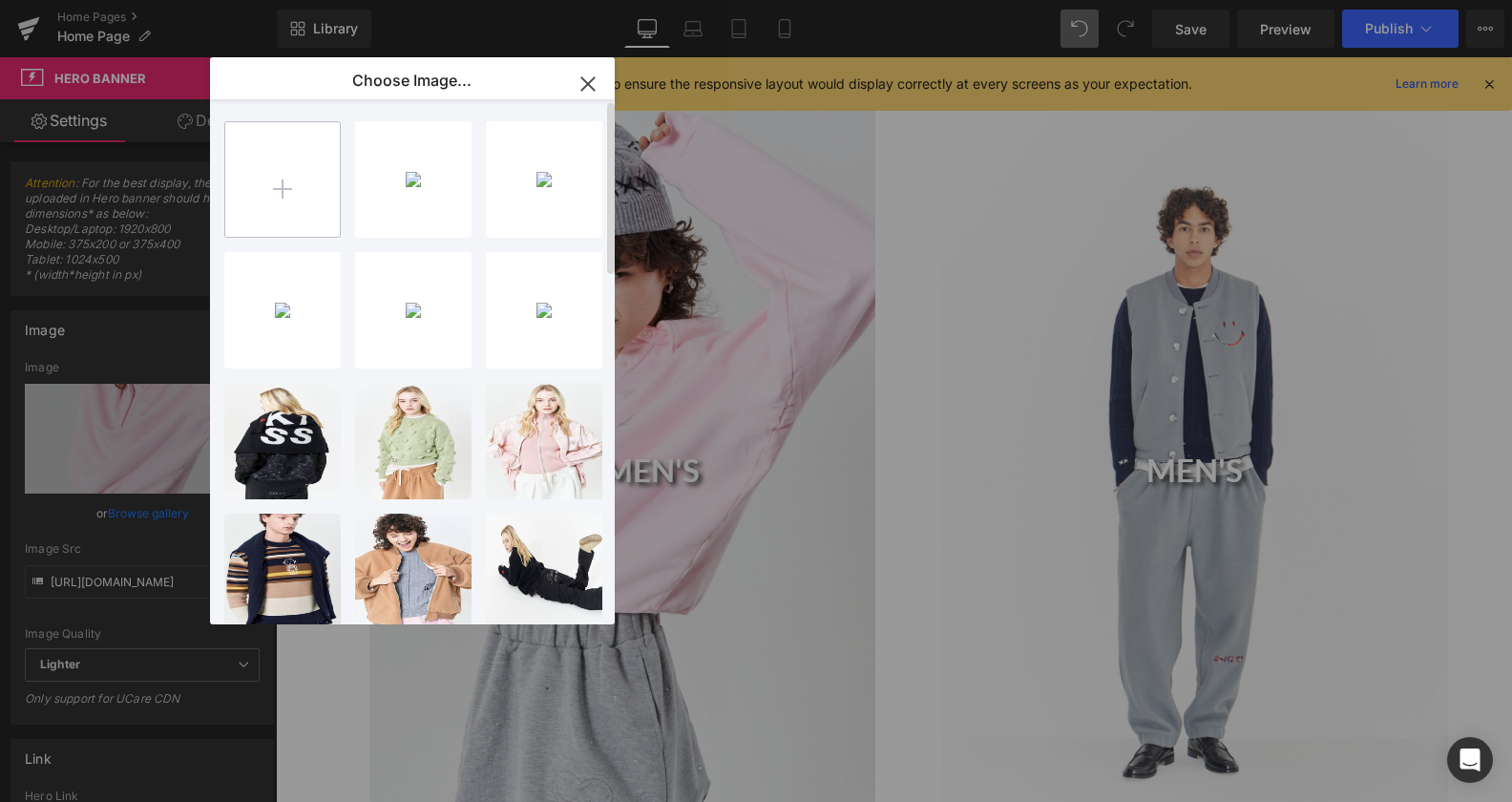
click at [248, 163] on input "file" at bounding box center [283, 180] width 115 height 115
type input "C:\fakepath\image163.jpg"
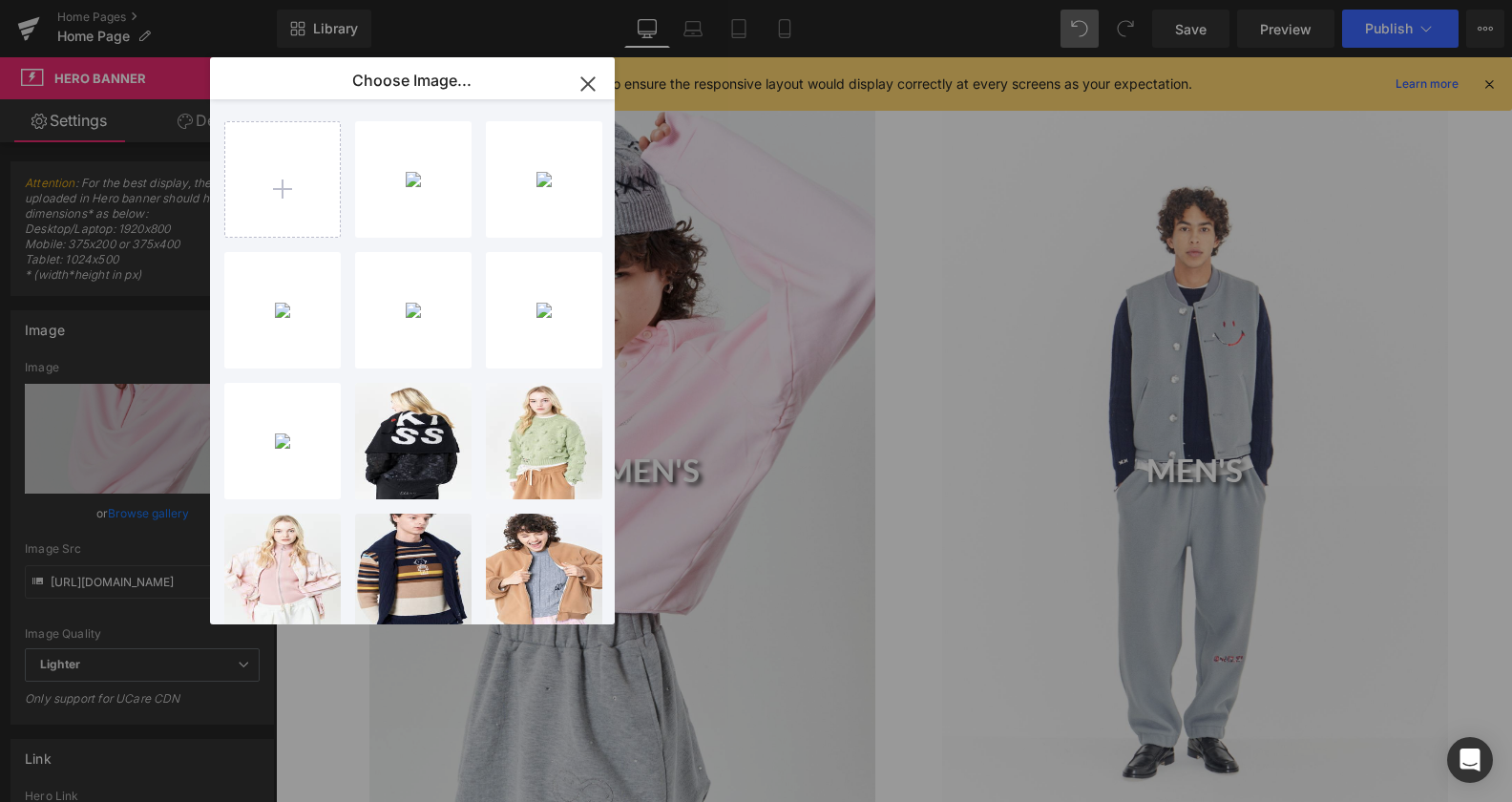
drag, startPoint x: 1173, startPoint y: 484, endPoint x: 859, endPoint y: 424, distance: 319.7
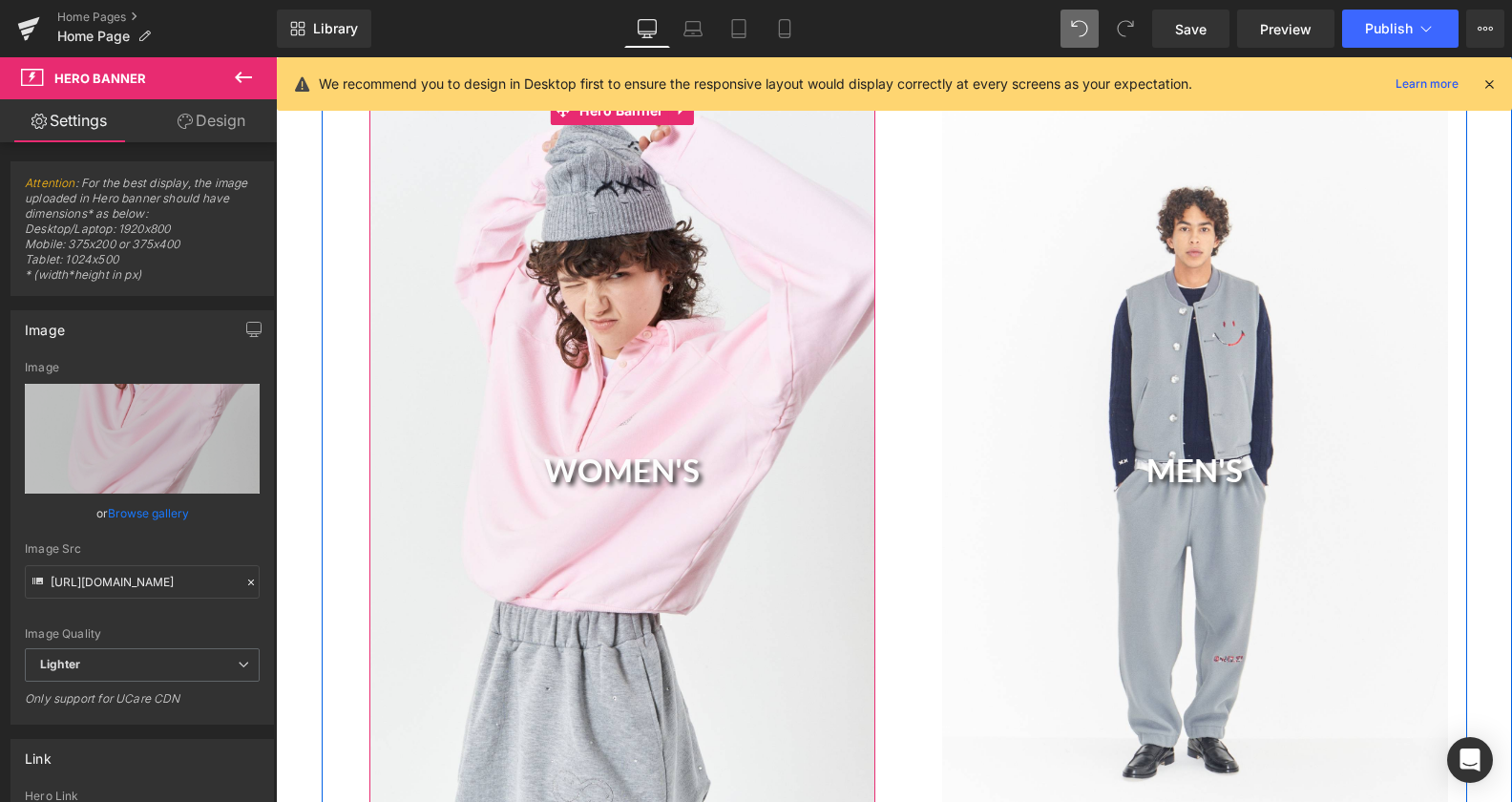
click at [570, 381] on div "WOMEN'S Heading" at bounding box center [622, 475] width 506 height 759
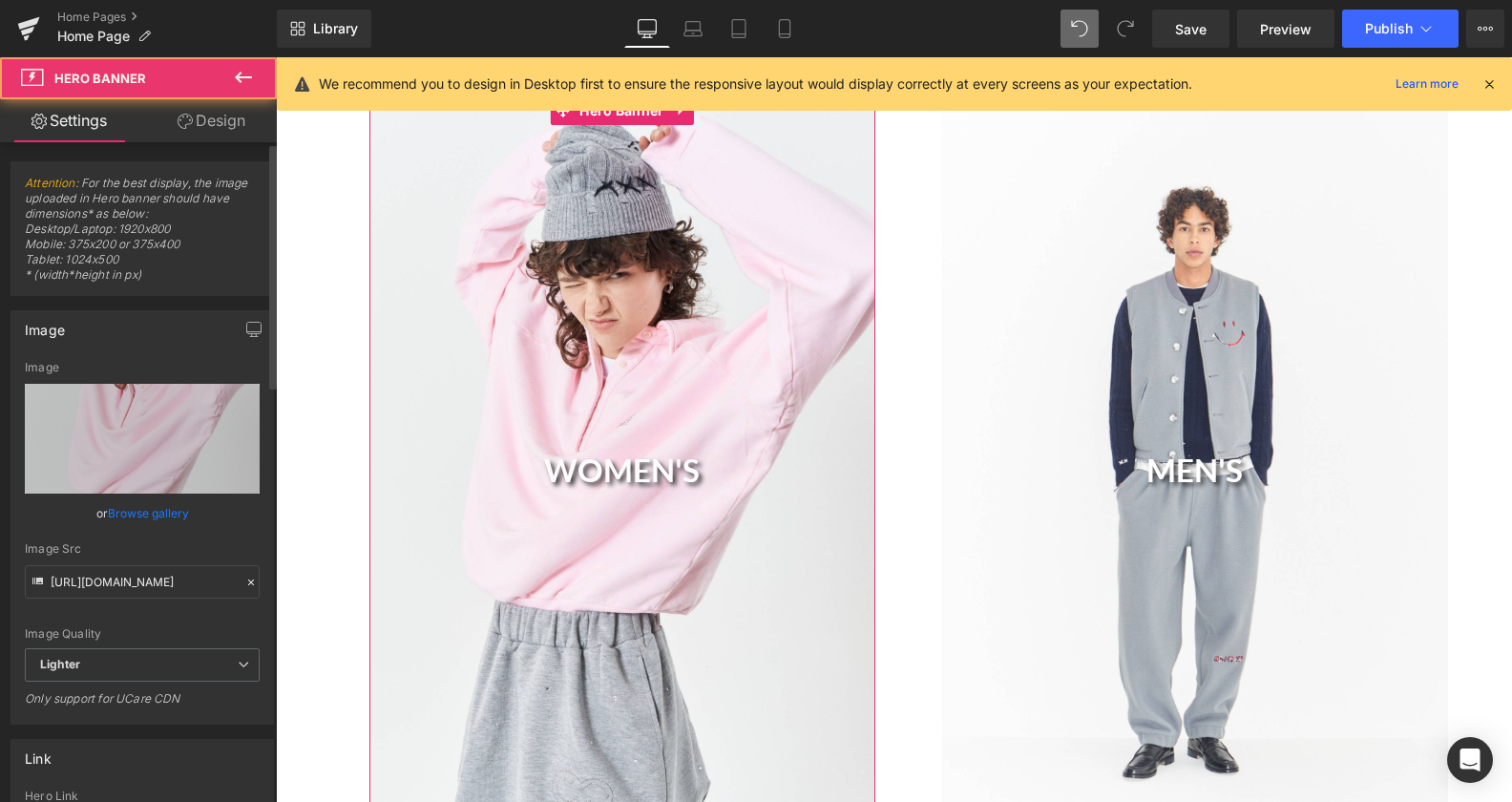
click at [142, 511] on link "Browse gallery" at bounding box center [148, 513] width 81 height 33
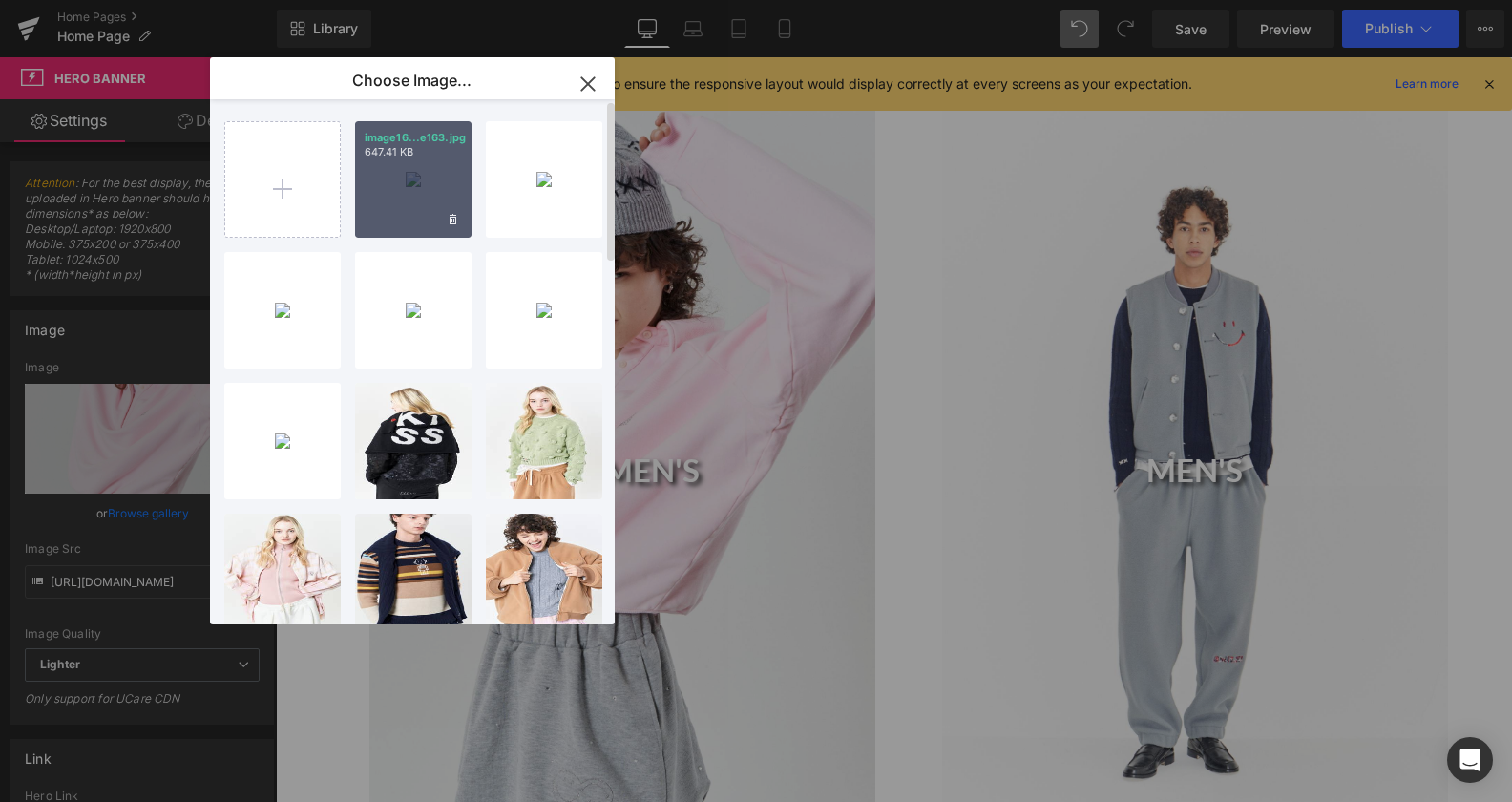
drag, startPoint x: 392, startPoint y: 193, endPoint x: 132, endPoint y: 146, distance: 264.2
click at [392, 193] on div "image16...e163.jpg 647.41 KB" at bounding box center [413, 180] width 117 height 117
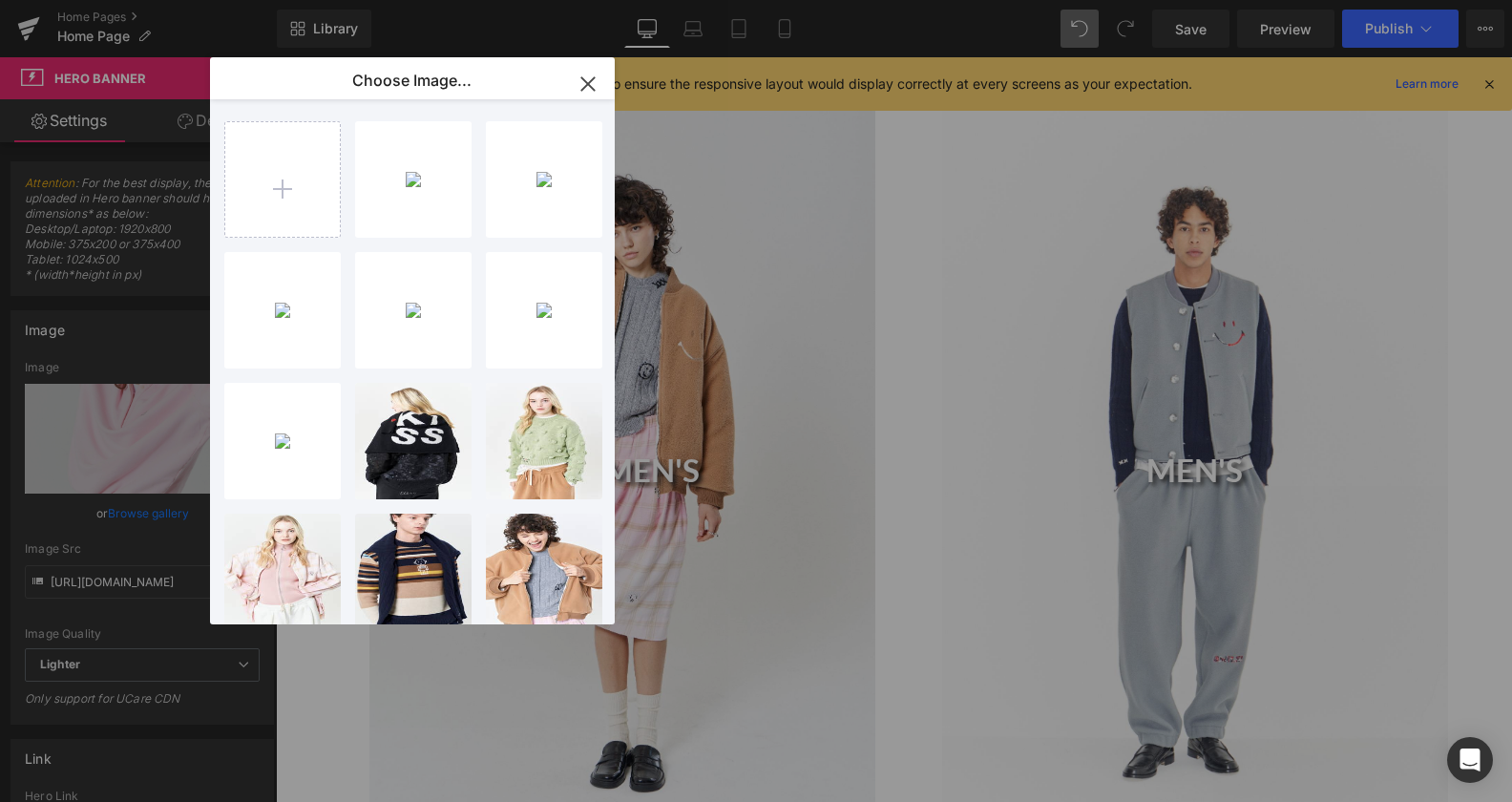
type input "[URL][DOMAIN_NAME]"
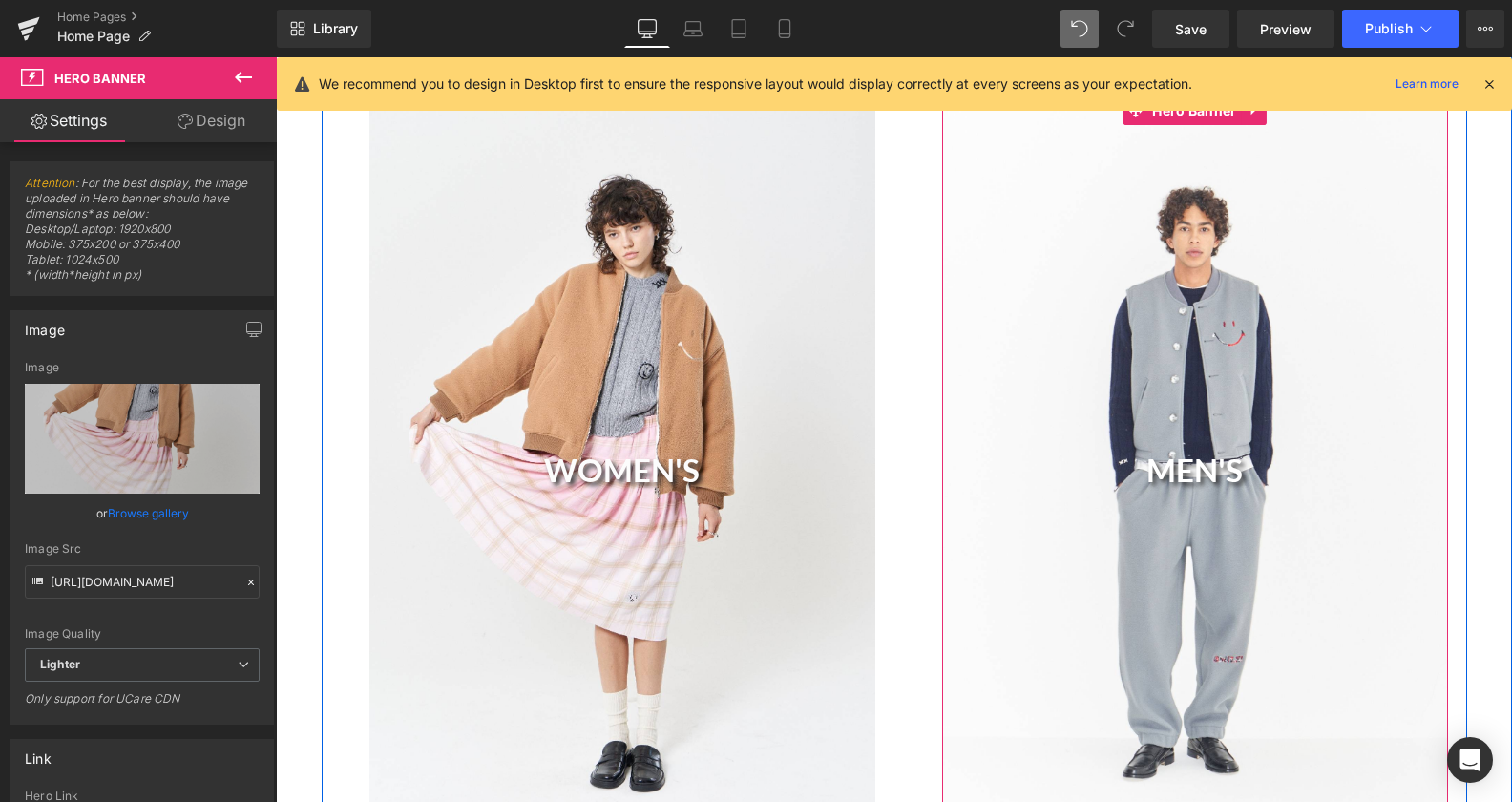
click at [1299, 344] on div "MEN'S Heading" at bounding box center [1195, 475] width 506 height 759
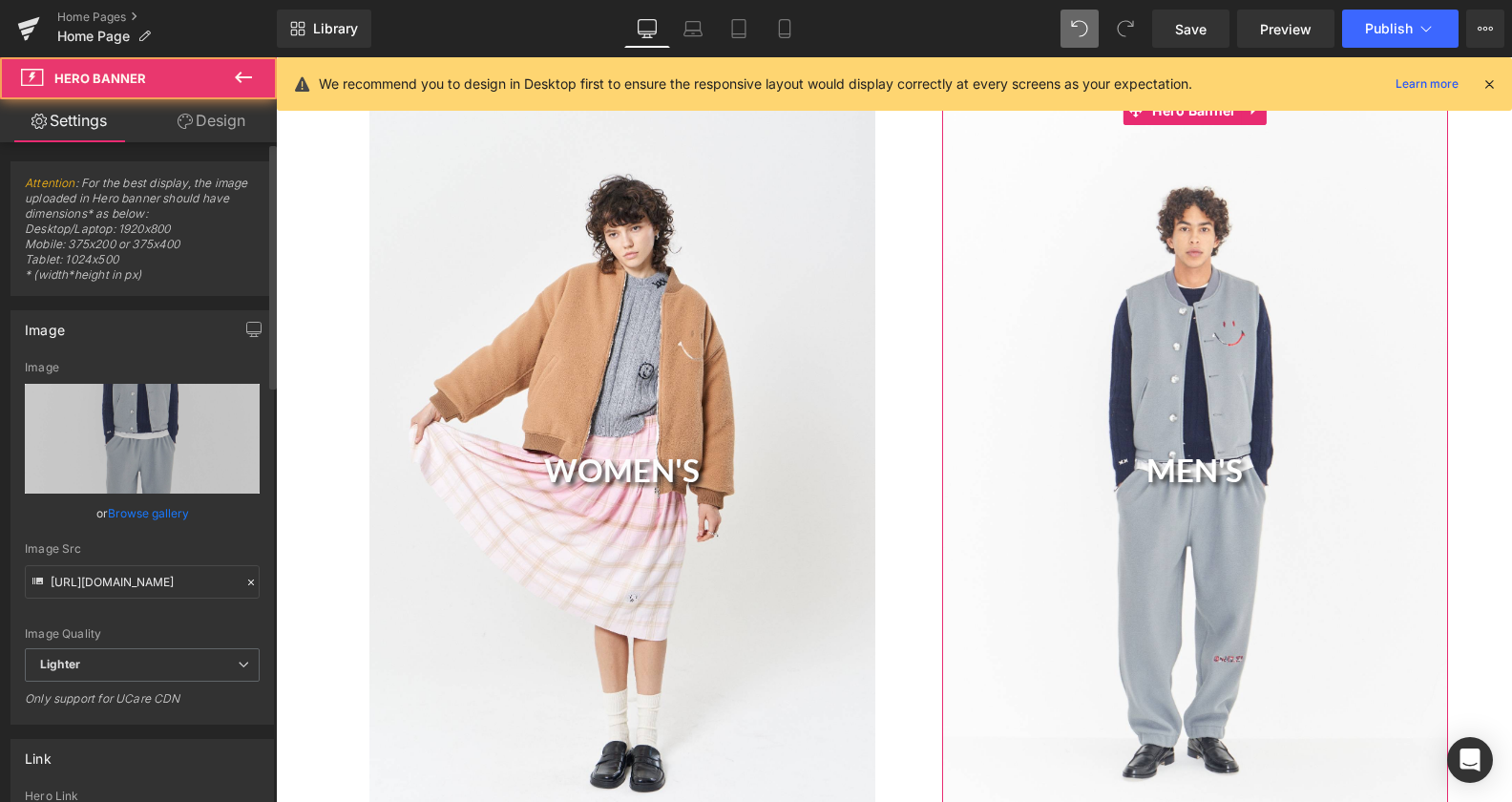
click at [136, 510] on link "Browse gallery" at bounding box center [148, 513] width 81 height 33
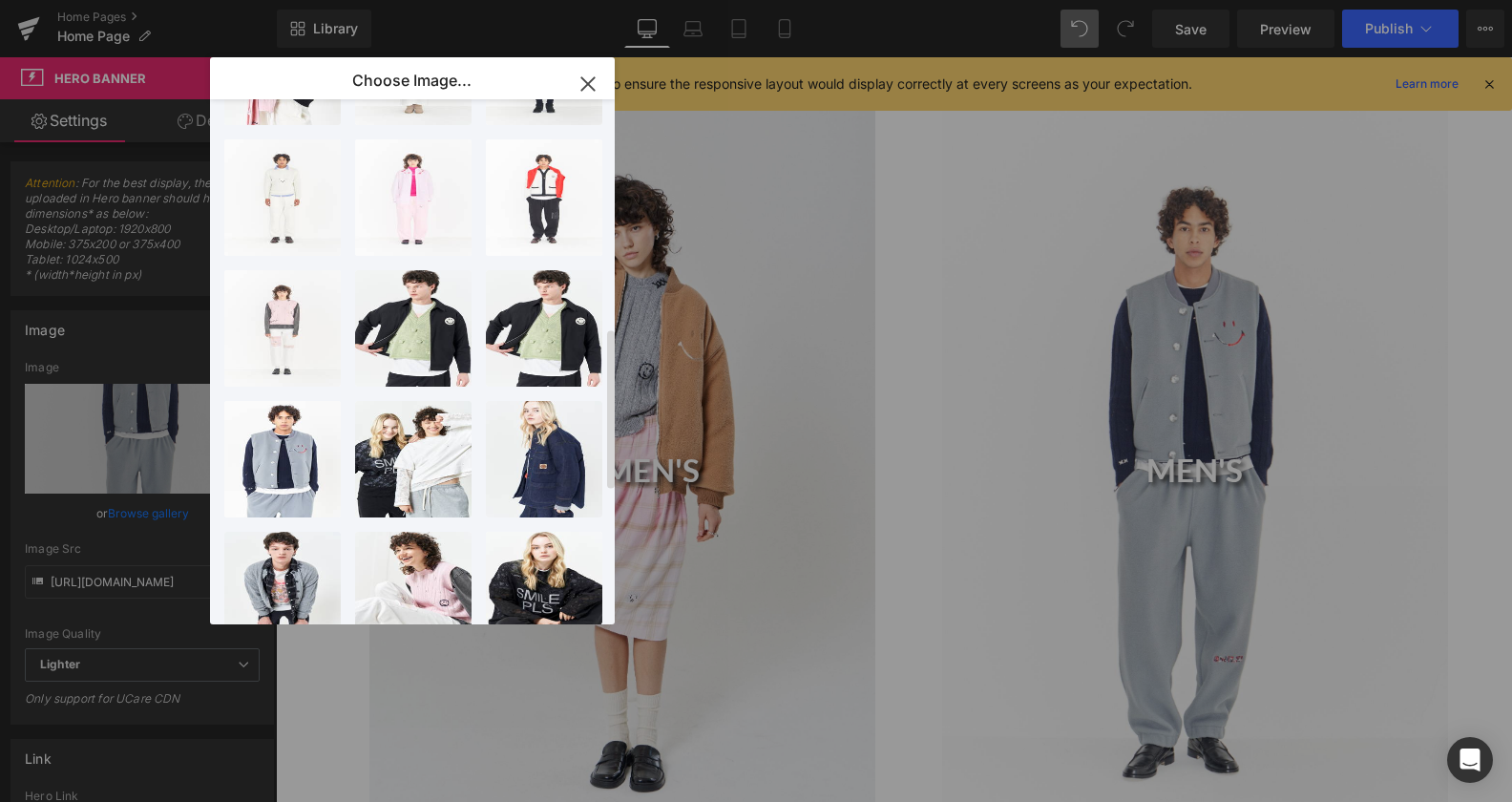
scroll to position [779, 0]
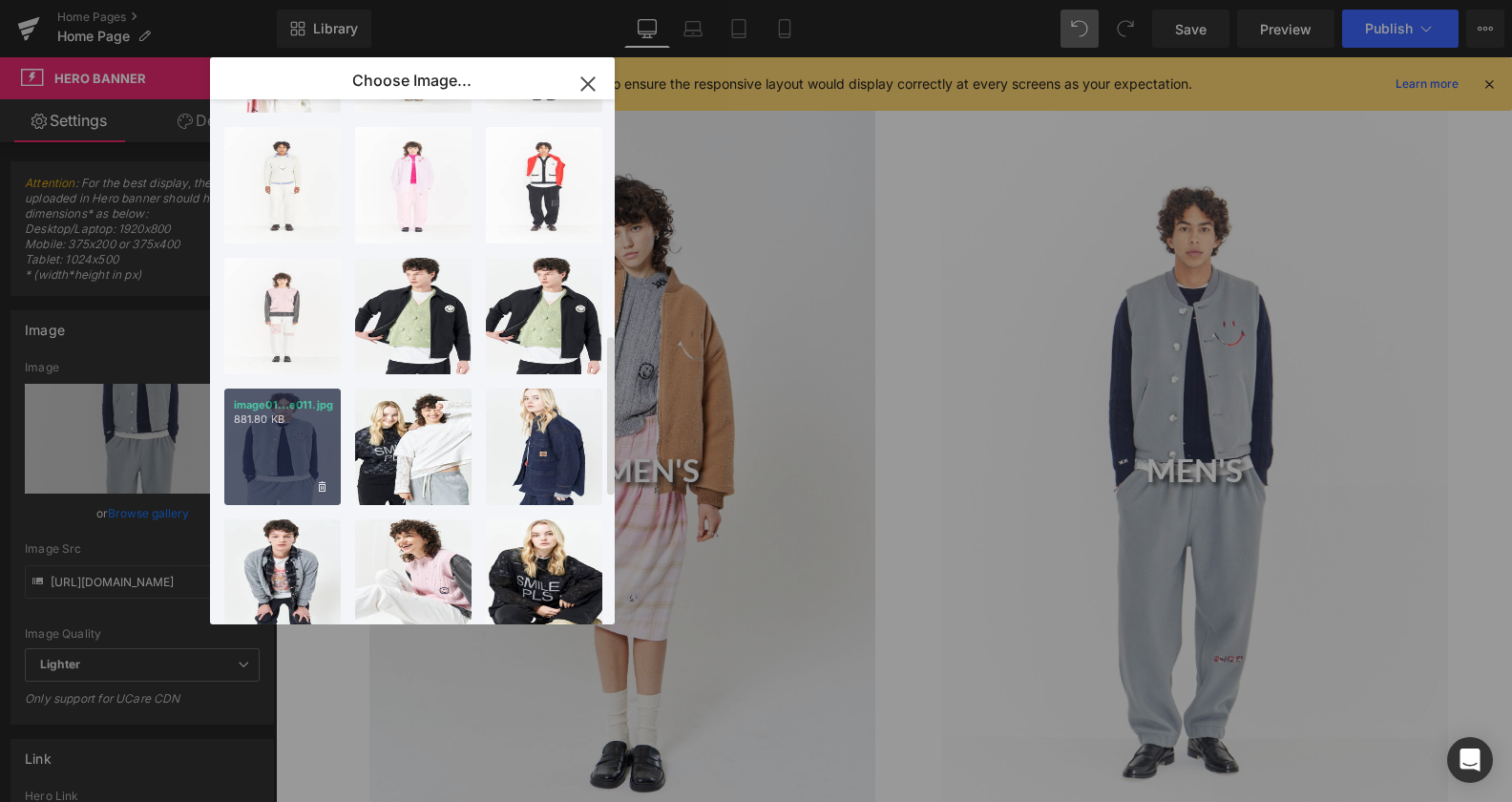
click at [276, 443] on div "image01...e011.jpg 881.80 KB" at bounding box center [283, 447] width 117 height 117
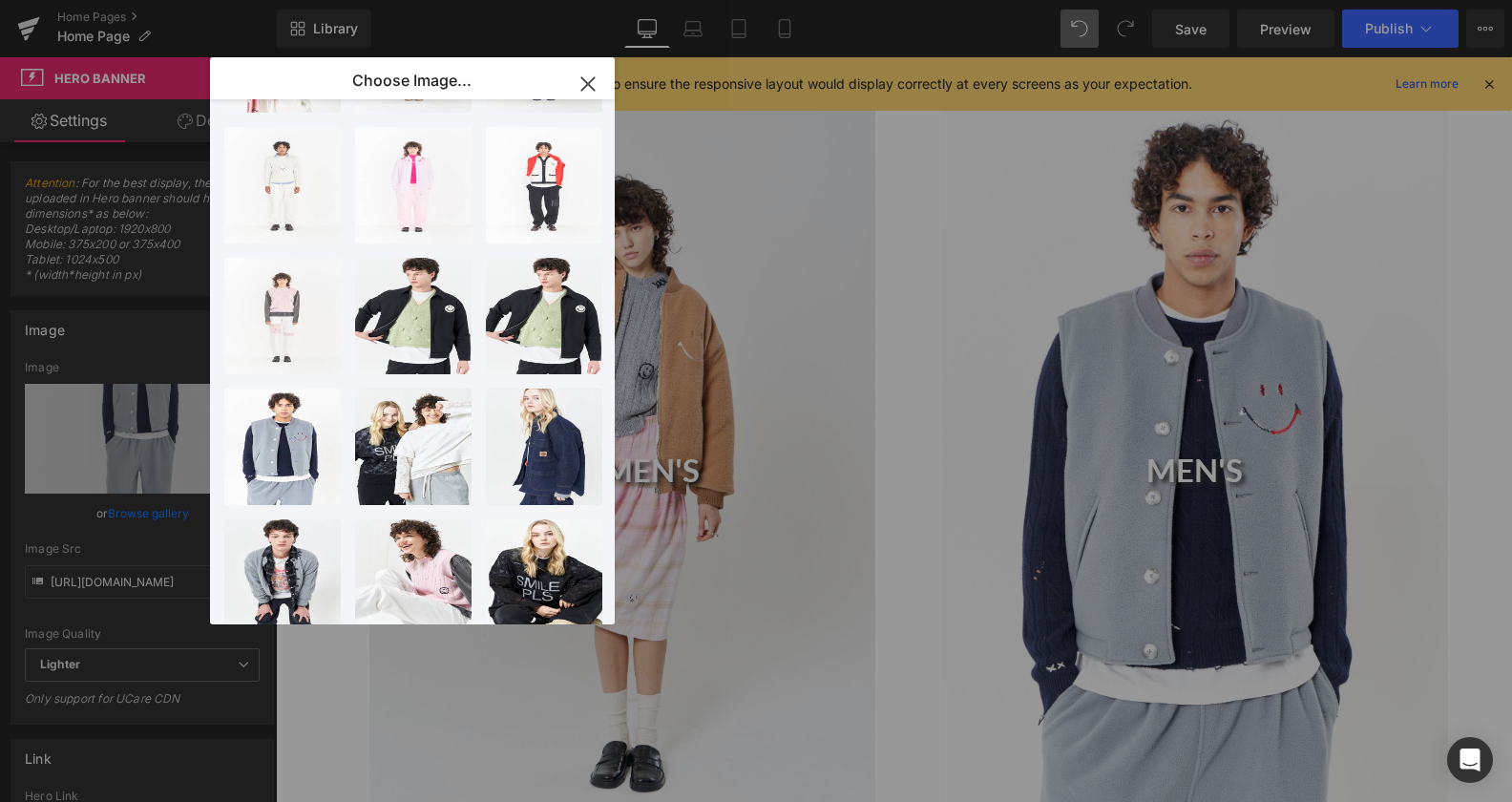
type input "[URL][DOMAIN_NAME]"
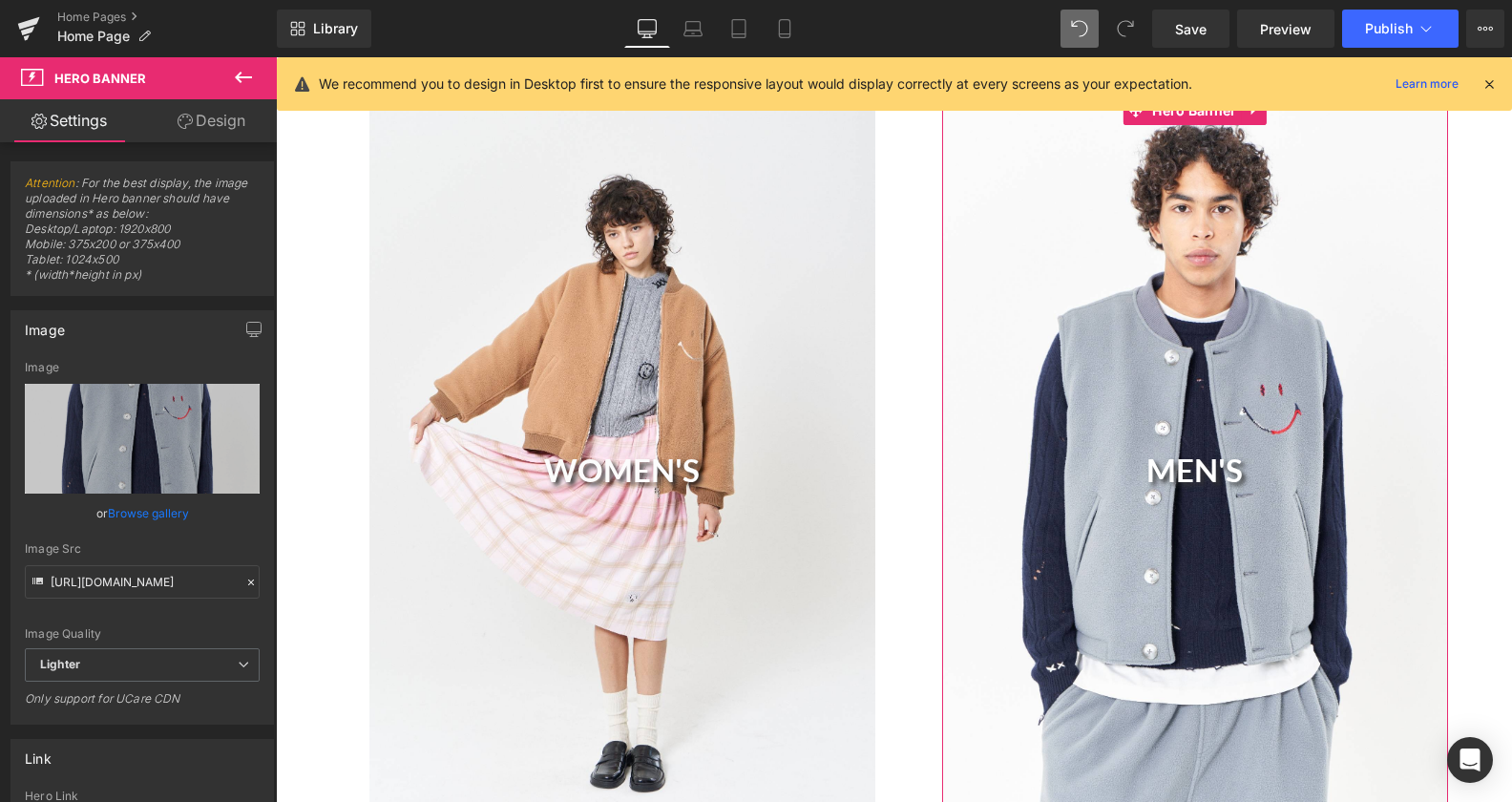
click at [134, 518] on link "Browse gallery" at bounding box center [148, 513] width 81 height 33
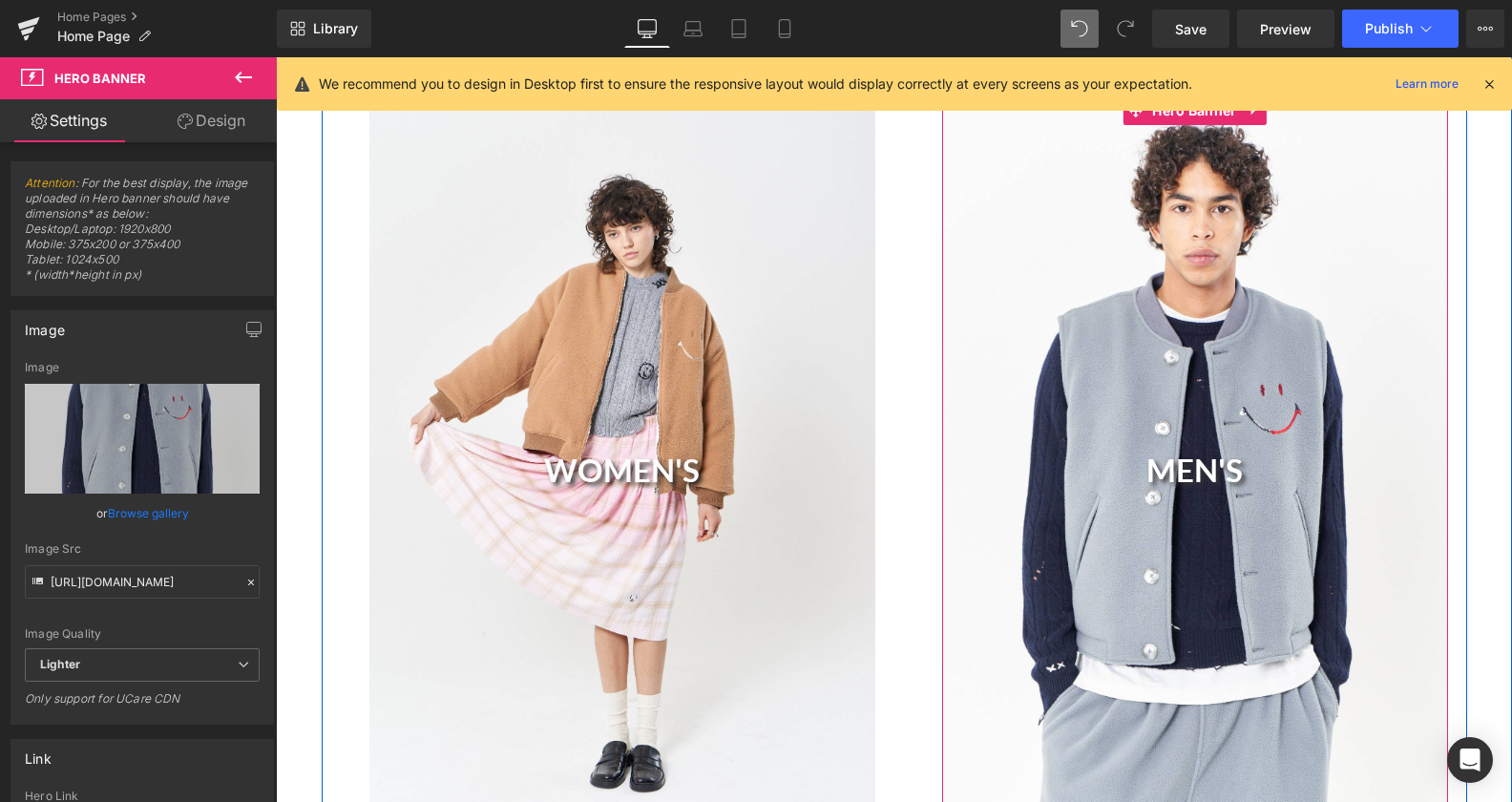
click at [654, 488] on div "WOMEN'S Heading" at bounding box center [622, 475] width 506 height 759
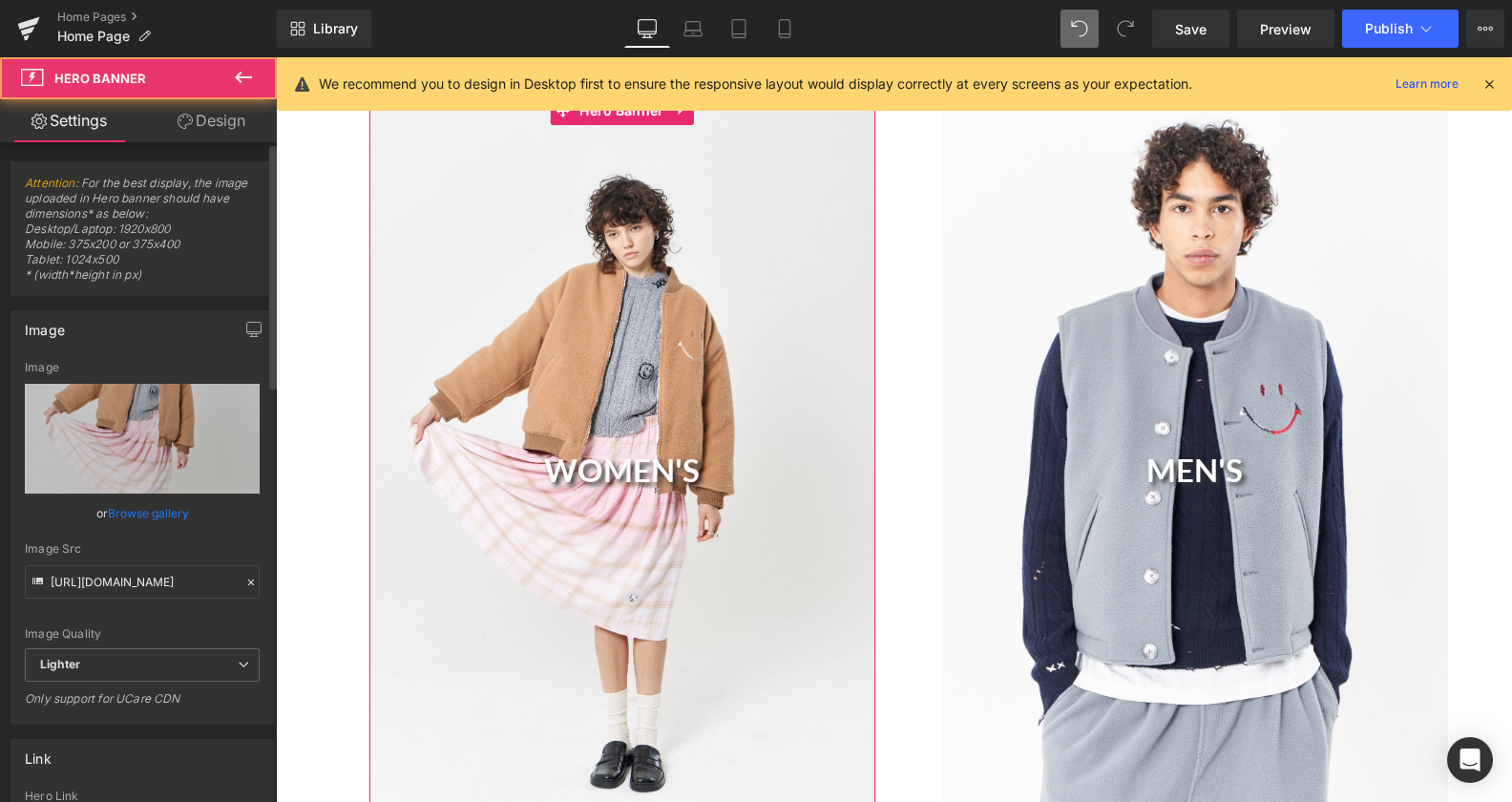
click at [155, 515] on link "Browse gallery" at bounding box center [148, 513] width 81 height 33
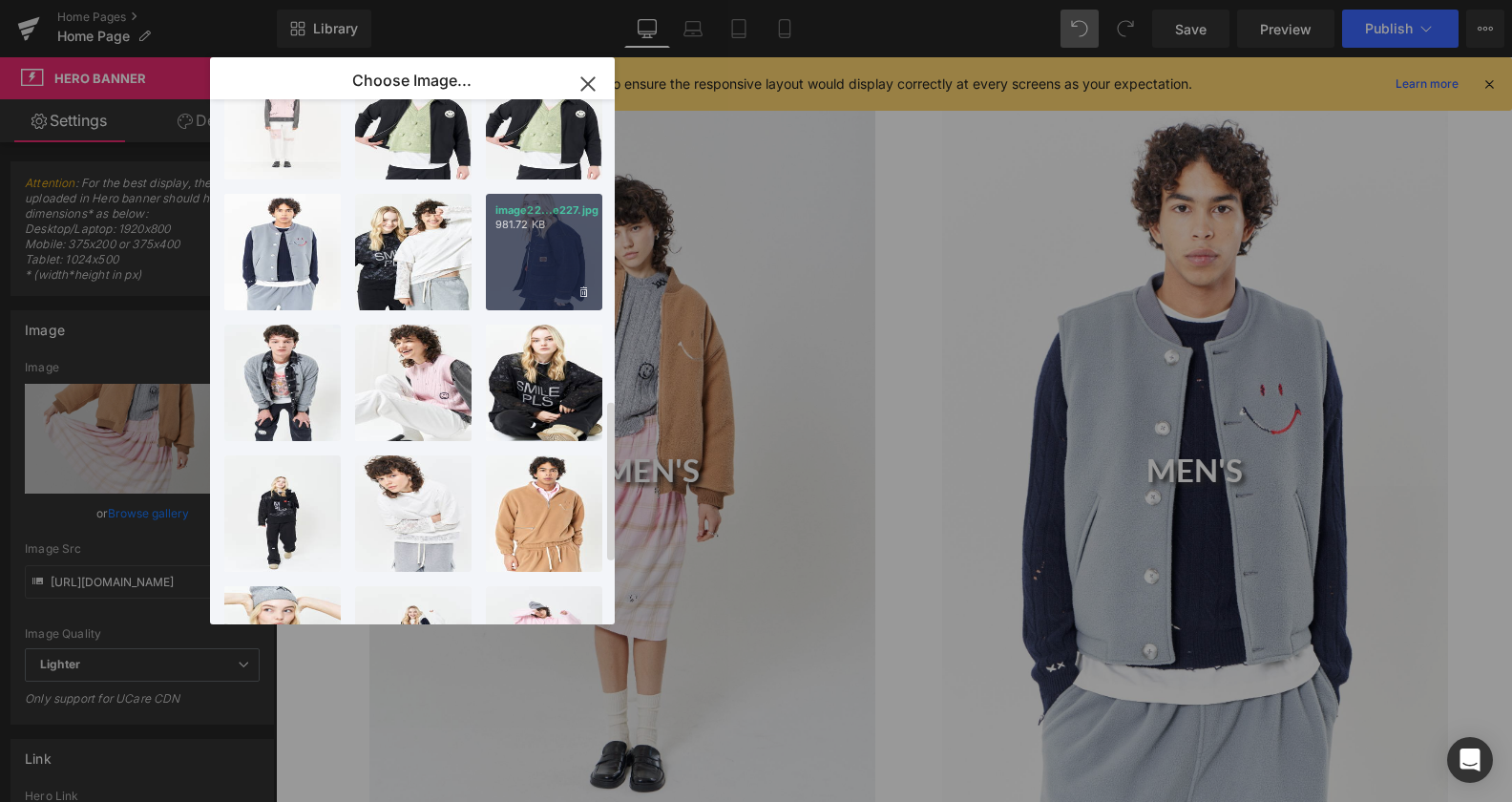
scroll to position [1072, 0]
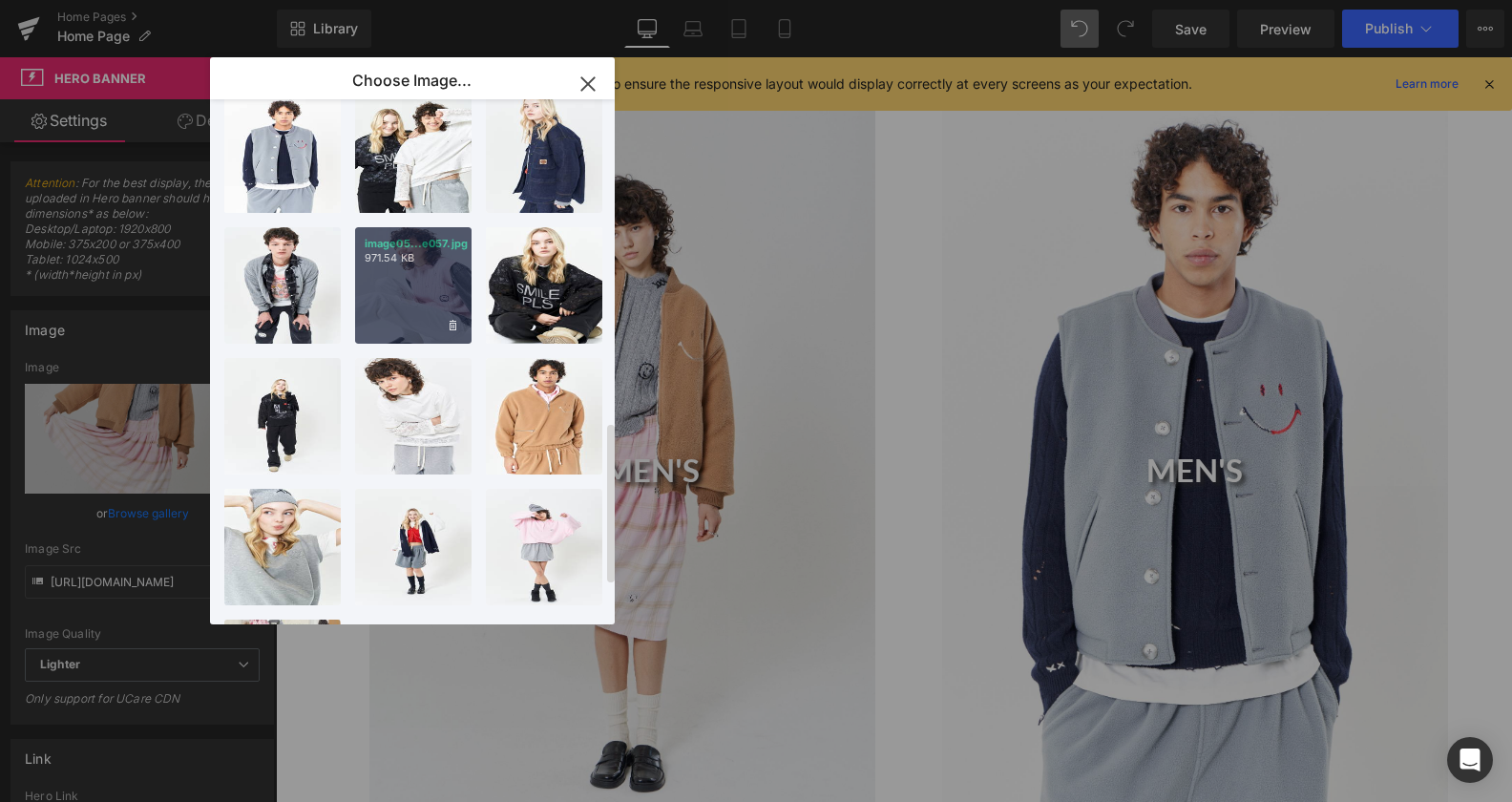
click at [423, 292] on div "image05...e057.jpg 971.54 KB" at bounding box center [413, 286] width 117 height 117
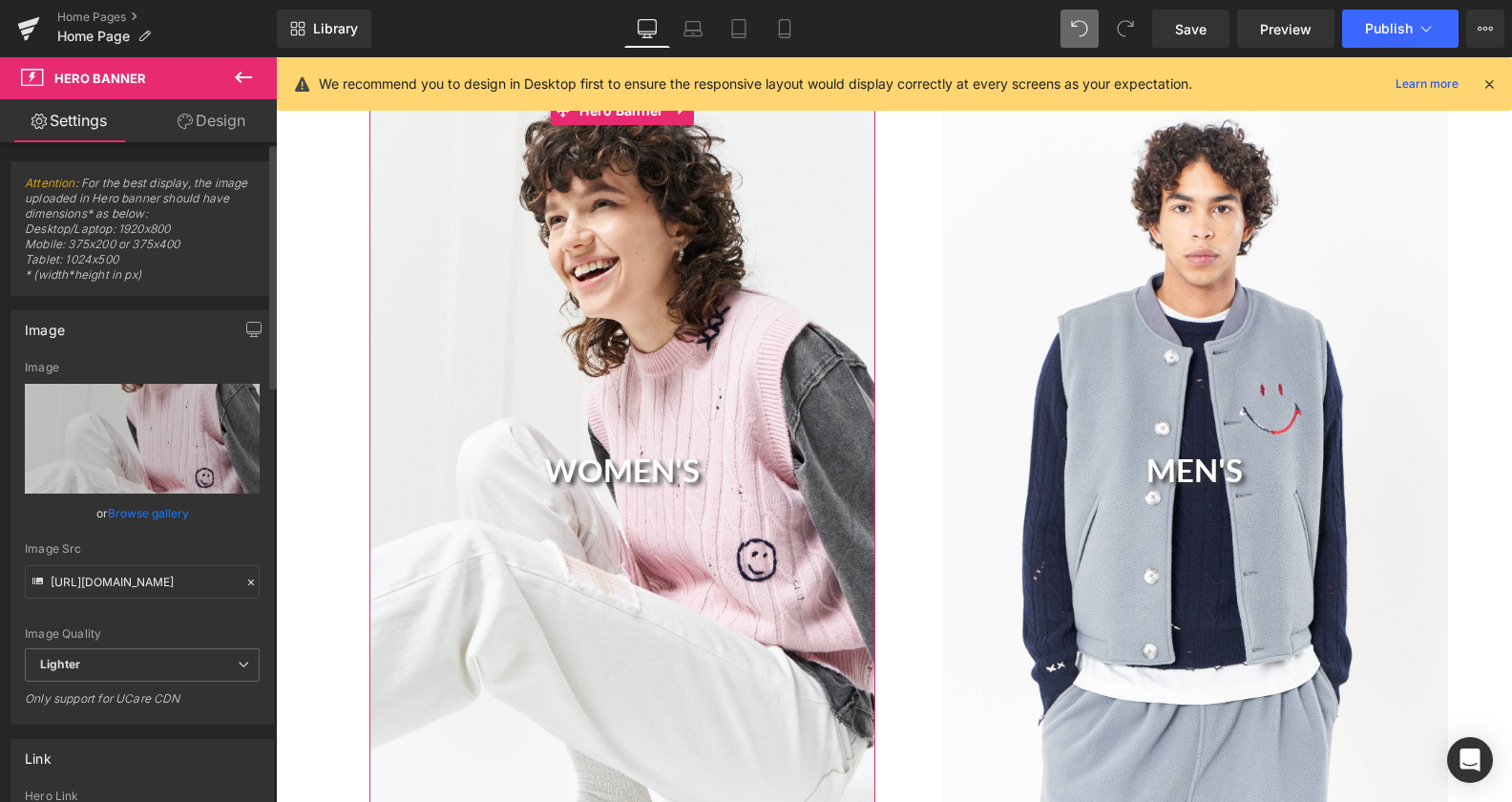
click at [134, 508] on link "Browse gallery" at bounding box center [148, 513] width 81 height 33
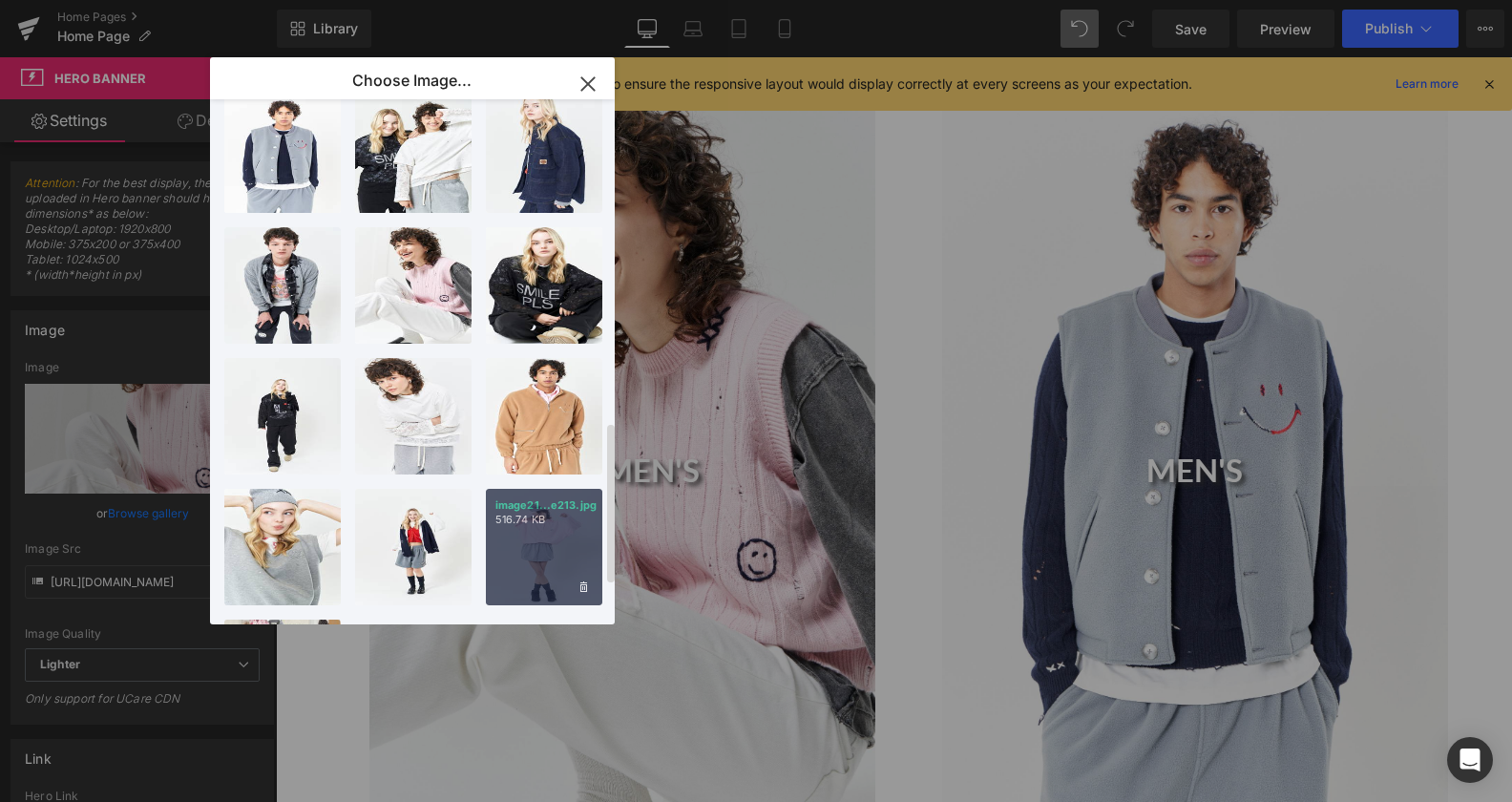
click at [561, 521] on p "516.74 KB" at bounding box center [544, 519] width 97 height 15
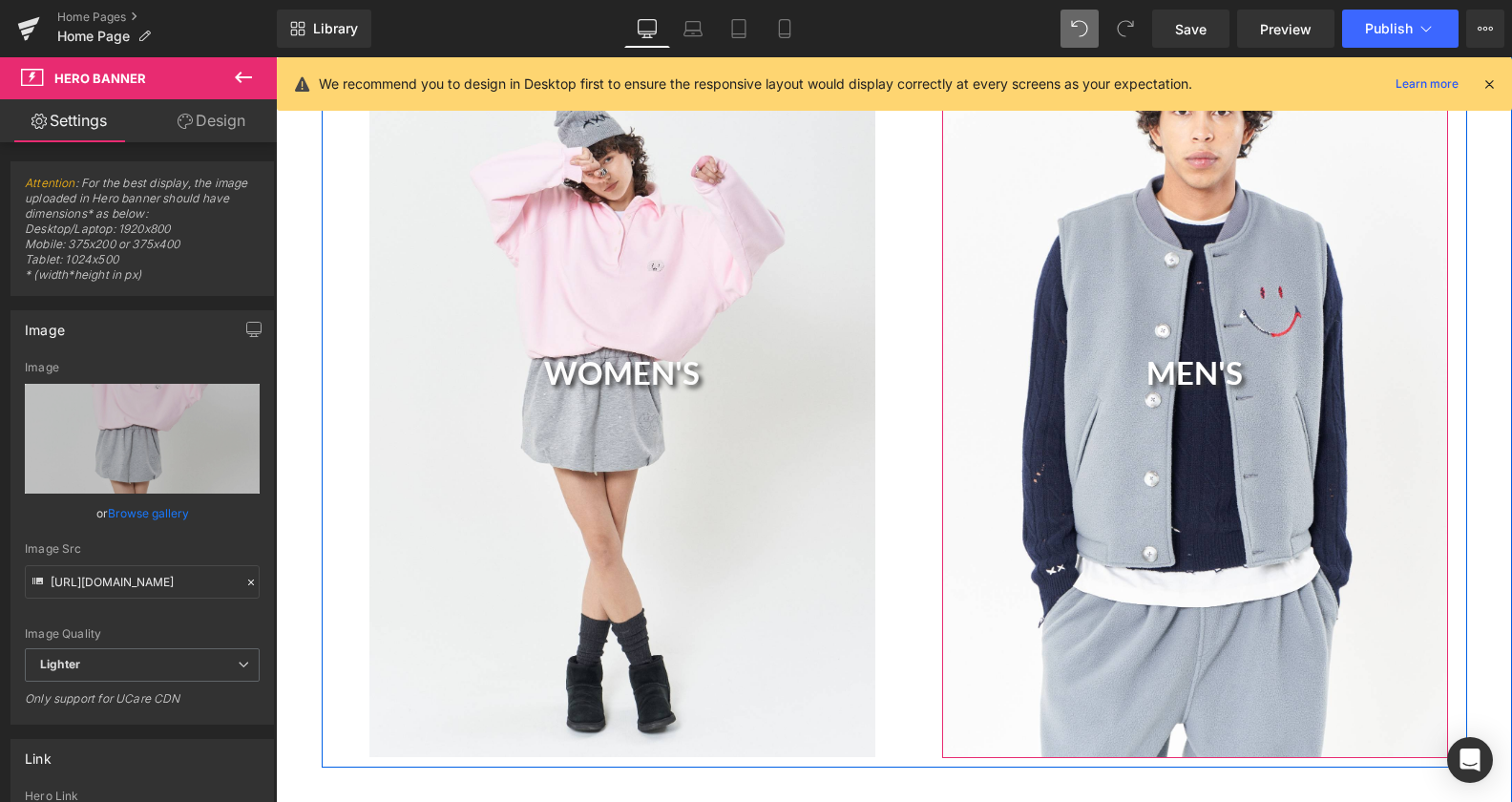
scroll to position [1497, 0]
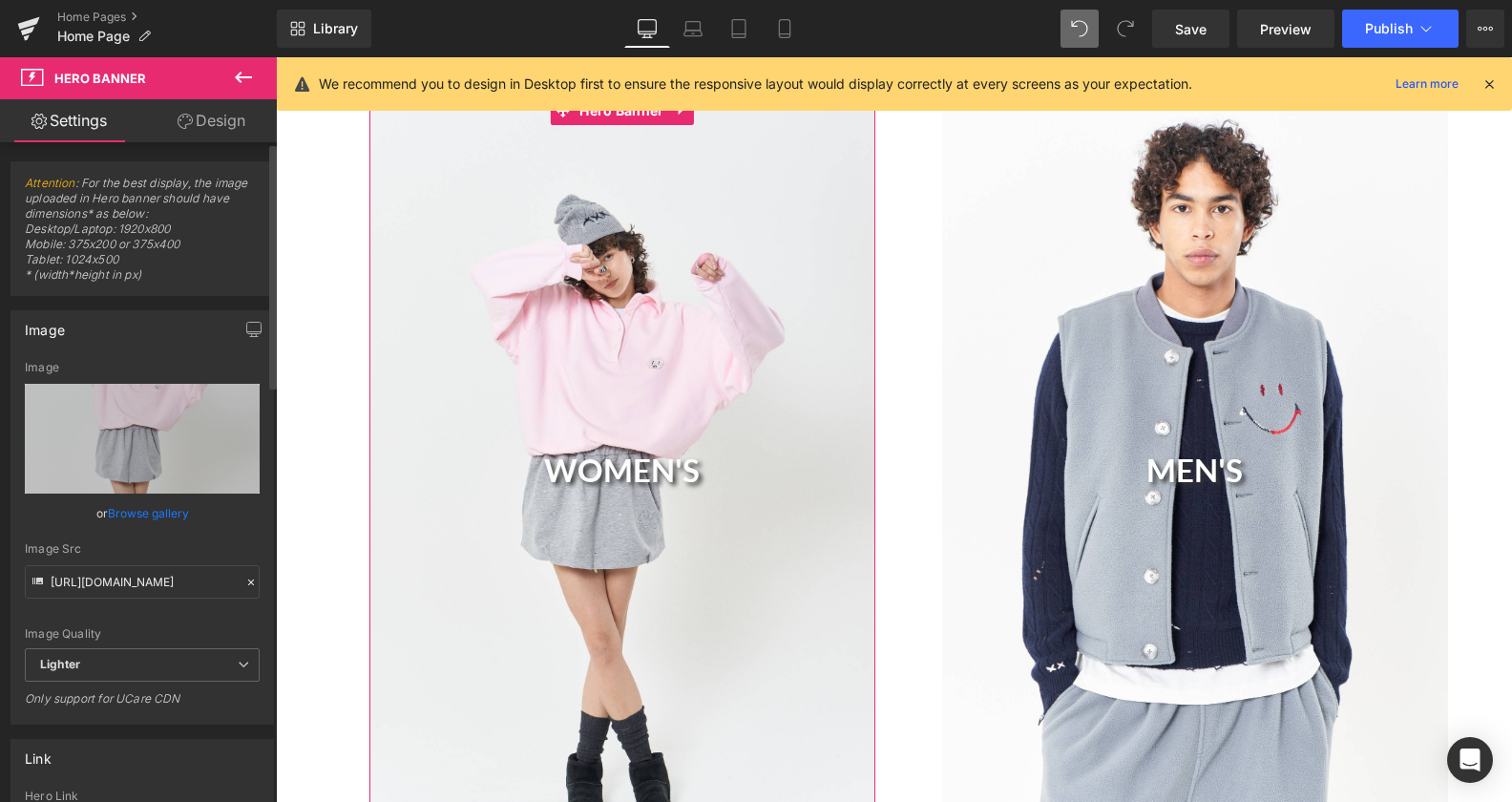
click at [155, 515] on link "Browse gallery" at bounding box center [148, 513] width 81 height 33
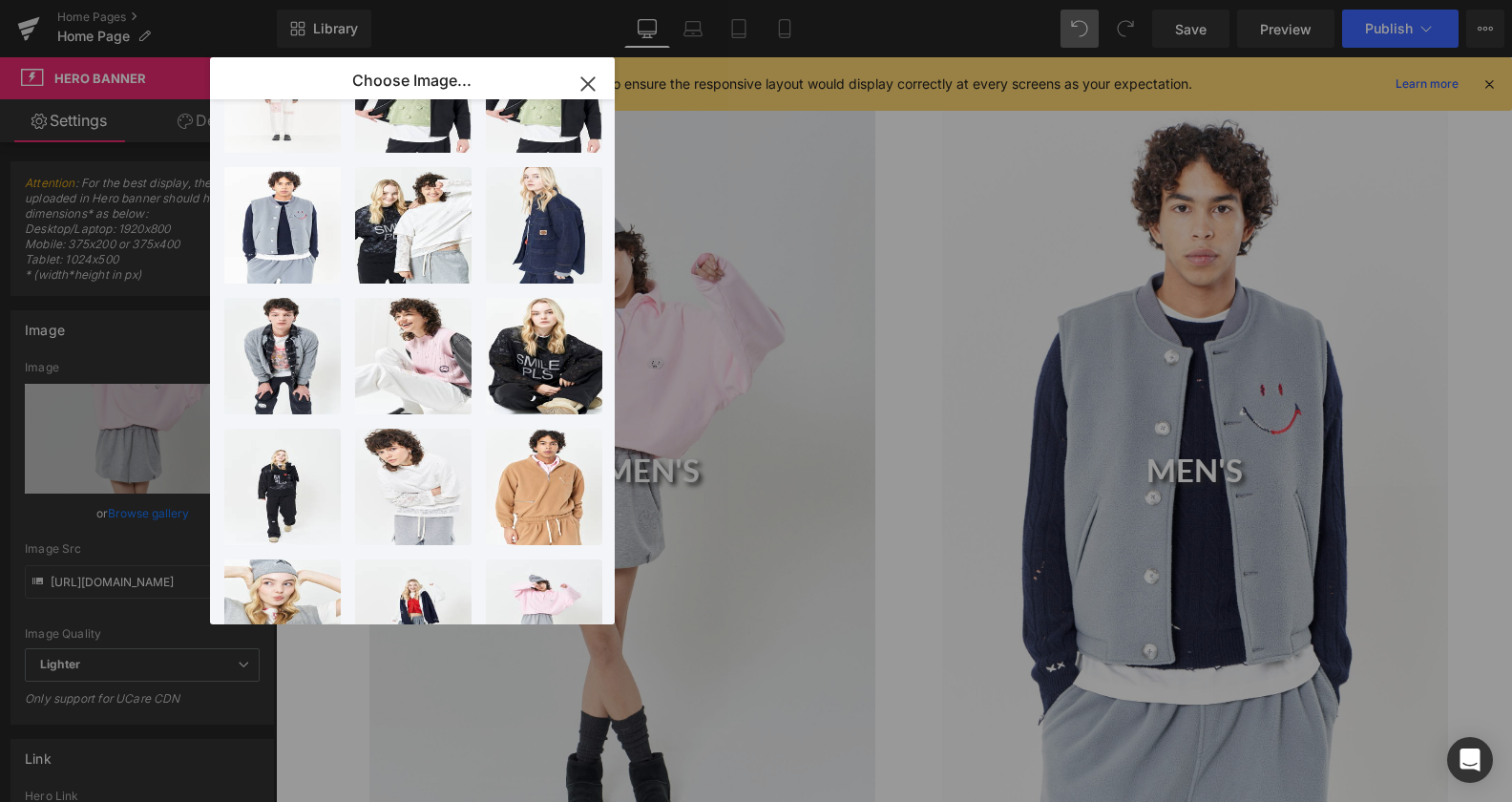
scroll to position [905, 0]
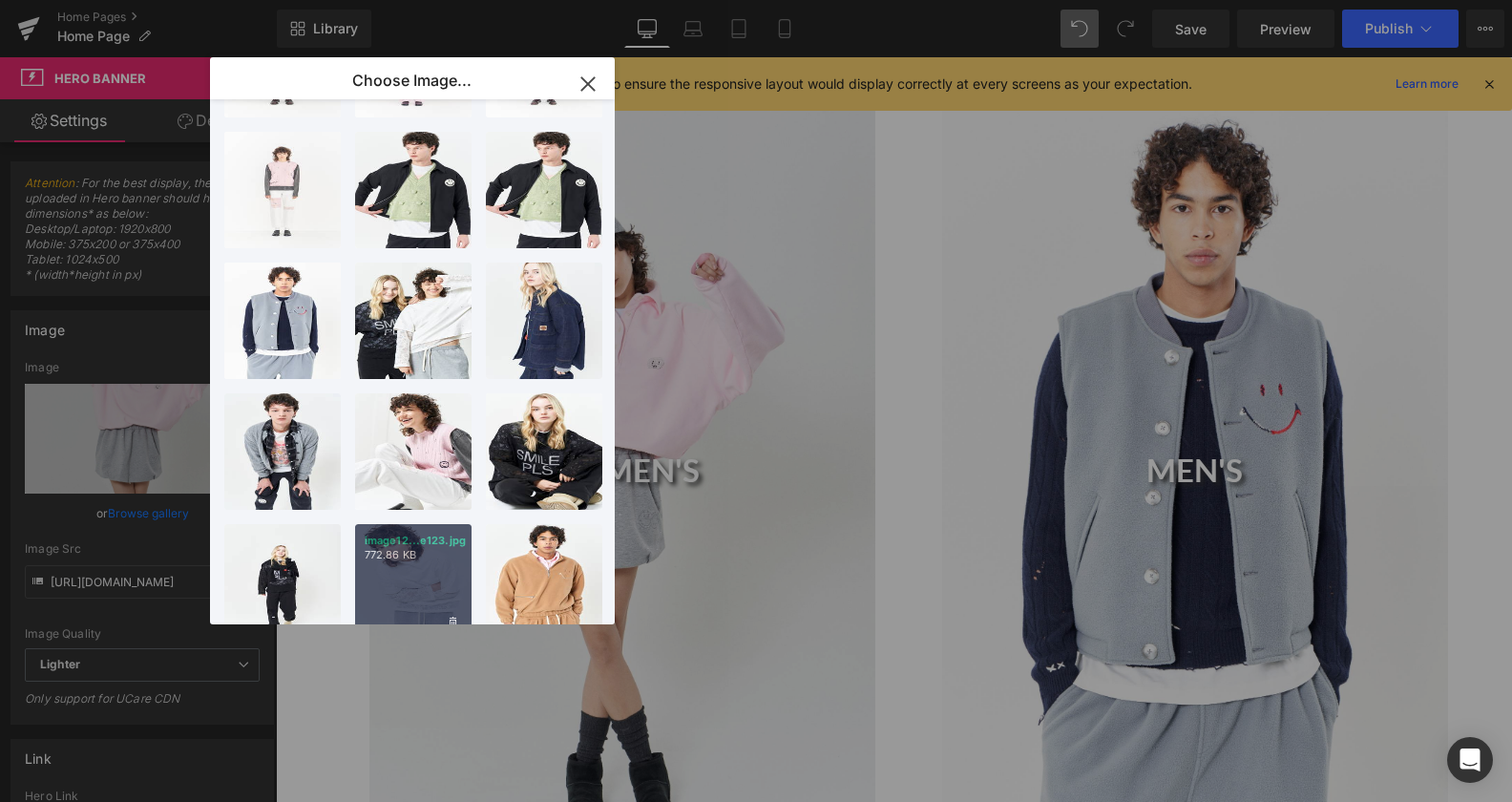
click at [396, 566] on div "image12...e123.jpg 772.86 KB" at bounding box center [413, 582] width 117 height 117
type input "[URL][DOMAIN_NAME]"
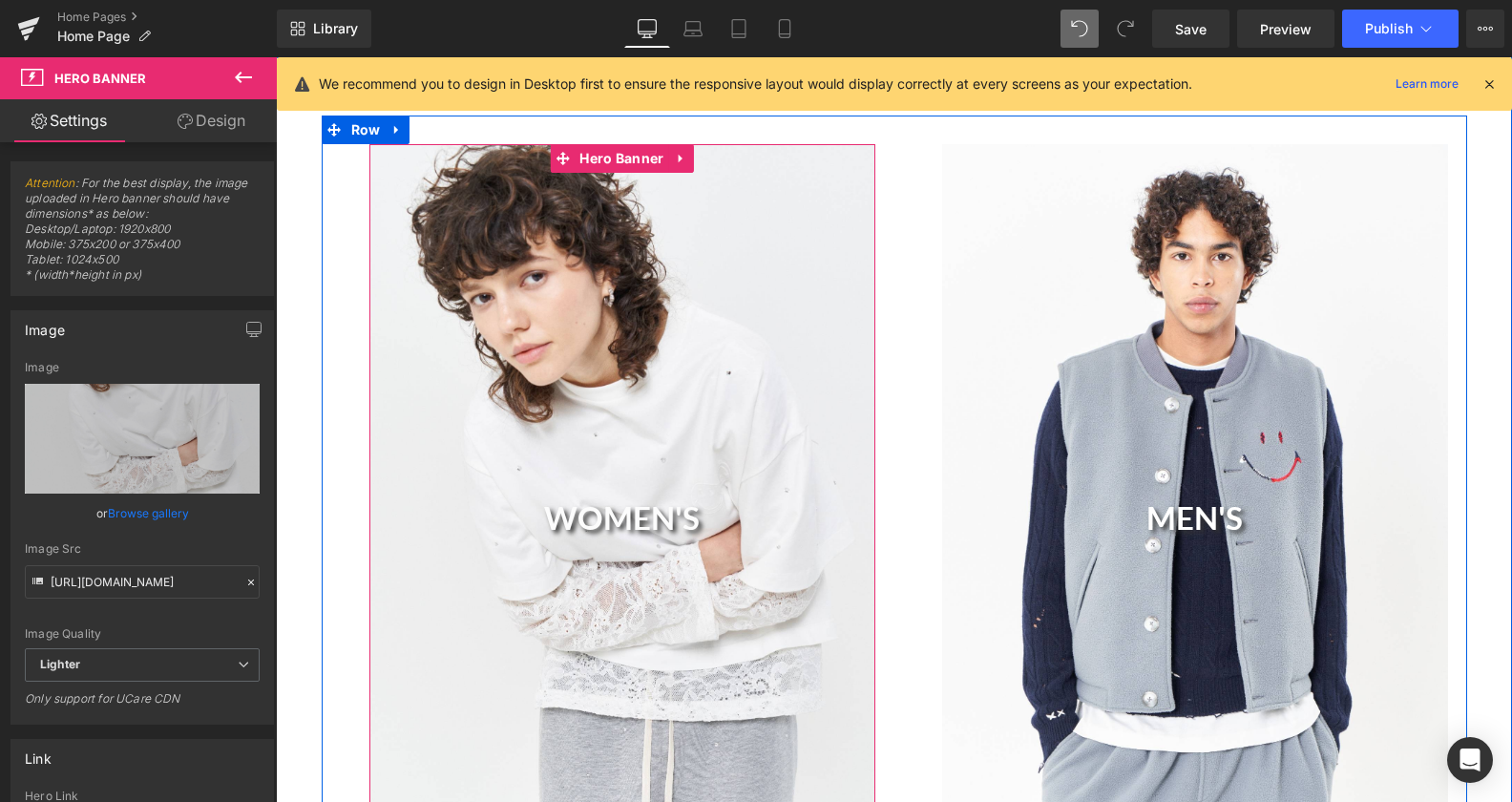
scroll to position [1400, 0]
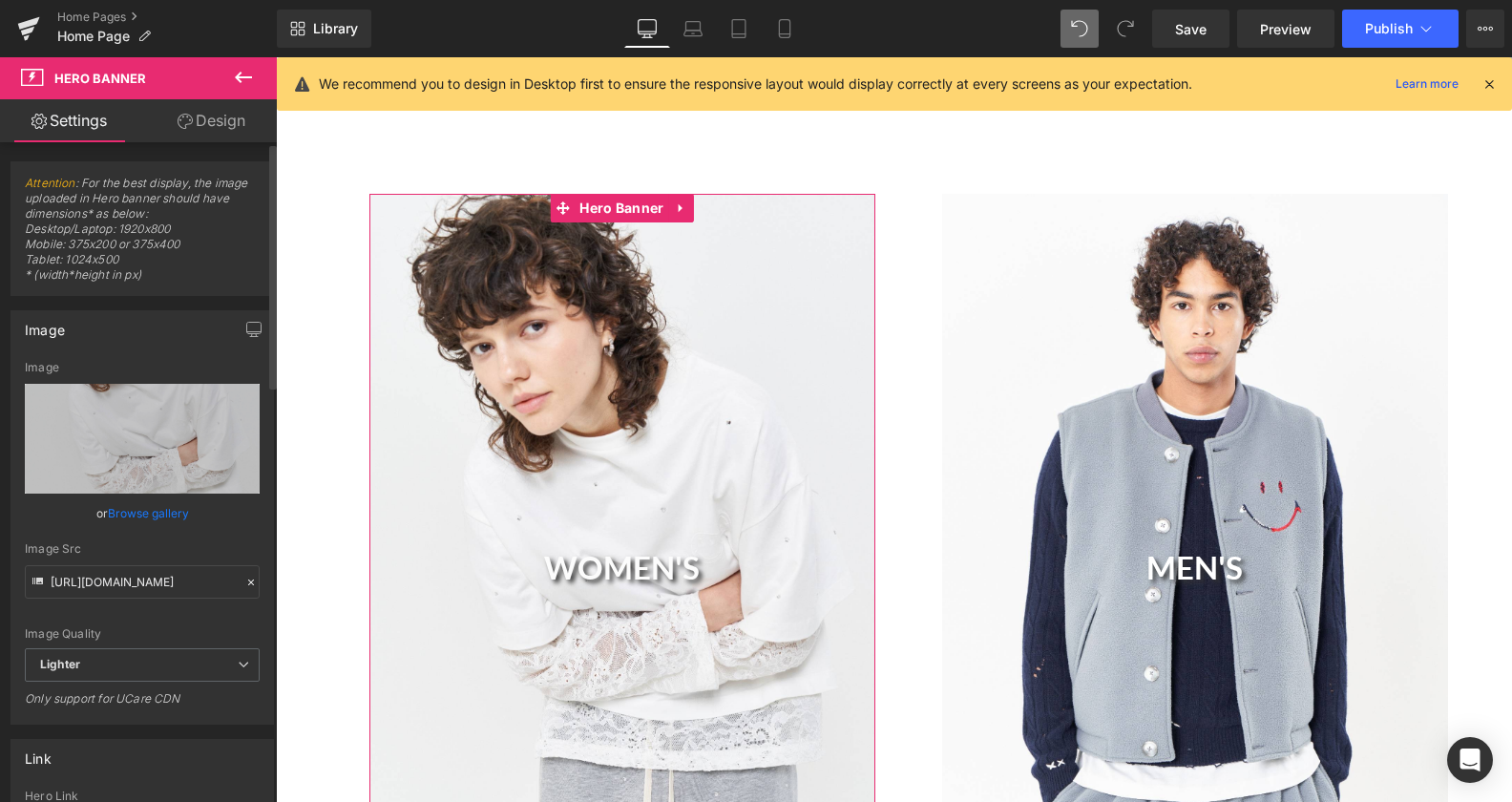
click at [143, 508] on link "Browse gallery" at bounding box center [148, 513] width 81 height 33
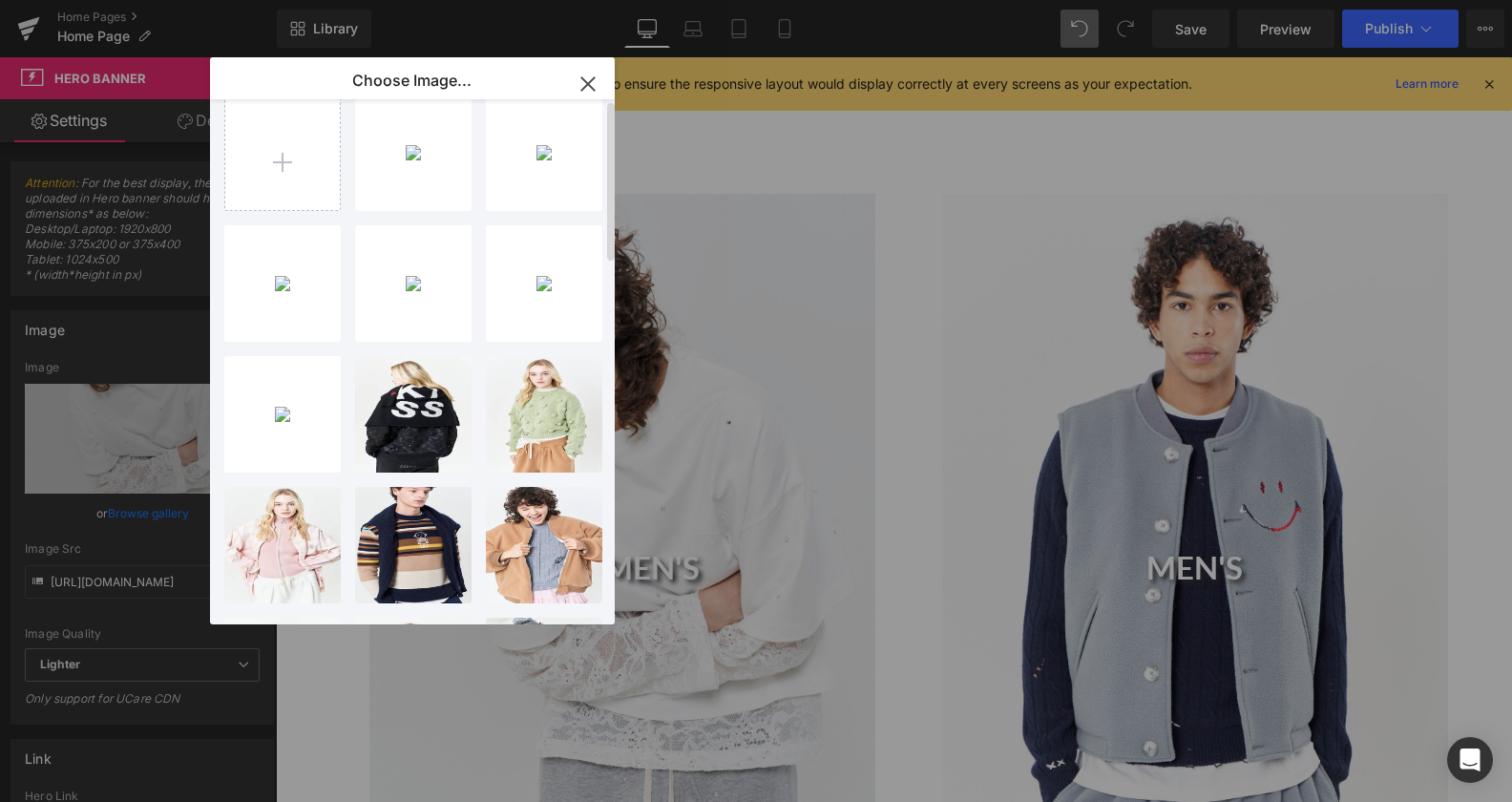
scroll to position [0, 0]
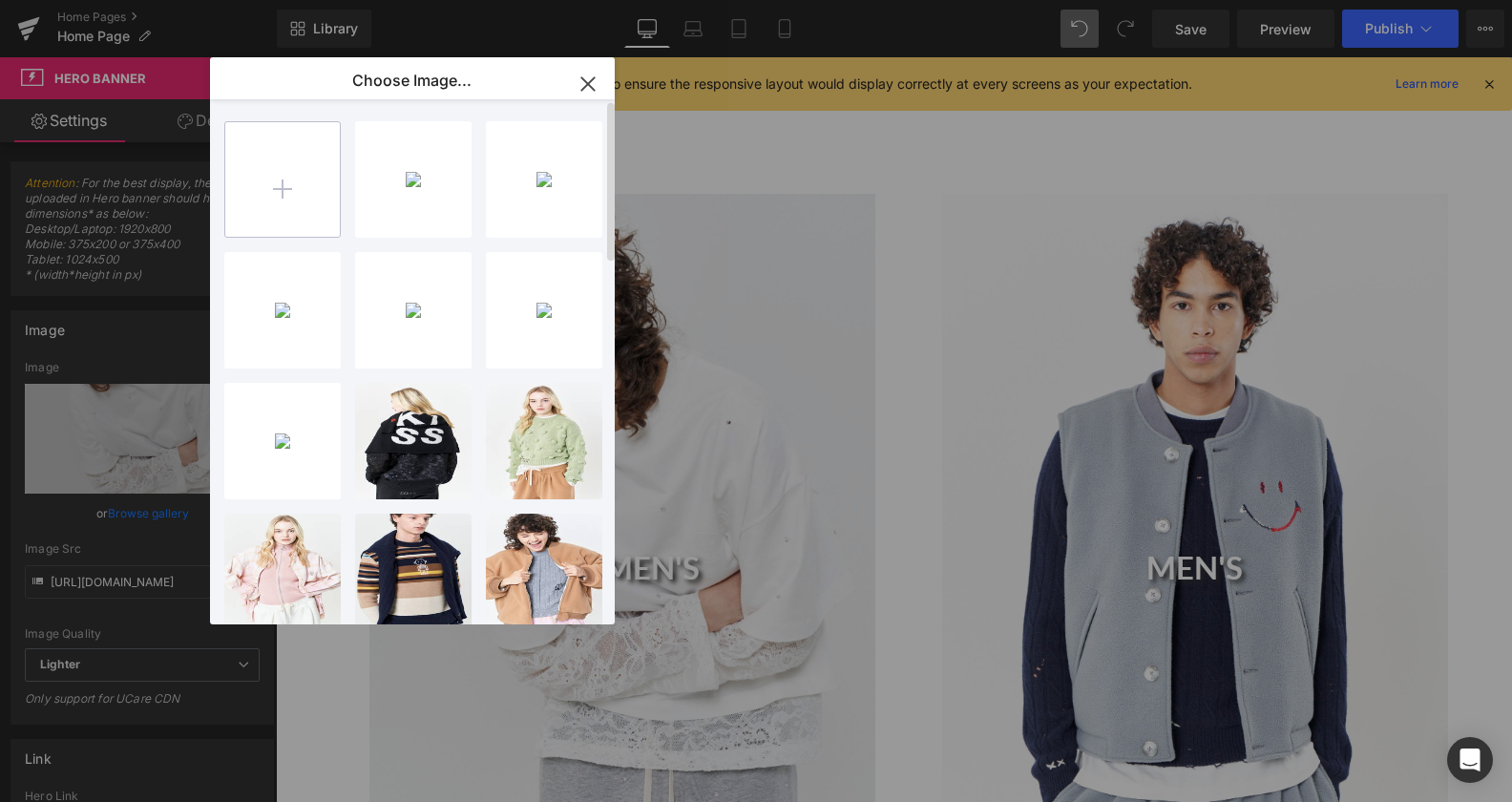
click at [302, 213] on input "file" at bounding box center [283, 180] width 115 height 115
type input "C:\fakepath\image081.jpg"
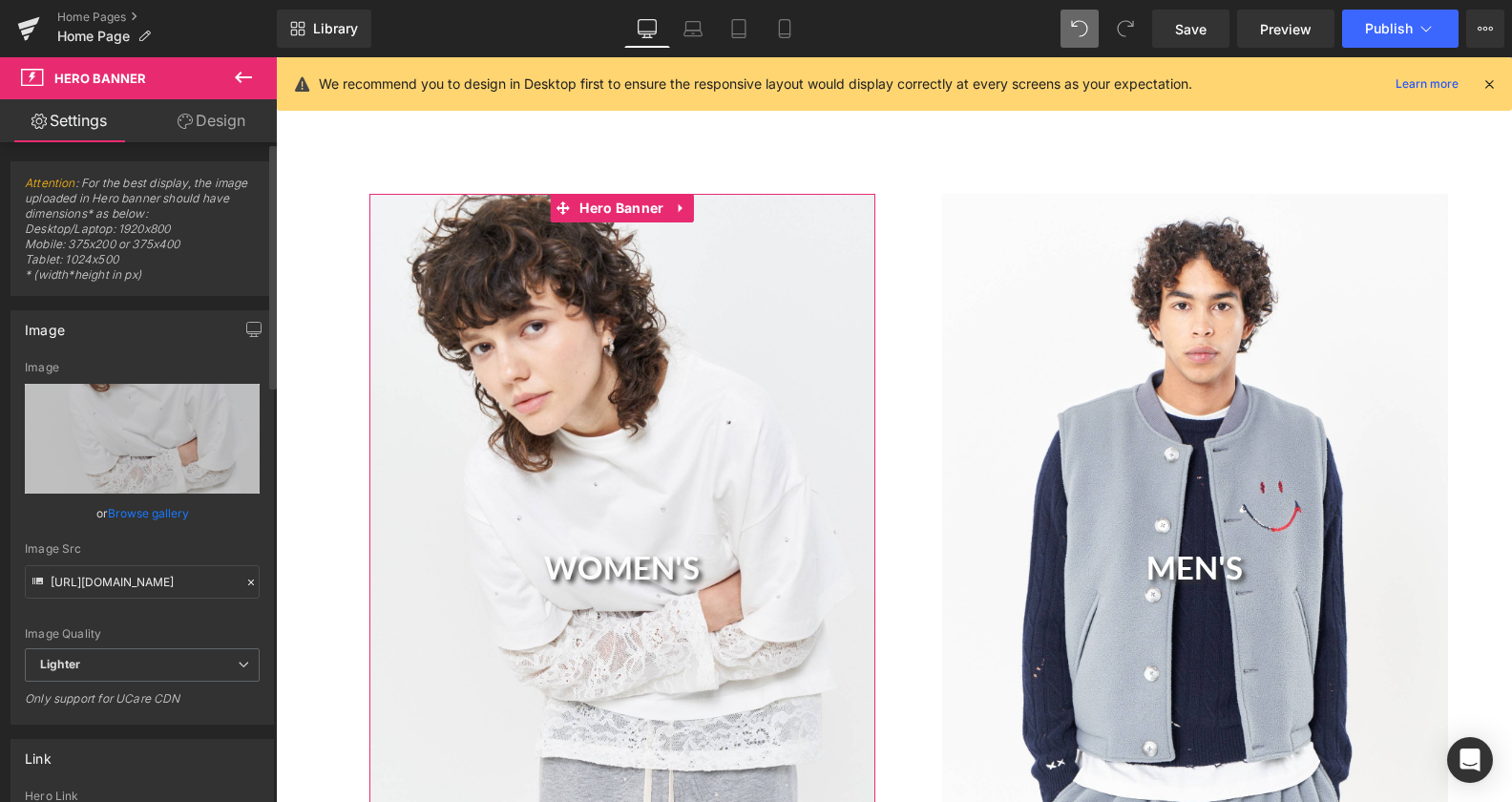
click at [168, 514] on link "Browse gallery" at bounding box center [148, 513] width 81 height 33
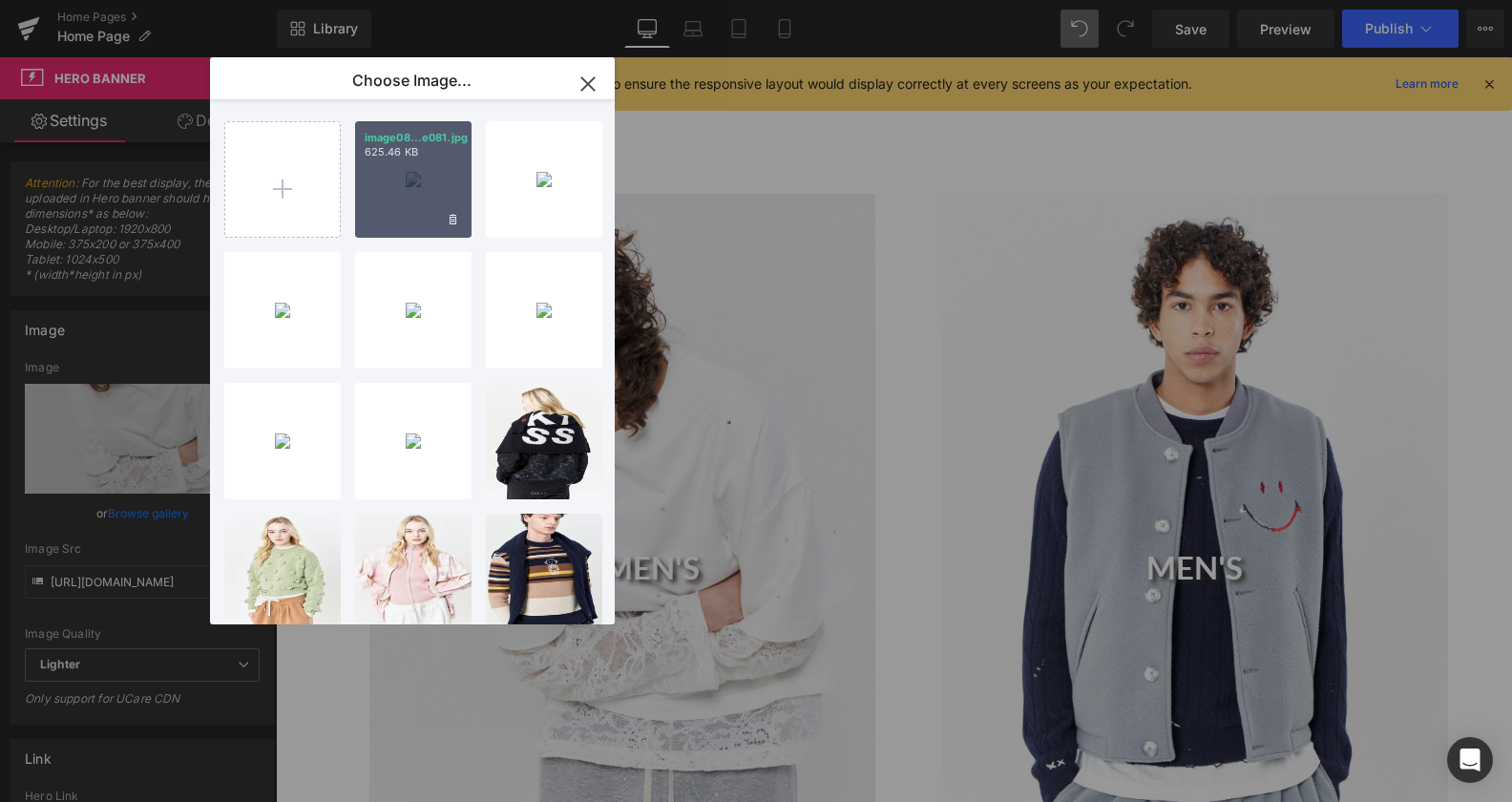
click at [415, 192] on div "image08...e081.jpg 625.46 KB" at bounding box center [413, 180] width 117 height 117
type input "[URL][DOMAIN_NAME]"
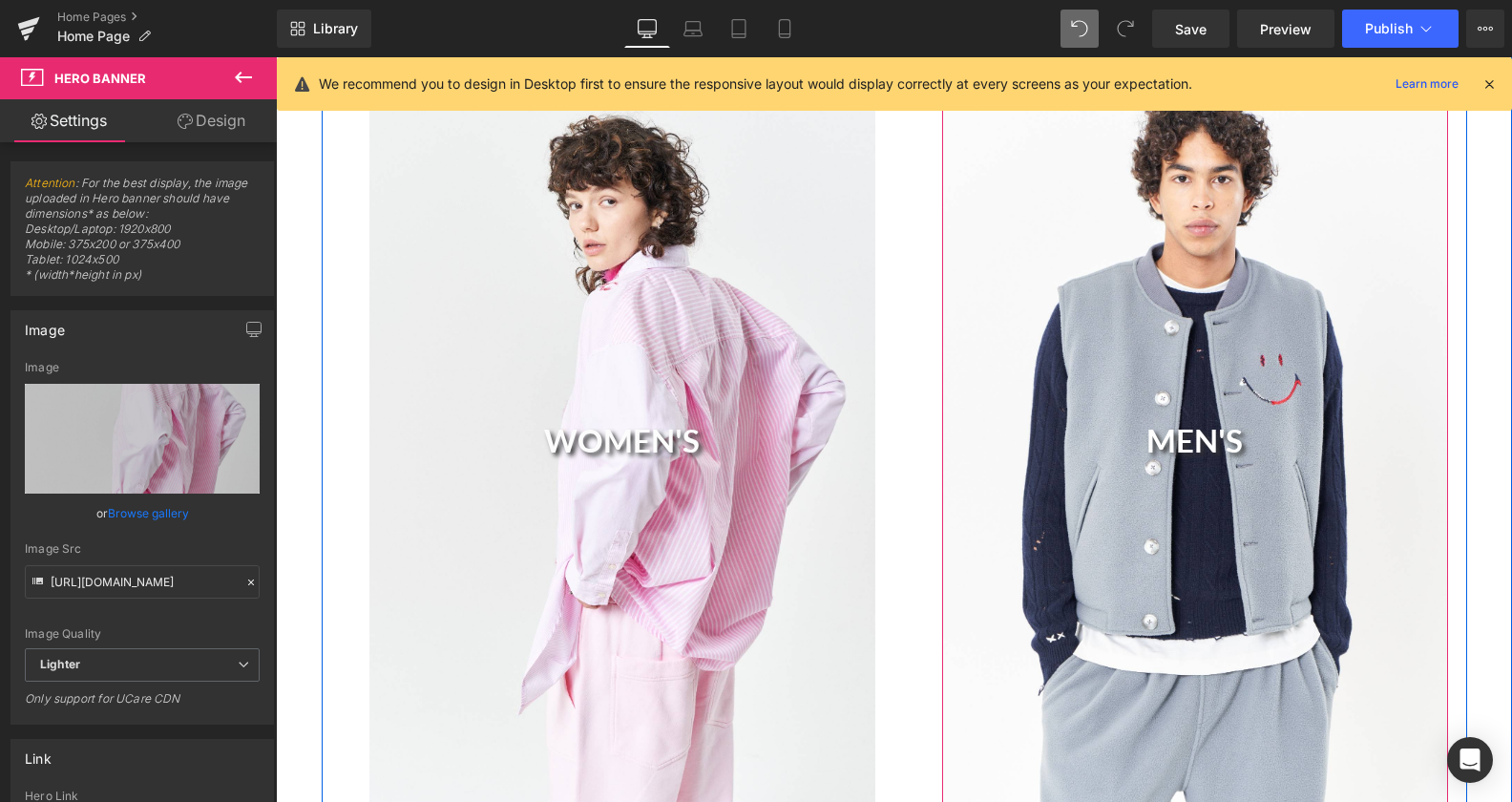
scroll to position [1497, 0]
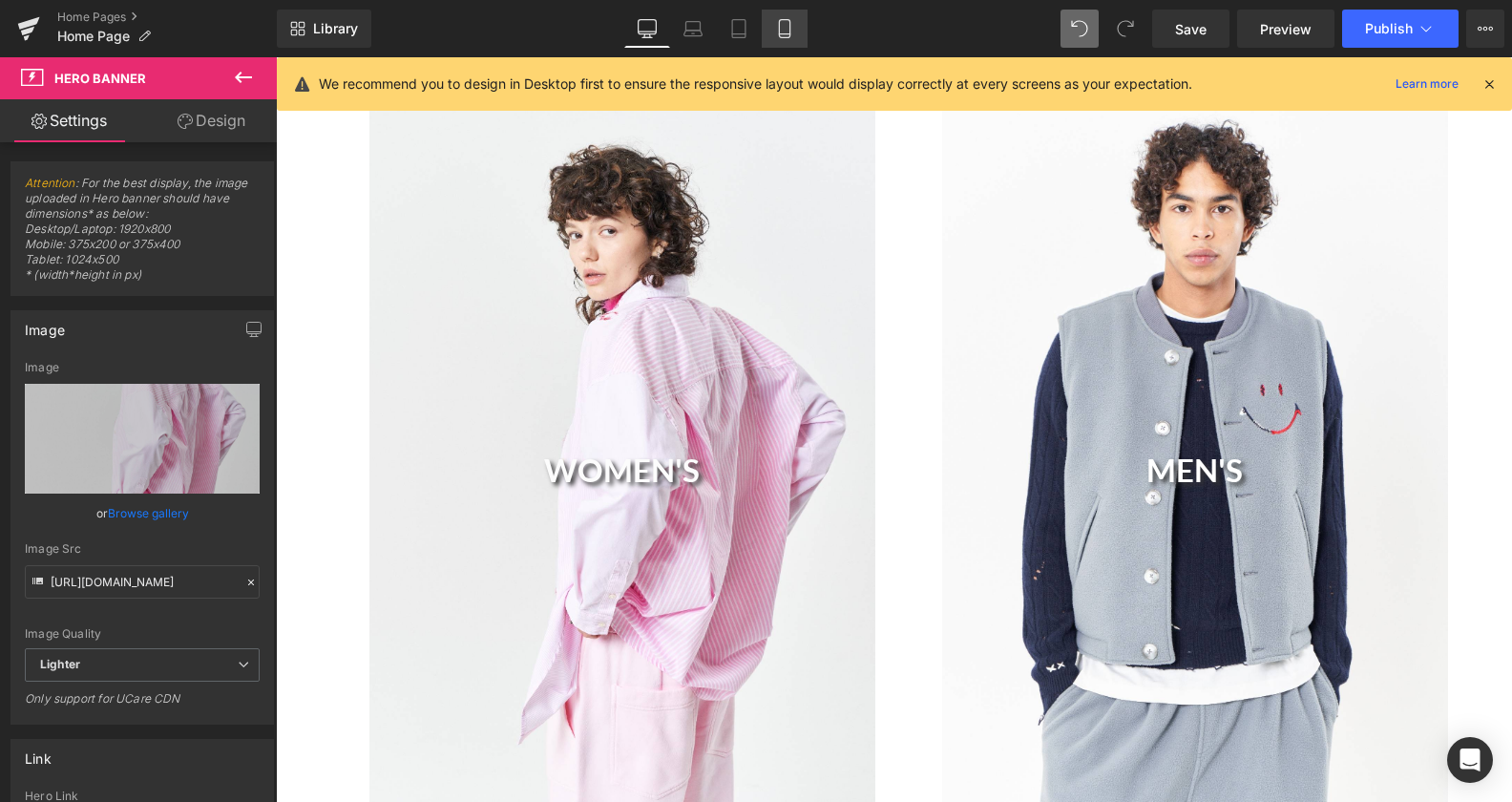
click at [782, 34] on icon at bounding box center [784, 34] width 11 height 0
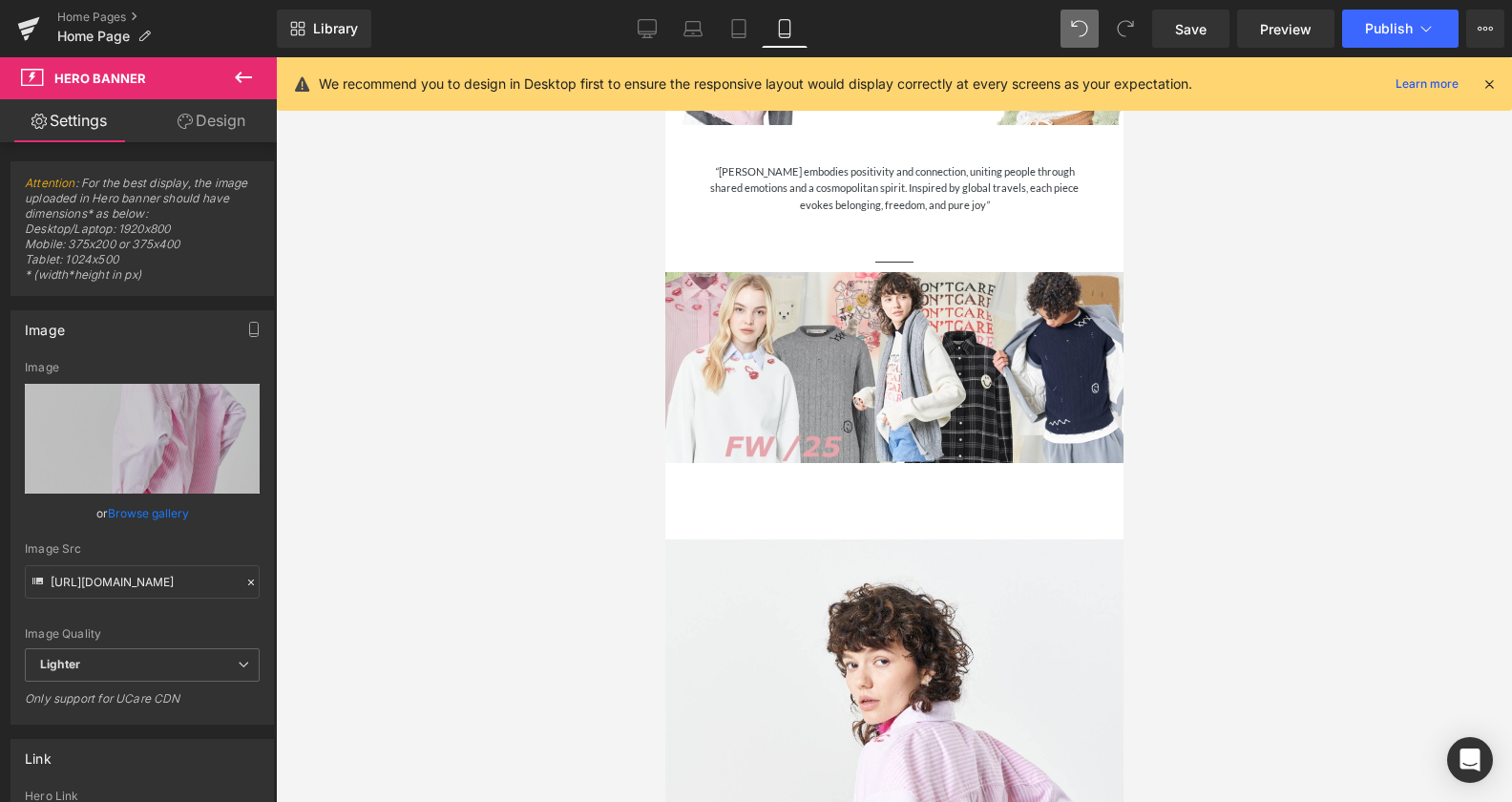
scroll to position [97, 0]
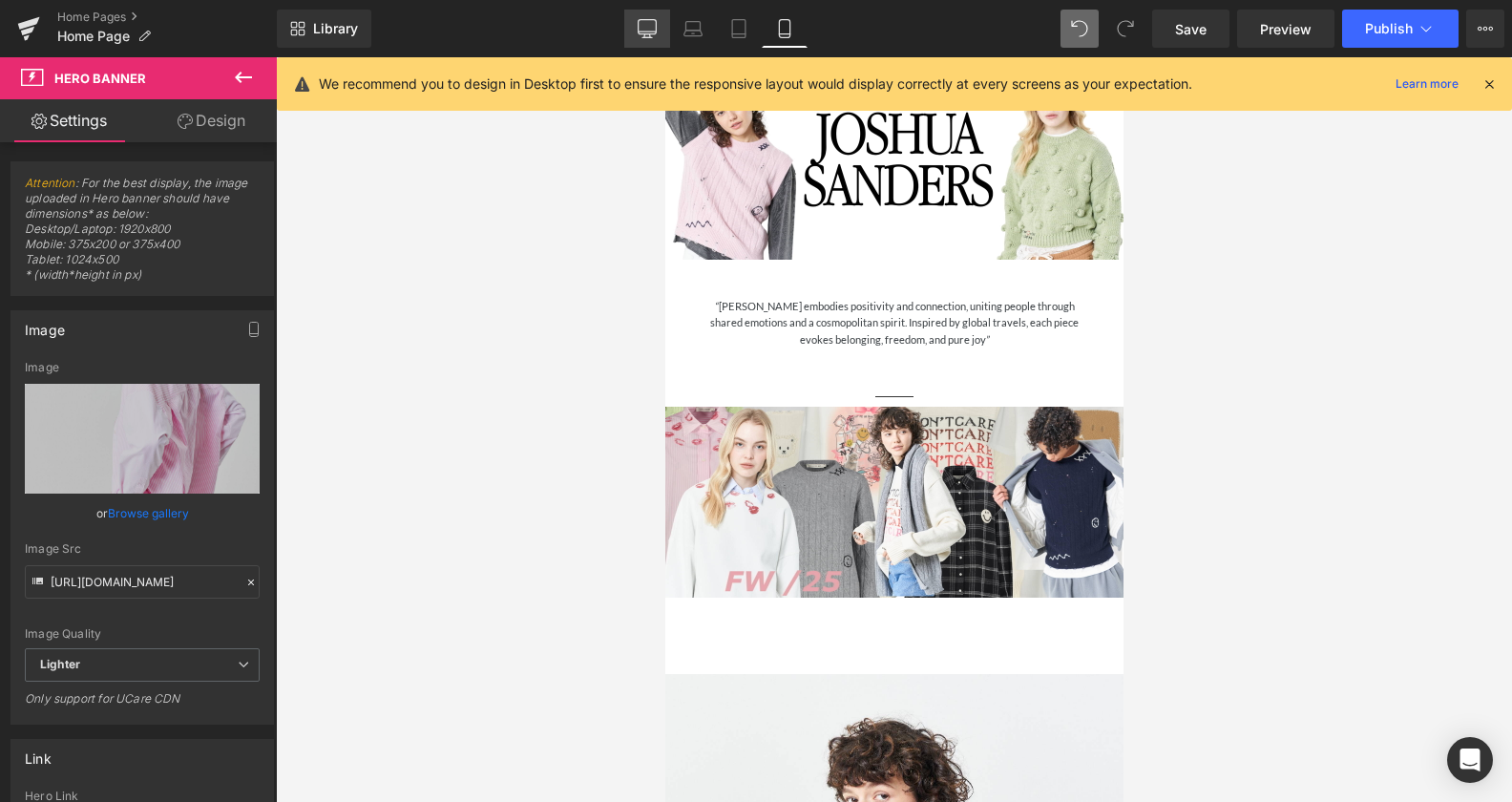
click at [637, 23] on link "Desktop" at bounding box center [647, 28] width 46 height 38
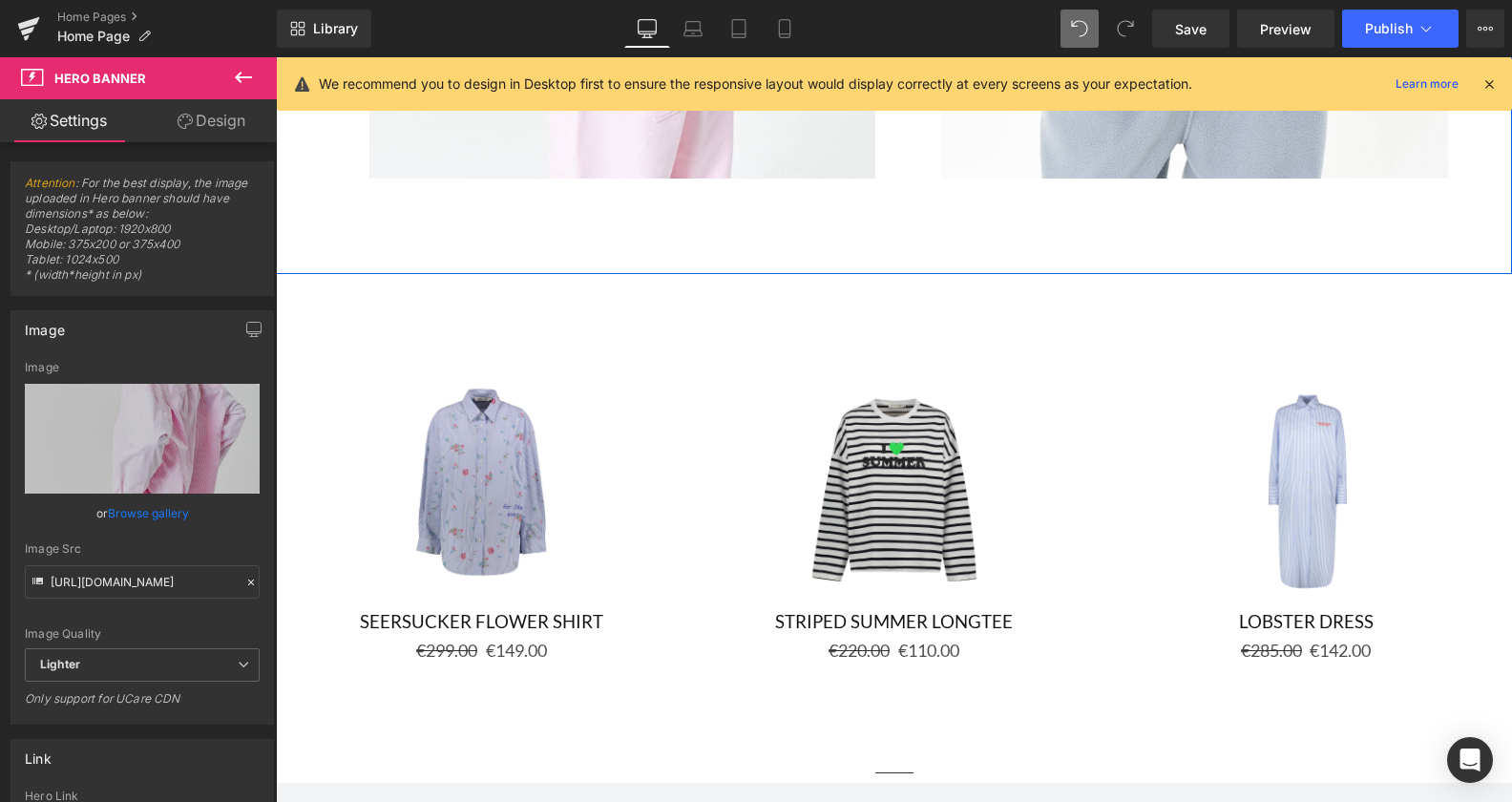
scroll to position [2379, 0]
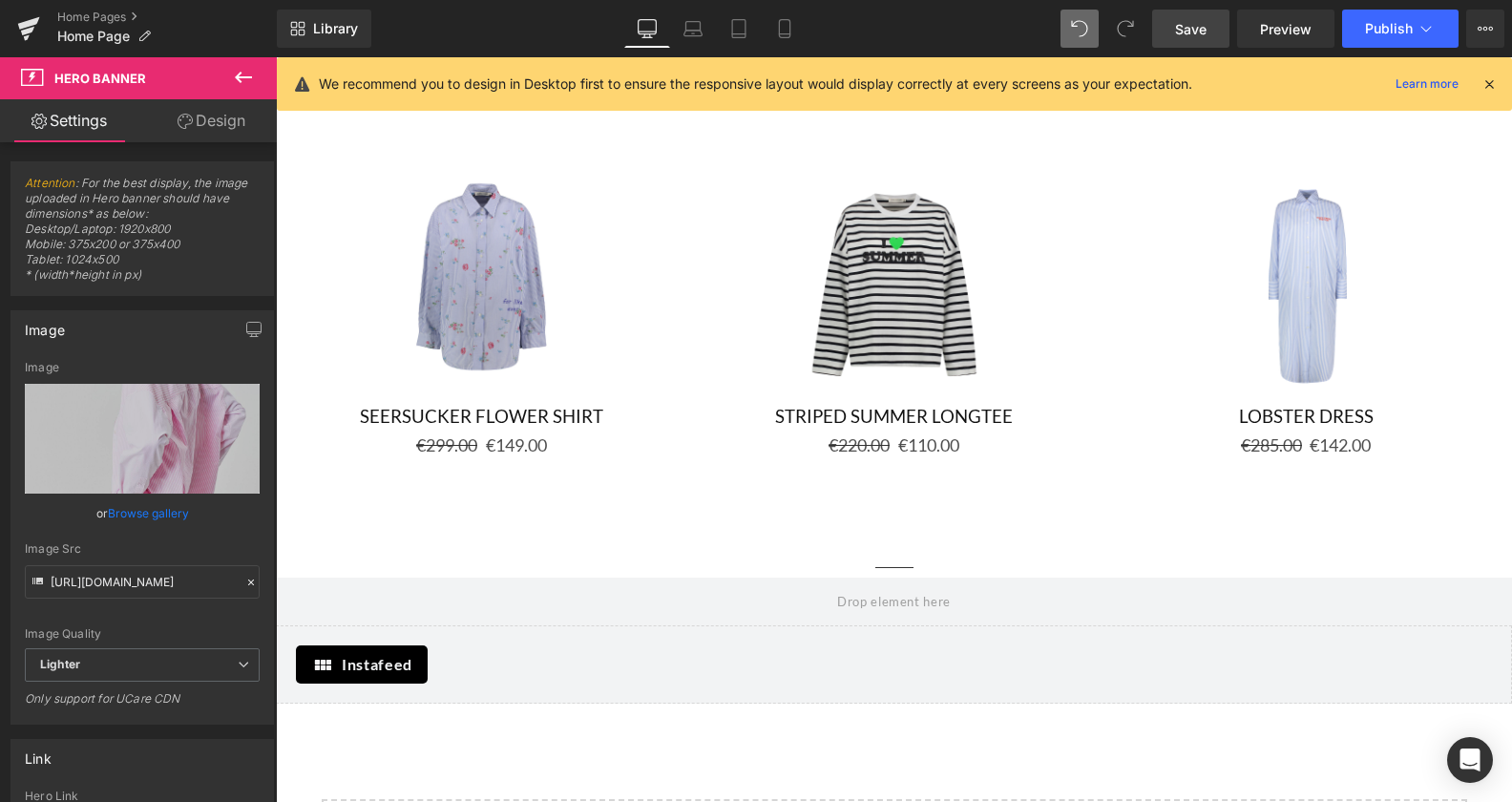
click at [1185, 36] on span "Save" at bounding box center [1191, 28] width 31 height 20
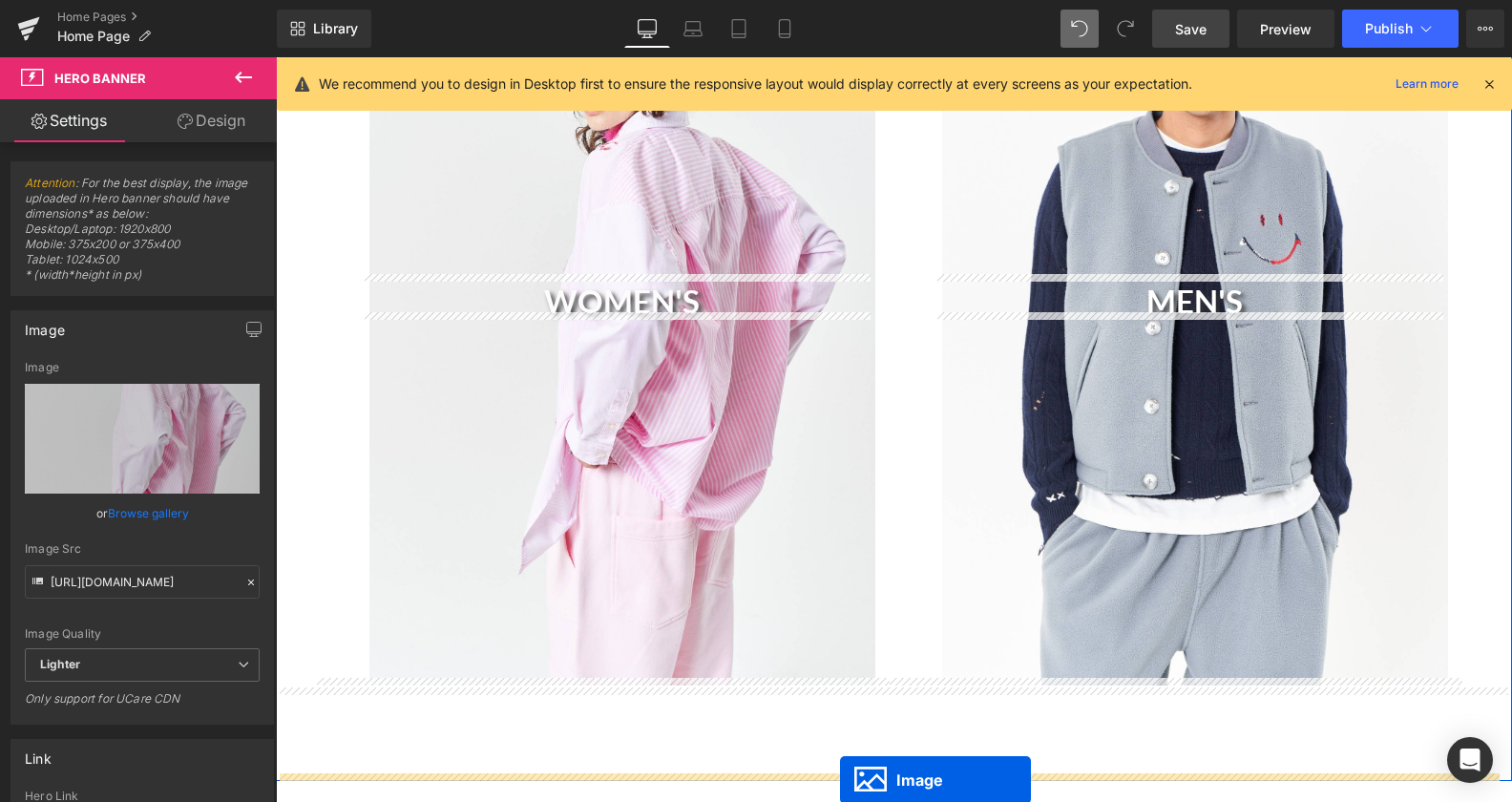
scroll to position [1314, 0]
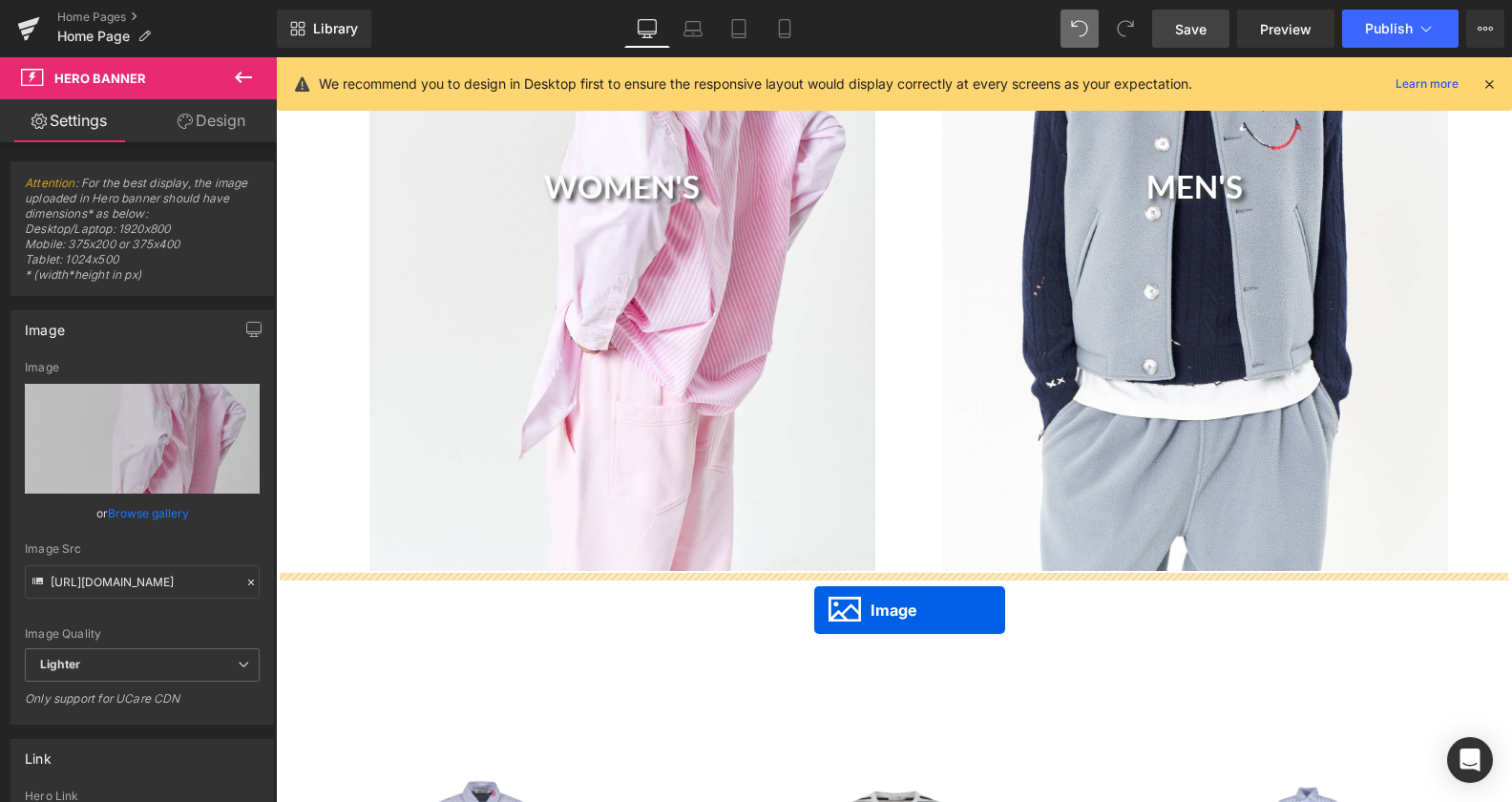
drag, startPoint x: 858, startPoint y: 584, endPoint x: 814, endPoint y: 611, distance: 51.6
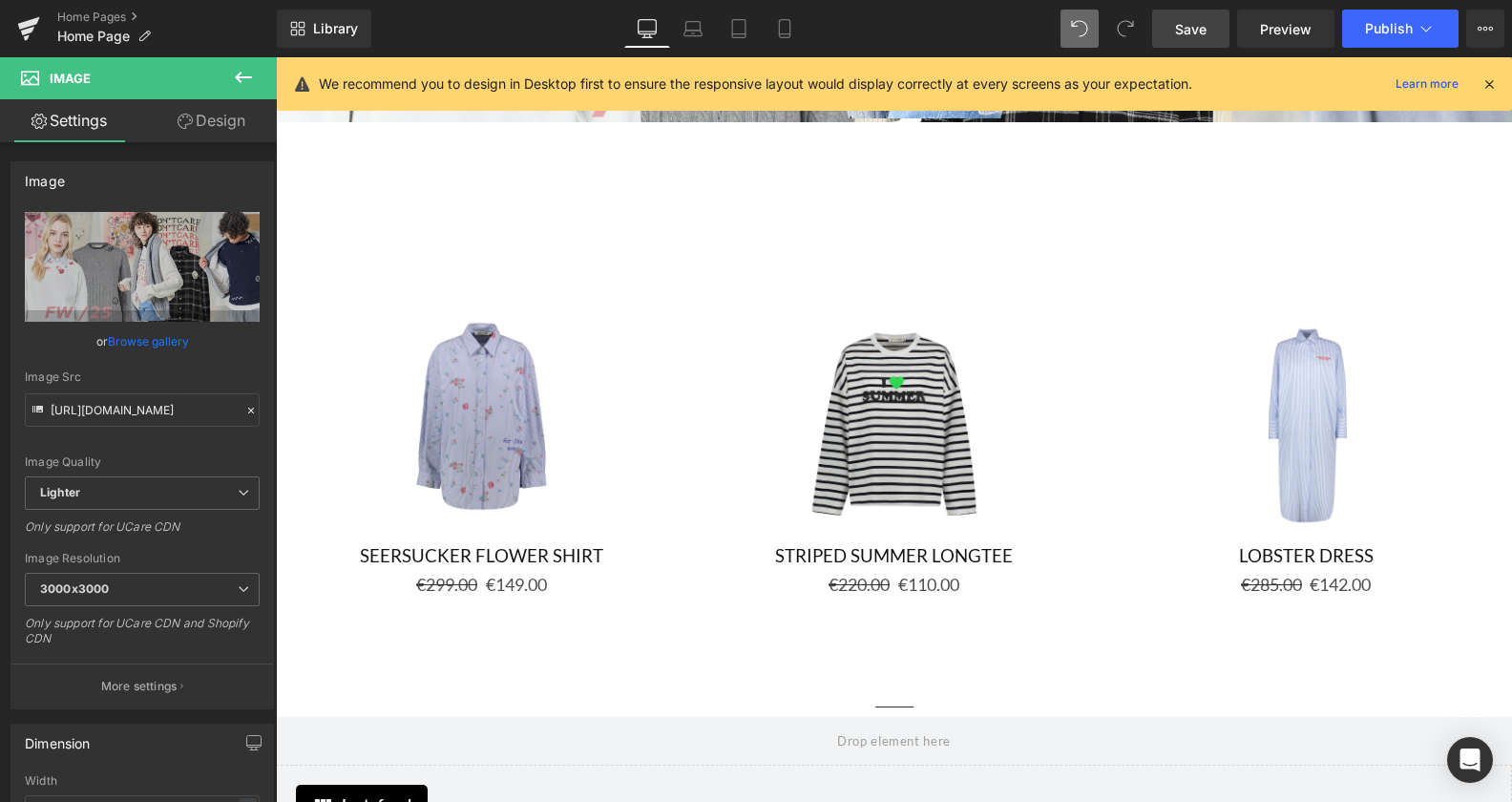
scroll to position [1850, 0]
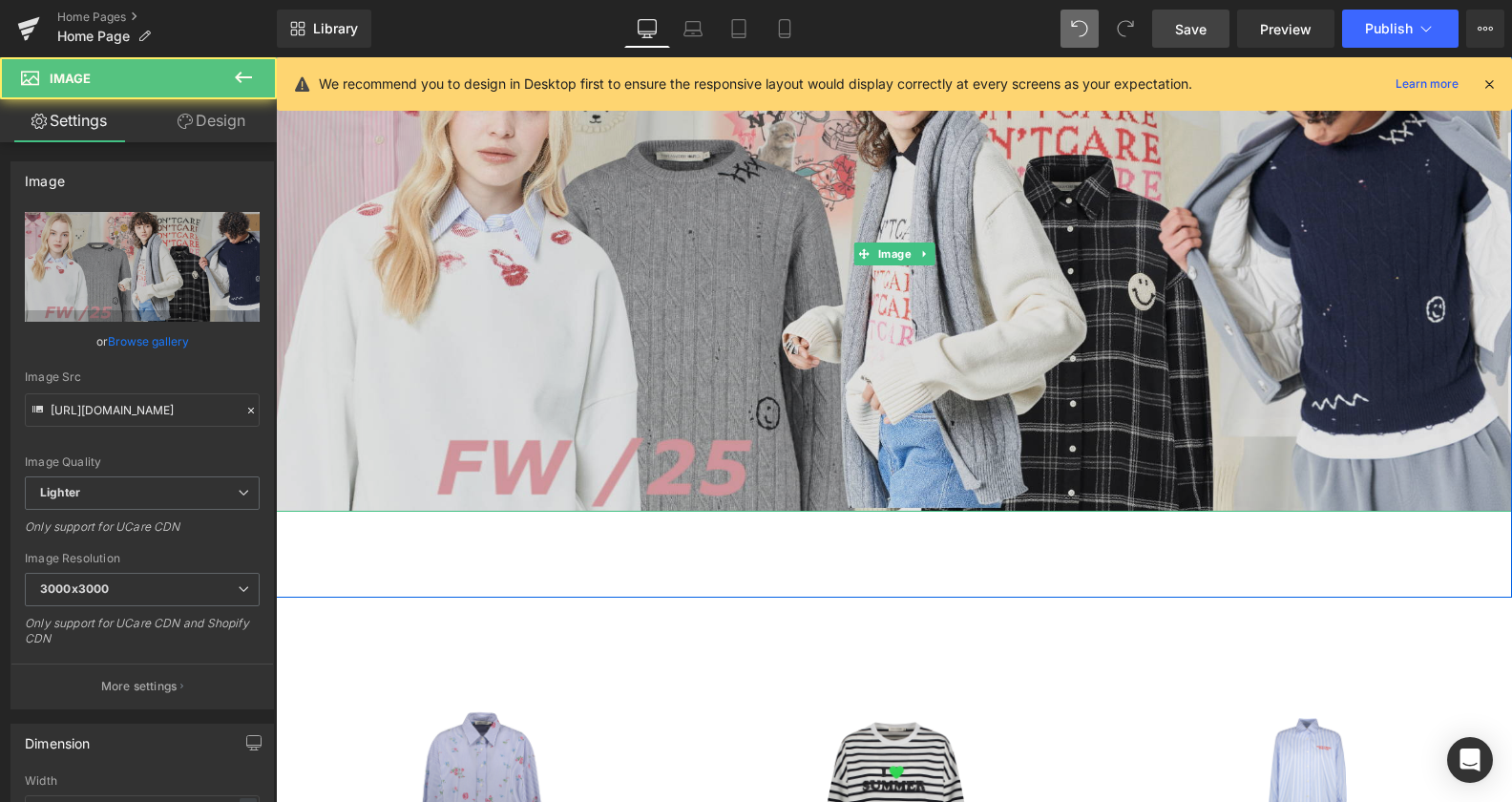
click at [715, 396] on img at bounding box center [894, 253] width 1236 height 515
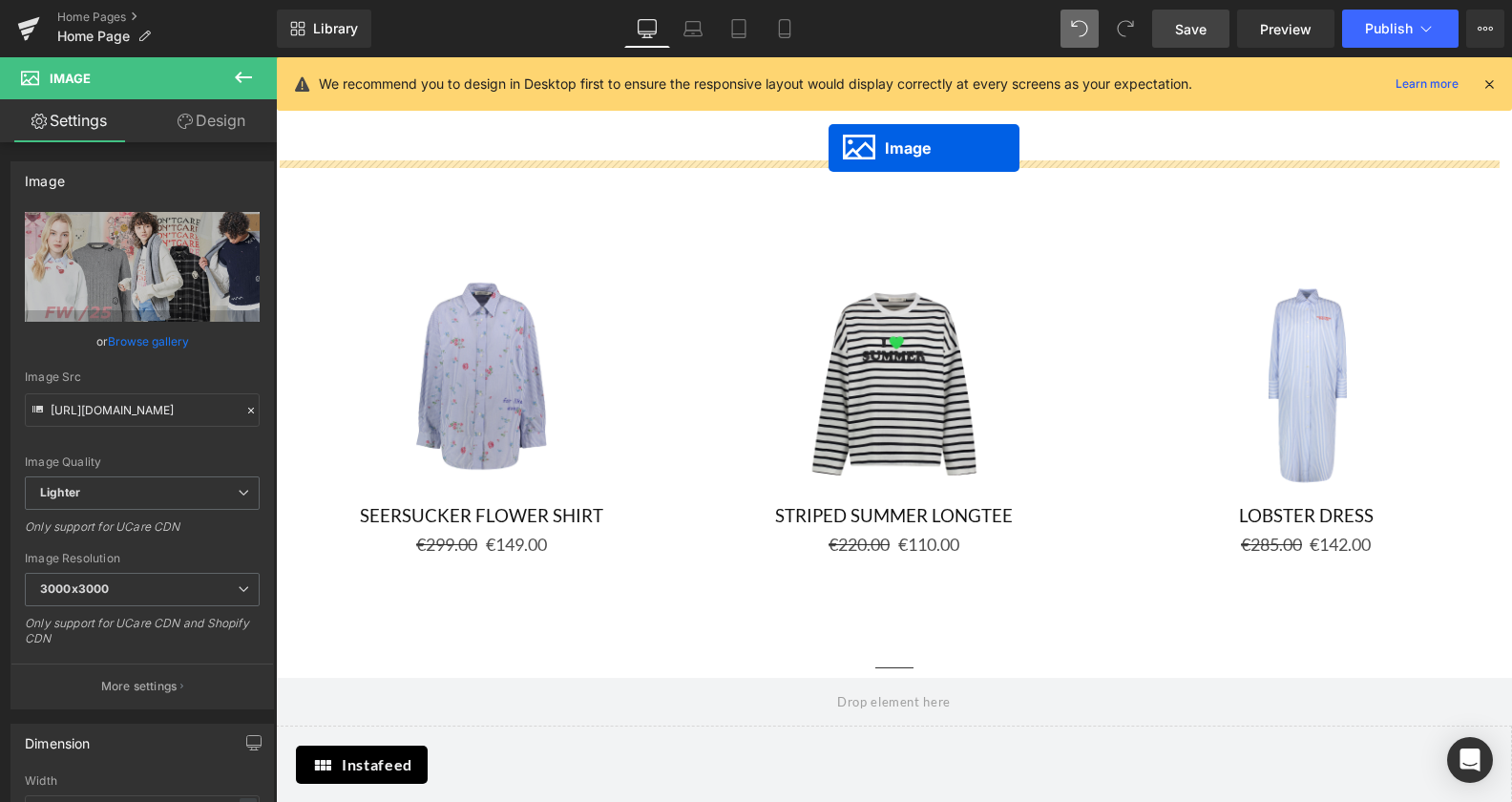
scroll to position [1793, 0]
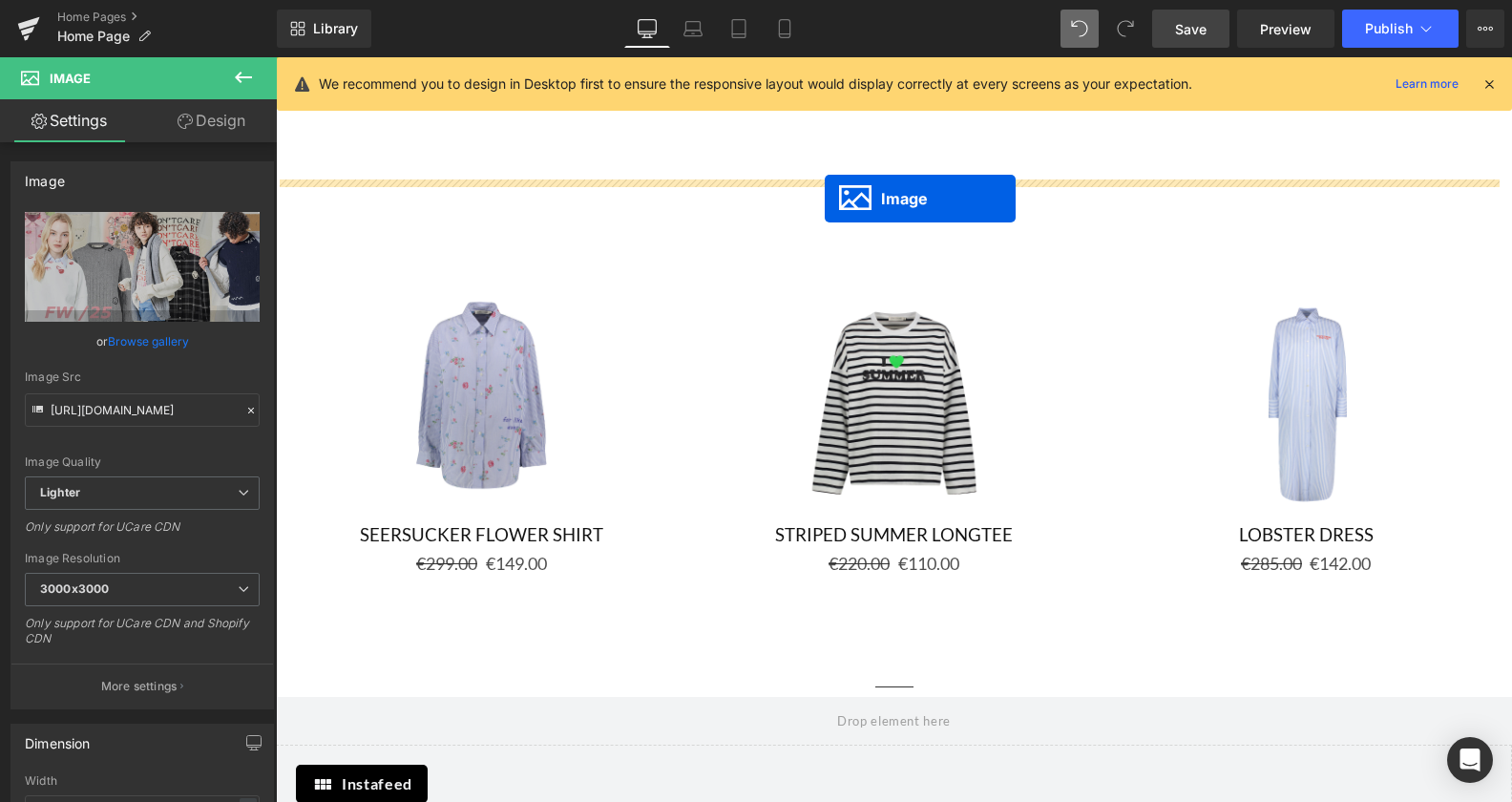
drag, startPoint x: 856, startPoint y: 244, endPoint x: 825, endPoint y: 198, distance: 55.5
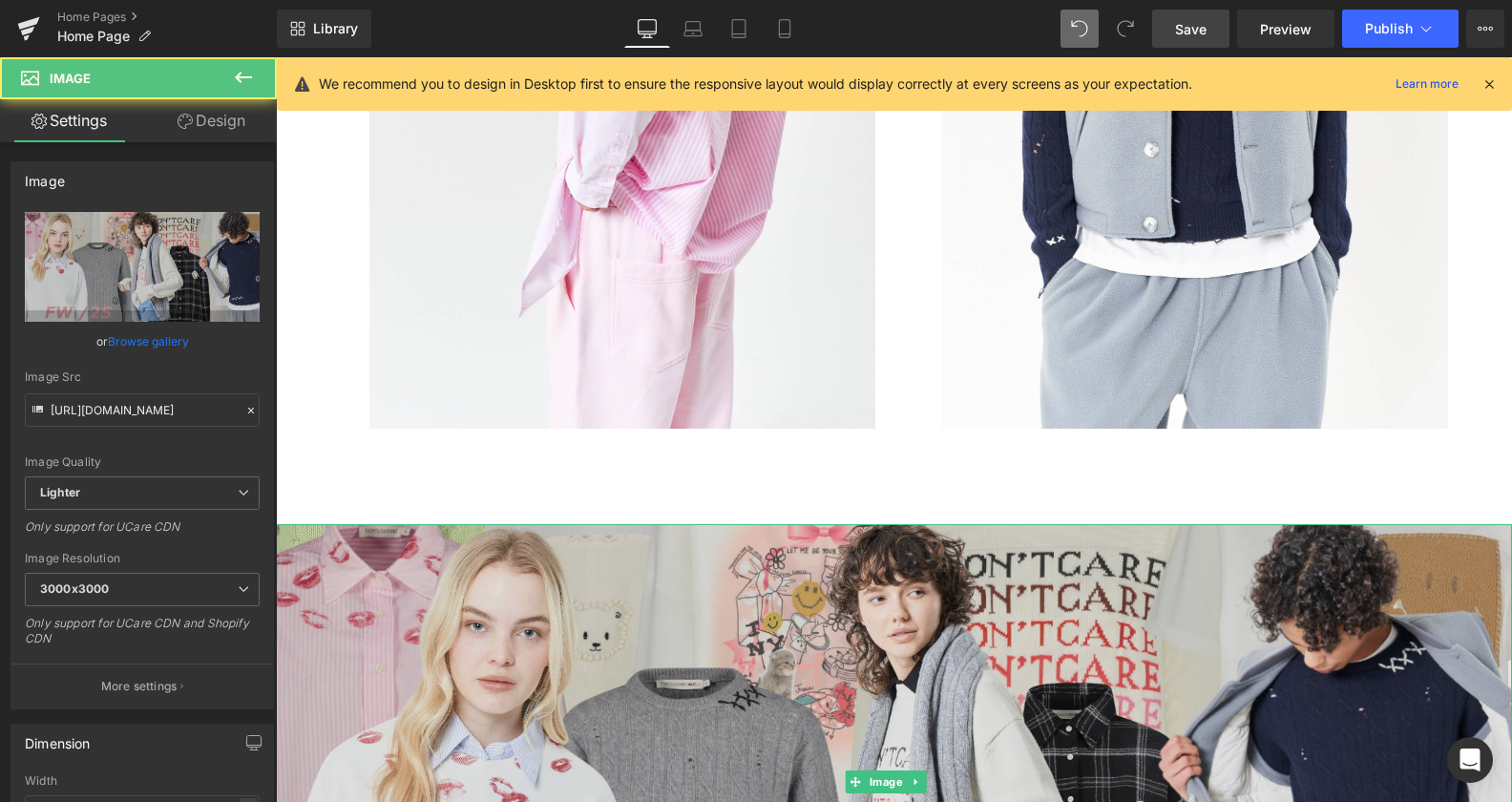
scroll to position [1404, 0]
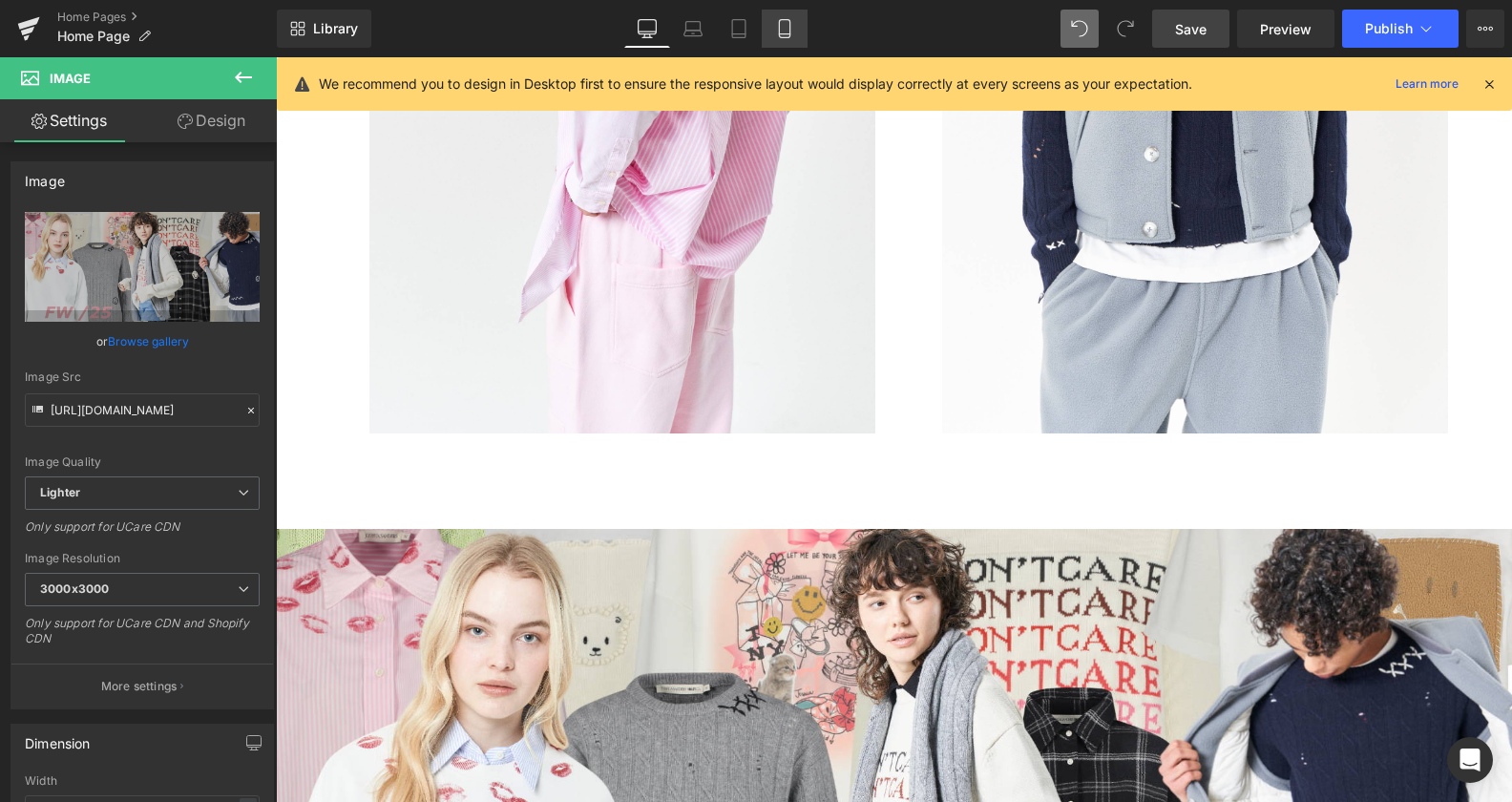
drag, startPoint x: 785, startPoint y: 20, endPoint x: 203, endPoint y: 116, distance: 589.9
click at [786, 21] on icon at bounding box center [784, 27] width 19 height 19
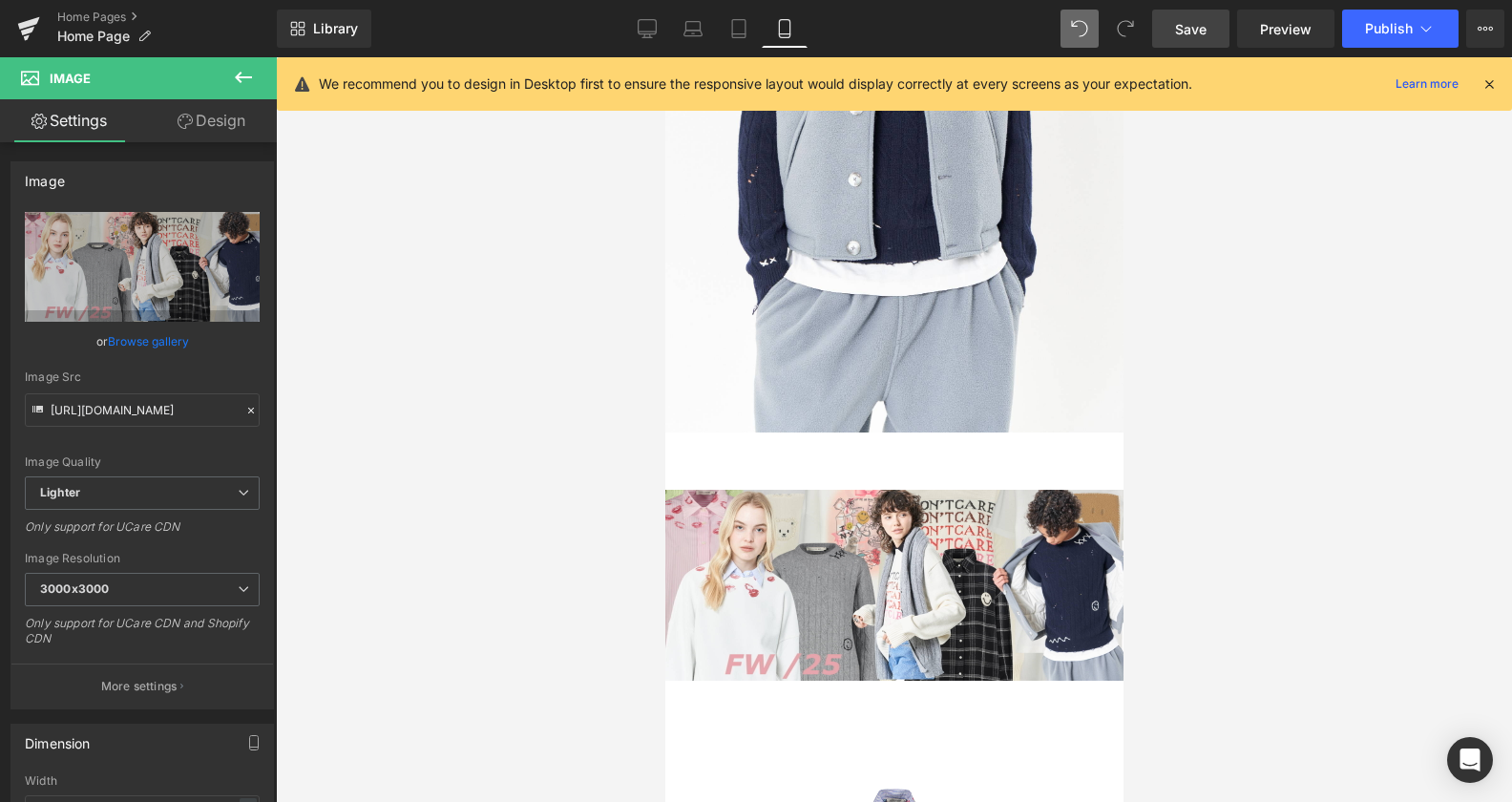
scroll to position [1559, 0]
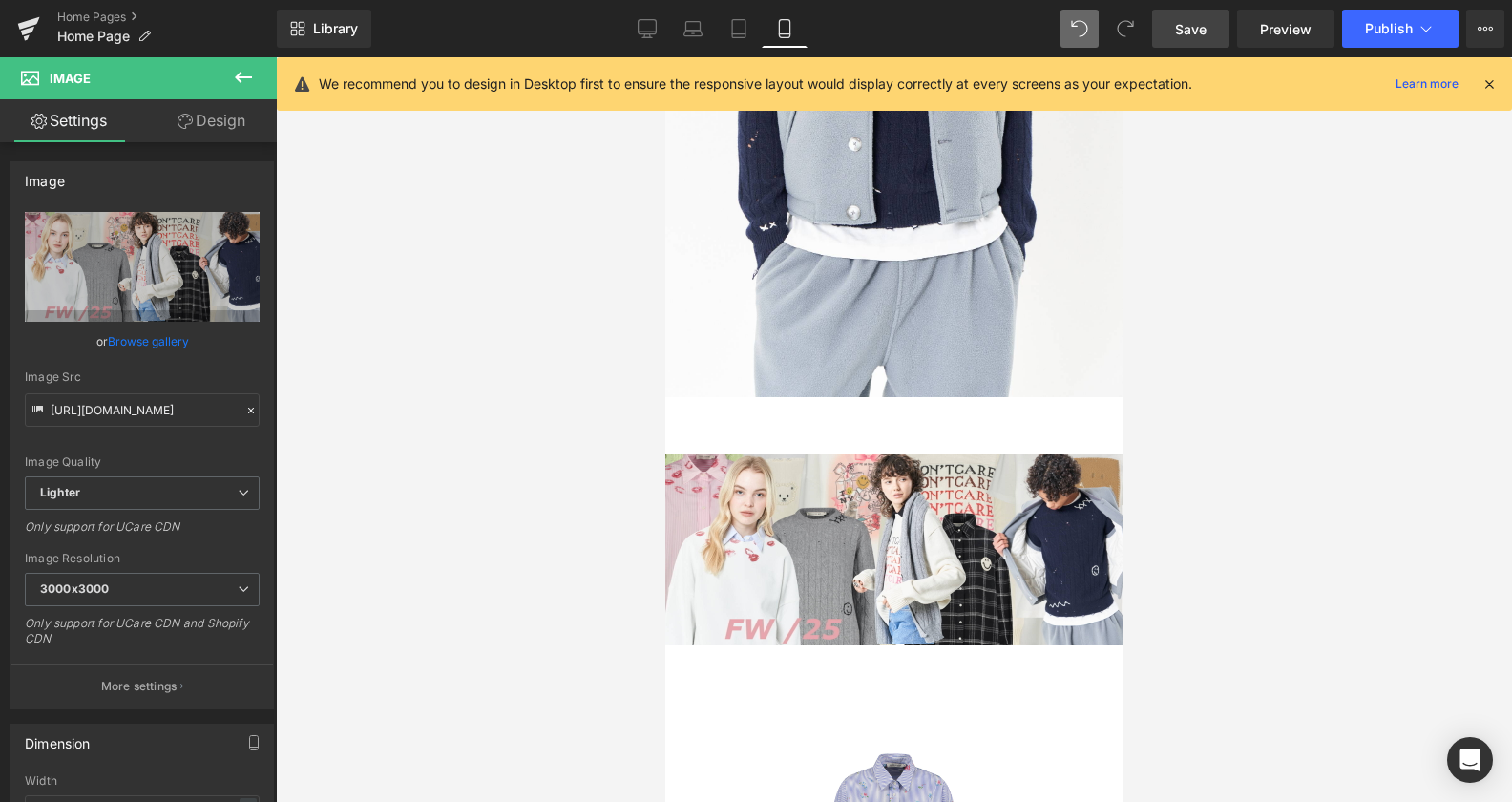
click at [652, 28] on icon at bounding box center [647, 27] width 19 height 19
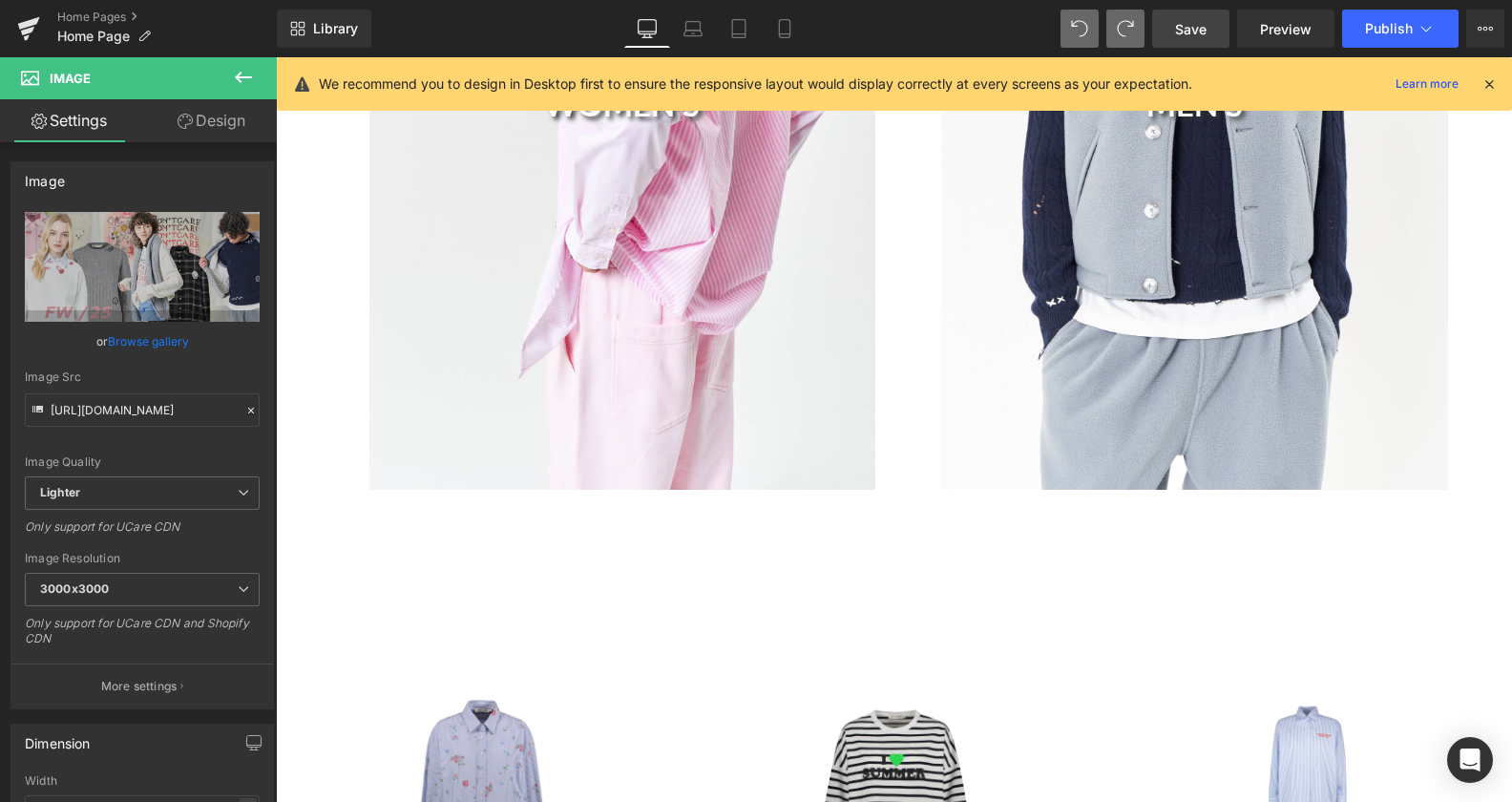
scroll to position [2011, 0]
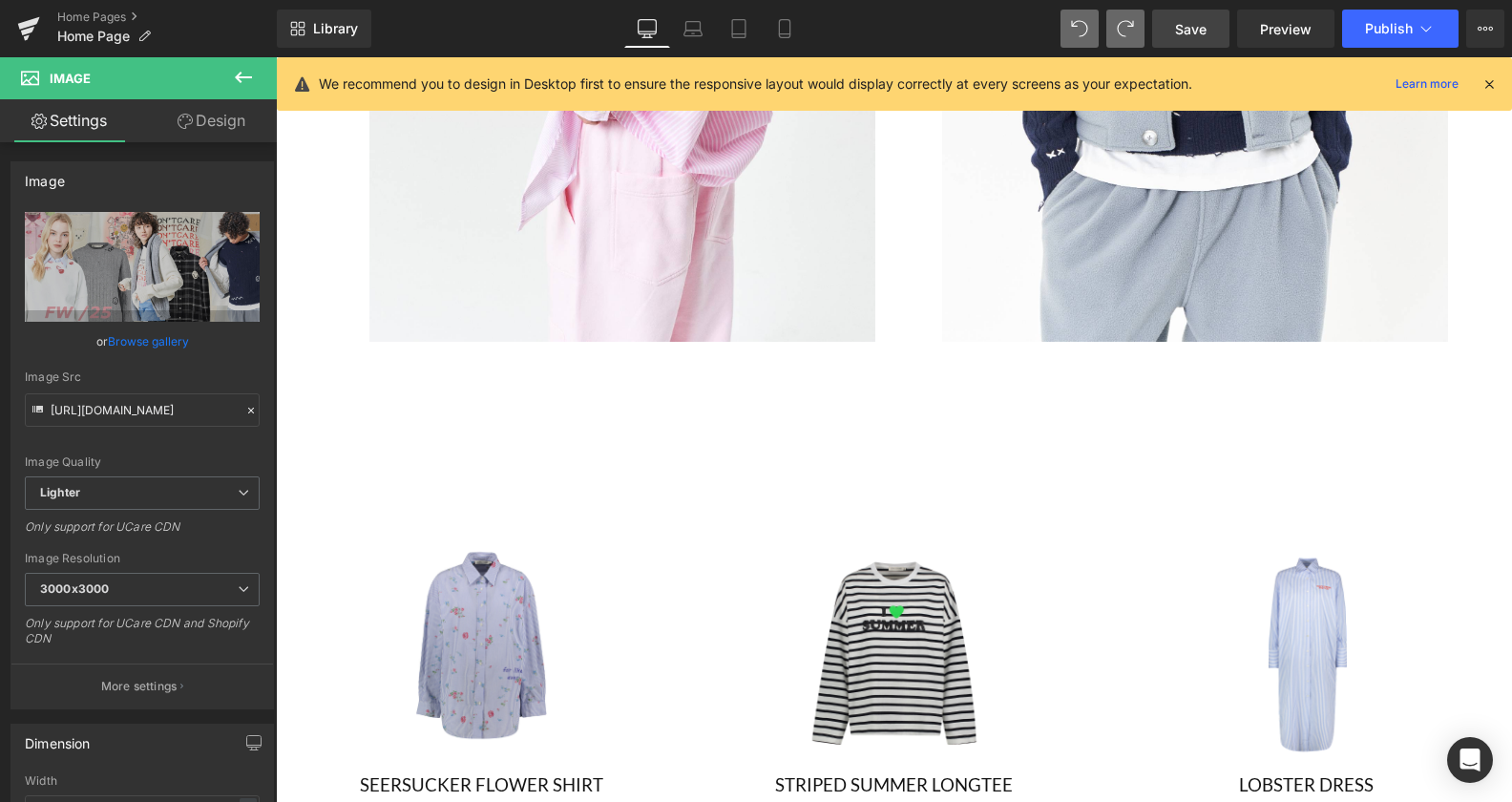
click at [1175, 20] on link "Save" at bounding box center [1190, 28] width 78 height 38
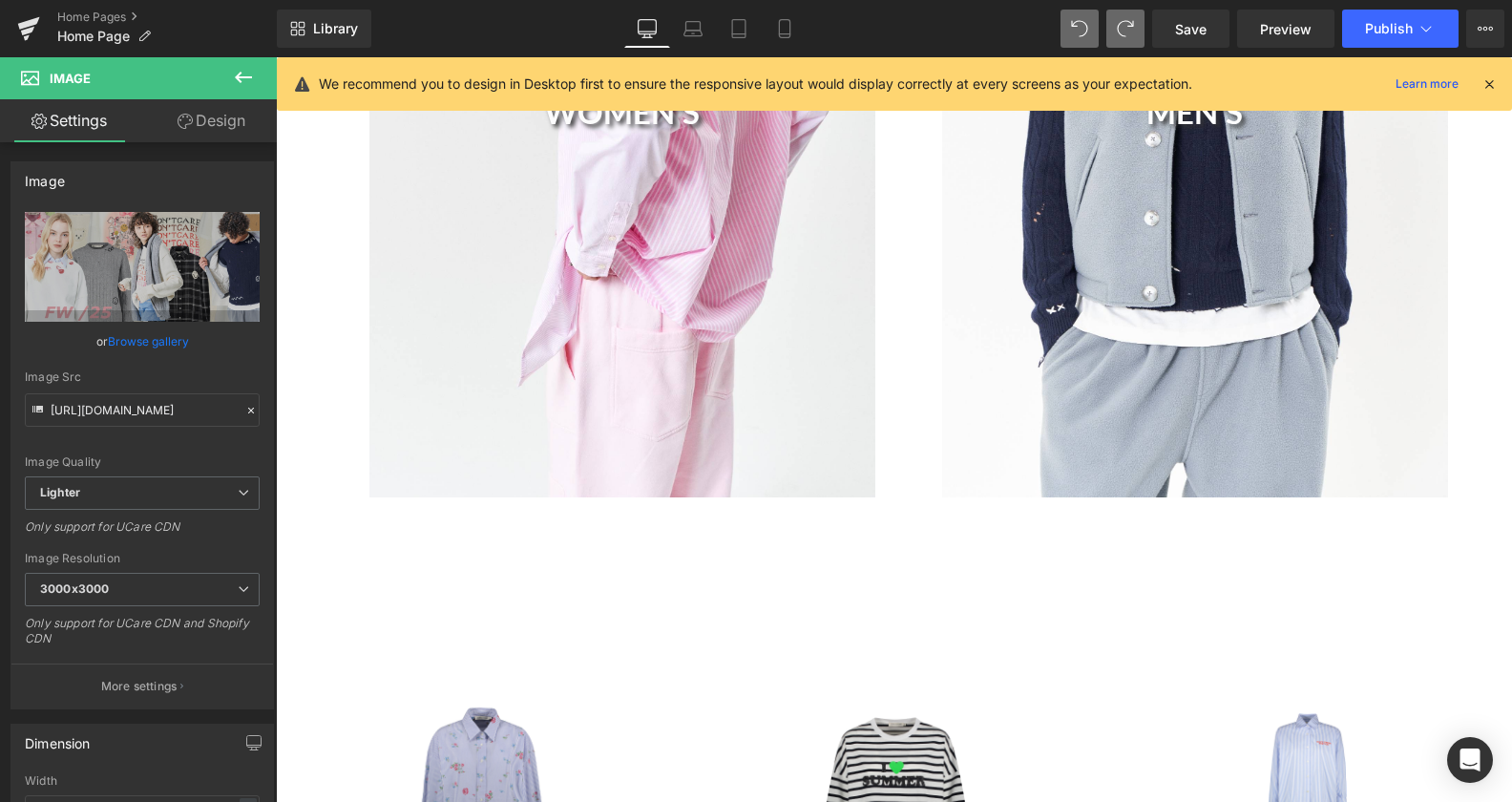
scroll to position [1949, 0]
